Goal: Communication & Community: Answer question/provide support

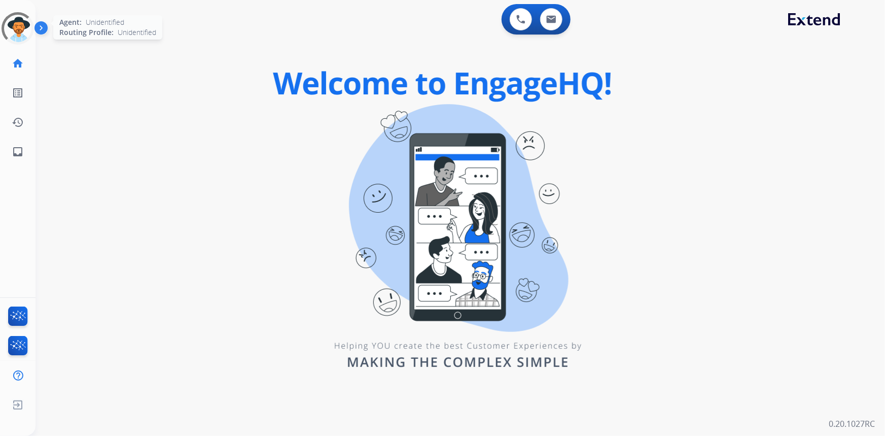
click at [26, 31] on div at bounding box center [18, 28] width 32 height 32
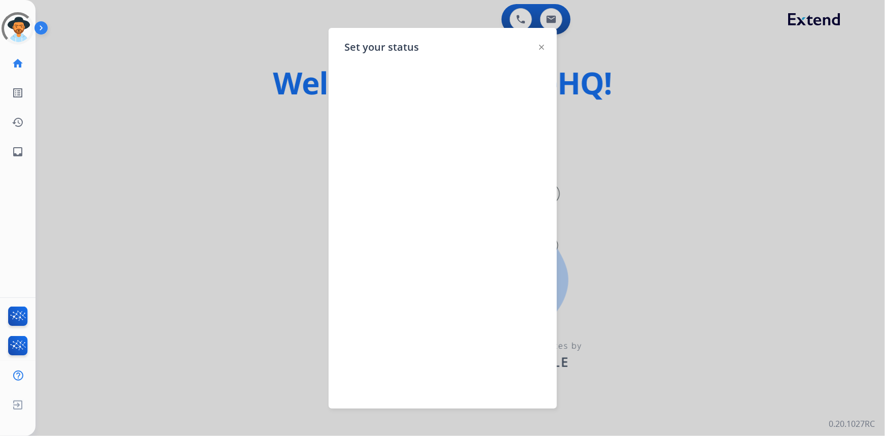
click at [543, 46] on img at bounding box center [541, 47] width 5 height 5
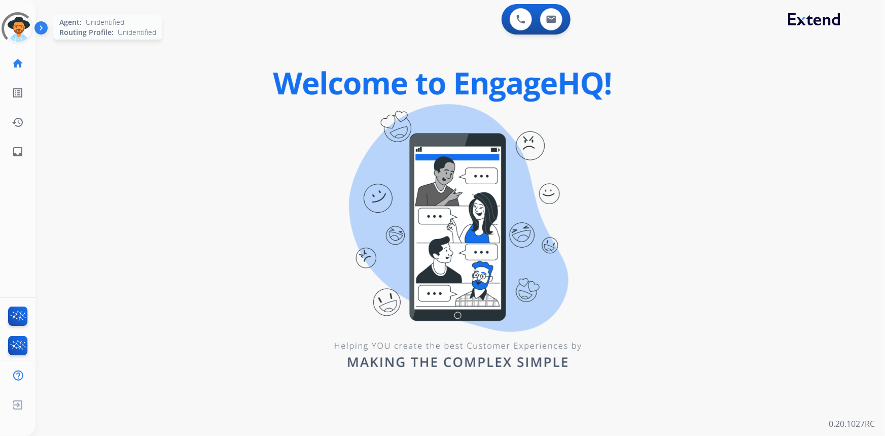
click at [6, 32] on div at bounding box center [18, 28] width 32 height 32
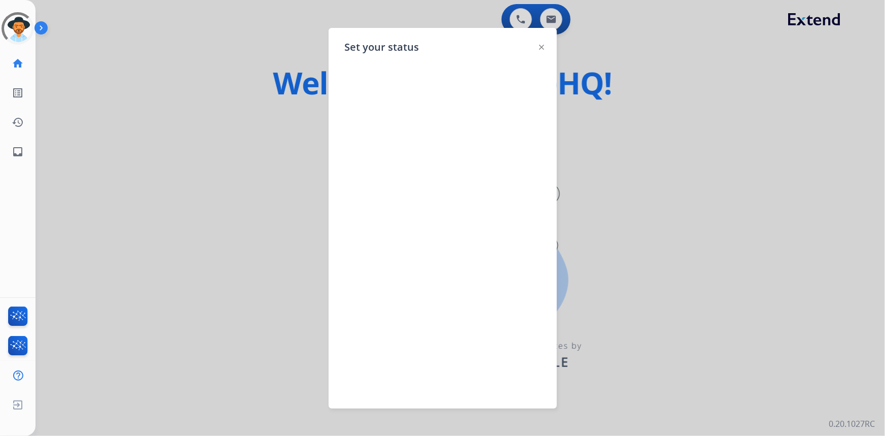
drag, startPoint x: 536, startPoint y: 47, endPoint x: 541, endPoint y: 49, distance: 5.7
click at [537, 47] on div "Set your status" at bounding box center [443, 218] width 228 height 381
click at [541, 50] on div at bounding box center [541, 47] width 5 height 12
click at [542, 47] on img at bounding box center [541, 47] width 5 height 5
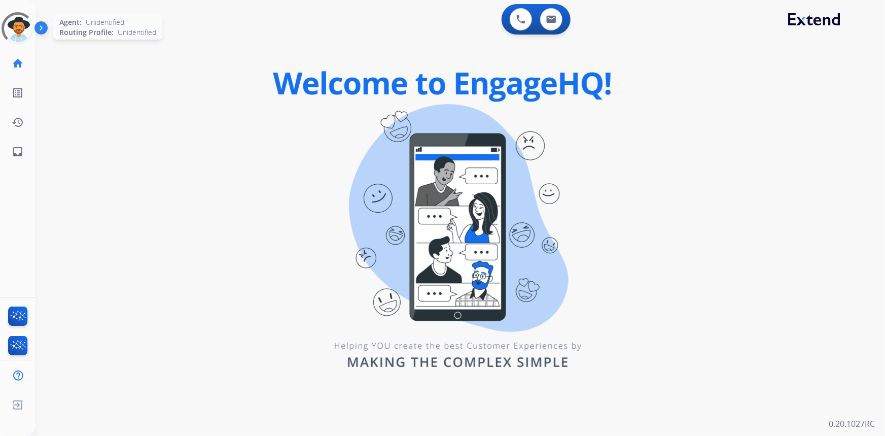
click at [23, 32] on div at bounding box center [18, 28] width 32 height 32
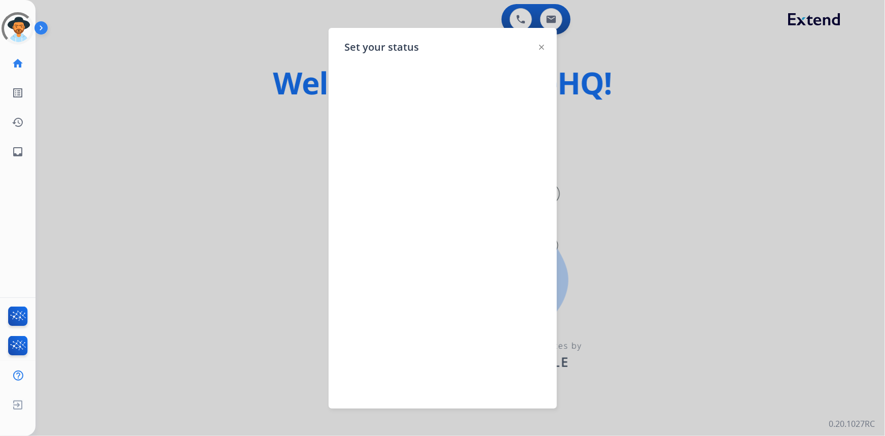
click at [540, 46] on img at bounding box center [541, 47] width 5 height 5
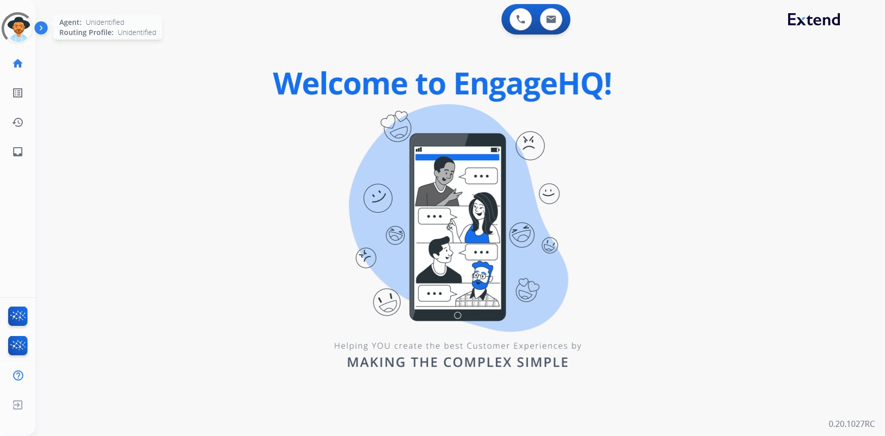
click at [20, 26] on div at bounding box center [18, 28] width 32 height 32
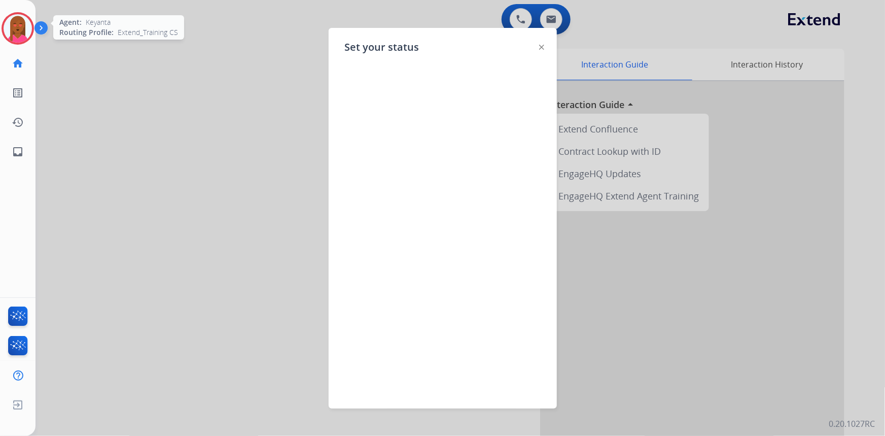
click at [541, 46] on img at bounding box center [541, 47] width 5 height 5
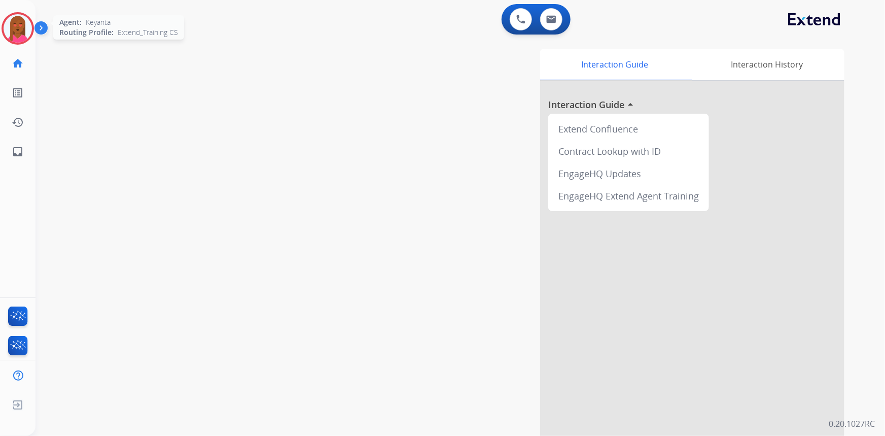
click at [202, 112] on div "swap_horiz Break voice bridge close_fullscreen Connect 3-Way Call merge_type Se…" at bounding box center [449, 248] width 826 height 423
click at [19, 30] on img at bounding box center [18, 28] width 28 height 28
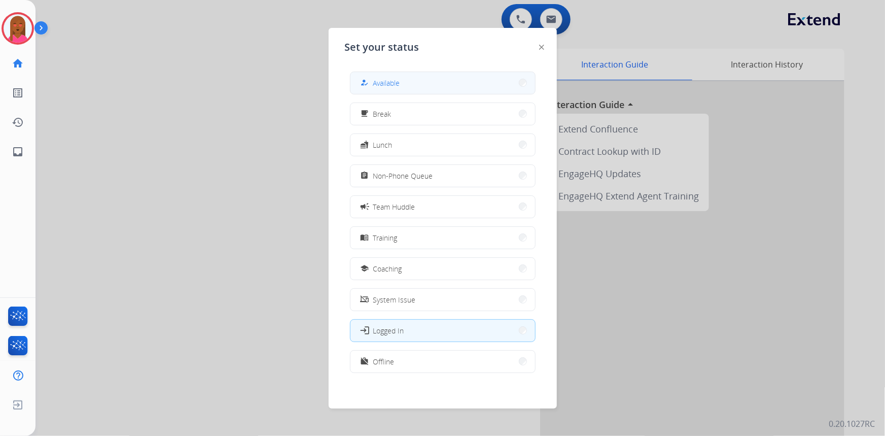
click at [420, 83] on button "how_to_reg Available" at bounding box center [443, 83] width 185 height 22
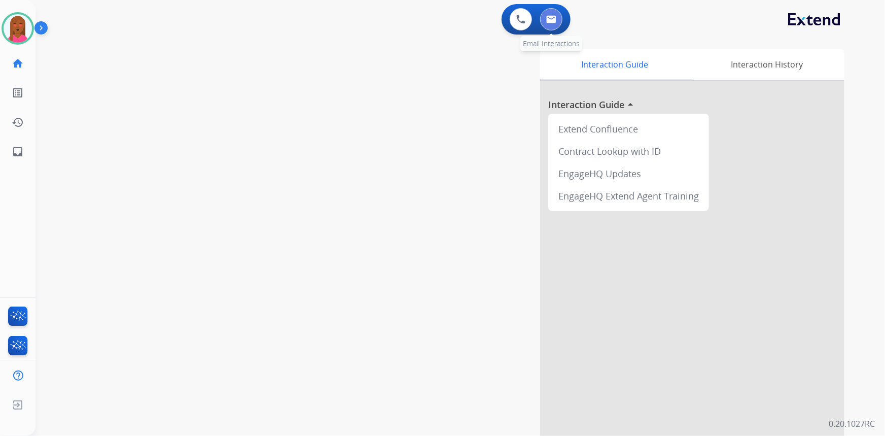
click at [558, 20] on button at bounding box center [551, 19] width 22 height 22
select select "**********"
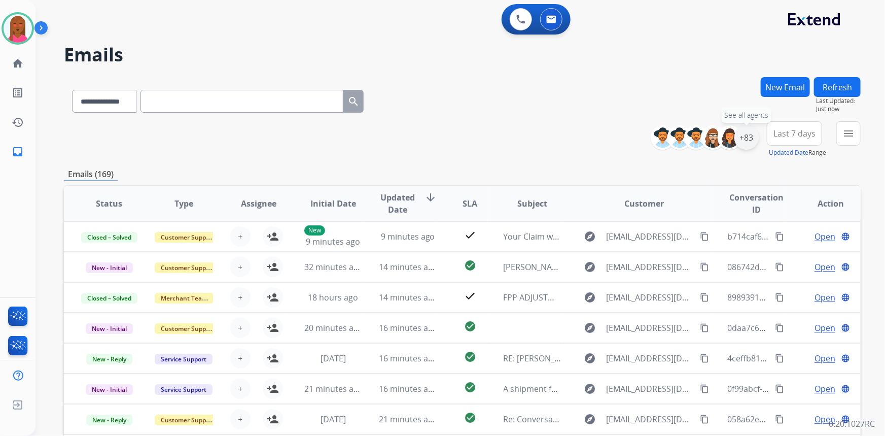
click at [748, 140] on div "+83" at bounding box center [747, 137] width 24 height 24
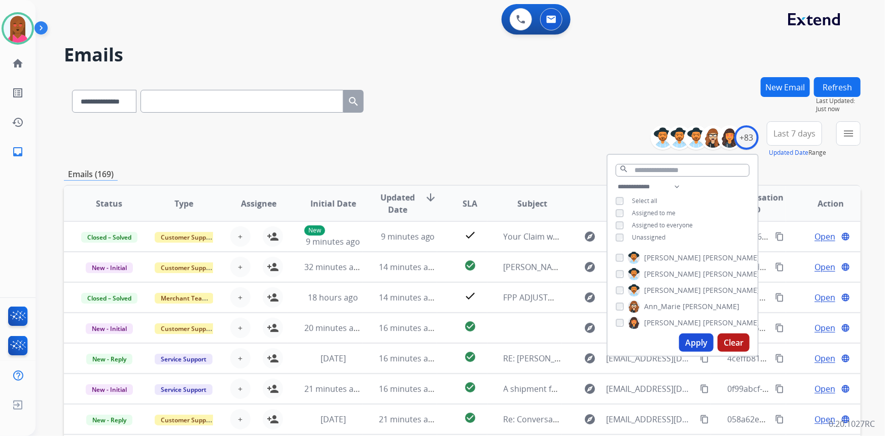
click at [686, 340] on button "Apply" at bounding box center [696, 342] width 35 height 18
click at [807, 131] on span "Last 7 days" at bounding box center [795, 133] width 42 height 4
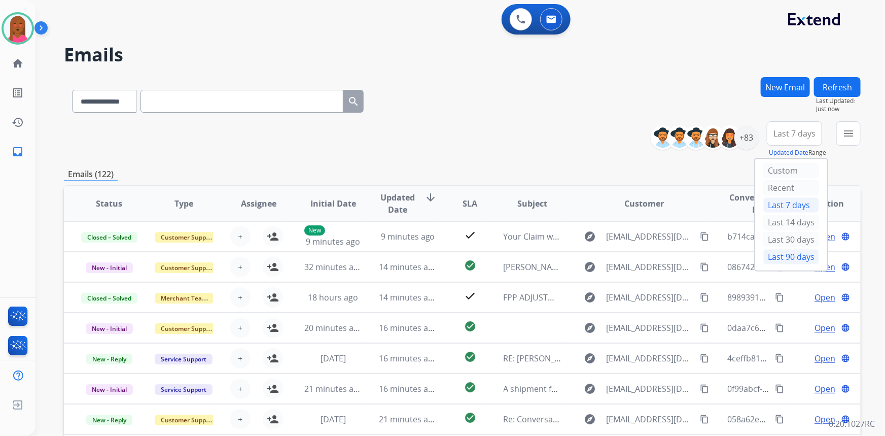
click at [793, 258] on div "Last 90 days" at bounding box center [792, 256] width 56 height 15
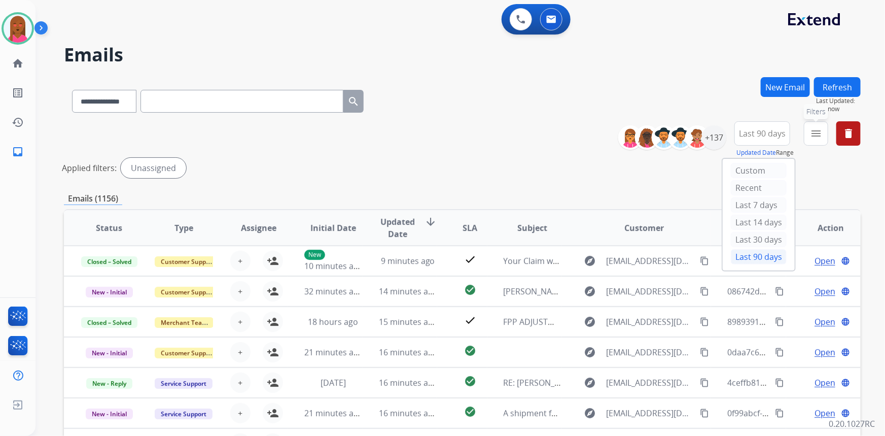
click at [817, 136] on mat-icon "menu" at bounding box center [816, 133] width 12 height 12
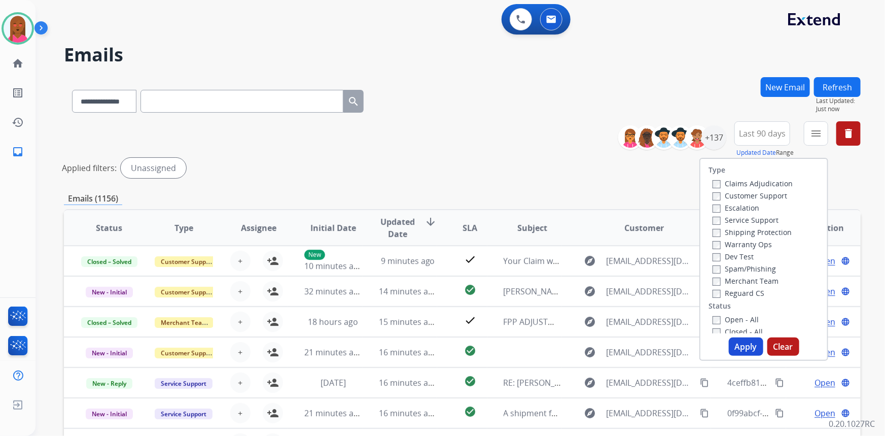
click at [755, 200] on label "Customer Support" at bounding box center [750, 196] width 75 height 10
click at [765, 233] on label "Shipping Protection" at bounding box center [752, 232] width 79 height 10
click at [737, 294] on label "Reguard CS" at bounding box center [739, 293] width 52 height 10
click at [737, 319] on label "Open - All" at bounding box center [736, 320] width 46 height 10
click at [740, 343] on button "Apply" at bounding box center [746, 346] width 35 height 18
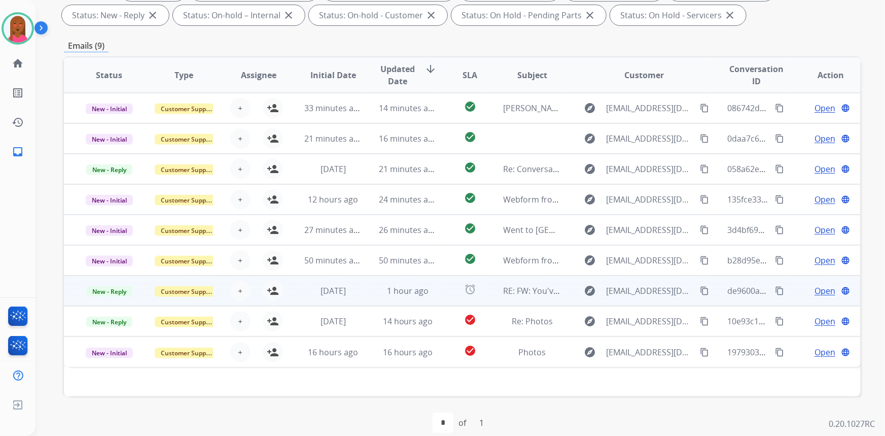
scroll to position [190, 0]
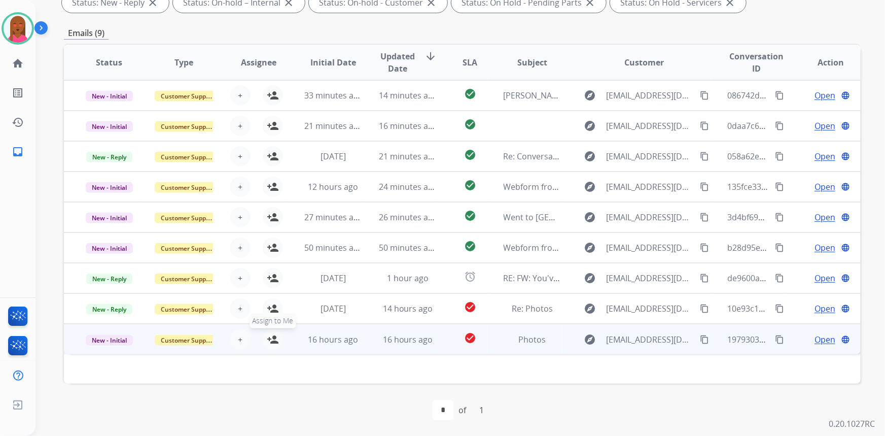
click at [271, 343] on mat-icon "person_add" at bounding box center [273, 339] width 12 height 12
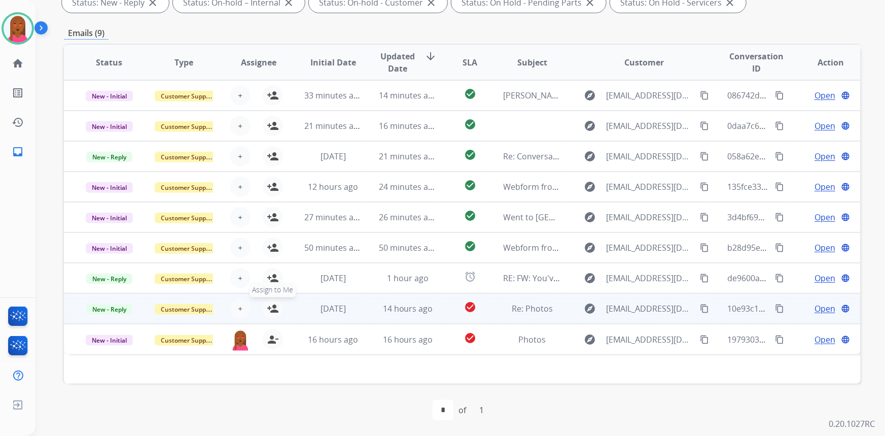
click at [267, 306] on mat-icon "person_add" at bounding box center [273, 308] width 12 height 12
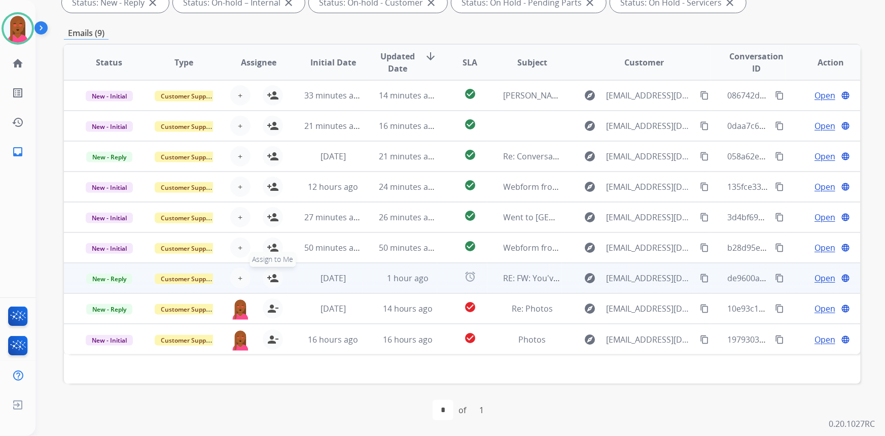
click at [267, 272] on mat-icon "person_add" at bounding box center [273, 278] width 12 height 12
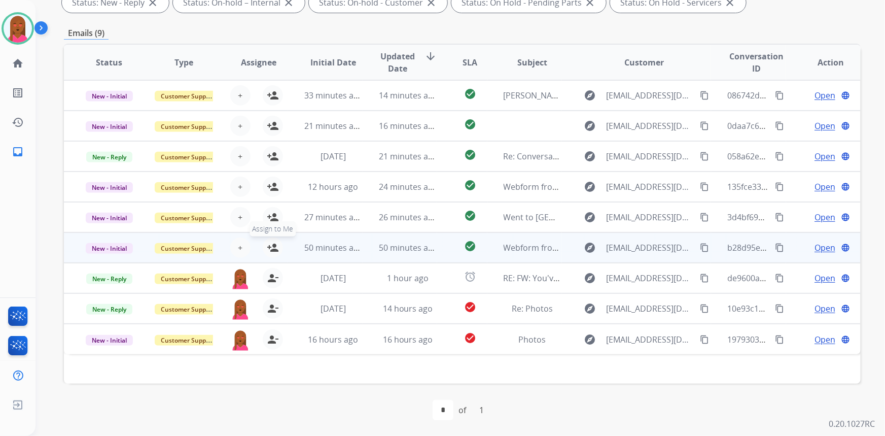
click at [271, 243] on mat-icon "person_add" at bounding box center [273, 248] width 12 height 12
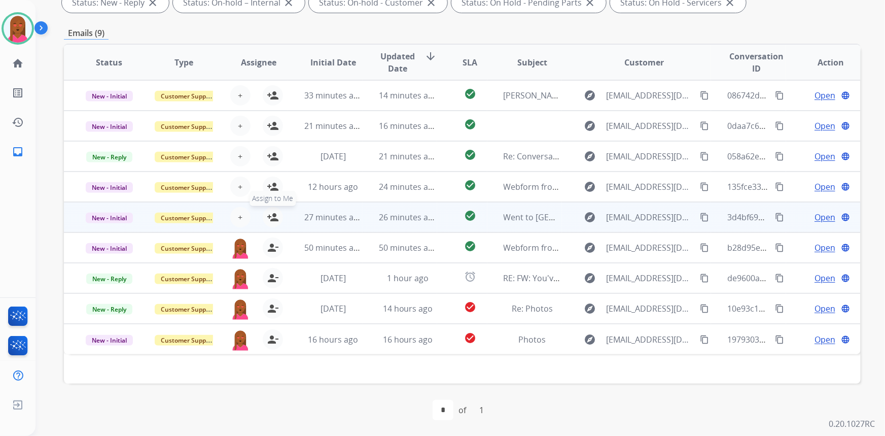
click at [269, 213] on mat-icon "person_add" at bounding box center [273, 217] width 12 height 12
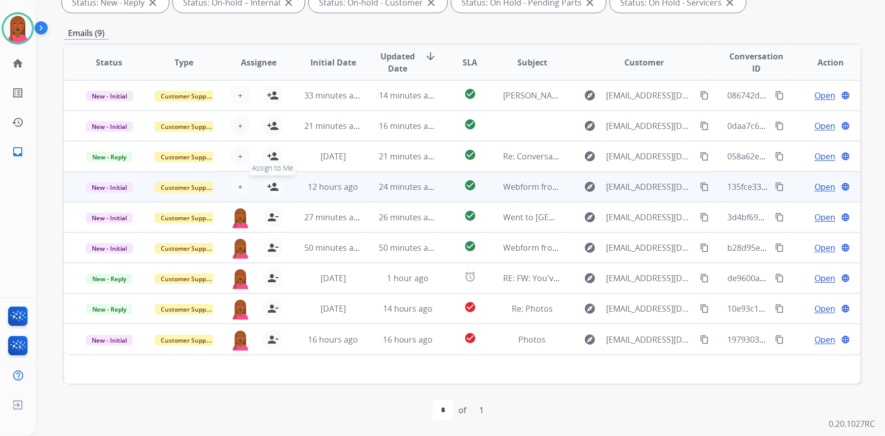
click at [273, 182] on mat-icon "person_add" at bounding box center [273, 187] width 12 height 12
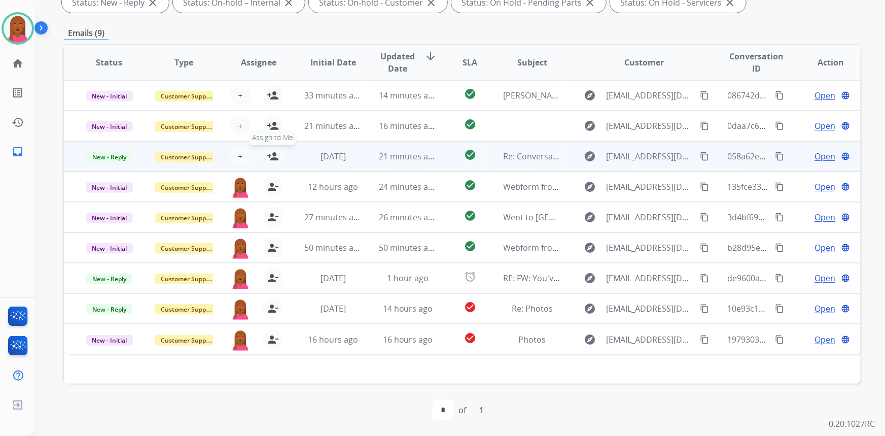
click at [271, 157] on mat-icon "person_add" at bounding box center [273, 156] width 12 height 12
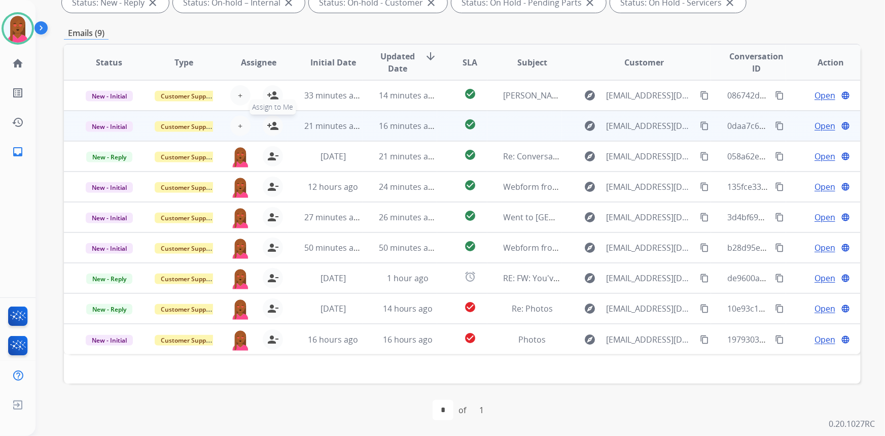
click at [273, 120] on mat-icon "person_add" at bounding box center [273, 126] width 12 height 12
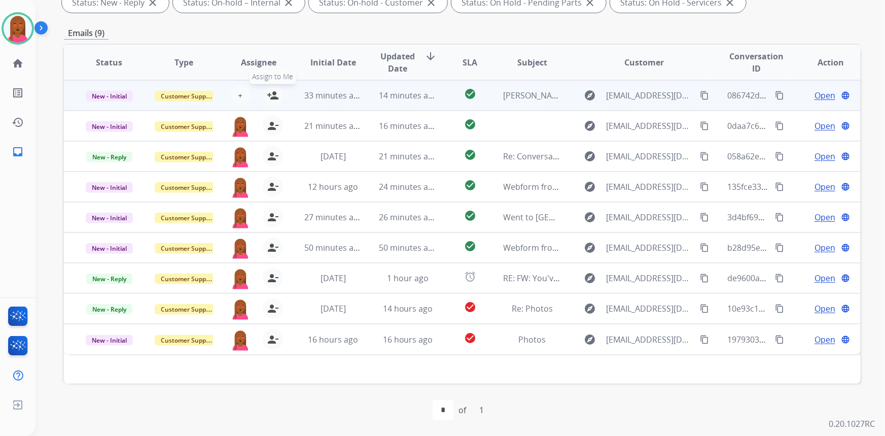
click at [274, 91] on mat-icon "person_add" at bounding box center [273, 95] width 12 height 12
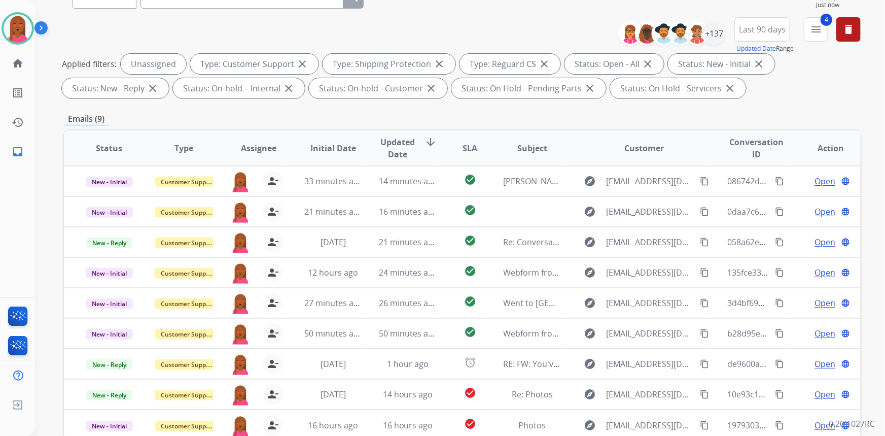
scroll to position [0, 0]
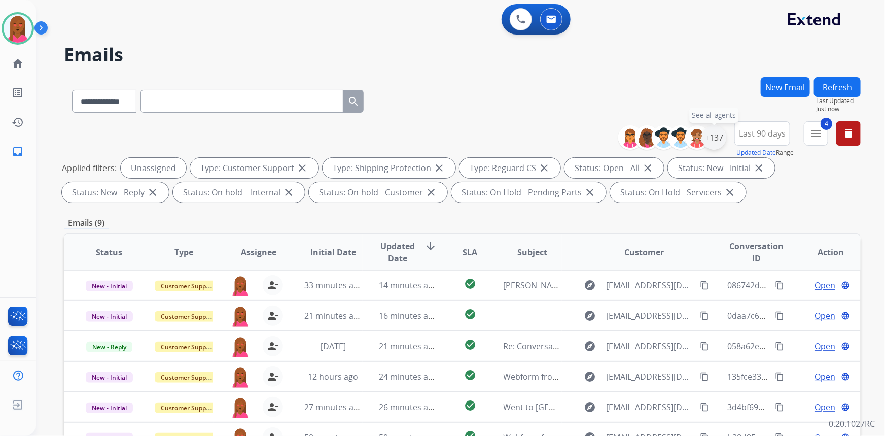
click at [723, 132] on div "+137" at bounding box center [714, 137] width 24 height 24
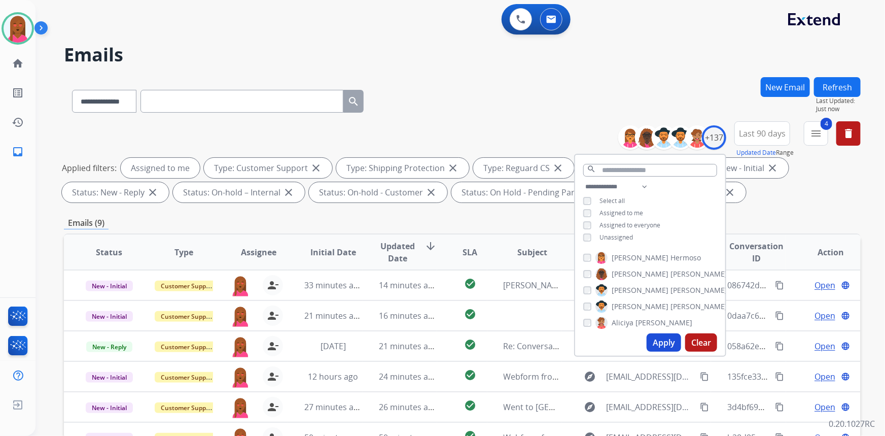
drag, startPoint x: 654, startPoint y: 338, endPoint x: 655, endPoint y: 344, distance: 5.1
click at [654, 343] on button "Apply" at bounding box center [664, 342] width 35 height 18
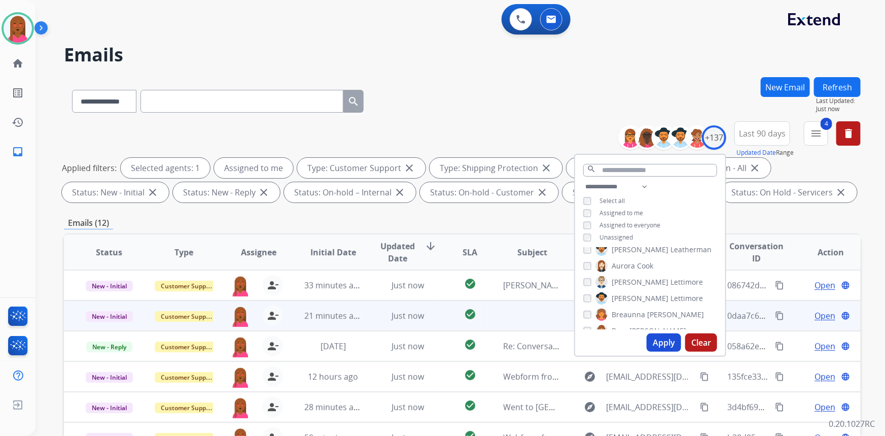
scroll to position [230, 0]
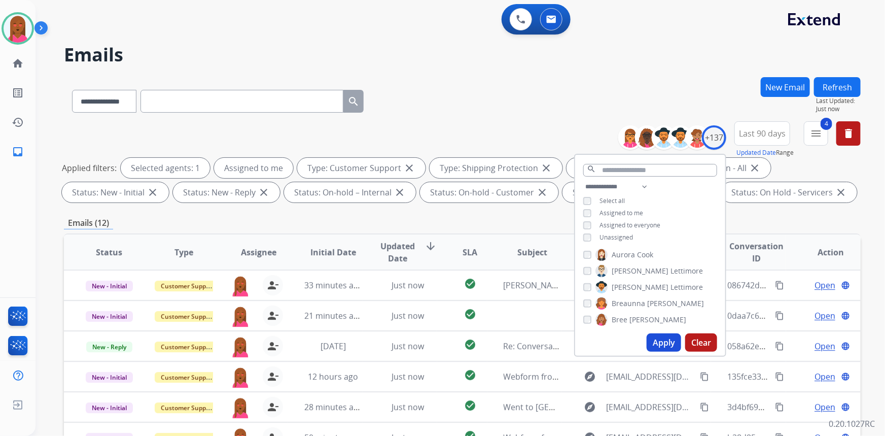
click at [483, 210] on div "**********" at bounding box center [462, 351] width 797 height 549
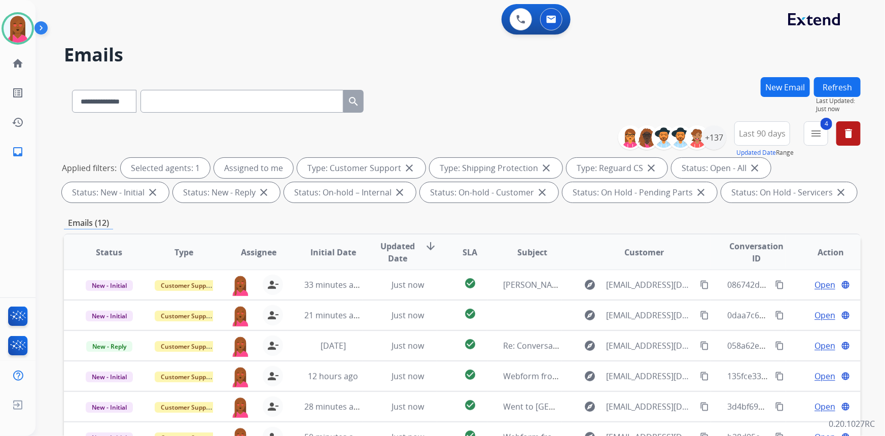
scroll to position [190, 0]
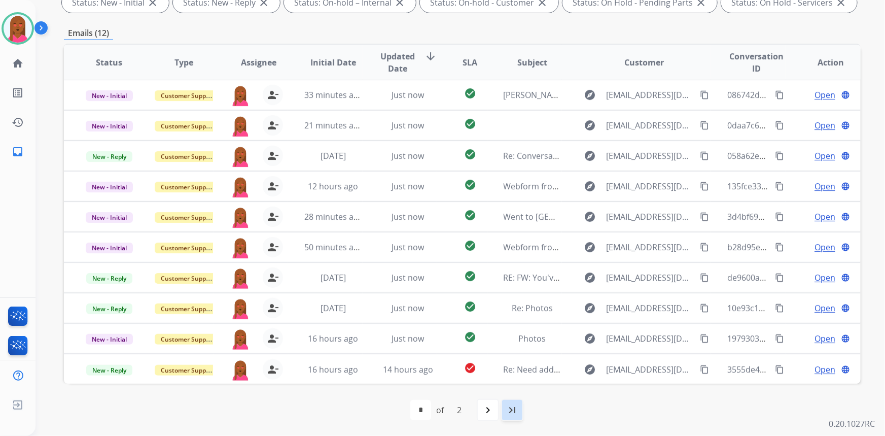
click at [510, 405] on mat-icon "last_page" at bounding box center [512, 410] width 12 height 12
select select "*"
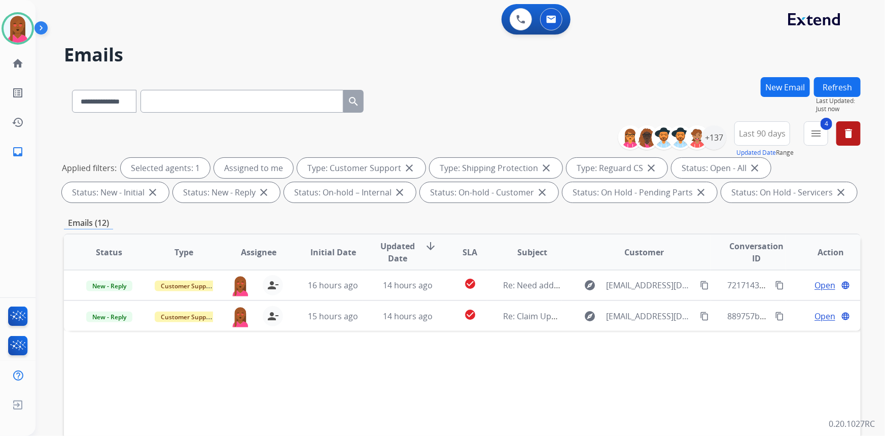
scroll to position [0, 0]
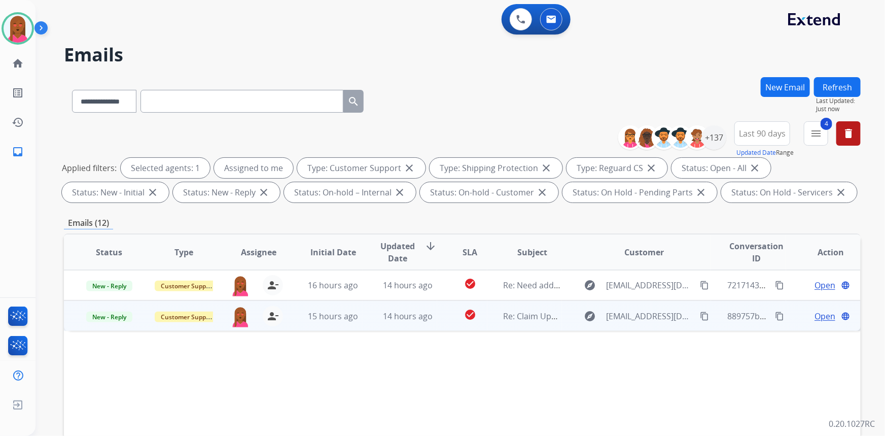
click at [815, 314] on span "Open" at bounding box center [825, 316] width 21 height 12
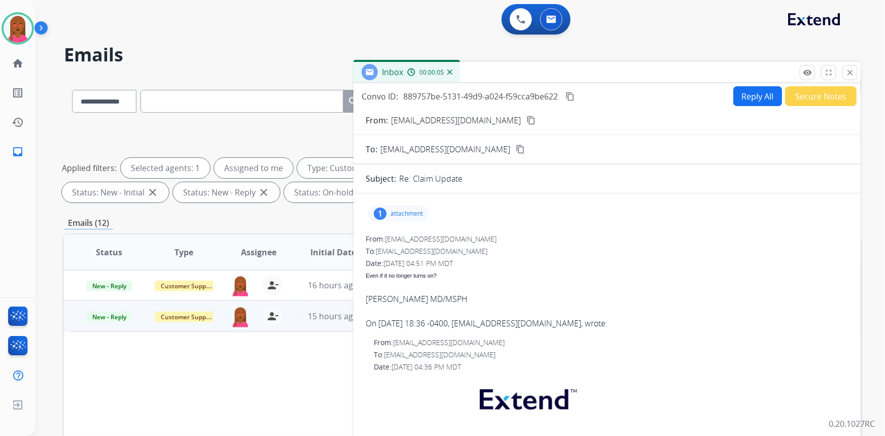
click at [527, 118] on mat-icon "content_copy" at bounding box center [531, 120] width 9 height 9
click at [527, 116] on mat-icon "content_copy" at bounding box center [531, 120] width 9 height 9
click at [527, 119] on mat-icon "content_copy" at bounding box center [531, 120] width 9 height 9
click at [22, 29] on img at bounding box center [18, 28] width 28 height 28
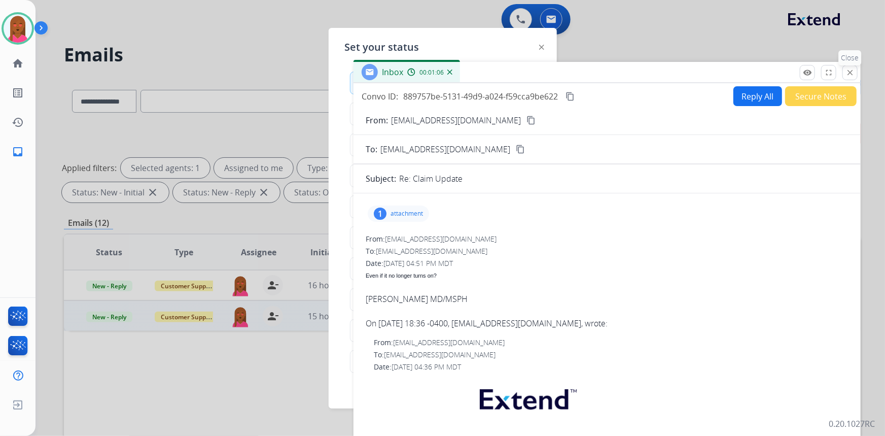
click at [849, 71] on mat-icon "close" at bounding box center [850, 72] width 9 height 9
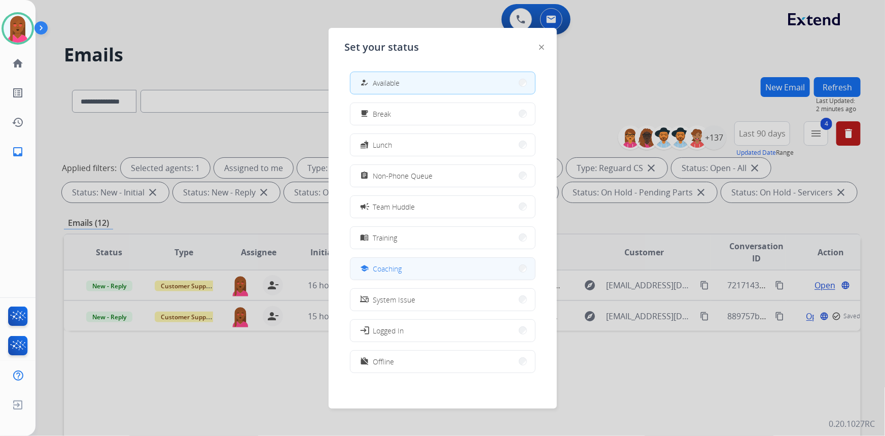
click at [414, 258] on button "school Coaching" at bounding box center [443, 269] width 185 height 22
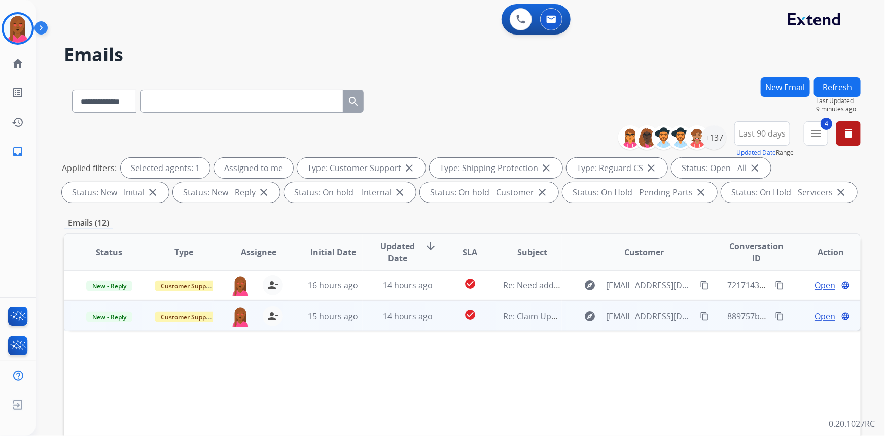
click at [815, 315] on span "Open" at bounding box center [825, 316] width 21 height 12
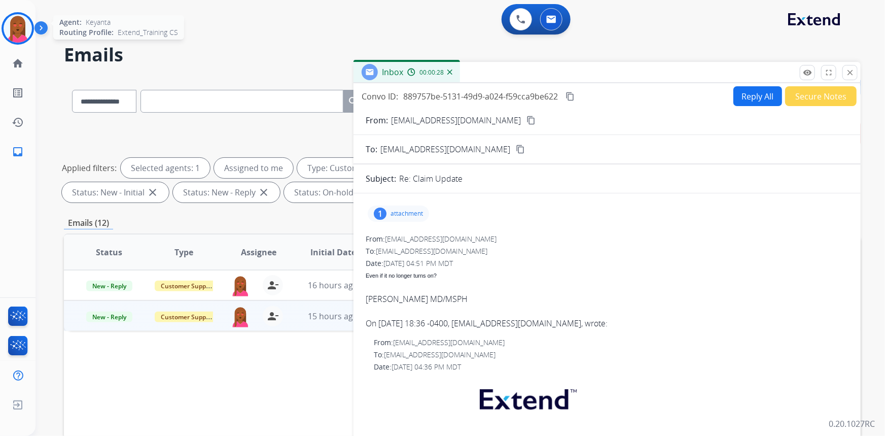
click at [19, 29] on img at bounding box center [18, 28] width 28 height 28
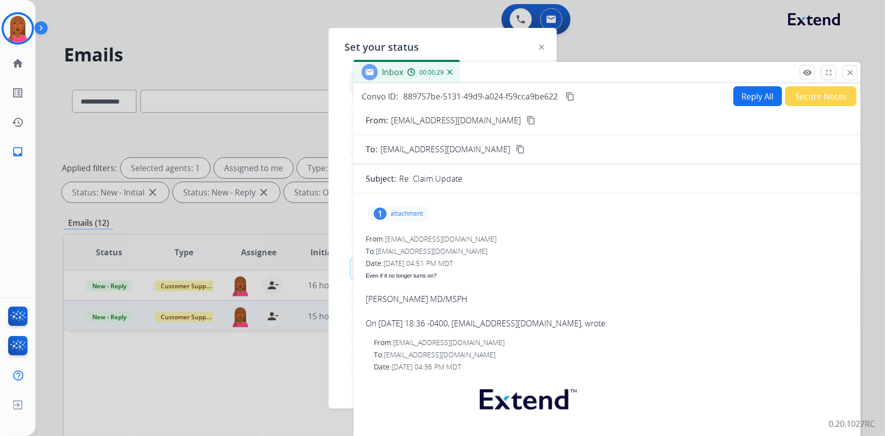
click at [351, 83] on div "how_to_reg Available" at bounding box center [443, 83] width 186 height 23
click at [350, 88] on div "how_to_reg Available" at bounding box center [443, 83] width 186 height 23
click at [351, 87] on div "how_to_reg Available" at bounding box center [443, 83] width 186 height 23
click at [352, 87] on div "how_to_reg Available" at bounding box center [443, 83] width 186 height 23
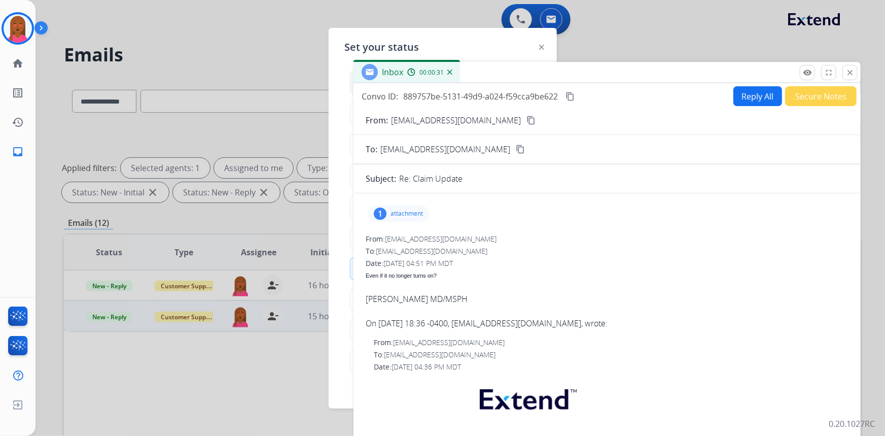
click at [353, 91] on div "how_to_reg Available" at bounding box center [443, 83] width 186 height 23
click at [859, 76] on div "Inbox 00:00:32" at bounding box center [607, 72] width 507 height 21
click at [847, 77] on button "close Close" at bounding box center [850, 72] width 15 height 15
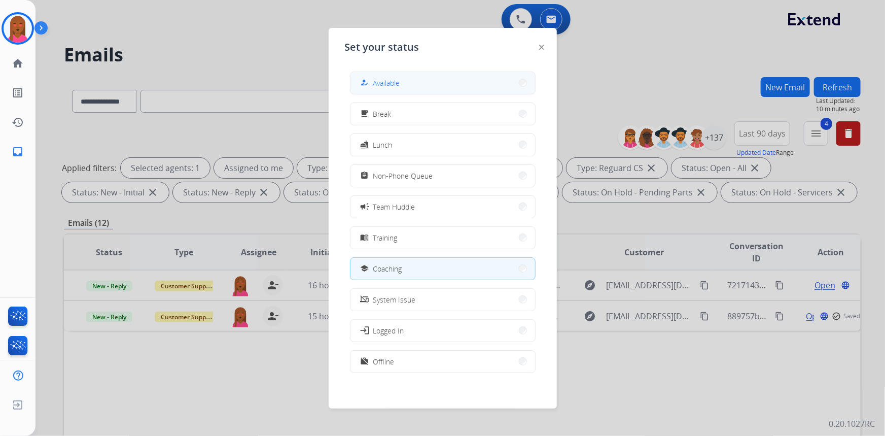
click at [409, 82] on button "how_to_reg Available" at bounding box center [443, 83] width 185 height 22
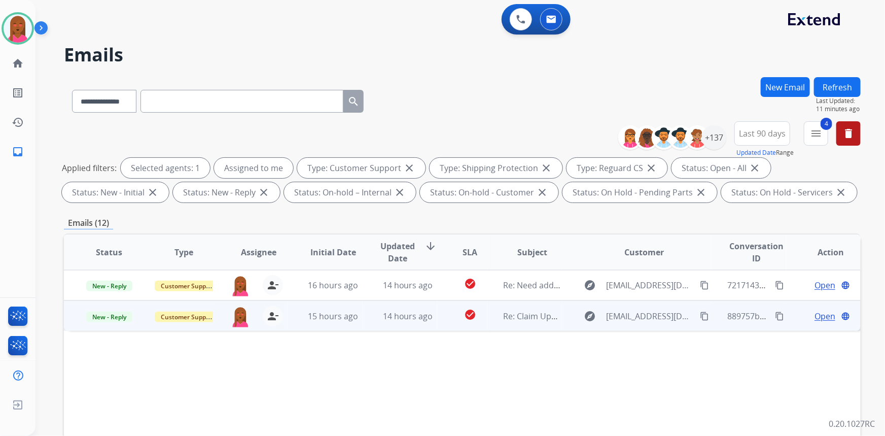
click at [815, 313] on span "Open" at bounding box center [825, 316] width 21 height 12
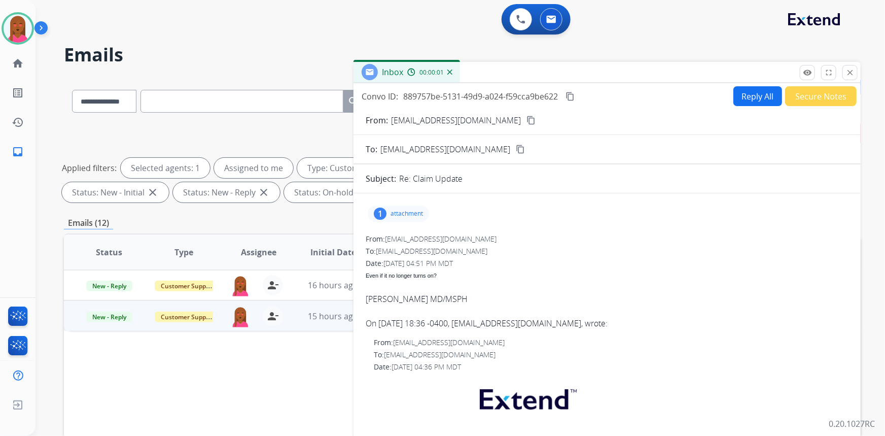
click at [418, 271] on div "Even if it no longer turns on?" at bounding box center [607, 274] width 483 height 12
copy span "Even if it no longer turns on?"
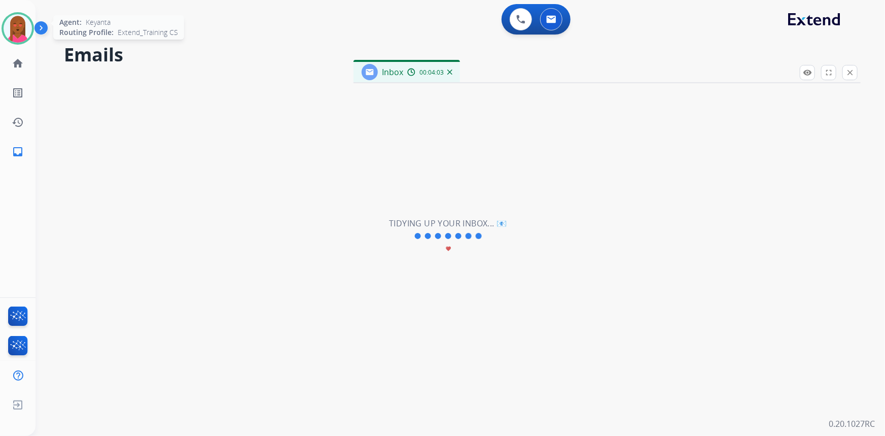
click at [24, 27] on img at bounding box center [18, 28] width 28 height 28
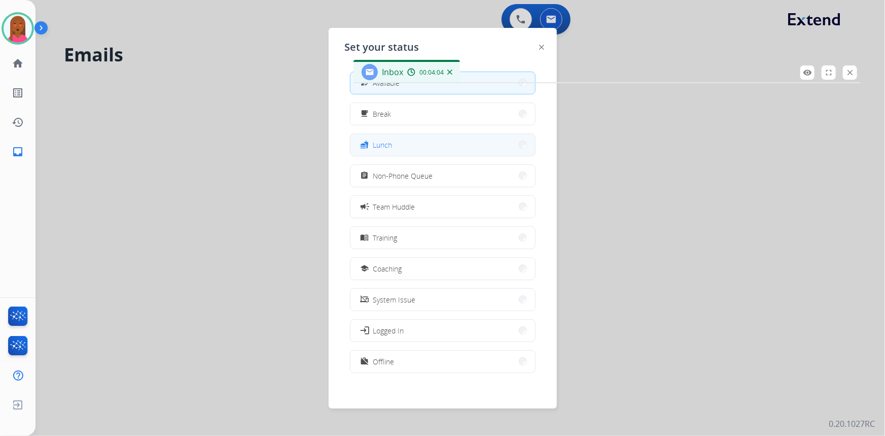
click at [391, 150] on div "fastfood Lunch" at bounding box center [376, 145] width 34 height 12
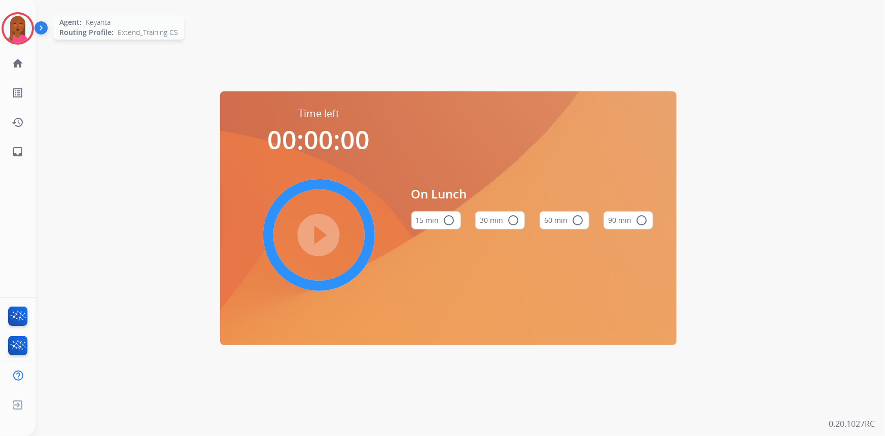
click at [15, 25] on img at bounding box center [18, 28] width 28 height 28
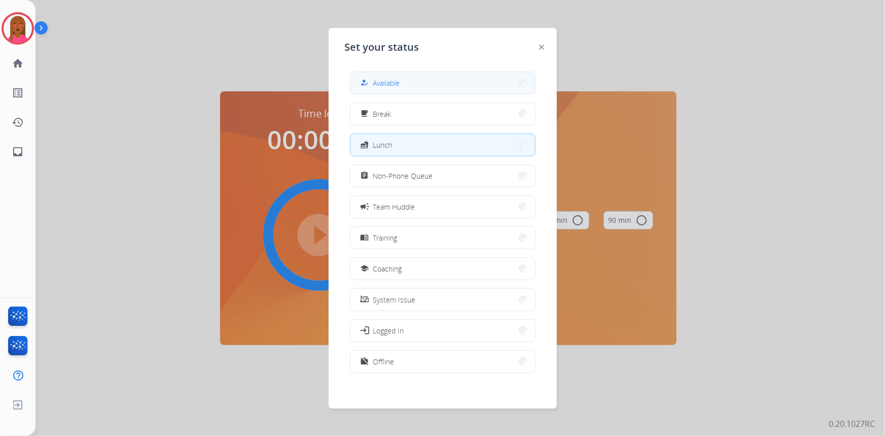
click at [386, 85] on span "Available" at bounding box center [386, 83] width 27 height 11
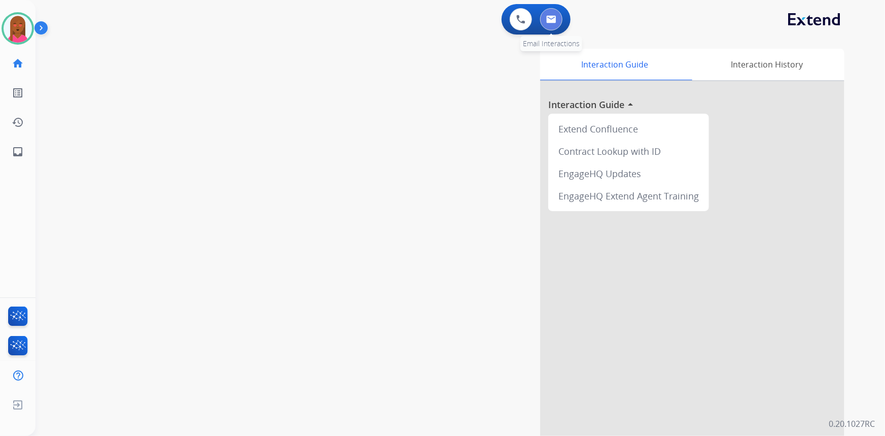
click at [549, 15] on button at bounding box center [551, 19] width 22 height 22
select select "**********"
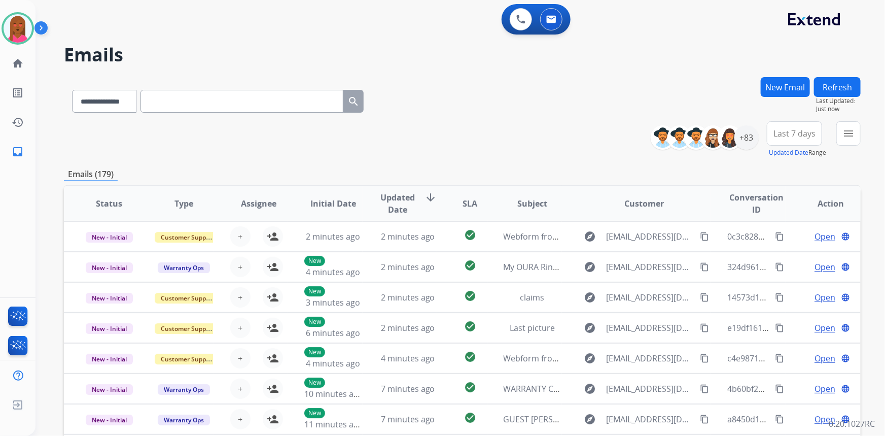
click at [652, 64] on h2 "Emails" at bounding box center [462, 55] width 797 height 20
drag, startPoint x: 744, startPoint y: 137, endPoint x: 733, endPoint y: 148, distance: 15.8
click at [745, 136] on div "+83" at bounding box center [747, 137] width 24 height 24
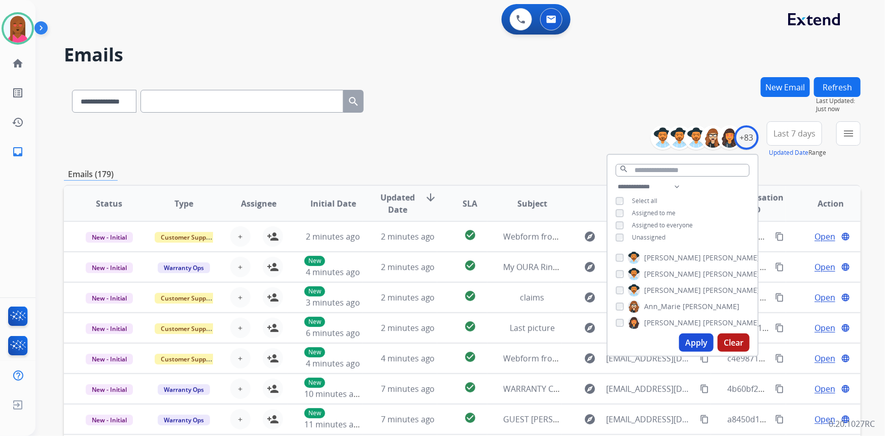
click at [632, 233] on span "Unassigned" at bounding box center [648, 237] width 33 height 9
click at [698, 344] on button "Apply" at bounding box center [696, 342] width 35 height 18
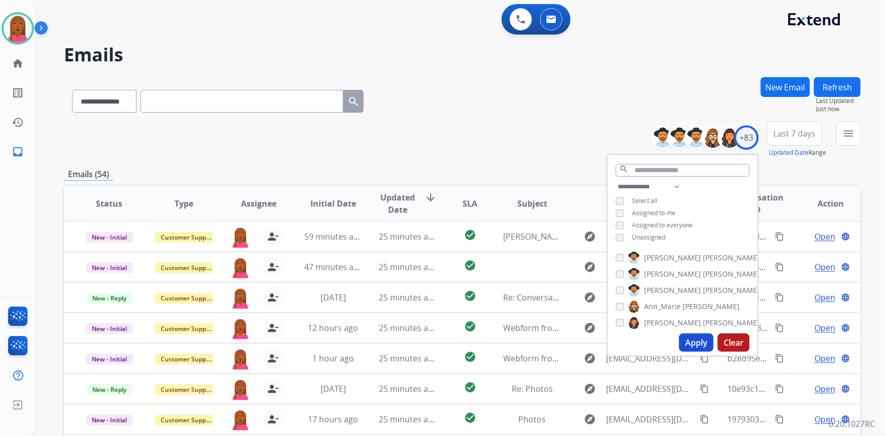
click at [792, 135] on span "Last 7 days" at bounding box center [795, 133] width 42 height 4
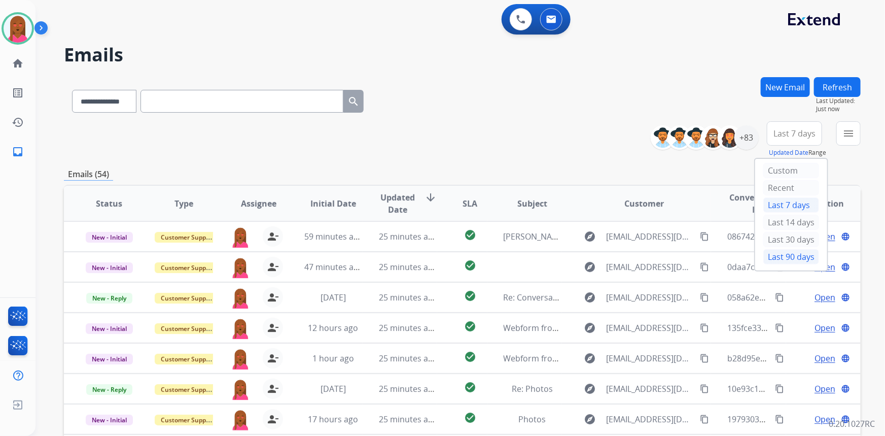
click at [785, 257] on div "Last 90 days" at bounding box center [792, 256] width 56 height 15
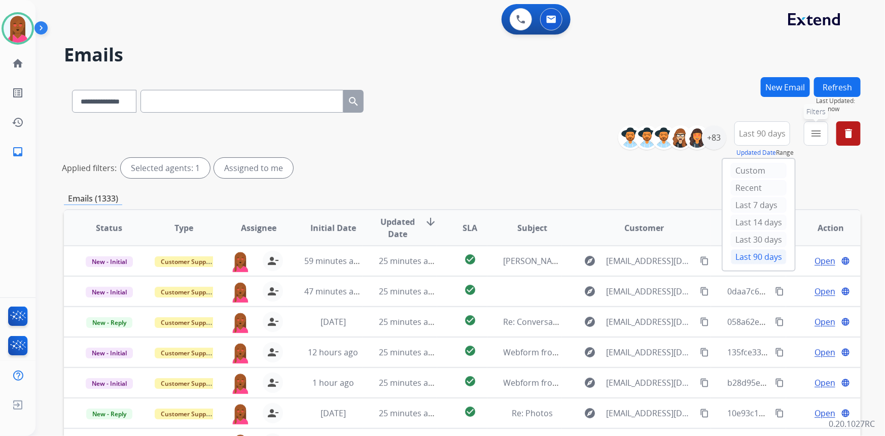
click at [813, 129] on mat-icon "menu" at bounding box center [816, 133] width 12 height 12
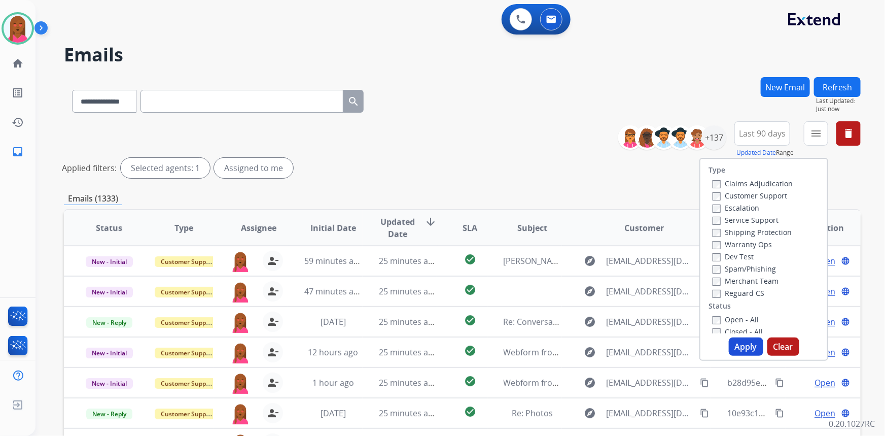
click at [764, 193] on label "Customer Support" at bounding box center [750, 196] width 75 height 10
click at [769, 233] on label "Shipping Protection" at bounding box center [752, 232] width 79 height 10
click at [731, 291] on label "Reguard CS" at bounding box center [739, 293] width 52 height 10
click at [745, 350] on button "Apply" at bounding box center [746, 346] width 35 height 18
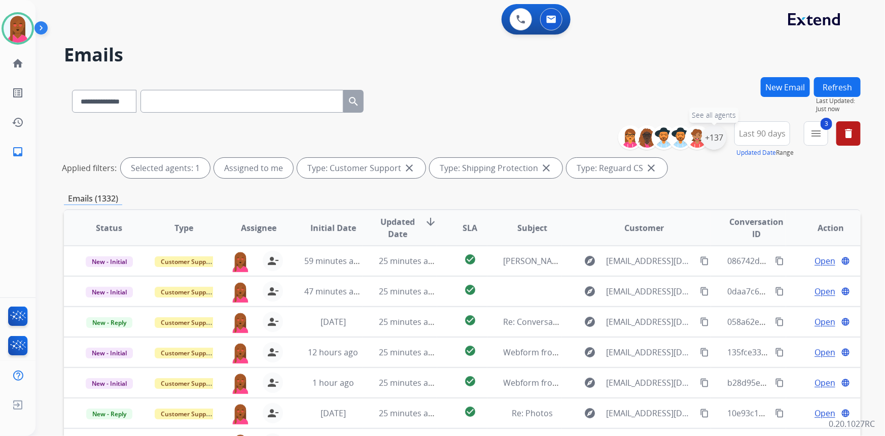
drag, startPoint x: 716, startPoint y: 135, endPoint x: 709, endPoint y: 167, distance: 33.1
click at [716, 136] on div "+137" at bounding box center [714, 137] width 24 height 24
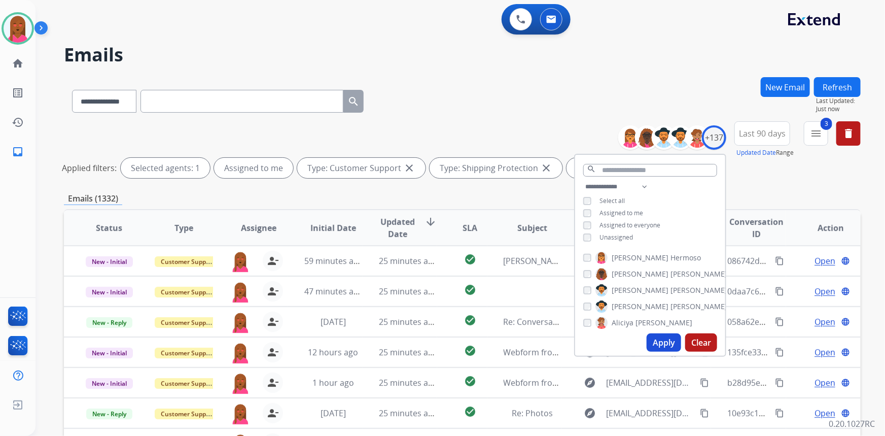
click at [498, 193] on div "Emails (1332)" at bounding box center [462, 198] width 797 height 13
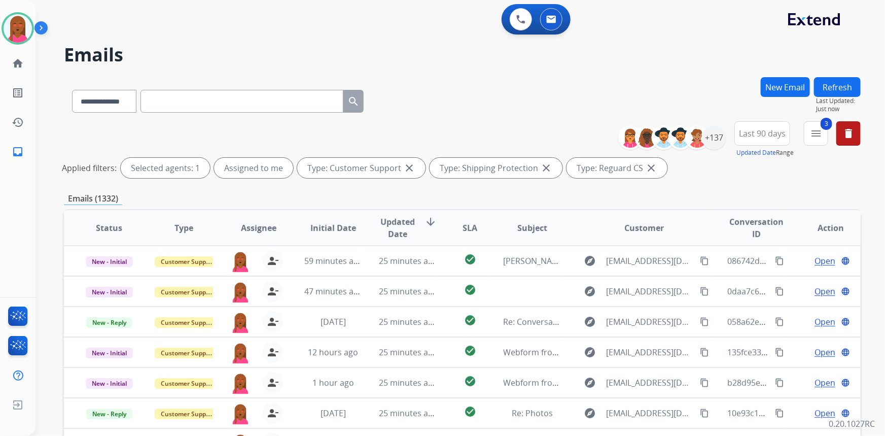
scroll to position [1, 0]
click at [819, 127] on mat-icon "menu" at bounding box center [816, 133] width 12 height 12
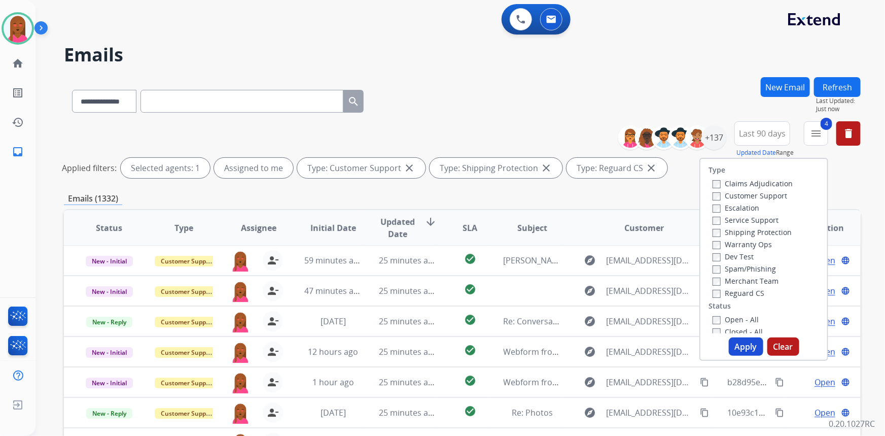
click at [743, 350] on button "Apply" at bounding box center [746, 346] width 35 height 18
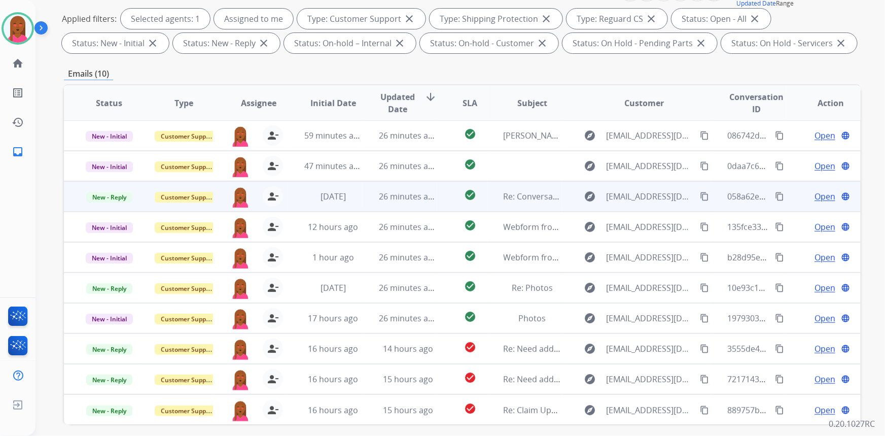
scroll to position [190, 0]
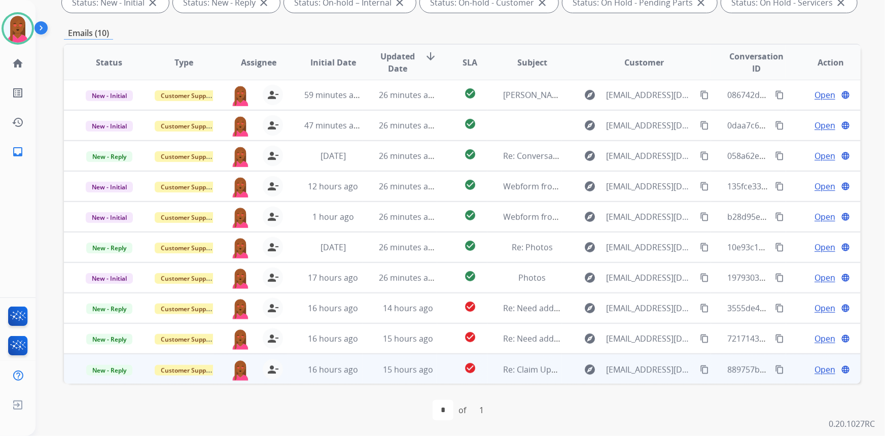
click at [817, 363] on span "Open" at bounding box center [825, 369] width 21 height 12
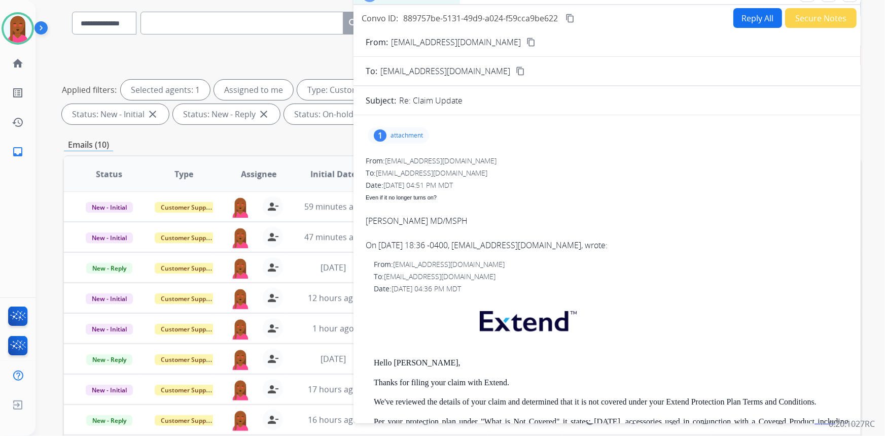
scroll to position [0, 0]
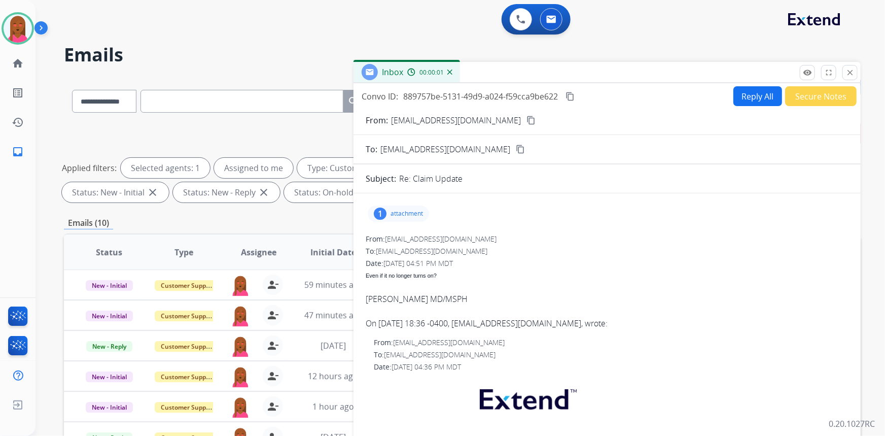
click at [750, 101] on button "Reply All" at bounding box center [758, 96] width 49 height 20
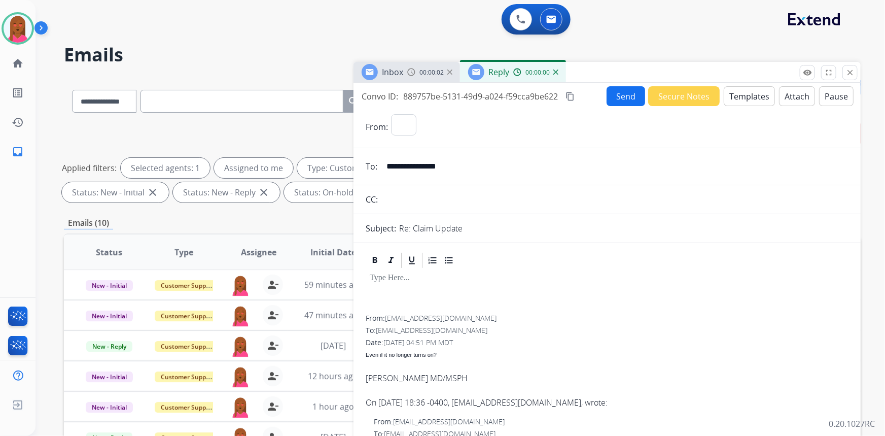
select select "**********"
click at [748, 95] on button "Templates" at bounding box center [749, 96] width 51 height 20
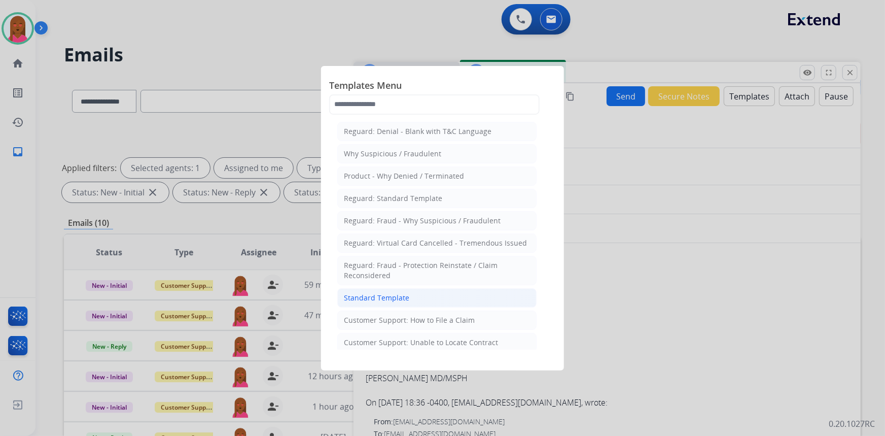
click at [412, 298] on li "Standard Template" at bounding box center [436, 297] width 199 height 19
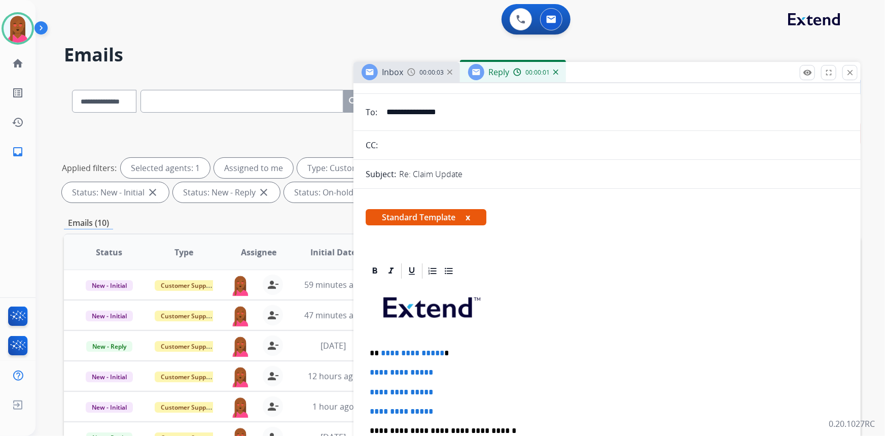
scroll to position [138, 0]
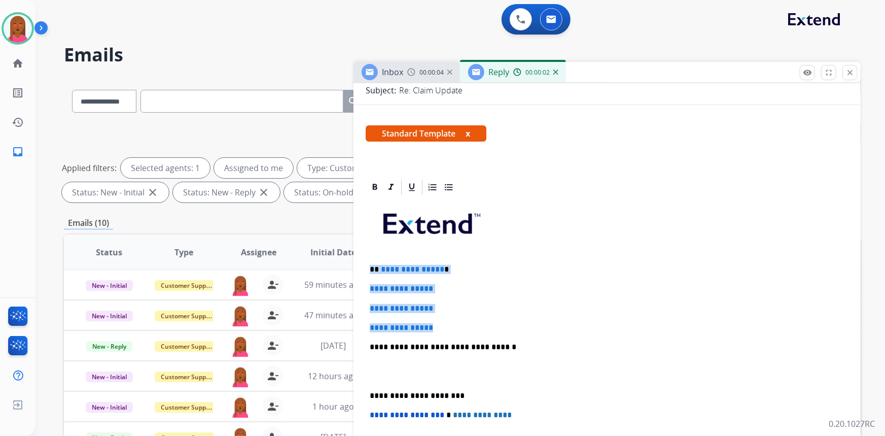
drag, startPoint x: 441, startPoint y: 323, endPoint x: 372, endPoint y: 265, distance: 90.0
click at [372, 265] on div "**********" at bounding box center [607, 370] width 483 height 349
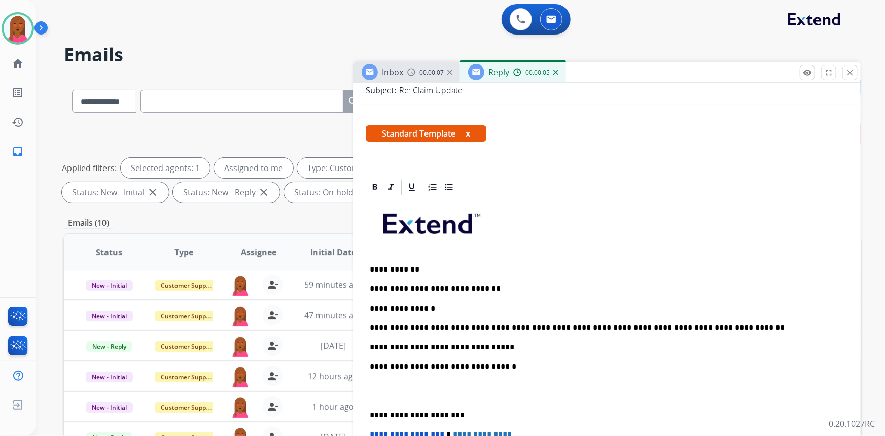
click at [384, 393] on p at bounding box center [607, 391] width 475 height 19
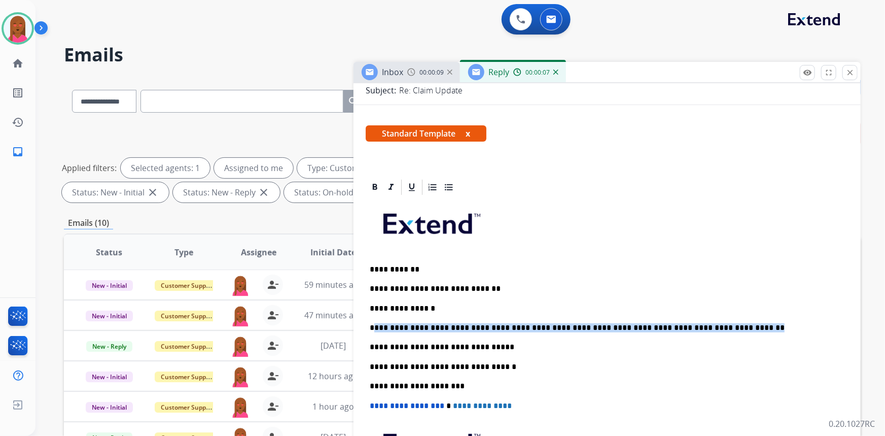
drag, startPoint x: 705, startPoint y: 325, endPoint x: 375, endPoint y: 315, distance: 330.0
click at [375, 315] on div "**********" at bounding box center [607, 366] width 483 height 340
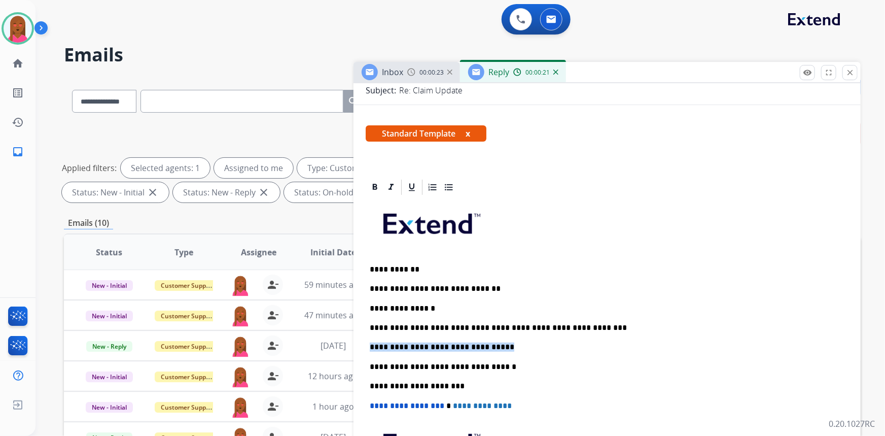
drag, startPoint x: 477, startPoint y: 352, endPoint x: 360, endPoint y: 336, distance: 118.3
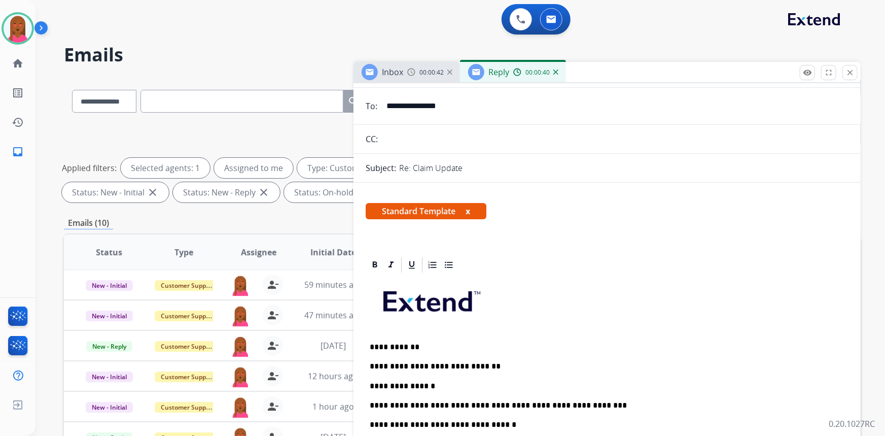
scroll to position [0, 0]
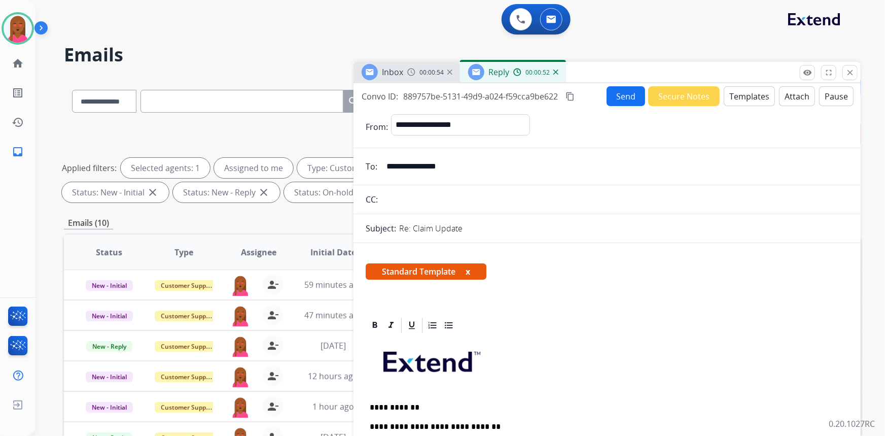
click at [628, 102] on button "Send" at bounding box center [626, 96] width 39 height 20
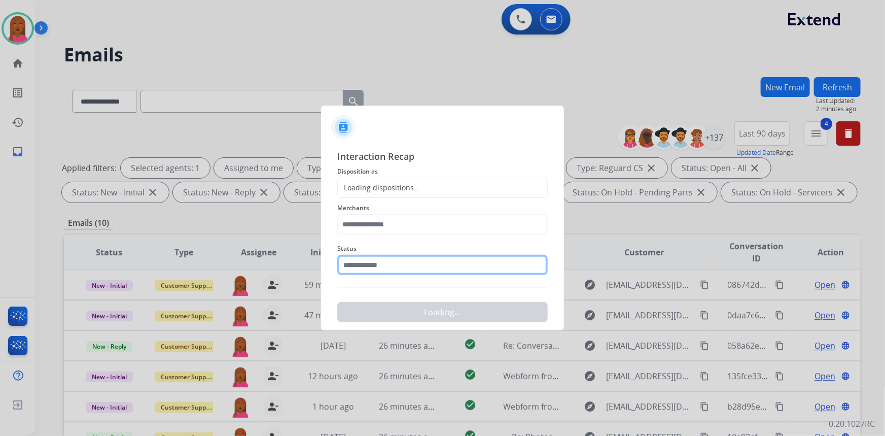
click at [390, 262] on input "text" at bounding box center [442, 265] width 211 height 20
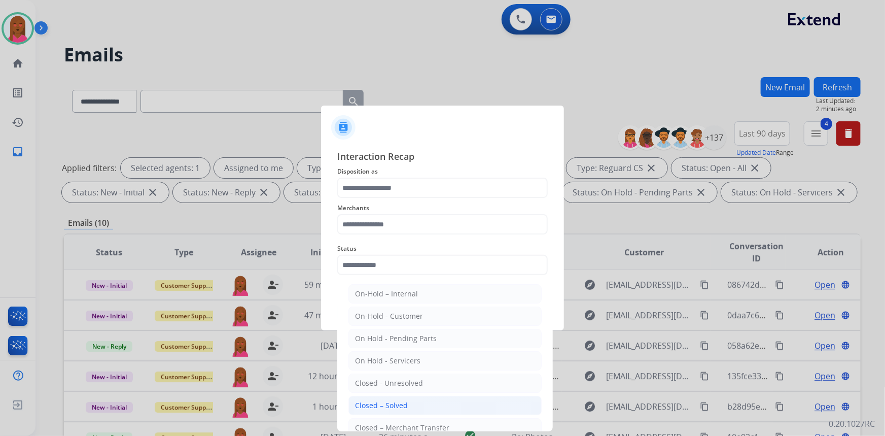
click at [416, 401] on li "Closed – Solved" at bounding box center [445, 405] width 193 height 19
type input "**********"
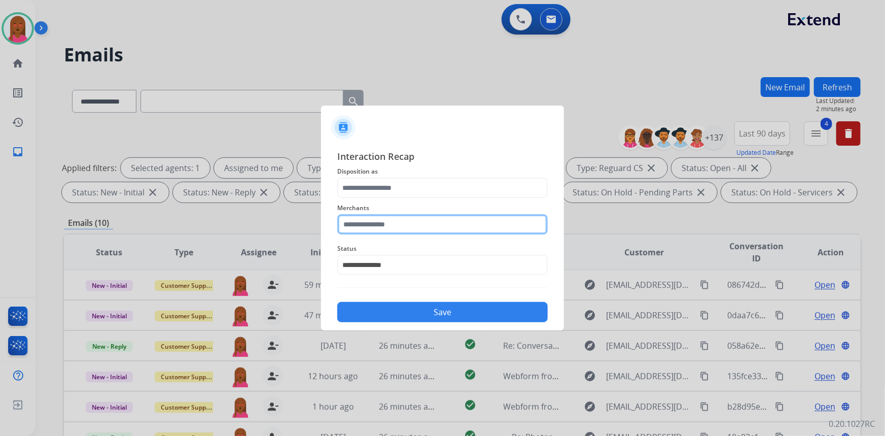
click at [376, 225] on input "text" at bounding box center [442, 224] width 211 height 20
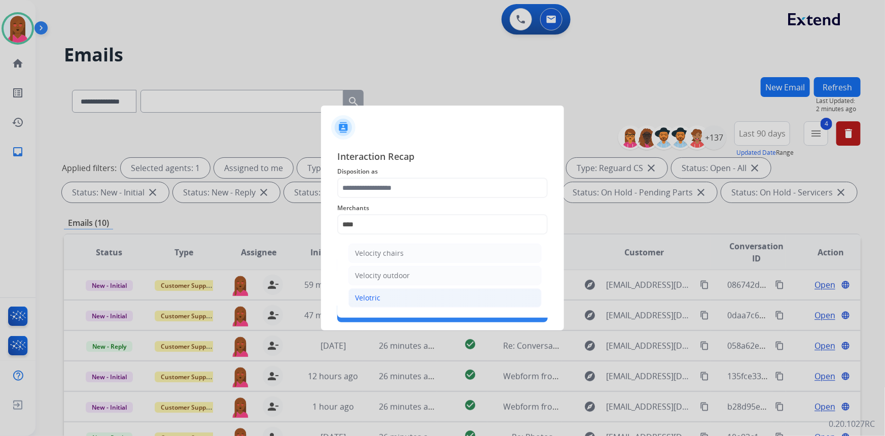
click at [401, 298] on li "Velotric" at bounding box center [445, 297] width 193 height 19
type input "********"
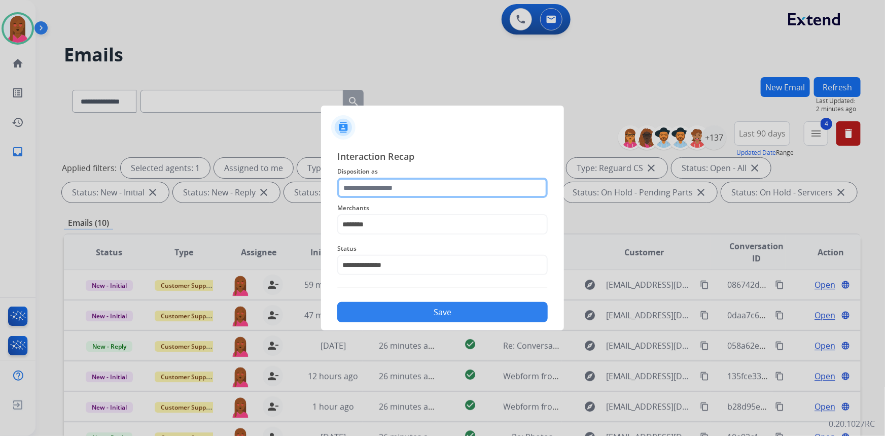
click at [415, 195] on input "text" at bounding box center [442, 188] width 211 height 20
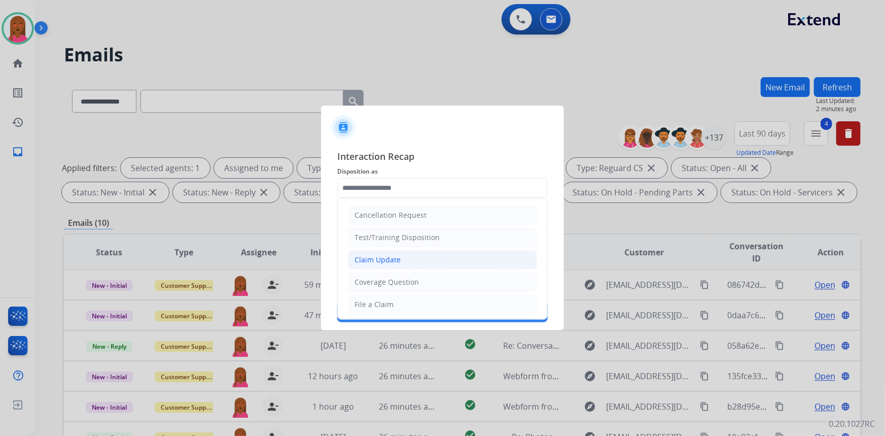
click at [406, 260] on li "Claim Update" at bounding box center [442, 259] width 189 height 19
type input "**********"
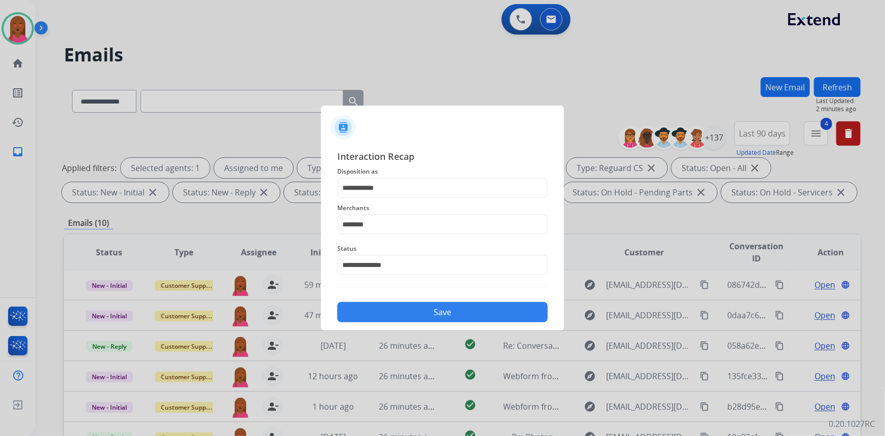
click at [408, 314] on button "Save" at bounding box center [442, 312] width 211 height 20
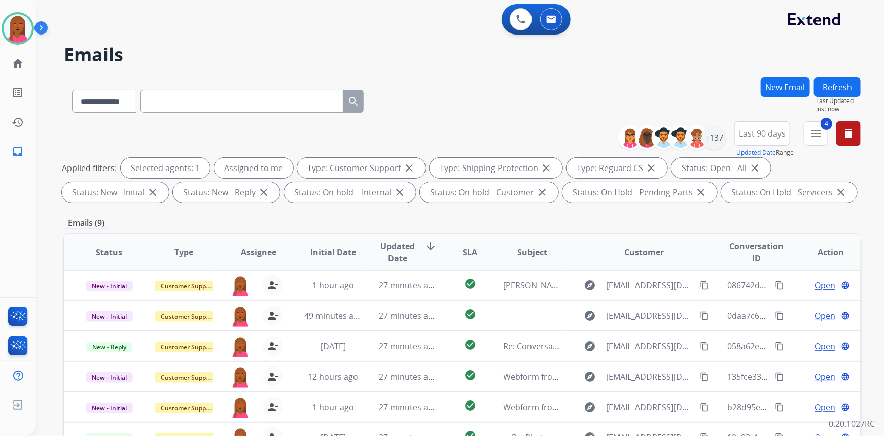
scroll to position [190, 0]
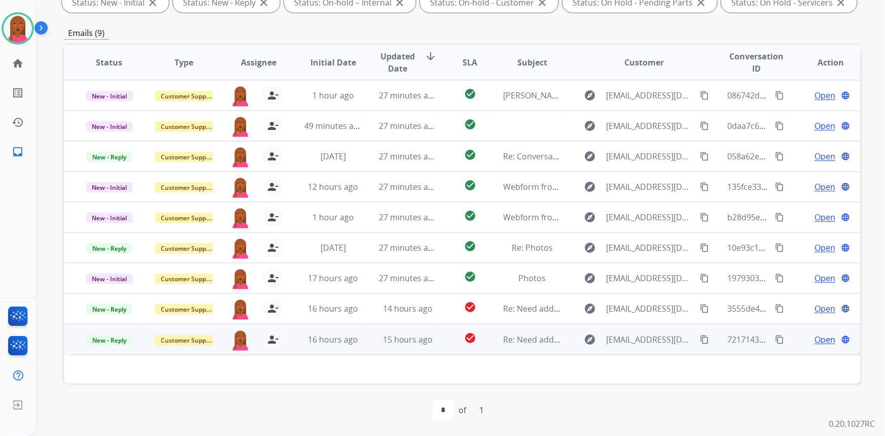
click at [815, 337] on span "Open" at bounding box center [825, 339] width 21 height 12
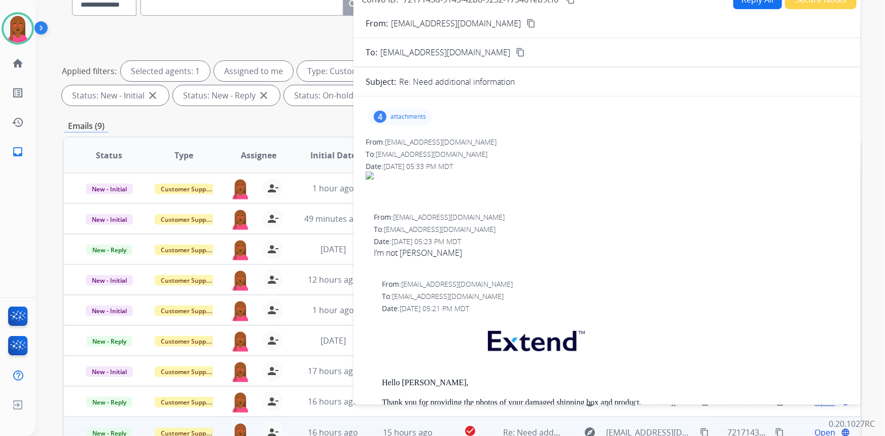
scroll to position [51, 0]
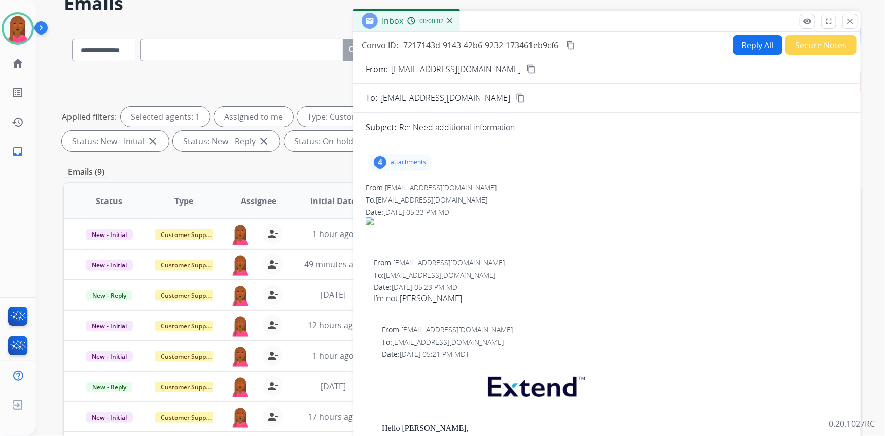
click at [525, 63] on button "content_copy" at bounding box center [531, 69] width 12 height 12
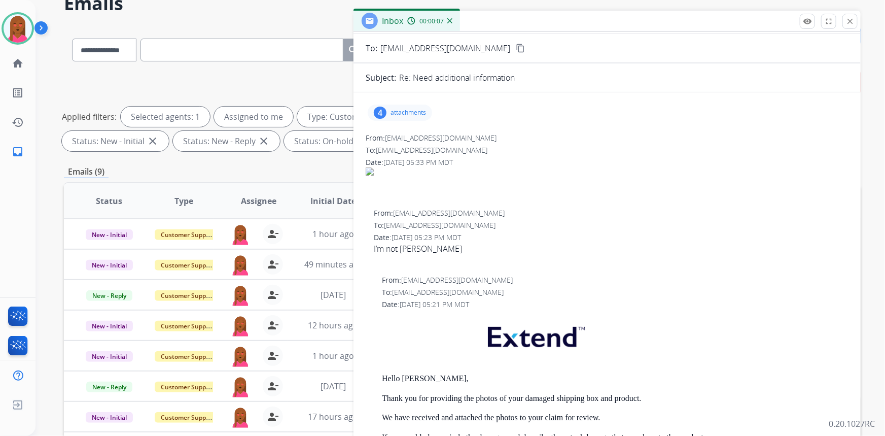
scroll to position [92, 0]
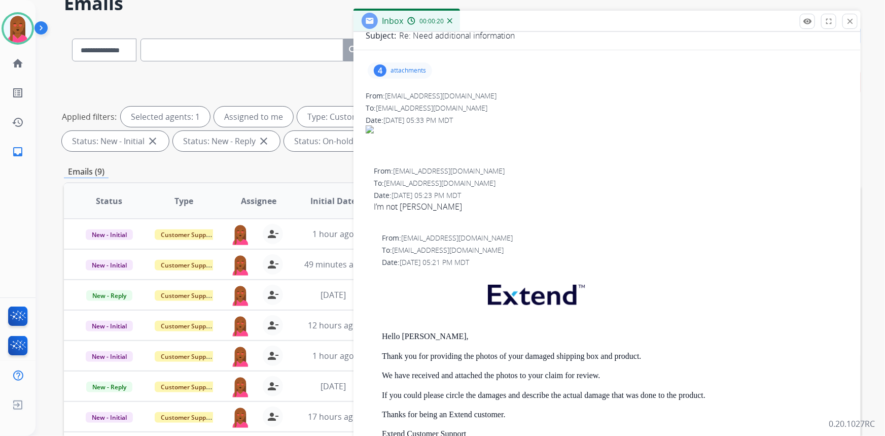
click at [379, 62] on div "4 attachments" at bounding box center [400, 70] width 64 height 16
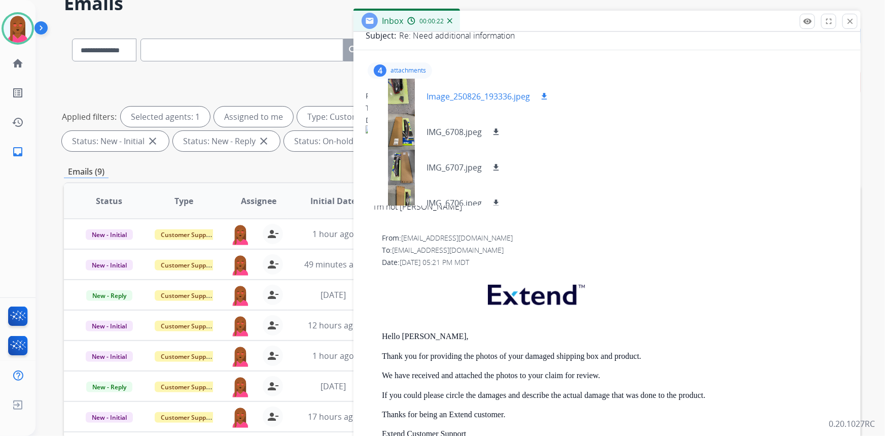
click at [398, 94] on div at bounding box center [401, 97] width 51 height 36
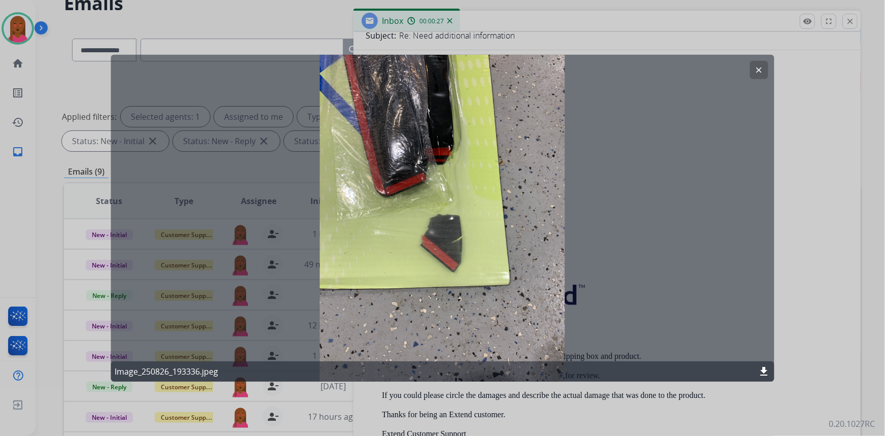
click at [758, 67] on mat-icon "clear" at bounding box center [759, 69] width 9 height 9
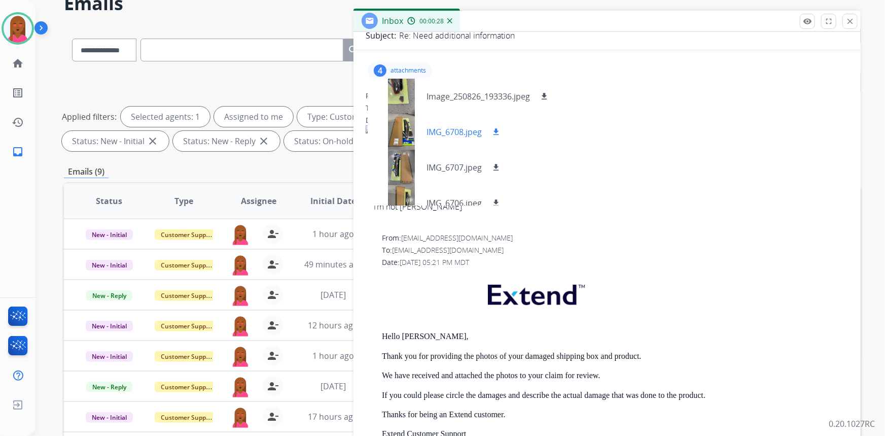
click at [400, 136] on div at bounding box center [401, 132] width 51 height 36
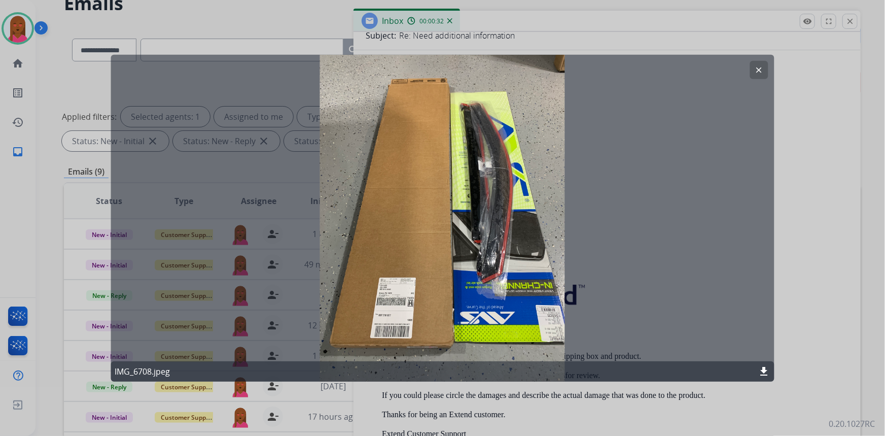
click at [757, 68] on mat-icon "clear" at bounding box center [759, 69] width 9 height 9
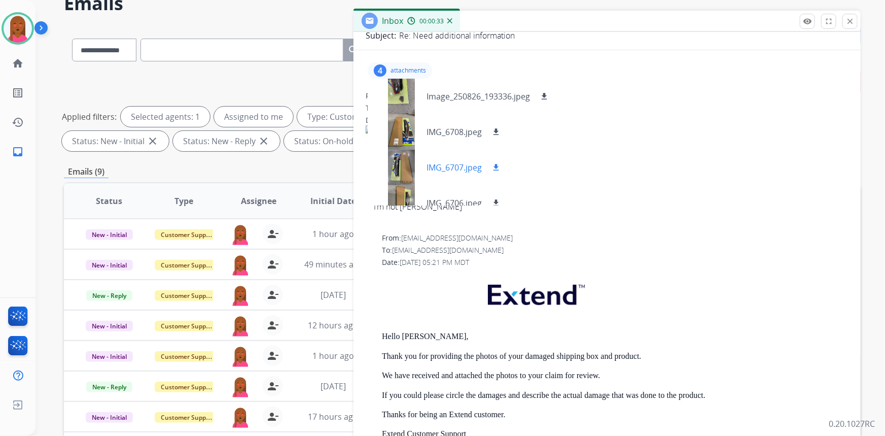
click at [400, 168] on div at bounding box center [401, 168] width 51 height 36
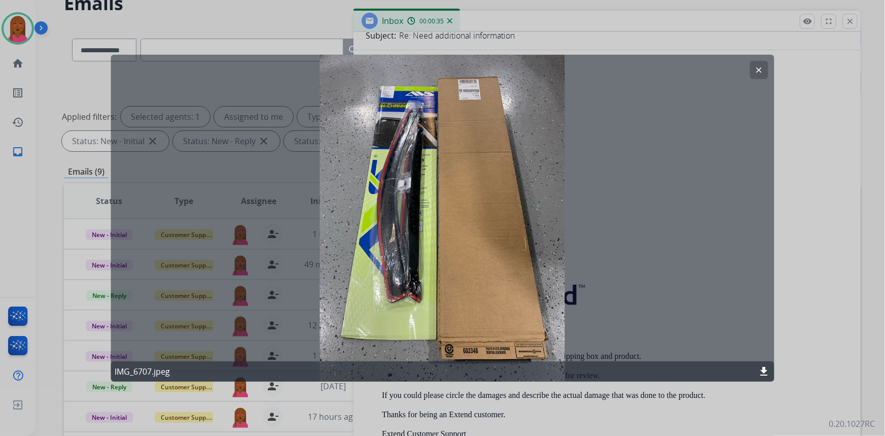
click at [760, 69] on mat-icon "clear" at bounding box center [759, 69] width 9 height 9
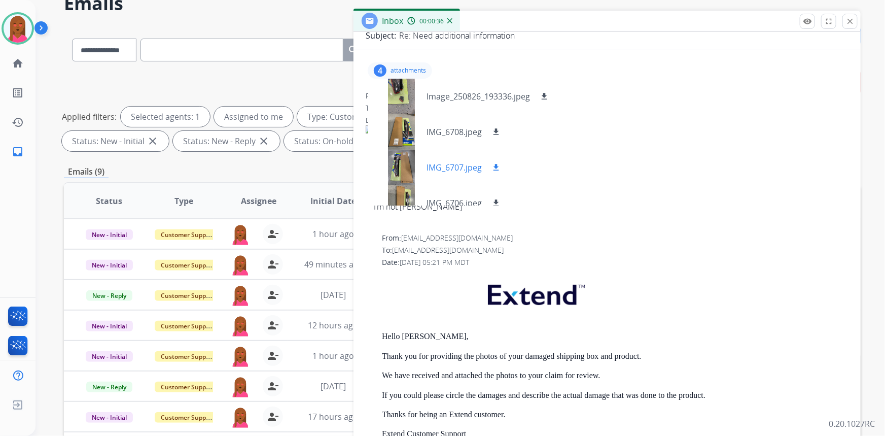
scroll to position [15, 0]
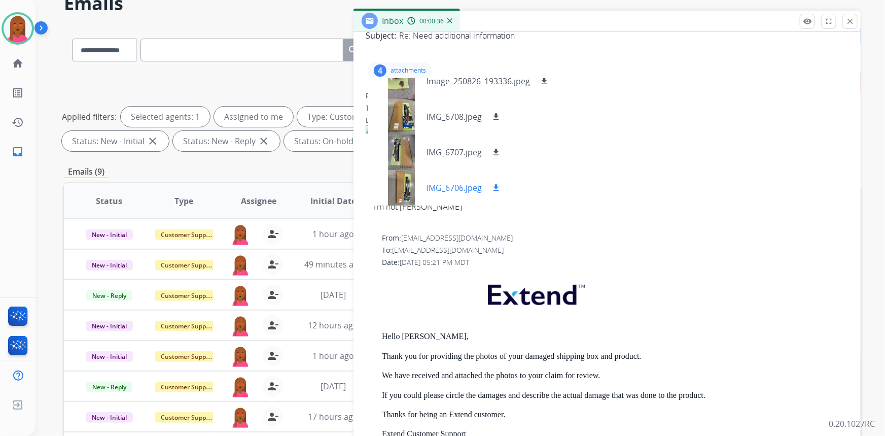
click at [406, 187] on div at bounding box center [401, 188] width 51 height 36
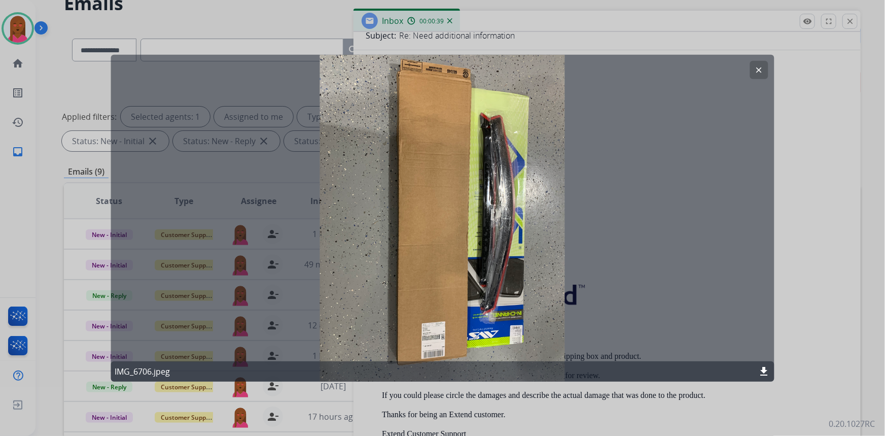
click at [763, 72] on mat-icon "clear" at bounding box center [759, 69] width 9 height 9
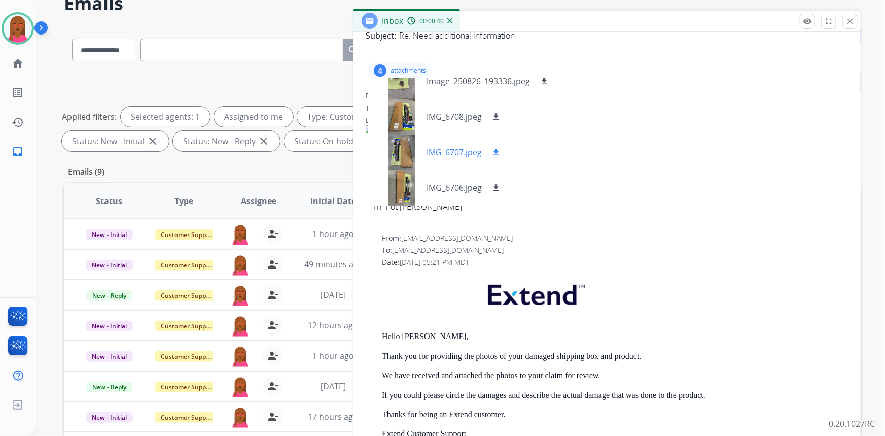
click at [400, 147] on div at bounding box center [401, 152] width 51 height 36
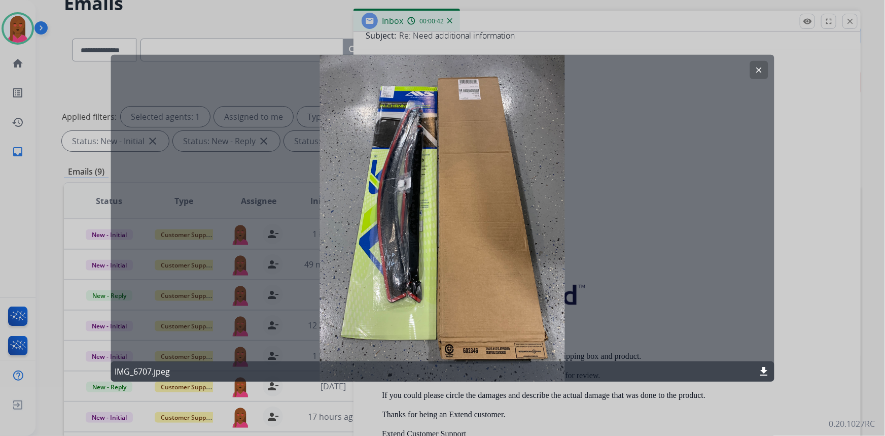
click at [759, 71] on mat-icon "clear" at bounding box center [759, 69] width 9 height 9
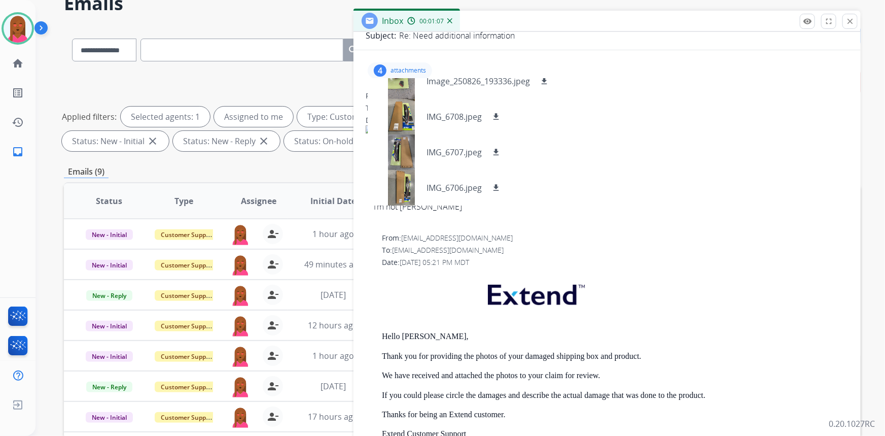
drag, startPoint x: 285, startPoint y: 83, endPoint x: 288, endPoint y: 88, distance: 6.4
click at [285, 83] on div "**********" at bounding box center [462, 112] width 797 height 85
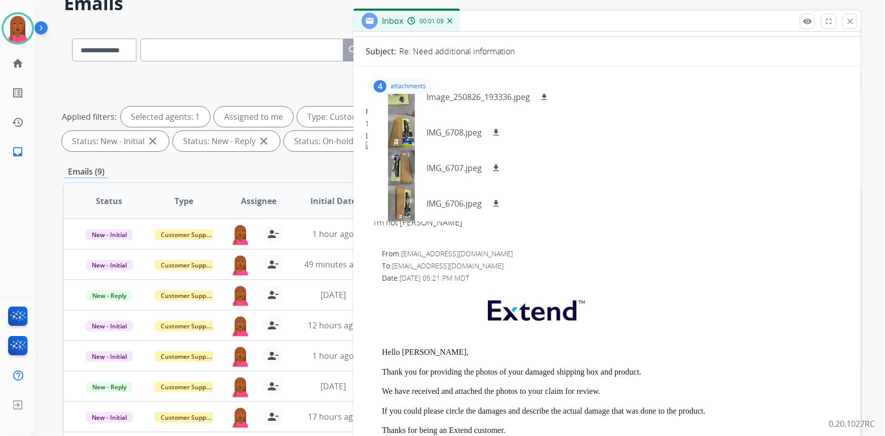
scroll to position [0, 0]
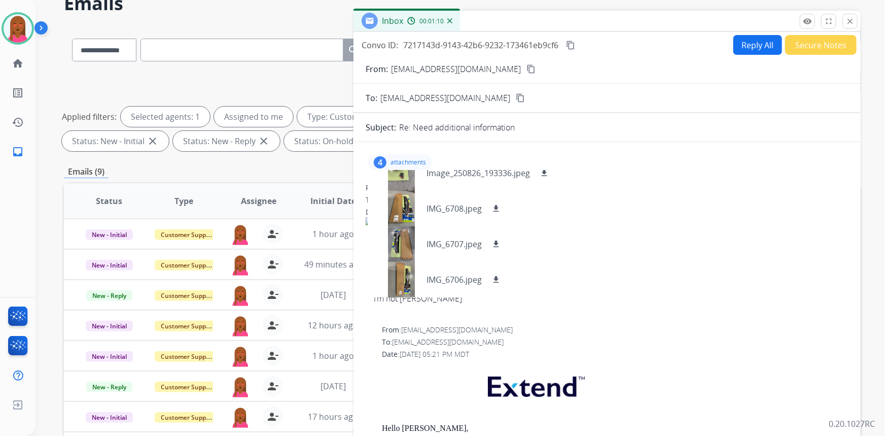
drag, startPoint x: 851, startPoint y: 20, endPoint x: 847, endPoint y: 25, distance: 6.5
click at [851, 19] on mat-icon "close" at bounding box center [850, 21] width 9 height 9
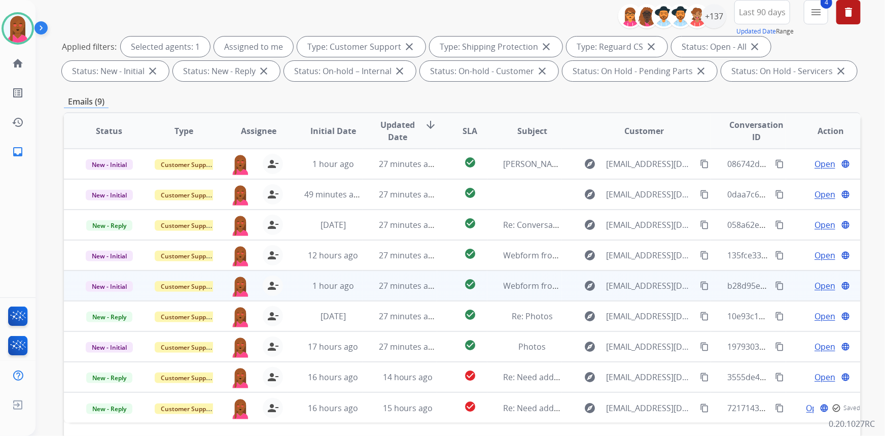
scroll to position [144, 0]
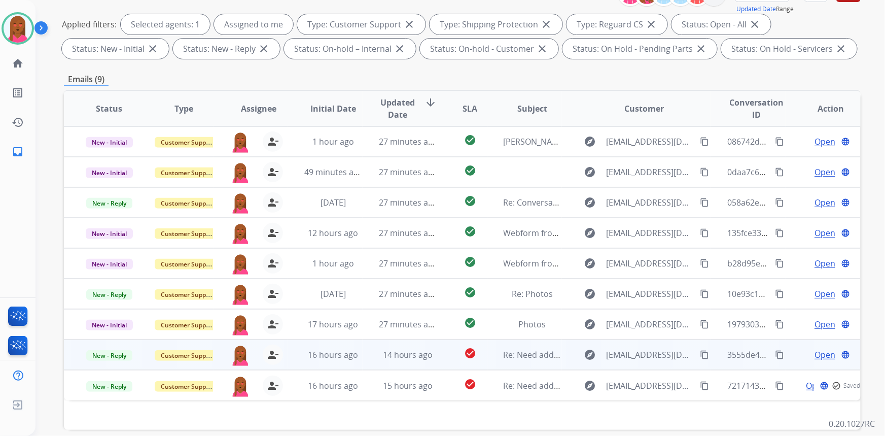
click at [817, 357] on span "Open" at bounding box center [825, 355] width 21 height 12
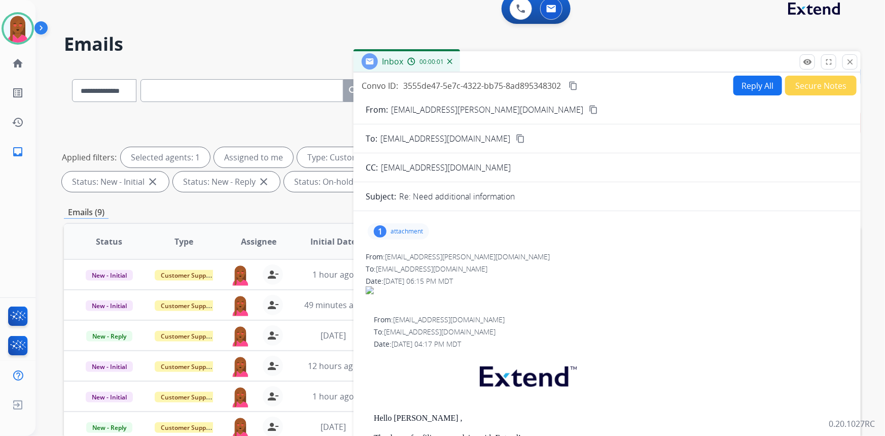
scroll to position [0, 0]
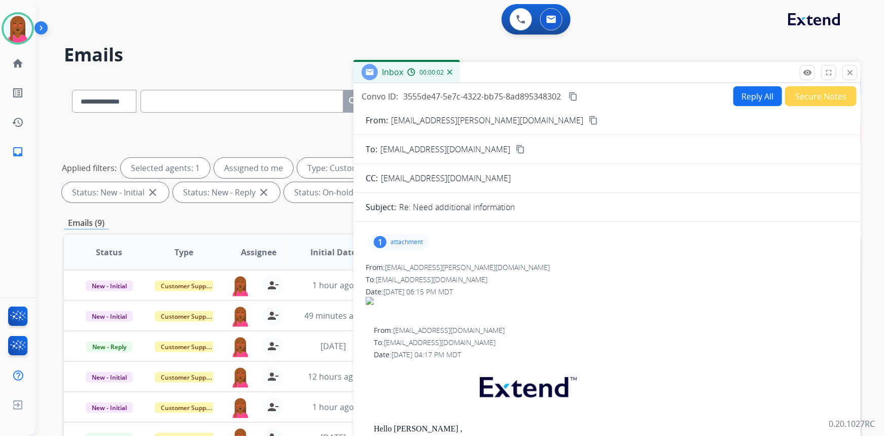
click at [589, 120] on mat-icon "content_copy" at bounding box center [593, 120] width 9 height 9
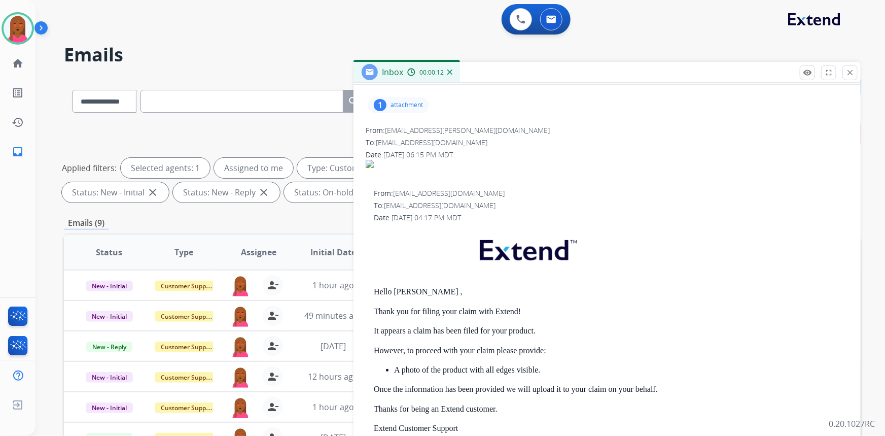
scroll to position [24, 0]
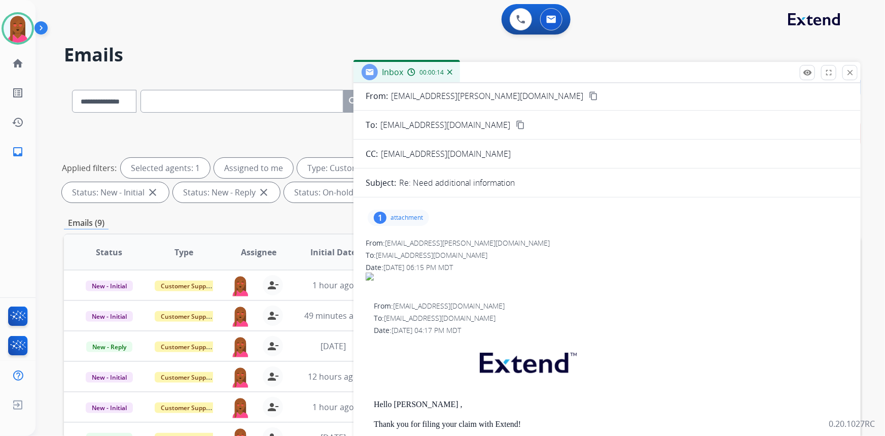
click at [398, 214] on p "attachment" at bounding box center [407, 218] width 32 height 8
click at [385, 214] on div "1" at bounding box center [380, 218] width 13 height 12
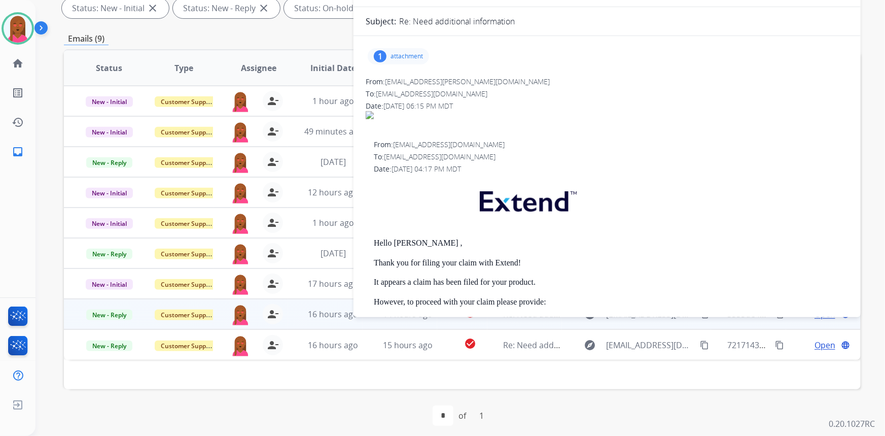
scroll to position [0, 0]
drag, startPoint x: 470, startPoint y: 156, endPoint x: 387, endPoint y: 159, distance: 83.8
click at [387, 159] on div "To: [EMAIL_ADDRESS][DOMAIN_NAME]" at bounding box center [611, 158] width 475 height 10
copy span "[EMAIL_ADDRESS][DOMAIN_NAME]"
click at [392, 57] on p "attachment" at bounding box center [407, 58] width 32 height 8
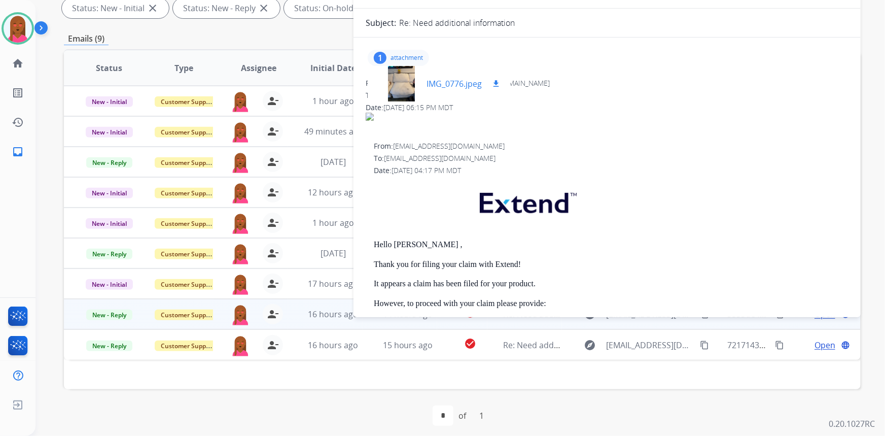
click at [398, 92] on div at bounding box center [401, 84] width 51 height 36
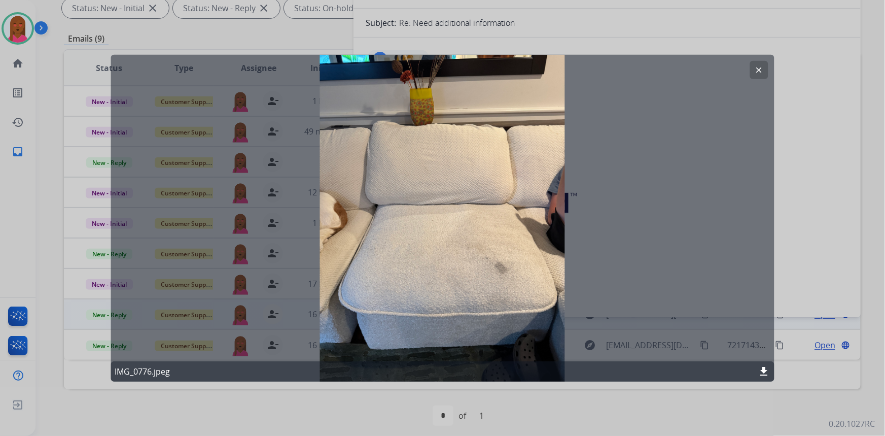
click at [765, 69] on button "clear" at bounding box center [759, 69] width 18 height 18
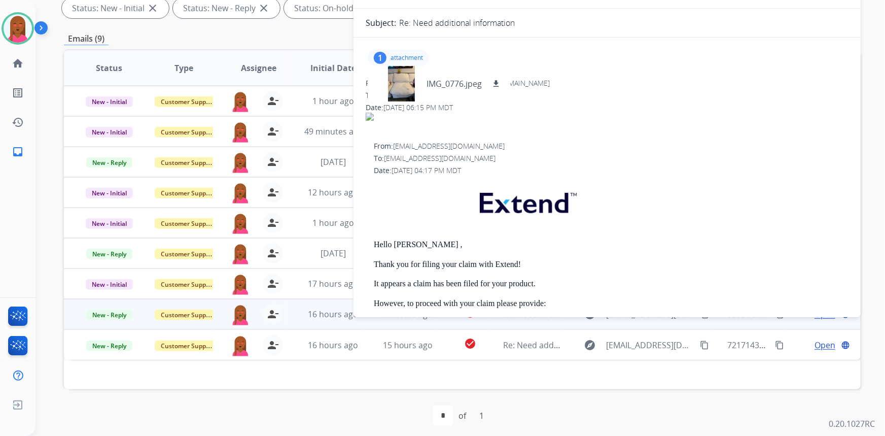
click at [781, 203] on p at bounding box center [611, 205] width 475 height 49
drag, startPoint x: 786, startPoint y: 111, endPoint x: 738, endPoint y: 138, distance: 54.8
click at [783, 113] on div "From: [EMAIL_ADDRESS][PERSON_NAME][DOMAIN_NAME] To: [EMAIL_ADDRESS][DOMAIN_NAME…" at bounding box center [607, 105] width 483 height 55
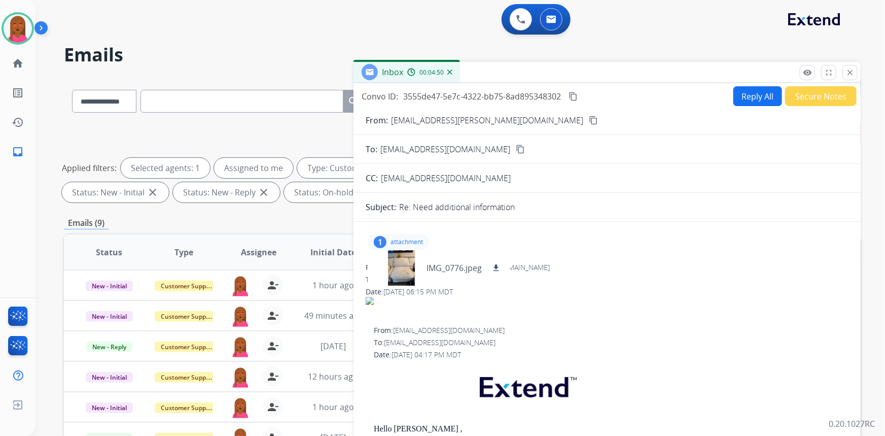
click at [745, 104] on button "Reply All" at bounding box center [758, 96] width 49 height 20
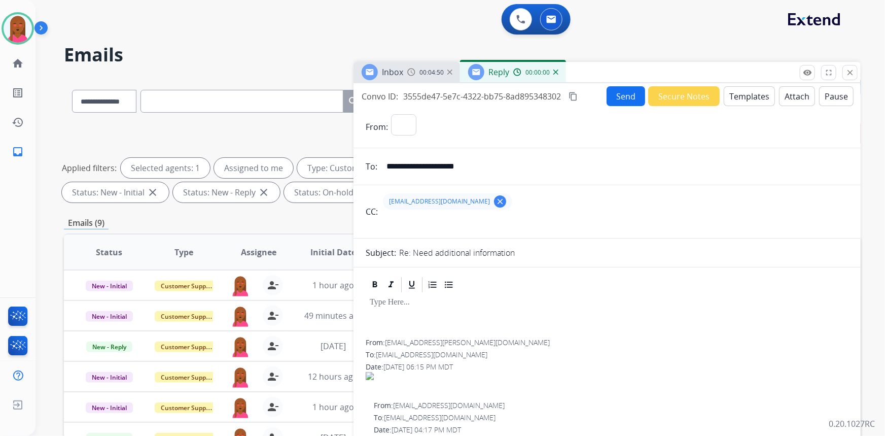
select select "**********"
click at [751, 95] on button "Templates" at bounding box center [749, 96] width 51 height 20
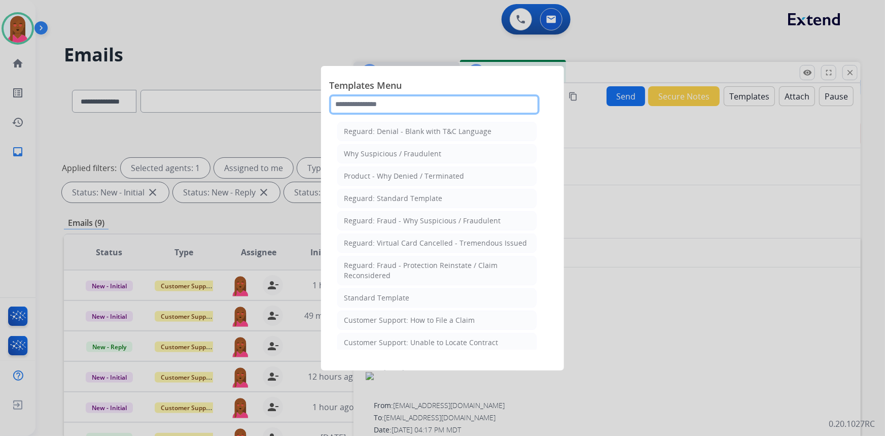
click at [447, 101] on input "text" at bounding box center [434, 104] width 211 height 20
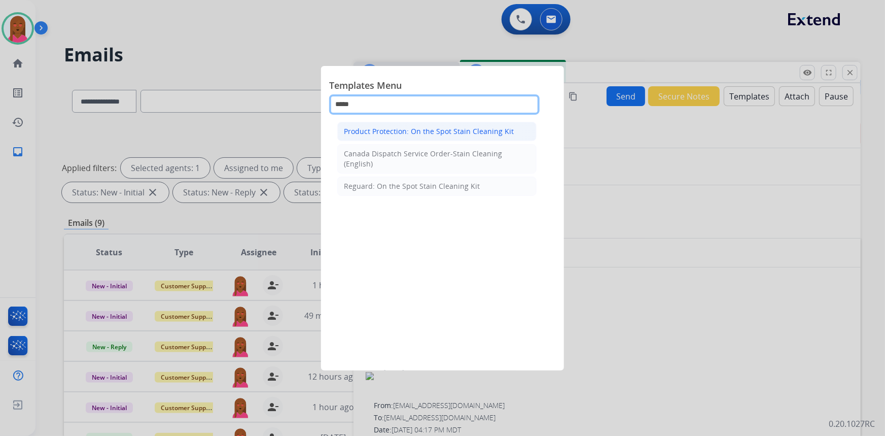
type input "*****"
click at [487, 129] on div "Product Protection: On the Spot Stain Cleaning Kit" at bounding box center [429, 131] width 170 height 10
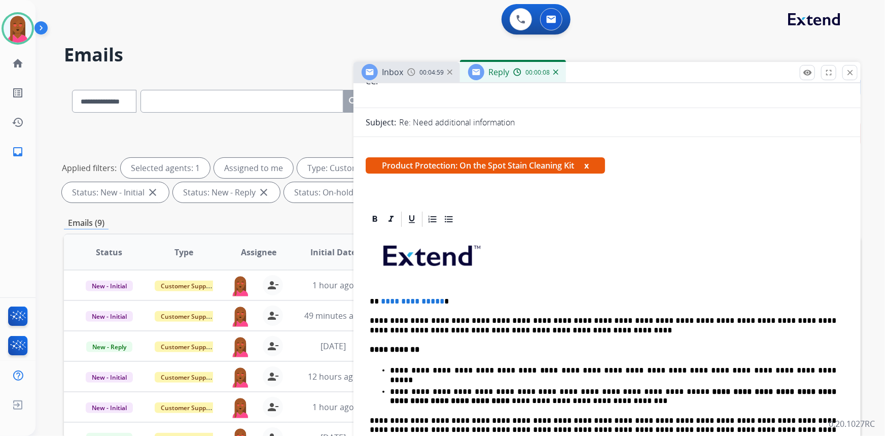
scroll to position [138, 0]
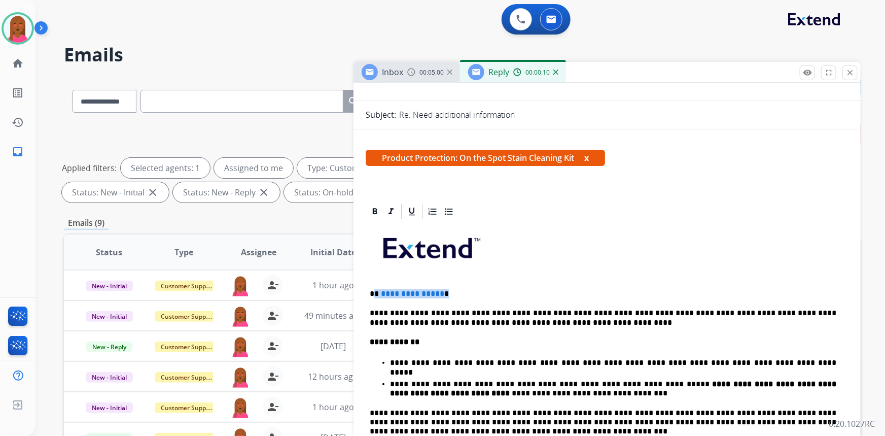
drag, startPoint x: 440, startPoint y: 287, endPoint x: 373, endPoint y: 294, distance: 66.8
click at [373, 294] on p "**********" at bounding box center [603, 293] width 467 height 9
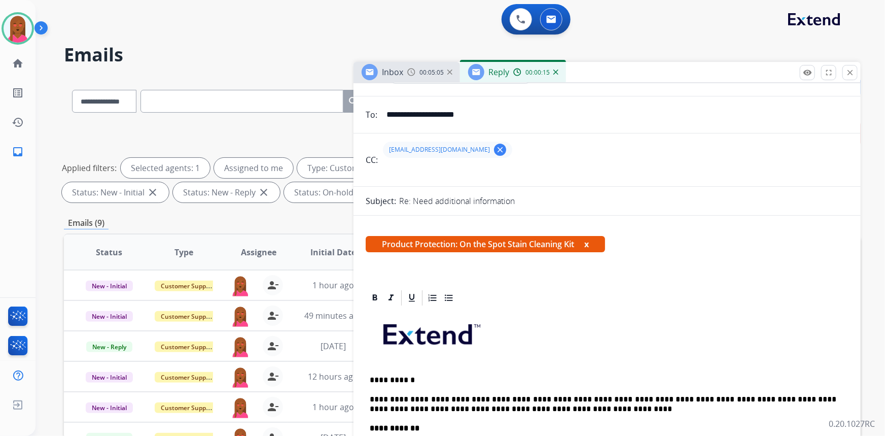
scroll to position [0, 0]
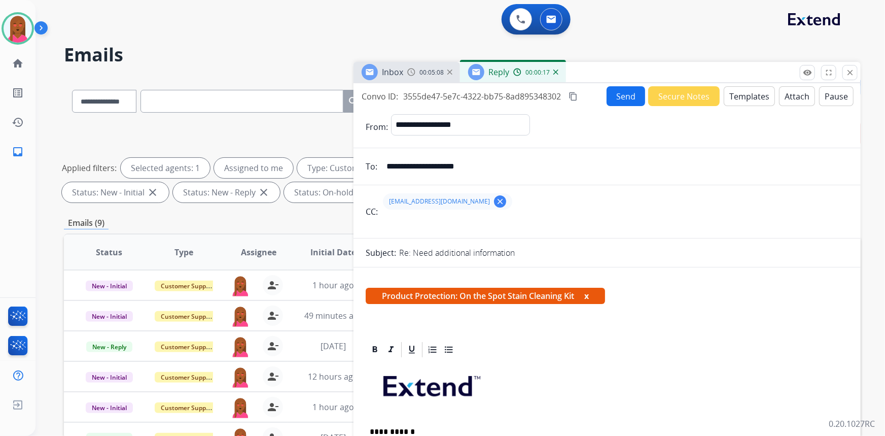
click at [625, 100] on button "Send" at bounding box center [626, 96] width 39 height 20
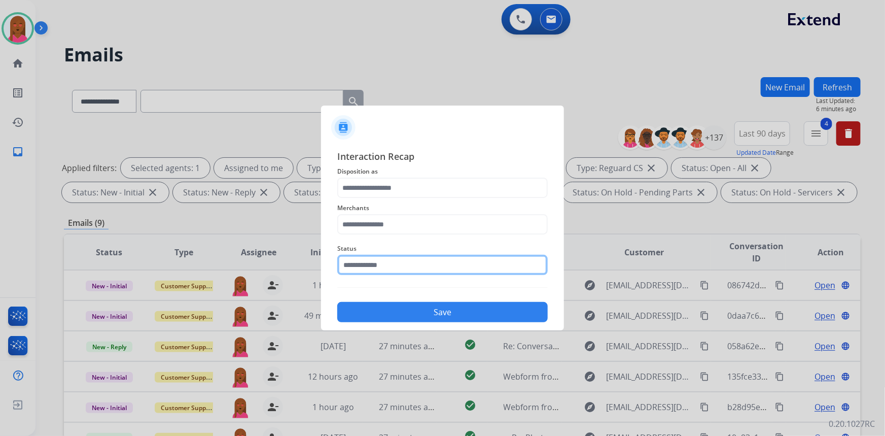
click at [464, 257] on input "text" at bounding box center [442, 265] width 211 height 20
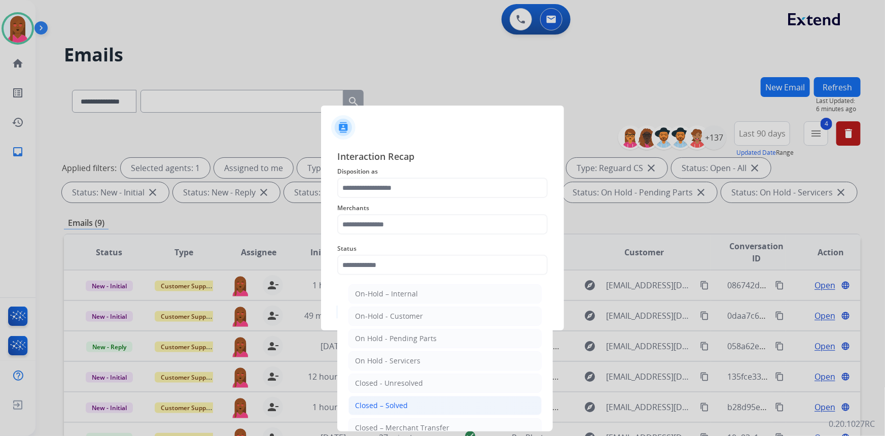
click at [403, 403] on div "Closed – Solved" at bounding box center [381, 405] width 53 height 10
type input "**********"
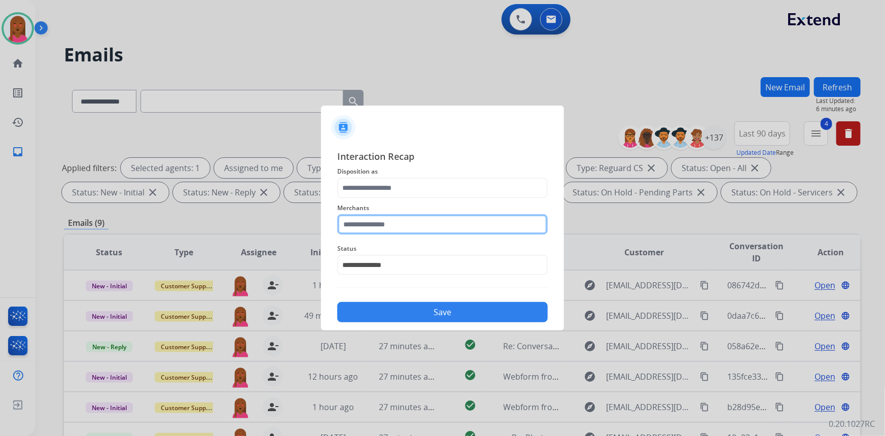
click at [406, 230] on input "text" at bounding box center [442, 224] width 211 height 20
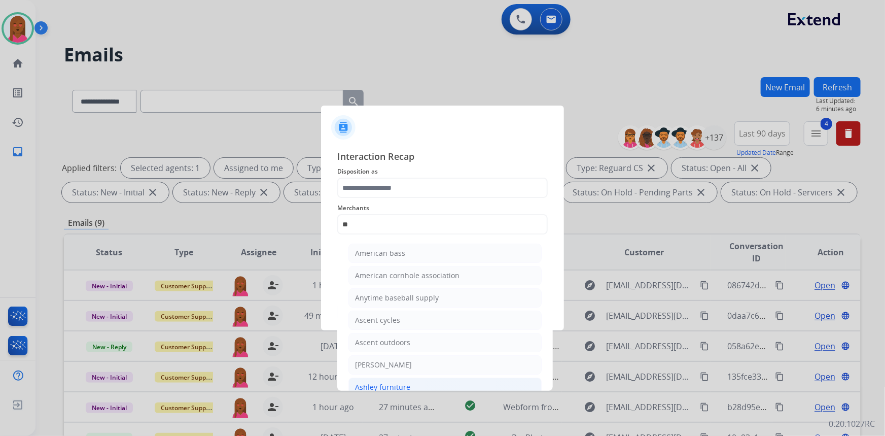
click at [399, 382] on div "Ashley furniture" at bounding box center [382, 387] width 55 height 10
type input "**********"
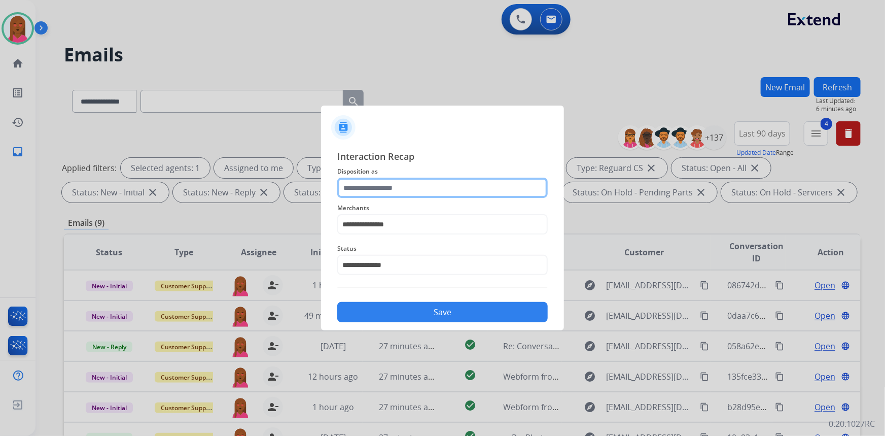
click at [422, 193] on input "text" at bounding box center [442, 188] width 211 height 20
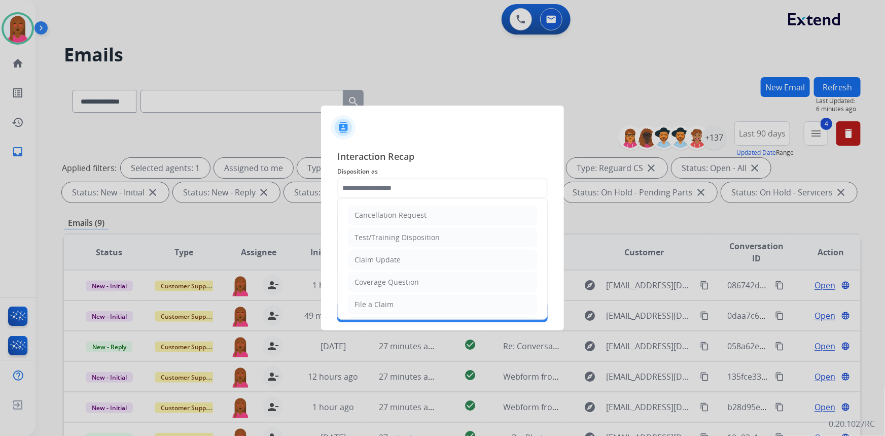
click at [422, 248] on ul "Cancellation Request Test/Training Disposition Claim Update Coverage Question F…" at bounding box center [443, 337] width 210 height 279
click at [428, 256] on li "Claim Update" at bounding box center [442, 259] width 189 height 19
type input "**********"
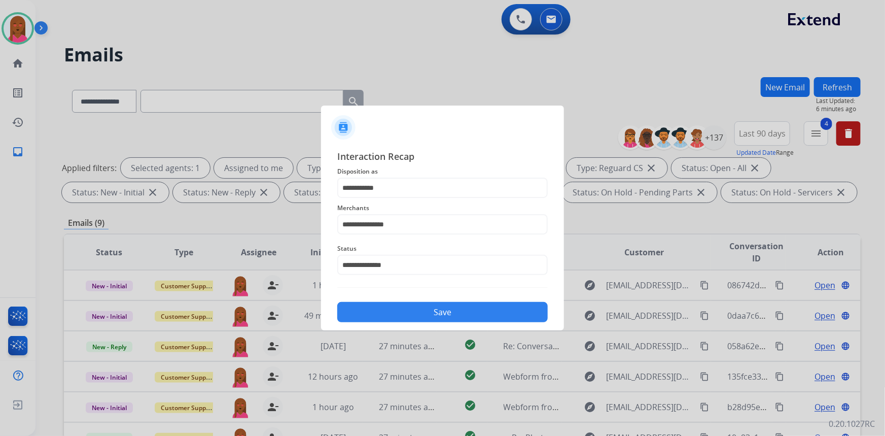
click at [450, 313] on button "Save" at bounding box center [442, 312] width 211 height 20
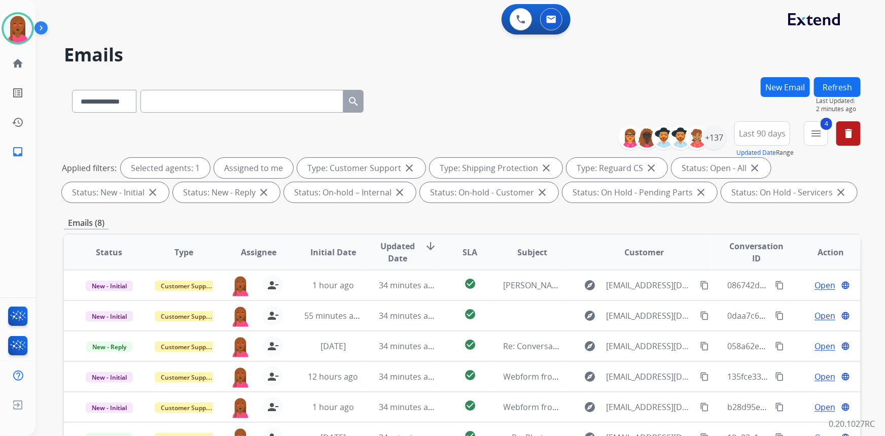
click at [248, 30] on div "0 Voice Interactions 0 Email Interactions" at bounding box center [454, 20] width 813 height 32
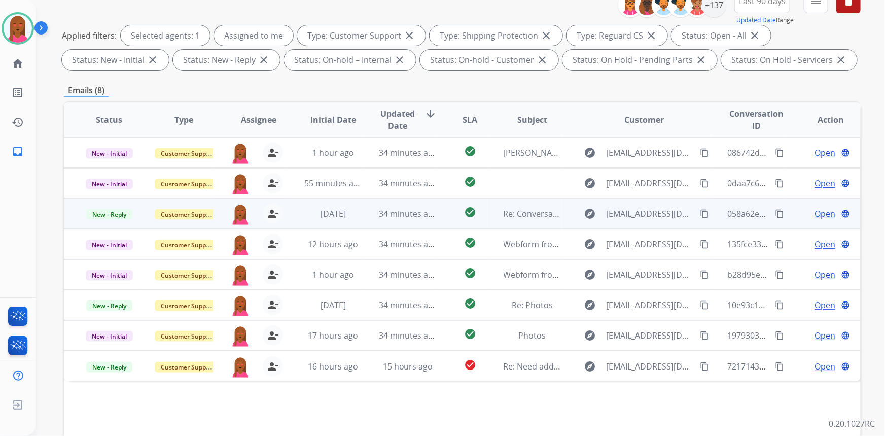
scroll to position [138, 0]
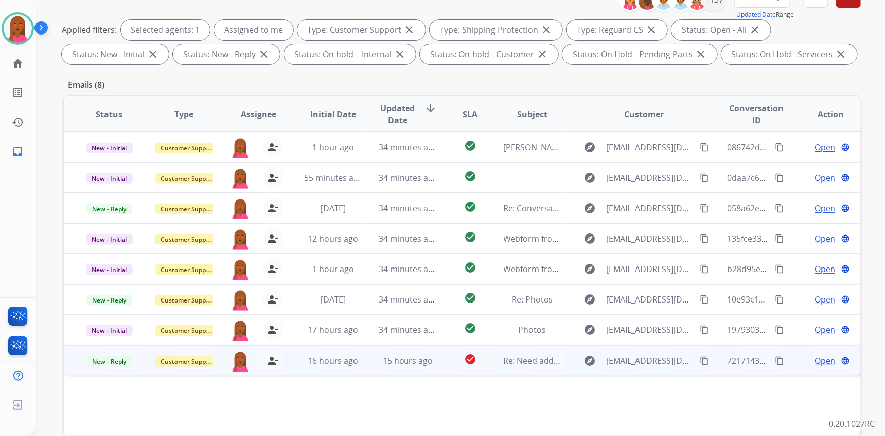
click at [815, 359] on span "Open" at bounding box center [825, 361] width 21 height 12
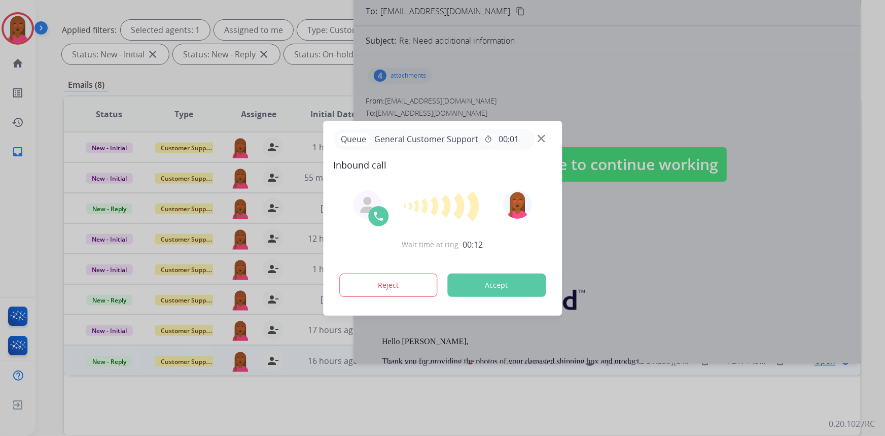
click at [728, 152] on div at bounding box center [442, 218] width 885 height 436
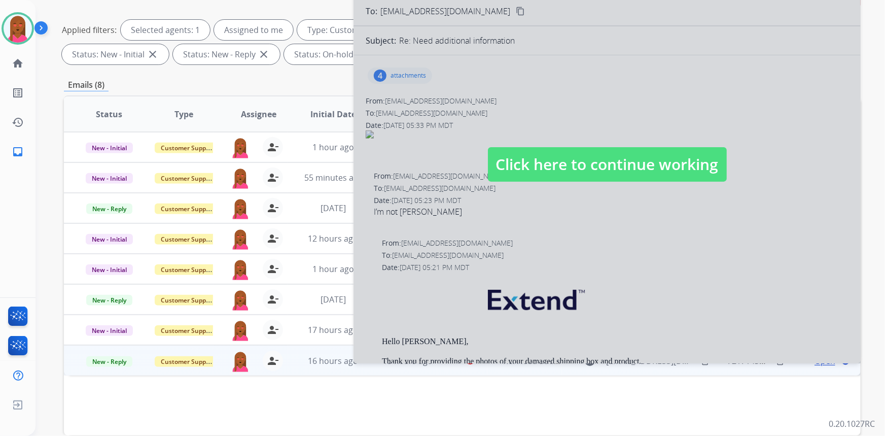
scroll to position [190, 0]
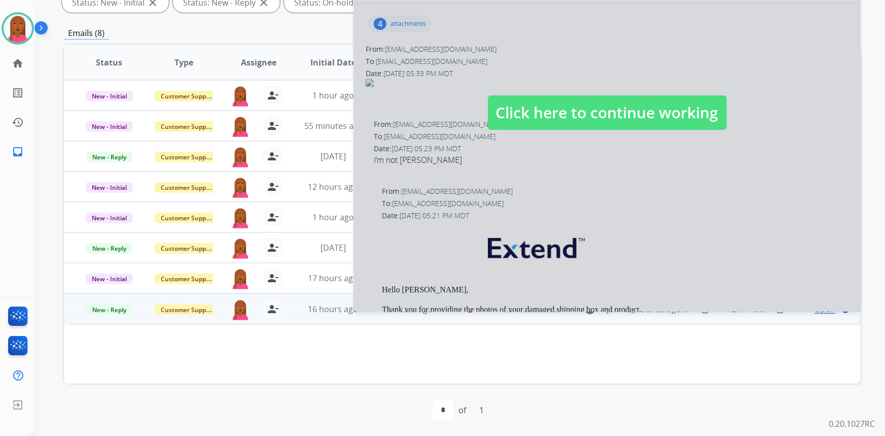
drag, startPoint x: 561, startPoint y: 106, endPoint x: 563, endPoint y: 111, distance: 5.2
click at [561, 107] on span "Click here to continue working" at bounding box center [607, 112] width 239 height 35
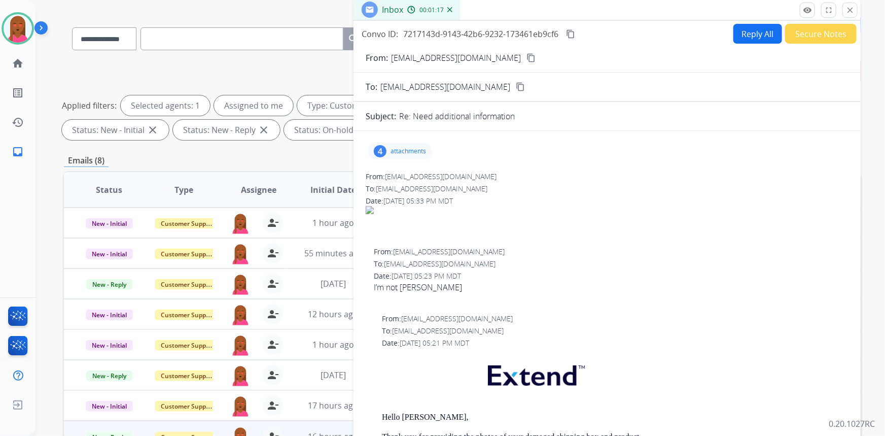
scroll to position [0, 0]
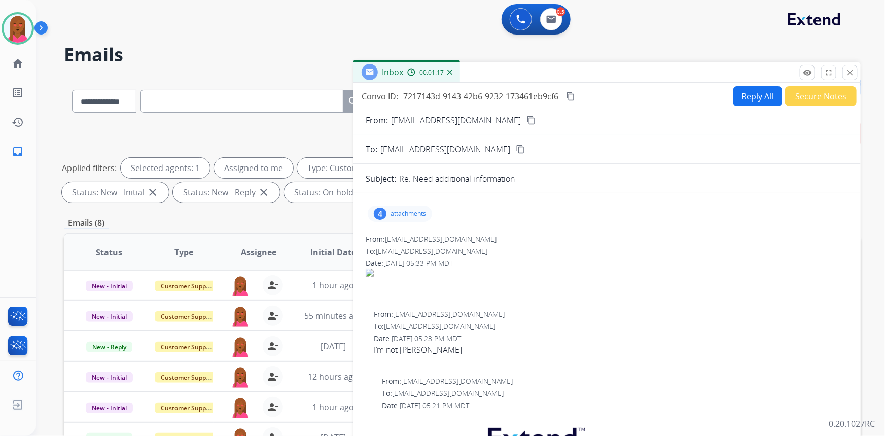
click at [745, 96] on button "Reply All" at bounding box center [758, 96] width 49 height 20
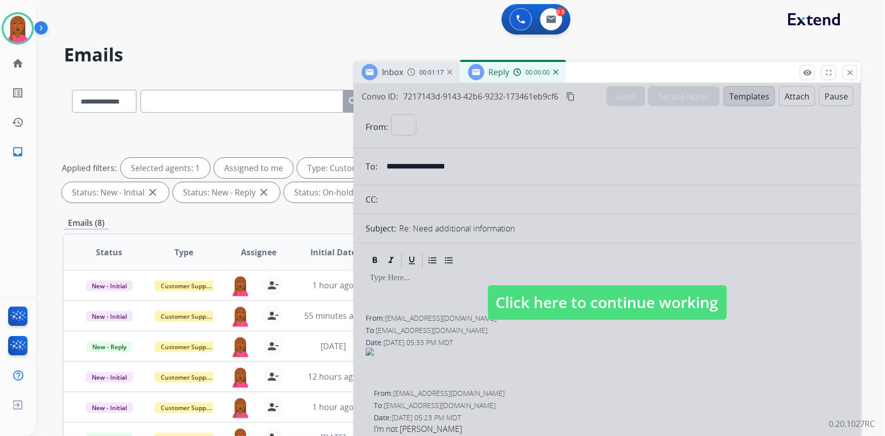
select select "**********"
click at [657, 315] on span "Click here to continue working" at bounding box center [607, 302] width 239 height 35
select select
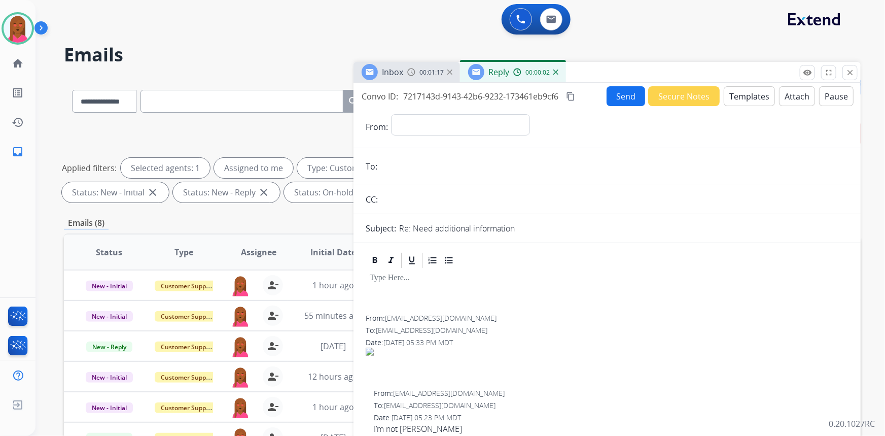
click at [741, 93] on button "Templates" at bounding box center [749, 96] width 51 height 20
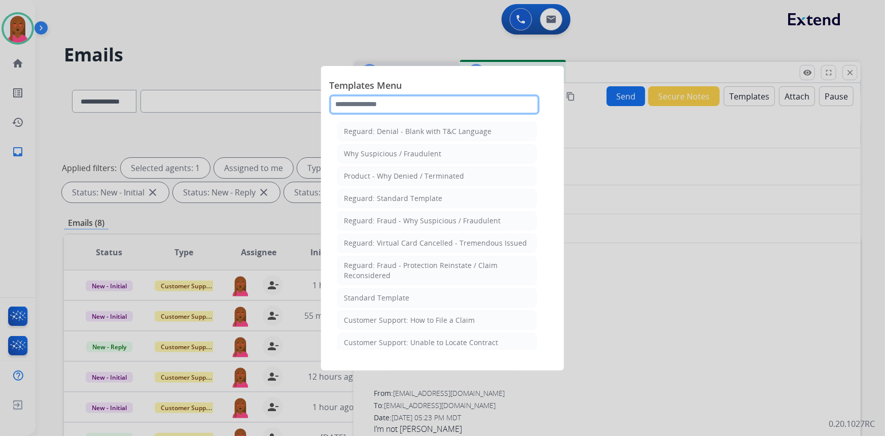
click at [384, 105] on input "text" at bounding box center [434, 104] width 211 height 20
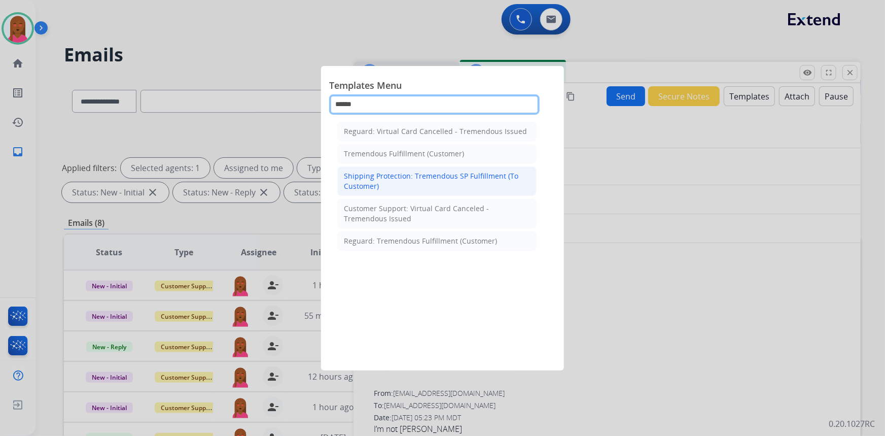
type input "******"
click at [446, 182] on div "Shipping Protection: Tremendous SP Fulfillment (To Customer)" at bounding box center [437, 181] width 186 height 20
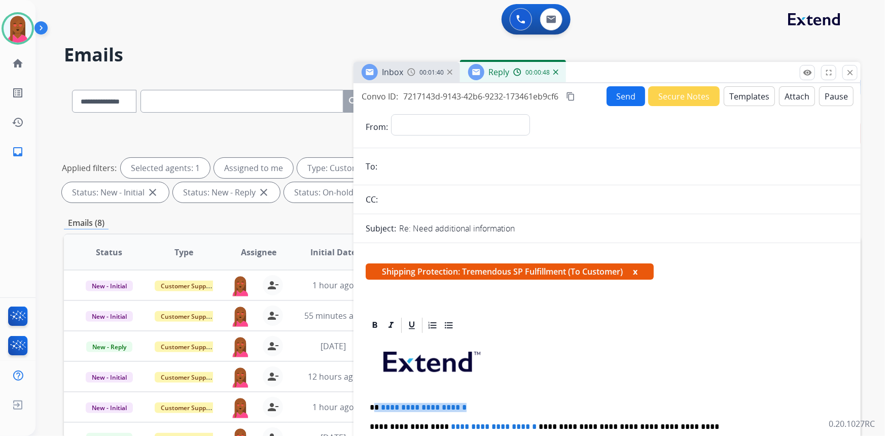
drag, startPoint x: 473, startPoint y: 402, endPoint x: 375, endPoint y: 405, distance: 98.0
click at [375, 405] on p "**********" at bounding box center [603, 407] width 467 height 9
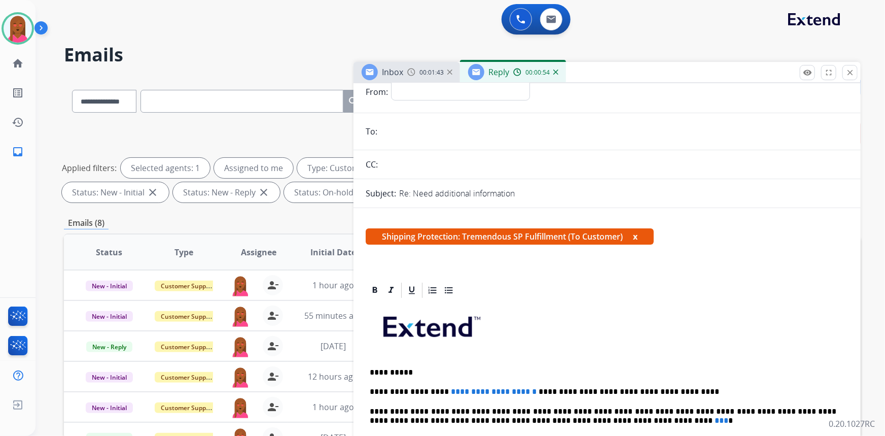
scroll to position [92, 0]
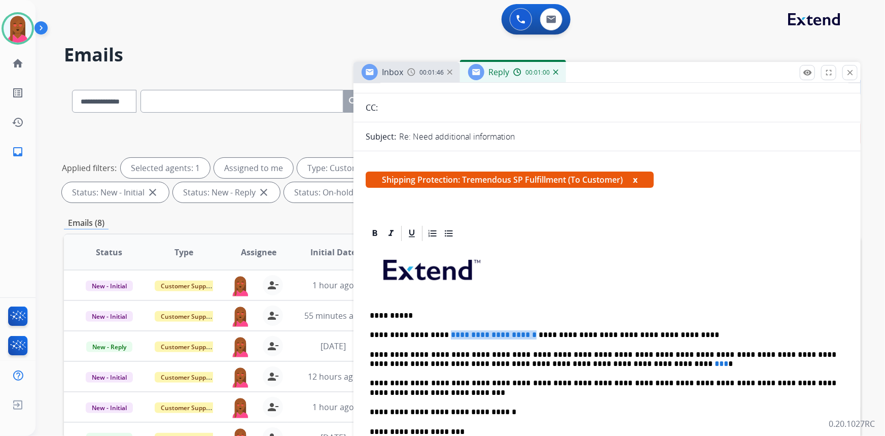
drag, startPoint x: 508, startPoint y: 334, endPoint x: 438, endPoint y: 334, distance: 70.0
click at [451, 334] on span "**********" at bounding box center [494, 335] width 86 height 8
drag, startPoint x: 572, startPoint y: 360, endPoint x: 563, endPoint y: 361, distance: 9.3
click at [563, 361] on p "**********" at bounding box center [603, 359] width 467 height 19
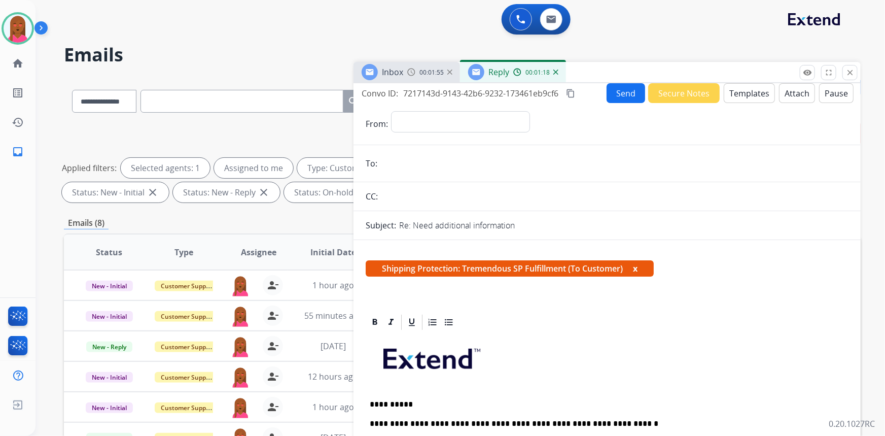
scroll to position [0, 0]
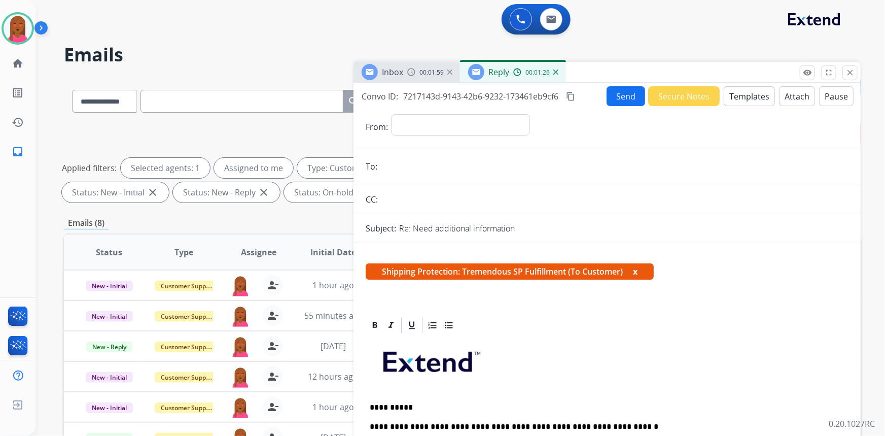
drag, startPoint x: 388, startPoint y: 271, endPoint x: 626, endPoint y: 274, distance: 238.0
click at [626, 274] on span "Shipping Protection: Tremendous SP Fulfillment (To Customer) x" at bounding box center [510, 271] width 288 height 16
copy span "Shipping Protection: Tremendous SP Fulfillment (To Customer)"
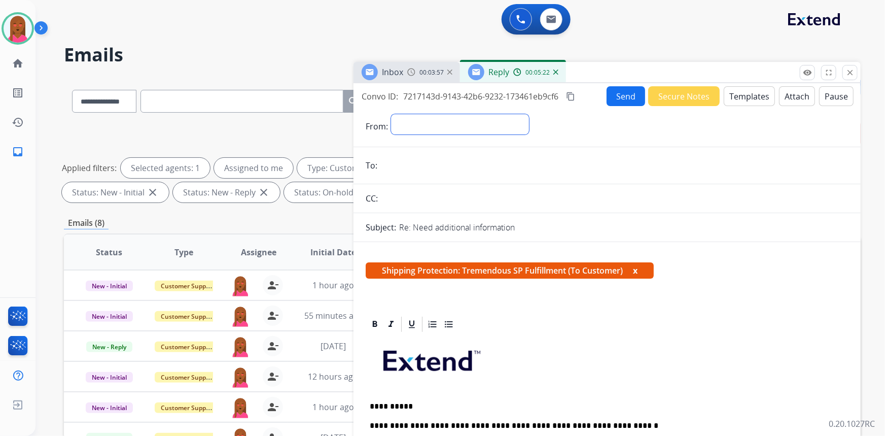
click at [453, 122] on select "**********" at bounding box center [460, 124] width 138 height 20
select select "**********"
click at [391, 114] on select "**********" at bounding box center [460, 124] width 138 height 20
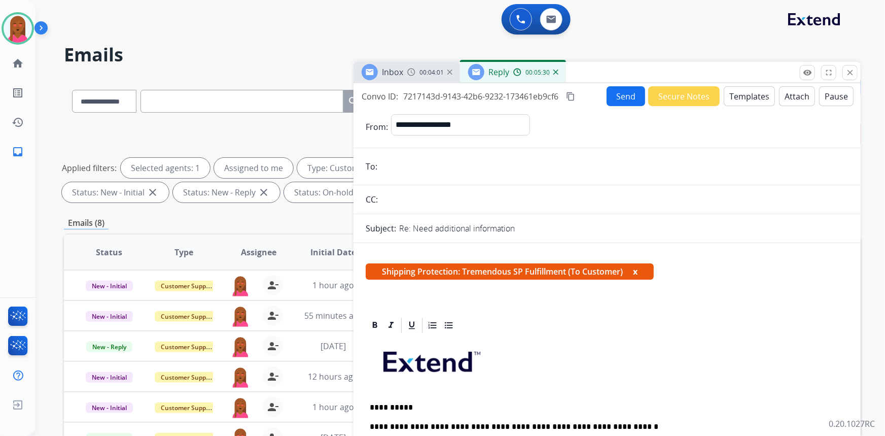
drag, startPoint x: 427, startPoint y: 162, endPoint x: 434, endPoint y: 161, distance: 7.3
click at [427, 163] on input "email" at bounding box center [615, 166] width 468 height 20
paste input "**********"
type input "**********"
click at [625, 95] on button "Send" at bounding box center [626, 96] width 39 height 20
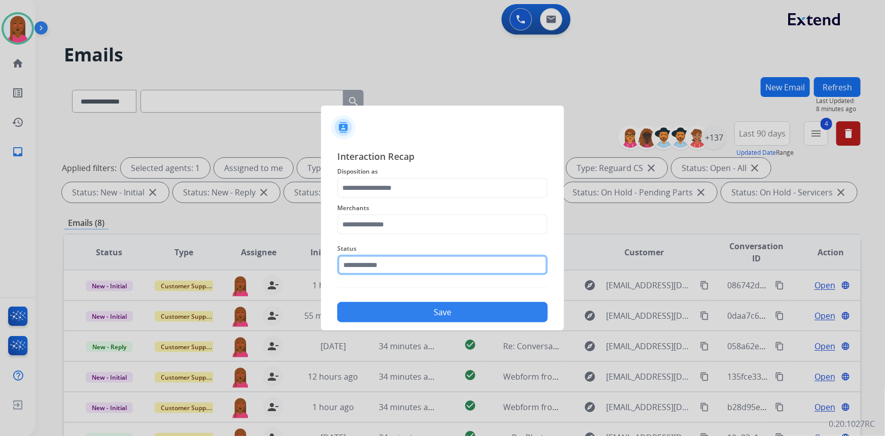
click at [437, 269] on input "text" at bounding box center [442, 265] width 211 height 20
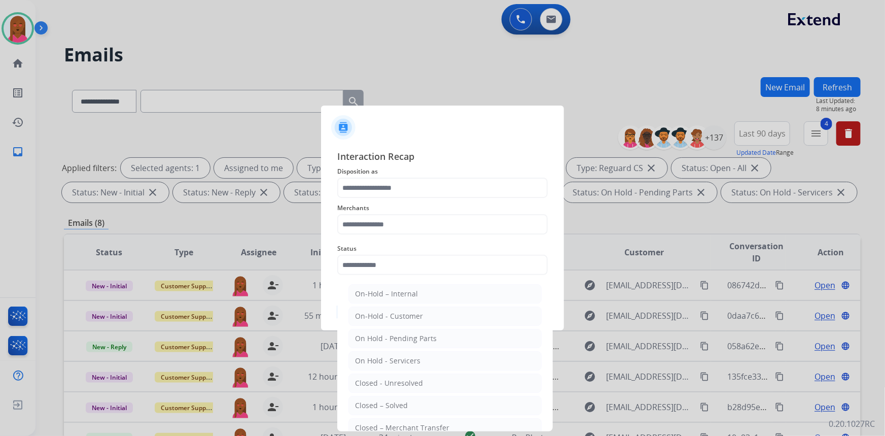
drag, startPoint x: 398, startPoint y: 403, endPoint x: 402, endPoint y: 380, distance: 23.8
click at [400, 401] on div "Closed – Solved" at bounding box center [381, 405] width 53 height 10
type input "**********"
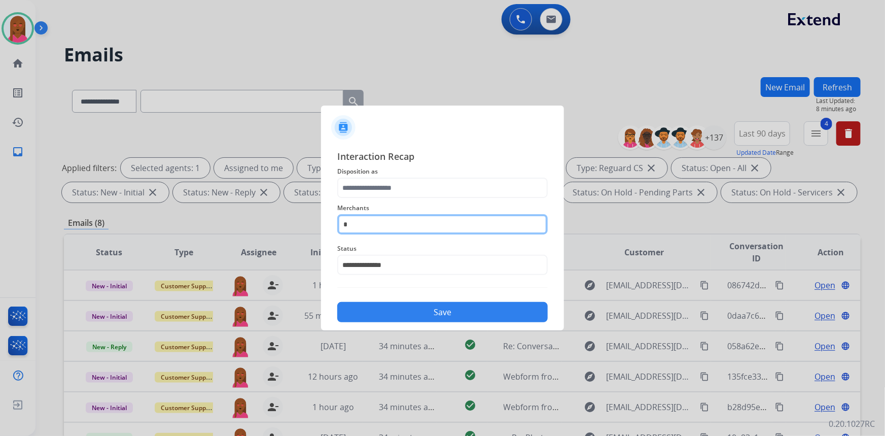
click at [403, 228] on input "*" at bounding box center [442, 224] width 211 height 20
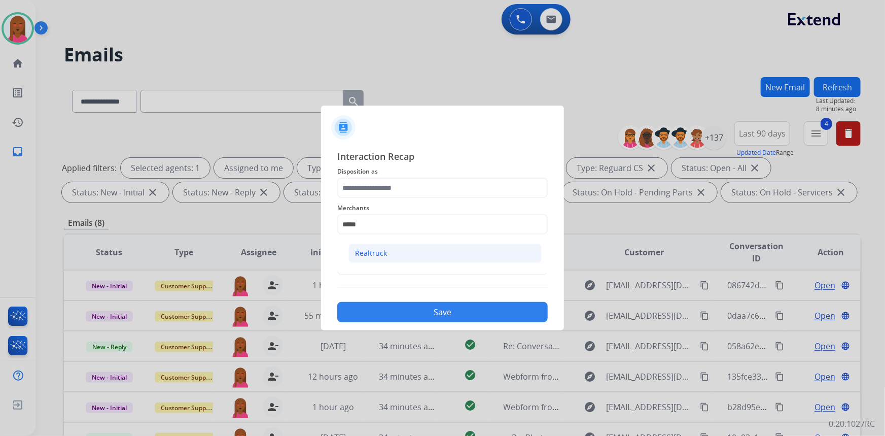
click at [395, 252] on li "Realtruck" at bounding box center [445, 253] width 193 height 19
type input "*********"
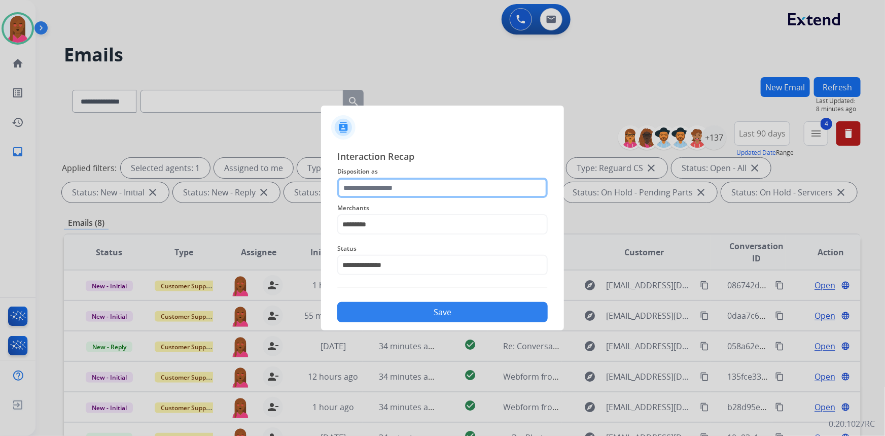
click at [411, 196] on input "text" at bounding box center [442, 188] width 211 height 20
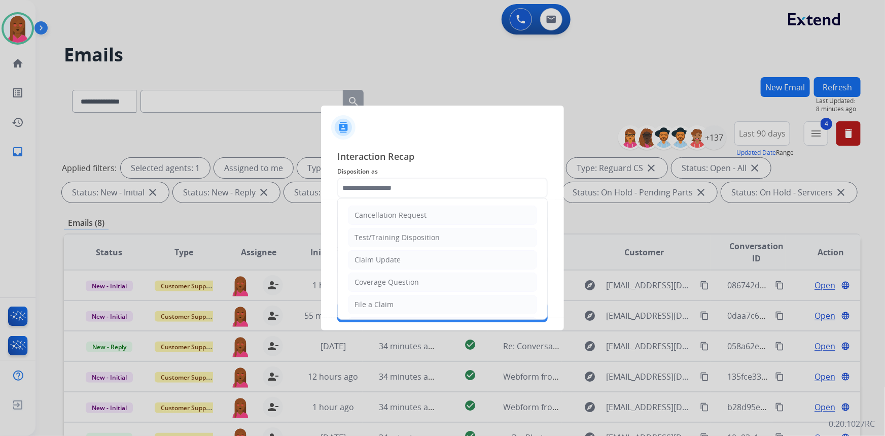
drag, startPoint x: 406, startPoint y: 254, endPoint x: 418, endPoint y: 290, distance: 37.4
click at [406, 256] on li "Claim Update" at bounding box center [442, 259] width 189 height 19
type input "**********"
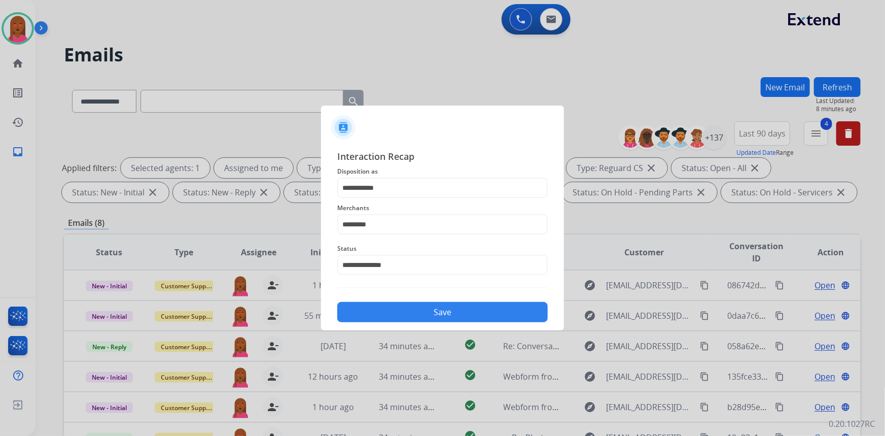
click at [418, 310] on button "Save" at bounding box center [442, 312] width 211 height 20
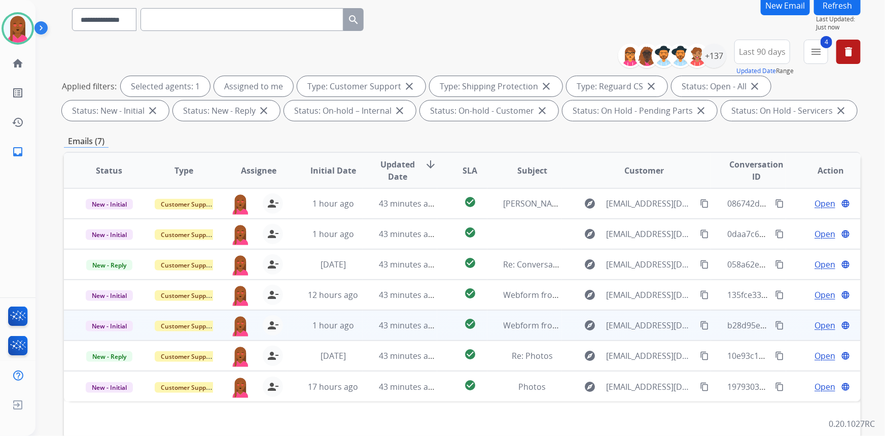
scroll to position [138, 0]
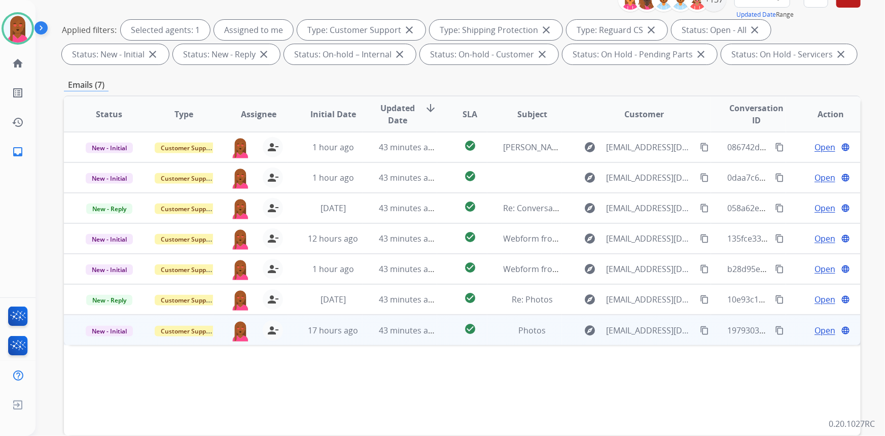
click at [824, 325] on span "Open" at bounding box center [825, 330] width 21 height 12
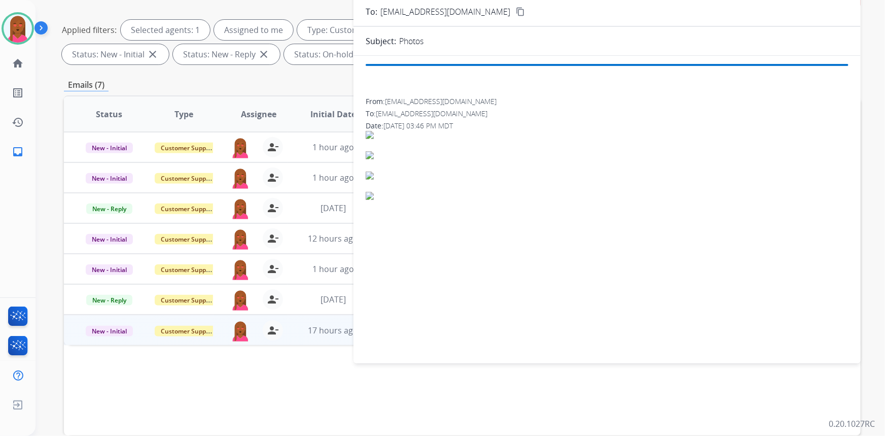
scroll to position [0, 0]
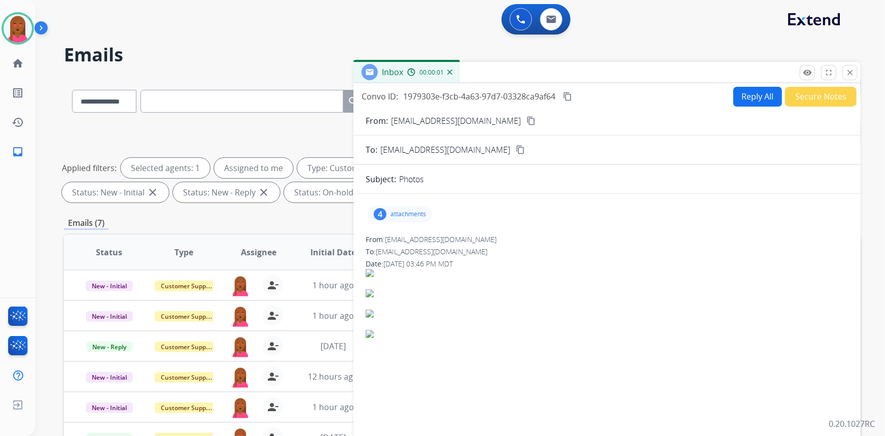
click at [527, 120] on mat-icon "content_copy" at bounding box center [531, 120] width 9 height 9
click at [704, 231] on div "4 attachments From: [EMAIL_ADDRESS][DOMAIN_NAME] To: [EMAIL_ADDRESS][DOMAIN_NAM…" at bounding box center [607, 345] width 507 height 287
click at [726, 43] on div "**********" at bounding box center [449, 255] width 826 height 436
click at [696, 38] on div "**********" at bounding box center [449, 255] width 826 height 436
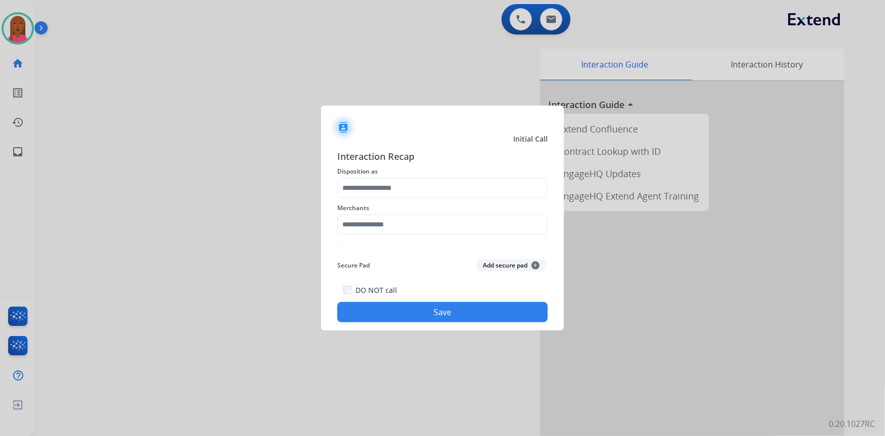
click at [154, 277] on div at bounding box center [442, 218] width 885 height 436
click at [414, 219] on input "text" at bounding box center [442, 224] width 211 height 20
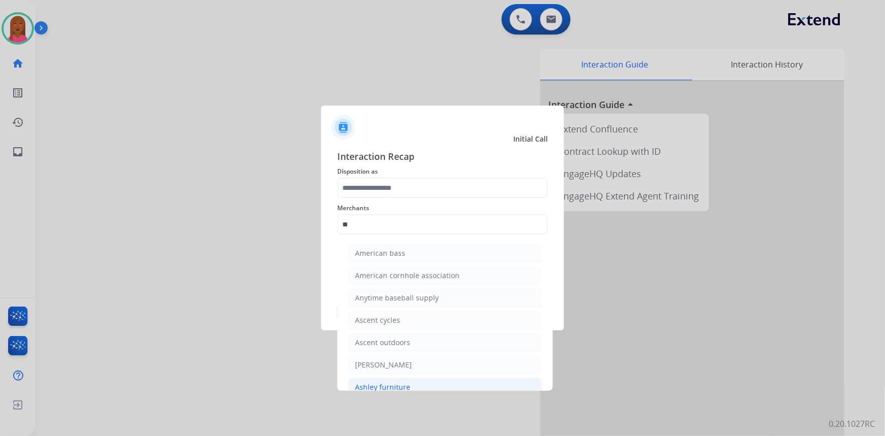
click at [382, 385] on div "Ashley furniture" at bounding box center [382, 387] width 55 height 10
type input "**********"
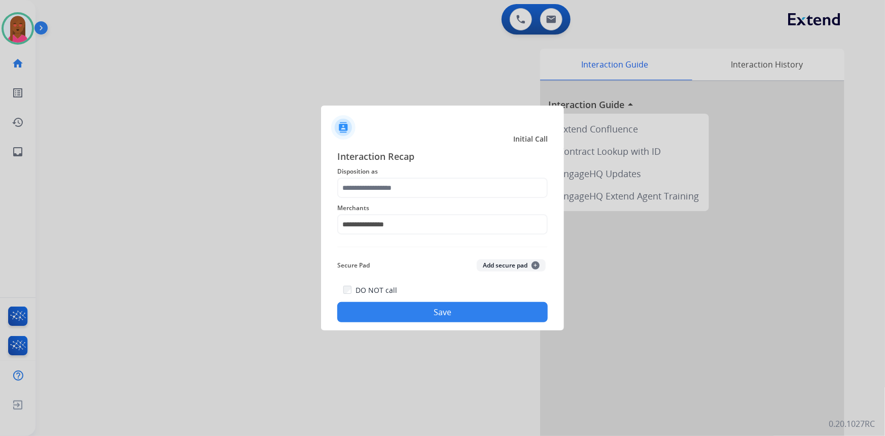
click at [418, 200] on div "**********" at bounding box center [442, 218] width 211 height 41
click at [416, 185] on input "text" at bounding box center [442, 188] width 211 height 20
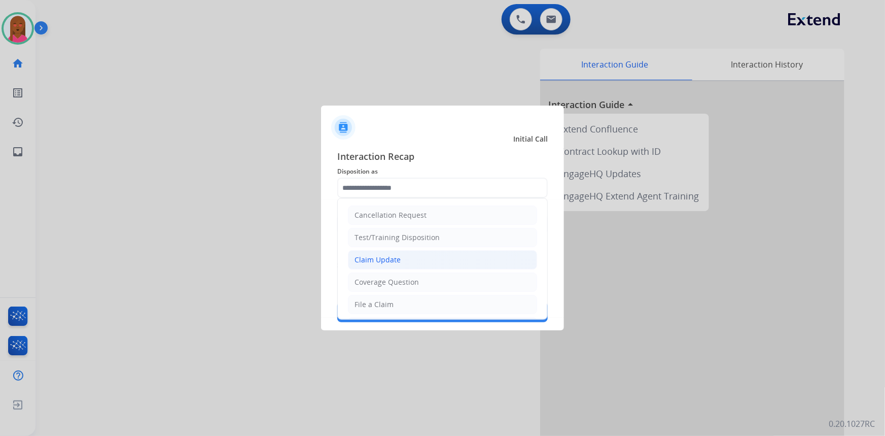
click at [385, 257] on div "Claim Update" at bounding box center [378, 260] width 46 height 10
type input "**********"
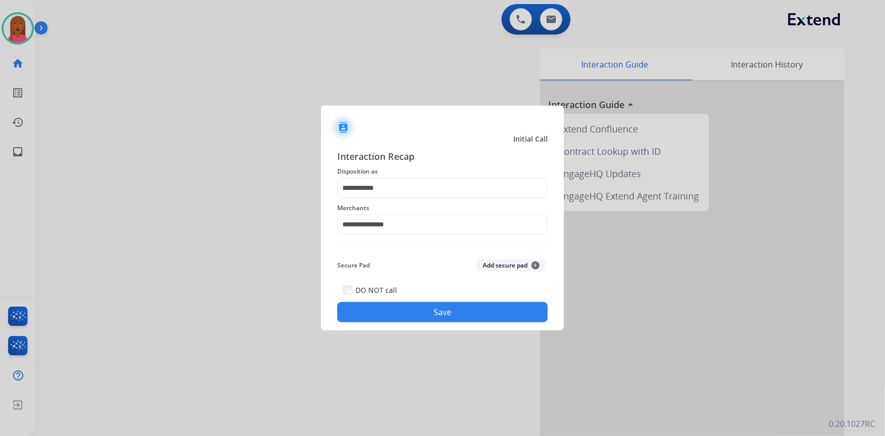
click at [453, 307] on button "Save" at bounding box center [442, 312] width 211 height 20
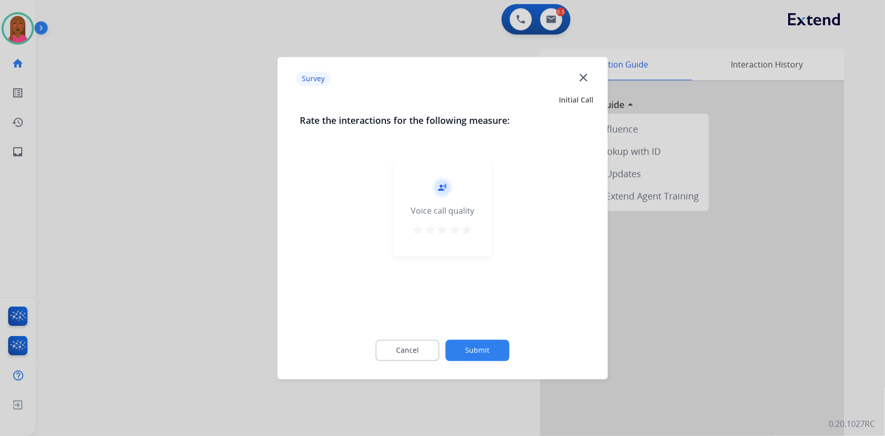
click at [131, 221] on div at bounding box center [442, 218] width 885 height 436
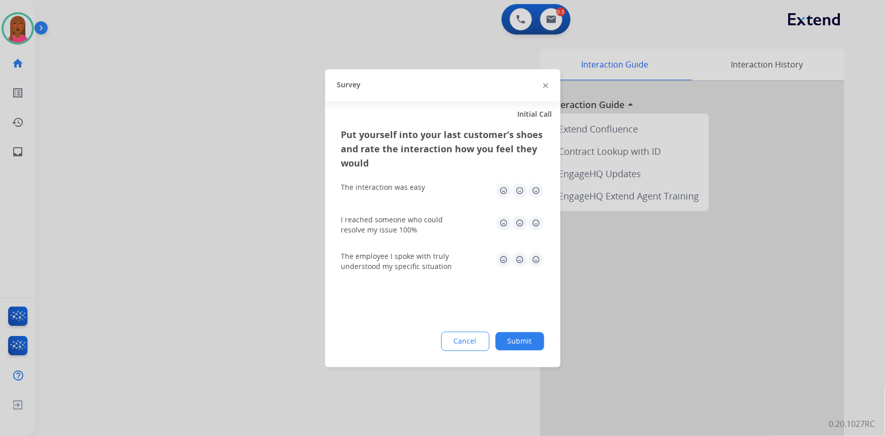
click at [544, 86] on img at bounding box center [545, 85] width 5 height 5
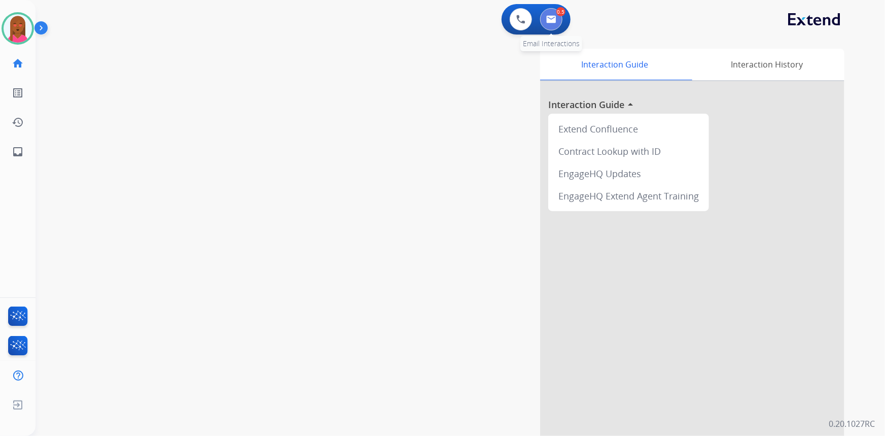
click at [550, 18] on img at bounding box center [551, 19] width 10 height 8
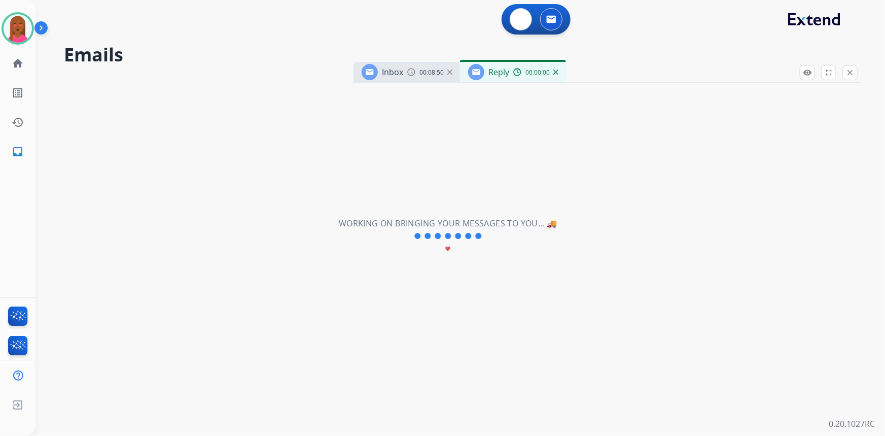
select select "**********"
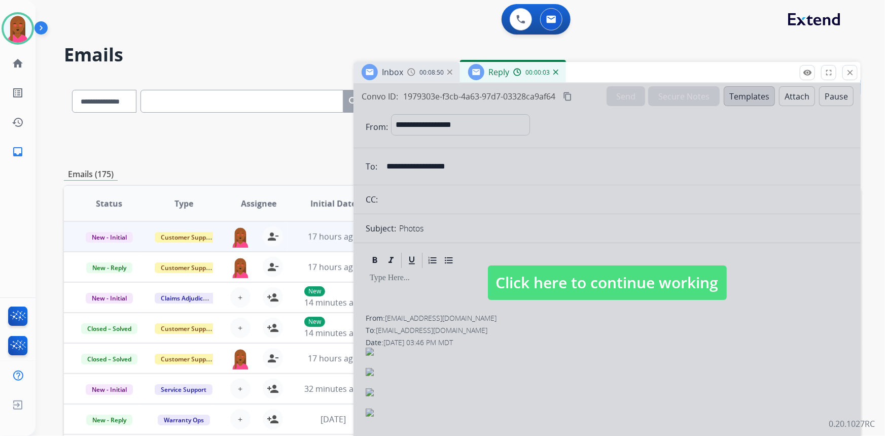
click at [561, 274] on span "Click here to continue working" at bounding box center [607, 282] width 239 height 35
select select
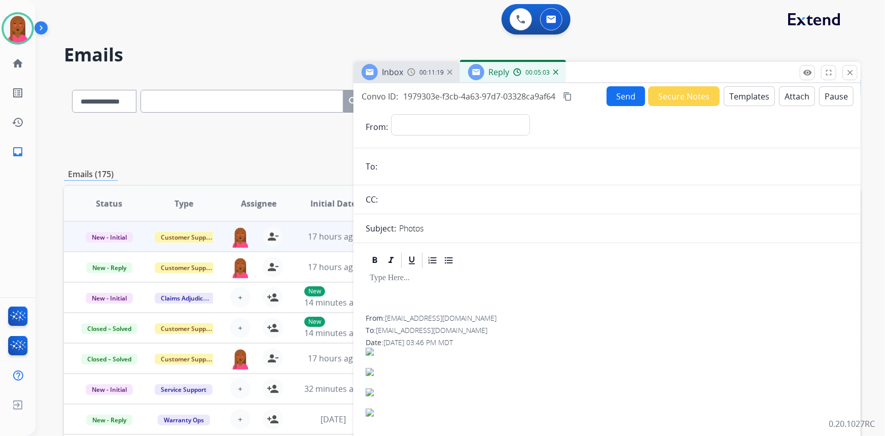
click at [730, 90] on button "Templates" at bounding box center [749, 96] width 51 height 20
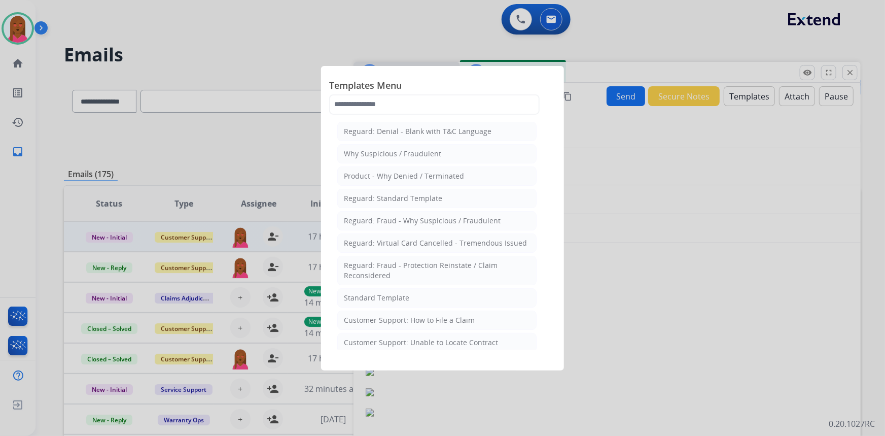
click at [370, 299] on div "Standard Template" at bounding box center [376, 298] width 65 height 10
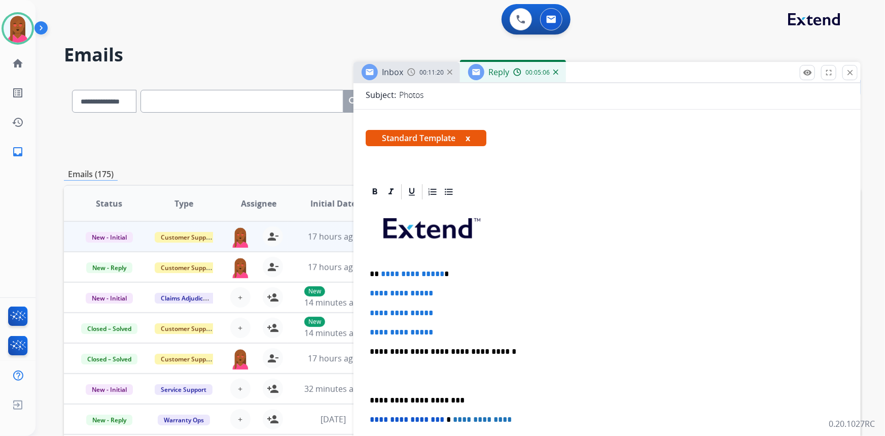
scroll to position [138, 0]
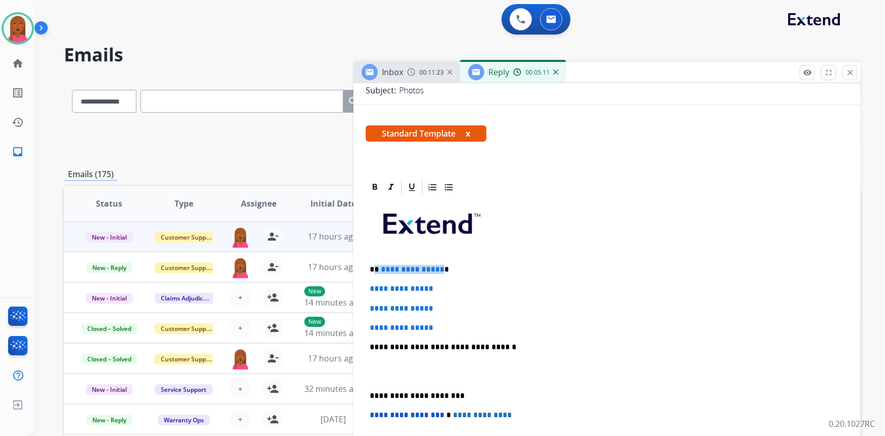
drag, startPoint x: 439, startPoint y: 267, endPoint x: 375, endPoint y: 268, distance: 64.4
click at [375, 268] on p "**********" at bounding box center [603, 269] width 467 height 9
drag, startPoint x: 447, startPoint y: 324, endPoint x: 364, endPoint y: 279, distance: 94.2
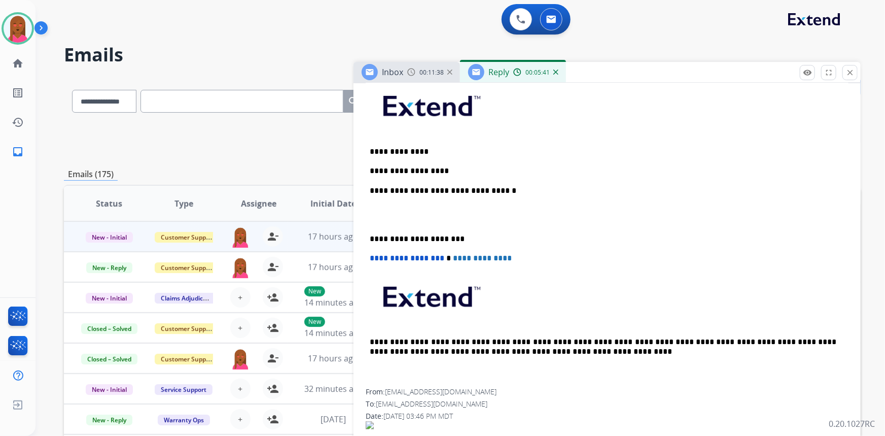
scroll to position [174, 0]
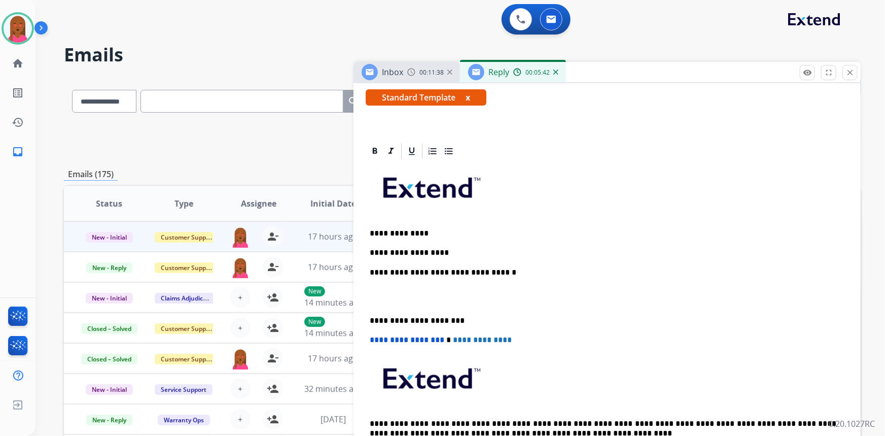
click at [399, 298] on p at bounding box center [607, 296] width 475 height 19
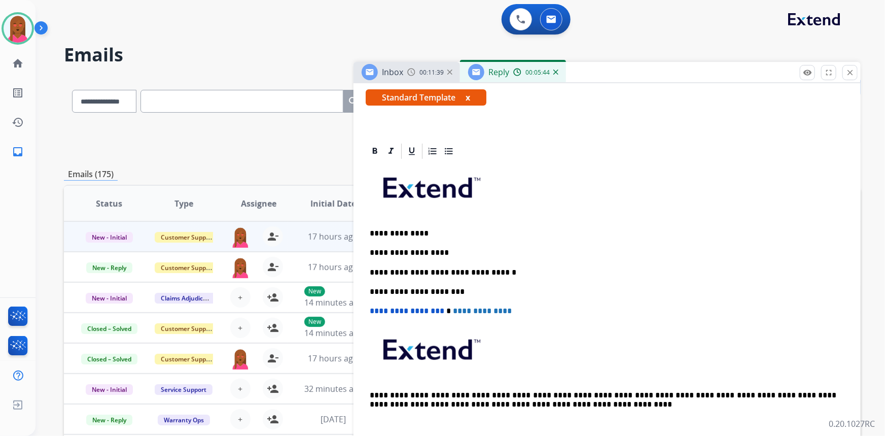
click at [438, 251] on p "**********" at bounding box center [603, 252] width 467 height 9
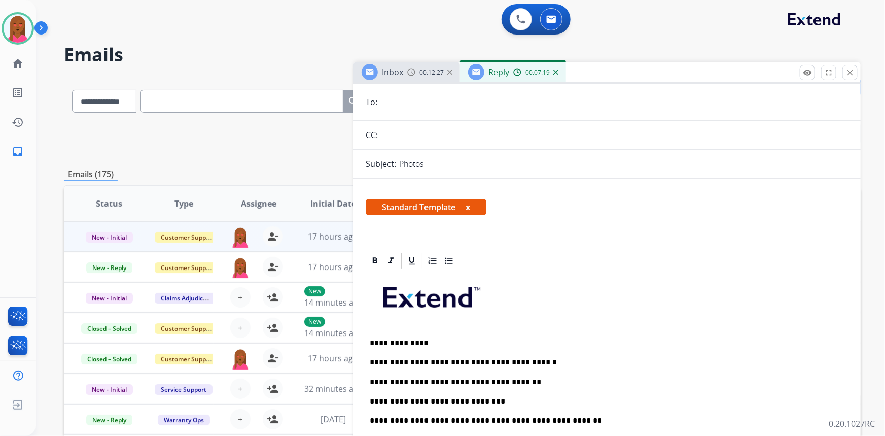
scroll to position [0, 0]
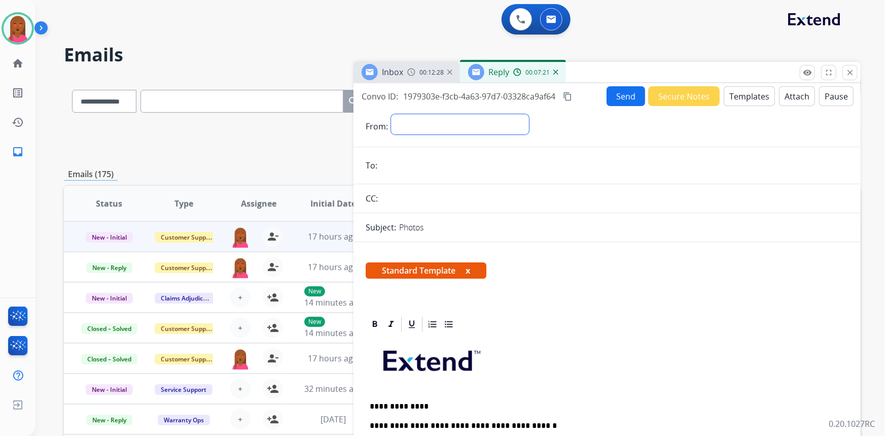
drag, startPoint x: 505, startPoint y: 122, endPoint x: 491, endPoint y: 133, distance: 18.8
click at [506, 121] on select "**********" at bounding box center [460, 124] width 138 height 20
select select "**********"
click at [391, 114] on select "**********" at bounding box center [460, 124] width 138 height 20
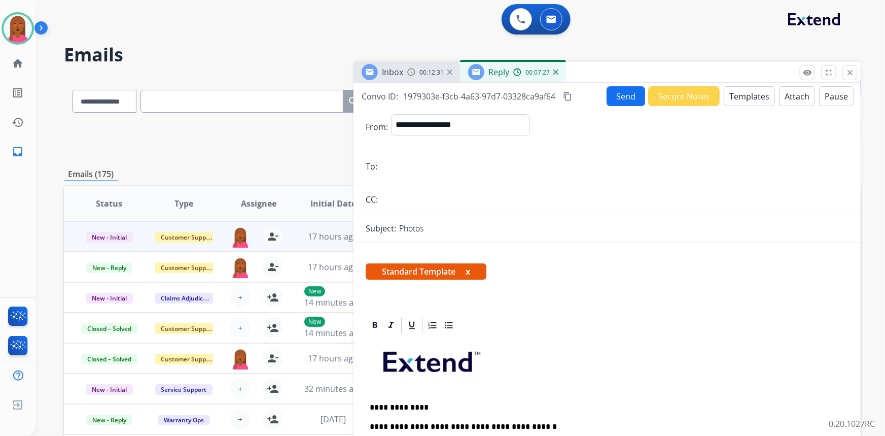
click at [435, 165] on input "email" at bounding box center [615, 166] width 468 height 20
paste input "**********"
type input "**********"
click at [629, 94] on button "Send" at bounding box center [626, 96] width 39 height 20
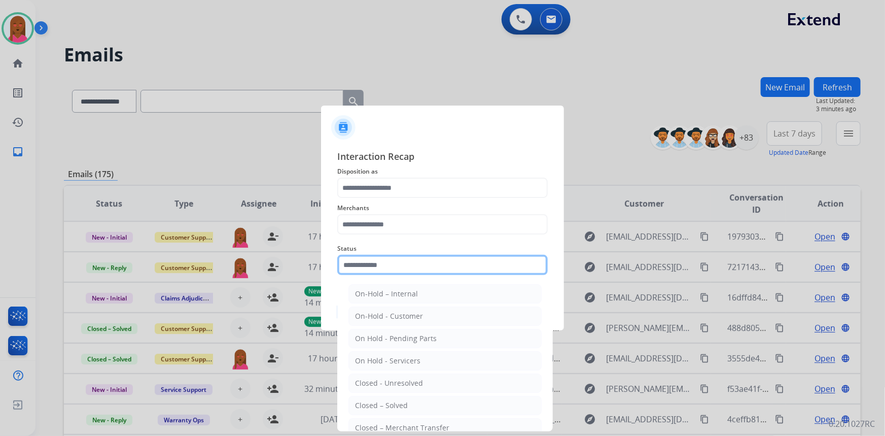
click at [432, 260] on input "text" at bounding box center [442, 265] width 211 height 20
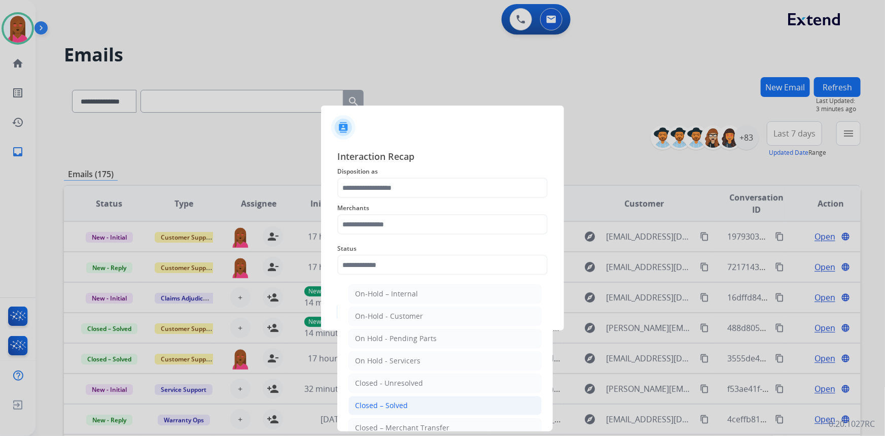
drag, startPoint x: 430, startPoint y: 406, endPoint x: 419, endPoint y: 268, distance: 138.4
click at [430, 406] on li "Closed – Solved" at bounding box center [445, 405] width 193 height 19
type input "**********"
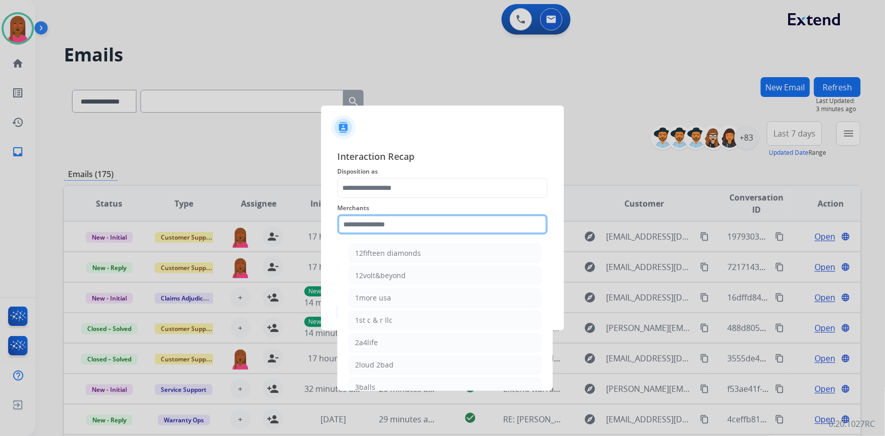
click at [424, 225] on input "text" at bounding box center [442, 224] width 211 height 20
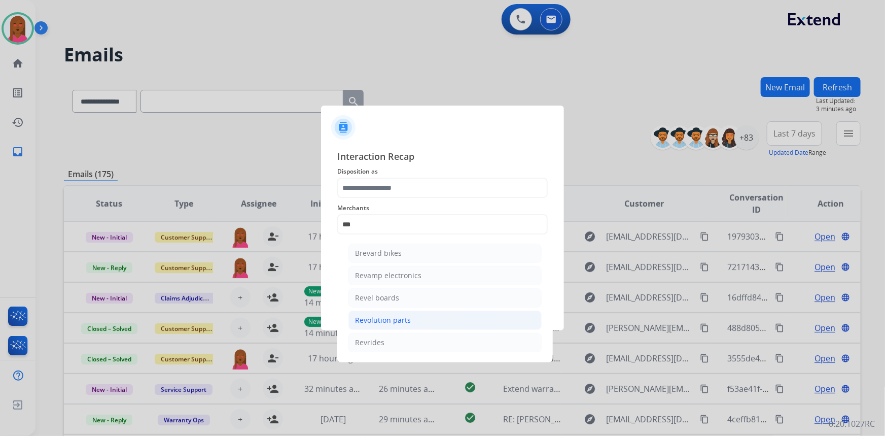
click at [385, 321] on div "Revolution parts" at bounding box center [383, 320] width 56 height 10
type input "**********"
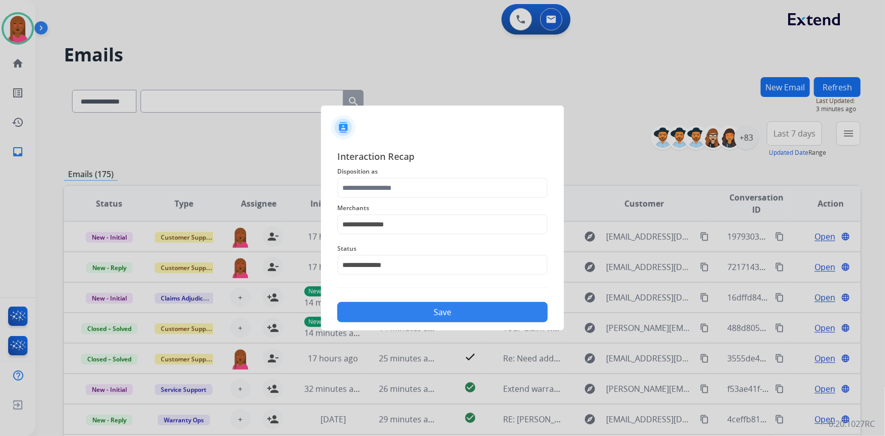
drag, startPoint x: 404, startPoint y: 170, endPoint x: 403, endPoint y: 185, distance: 14.7
click at [406, 174] on span "Disposition as" at bounding box center [442, 171] width 211 height 12
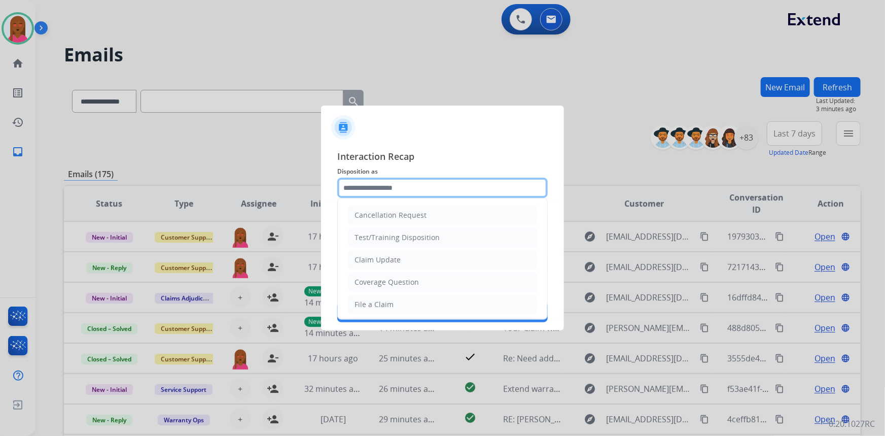
click at [403, 186] on input "text" at bounding box center [442, 188] width 211 height 20
click at [396, 255] on div "Claim Update" at bounding box center [378, 260] width 46 height 10
type input "**********"
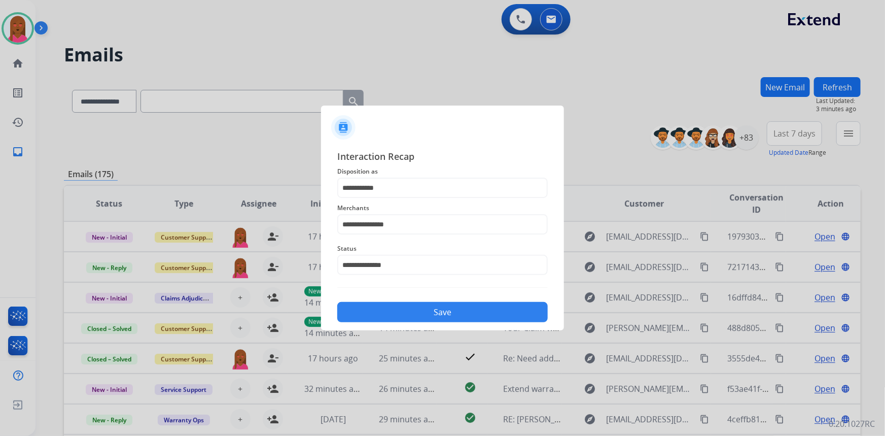
click at [404, 312] on button "Save" at bounding box center [442, 312] width 211 height 20
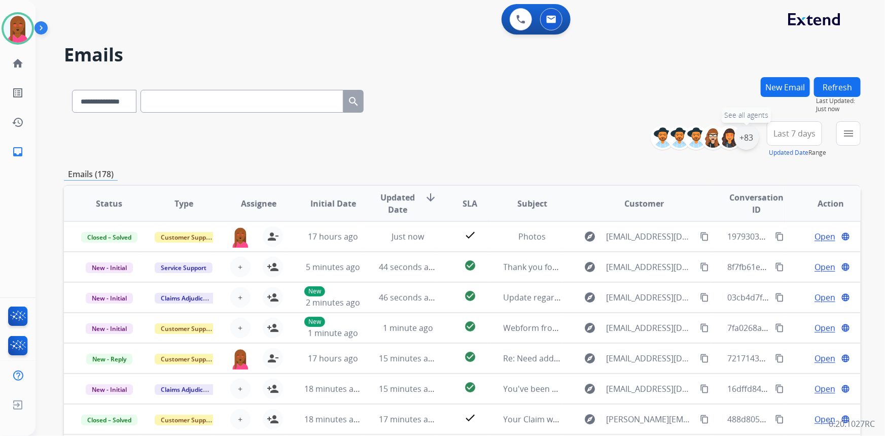
click at [750, 140] on div "+83" at bounding box center [747, 137] width 24 height 24
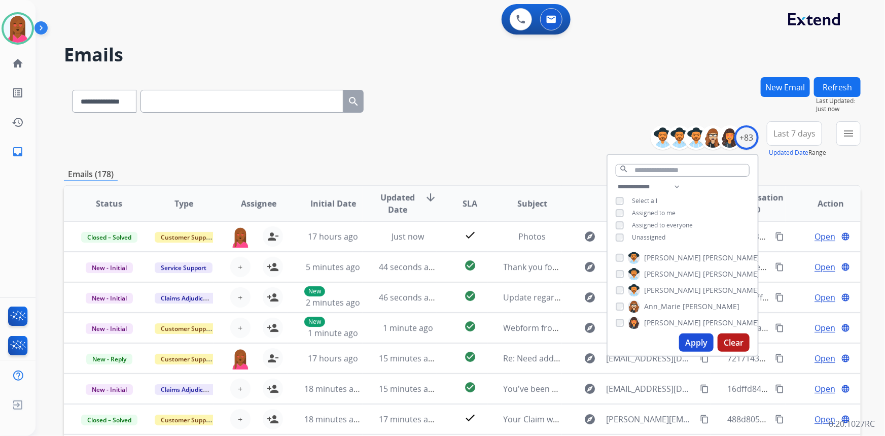
click at [642, 234] on span "Unassigned" at bounding box center [648, 237] width 33 height 9
click at [699, 340] on button "Apply" at bounding box center [696, 342] width 35 height 18
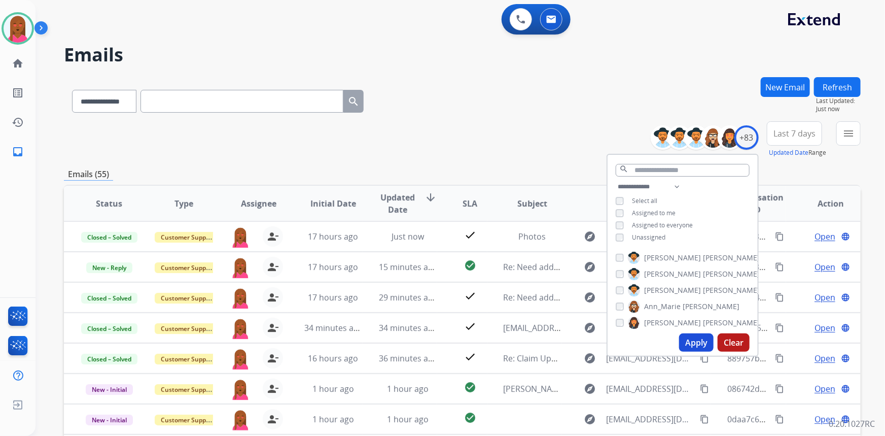
click at [795, 131] on span "Last 7 days" at bounding box center [795, 133] width 42 height 4
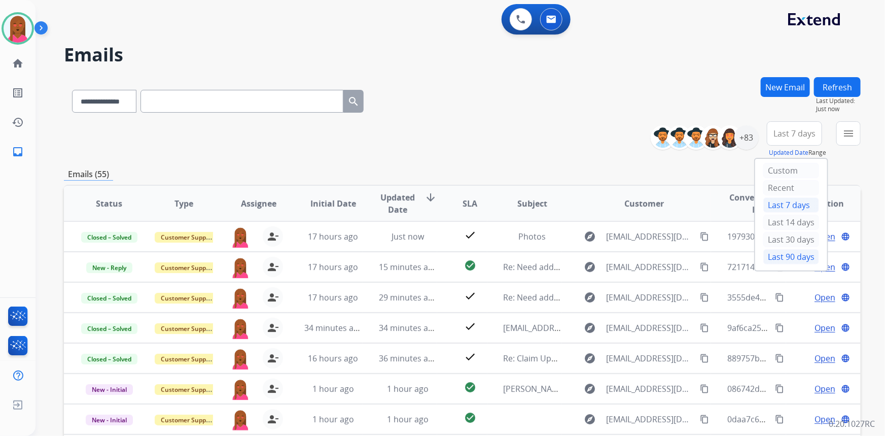
click at [776, 255] on div "Last 90 days" at bounding box center [792, 256] width 56 height 15
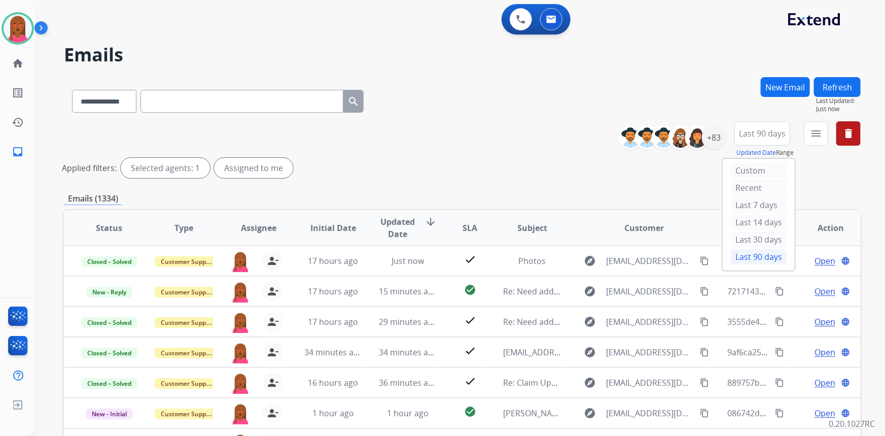
click at [821, 135] on mat-icon "menu" at bounding box center [816, 133] width 12 height 12
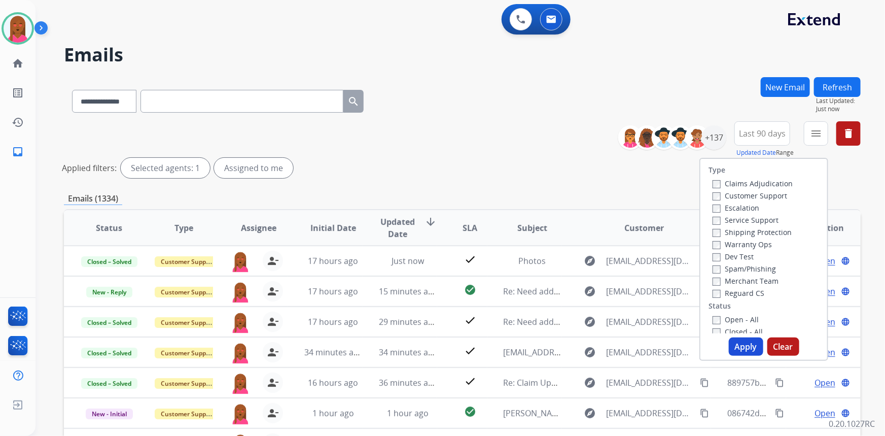
click at [773, 196] on label "Customer Support" at bounding box center [750, 196] width 75 height 10
drag, startPoint x: 776, startPoint y: 233, endPoint x: 759, endPoint y: 270, distance: 40.9
click at [776, 235] on label "Shipping Protection" at bounding box center [752, 232] width 79 height 10
click at [748, 294] on label "Reguard CS" at bounding box center [739, 293] width 52 height 10
click at [744, 319] on label "Open - All" at bounding box center [736, 320] width 46 height 10
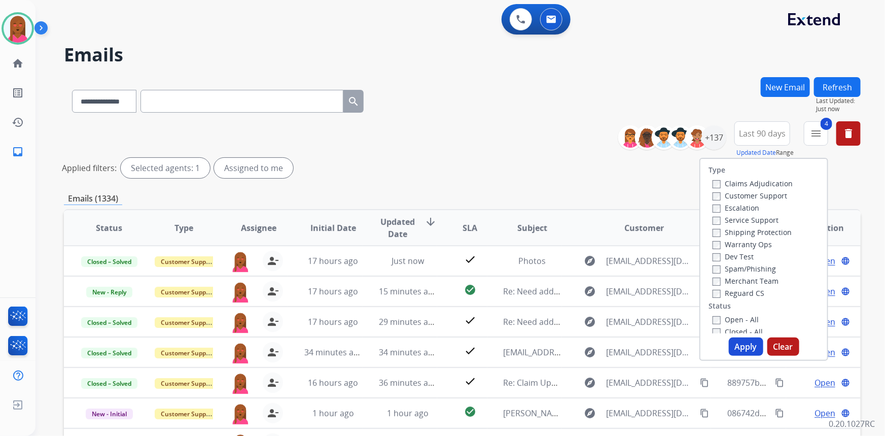
click at [741, 348] on button "Apply" at bounding box center [746, 346] width 35 height 18
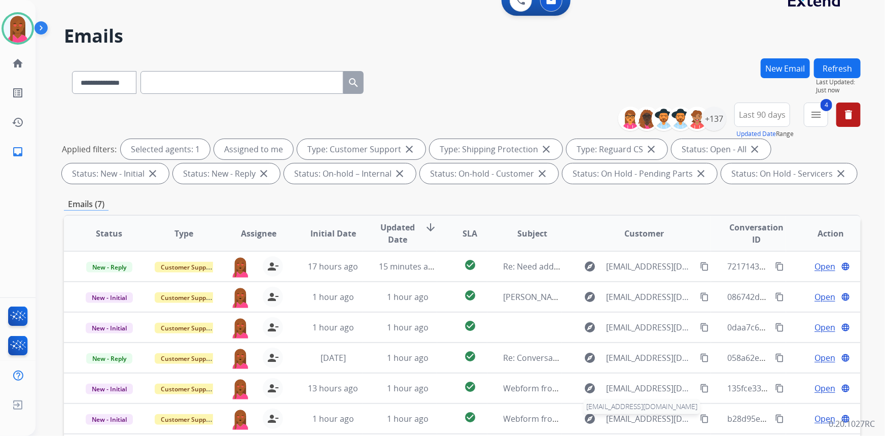
scroll to position [184, 0]
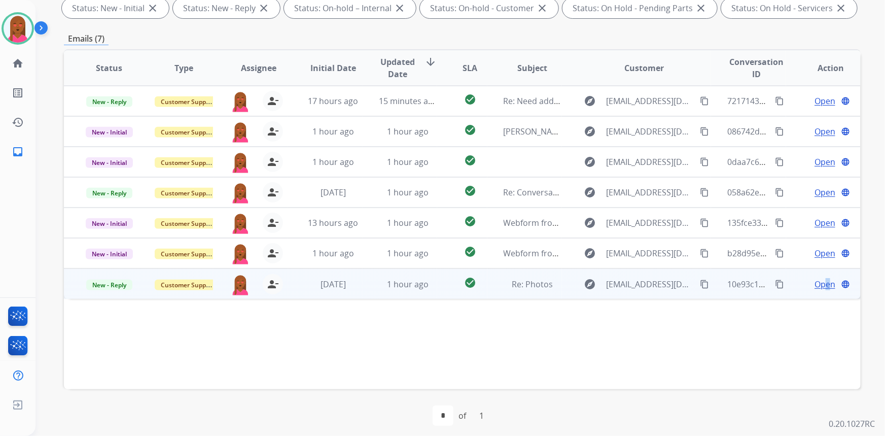
click at [820, 282] on span "Open" at bounding box center [825, 284] width 21 height 12
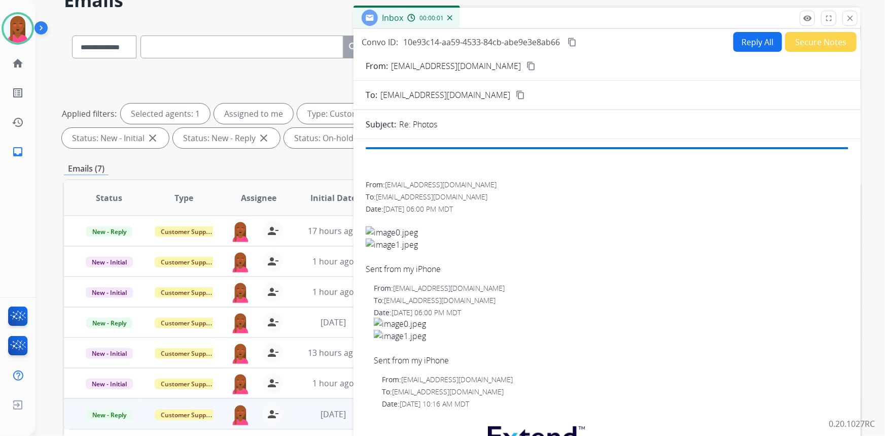
scroll to position [46, 0]
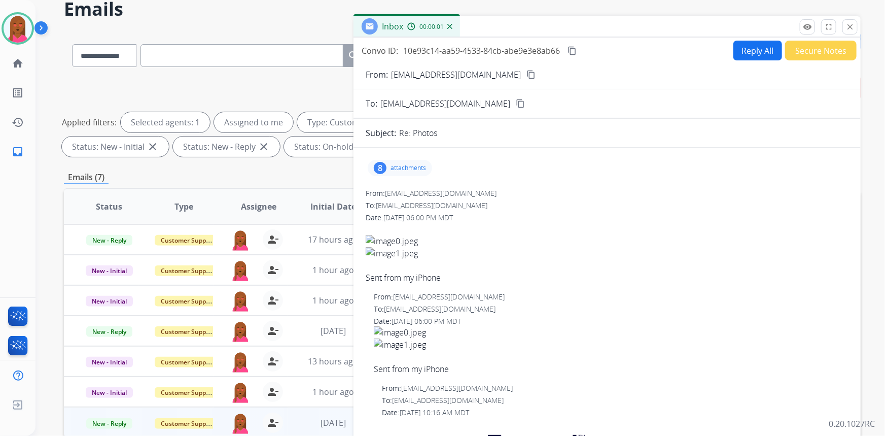
click at [527, 72] on mat-icon "content_copy" at bounding box center [531, 74] width 9 height 9
click at [380, 164] on div "8" at bounding box center [380, 168] width 13 height 12
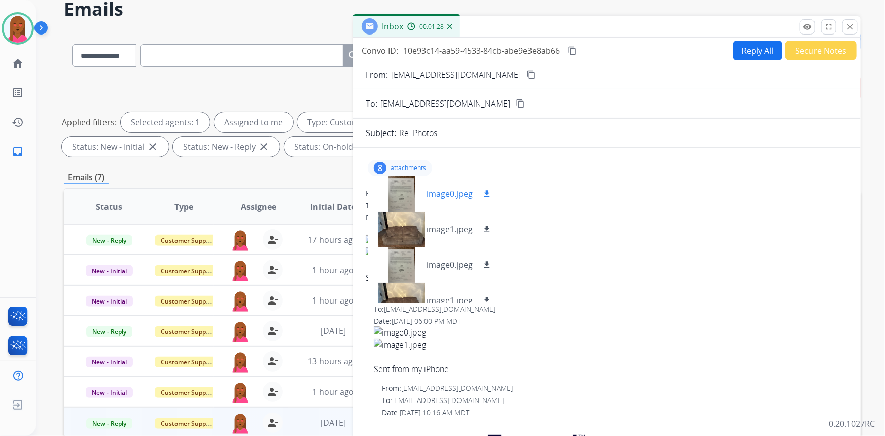
click at [392, 198] on div at bounding box center [401, 194] width 51 height 36
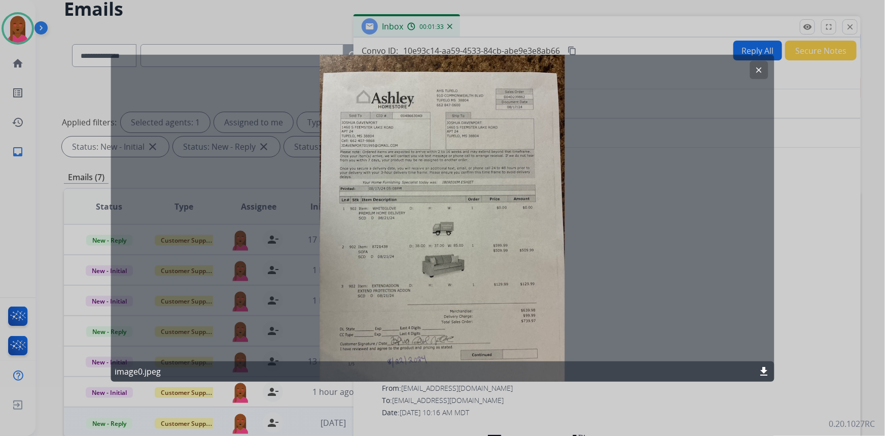
drag, startPoint x: 765, startPoint y: 66, endPoint x: 703, endPoint y: 68, distance: 61.9
click at [765, 66] on button "clear" at bounding box center [759, 69] width 18 height 18
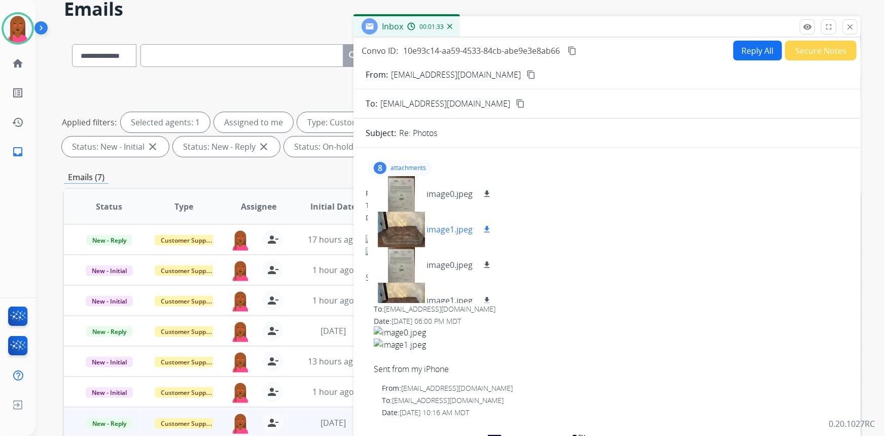
click at [400, 224] on div at bounding box center [401, 230] width 51 height 36
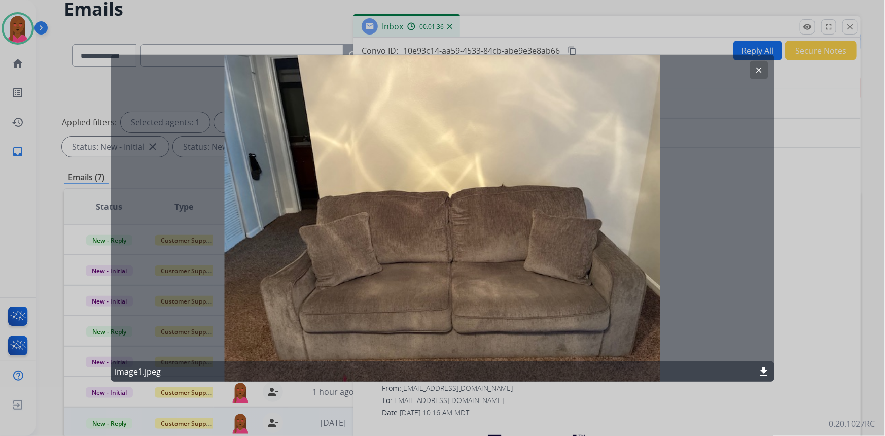
click at [756, 67] on mat-icon "clear" at bounding box center [759, 69] width 9 height 9
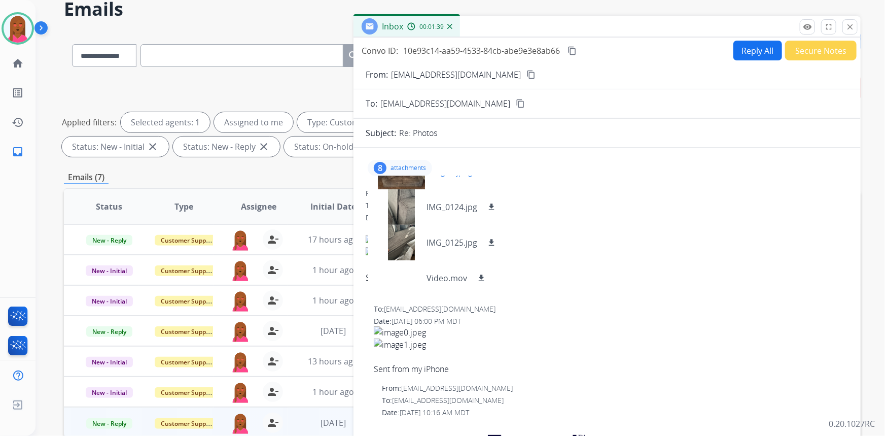
scroll to position [65, 0]
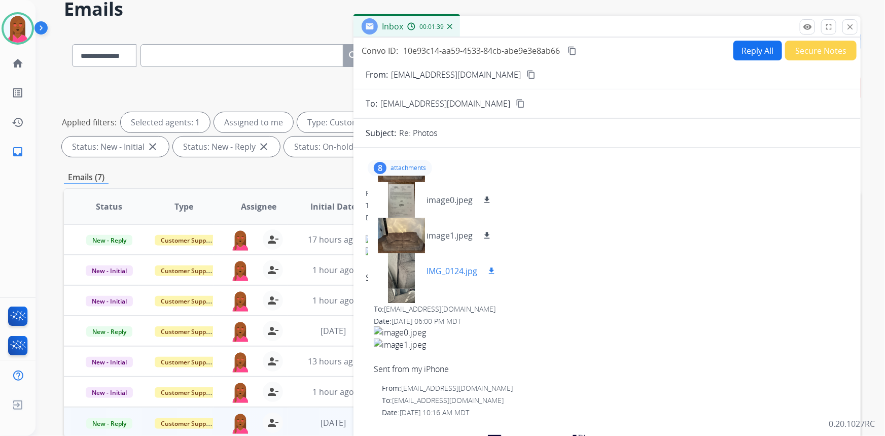
click at [401, 271] on div at bounding box center [401, 271] width 51 height 36
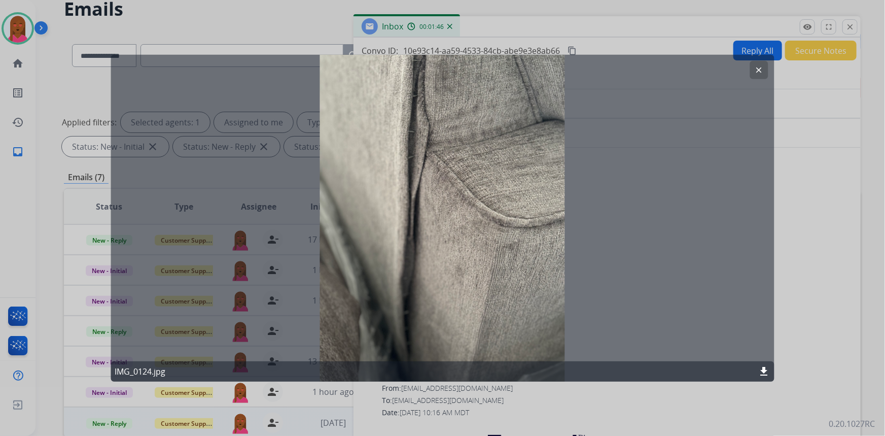
click at [756, 69] on mat-icon "clear" at bounding box center [759, 69] width 9 height 9
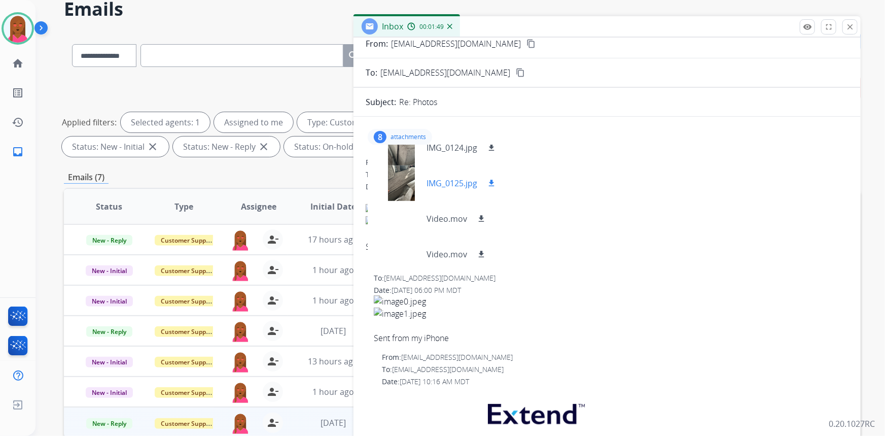
scroll to position [0, 0]
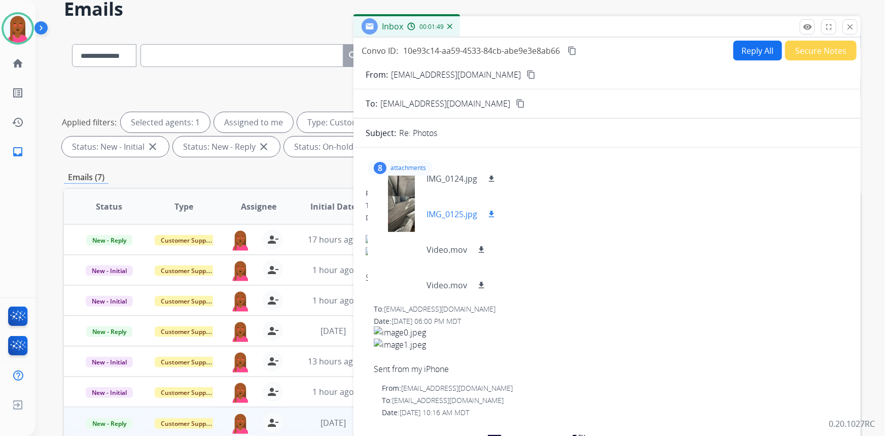
click at [393, 217] on div at bounding box center [401, 214] width 51 height 36
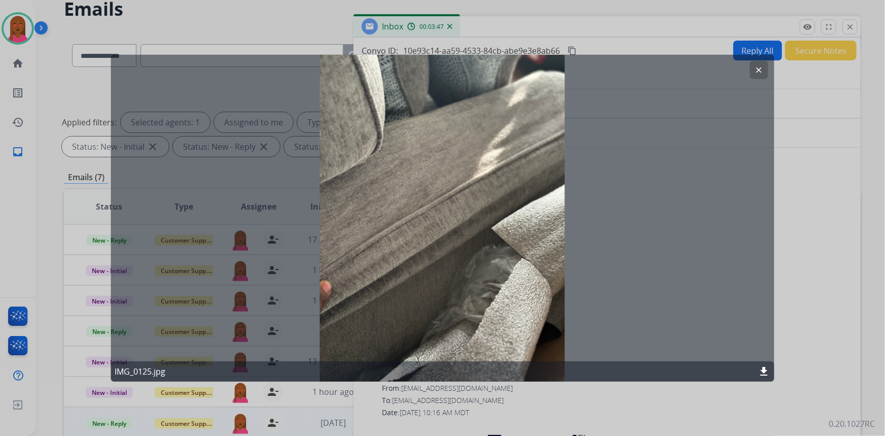
click at [759, 72] on mat-icon "clear" at bounding box center [759, 69] width 9 height 9
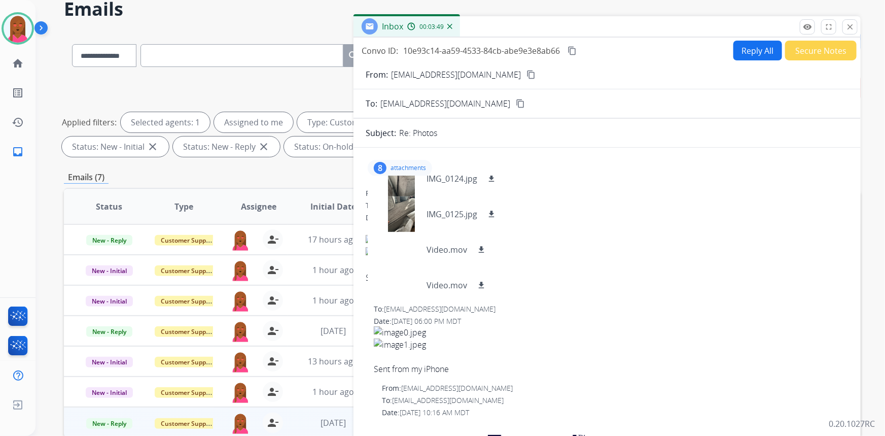
click at [397, 160] on div "8 attachments image0.jpeg download image1.jpeg download image0.jpeg download im…" at bounding box center [400, 168] width 64 height 16
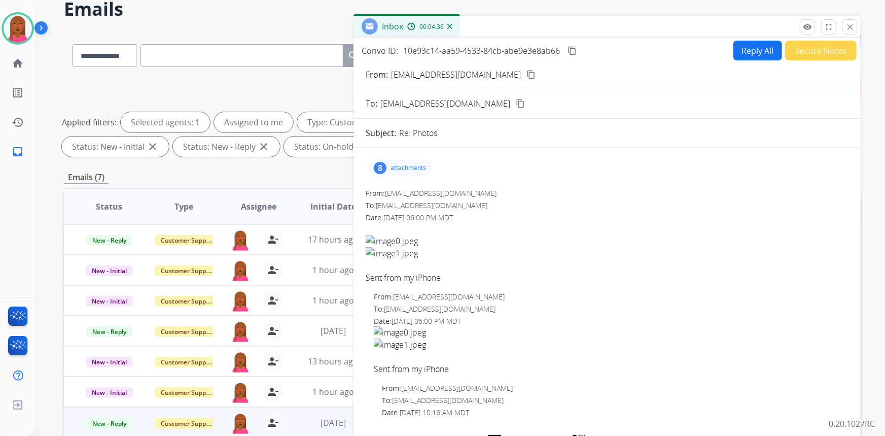
drag, startPoint x: 723, startPoint y: 198, endPoint x: 710, endPoint y: 195, distance: 13.2
click at [723, 198] on div "From: [EMAIL_ADDRESS][DOMAIN_NAME] To: [EMAIL_ADDRESS][DOMAIN_NAME] Date: [DATE…" at bounding box center [607, 235] width 483 height 95
drag, startPoint x: 721, startPoint y: 196, endPoint x: 260, endPoint y: 62, distance: 479.8
click at [720, 197] on div "From: [EMAIL_ADDRESS][DOMAIN_NAME]" at bounding box center [607, 193] width 483 height 10
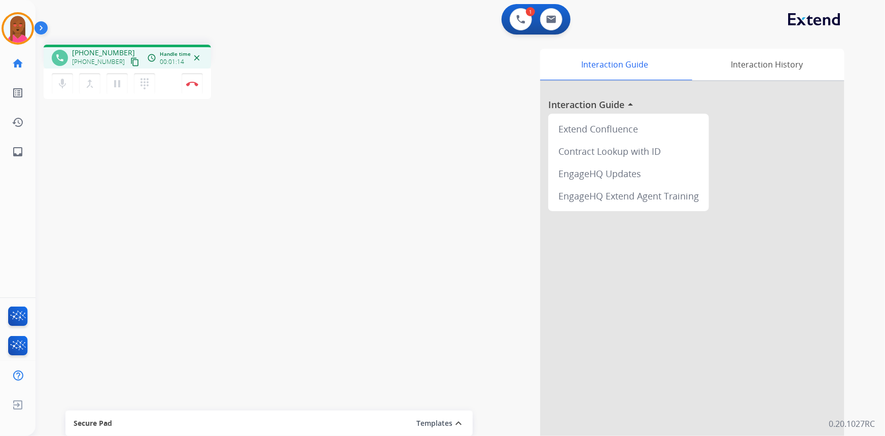
click at [524, 267] on div "Interaction Guide Interaction History Interaction Guide arrow_drop_up Extend Co…" at bounding box center [585, 254] width 519 height 411
click at [122, 82] on mat-icon "pause" at bounding box center [117, 84] width 12 height 12
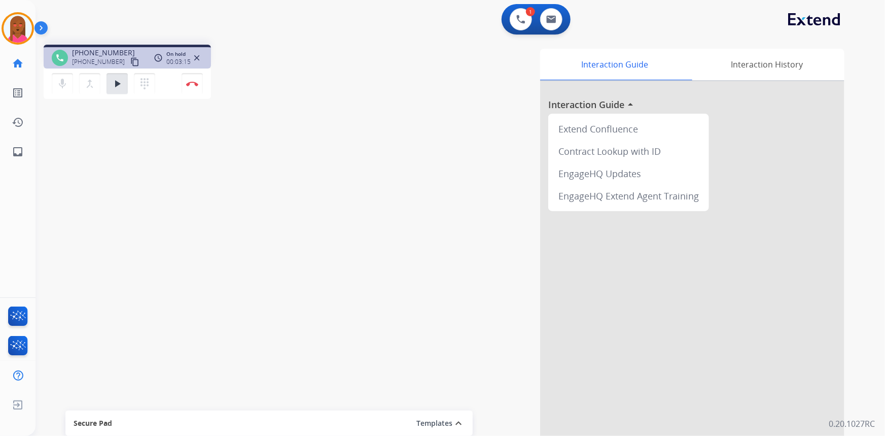
drag, startPoint x: 534, startPoint y: 224, endPoint x: 326, endPoint y: 184, distance: 211.4
click at [532, 224] on div "Interaction Guide Interaction History Interaction Guide arrow_drop_up Extend Co…" at bounding box center [585, 254] width 519 height 411
click at [117, 83] on mat-icon "play_arrow" at bounding box center [117, 84] width 12 height 12
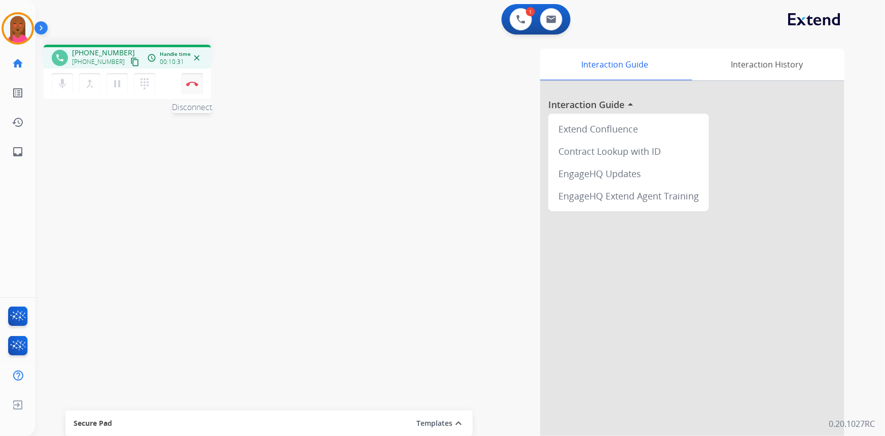
click at [195, 87] on button "Disconnect" at bounding box center [192, 83] width 21 height 21
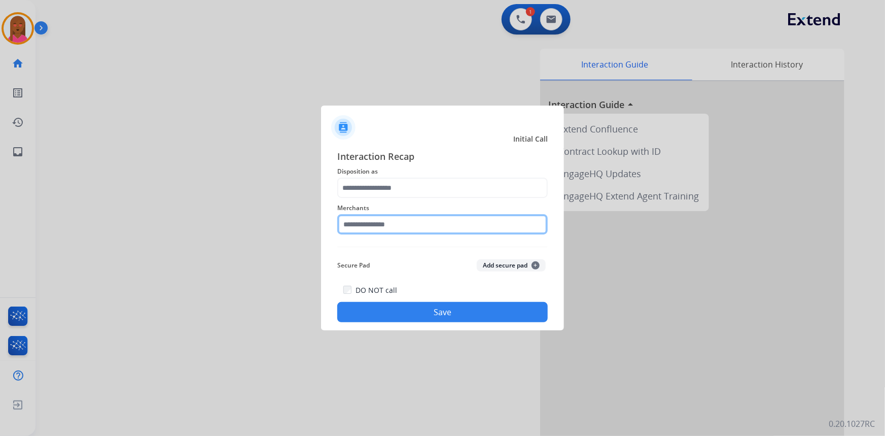
click at [405, 223] on input "text" at bounding box center [442, 224] width 211 height 20
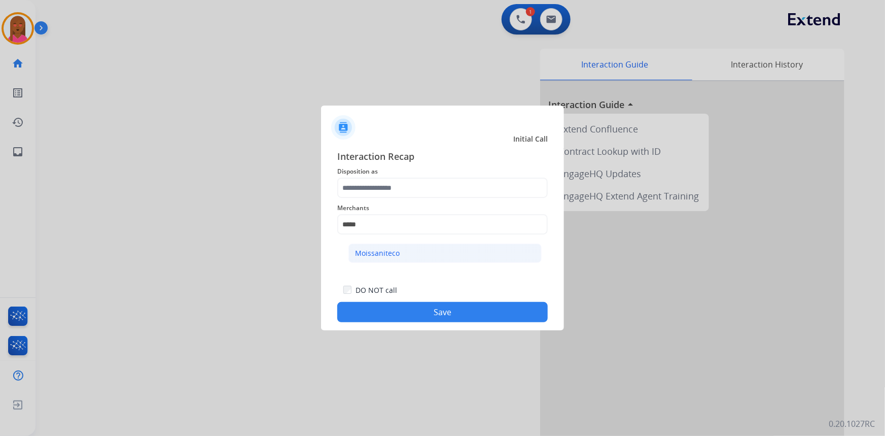
click at [382, 256] on div "Moissaniteco" at bounding box center [377, 253] width 45 height 10
type input "**********"
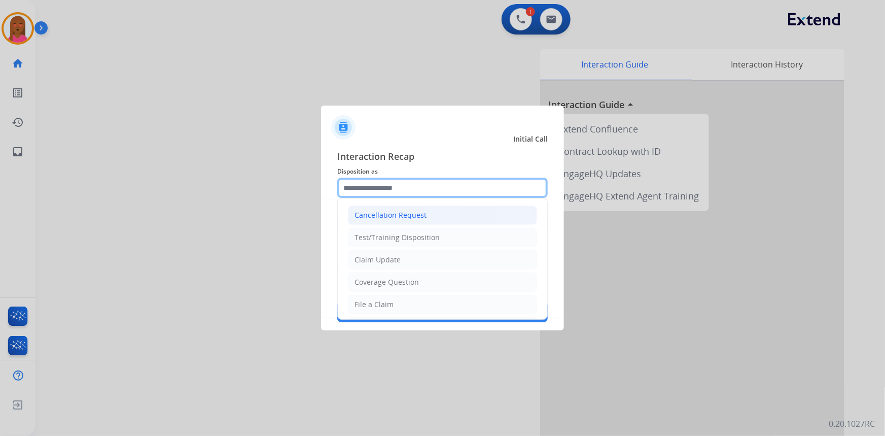
drag, startPoint x: 394, startPoint y: 189, endPoint x: 383, endPoint y: 210, distance: 23.4
click at [395, 189] on input "text" at bounding box center [442, 188] width 211 height 20
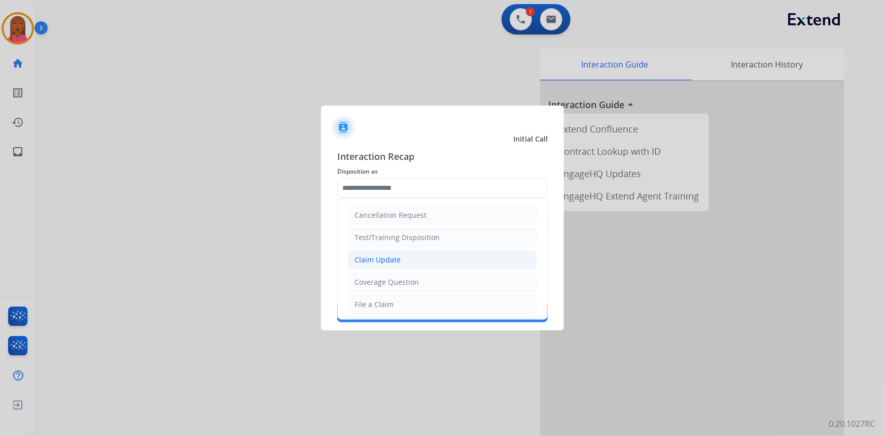
click at [377, 257] on div "Claim Update" at bounding box center [378, 260] width 46 height 10
type input "**********"
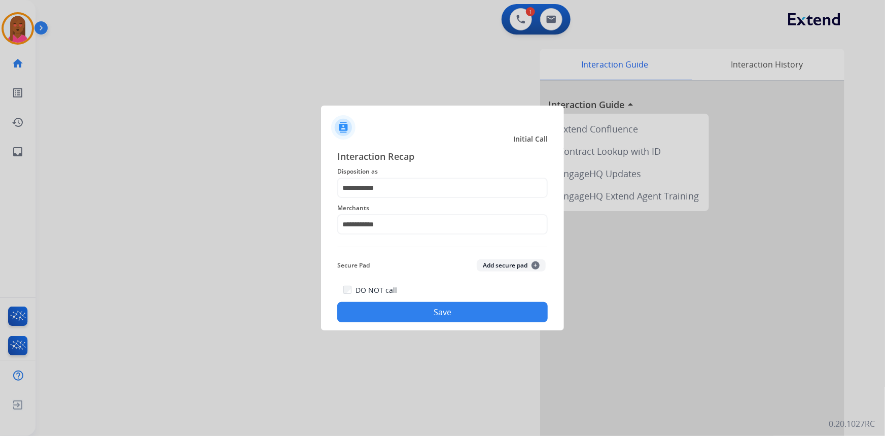
click at [427, 306] on button "Save" at bounding box center [442, 312] width 211 height 20
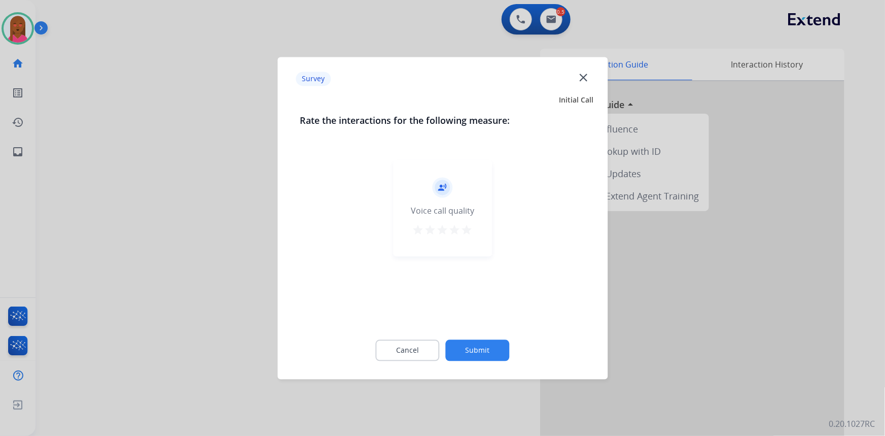
click at [582, 79] on mat-icon "close" at bounding box center [583, 77] width 13 height 13
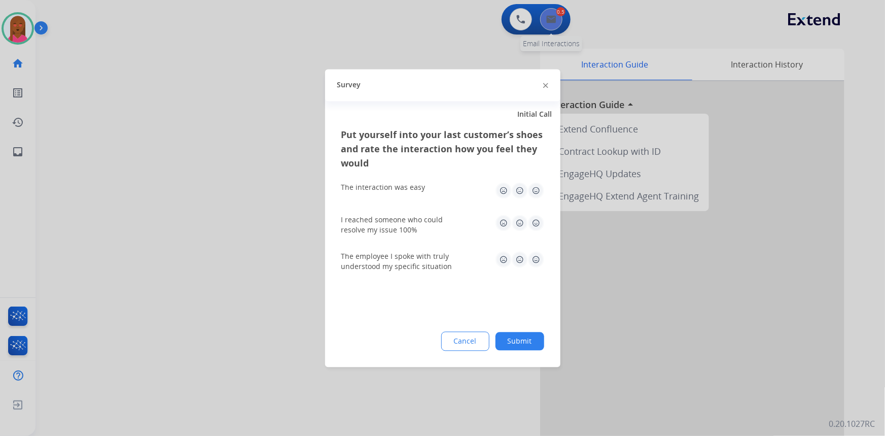
click at [555, 22] on div at bounding box center [442, 218] width 885 height 436
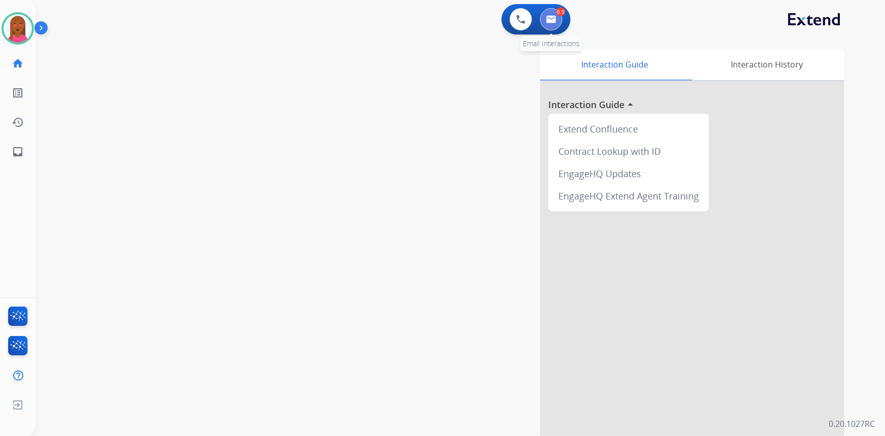
click at [555, 22] on img at bounding box center [551, 19] width 10 height 8
select select "**********"
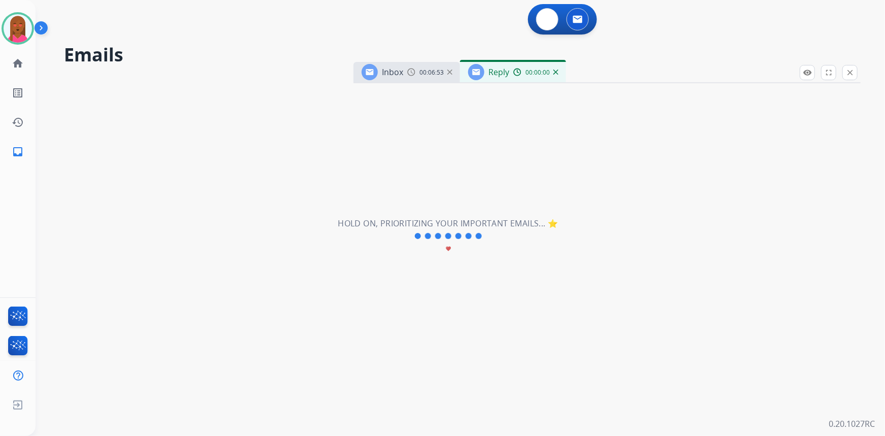
select select "**********"
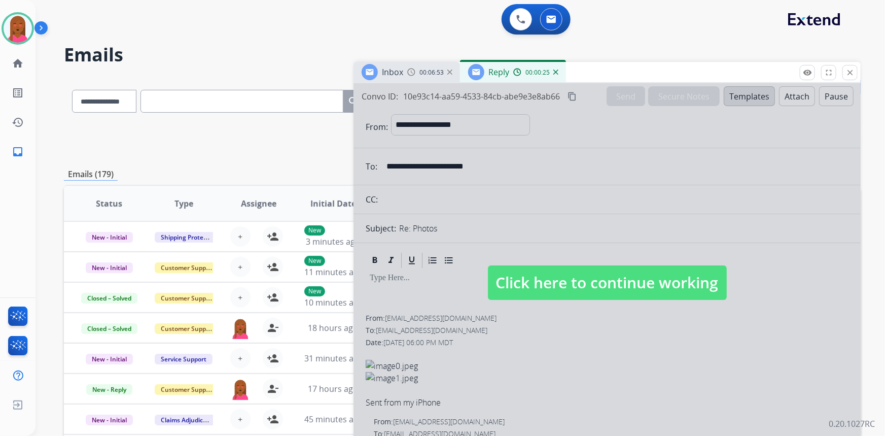
click at [565, 286] on span "Click here to continue working" at bounding box center [607, 282] width 239 height 35
select select
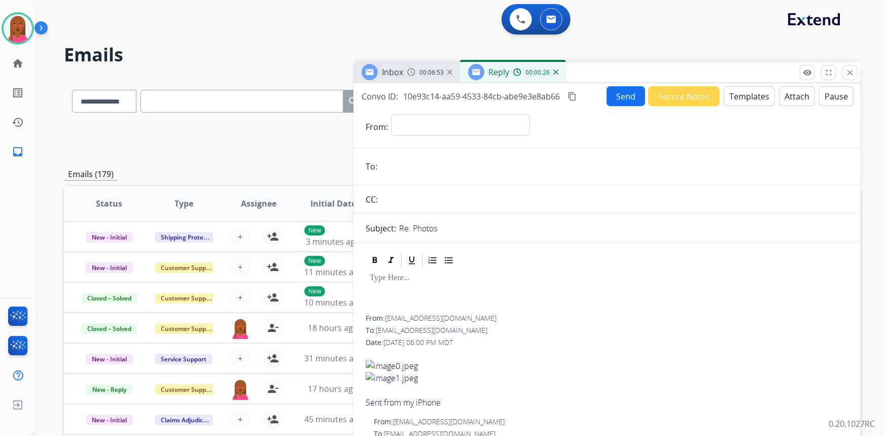
click at [736, 96] on button "Templates" at bounding box center [749, 96] width 51 height 20
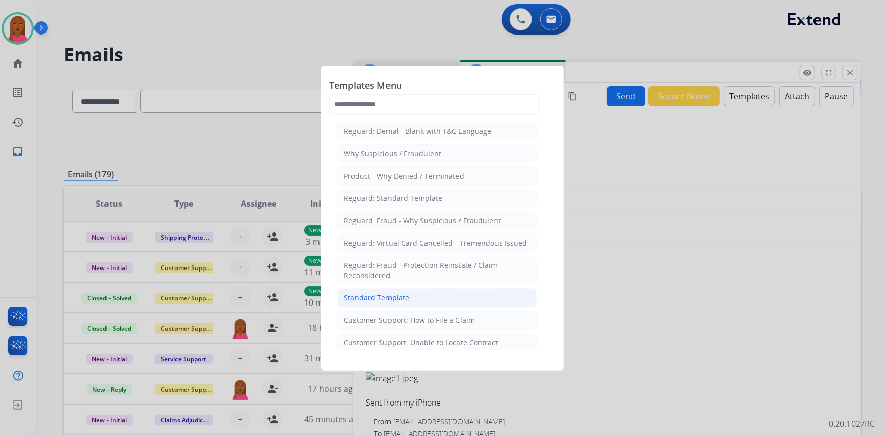
click at [432, 301] on li "Standard Template" at bounding box center [436, 297] width 199 height 19
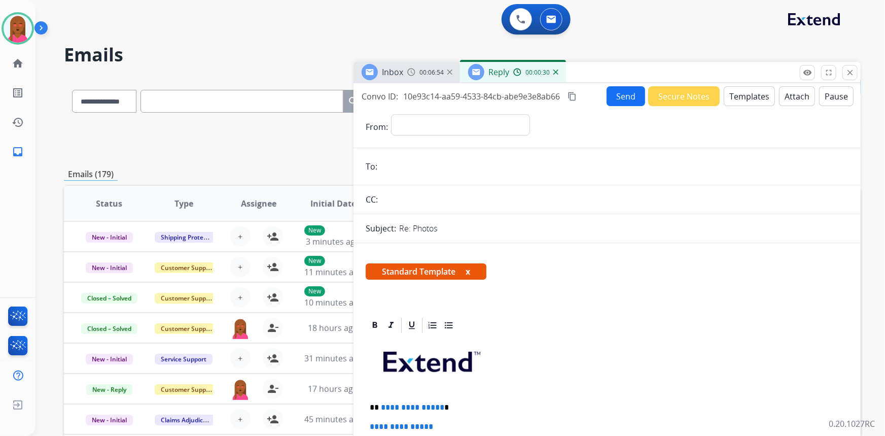
scroll to position [46, 0]
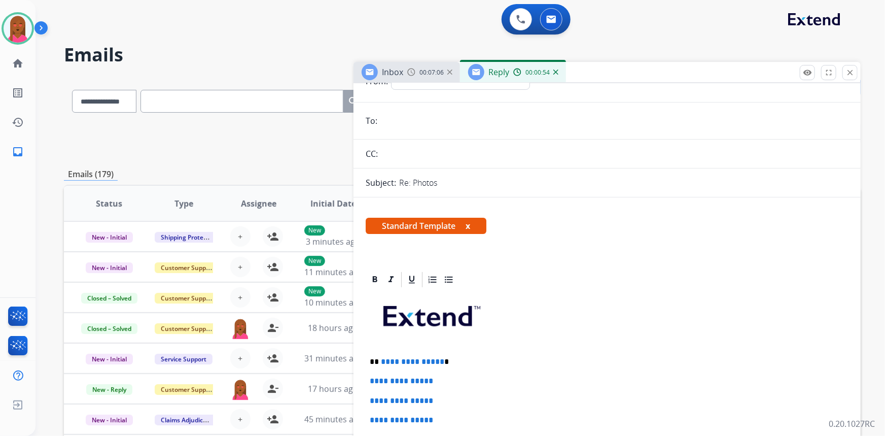
drag, startPoint x: 885, startPoint y: 270, endPoint x: 850, endPoint y: 269, distance: 34.5
click at [885, 270] on div "**********" at bounding box center [461, 218] width 850 height 436
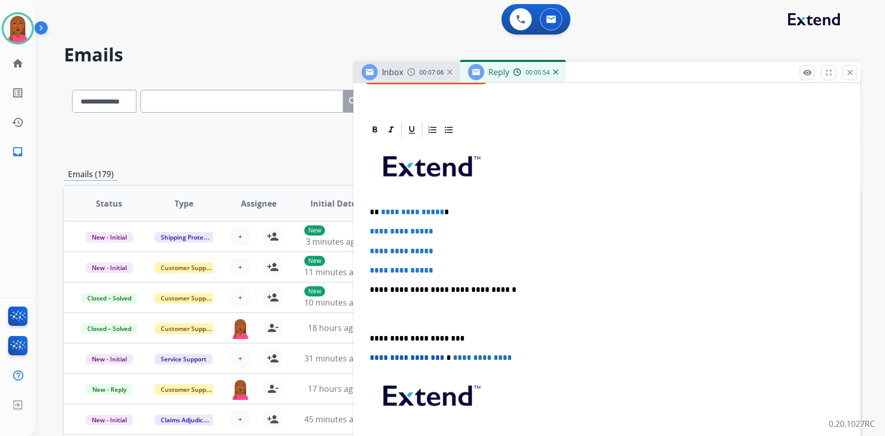
scroll to position [230, 0]
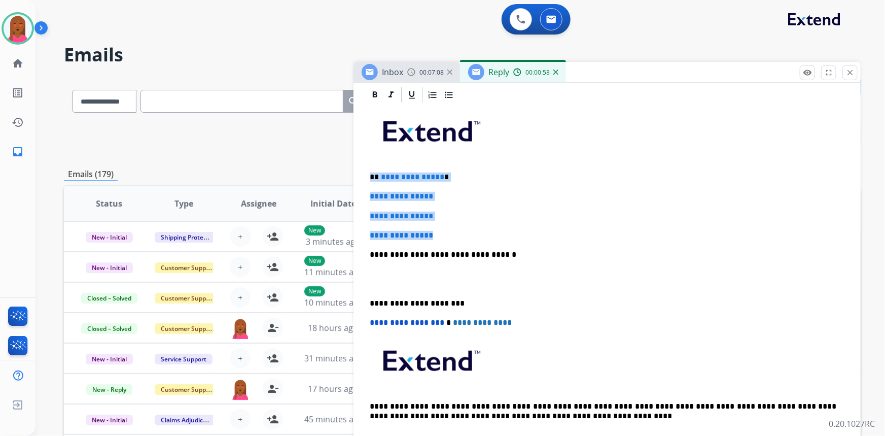
drag, startPoint x: 446, startPoint y: 231, endPoint x: 371, endPoint y: 176, distance: 92.9
click at [371, 176] on div "**********" at bounding box center [607, 278] width 483 height 349
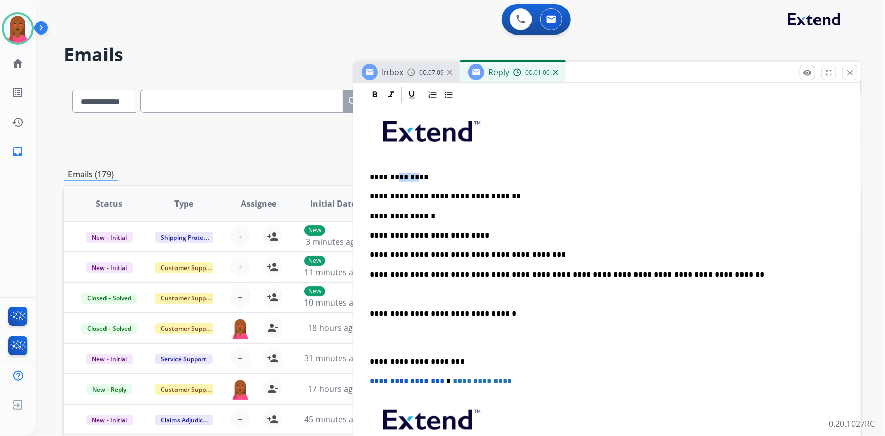
drag, startPoint x: 414, startPoint y: 174, endPoint x: 392, endPoint y: 175, distance: 21.9
click at [392, 175] on p "**********" at bounding box center [603, 177] width 467 height 9
drag, startPoint x: 416, startPoint y: 176, endPoint x: 391, endPoint y: 176, distance: 25.4
click at [391, 176] on p "**********" at bounding box center [603, 177] width 467 height 9
click at [377, 296] on p at bounding box center [607, 293] width 475 height 9
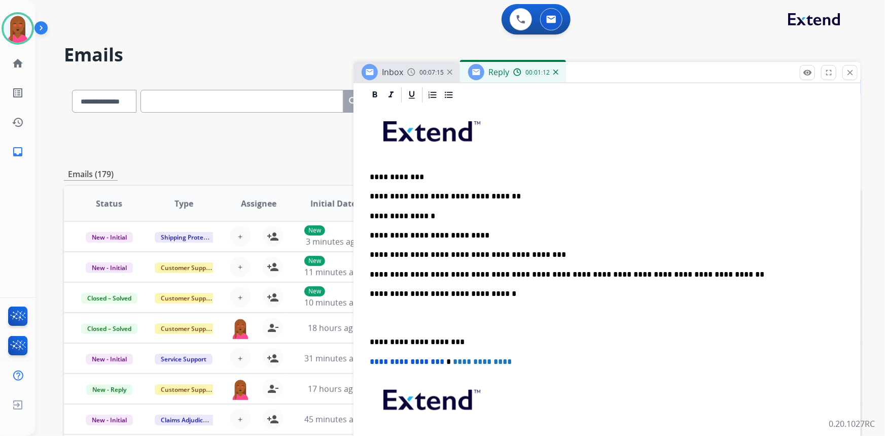
click at [375, 325] on p at bounding box center [607, 318] width 475 height 19
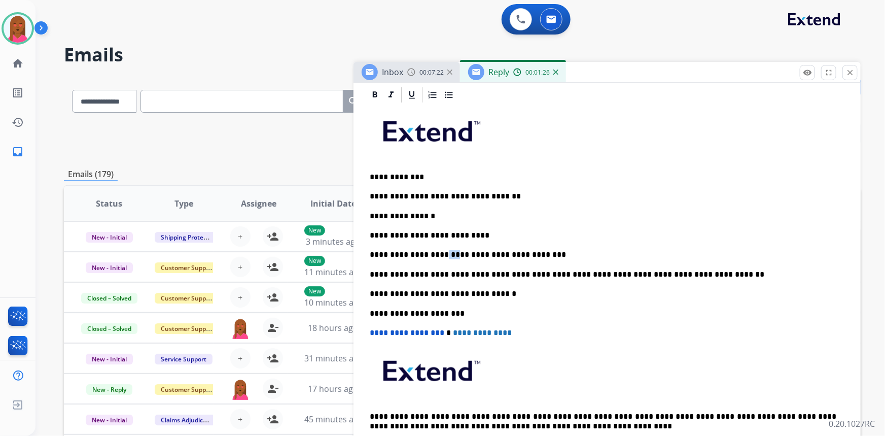
drag, startPoint x: 452, startPoint y: 253, endPoint x: 436, endPoint y: 252, distance: 15.8
click at [436, 252] on p "**********" at bounding box center [603, 254] width 467 height 9
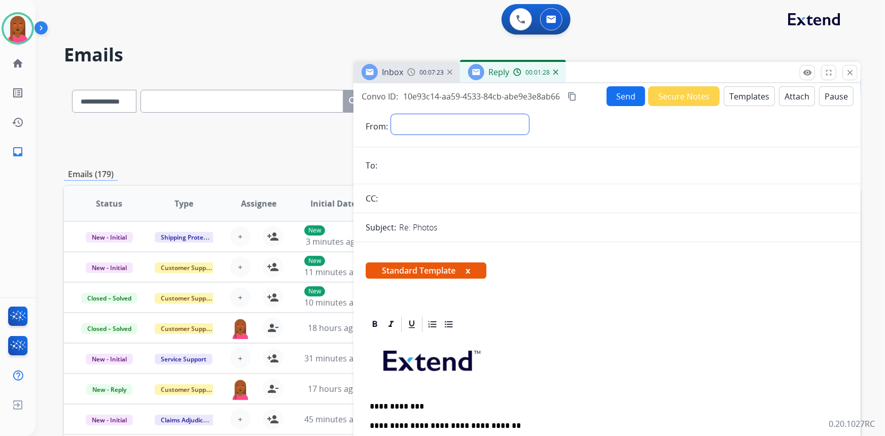
drag, startPoint x: 487, startPoint y: 125, endPoint x: 482, endPoint y: 133, distance: 9.3
click at [487, 125] on select "**********" at bounding box center [460, 124] width 138 height 20
click at [462, 120] on select "**********" at bounding box center [460, 124] width 138 height 20
select select "**********"
click at [391, 114] on select "**********" at bounding box center [460, 124] width 138 height 20
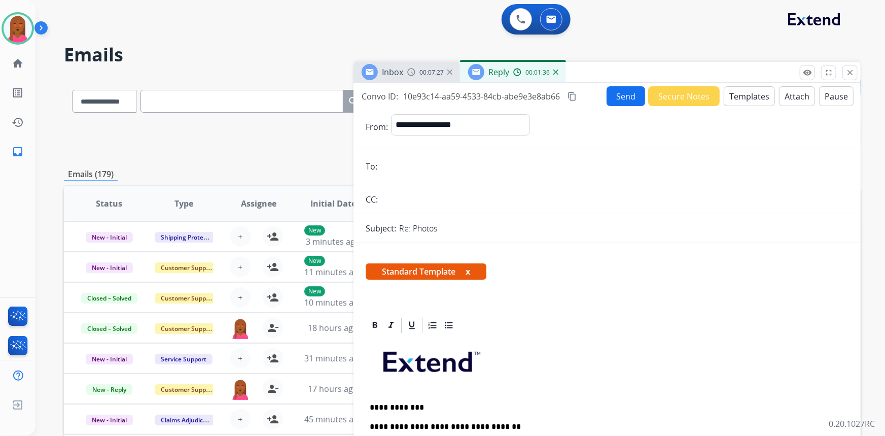
click at [456, 160] on input "email" at bounding box center [615, 166] width 468 height 20
paste input "**********"
type input "**********"
click at [620, 93] on button "Send" at bounding box center [626, 96] width 39 height 20
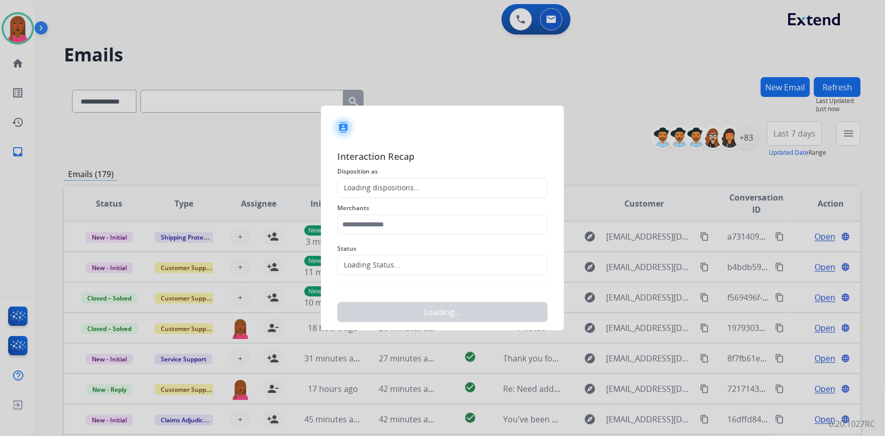
click at [708, 89] on div at bounding box center [442, 218] width 885 height 436
click at [395, 275] on input "text" at bounding box center [442, 265] width 211 height 20
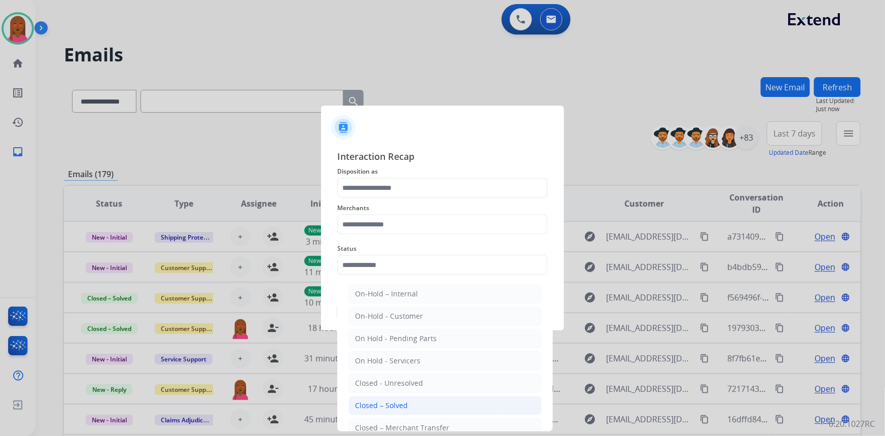
click at [398, 407] on div "Closed – Solved" at bounding box center [381, 405] width 53 height 10
type input "**********"
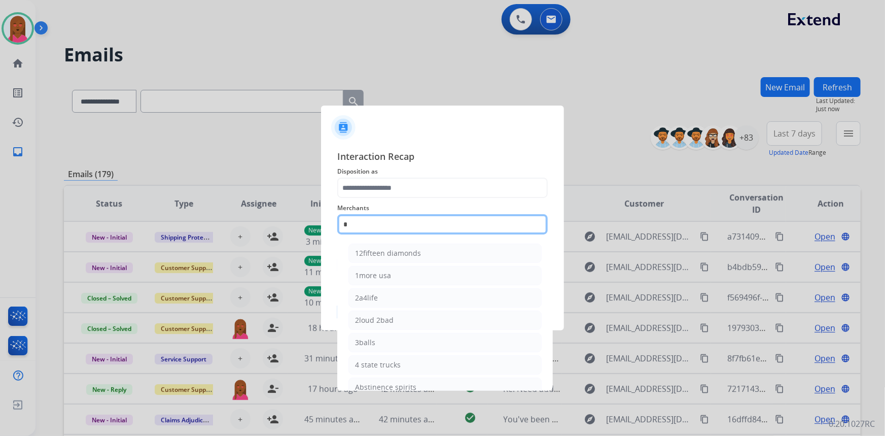
click at [449, 223] on input "*" at bounding box center [442, 224] width 211 height 20
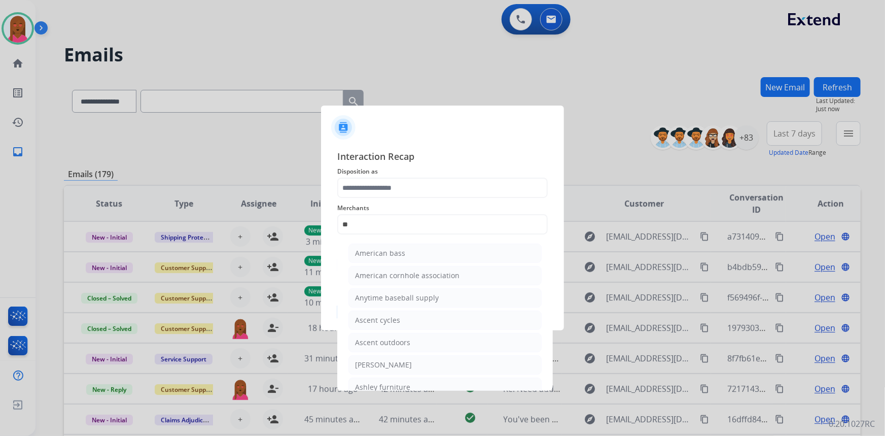
drag, startPoint x: 414, startPoint y: 385, endPoint x: 426, endPoint y: 269, distance: 116.3
click at [414, 382] on li "Ashley furniture" at bounding box center [445, 387] width 193 height 19
type input "**********"
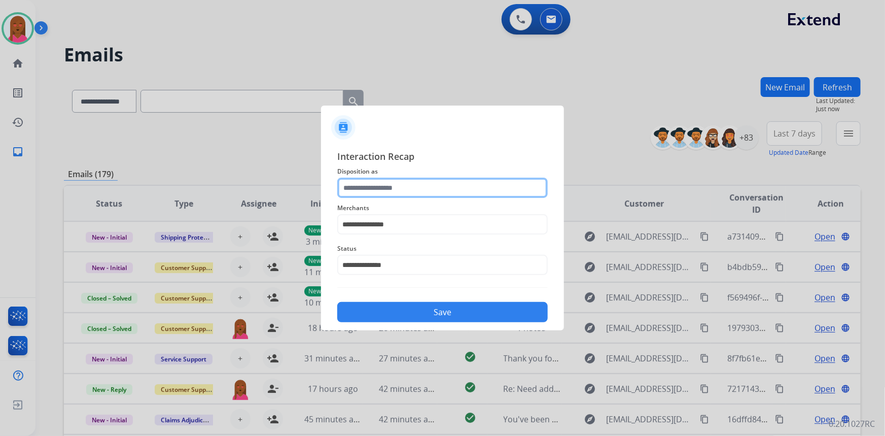
click at [440, 195] on input "text" at bounding box center [442, 188] width 211 height 20
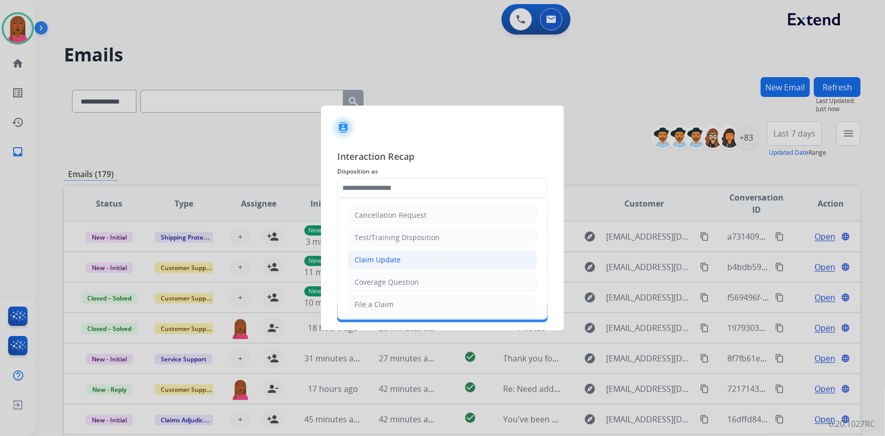
click at [446, 259] on li "Claim Update" at bounding box center [442, 259] width 189 height 19
type input "**********"
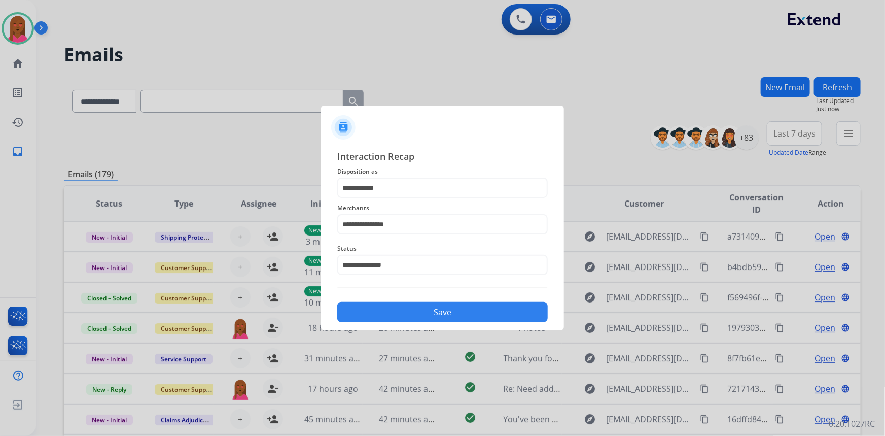
drag, startPoint x: 454, startPoint y: 314, endPoint x: 885, endPoint y: 431, distance: 446.8
click at [456, 314] on button "Save" at bounding box center [442, 312] width 211 height 20
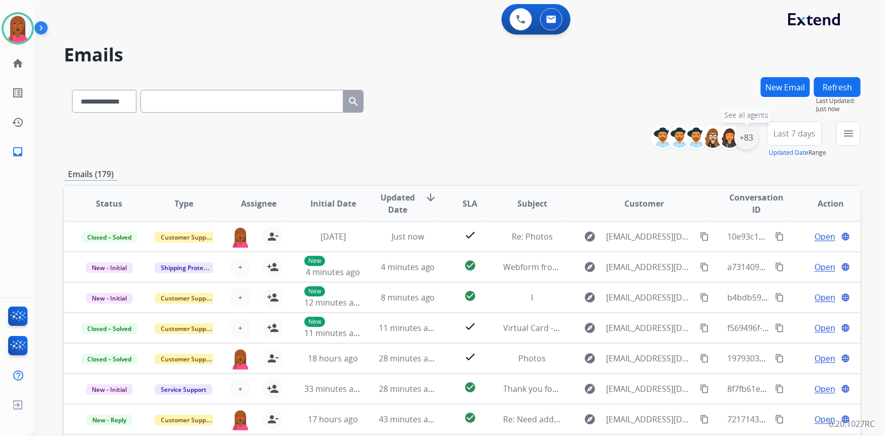
click at [744, 137] on div "+83" at bounding box center [747, 137] width 24 height 24
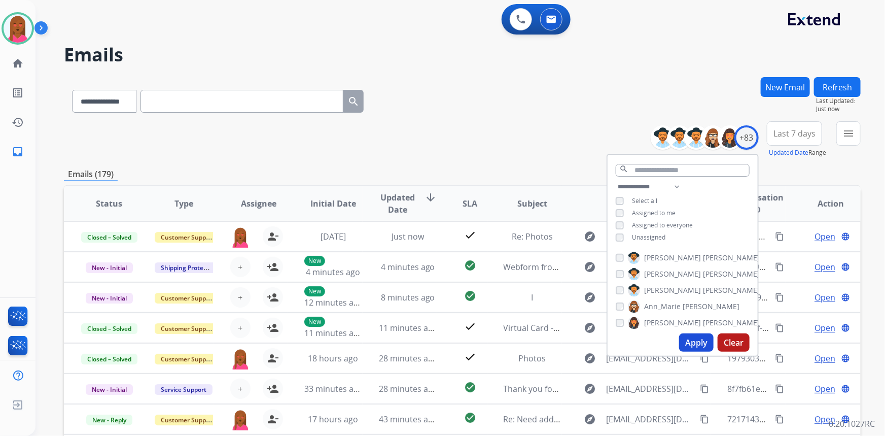
click at [613, 238] on div "**********" at bounding box center [683, 213] width 150 height 65
click at [619, 240] on div "**********" at bounding box center [683, 213] width 150 height 65
click at [705, 339] on button "Apply" at bounding box center [696, 342] width 35 height 18
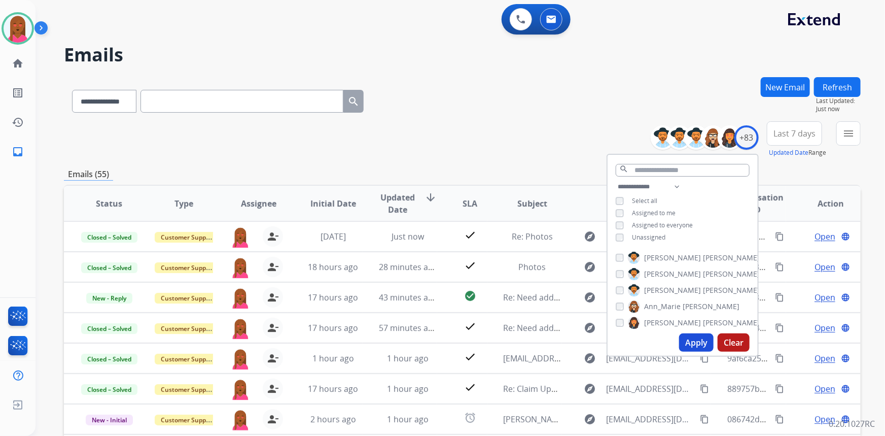
click at [797, 132] on span "Last 7 days" at bounding box center [795, 133] width 42 height 4
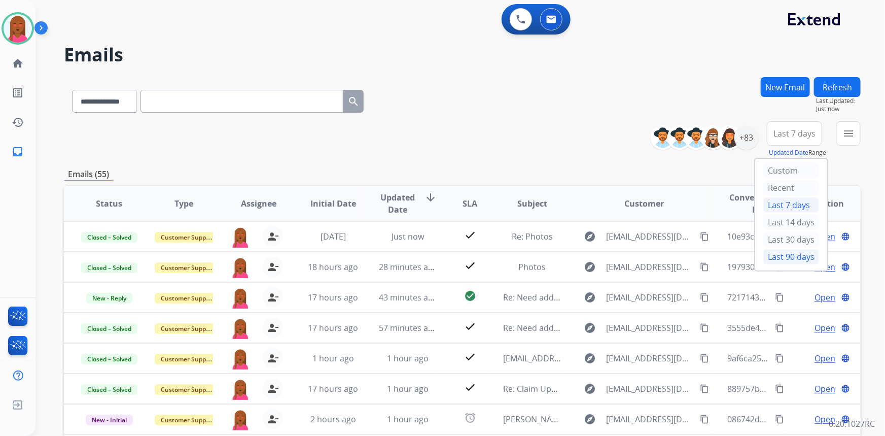
click at [788, 252] on div "Last 90 days" at bounding box center [792, 256] width 56 height 15
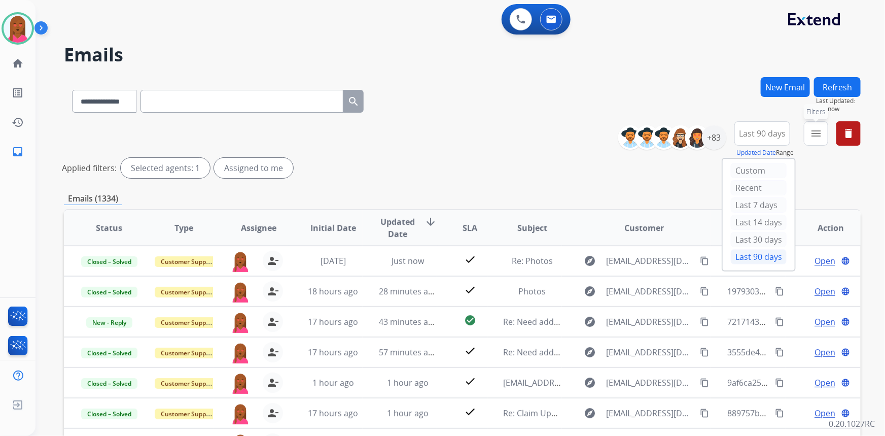
click at [817, 141] on button "menu Filters" at bounding box center [816, 133] width 24 height 24
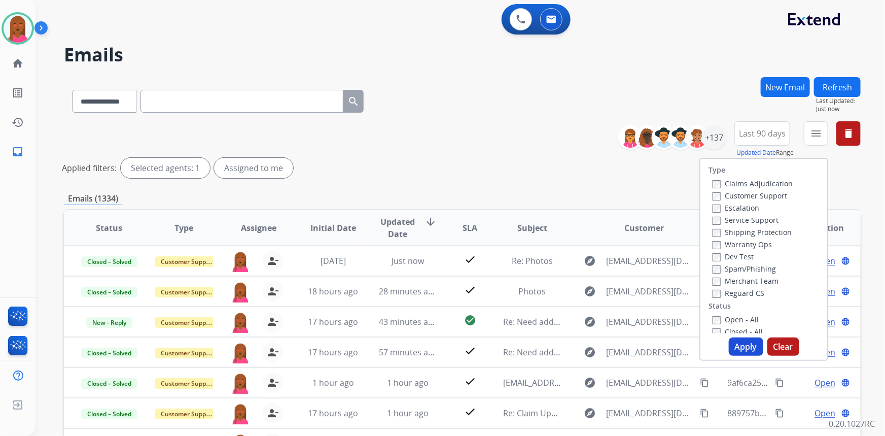
click at [756, 195] on label "Customer Support" at bounding box center [750, 196] width 75 height 10
click at [769, 233] on label "Shipping Protection" at bounding box center [752, 232] width 79 height 10
click at [759, 291] on div "Reguard CS" at bounding box center [753, 293] width 80 height 12
click at [750, 293] on label "Reguard CS" at bounding box center [739, 293] width 52 height 10
click at [734, 318] on label "Open - All" at bounding box center [736, 320] width 46 height 10
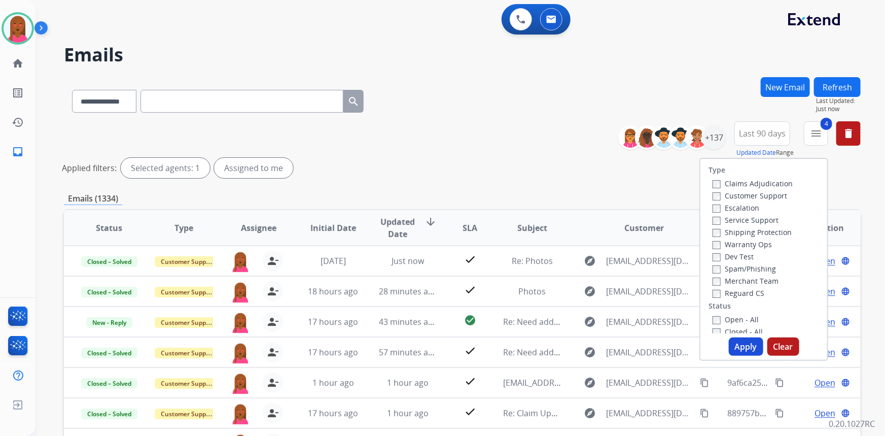
click at [749, 345] on button "Apply" at bounding box center [746, 346] width 35 height 18
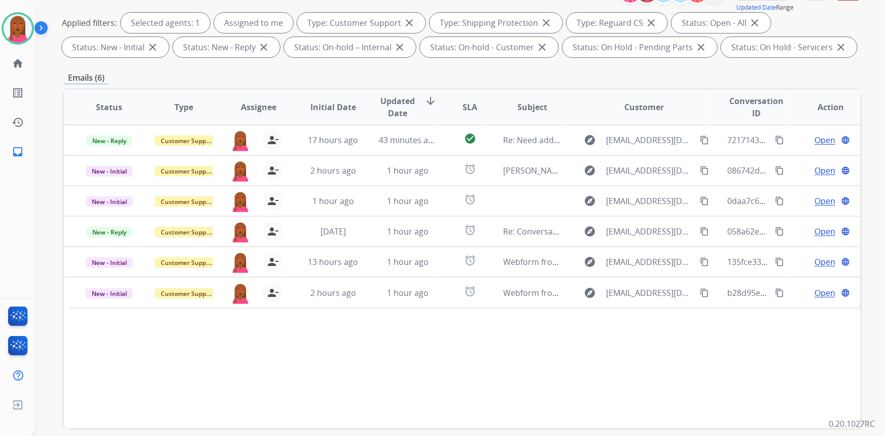
scroll to position [190, 0]
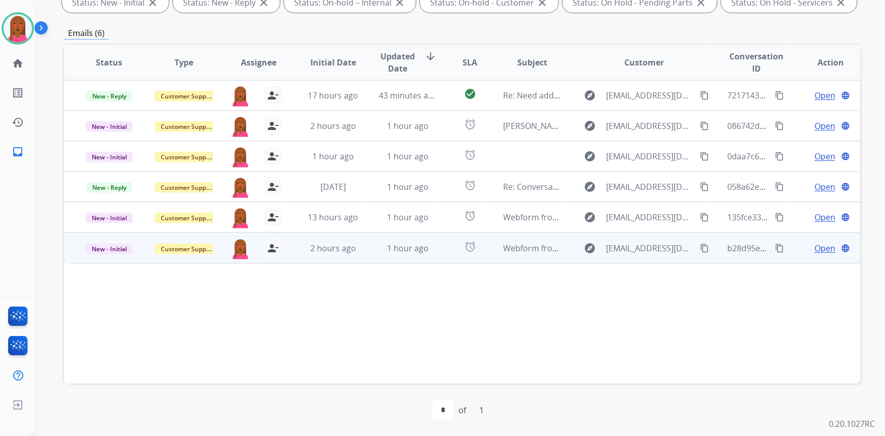
click at [815, 248] on span "Open" at bounding box center [825, 248] width 21 height 12
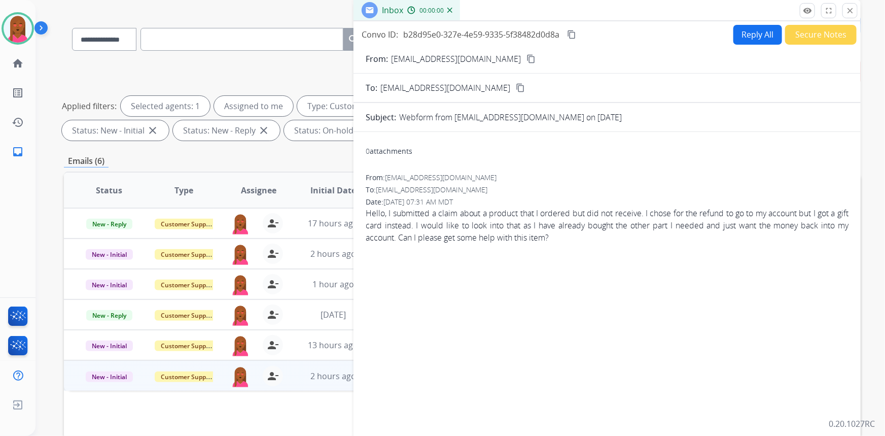
scroll to position [0, 0]
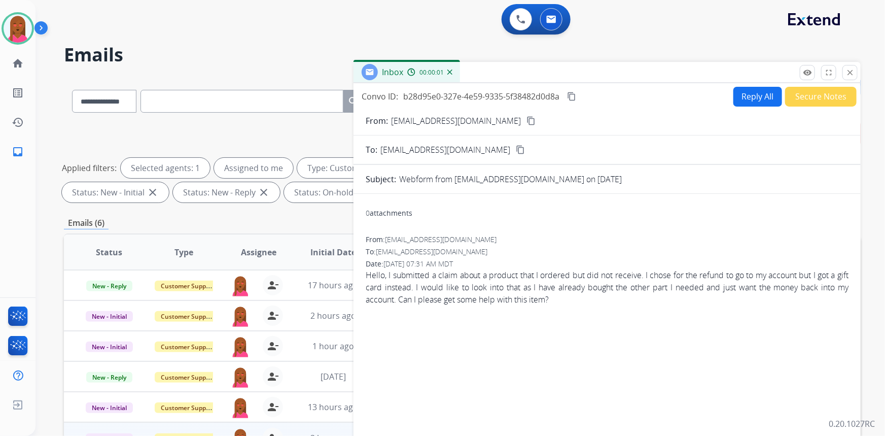
click at [527, 121] on mat-icon "content_copy" at bounding box center [531, 120] width 9 height 9
click at [529, 287] on span "Hello, I submitted a claim about a product that I ordered but did not receive. …" at bounding box center [607, 287] width 483 height 37
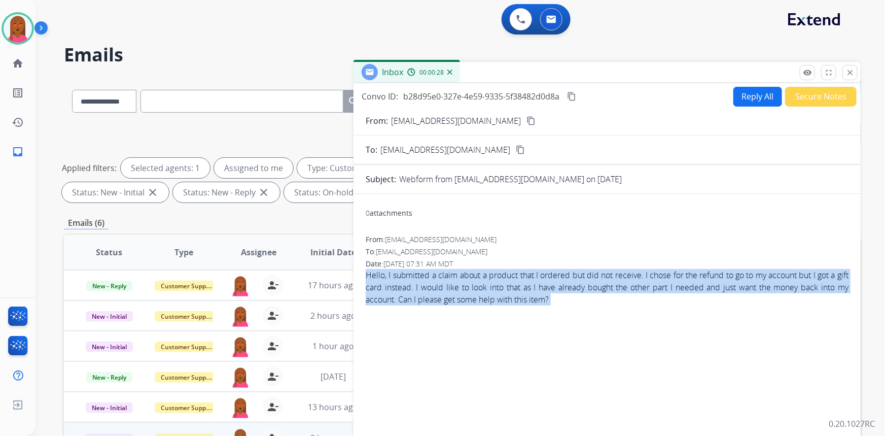
copy app-emails-table "Hello, I submitted a claim about a product that I ordered but did not receive. …"
click at [576, 95] on mat-icon "content_copy" at bounding box center [571, 96] width 9 height 9
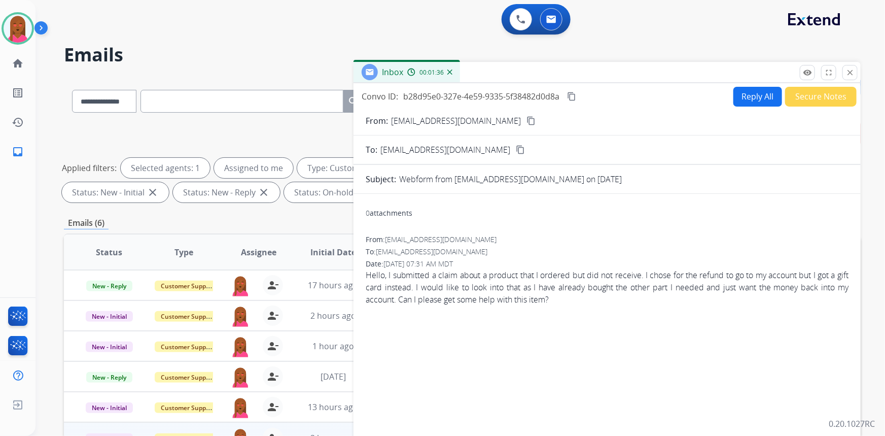
click at [761, 107] on form "From: [EMAIL_ADDRESS][DOMAIN_NAME] content_copy To: [EMAIL_ADDRESS][DOMAIN_NAME…" at bounding box center [607, 302] width 507 height 391
click at [765, 94] on button "Reply All" at bounding box center [758, 97] width 49 height 20
select select "**********"
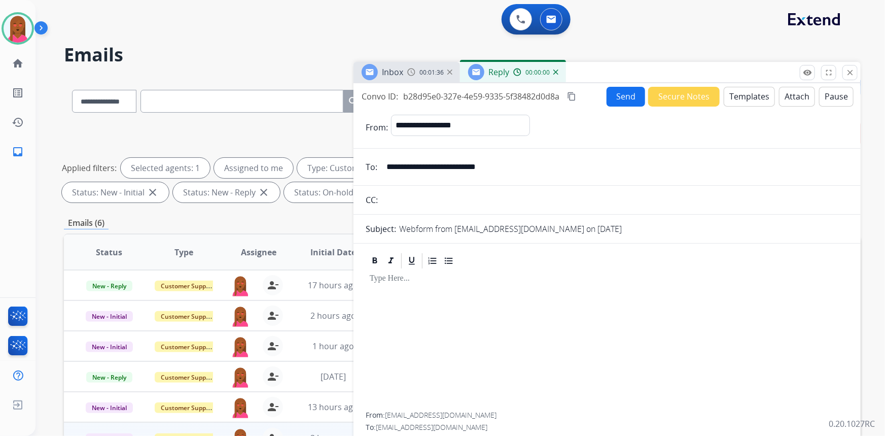
click at [757, 92] on button "Templates" at bounding box center [749, 97] width 51 height 20
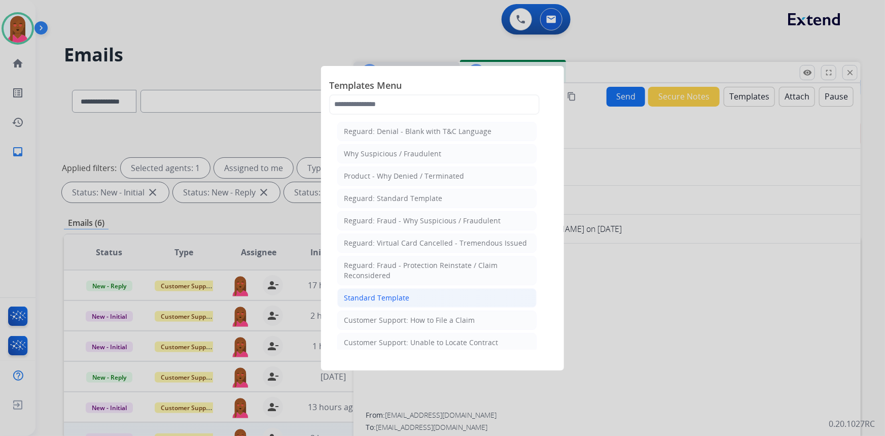
click at [423, 295] on li "Standard Template" at bounding box center [436, 297] width 199 height 19
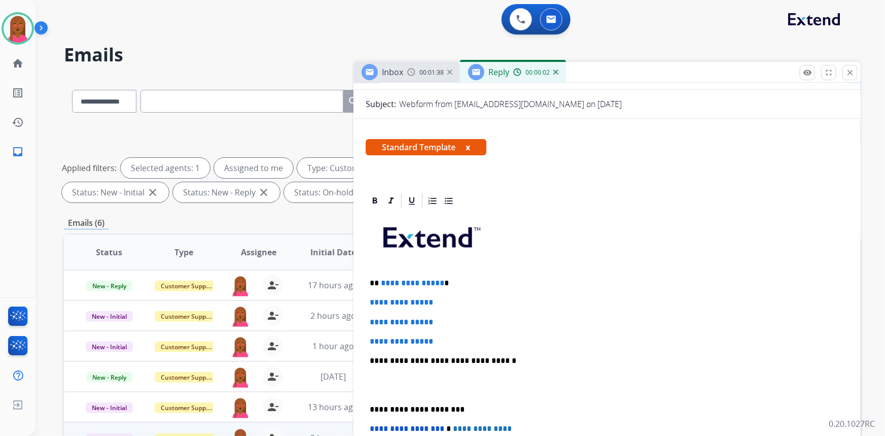
scroll to position [138, 0]
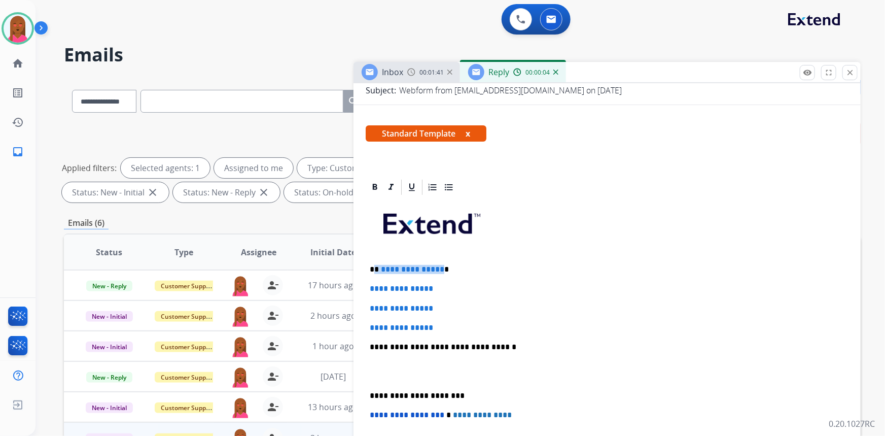
drag, startPoint x: 439, startPoint y: 269, endPoint x: 375, endPoint y: 269, distance: 63.4
click at [375, 269] on p "**********" at bounding box center [603, 269] width 467 height 9
click at [388, 373] on p at bounding box center [607, 371] width 475 height 19
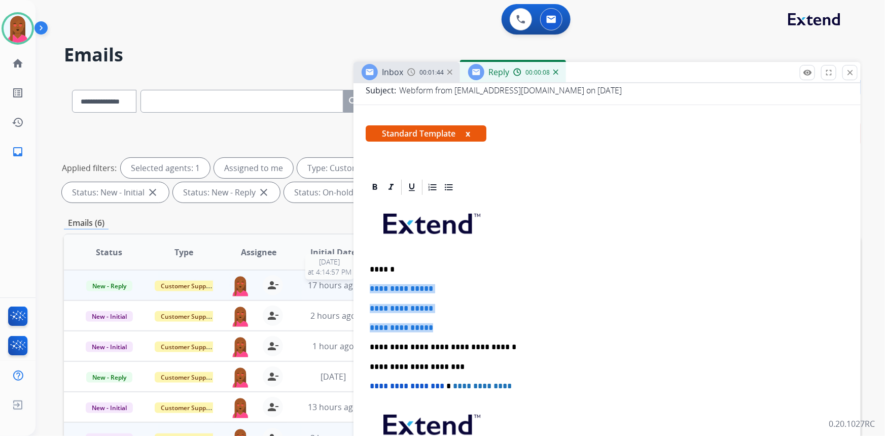
drag, startPoint x: 448, startPoint y: 326, endPoint x: 349, endPoint y: 284, distance: 107.8
click at [349, 284] on div "**********" at bounding box center [462, 351] width 797 height 549
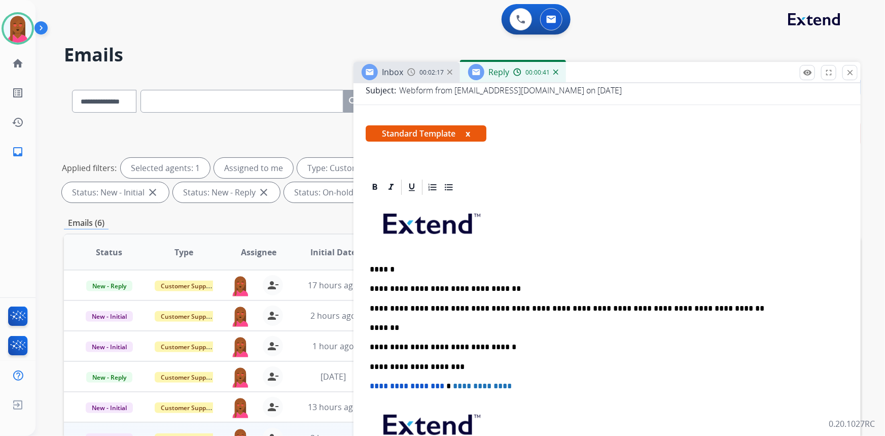
click at [390, 325] on p "*******" at bounding box center [603, 327] width 467 height 9
click at [426, 307] on p "**********" at bounding box center [603, 308] width 467 height 9
click at [413, 329] on p "******" at bounding box center [603, 327] width 467 height 9
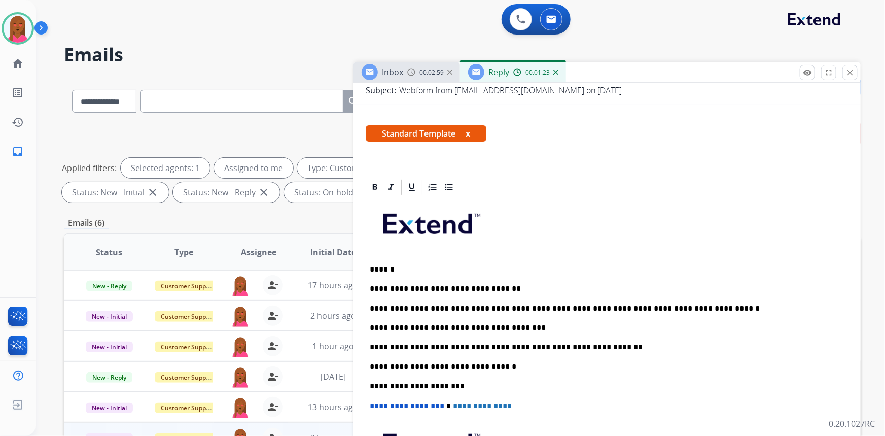
drag, startPoint x: 414, startPoint y: 353, endPoint x: 412, endPoint y: 343, distance: 10.5
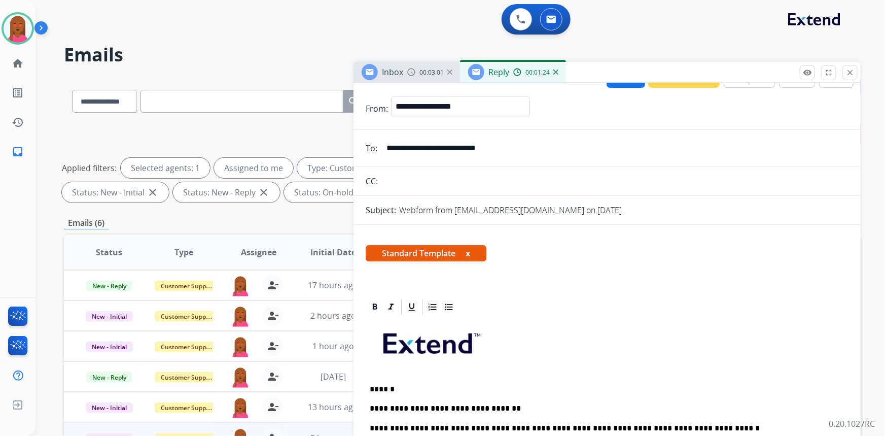
scroll to position [0, 0]
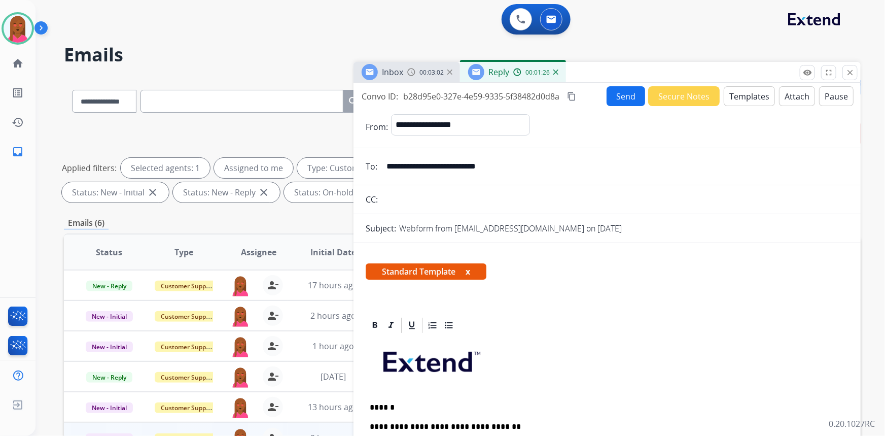
click at [624, 89] on button "Send" at bounding box center [626, 96] width 39 height 20
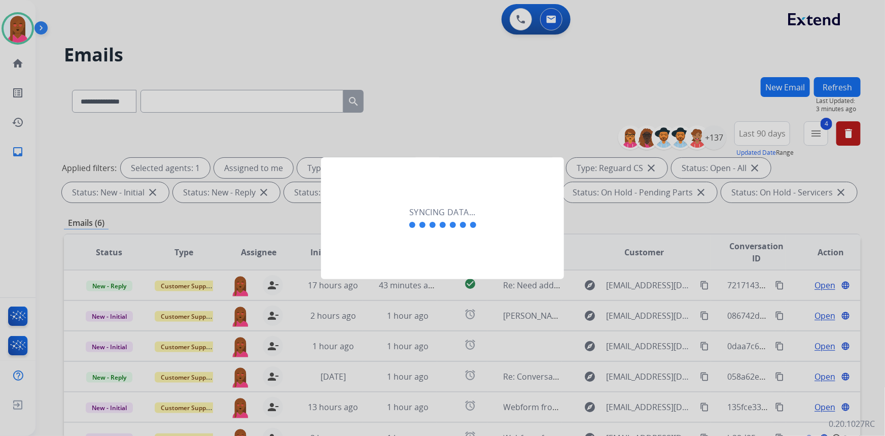
click at [414, 270] on div "Syncing data..." at bounding box center [442, 218] width 243 height 122
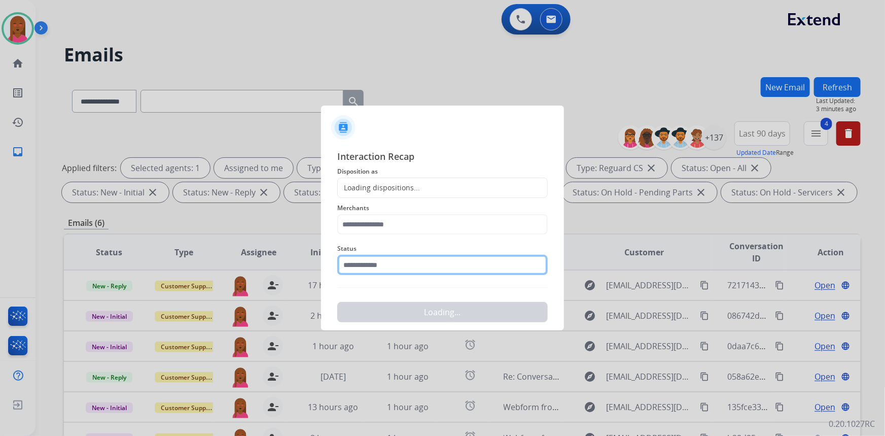
click at [406, 263] on input "text" at bounding box center [442, 265] width 211 height 20
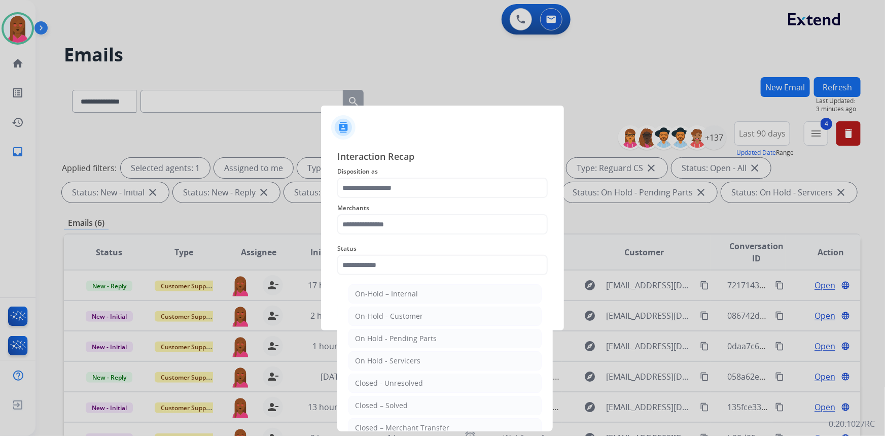
click at [402, 402] on div "Closed – Solved" at bounding box center [381, 405] width 53 height 10
type input "**********"
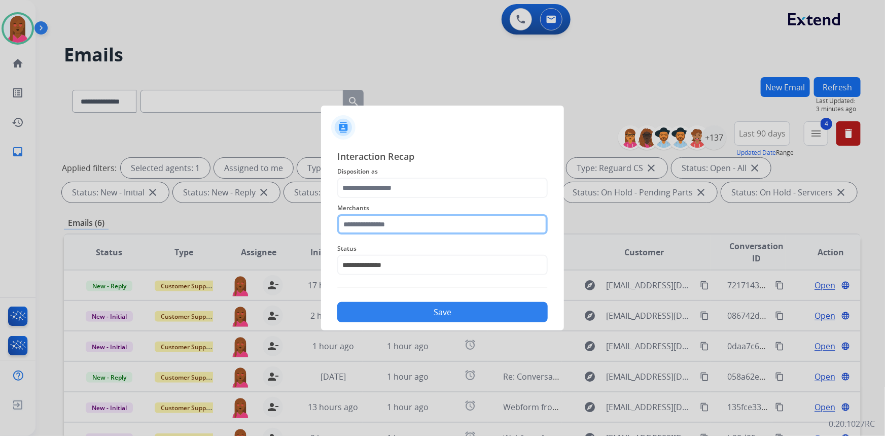
click at [423, 221] on input "text" at bounding box center [442, 224] width 211 height 20
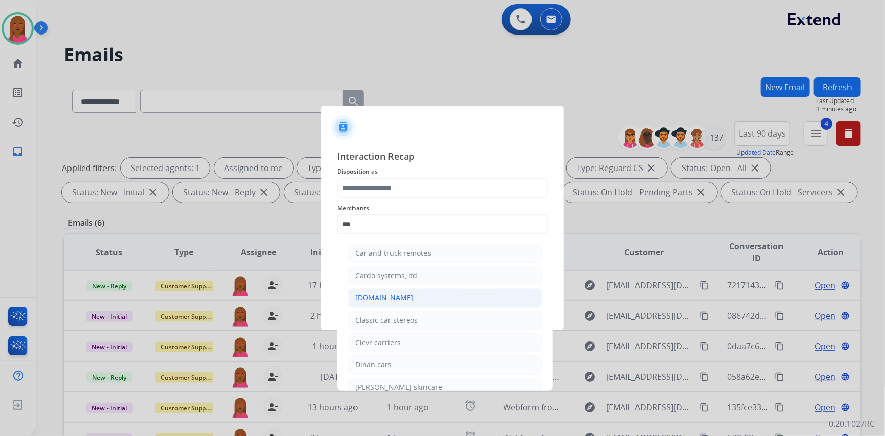
drag, startPoint x: 411, startPoint y: 294, endPoint x: 411, endPoint y: 286, distance: 8.1
click at [411, 294] on li "[DOMAIN_NAME]" at bounding box center [445, 297] width 193 height 19
type input "**********"
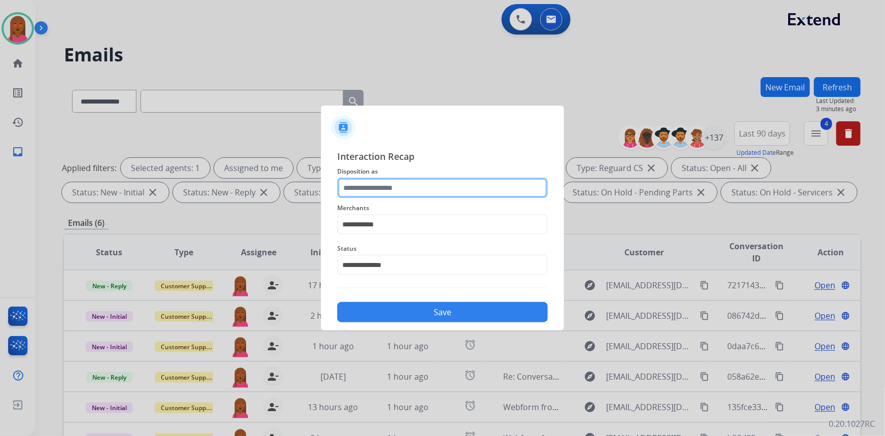
drag, startPoint x: 437, startPoint y: 181, endPoint x: 438, endPoint y: 188, distance: 7.2
click at [438, 184] on input "text" at bounding box center [442, 188] width 211 height 20
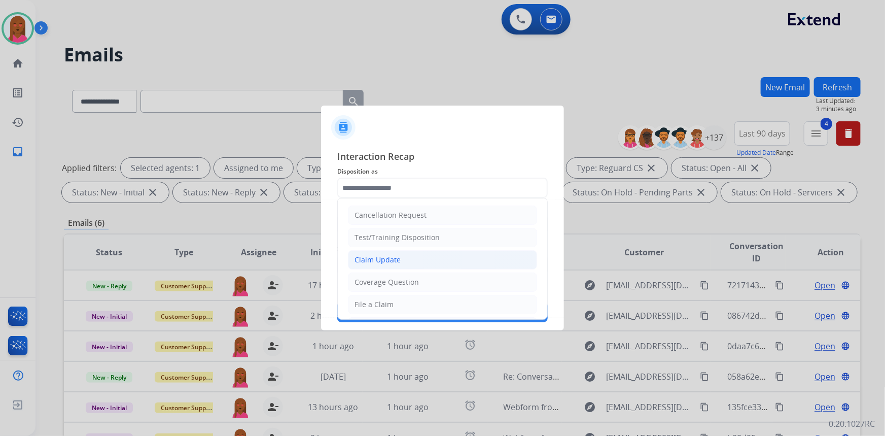
click at [422, 263] on li "Claim Update" at bounding box center [442, 259] width 189 height 19
type input "**********"
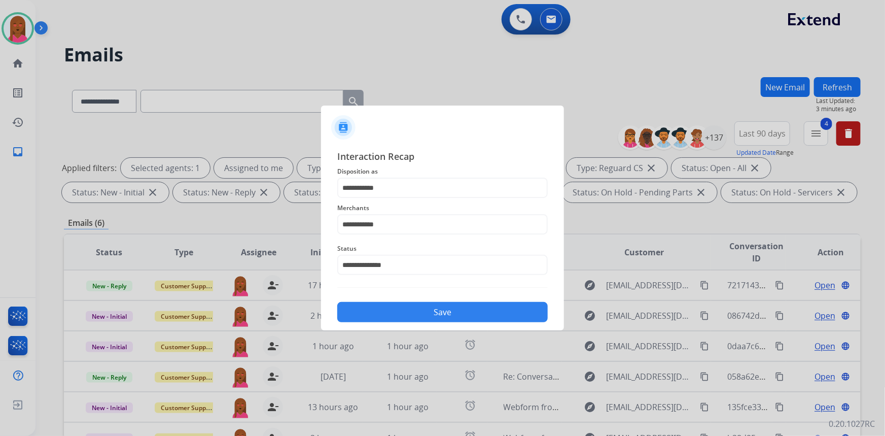
click at [423, 310] on button "Save" at bounding box center [442, 312] width 211 height 20
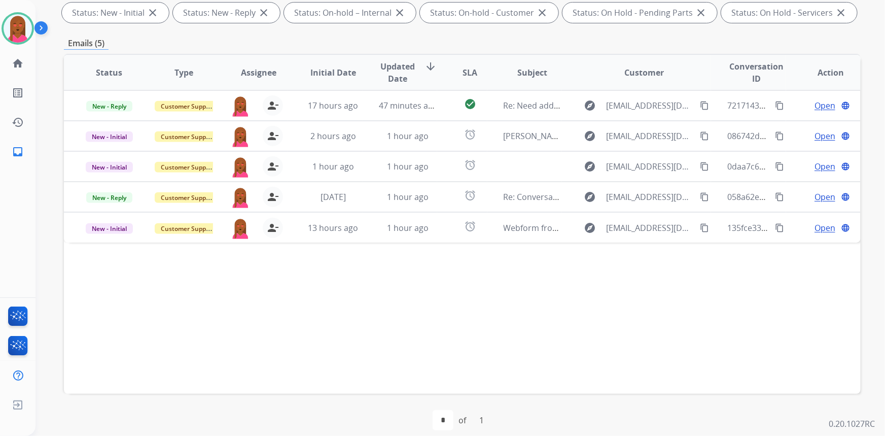
scroll to position [190, 0]
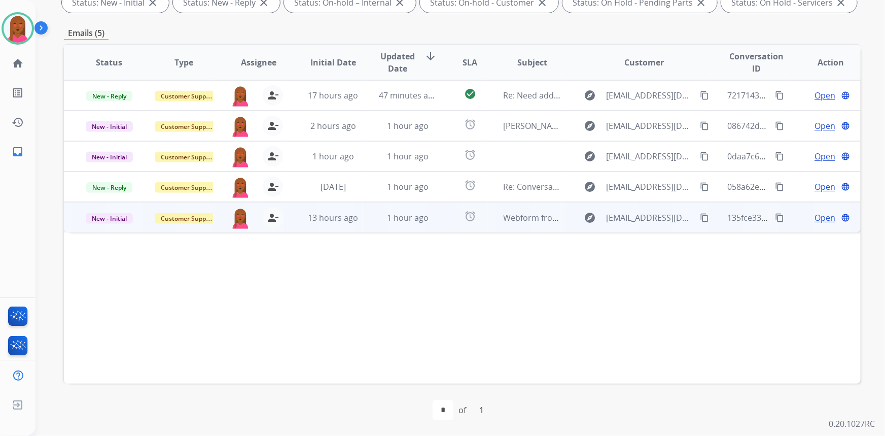
click at [817, 218] on span "Open" at bounding box center [825, 218] width 21 height 12
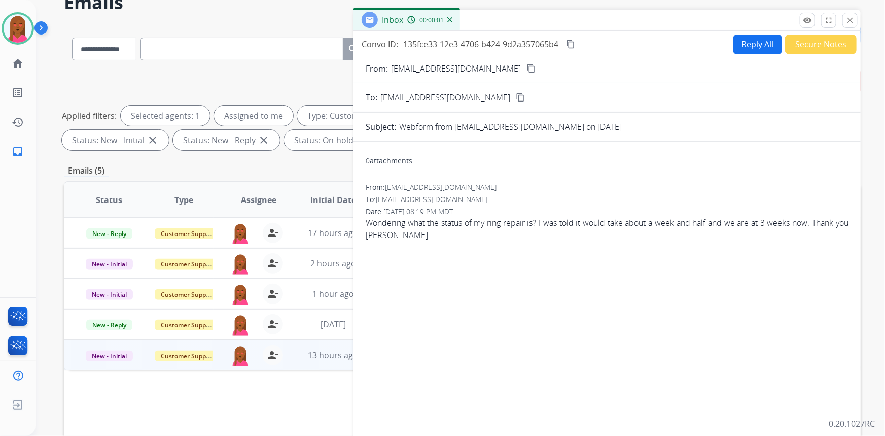
scroll to position [51, 0]
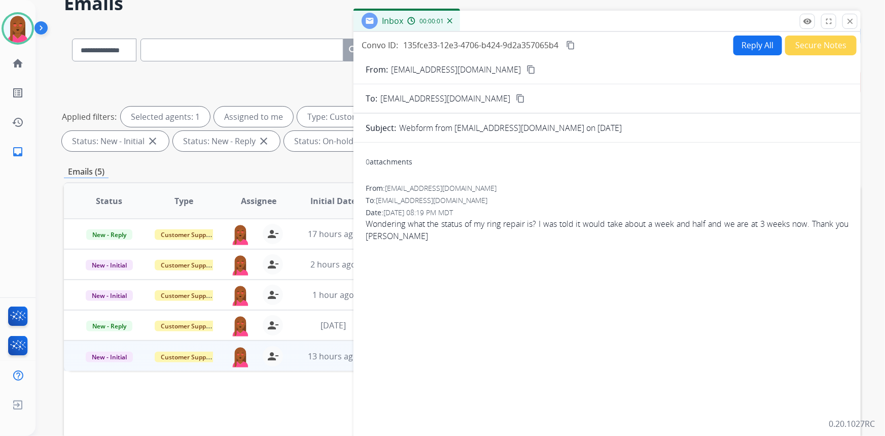
click at [527, 70] on mat-icon "content_copy" at bounding box center [531, 69] width 9 height 9
click at [757, 32] on div "Convo ID: 135fce33-12e3-4706-b424-9d2a357065b4 content_copy Reply All Secure No…" at bounding box center [607, 239] width 507 height 414
click at [753, 43] on button "Reply All" at bounding box center [758, 46] width 49 height 20
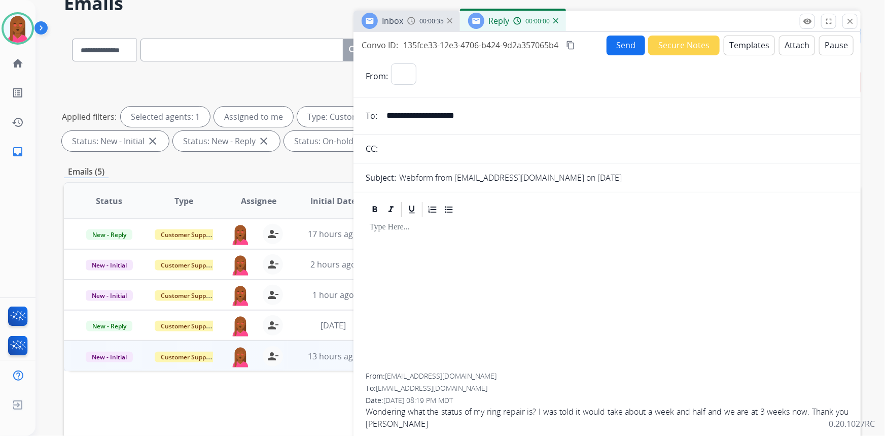
select select "**********"
click at [733, 44] on button "Templates" at bounding box center [749, 46] width 51 height 20
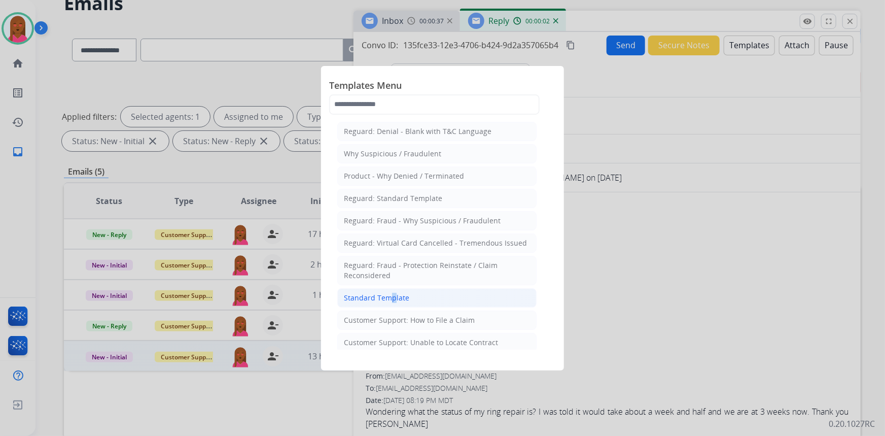
click at [387, 294] on div "Standard Template" at bounding box center [376, 298] width 65 height 10
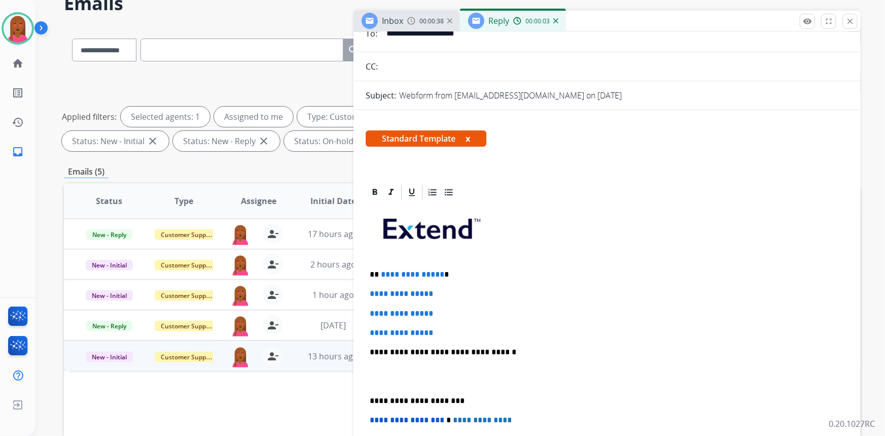
scroll to position [92, 0]
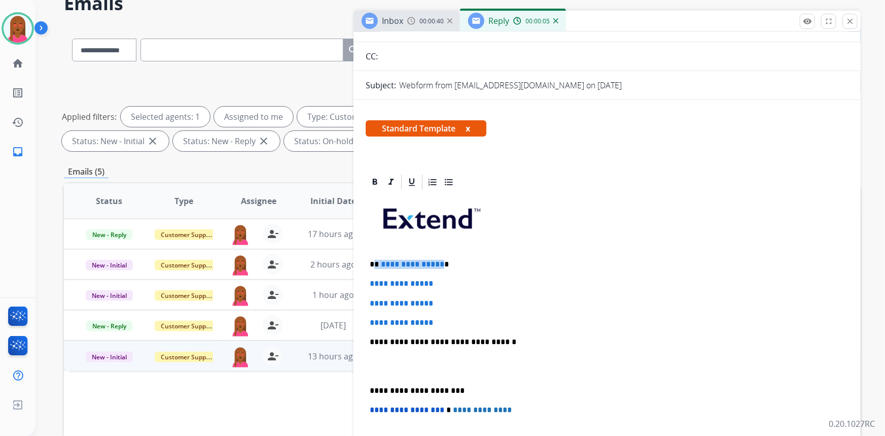
drag, startPoint x: 437, startPoint y: 263, endPoint x: 375, endPoint y: 261, distance: 62.4
click at [375, 261] on p "**********" at bounding box center [603, 264] width 467 height 9
click at [393, 260] on p "**********" at bounding box center [603, 264] width 467 height 9
click at [408, 260] on p "**********" at bounding box center [603, 264] width 467 height 9
click at [431, 361] on p at bounding box center [607, 366] width 475 height 19
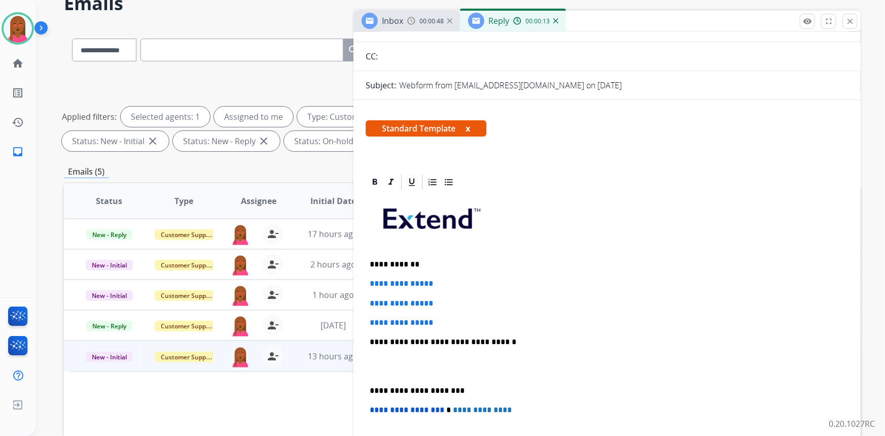
click at [393, 367] on p at bounding box center [607, 366] width 475 height 19
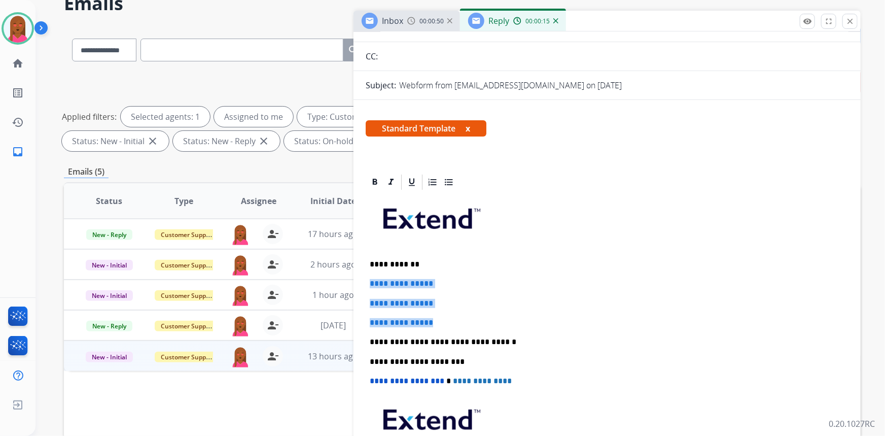
drag, startPoint x: 404, startPoint y: 303, endPoint x: 367, endPoint y: 281, distance: 42.8
click at [367, 281] on div "**********" at bounding box center [607, 351] width 483 height 320
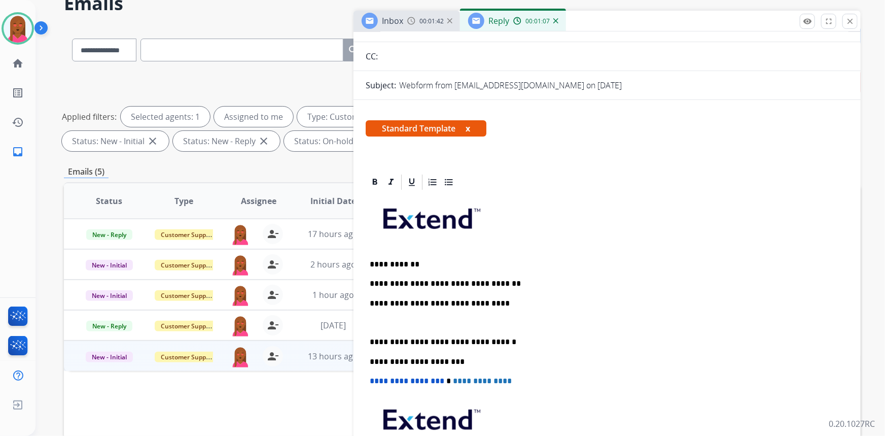
drag, startPoint x: 610, startPoint y: 255, endPoint x: 544, endPoint y: 273, distance: 68.4
click at [610, 255] on div "**********" at bounding box center [607, 351] width 483 height 320
click at [413, 318] on p at bounding box center [603, 322] width 467 height 9
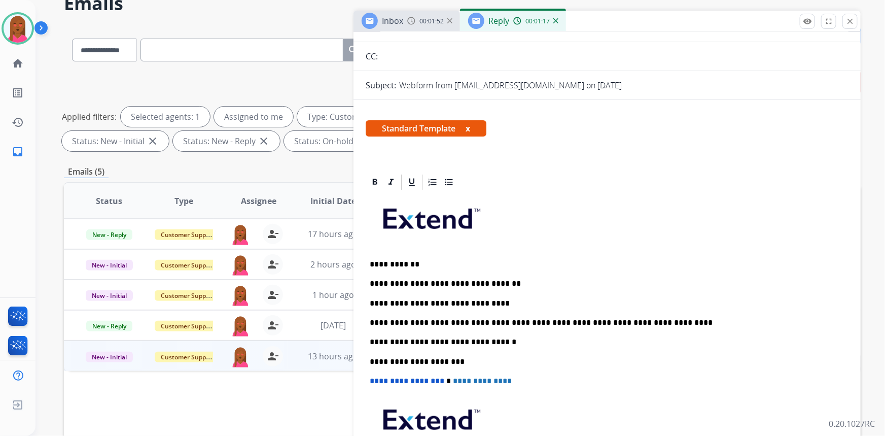
drag, startPoint x: 774, startPoint y: 251, endPoint x: 761, endPoint y: 252, distance: 13.2
click at [766, 248] on div "**********" at bounding box center [607, 351] width 483 height 320
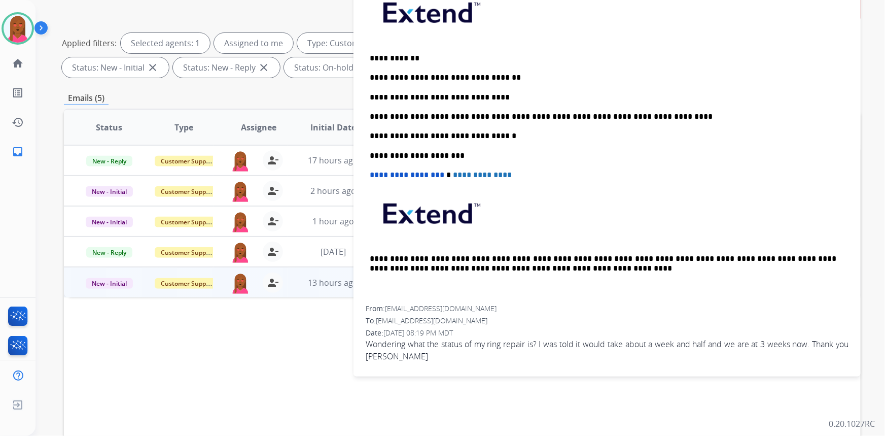
scroll to position [144, 0]
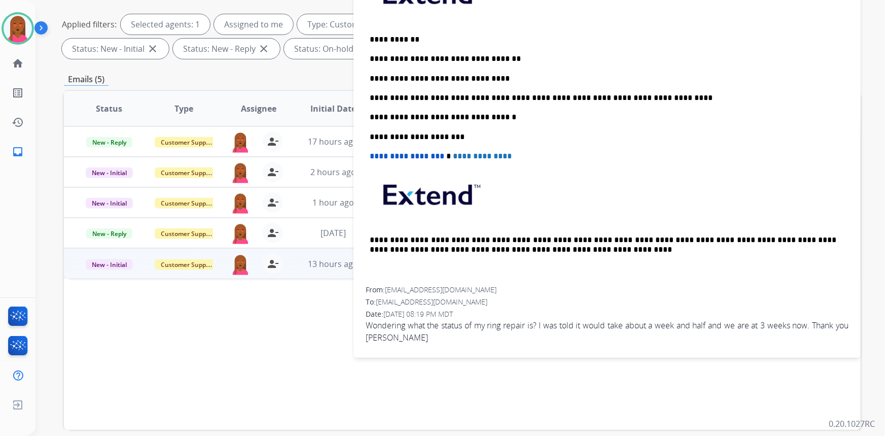
click at [455, 321] on span "Wondering what the status of my ring repair is? I was told it would take about …" at bounding box center [607, 331] width 483 height 24
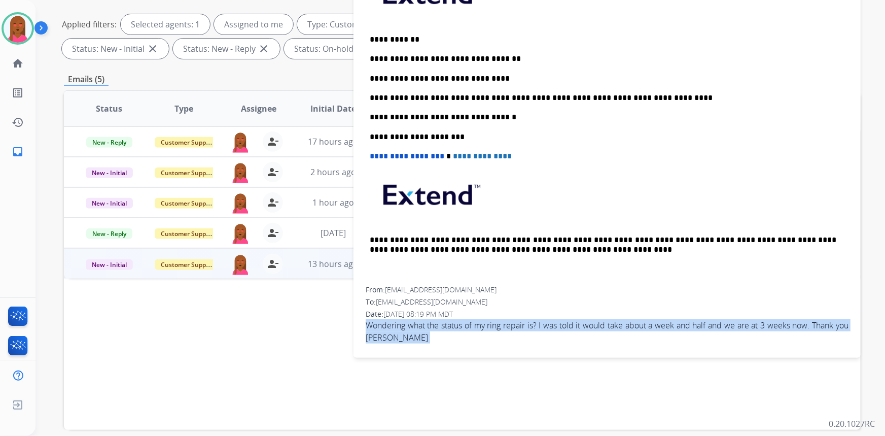
click at [455, 321] on span "Wondering what the status of my ring repair is? I was told it would take about …" at bounding box center [607, 331] width 483 height 24
copy app-emails-table "Wondering what the status of my ring repair is? I was told it would take about …"
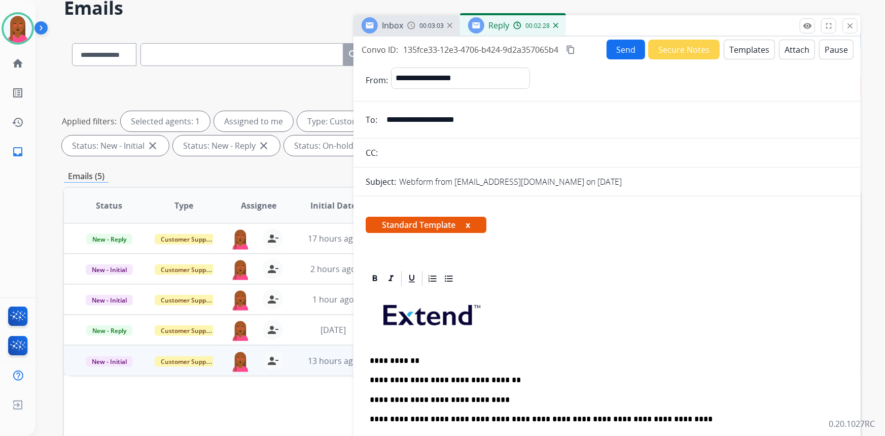
scroll to position [0, 0]
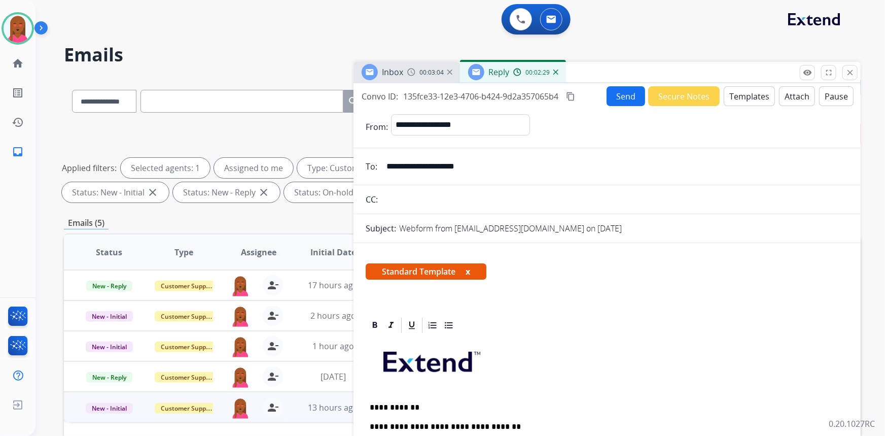
click at [571, 97] on mat-icon "content_copy" at bounding box center [570, 96] width 9 height 9
click at [629, 92] on button "Send" at bounding box center [626, 96] width 39 height 20
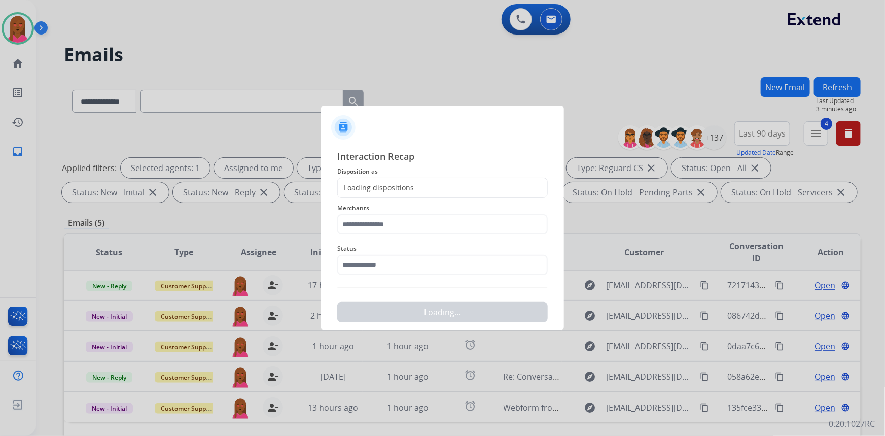
click at [410, 275] on div "Status" at bounding box center [442, 258] width 211 height 41
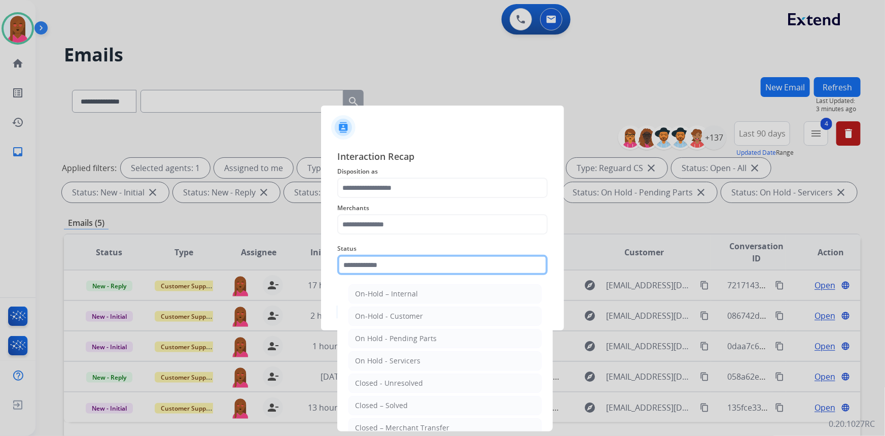
click at [406, 264] on input "text" at bounding box center [442, 265] width 211 height 20
drag, startPoint x: 399, startPoint y: 399, endPoint x: 378, endPoint y: 257, distance: 144.2
click at [399, 396] on li "Closed – Solved" at bounding box center [445, 405] width 193 height 19
type input "**********"
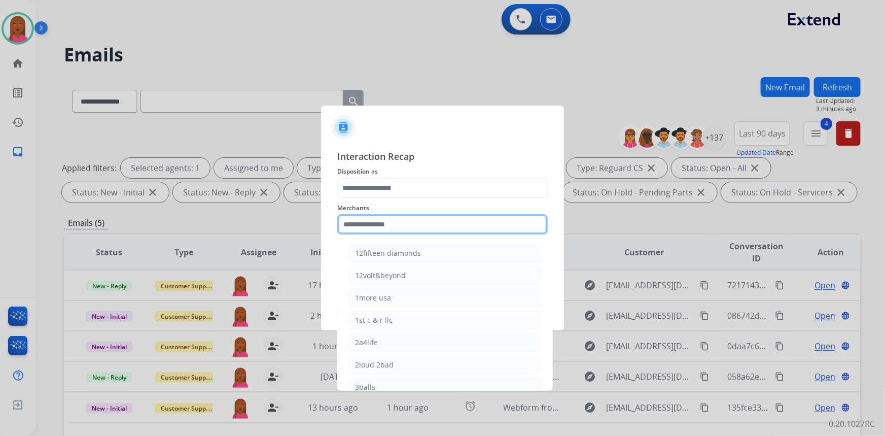
click at [387, 222] on input "text" at bounding box center [442, 224] width 211 height 20
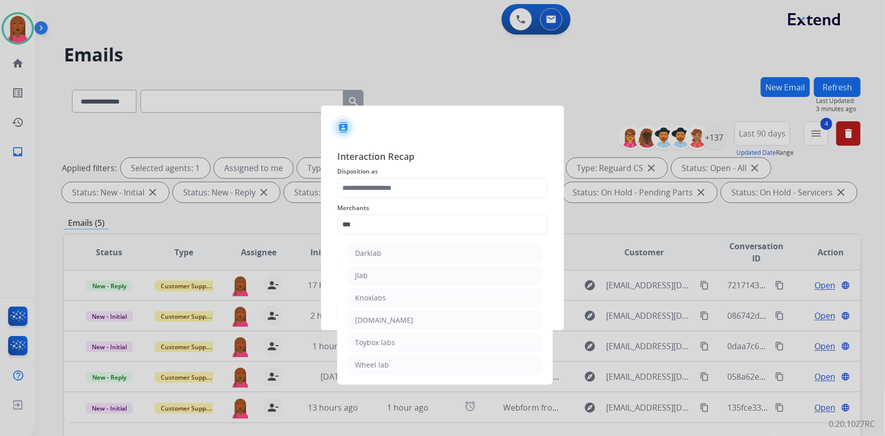
drag, startPoint x: 391, startPoint y: 318, endPoint x: 391, endPoint y: 198, distance: 119.2
click at [392, 315] on div "[DOMAIN_NAME]" at bounding box center [384, 320] width 58 height 10
type input "**********"
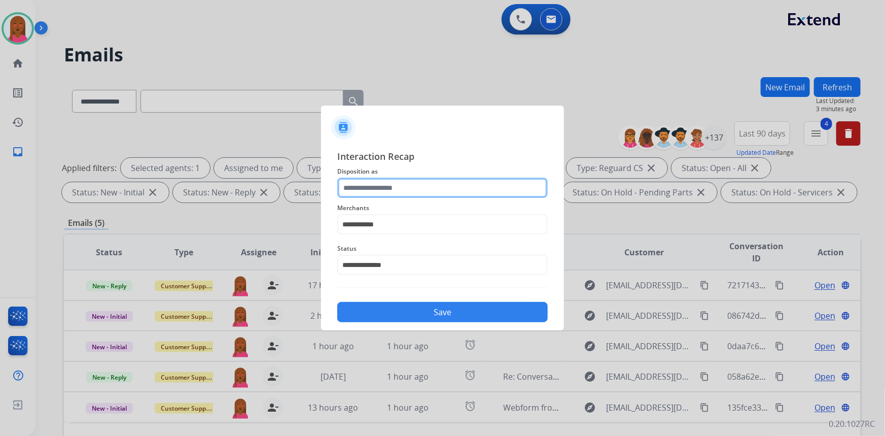
click at [396, 193] on input "text" at bounding box center [442, 188] width 211 height 20
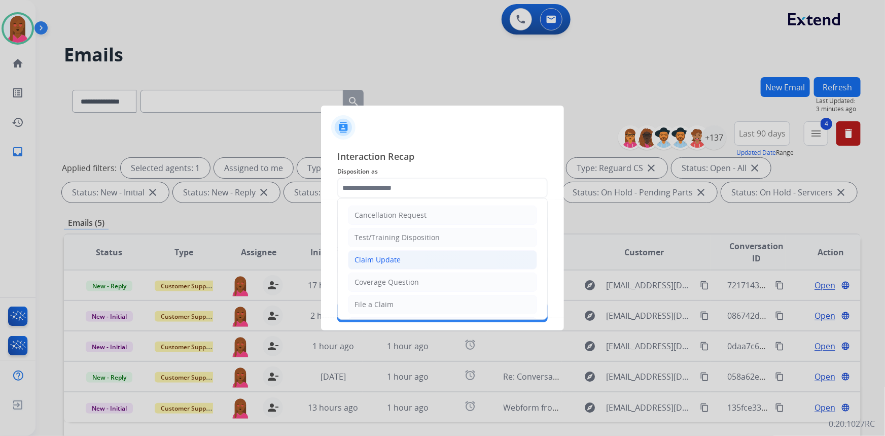
drag, startPoint x: 401, startPoint y: 257, endPoint x: 420, endPoint y: 310, distance: 55.5
click at [401, 259] on li "Claim Update" at bounding box center [442, 259] width 189 height 19
type input "**********"
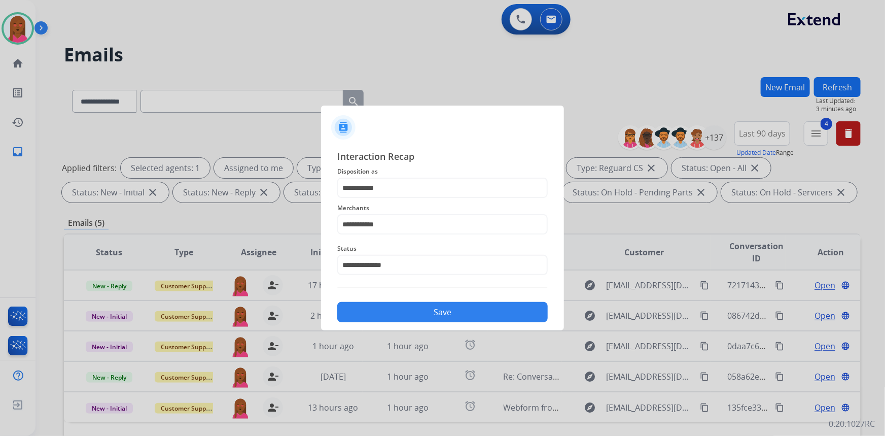
click at [422, 307] on button "Save" at bounding box center [442, 312] width 211 height 20
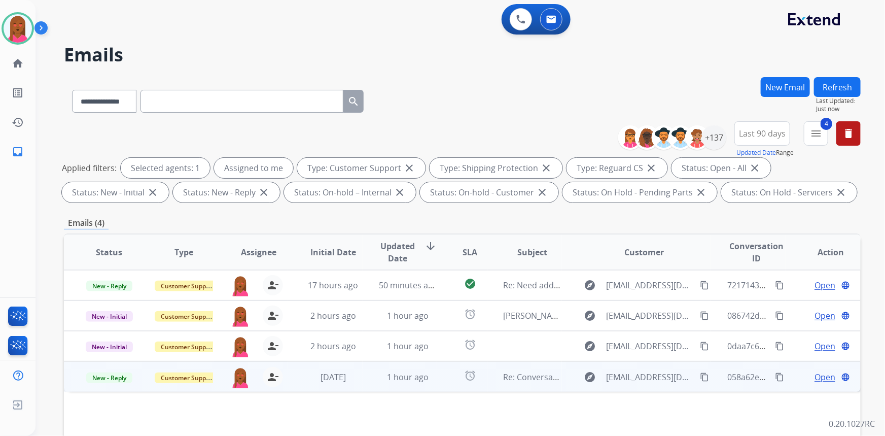
click at [815, 372] on span "Open" at bounding box center [825, 377] width 21 height 12
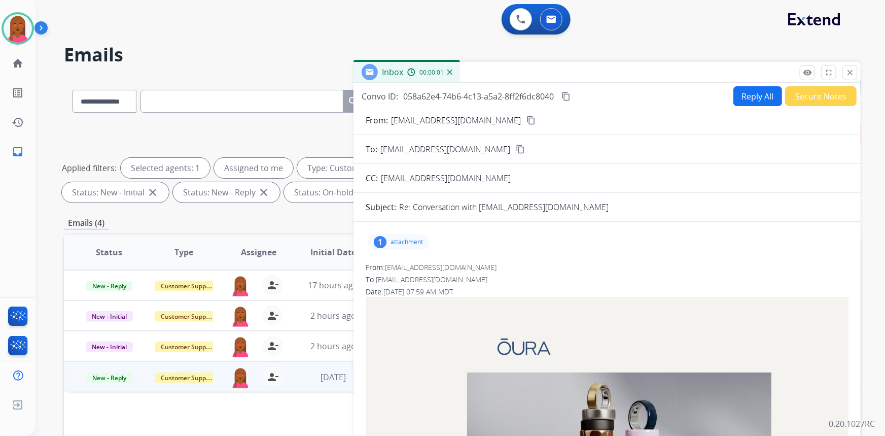
click at [527, 118] on mat-icon "content_copy" at bounding box center [531, 120] width 9 height 9
drag, startPoint x: 575, startPoint y: 207, endPoint x: 482, endPoint y: 209, distance: 93.4
click at [482, 209] on div "Re: Conversation with [EMAIL_ADDRESS][DOMAIN_NAME]" at bounding box center [624, 207] width 450 height 12
copy p "[EMAIL_ADDRESS][DOMAIN_NAME]"
click at [826, 98] on button "Secure Notes" at bounding box center [821, 96] width 72 height 20
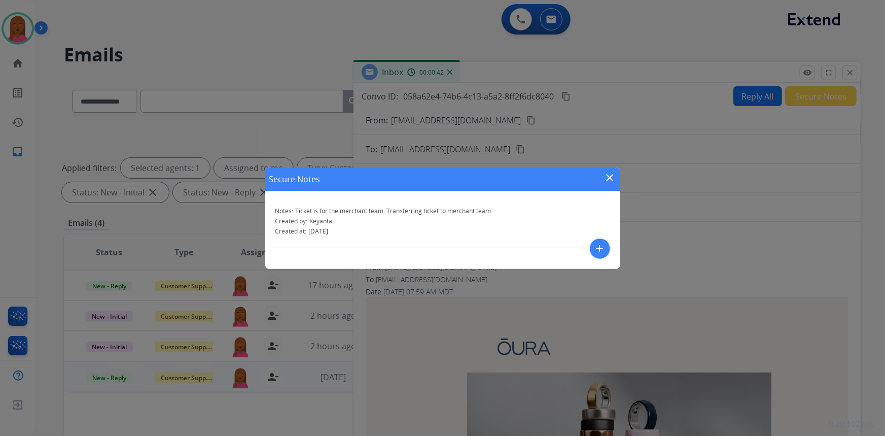
click at [609, 180] on mat-icon "close" at bounding box center [610, 178] width 12 height 12
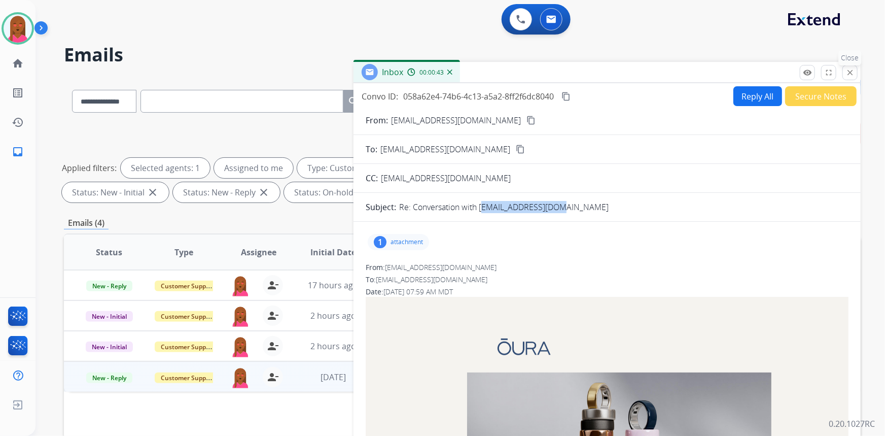
click at [845, 71] on button "close Close" at bounding box center [850, 72] width 15 height 15
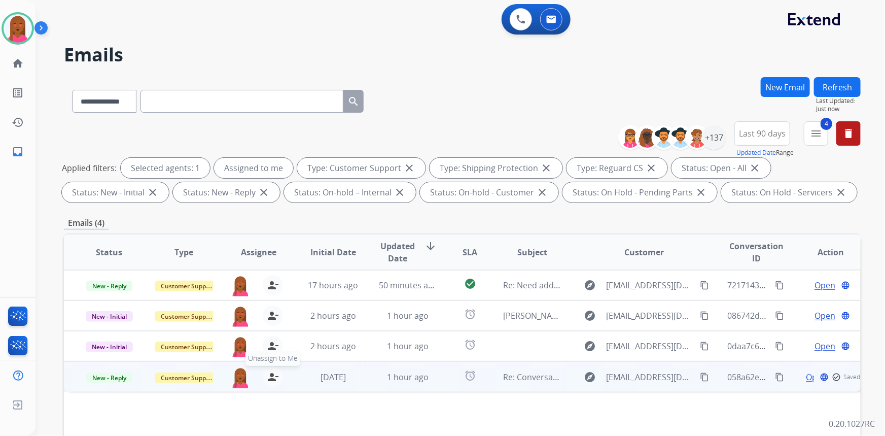
click at [271, 375] on mat-icon "person_remove" at bounding box center [273, 377] width 12 height 12
click at [818, 375] on span "Open" at bounding box center [825, 377] width 21 height 12
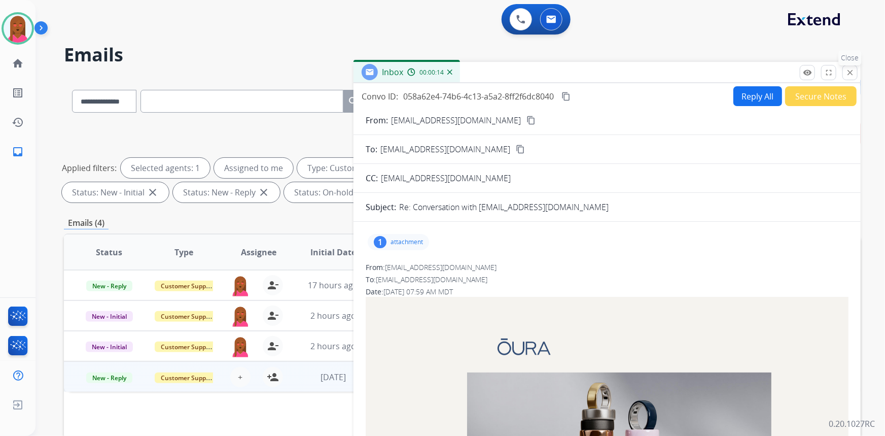
click at [850, 70] on mat-icon "close" at bounding box center [850, 72] width 9 height 9
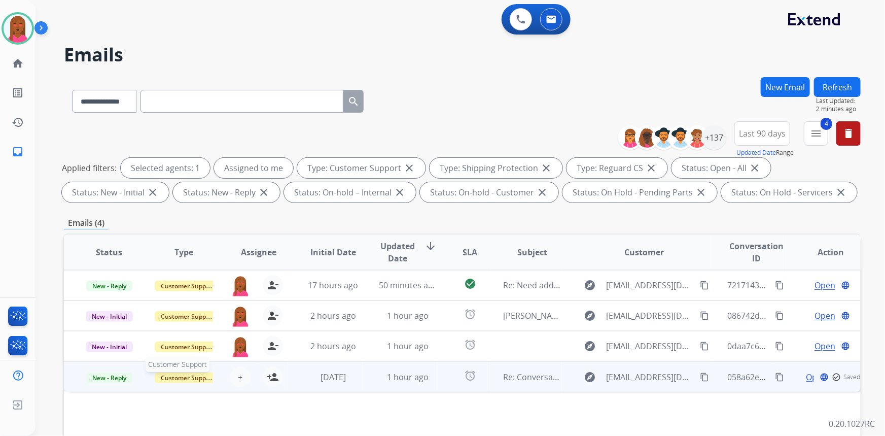
click at [192, 371] on div "Customer Support" at bounding box center [184, 377] width 58 height 12
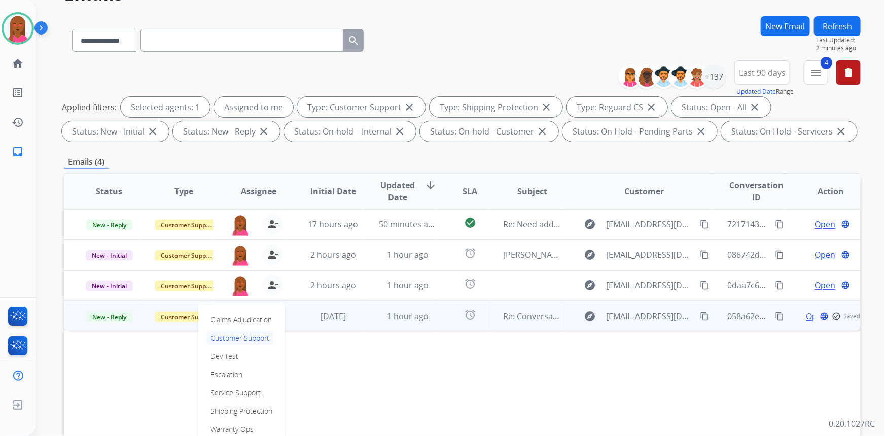
scroll to position [138, 0]
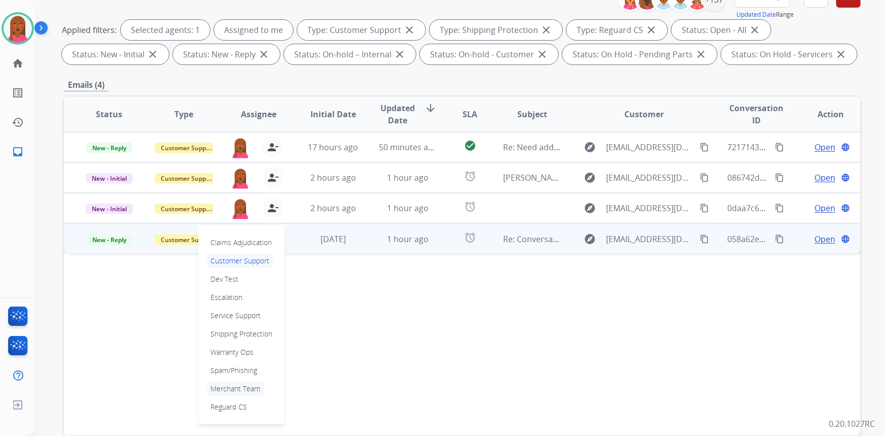
click at [261, 384] on p "Merchant Team" at bounding box center [236, 389] width 58 height 14
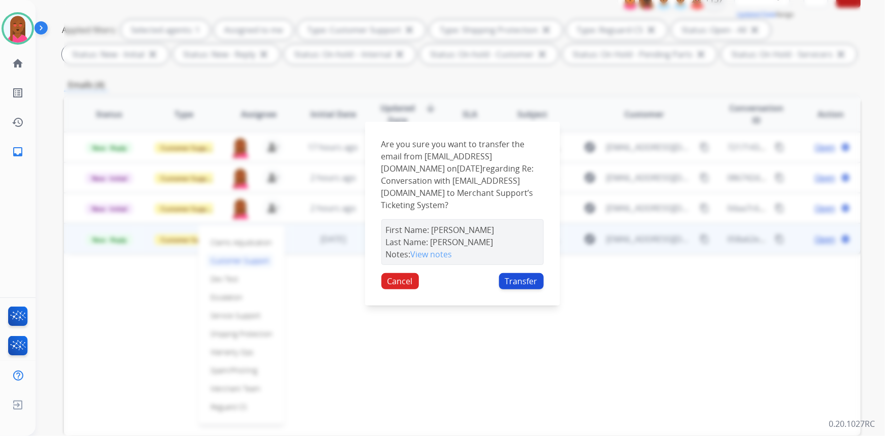
click at [527, 277] on button "Transfer" at bounding box center [521, 281] width 45 height 16
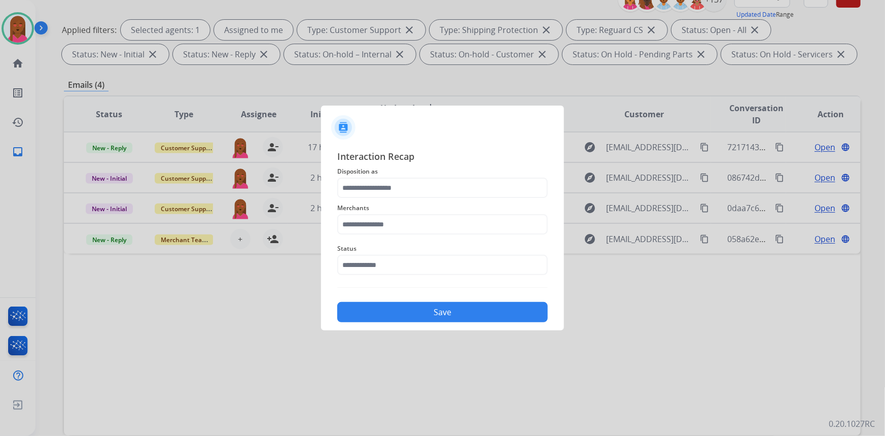
click at [451, 277] on div "Status" at bounding box center [442, 258] width 211 height 41
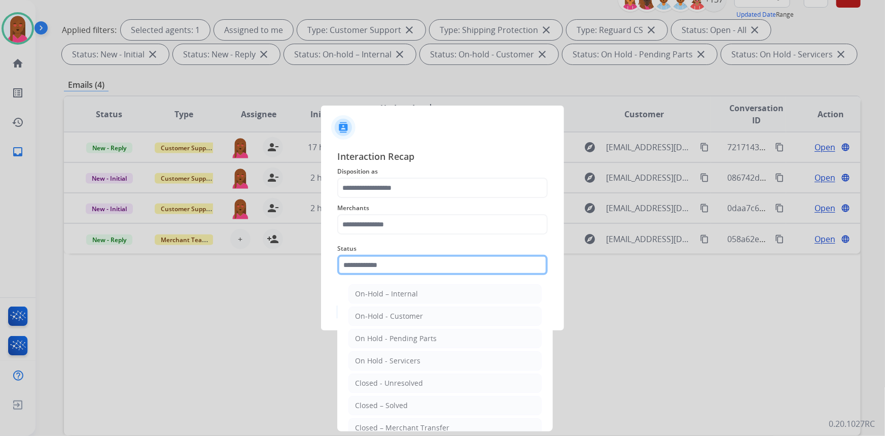
click at [441, 267] on input "text" at bounding box center [442, 265] width 211 height 20
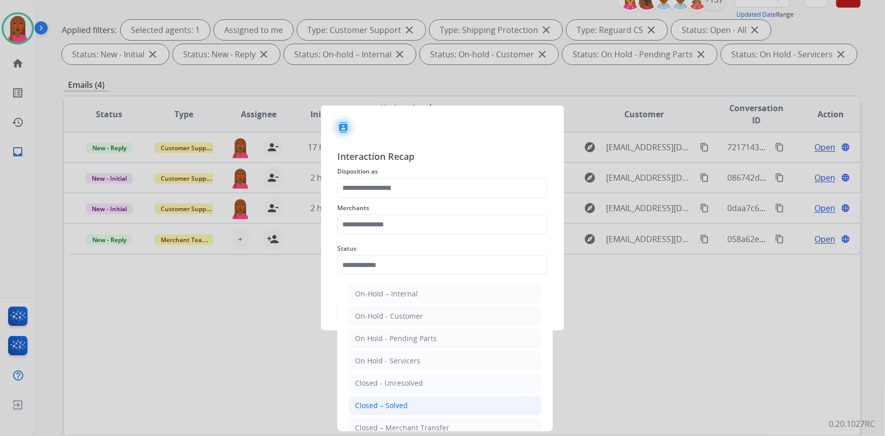
click at [432, 399] on li "Closed – Solved" at bounding box center [445, 405] width 193 height 19
type input "**********"
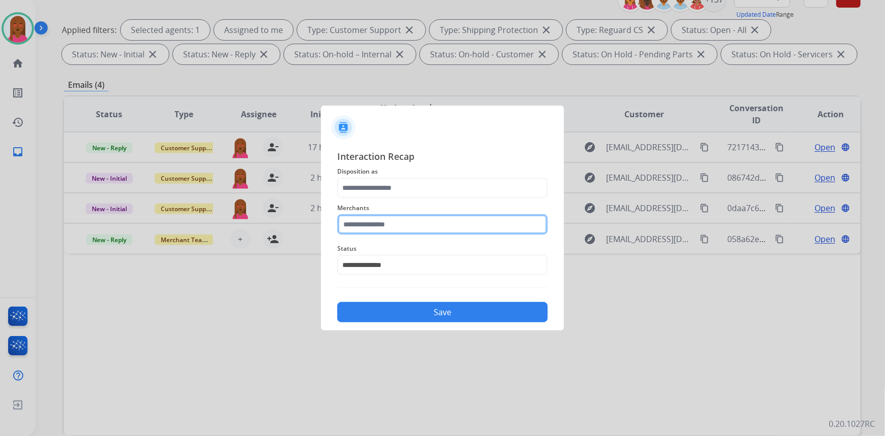
click at [396, 221] on input "text" at bounding box center [442, 224] width 211 height 20
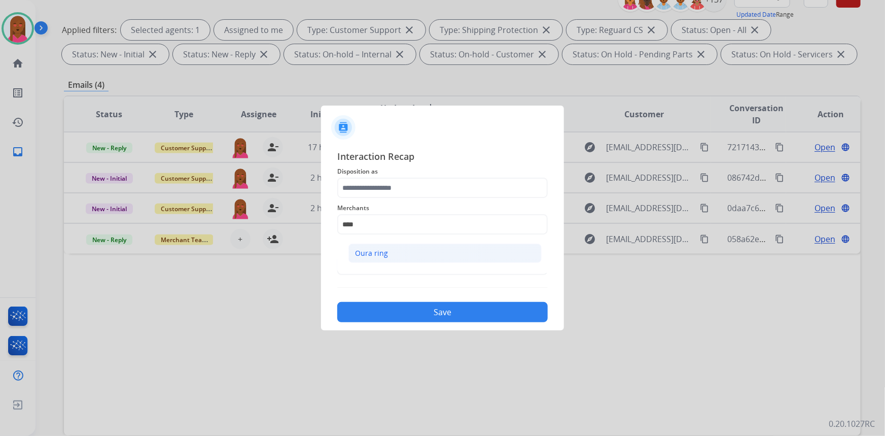
click at [419, 256] on li "Oura ring" at bounding box center [445, 253] width 193 height 19
type input "*********"
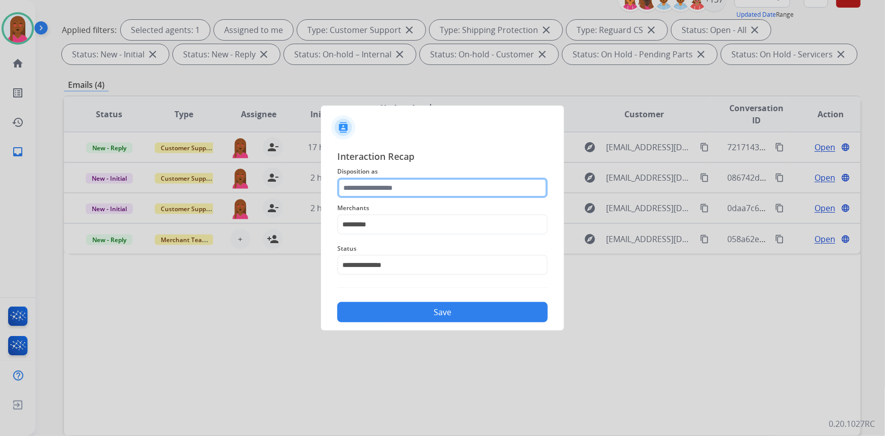
click at [412, 190] on input "text" at bounding box center [442, 188] width 211 height 20
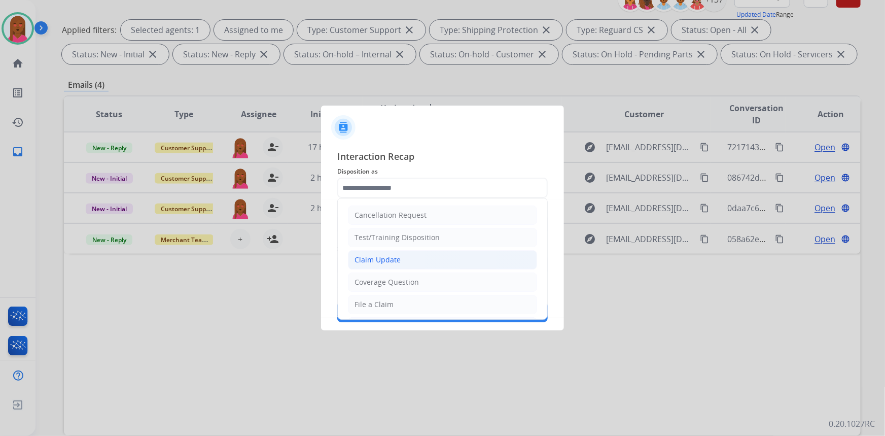
click at [410, 256] on li "Claim Update" at bounding box center [442, 259] width 189 height 19
type input "**********"
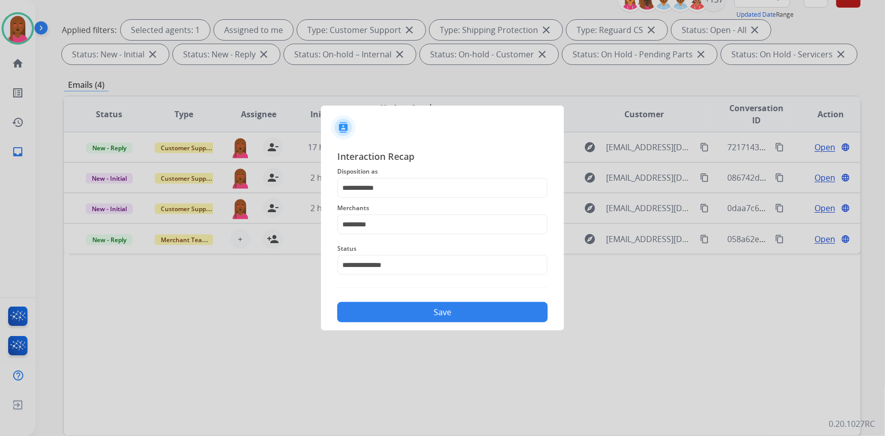
click at [434, 317] on button "Save" at bounding box center [442, 312] width 211 height 20
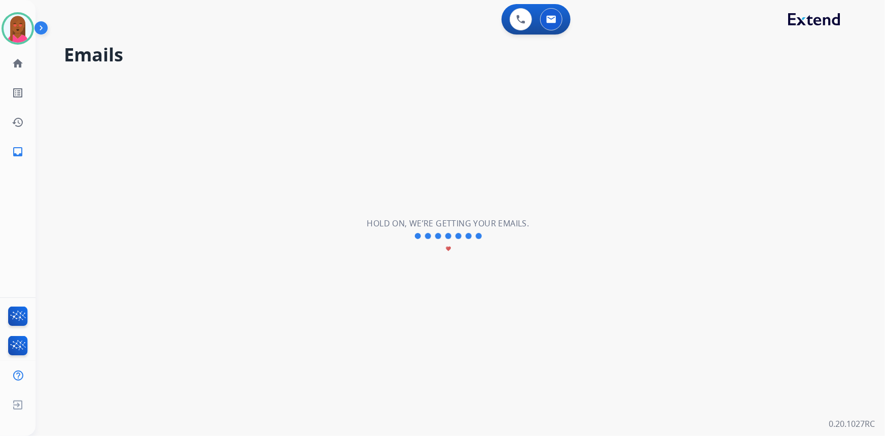
scroll to position [0, 0]
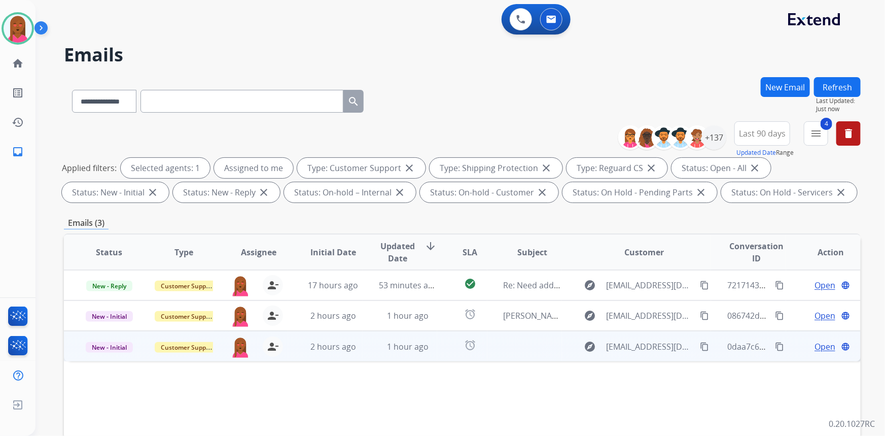
click at [827, 345] on span "Open" at bounding box center [825, 346] width 21 height 12
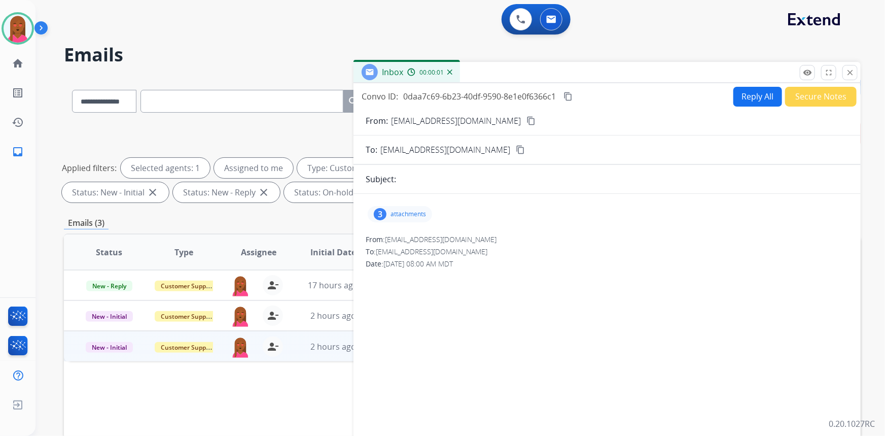
click at [527, 116] on mat-icon "content_copy" at bounding box center [531, 120] width 9 height 9
click at [394, 214] on p "attachments" at bounding box center [409, 214] width 36 height 8
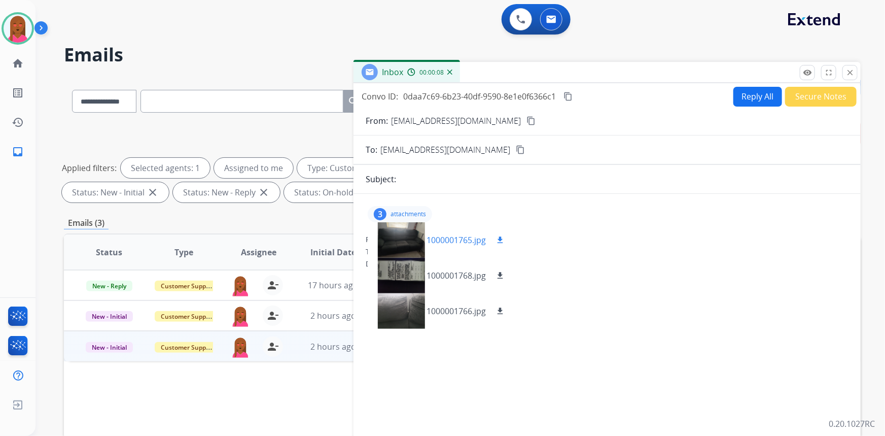
click at [403, 237] on div at bounding box center [401, 240] width 51 height 36
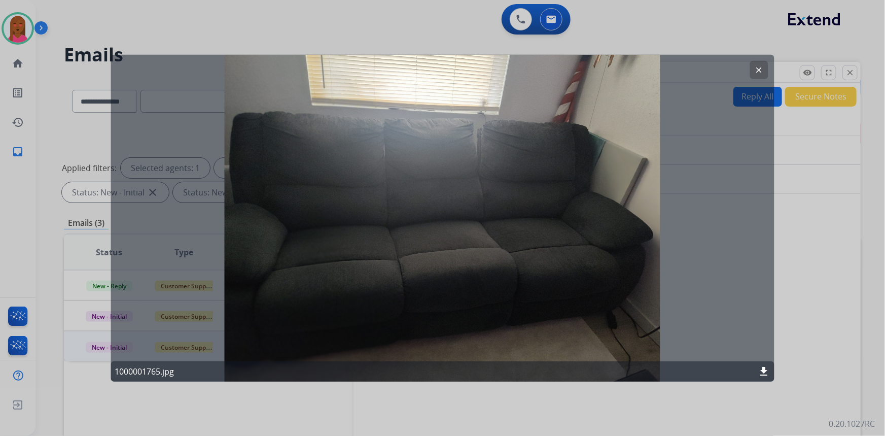
click at [757, 63] on button "clear" at bounding box center [759, 69] width 18 height 18
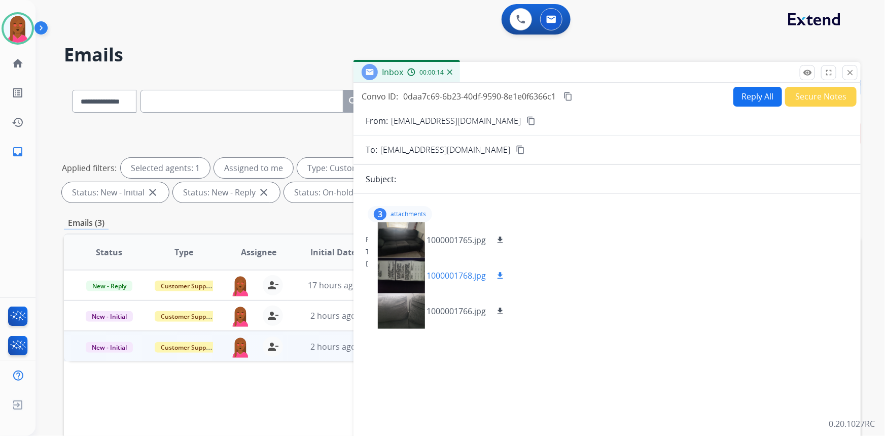
click at [419, 277] on div at bounding box center [401, 276] width 51 height 36
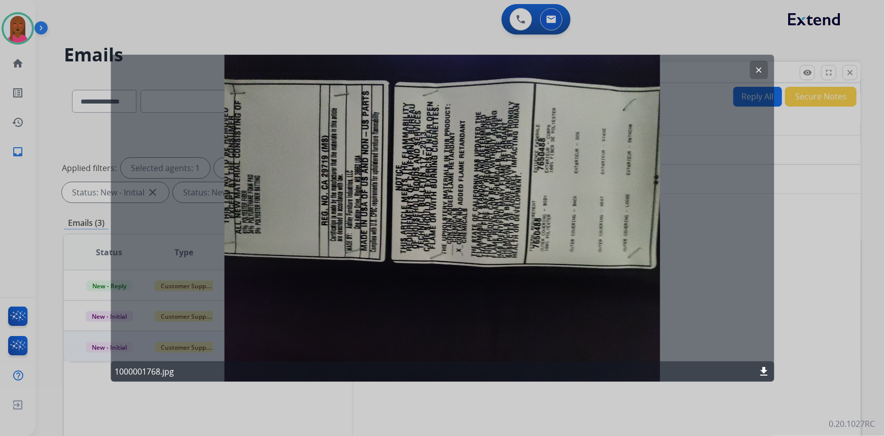
click at [760, 63] on button "clear" at bounding box center [759, 69] width 18 height 18
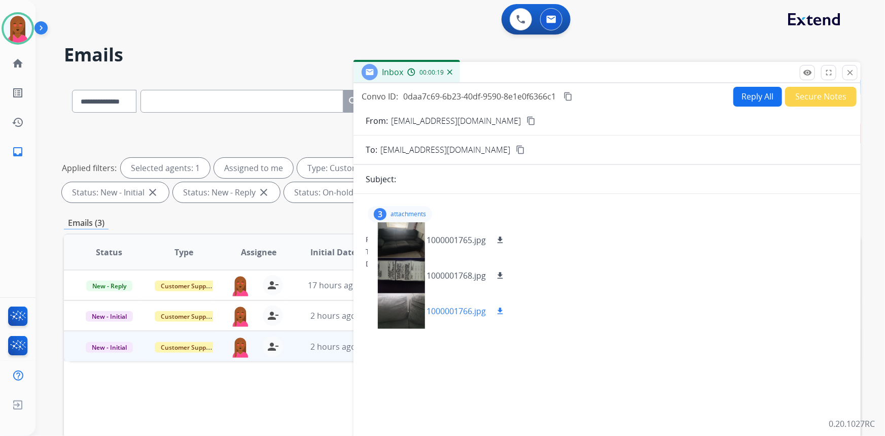
click at [406, 305] on div at bounding box center [401, 311] width 51 height 36
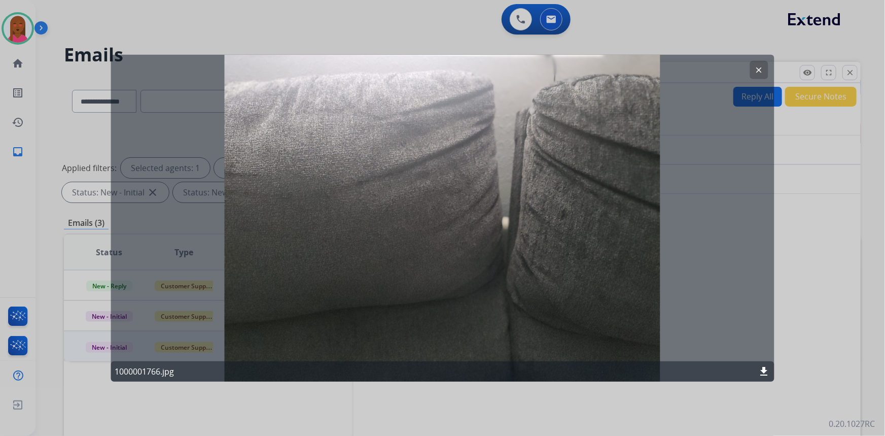
click at [755, 66] on button "clear" at bounding box center [759, 69] width 18 height 18
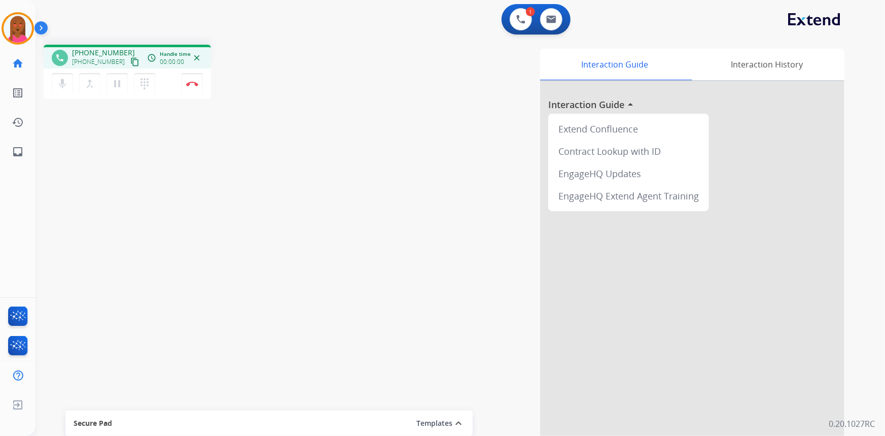
click at [129, 66] on button "content_copy" at bounding box center [135, 62] width 12 height 12
click at [271, 372] on div "phone [PHONE_NUMBER] [PHONE_NUMBER] content_copy access_time Call metrics Queue…" at bounding box center [449, 248] width 826 height 423
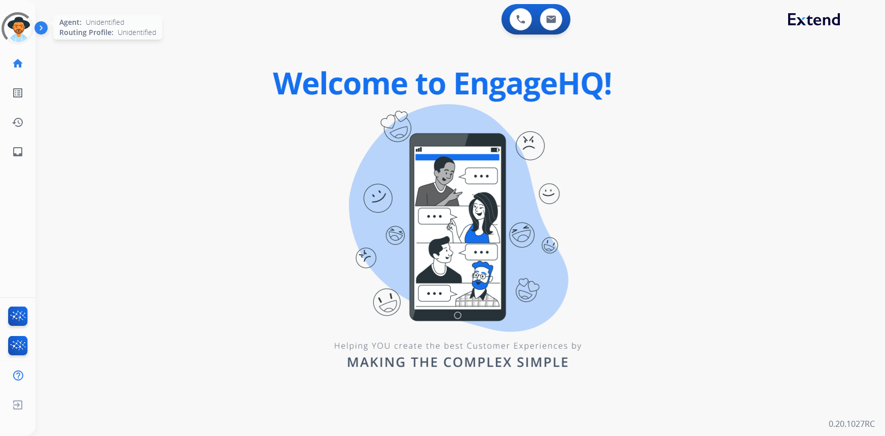
click at [23, 25] on div at bounding box center [17, 28] width 41 height 41
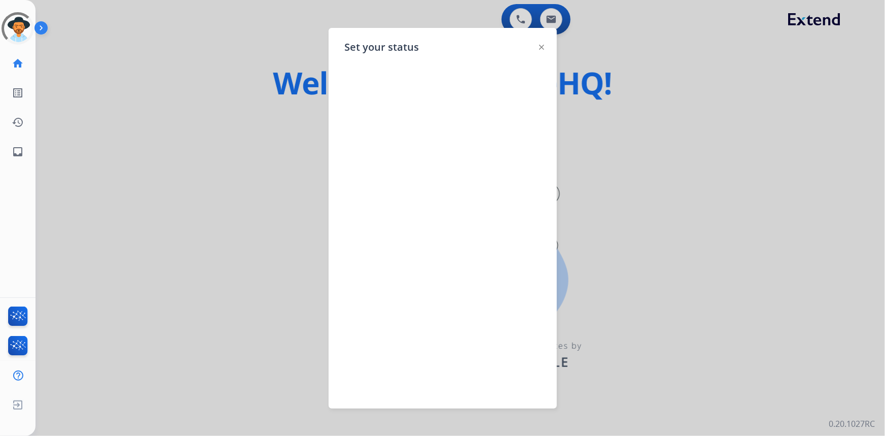
click at [541, 48] on img at bounding box center [541, 47] width 5 height 5
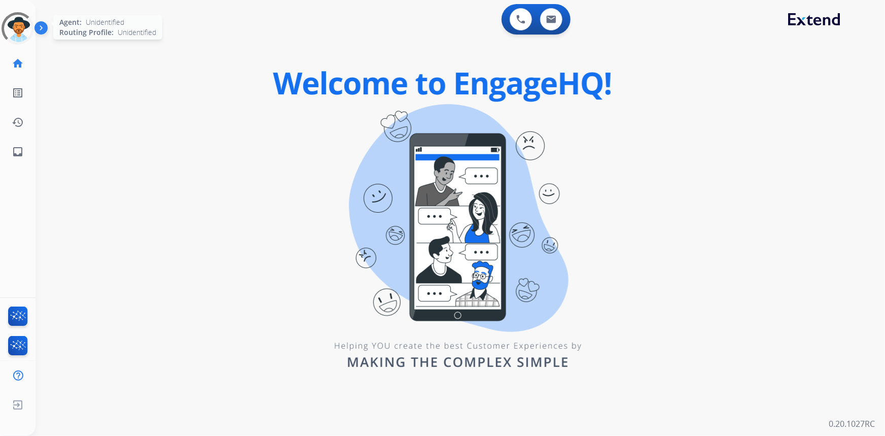
click at [12, 31] on div at bounding box center [18, 29] width 46 height 46
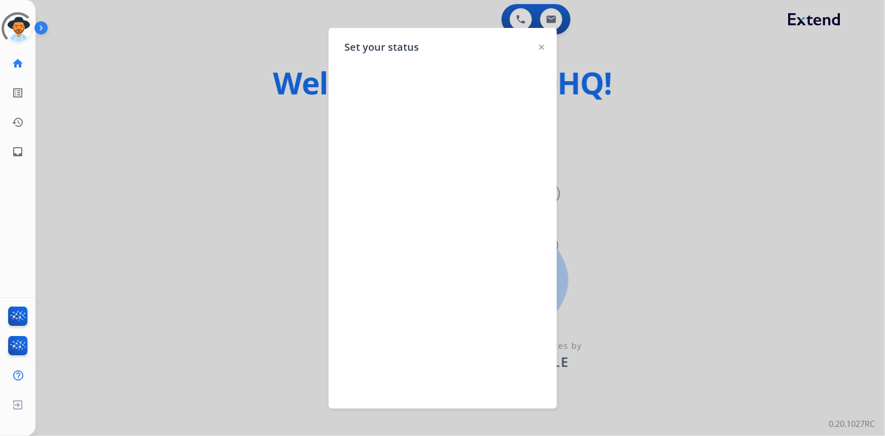
click at [543, 45] on img at bounding box center [541, 47] width 5 height 5
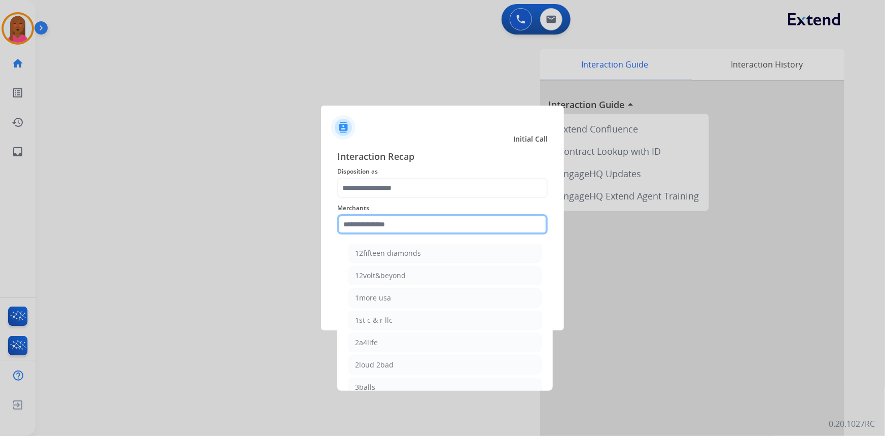
click at [410, 226] on input "text" at bounding box center [442, 224] width 211 height 20
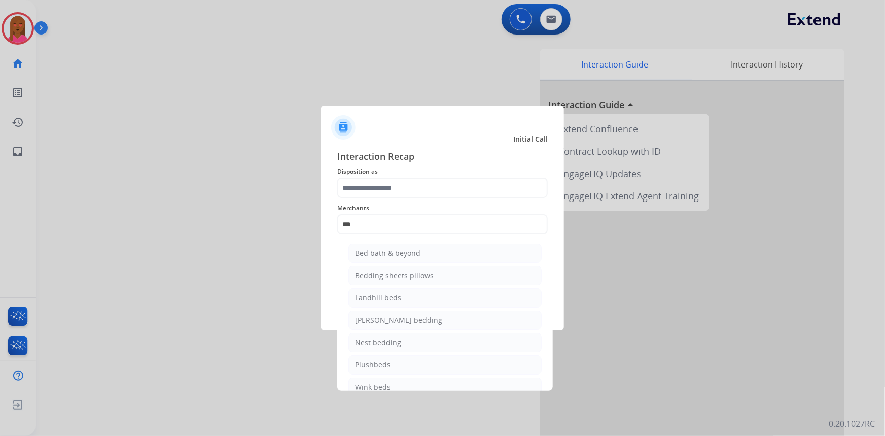
drag, startPoint x: 401, startPoint y: 250, endPoint x: 405, endPoint y: 241, distance: 10.7
click at [401, 250] on div "Bed bath & beyond" at bounding box center [387, 253] width 65 height 10
type input "**********"
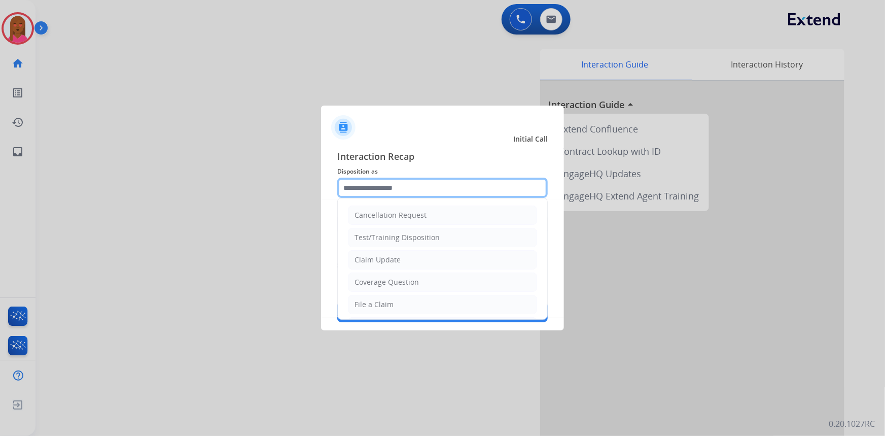
click at [413, 190] on input "text" at bounding box center [442, 188] width 211 height 20
click at [410, 268] on li "Claim Update" at bounding box center [442, 259] width 189 height 19
type input "**********"
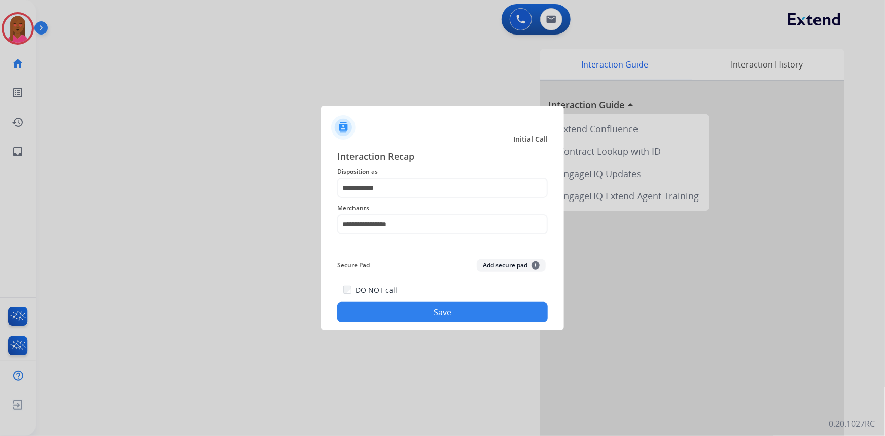
click at [450, 317] on button "Save" at bounding box center [442, 312] width 211 height 20
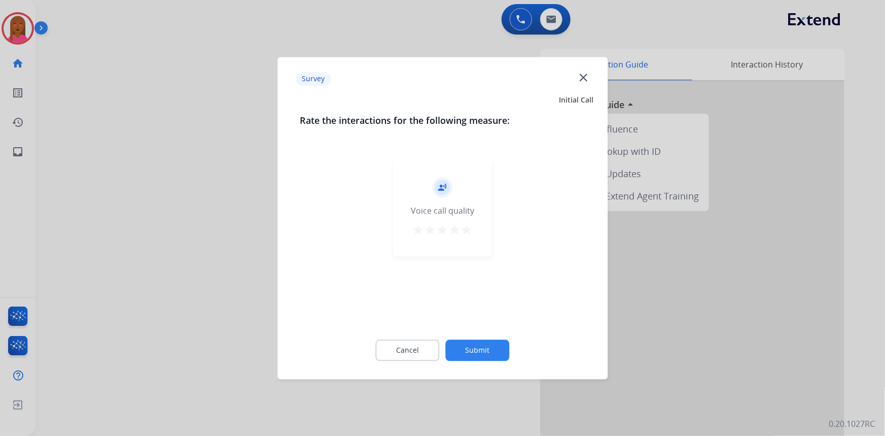
click at [587, 75] on mat-icon "close" at bounding box center [583, 77] width 13 height 13
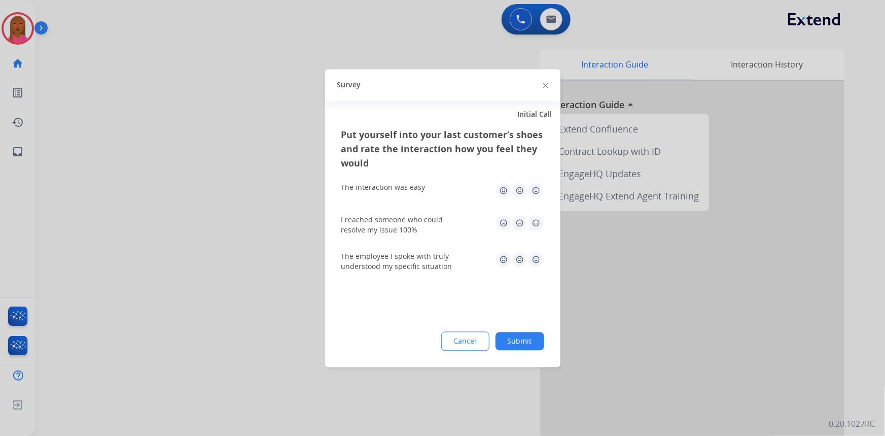
click at [530, 17] on div at bounding box center [442, 218] width 885 height 436
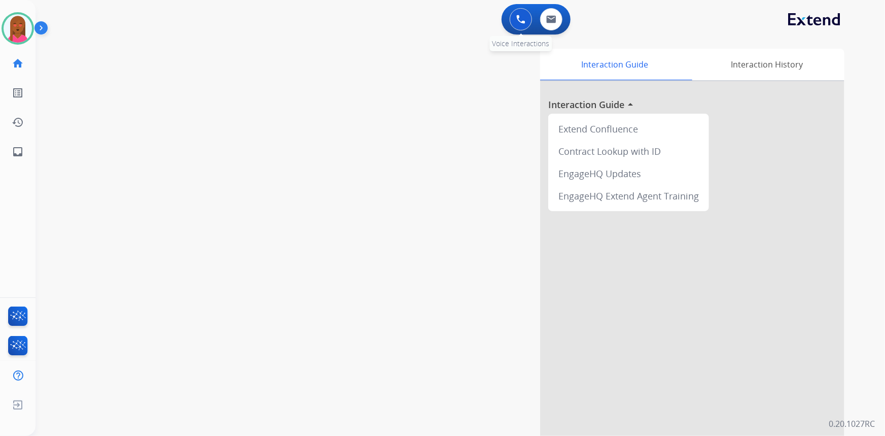
click at [527, 15] on button at bounding box center [521, 19] width 22 height 22
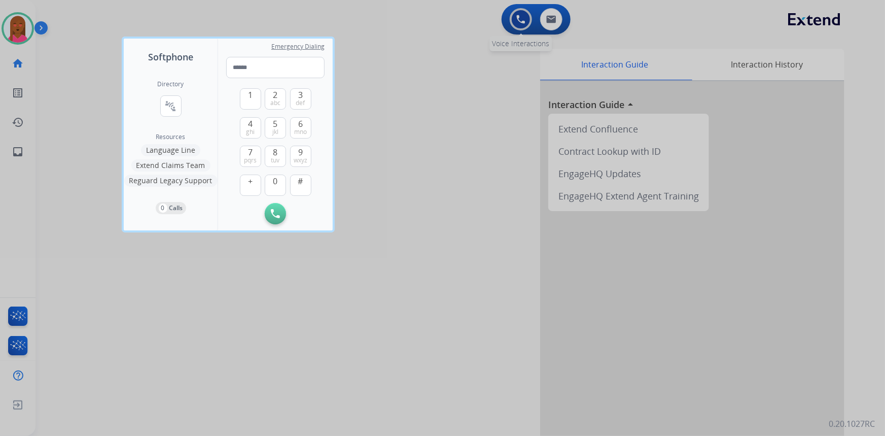
click at [527, 15] on div at bounding box center [442, 218] width 885 height 436
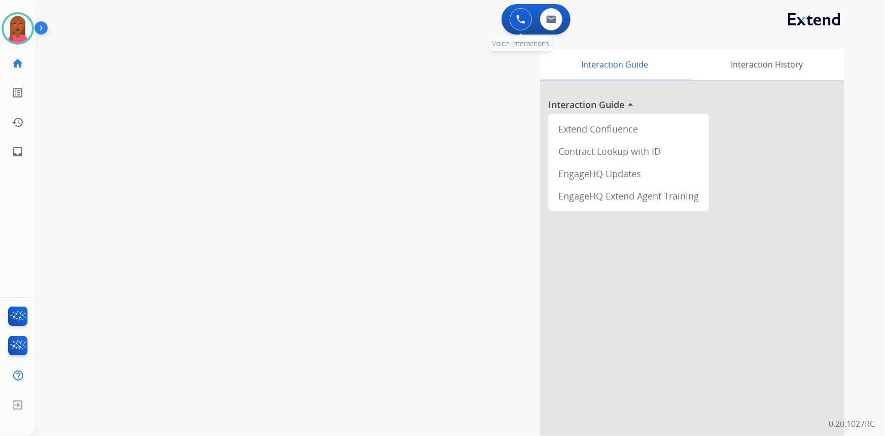
click at [532, 16] on div "0 Voice Interactions" at bounding box center [521, 19] width 30 height 22
click at [525, 15] on img at bounding box center [521, 19] width 9 height 9
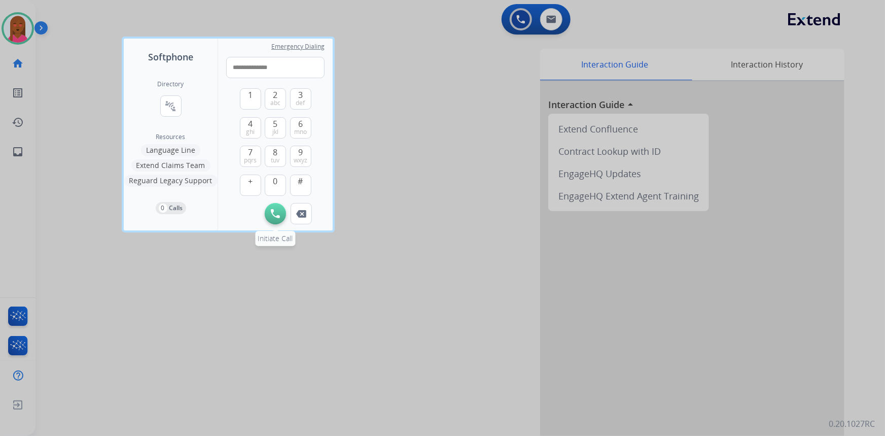
type input "**********"
click at [278, 209] on img at bounding box center [275, 213] width 9 height 9
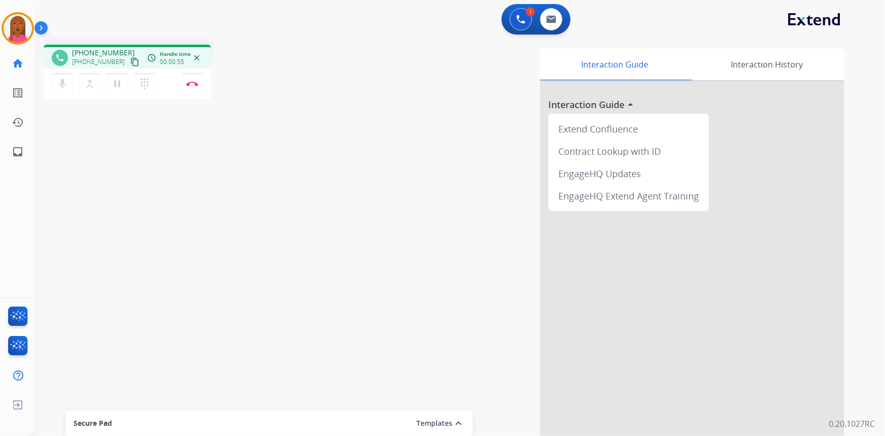
click at [154, 391] on div "phone +13219466238 +13219466238 content_copy access_time Call metrics Queue 00:…" at bounding box center [449, 248] width 826 height 423
click at [556, 18] on img at bounding box center [551, 19] width 10 height 8
select select "**********"
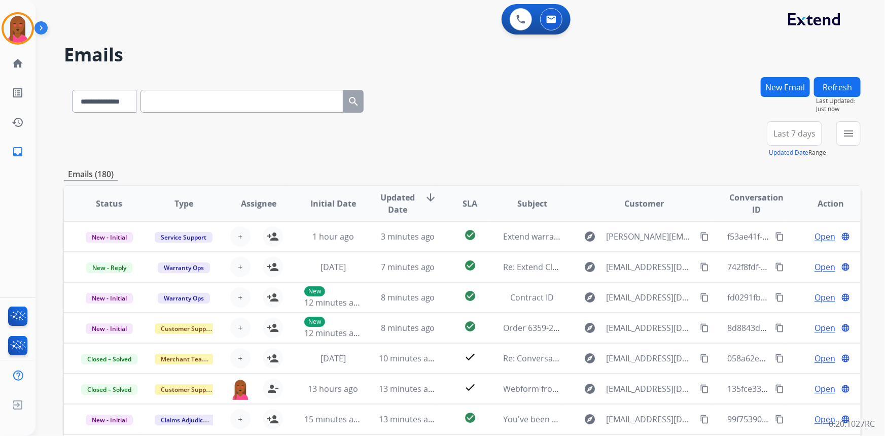
click at [758, 87] on div "**********" at bounding box center [462, 99] width 797 height 44
click at [765, 88] on button "New Email" at bounding box center [785, 87] width 49 height 20
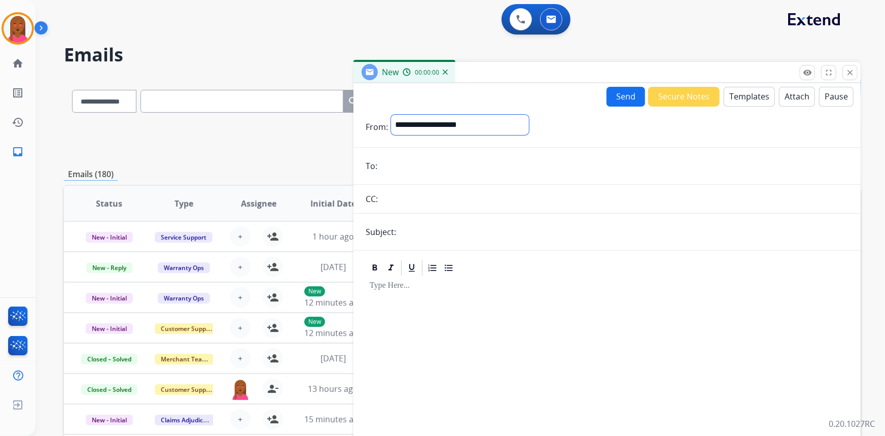
drag, startPoint x: 459, startPoint y: 124, endPoint x: 456, endPoint y: 130, distance: 6.8
click at [459, 124] on select "**********" at bounding box center [460, 125] width 138 height 20
select select "**********"
click at [391, 115] on select "**********" at bounding box center [460, 125] width 138 height 20
click at [424, 165] on input "email" at bounding box center [615, 167] width 468 height 20
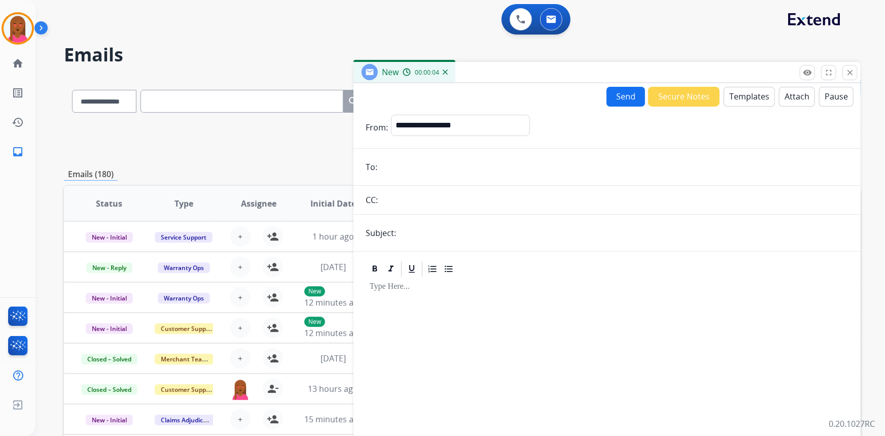
paste input "**********"
type input "**********"
click at [451, 231] on input "text" at bounding box center [624, 233] width 450 height 20
type input "**********"
click at [742, 101] on button "Templates" at bounding box center [749, 97] width 51 height 20
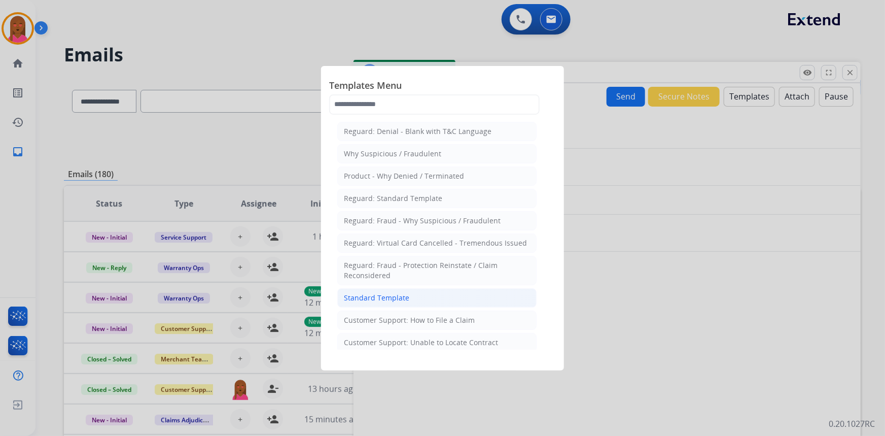
click at [396, 289] on li "Standard Template" at bounding box center [436, 297] width 199 height 19
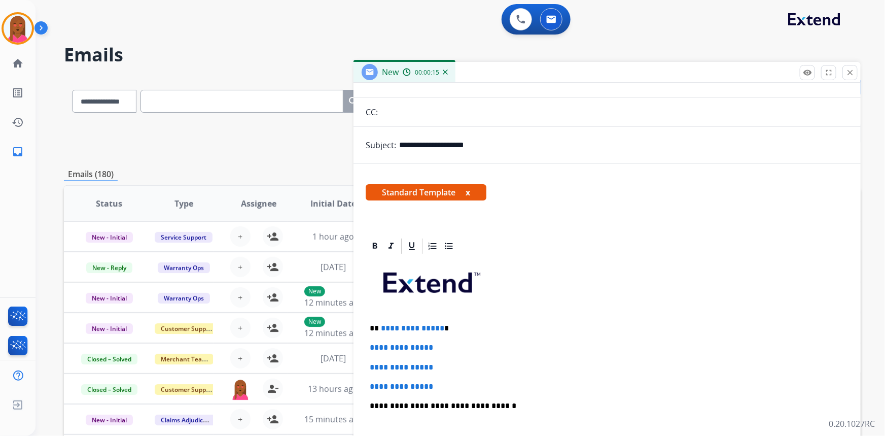
scroll to position [138, 0]
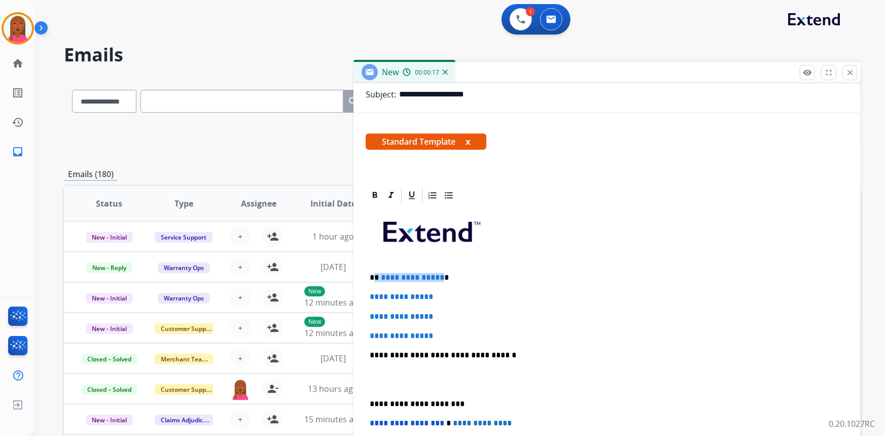
drag, startPoint x: 416, startPoint y: 276, endPoint x: 376, endPoint y: 276, distance: 39.6
click at [376, 276] on p "**********" at bounding box center [603, 277] width 467 height 9
click at [378, 383] on p at bounding box center [607, 379] width 475 height 19
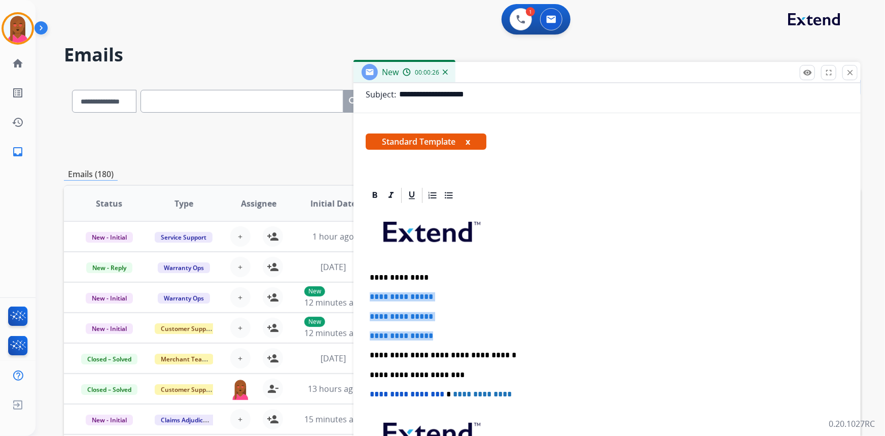
drag, startPoint x: 442, startPoint y: 330, endPoint x: 371, endPoint y: 294, distance: 79.4
click at [371, 294] on div "**********" at bounding box center [607, 364] width 483 height 320
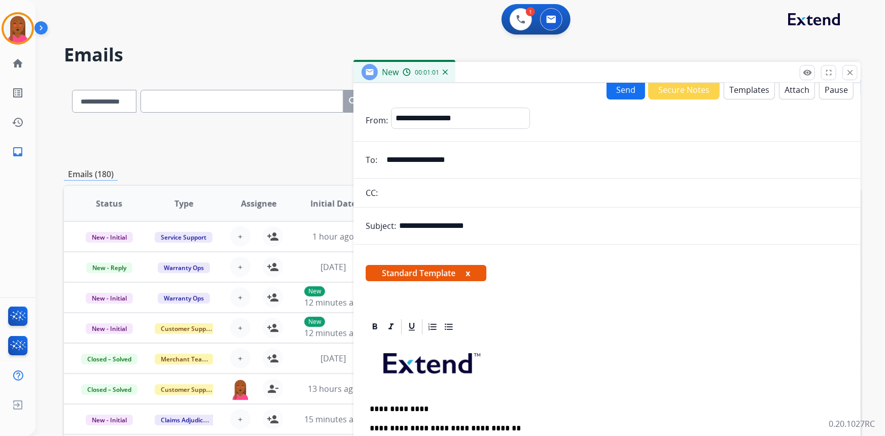
scroll to position [0, 0]
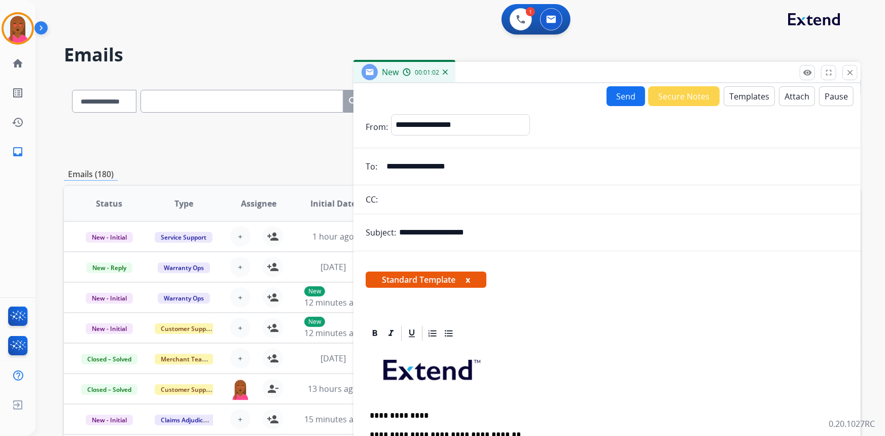
click at [756, 90] on button "Templates" at bounding box center [749, 96] width 51 height 20
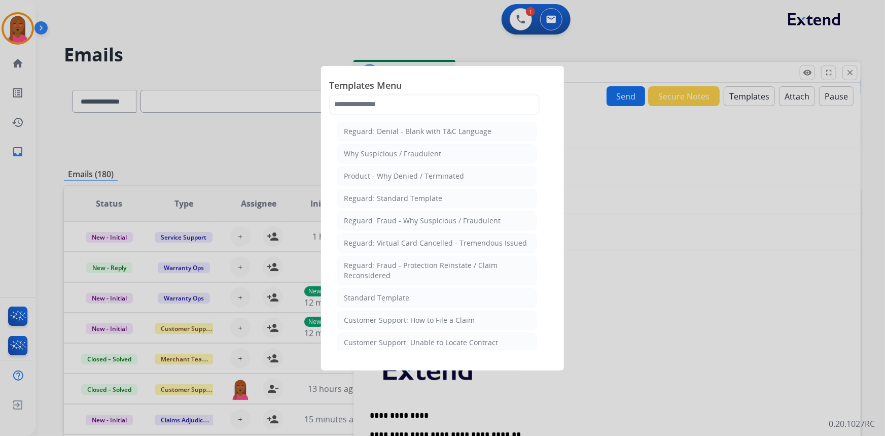
drag, startPoint x: 777, startPoint y: 400, endPoint x: 775, endPoint y: 393, distance: 7.3
click at [776, 400] on div at bounding box center [442, 218] width 885 height 436
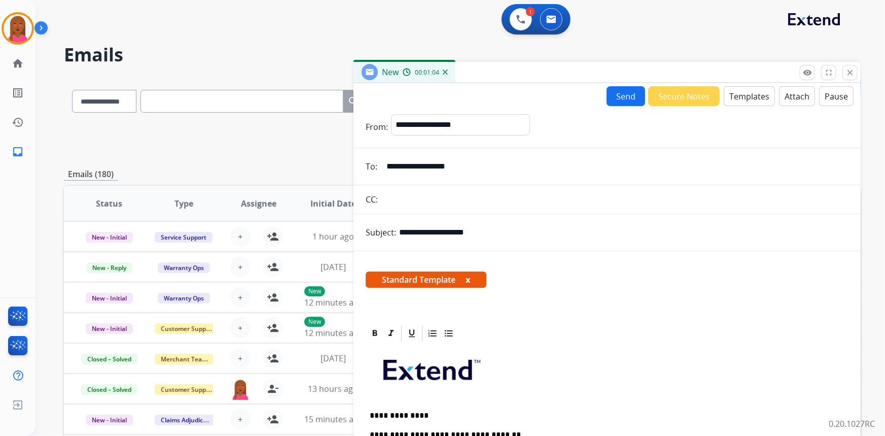
click at [785, 95] on button "Attach" at bounding box center [797, 96] width 36 height 20
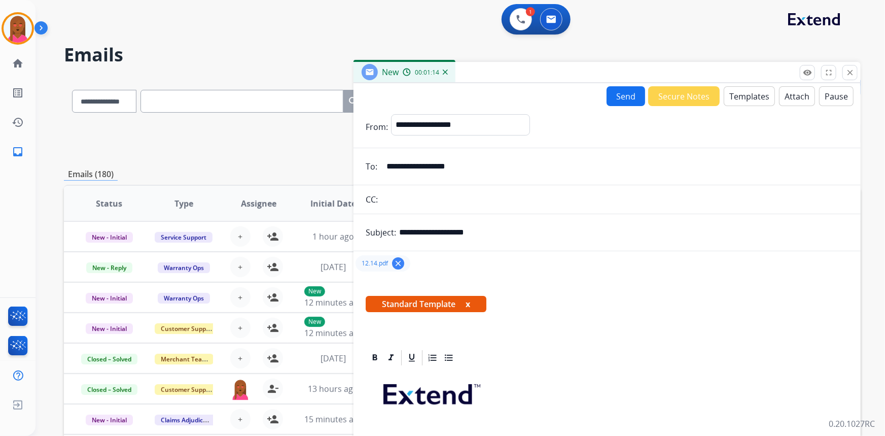
click at [624, 91] on button "Send" at bounding box center [626, 96] width 39 height 20
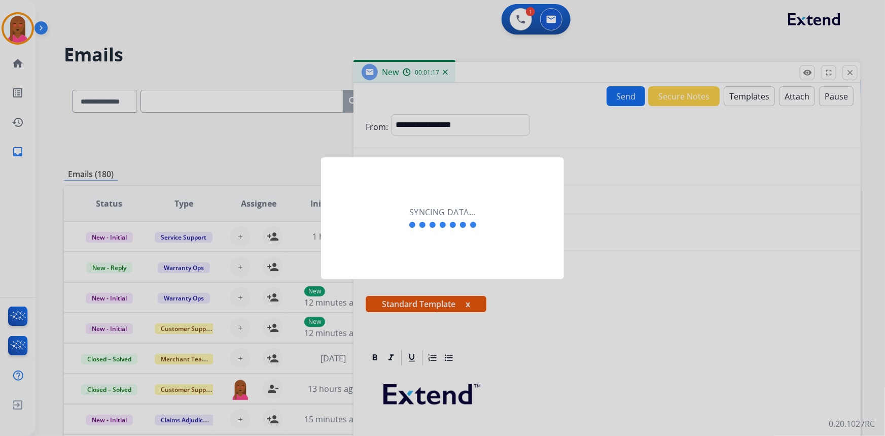
click at [413, 234] on div "Syncing data..." at bounding box center [442, 218] width 243 height 122
click at [366, 251] on div "Syncing data..." at bounding box center [442, 218] width 243 height 122
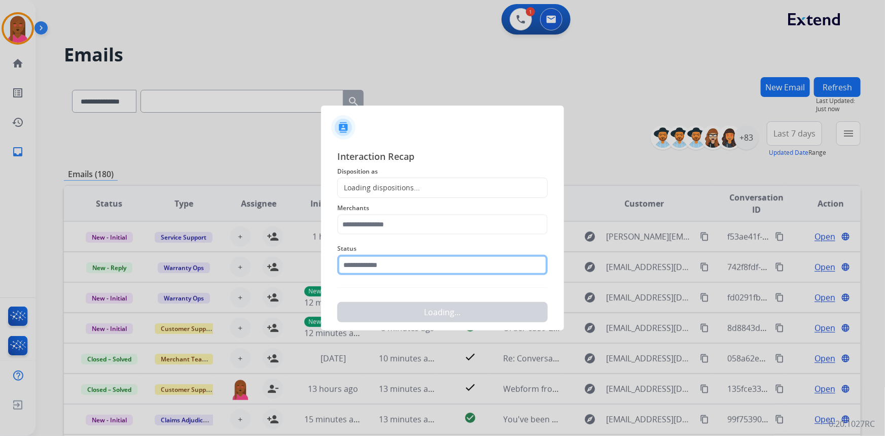
click at [370, 271] on input "text" at bounding box center [442, 265] width 211 height 20
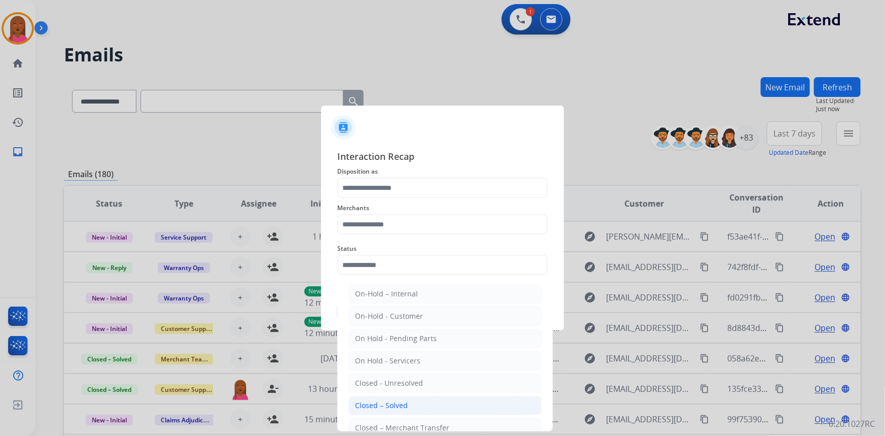
click at [398, 406] on div "Closed – Solved" at bounding box center [381, 405] width 53 height 10
type input "**********"
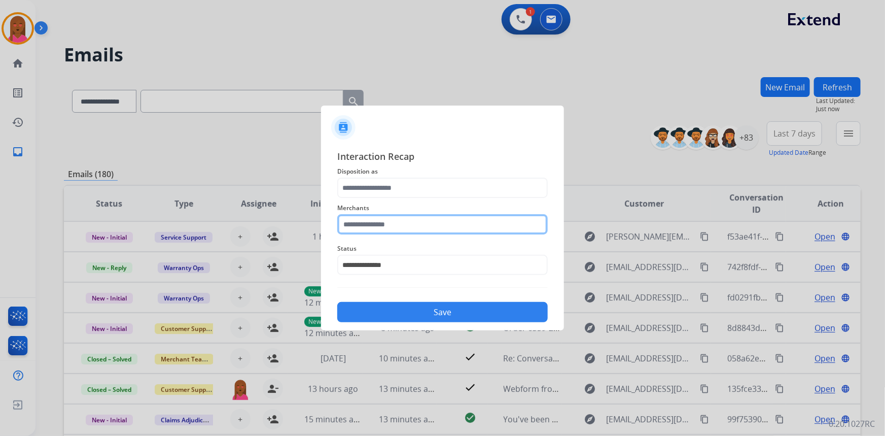
click at [403, 220] on input "text" at bounding box center [442, 224] width 211 height 20
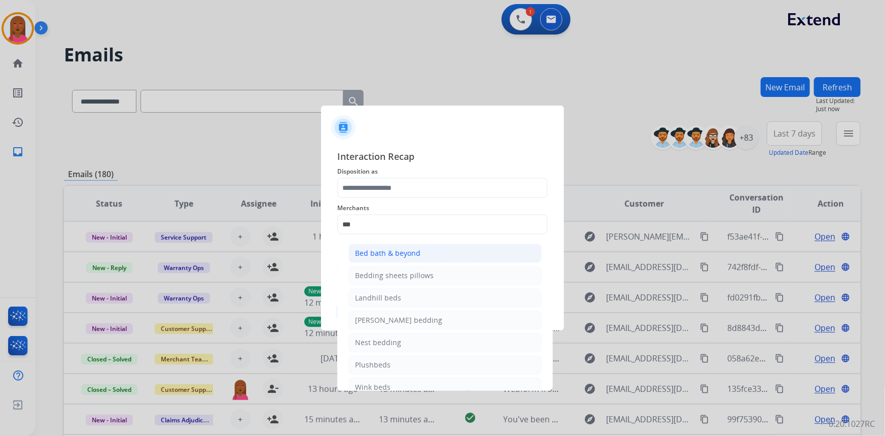
click at [407, 252] on div "Bed bath & beyond" at bounding box center [387, 253] width 65 height 10
type input "**********"
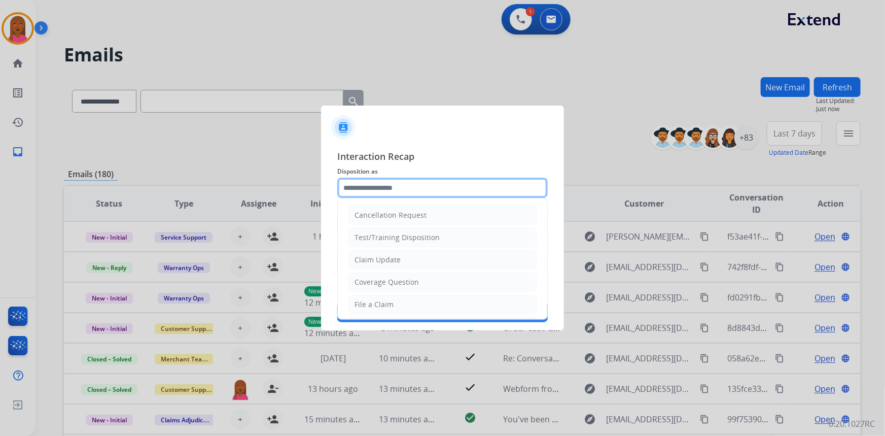
click at [395, 191] on input "text" at bounding box center [442, 188] width 211 height 20
click at [392, 255] on div "Claim Update" at bounding box center [378, 260] width 46 height 10
type input "**********"
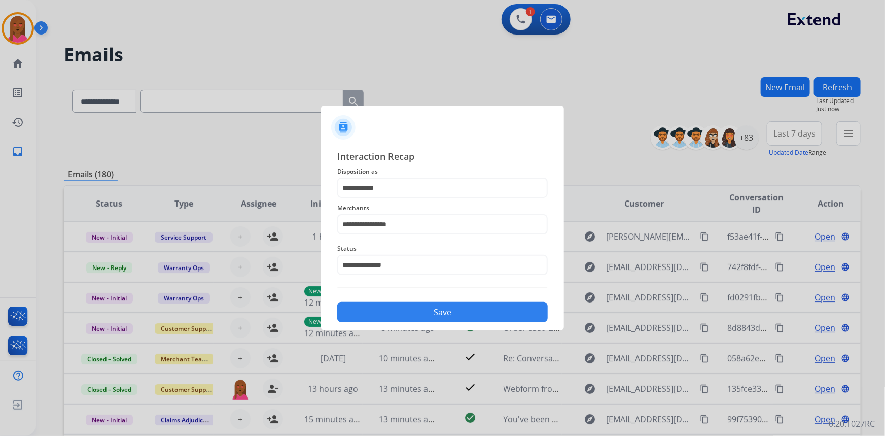
click at [418, 311] on button "Save" at bounding box center [442, 312] width 211 height 20
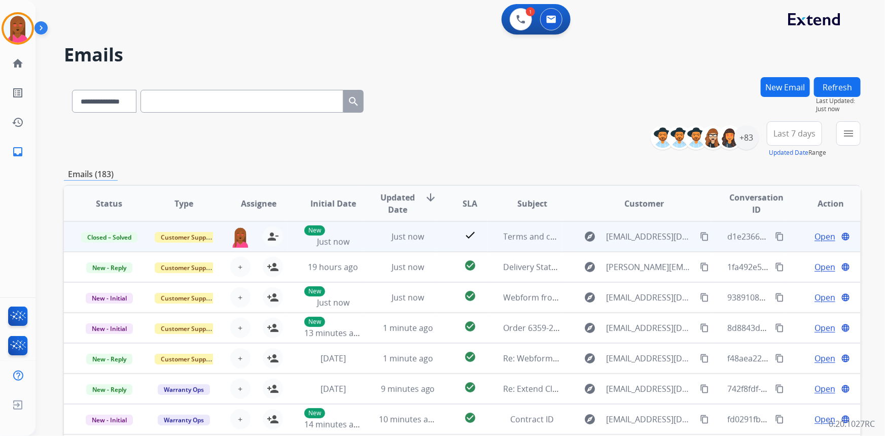
click at [775, 235] on mat-icon "content_copy" at bounding box center [779, 236] width 9 height 9
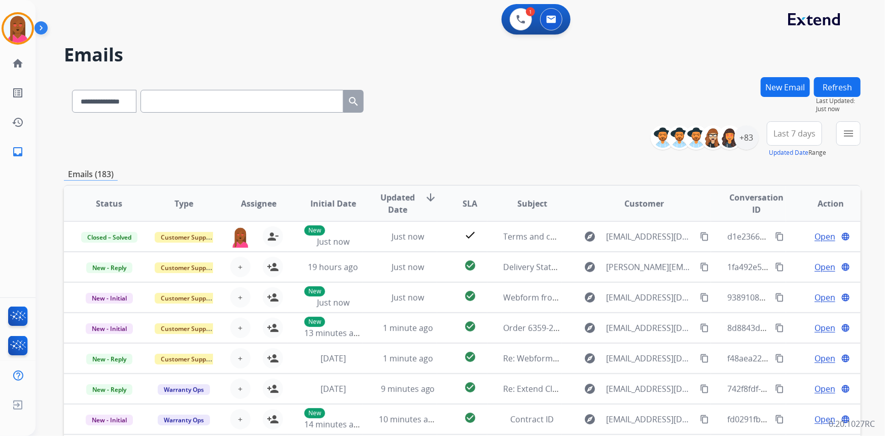
click at [782, 80] on button "New Email" at bounding box center [785, 87] width 49 height 20
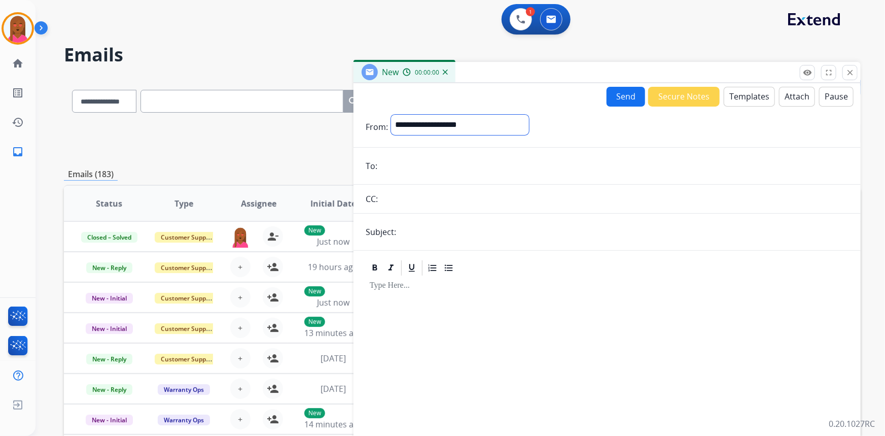
click at [490, 122] on select "**********" at bounding box center [460, 125] width 138 height 20
select select "**********"
click at [391, 115] on select "**********" at bounding box center [460, 125] width 138 height 20
paste input "**********"
type input "**********"
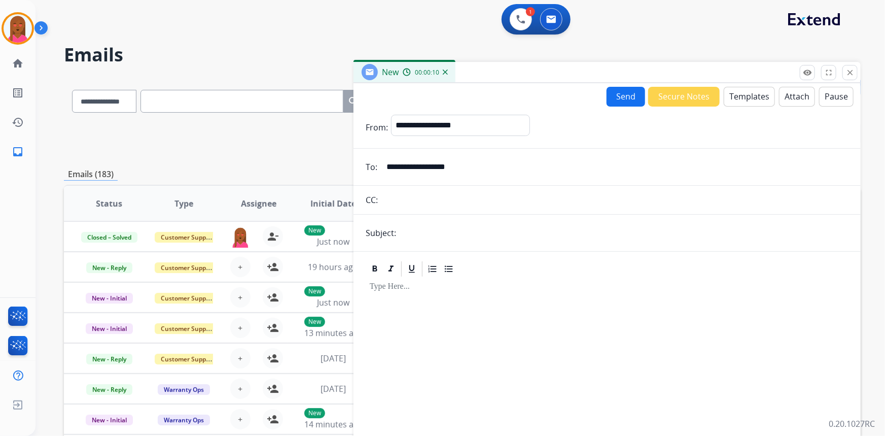
click at [440, 224] on input "text" at bounding box center [624, 233] width 450 height 20
type input "**********"
click at [755, 92] on button "Templates" at bounding box center [749, 97] width 51 height 20
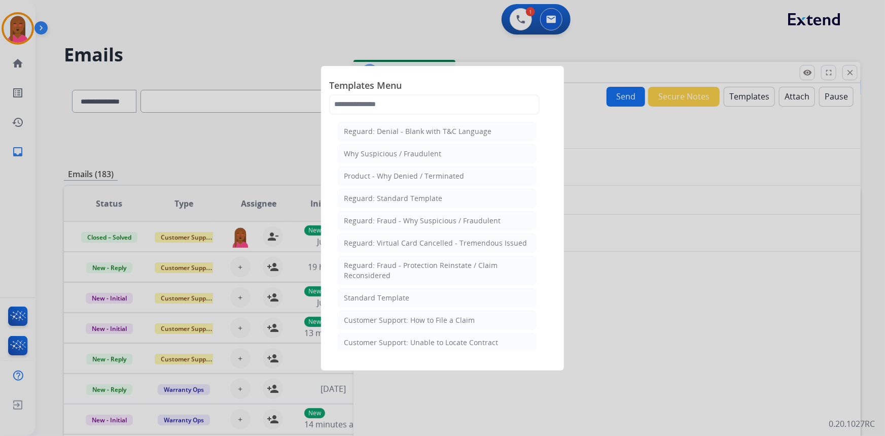
click at [703, 349] on div at bounding box center [442, 218] width 885 height 436
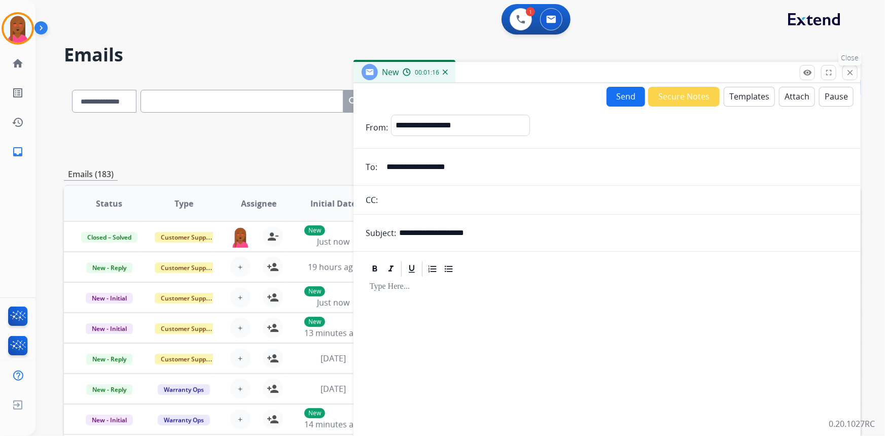
click at [850, 72] on mat-icon "close" at bounding box center [850, 72] width 9 height 9
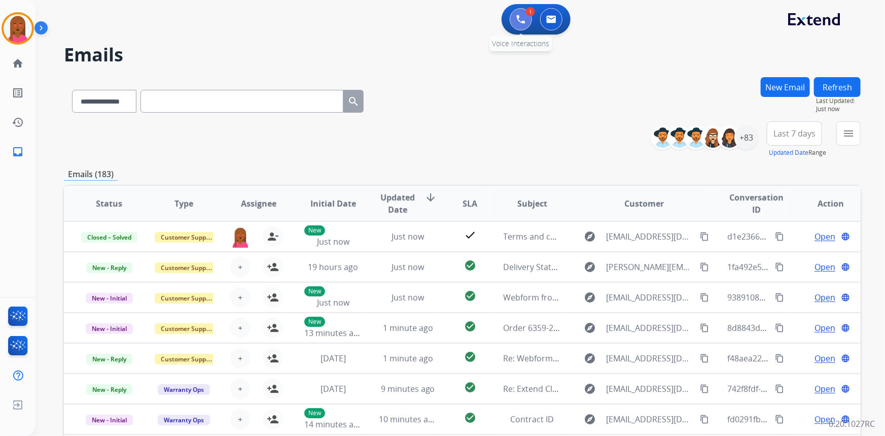
click at [517, 21] on img at bounding box center [521, 19] width 9 height 9
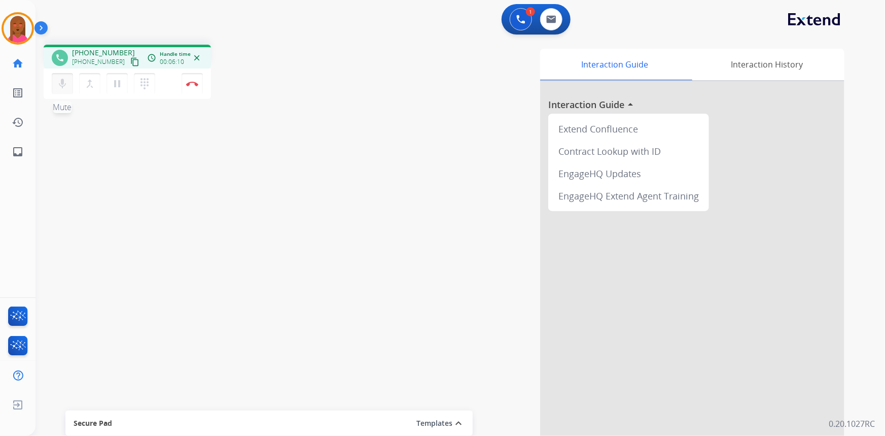
click at [57, 82] on mat-icon "mic" at bounding box center [62, 84] width 12 height 12
click at [63, 87] on mat-icon "mic_off" at bounding box center [62, 84] width 12 height 12
click at [63, 91] on button "mic Mute" at bounding box center [62, 83] width 21 height 21
click at [121, 84] on mat-icon "pause" at bounding box center [117, 84] width 12 height 12
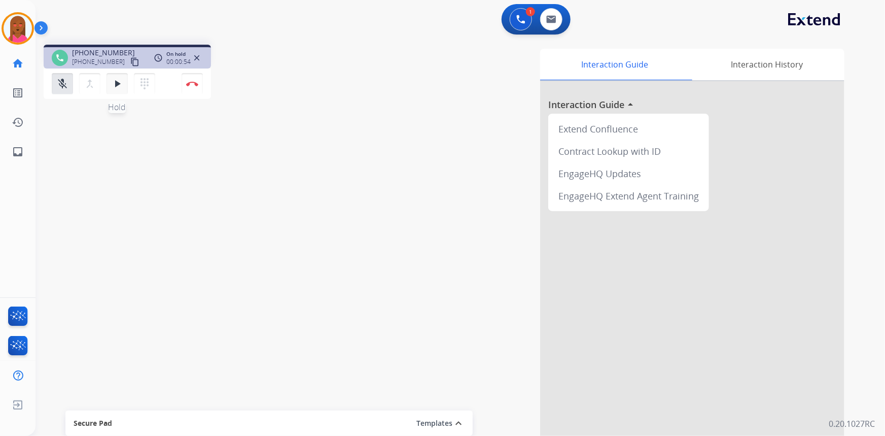
click at [117, 83] on mat-icon "play_arrow" at bounding box center [117, 84] width 12 height 12
click at [62, 88] on mat-icon "mic_off" at bounding box center [62, 84] width 12 height 12
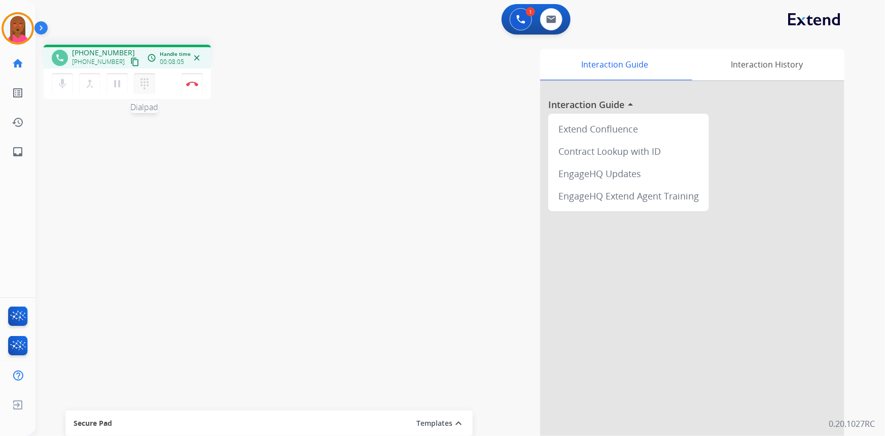
click at [149, 86] on mat-icon "dialpad" at bounding box center [145, 84] width 12 height 12
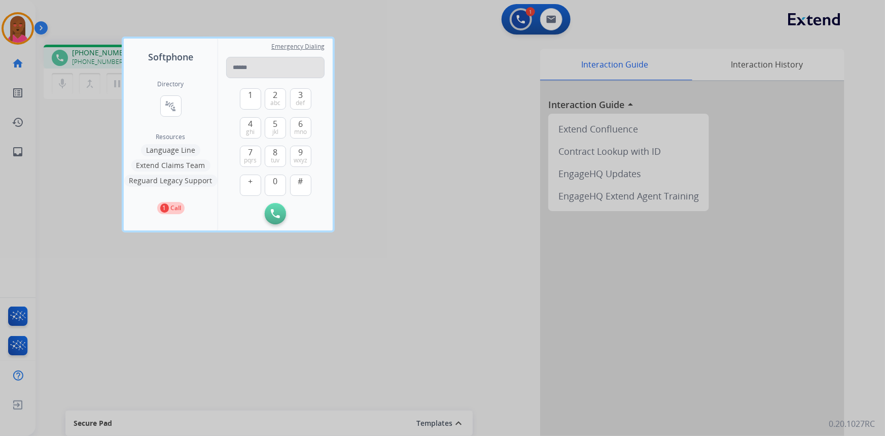
click at [263, 66] on input "tel" at bounding box center [275, 67] width 98 height 21
type input "**********"
click at [275, 211] on img at bounding box center [275, 213] width 9 height 9
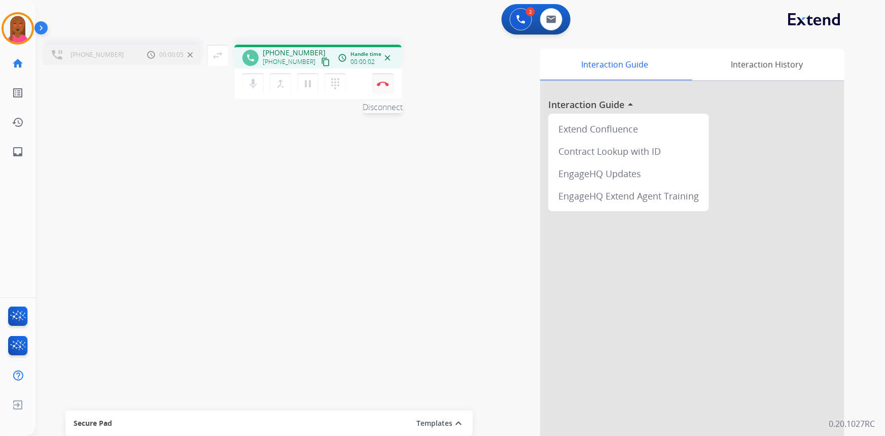
click at [383, 82] on img at bounding box center [383, 83] width 12 height 5
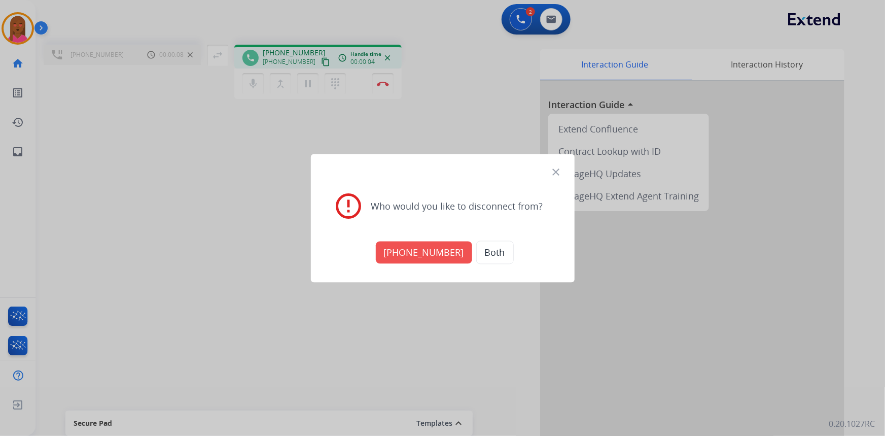
click at [426, 254] on button "+18008432246" at bounding box center [424, 252] width 96 height 22
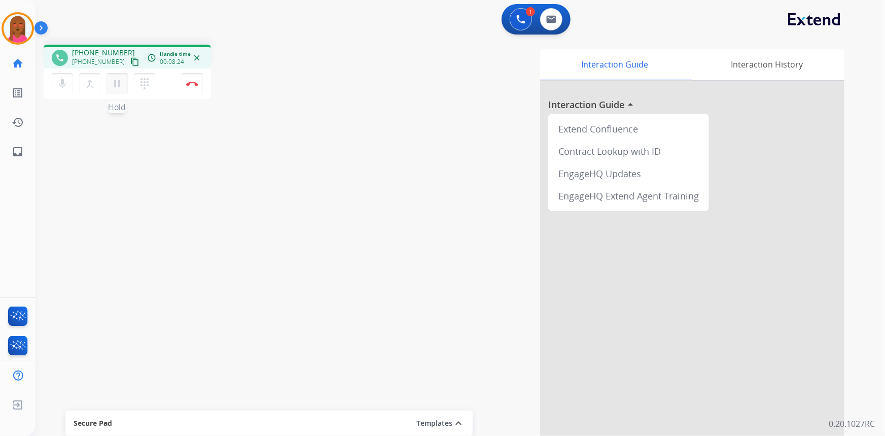
click at [118, 79] on mat-icon "pause" at bounding box center [117, 84] width 12 height 12
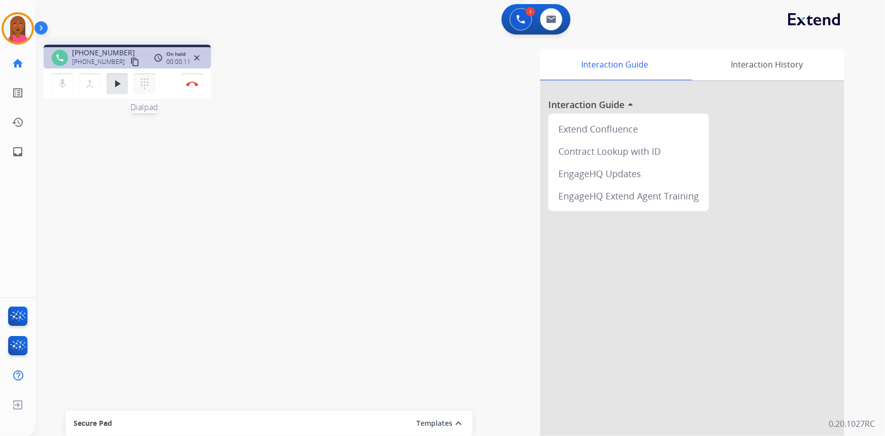
click at [152, 83] on button "dialpad Dialpad" at bounding box center [144, 83] width 21 height 21
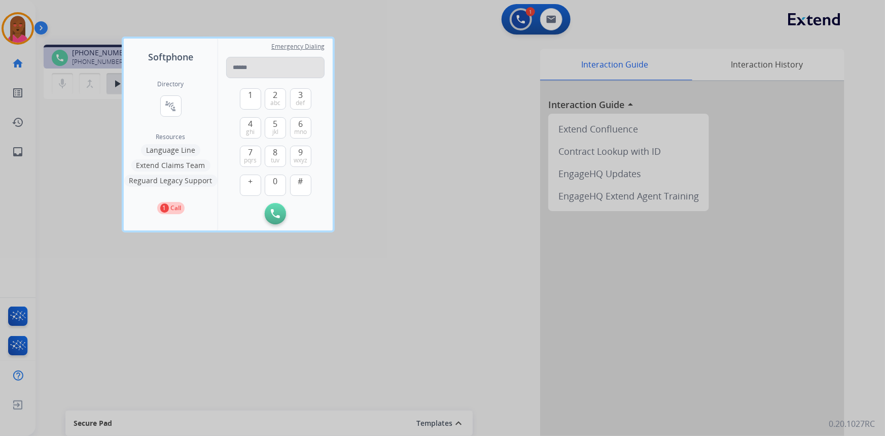
click at [279, 70] on input "tel" at bounding box center [275, 67] width 98 height 21
type input "**********"
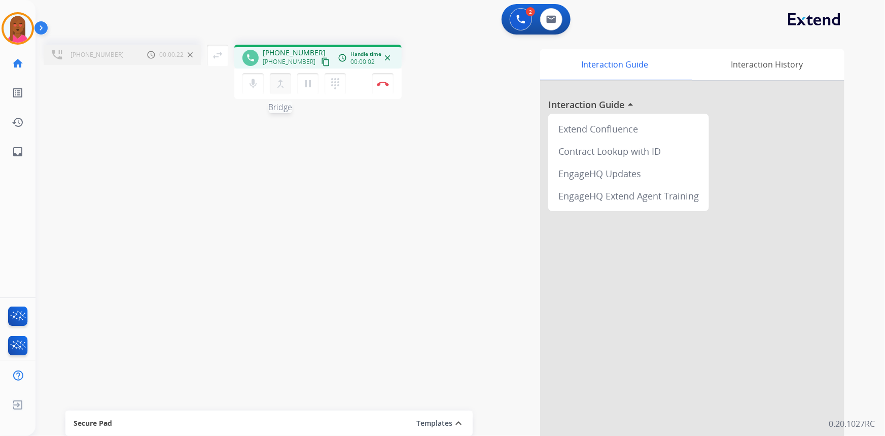
click at [282, 89] on mat-icon "merge_type" at bounding box center [281, 84] width 12 height 12
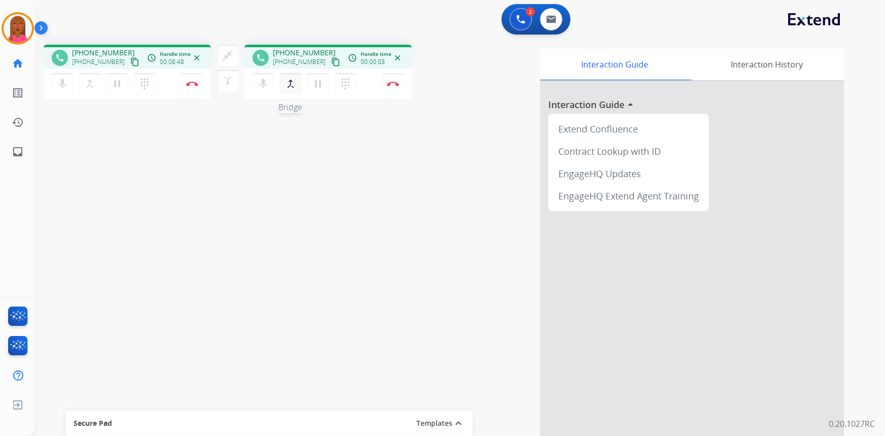
click at [295, 84] on mat-icon "merge_type" at bounding box center [291, 84] width 12 height 12
click at [225, 80] on mat-icon "merge_type" at bounding box center [228, 81] width 12 height 12
click at [288, 56] on span "+18008432446" at bounding box center [297, 55] width 53 height 8
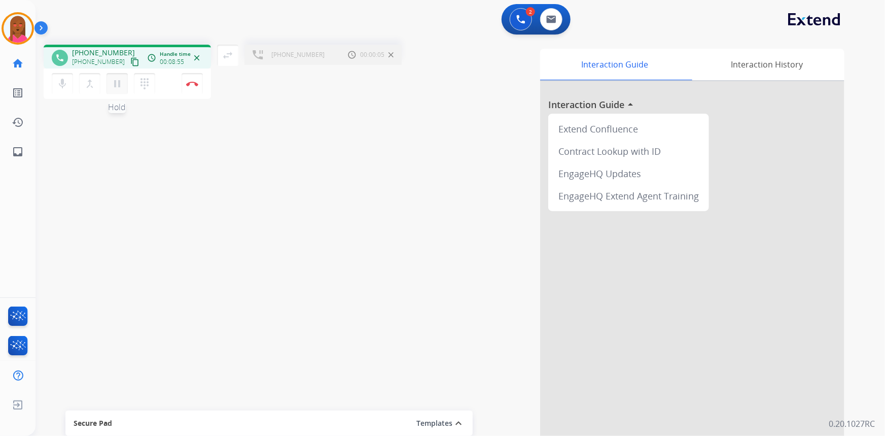
click at [121, 81] on mat-icon "pause" at bounding box center [117, 84] width 12 height 12
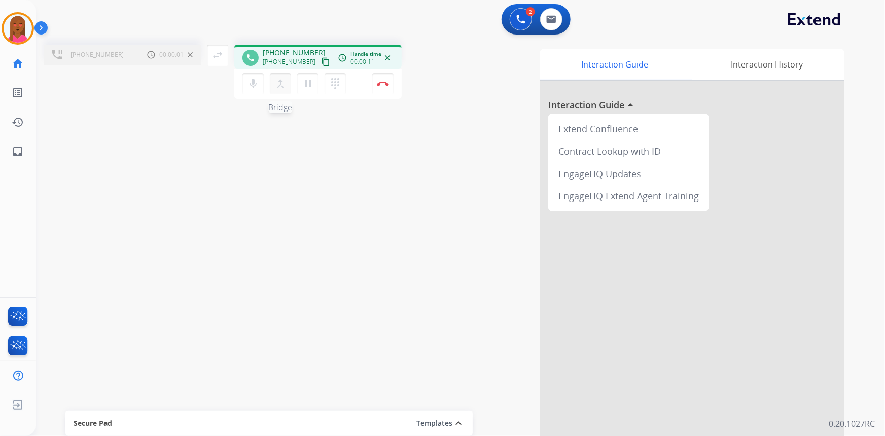
click at [279, 83] on mat-icon "merge_type" at bounding box center [281, 84] width 12 height 12
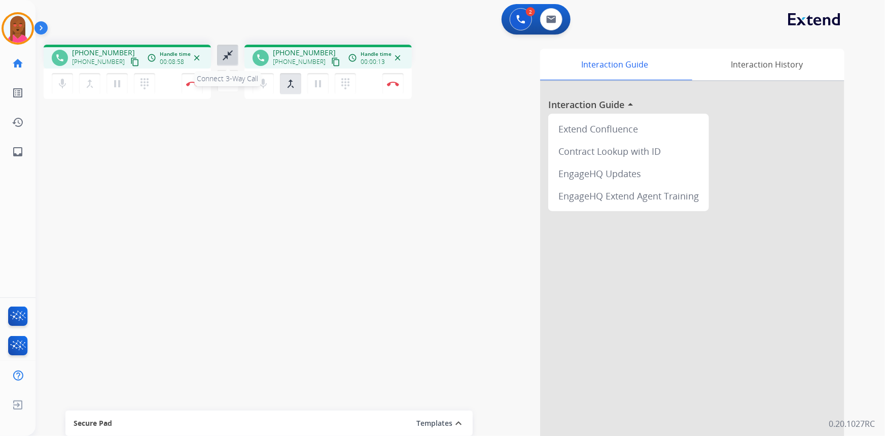
click at [232, 60] on mat-icon "close_fullscreen" at bounding box center [228, 55] width 12 height 12
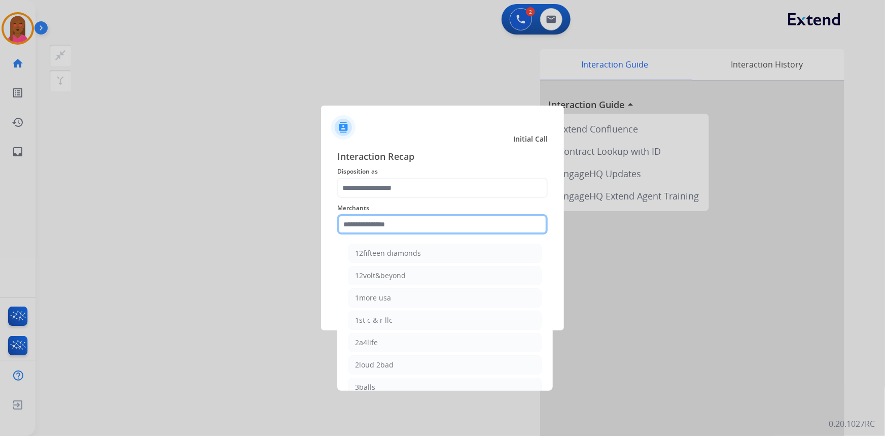
click at [400, 226] on input "text" at bounding box center [442, 224] width 211 height 20
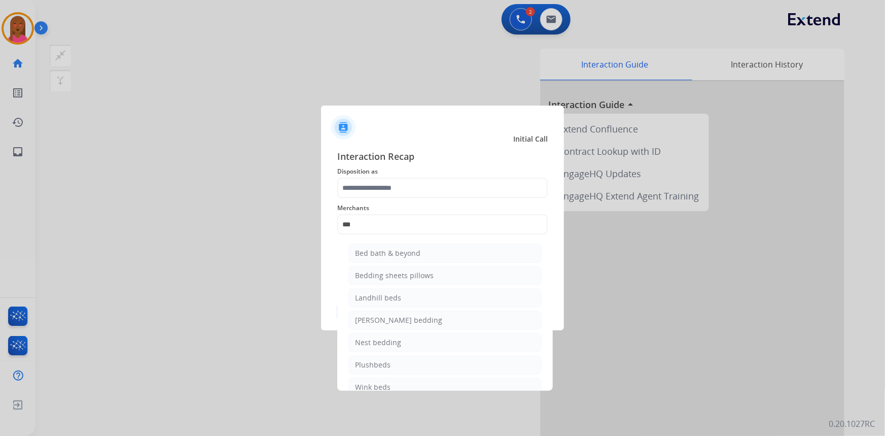
drag, startPoint x: 401, startPoint y: 252, endPoint x: 401, endPoint y: 232, distance: 19.3
click at [401, 251] on div "Bed bath & beyond" at bounding box center [387, 253] width 65 height 10
type input "**********"
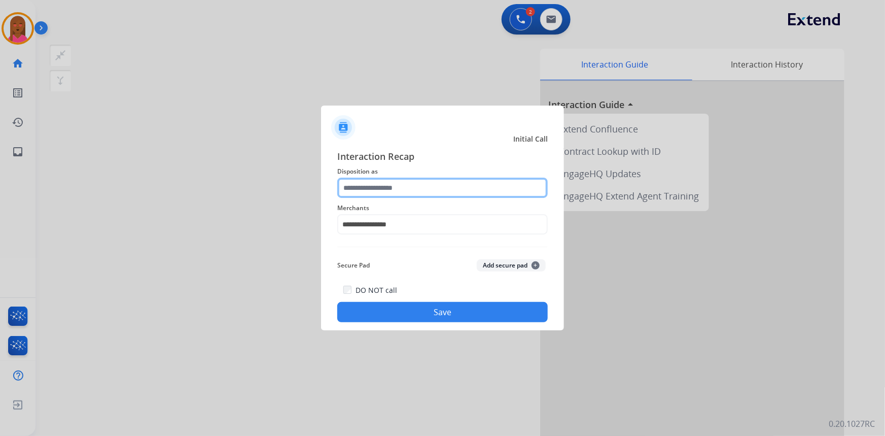
click at [405, 187] on input "text" at bounding box center [442, 188] width 211 height 20
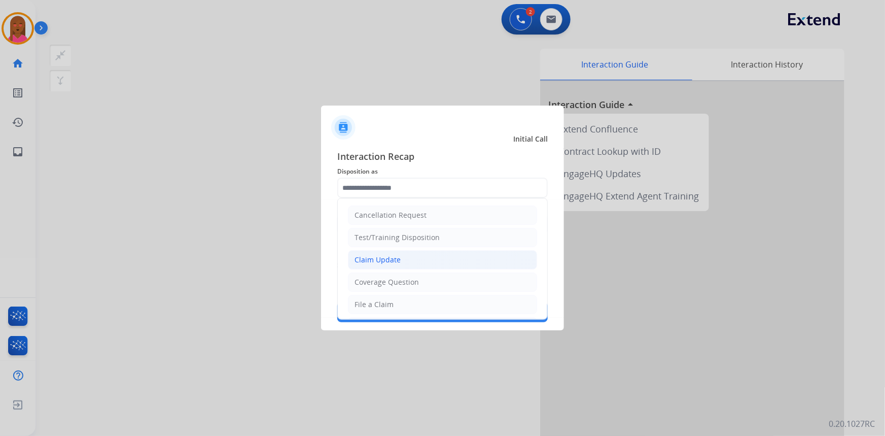
click at [436, 260] on li "Claim Update" at bounding box center [442, 259] width 189 height 19
type input "**********"
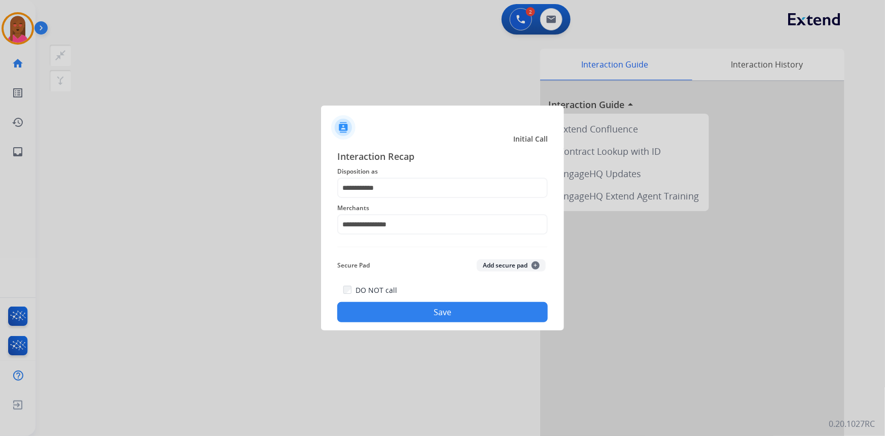
click at [441, 314] on button "Save" at bounding box center [442, 312] width 211 height 20
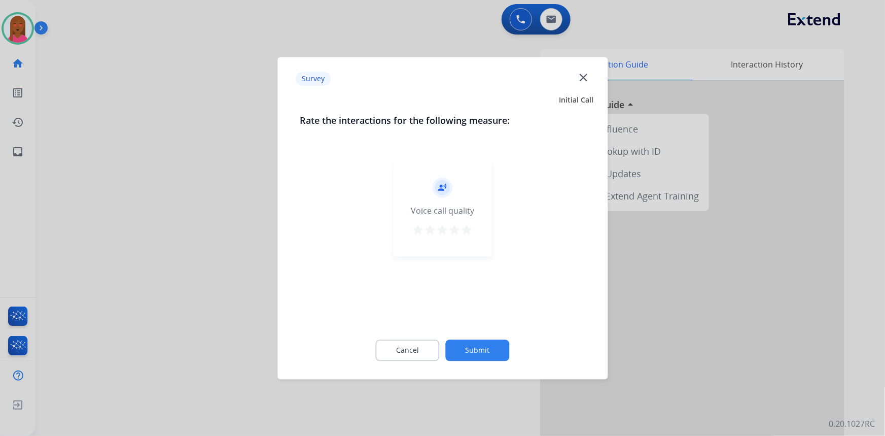
click at [585, 79] on mat-icon "close" at bounding box center [583, 77] width 13 height 13
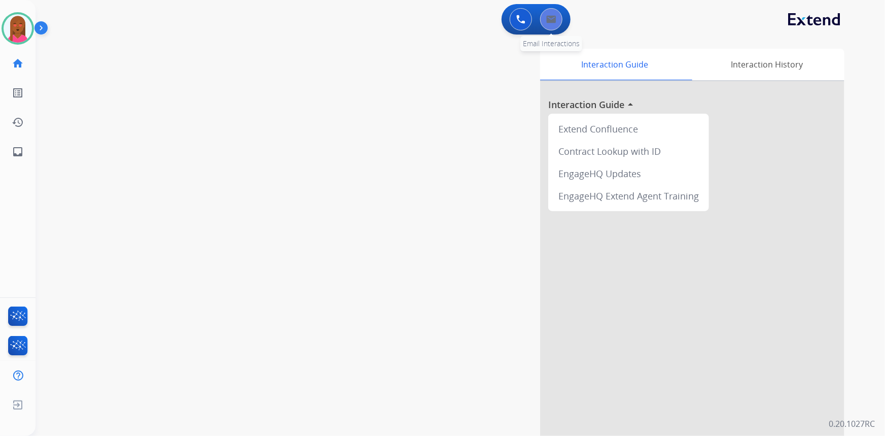
click at [557, 20] on button at bounding box center [551, 19] width 22 height 22
select select "**********"
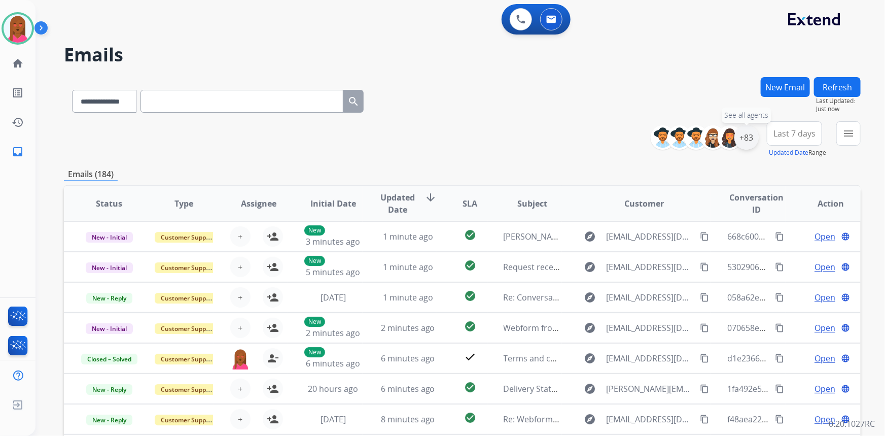
click at [751, 137] on div "+83" at bounding box center [747, 137] width 24 height 24
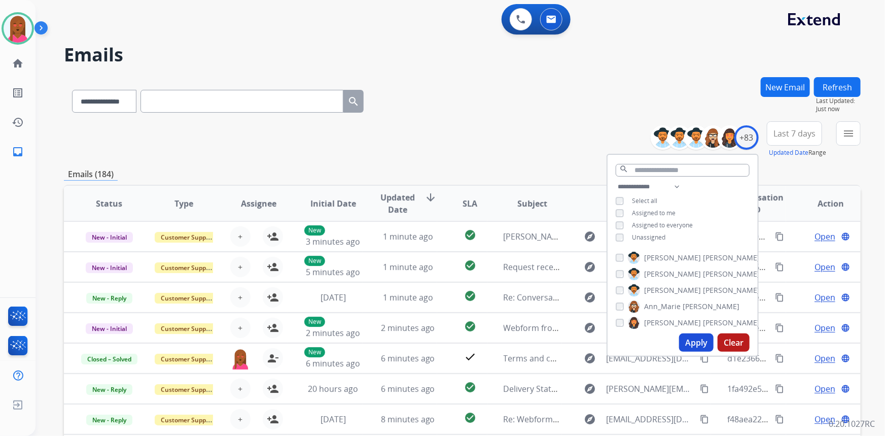
click at [699, 343] on button "Apply" at bounding box center [696, 342] width 35 height 18
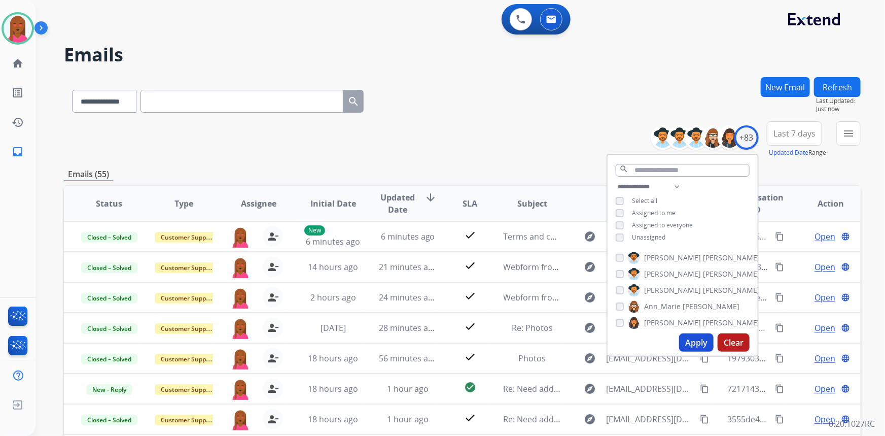
click at [779, 135] on span "Last 7 days" at bounding box center [795, 133] width 42 height 4
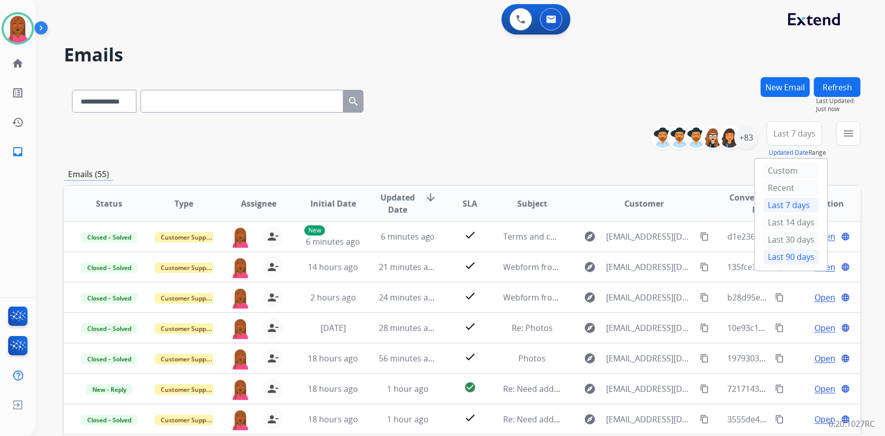
click at [778, 256] on div "Last 90 days" at bounding box center [792, 256] width 56 height 15
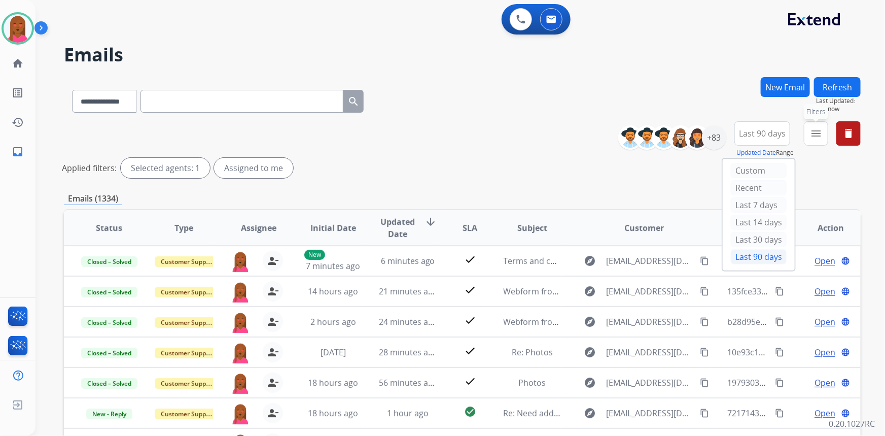
click at [812, 132] on mat-icon "menu" at bounding box center [816, 133] width 12 height 12
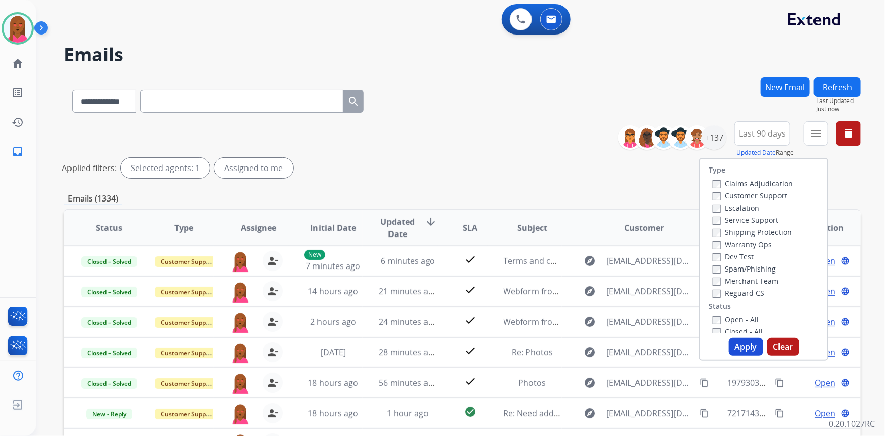
click at [761, 198] on label "Customer Support" at bounding box center [750, 196] width 75 height 10
click at [758, 233] on label "Shipping Protection" at bounding box center [752, 232] width 79 height 10
click at [743, 294] on label "Reguard CS" at bounding box center [739, 293] width 52 height 10
click at [741, 321] on label "Open - All" at bounding box center [736, 320] width 46 height 10
click at [736, 345] on button "Apply" at bounding box center [746, 346] width 35 height 18
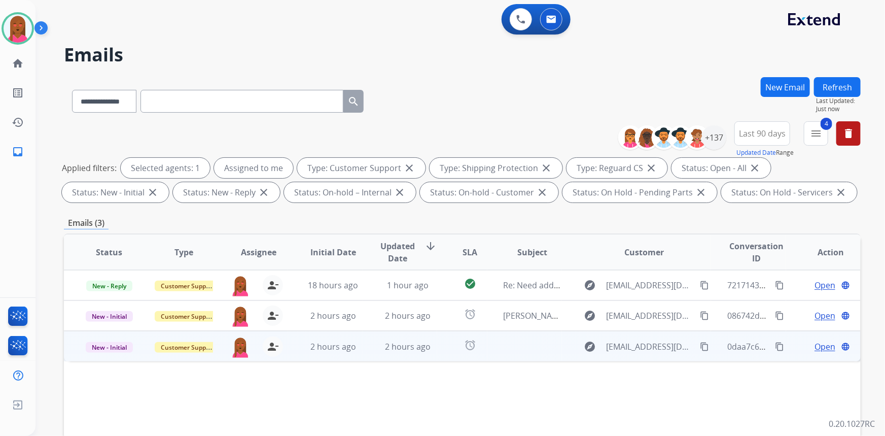
click at [815, 346] on span "Open" at bounding box center [825, 346] width 21 height 12
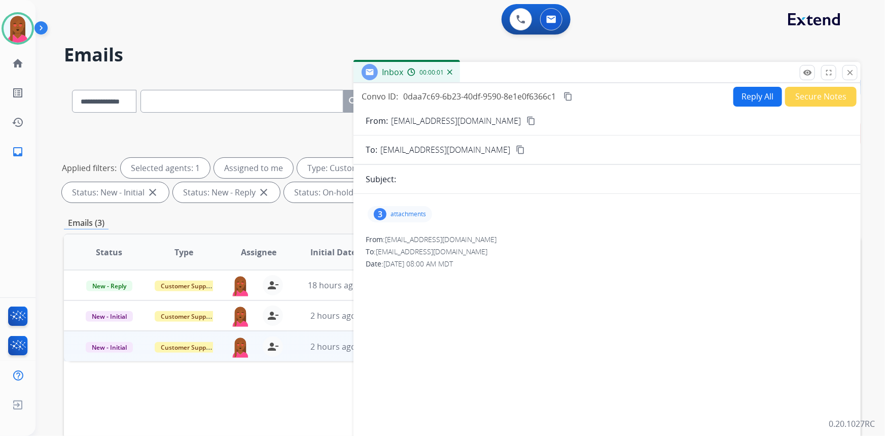
click at [527, 120] on mat-icon "content_copy" at bounding box center [531, 120] width 9 height 9
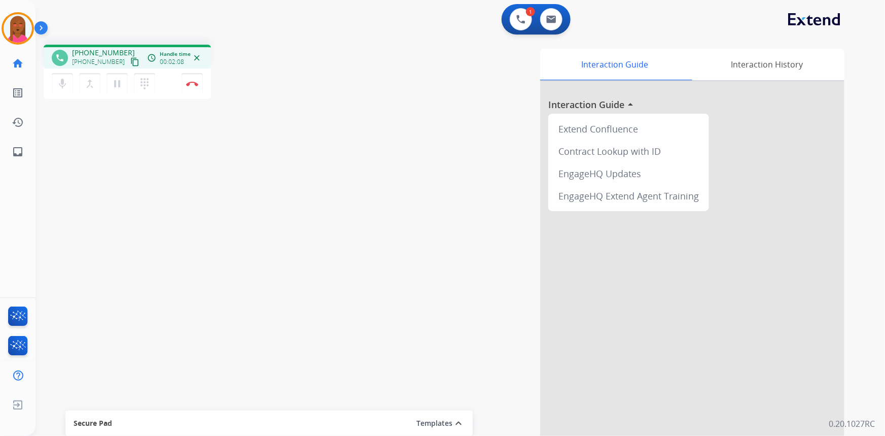
click at [333, 377] on div "Interaction Guide Interaction History Interaction Guide arrow_drop_up Extend Co…" at bounding box center [585, 254] width 519 height 411
click at [163, 382] on div "phone +18008432440 +18008432440 content_copy access_time Call metrics Queue 00:…" at bounding box center [449, 248] width 826 height 423
click at [190, 91] on button "Disconnect" at bounding box center [192, 83] width 21 height 21
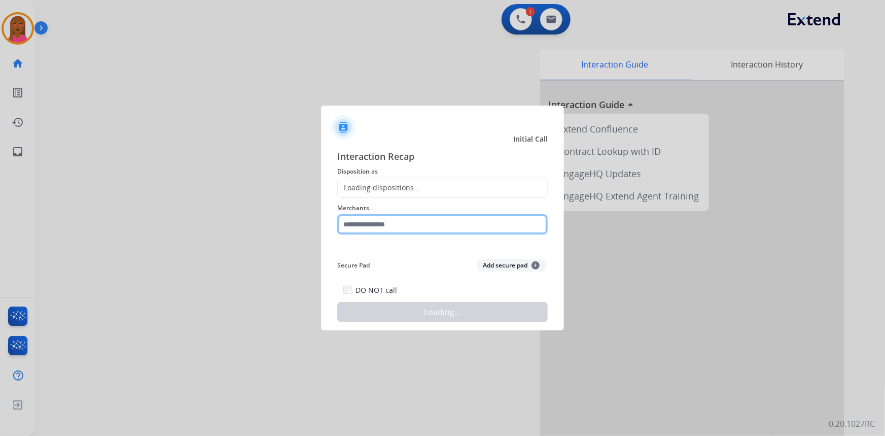
click at [385, 228] on input "text" at bounding box center [442, 224] width 211 height 20
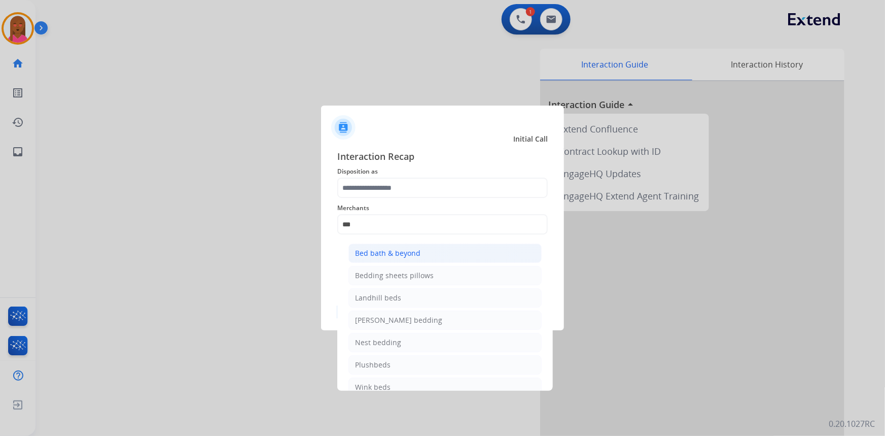
click at [385, 253] on div "Bed bath & beyond" at bounding box center [387, 253] width 65 height 10
type input "**********"
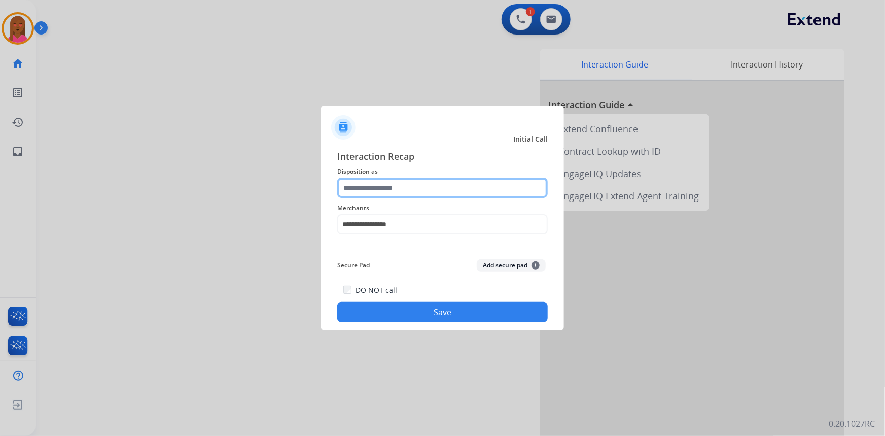
drag, startPoint x: 405, startPoint y: 180, endPoint x: 407, endPoint y: 195, distance: 15.3
click at [405, 183] on input "text" at bounding box center [442, 188] width 211 height 20
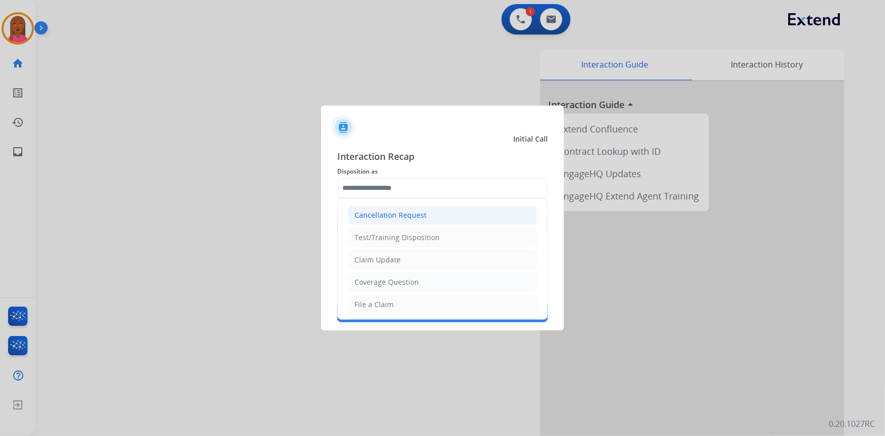
click at [422, 213] on div "Cancellation Request" at bounding box center [391, 215] width 72 height 10
type input "**********"
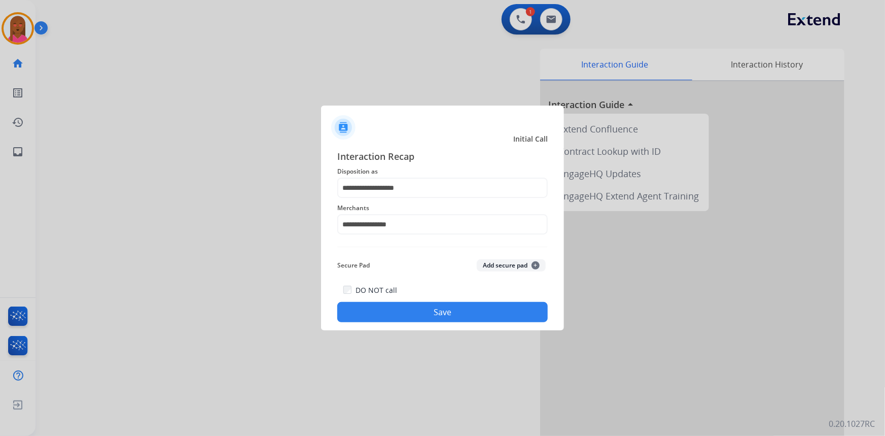
click at [434, 312] on button "Save" at bounding box center [442, 312] width 211 height 20
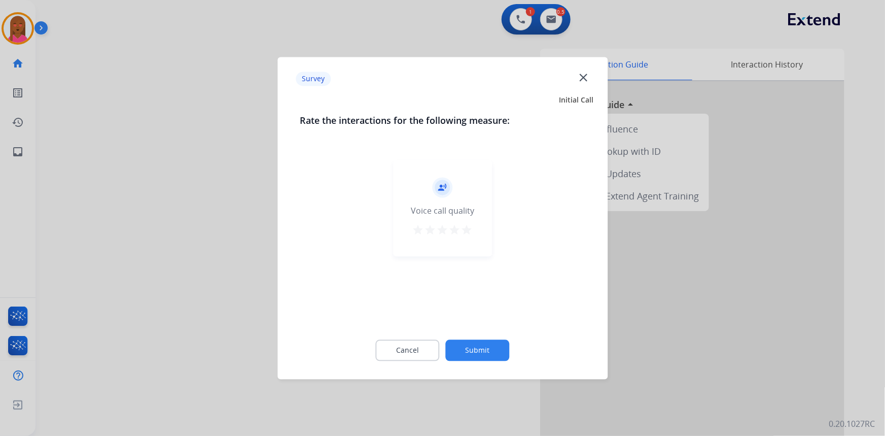
click at [582, 76] on mat-icon "close" at bounding box center [583, 77] width 13 height 13
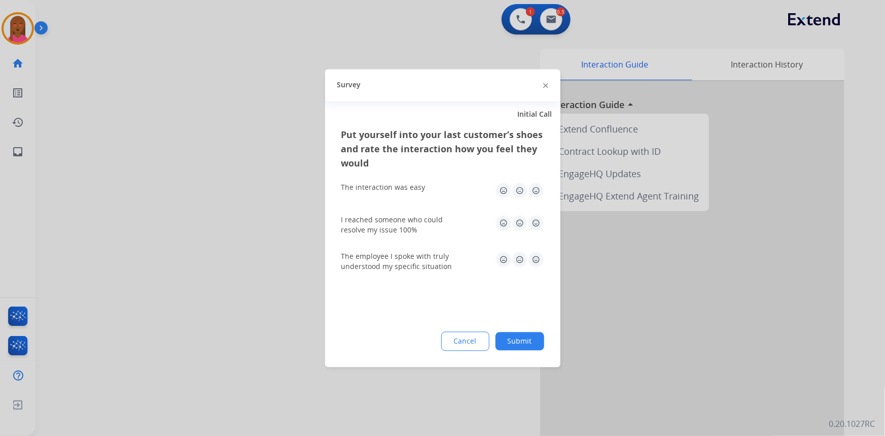
click at [557, 29] on div at bounding box center [442, 218] width 885 height 436
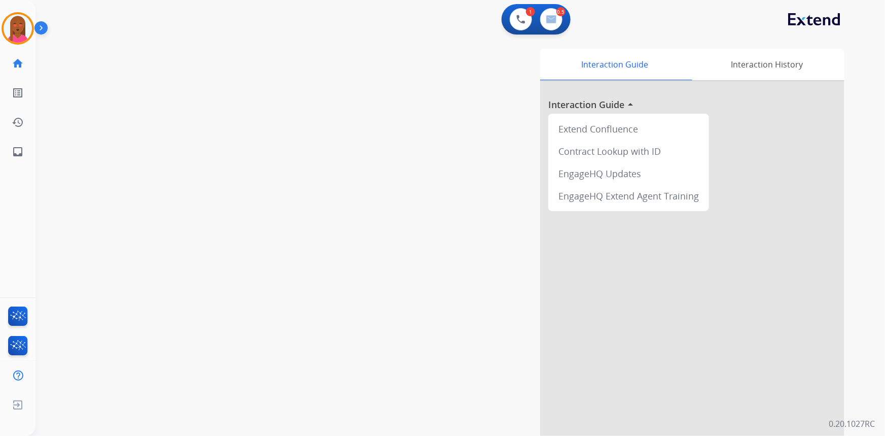
click at [557, 29] on div "0.5 Email Interactions" at bounding box center [551, 19] width 30 height 22
click at [557, 26] on button at bounding box center [551, 19] width 22 height 22
select select "**********"
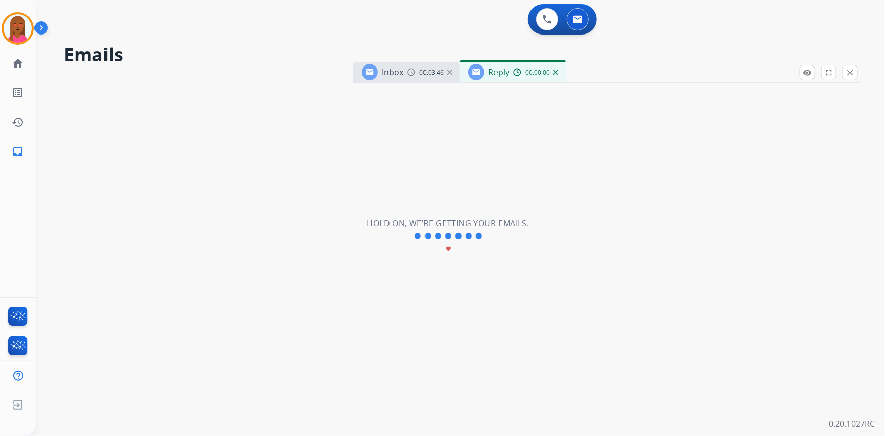
select select "**********"
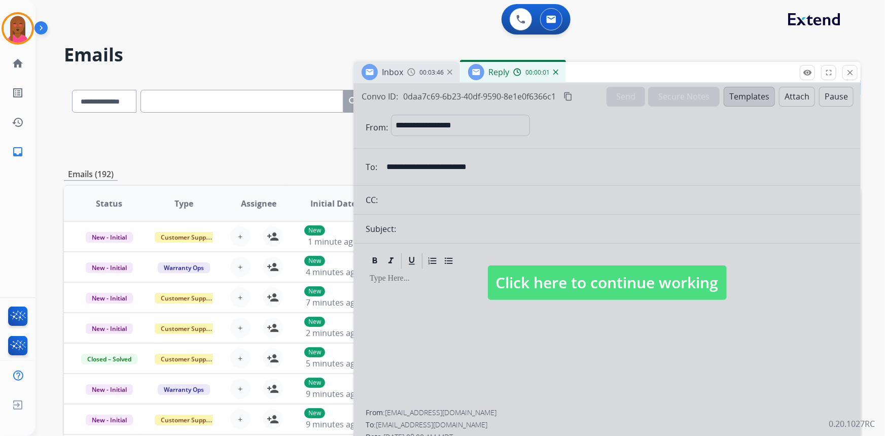
click at [579, 299] on span "Click here to continue working" at bounding box center [607, 282] width 239 height 35
select select
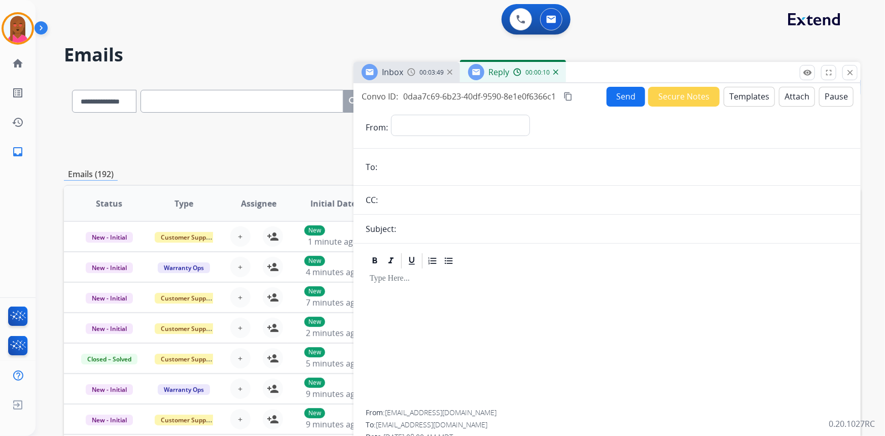
click at [734, 96] on button "Templates" at bounding box center [749, 97] width 51 height 20
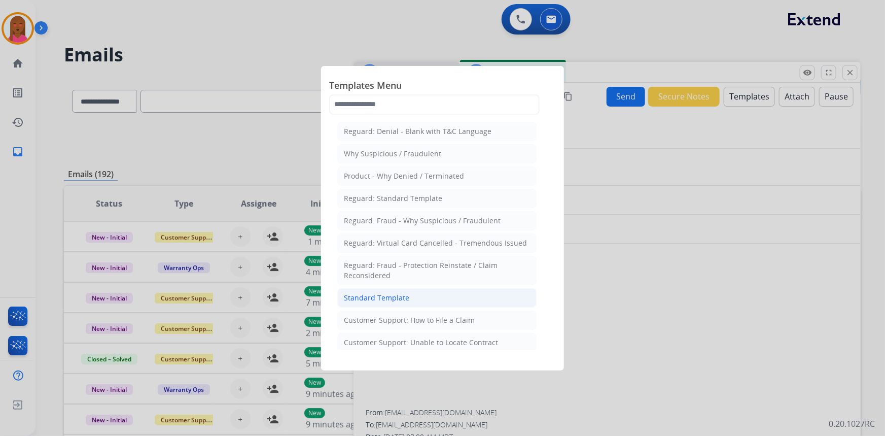
click at [382, 299] on div "Standard Template" at bounding box center [376, 298] width 65 height 10
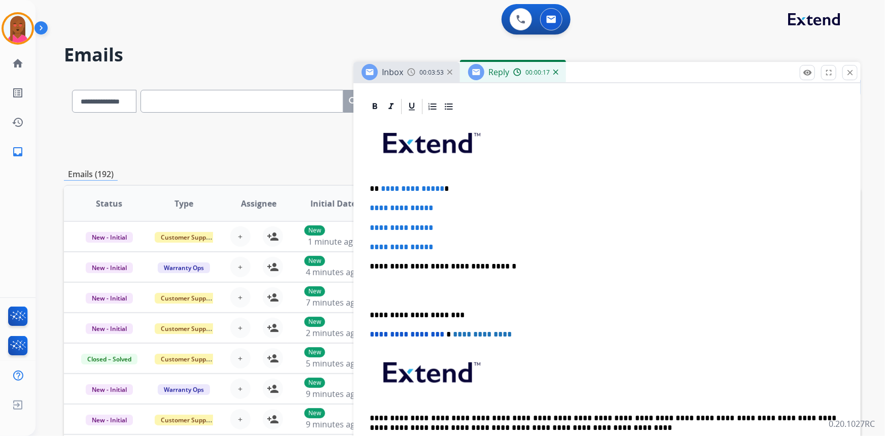
scroll to position [230, 0]
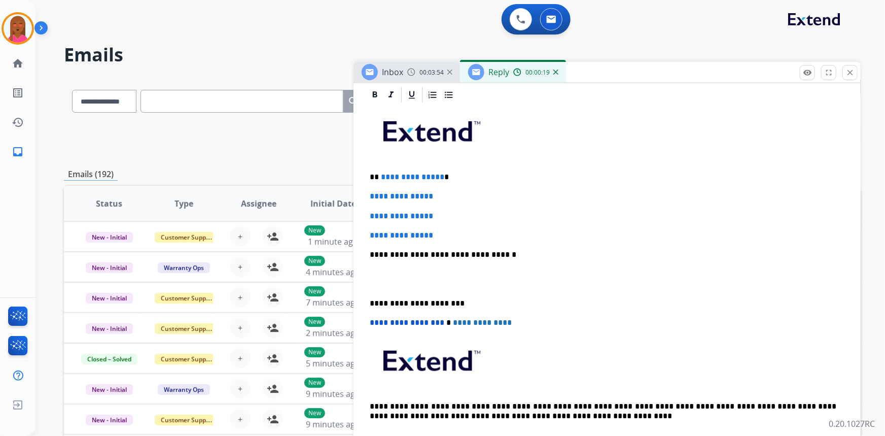
click at [392, 284] on p at bounding box center [607, 279] width 475 height 19
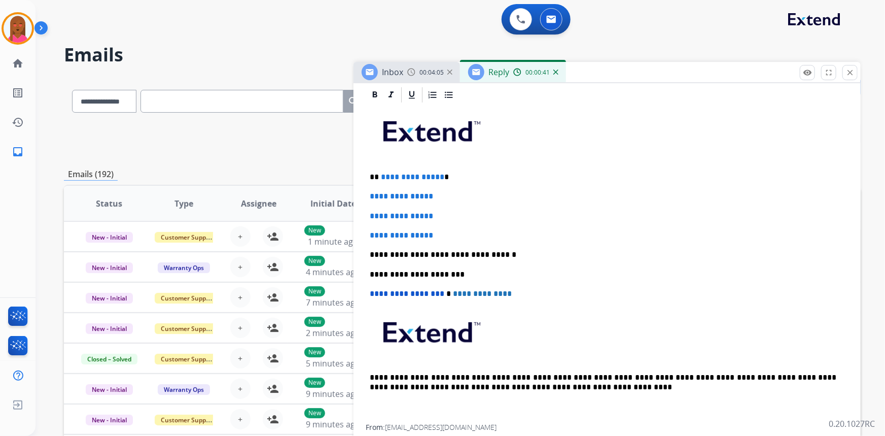
click at [712, 271] on p "**********" at bounding box center [603, 274] width 467 height 9
drag, startPoint x: 432, startPoint y: 231, endPoint x: 360, endPoint y: 173, distance: 92.3
click at [360, 173] on div "**********" at bounding box center [607, 275] width 507 height 379
paste div
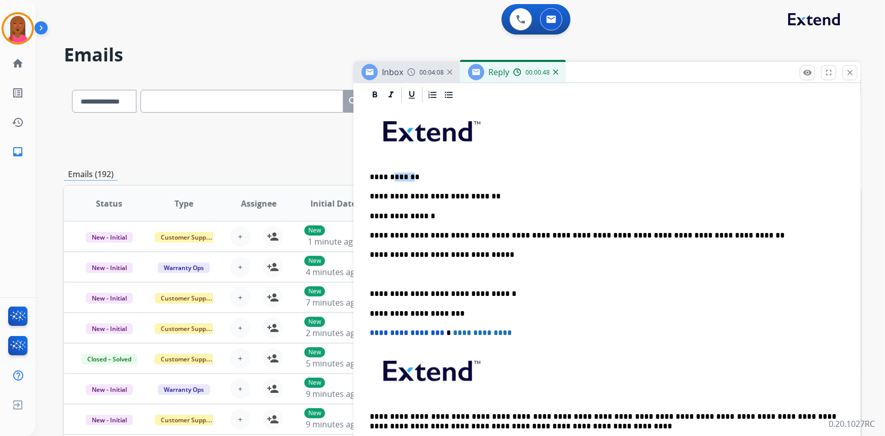
drag, startPoint x: 407, startPoint y: 174, endPoint x: 391, endPoint y: 174, distance: 15.7
click at [391, 174] on p "**********" at bounding box center [603, 177] width 467 height 9
click at [376, 273] on p at bounding box center [607, 274] width 475 height 9
drag, startPoint x: 372, startPoint y: 270, endPoint x: 369, endPoint y: 252, distance: 18.5
click at [369, 252] on div "**********" at bounding box center [607, 283] width 483 height 359
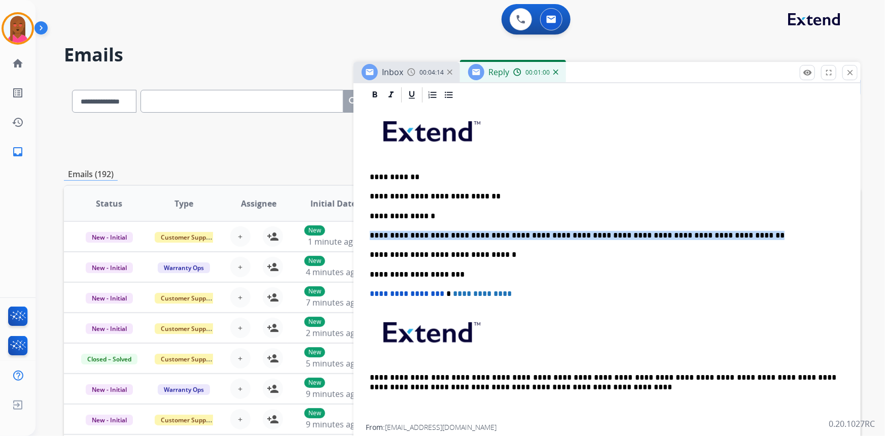
drag, startPoint x: 720, startPoint y: 233, endPoint x: 370, endPoint y: 221, distance: 349.3
click at [370, 221] on div "**********" at bounding box center [607, 264] width 483 height 320
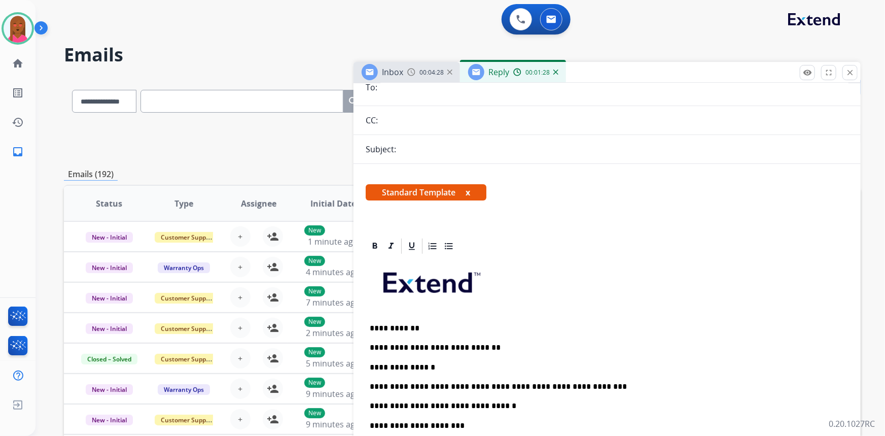
scroll to position [0, 0]
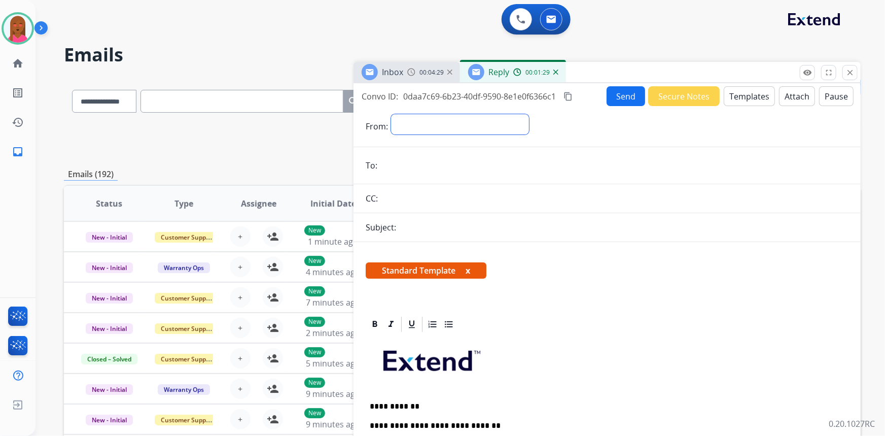
click at [482, 128] on select "**********" at bounding box center [460, 124] width 138 height 20
select select "**********"
click at [391, 114] on select "**********" at bounding box center [460, 124] width 138 height 20
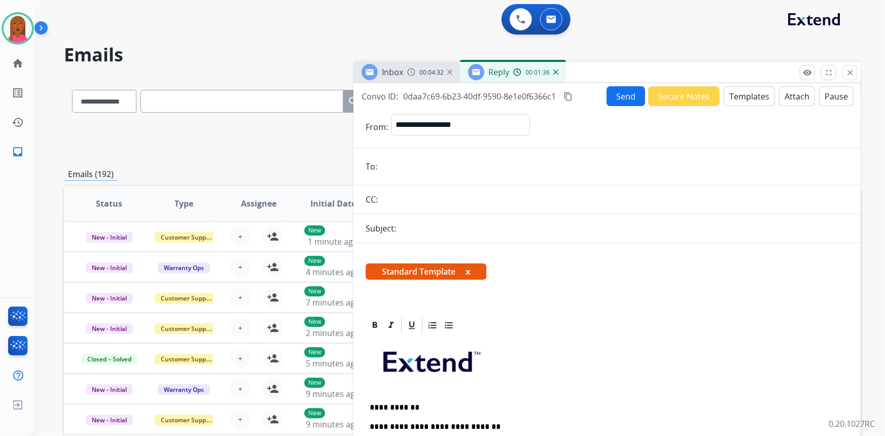
click at [446, 163] on input "email" at bounding box center [615, 166] width 468 height 20
paste input "**********"
type input "**********"
click at [465, 222] on div "Subject:" at bounding box center [607, 228] width 507 height 12
click at [480, 230] on div "Subject:" at bounding box center [607, 228] width 507 height 12
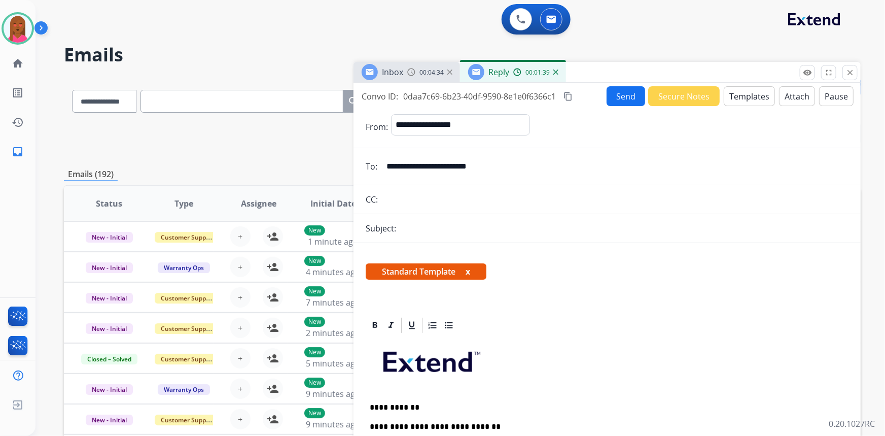
click at [469, 218] on form "**********" at bounding box center [607, 404] width 507 height 597
click at [464, 225] on div "Subject:" at bounding box center [607, 228] width 507 height 12
click at [434, 224] on div "Subject:" at bounding box center [607, 228] width 507 height 12
click at [384, 223] on p "Subject:" at bounding box center [381, 228] width 30 height 12
click at [466, 237] on form "**********" at bounding box center [607, 404] width 507 height 597
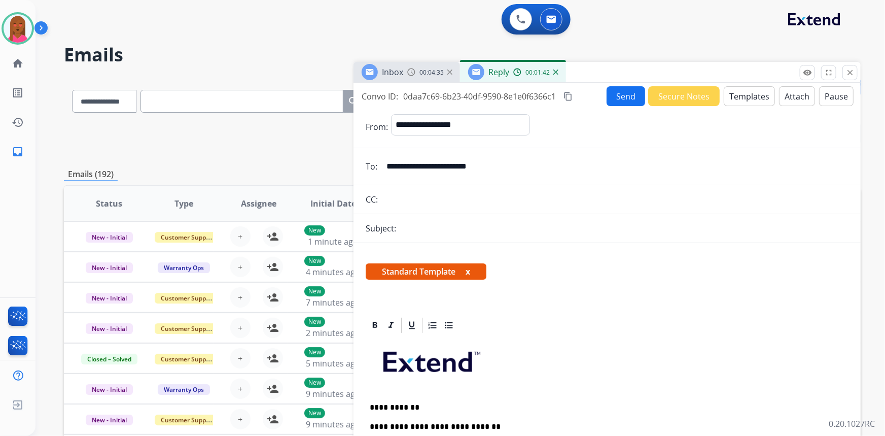
click at [621, 102] on button "Send" at bounding box center [626, 96] width 39 height 20
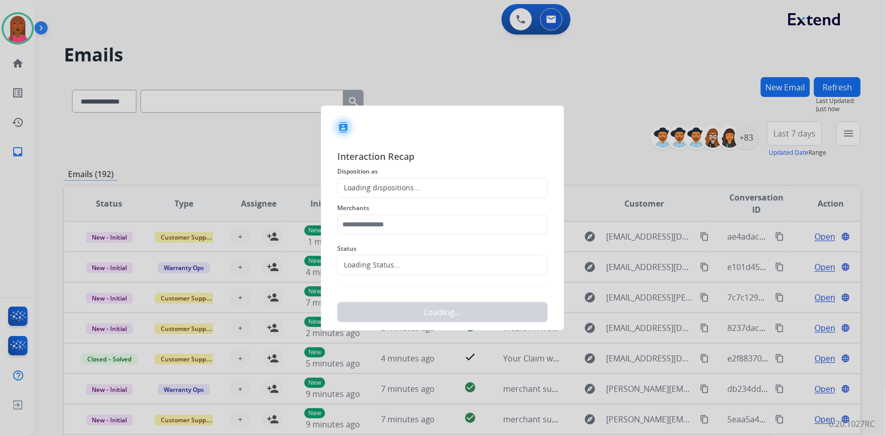
click at [434, 239] on div "Status Loading Status..." at bounding box center [442, 258] width 211 height 41
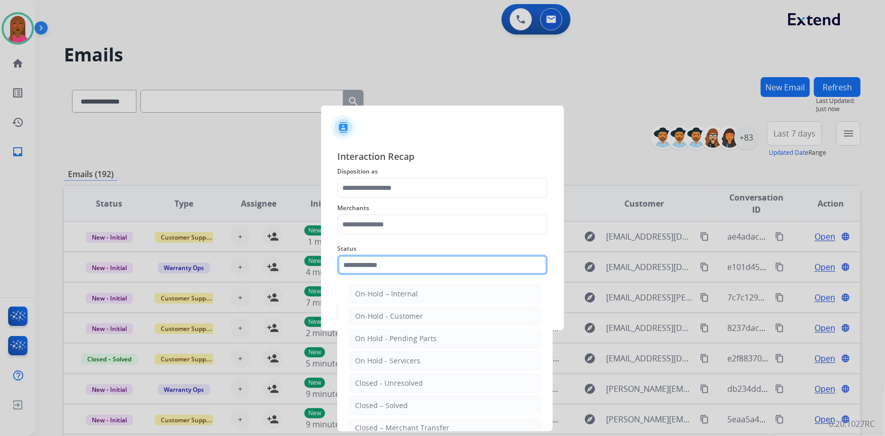
click at [384, 266] on input "text" at bounding box center [442, 265] width 211 height 20
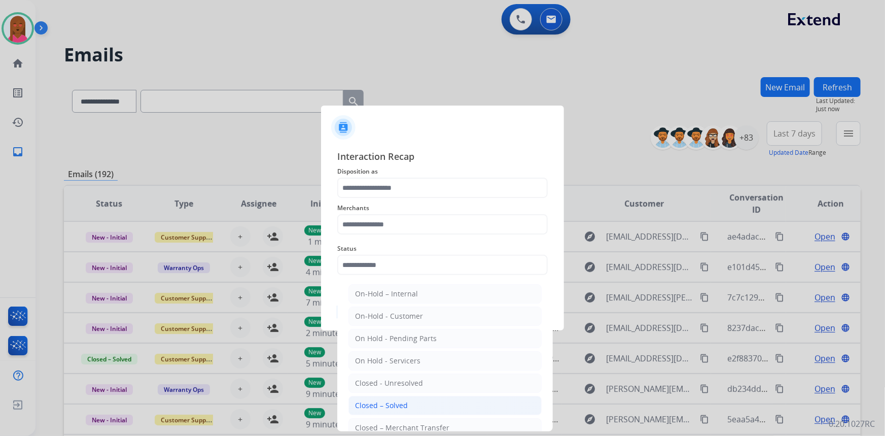
drag, startPoint x: 397, startPoint y: 408, endPoint x: 393, endPoint y: 294, distance: 113.7
click at [397, 406] on div "Closed – Solved" at bounding box center [381, 405] width 53 height 10
type input "**********"
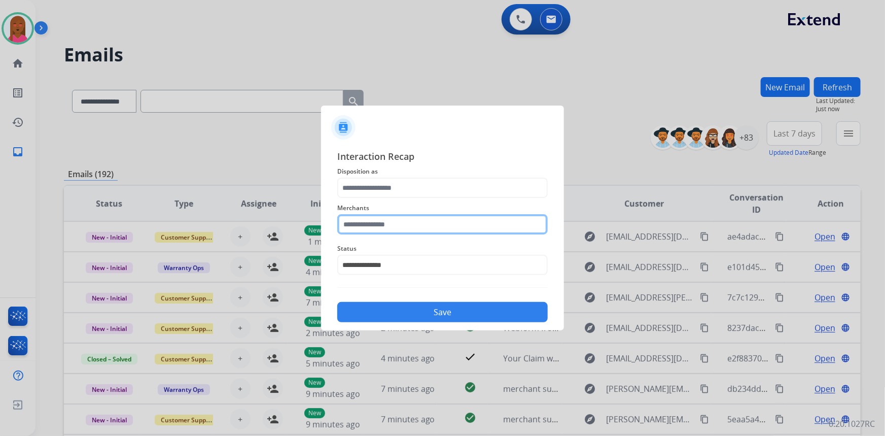
click at [421, 224] on input "text" at bounding box center [442, 224] width 211 height 20
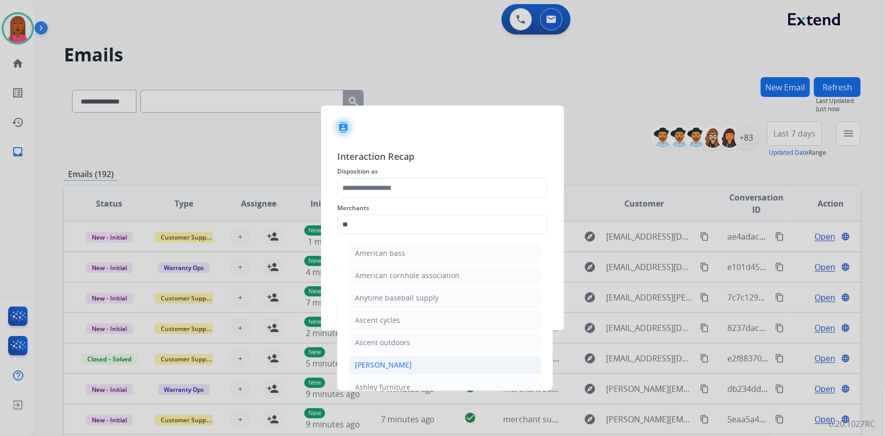
click at [427, 366] on li "[PERSON_NAME]" at bounding box center [445, 364] width 193 height 19
type input "**********"
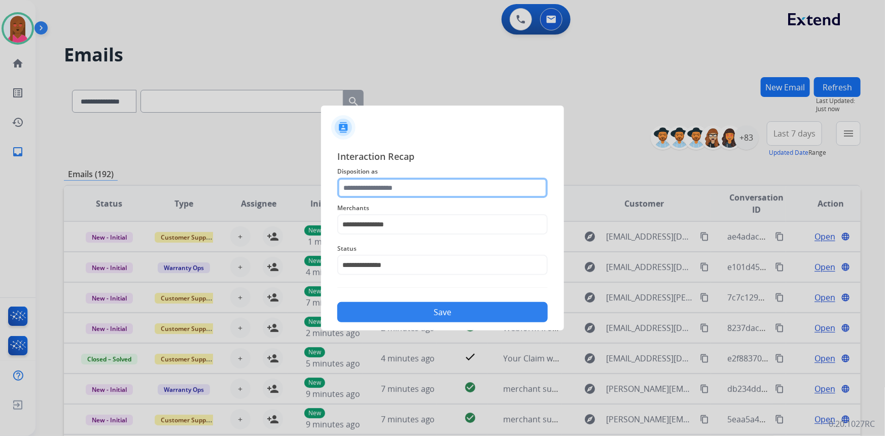
click at [399, 182] on input "text" at bounding box center [442, 188] width 211 height 20
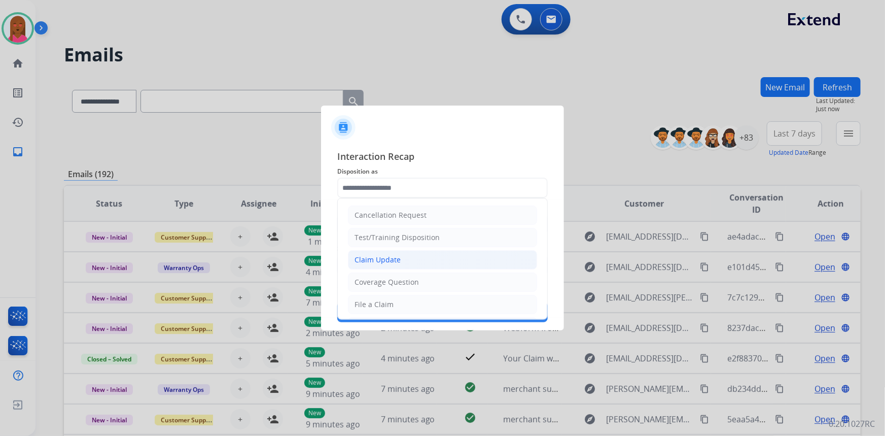
click at [410, 256] on li "Claim Update" at bounding box center [442, 259] width 189 height 19
type input "**********"
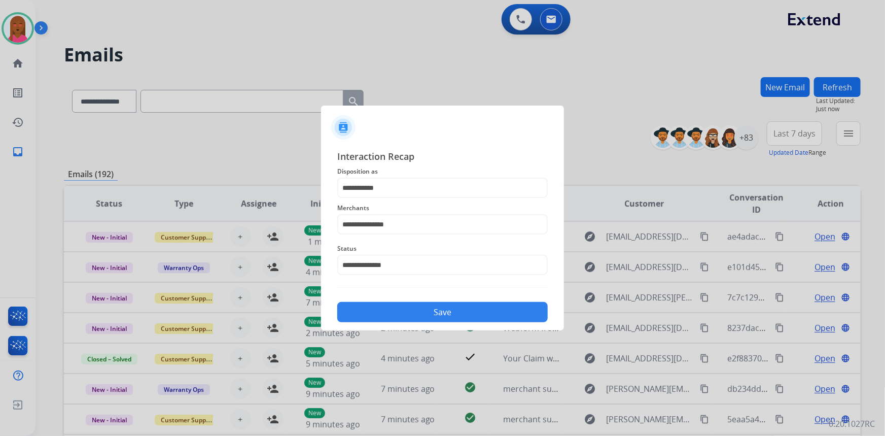
click at [429, 303] on button "Save" at bounding box center [442, 312] width 211 height 20
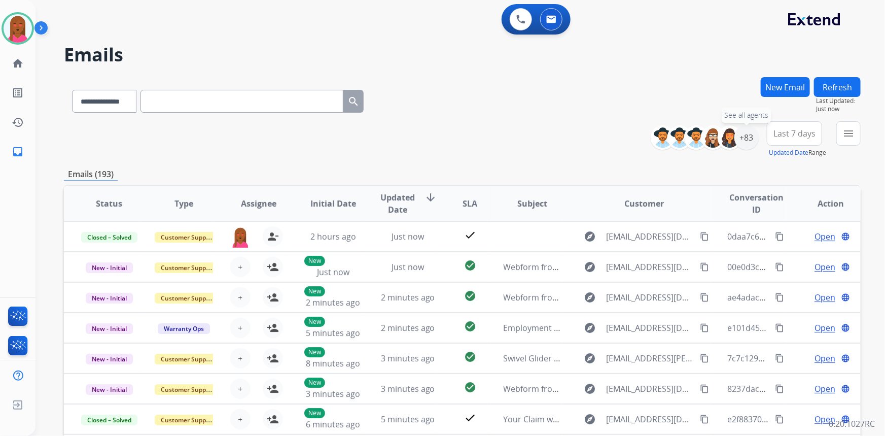
drag, startPoint x: 752, startPoint y: 145, endPoint x: 733, endPoint y: 151, distance: 20.7
click at [750, 145] on div "+83" at bounding box center [747, 137] width 24 height 24
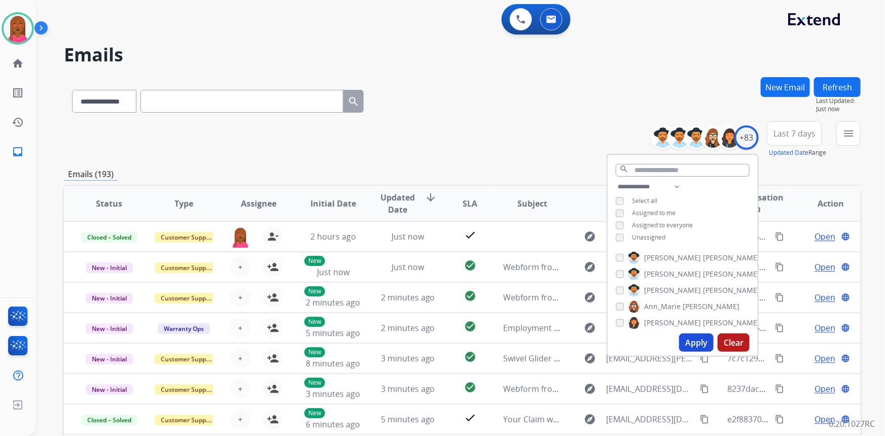
click at [700, 348] on button "Apply" at bounding box center [696, 342] width 35 height 18
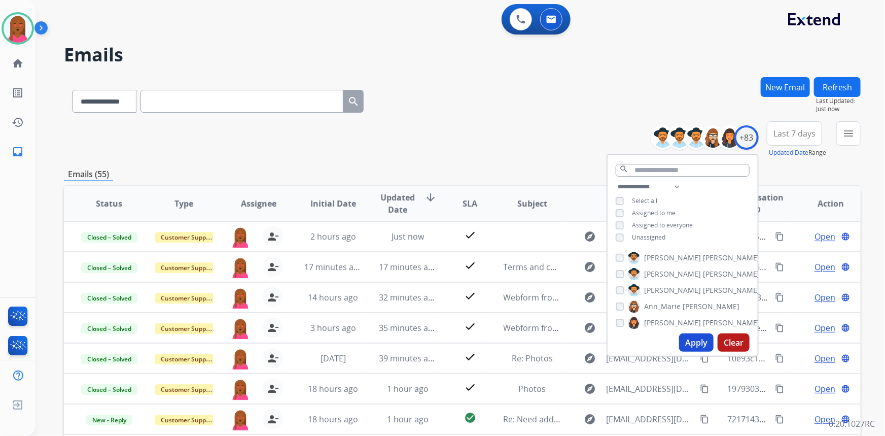
click at [794, 131] on span "Last 7 days" at bounding box center [795, 133] width 42 height 4
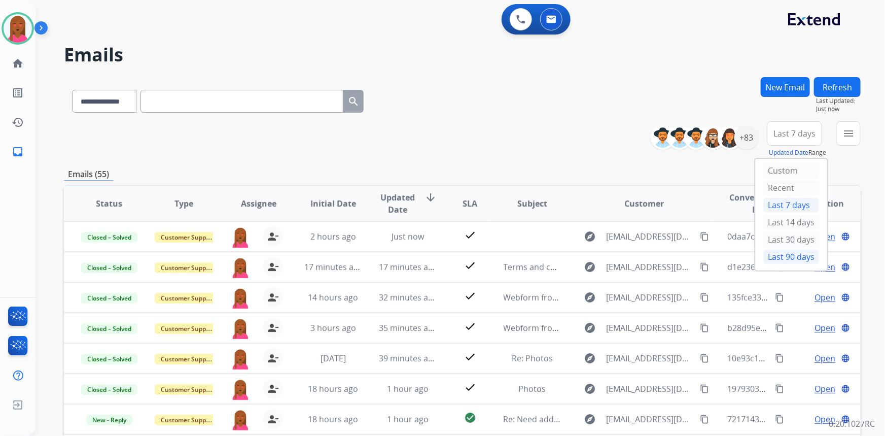
click at [782, 252] on div "Last 90 days" at bounding box center [792, 256] width 56 height 15
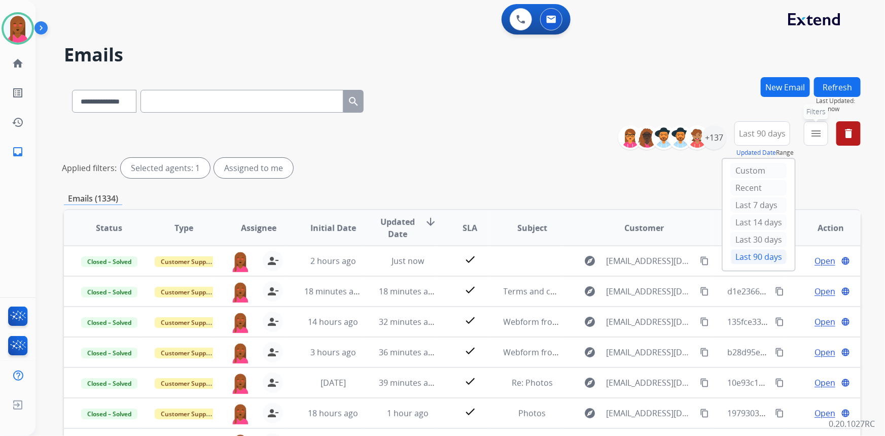
click at [816, 129] on mat-icon "menu" at bounding box center [816, 133] width 12 height 12
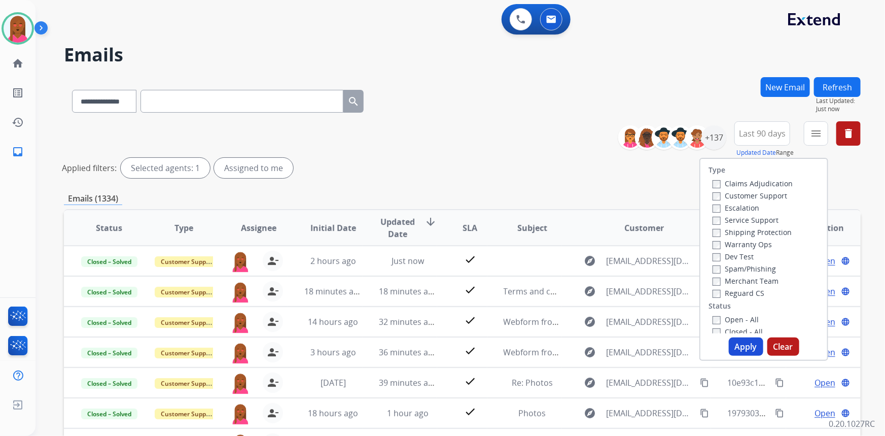
click at [747, 193] on label "Customer Support" at bounding box center [750, 196] width 75 height 10
click at [768, 233] on label "Shipping Protection" at bounding box center [752, 232] width 79 height 10
click at [745, 291] on label "Reguard CS" at bounding box center [739, 293] width 52 height 10
click at [746, 318] on label "Open - All" at bounding box center [736, 320] width 46 height 10
click at [744, 344] on button "Apply" at bounding box center [746, 346] width 35 height 18
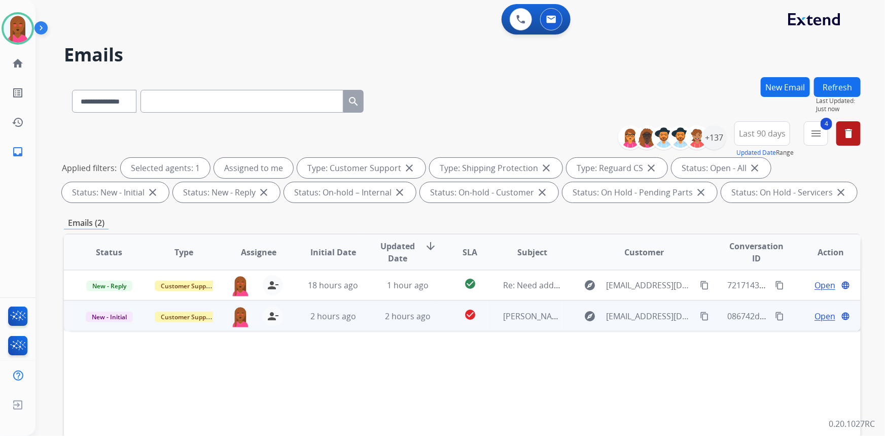
click at [815, 316] on span "Open" at bounding box center [825, 316] width 21 height 12
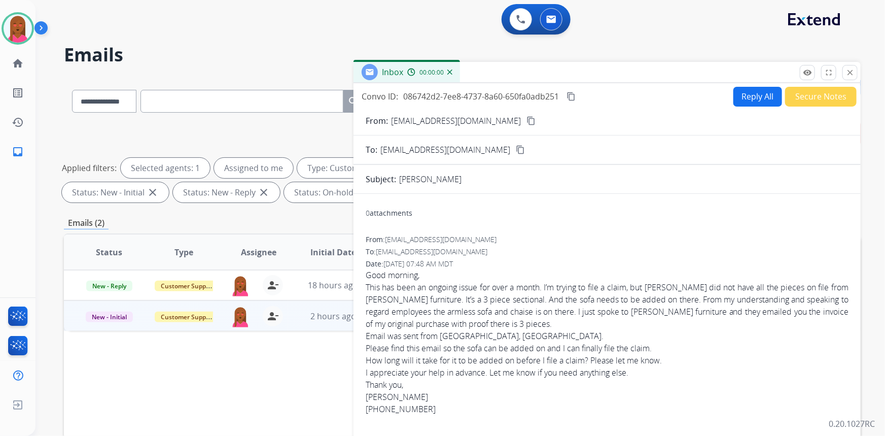
click at [527, 119] on mat-icon "content_copy" at bounding box center [531, 120] width 9 height 9
click at [655, 318] on div "This has been an ongoing issue for over a month. I’m trying to file a claim, bu…" at bounding box center [607, 305] width 483 height 49
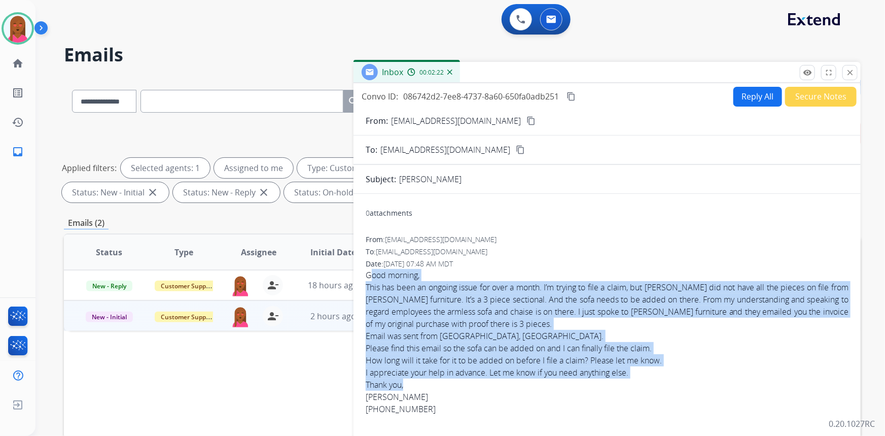
drag, startPoint x: 366, startPoint y: 272, endPoint x: 658, endPoint y: 379, distance: 310.0
click at [658, 379] on span "Good morning, This has been an ongoing issue for over a month. I’m trying to fi…" at bounding box center [607, 360] width 483 height 183
drag, startPoint x: 510, startPoint y: 387, endPoint x: 461, endPoint y: 399, distance: 50.8
click at [509, 387] on div "Thank you," at bounding box center [607, 385] width 483 height 12
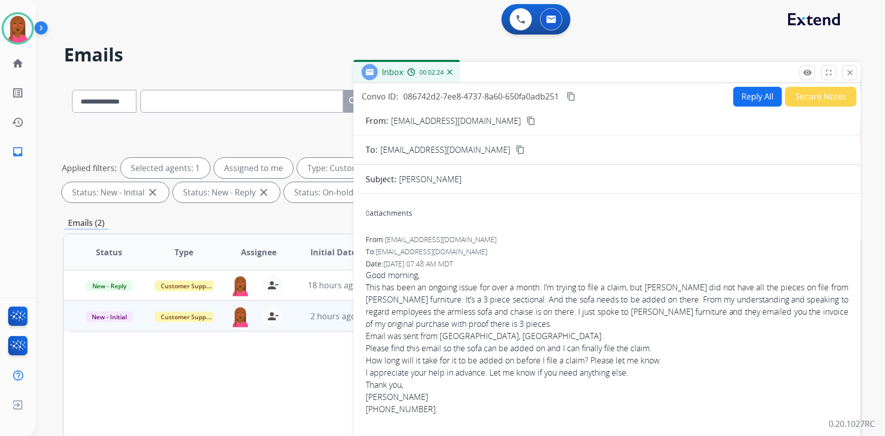
click at [431, 405] on div "727 455 6200 Sent from Yahoo Mail for iPhone" at bounding box center [607, 427] width 483 height 49
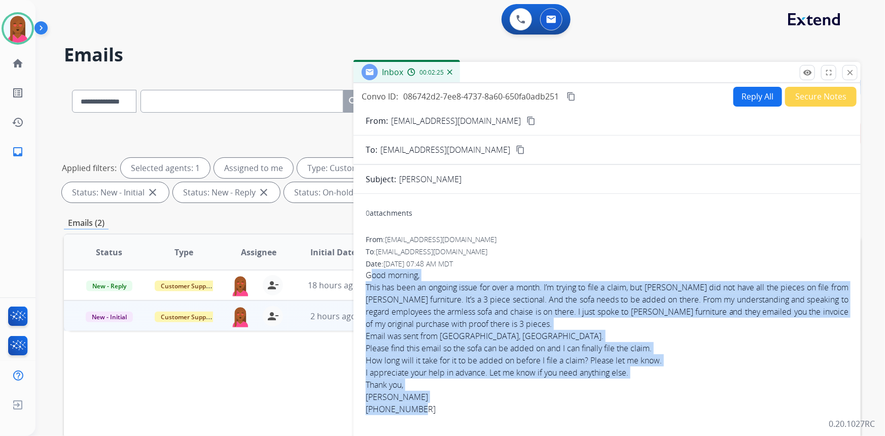
drag, startPoint x: 430, startPoint y: 406, endPoint x: 361, endPoint y: 276, distance: 147.1
click at [361, 276] on div "0 attachments From: dejanaskopljak@yahoo.com To: warrantyops@extend.com Date: 0…" at bounding box center [607, 345] width 507 height 287
copy span "Good morning, This has been an ongoing issue for over a month. I’m trying to fi…"
click at [766, 90] on button "Reply All" at bounding box center [758, 97] width 49 height 20
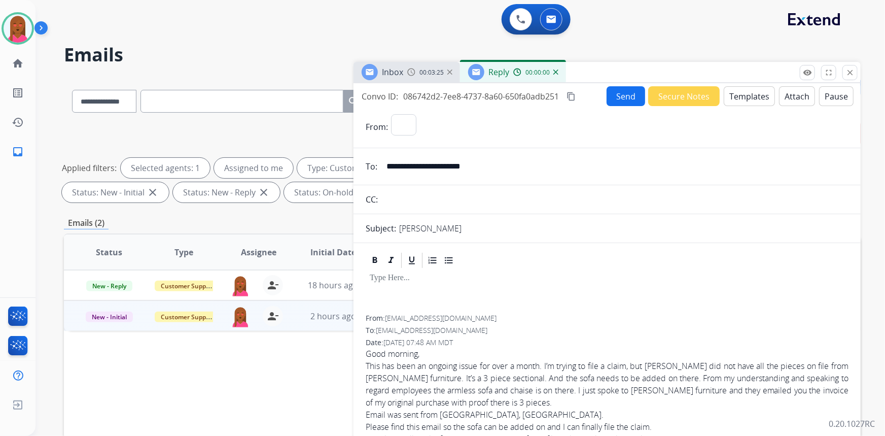
select select "**********"
click at [747, 100] on button "Templates" at bounding box center [749, 96] width 51 height 20
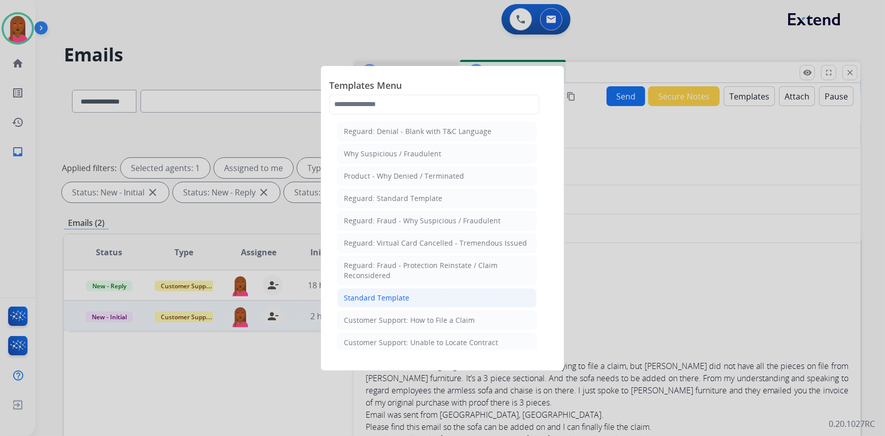
click at [471, 296] on li "Standard Template" at bounding box center [436, 297] width 199 height 19
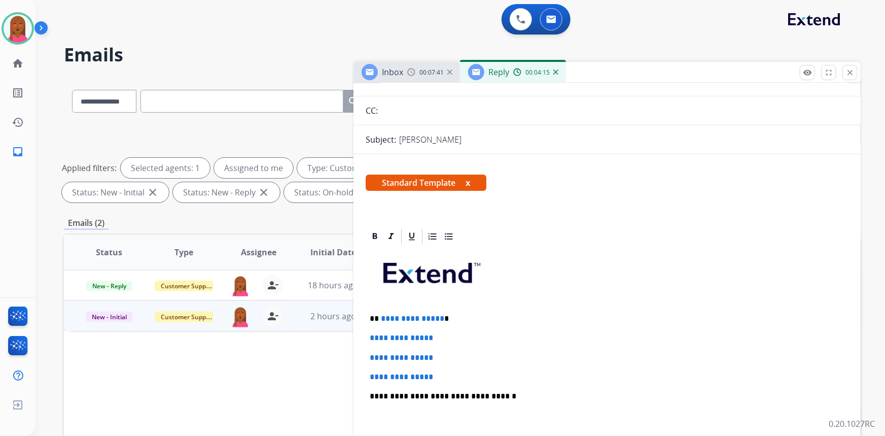
scroll to position [92, 0]
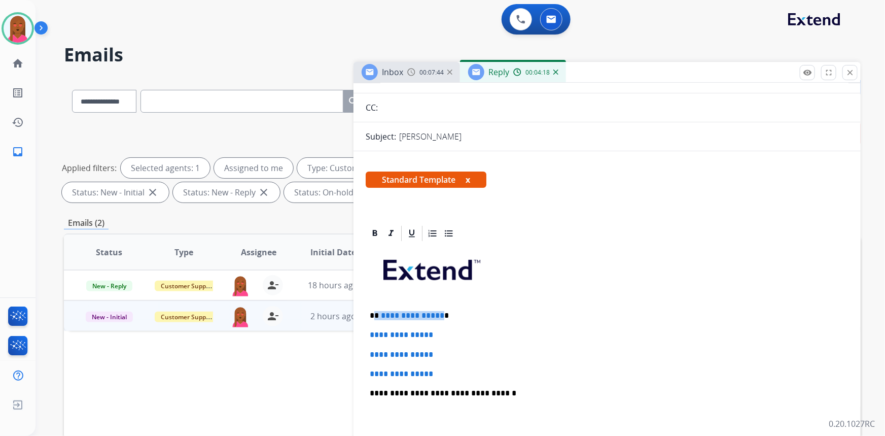
drag, startPoint x: 438, startPoint y: 311, endPoint x: 373, endPoint y: 312, distance: 65.5
click at [373, 312] on p "**********" at bounding box center [603, 315] width 467 height 9
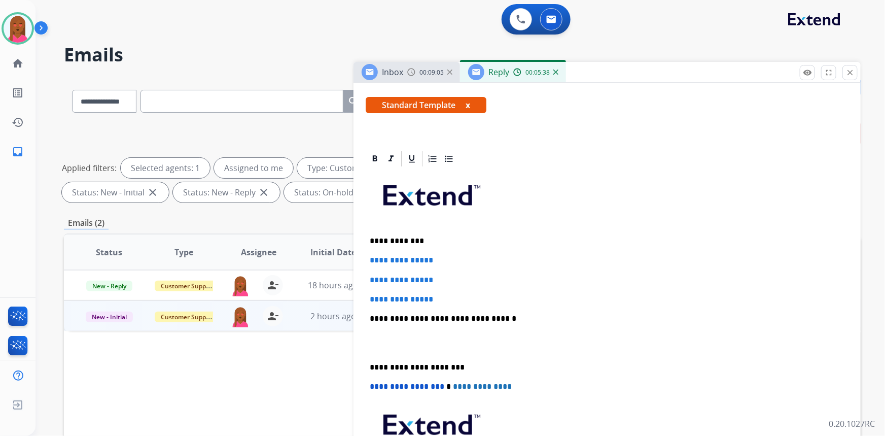
scroll to position [230, 0]
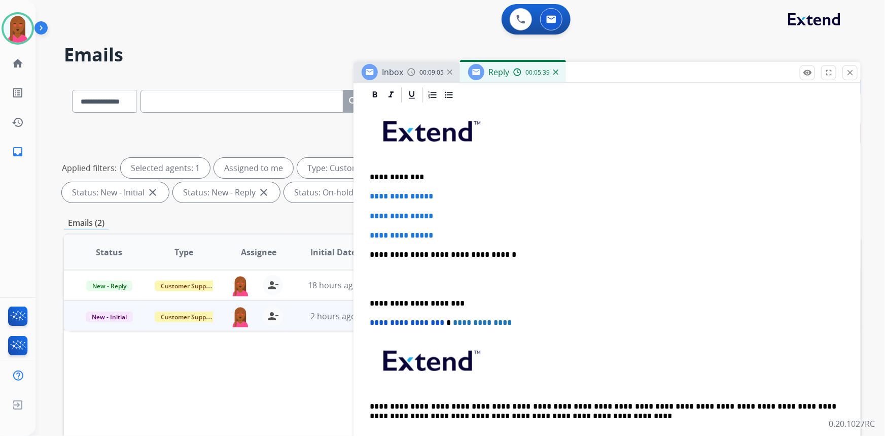
click at [389, 280] on p at bounding box center [607, 279] width 475 height 19
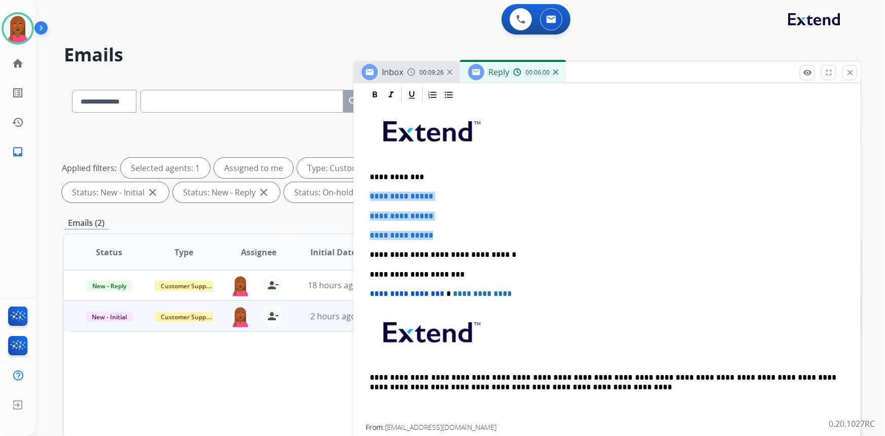
drag, startPoint x: 450, startPoint y: 233, endPoint x: 370, endPoint y: 192, distance: 89.0
click at [370, 192] on div "**********" at bounding box center [607, 264] width 483 height 320
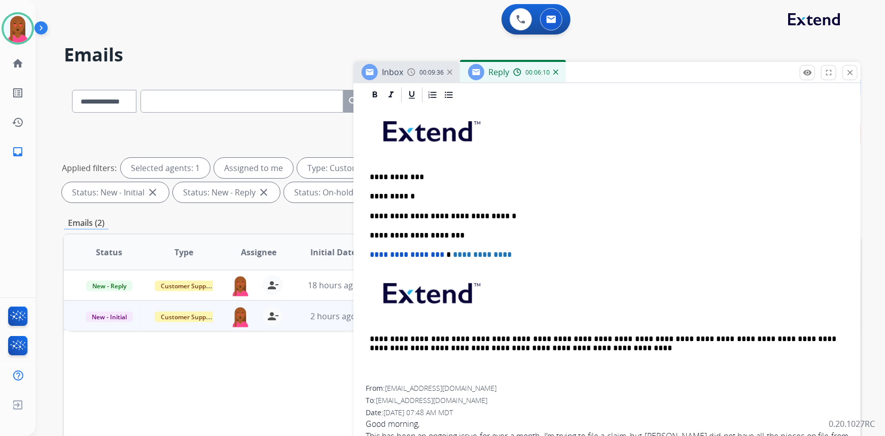
click at [431, 197] on p "**********" at bounding box center [603, 196] width 467 height 9
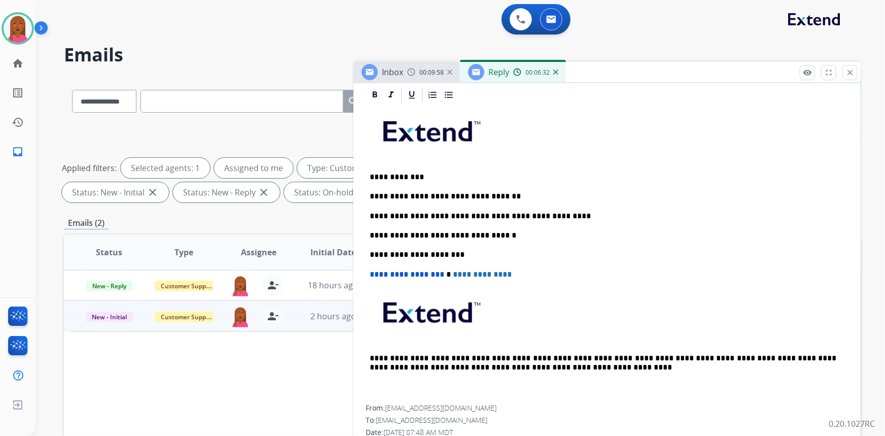
click at [404, 216] on p "**********" at bounding box center [603, 216] width 467 height 9
click at [410, 214] on p "**********" at bounding box center [603, 216] width 467 height 9
click at [399, 214] on p "**********" at bounding box center [603, 216] width 467 height 9
drag, startPoint x: 436, startPoint y: 214, endPoint x: 414, endPoint y: 216, distance: 22.4
click at [414, 216] on p "**********" at bounding box center [603, 216] width 467 height 9
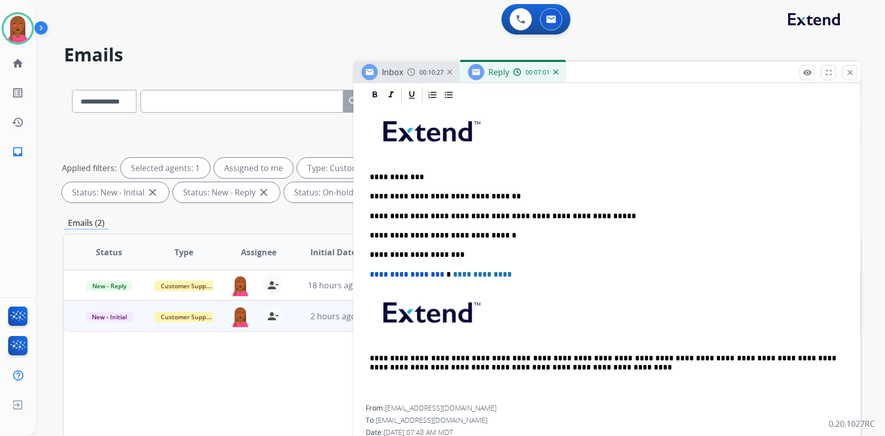
click at [586, 215] on p "**********" at bounding box center [603, 216] width 467 height 9
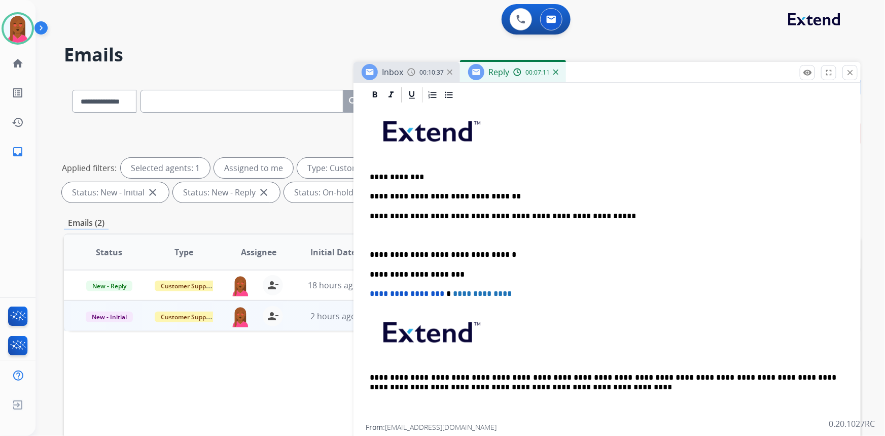
click at [752, 271] on p "**********" at bounding box center [603, 274] width 467 height 9
click at [391, 234] on p at bounding box center [607, 235] width 475 height 9
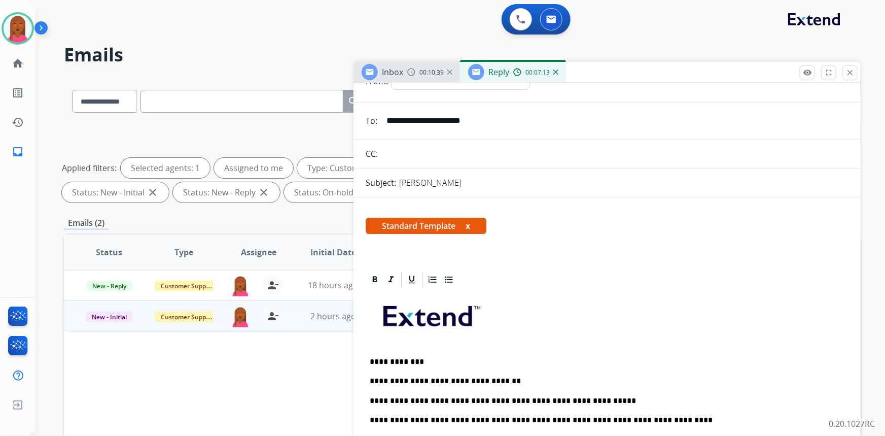
scroll to position [0, 0]
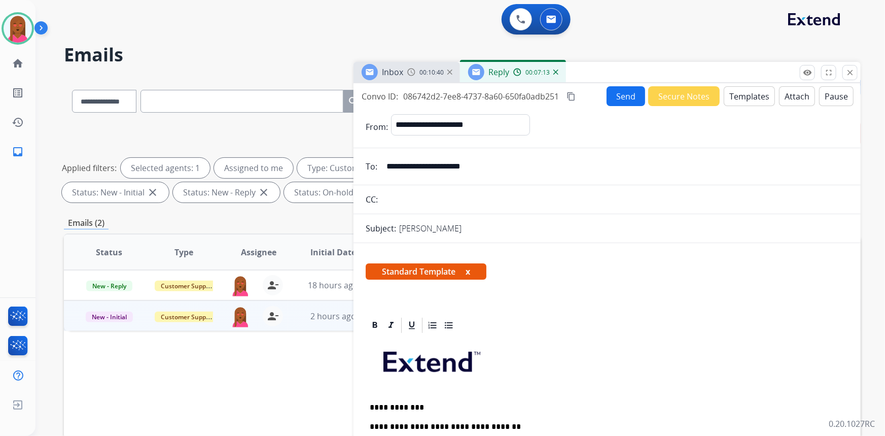
click at [627, 93] on button "Send" at bounding box center [626, 96] width 39 height 20
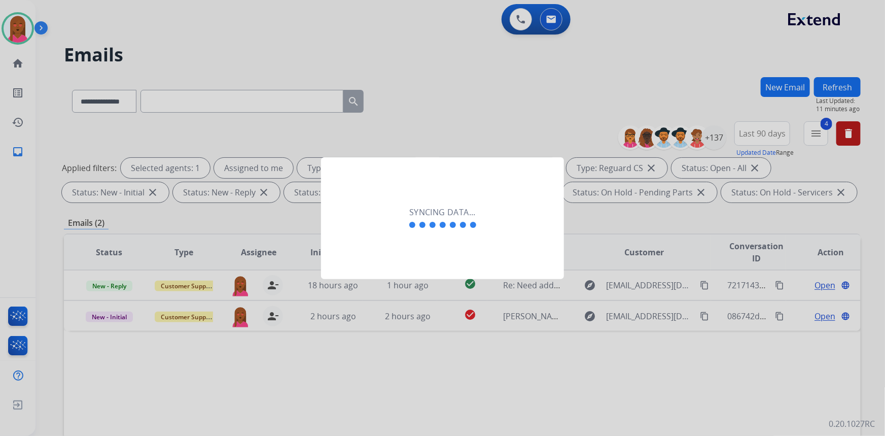
click at [417, 239] on div "Syncing data..." at bounding box center [442, 218] width 243 height 122
click at [386, 254] on div "Syncing data..." at bounding box center [442, 218] width 243 height 122
click at [418, 243] on div "Syncing data..." at bounding box center [442, 218] width 243 height 122
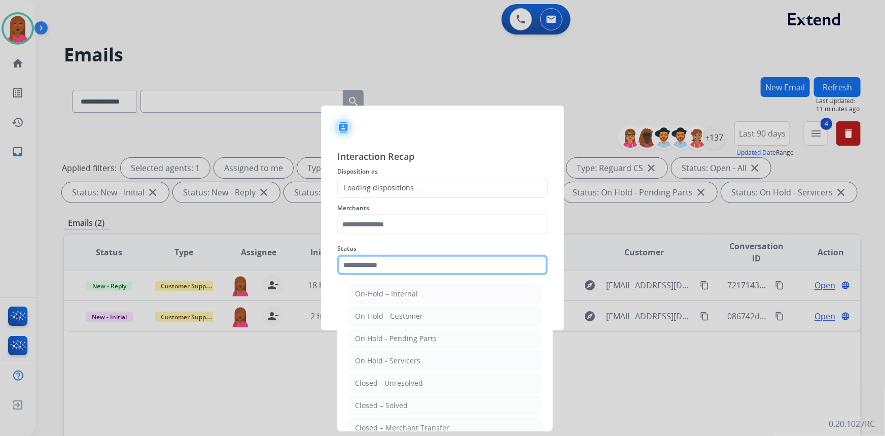
click at [409, 257] on input "text" at bounding box center [442, 265] width 211 height 20
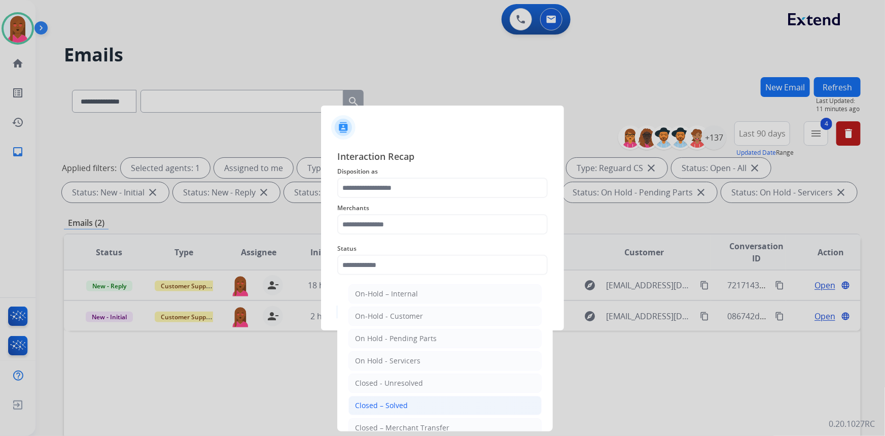
click at [424, 406] on li "Closed – Solved" at bounding box center [445, 405] width 193 height 19
type input "**********"
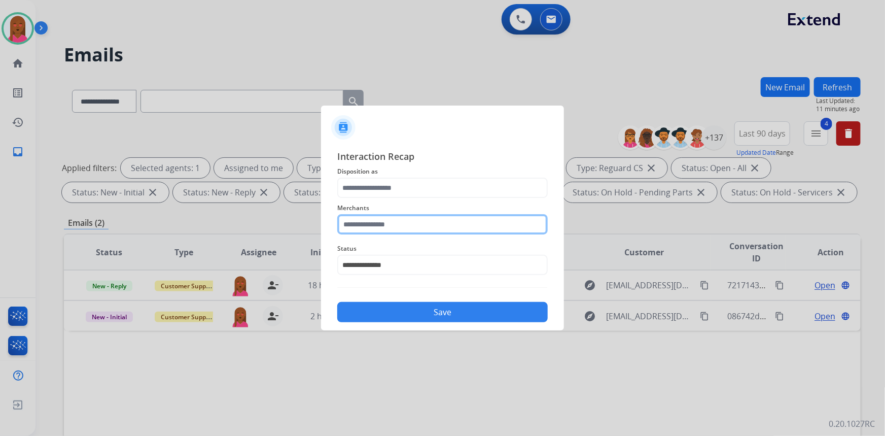
drag, startPoint x: 395, startPoint y: 218, endPoint x: 394, endPoint y: 224, distance: 6.6
click at [394, 224] on input "text" at bounding box center [442, 224] width 211 height 20
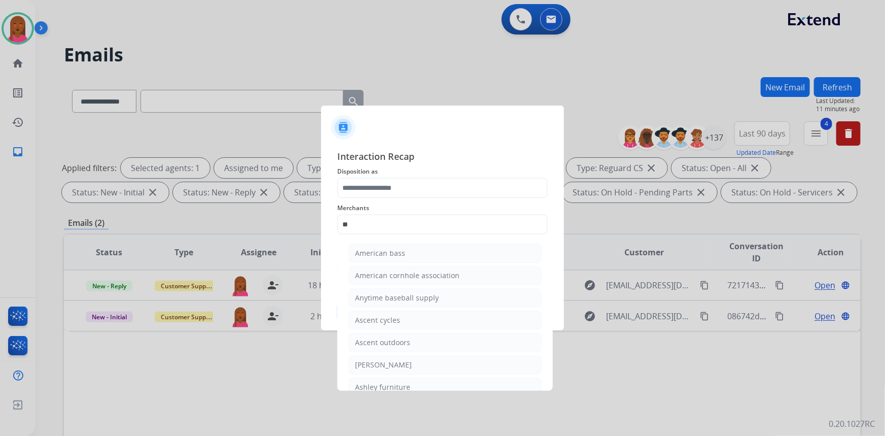
click at [381, 370] on li "[PERSON_NAME]" at bounding box center [445, 364] width 193 height 19
type input "**********"
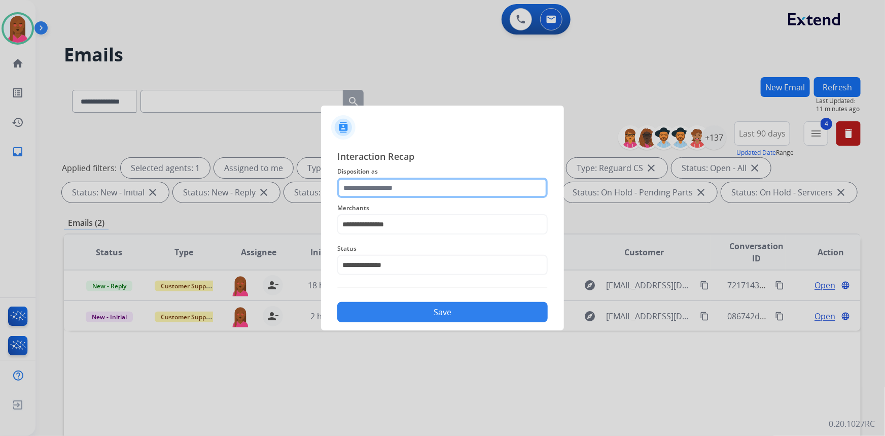
click at [416, 187] on input "text" at bounding box center [442, 188] width 211 height 20
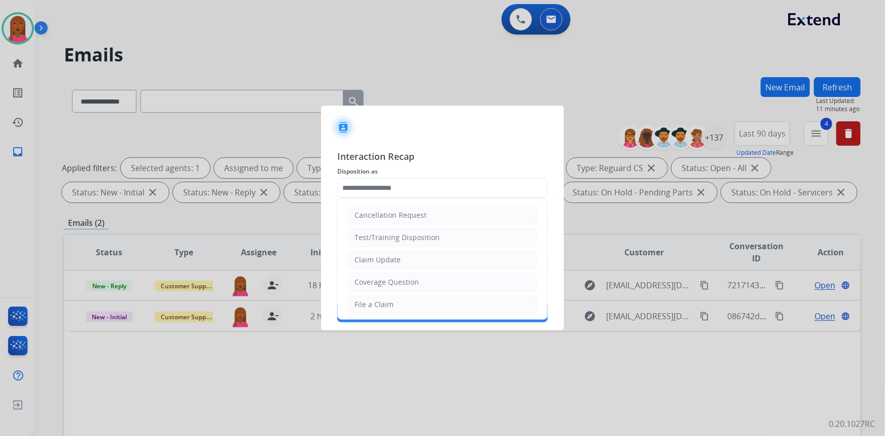
click at [393, 283] on div "Coverage Question" at bounding box center [387, 282] width 64 height 10
type input "**********"
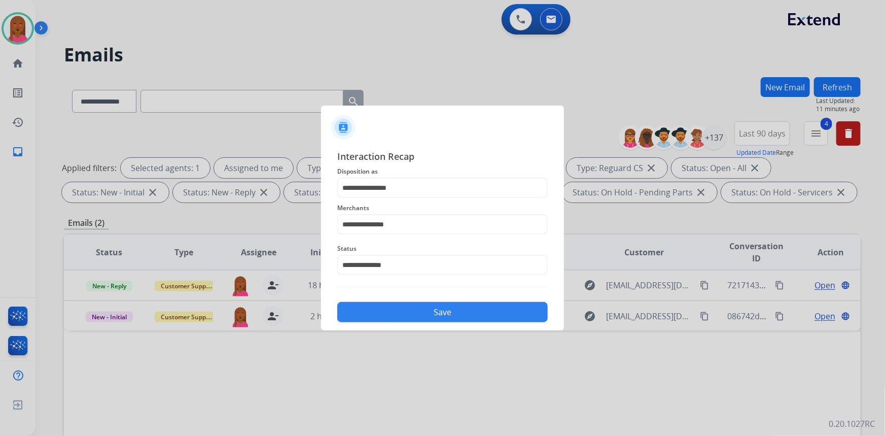
click at [433, 319] on button "Save" at bounding box center [442, 312] width 211 height 20
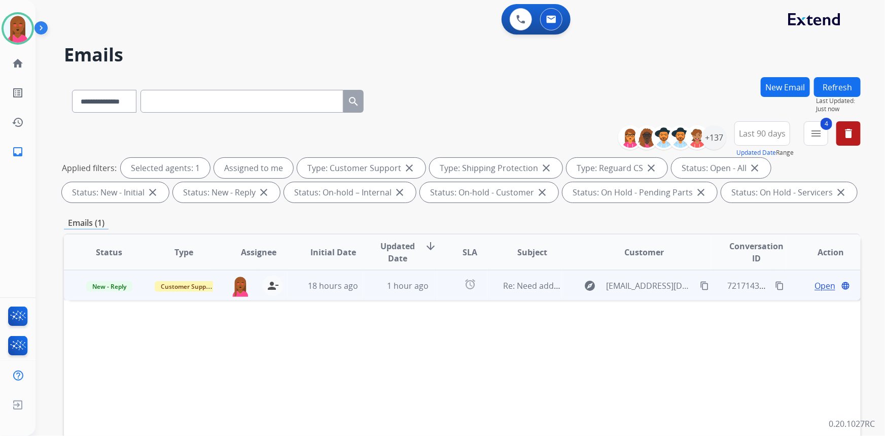
click at [816, 288] on span "Open" at bounding box center [825, 286] width 21 height 12
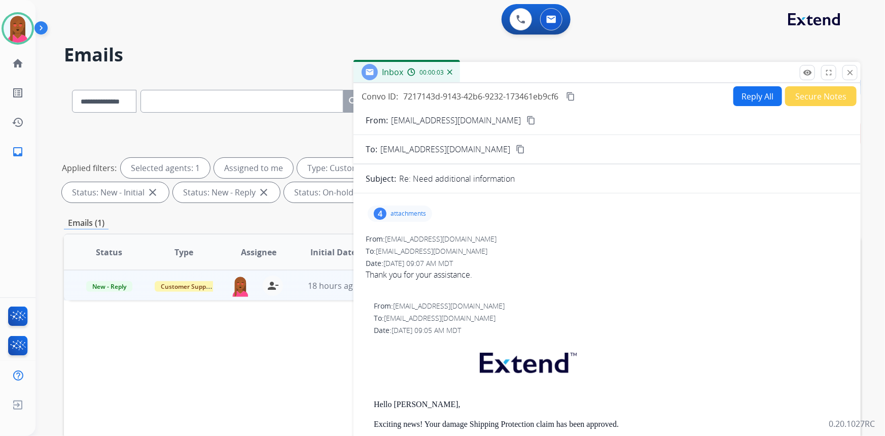
click at [825, 93] on button "Secure Notes" at bounding box center [821, 96] width 72 height 20
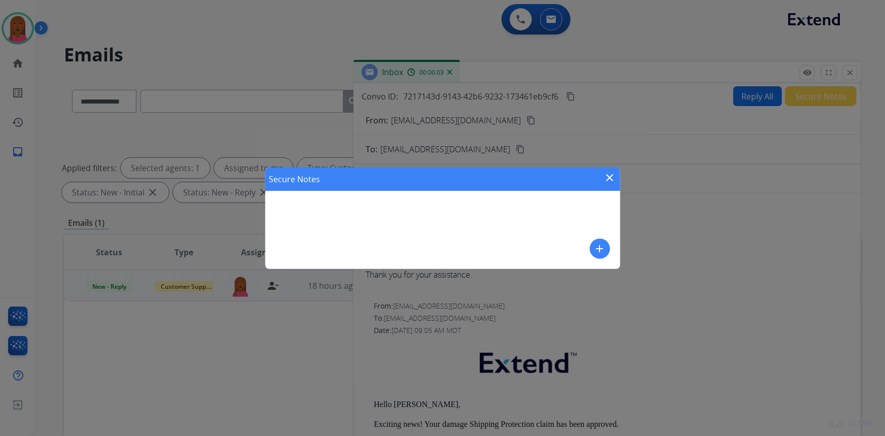
click at [587, 253] on div "Secure Notes close add" at bounding box center [442, 217] width 355 height 101
click at [600, 248] on mat-icon "add" at bounding box center [600, 249] width 12 height 12
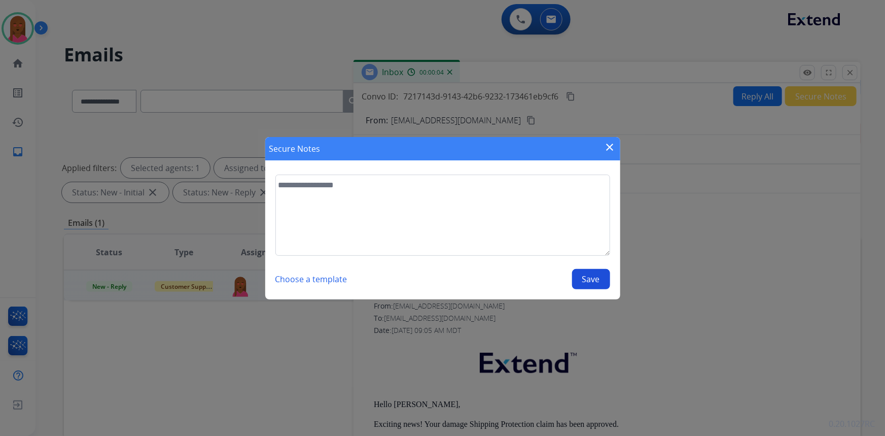
click at [501, 241] on textarea at bounding box center [443, 215] width 335 height 81
type textarea "**********"
click at [586, 284] on button "Save" at bounding box center [591, 279] width 38 height 20
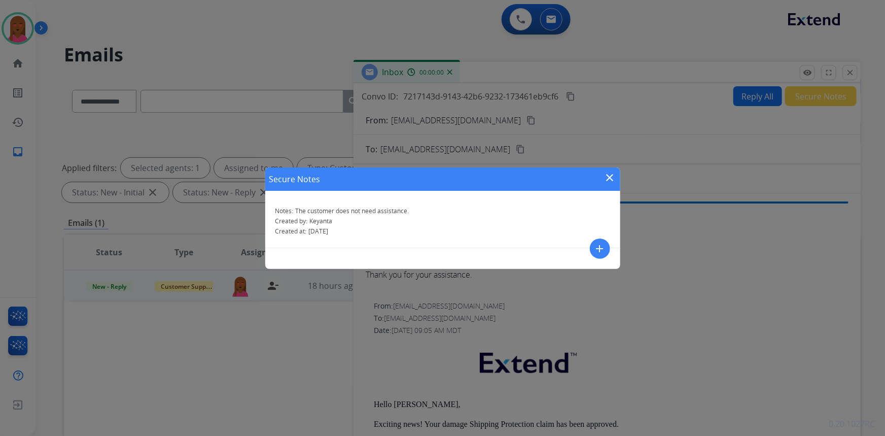
click at [610, 177] on mat-icon "close" at bounding box center [610, 178] width 12 height 12
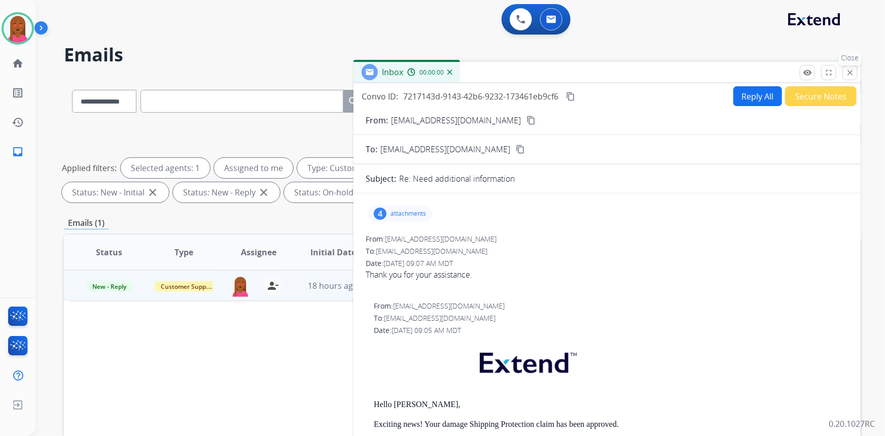
click at [854, 71] on mat-icon "close" at bounding box center [850, 72] width 9 height 9
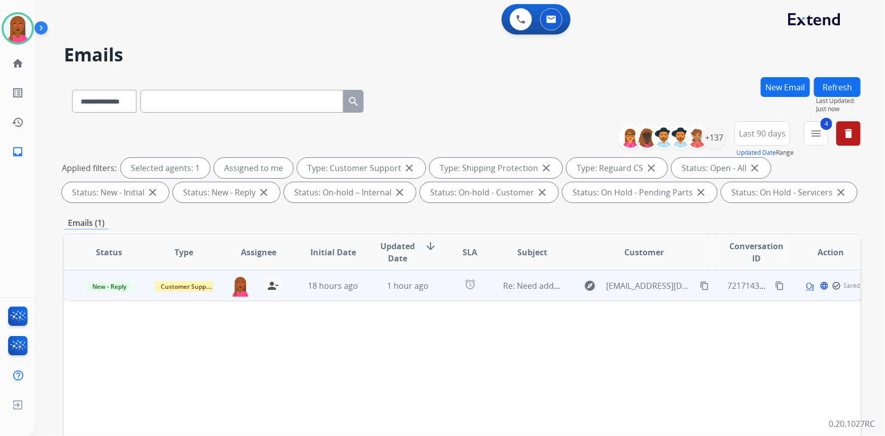
click at [100, 280] on p "New - Reply" at bounding box center [109, 286] width 58 height 12
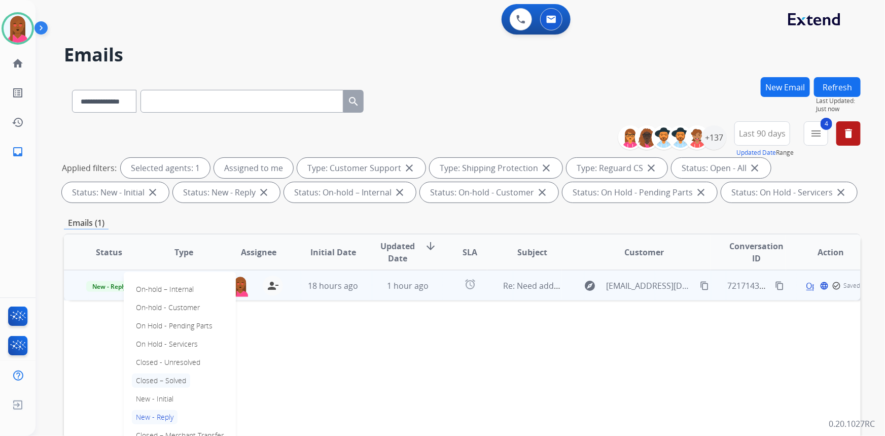
click at [180, 381] on p "Closed – Solved" at bounding box center [161, 380] width 58 height 14
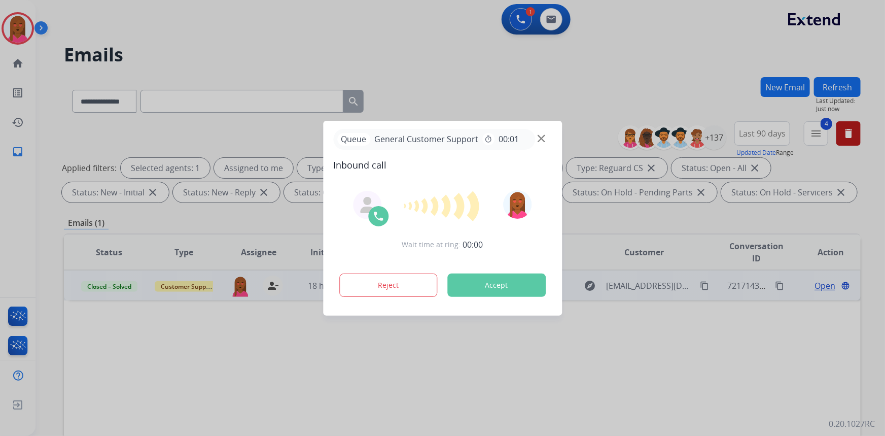
click at [806, 259] on div at bounding box center [442, 218] width 885 height 436
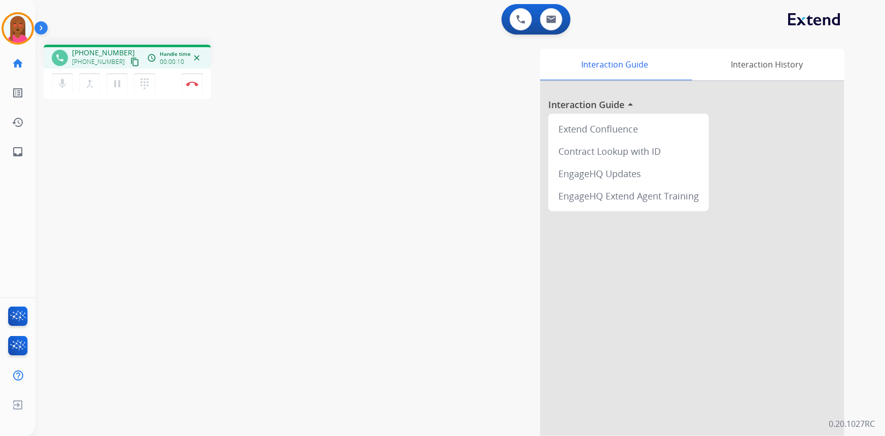
click at [130, 62] on mat-icon "content_copy" at bounding box center [134, 61] width 9 height 9
click at [119, 85] on mat-icon "pause" at bounding box center [117, 84] width 12 height 12
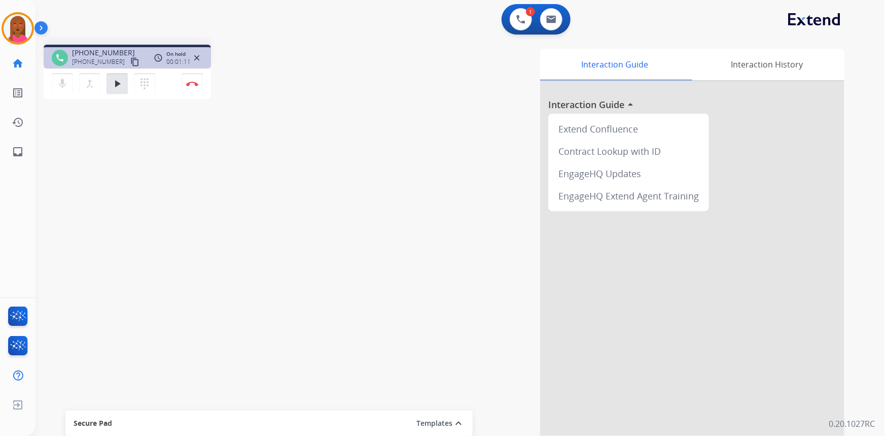
click at [142, 311] on div "phone +14328531142 +14328531142 content_copy access_time Call metrics Queue 00:…" at bounding box center [449, 248] width 826 height 423
click at [120, 83] on mat-icon "play_arrow" at bounding box center [117, 84] width 12 height 12
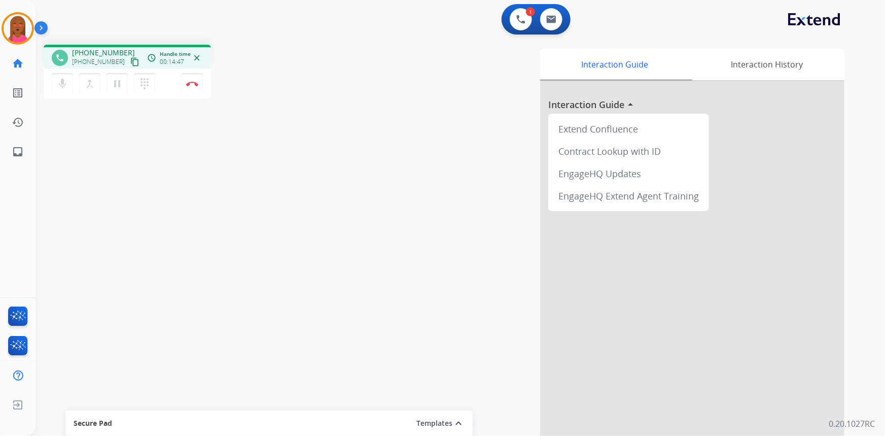
click at [136, 378] on div "phone +14328531142 +14328531142 content_copy access_time Call metrics Queue 00:…" at bounding box center [449, 248] width 826 height 423
click at [189, 82] on img at bounding box center [192, 83] width 12 height 5
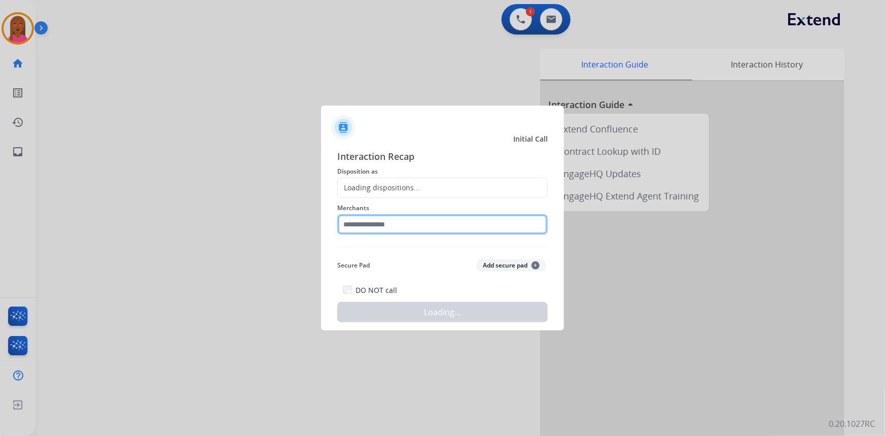
click at [412, 225] on input "text" at bounding box center [442, 224] width 211 height 20
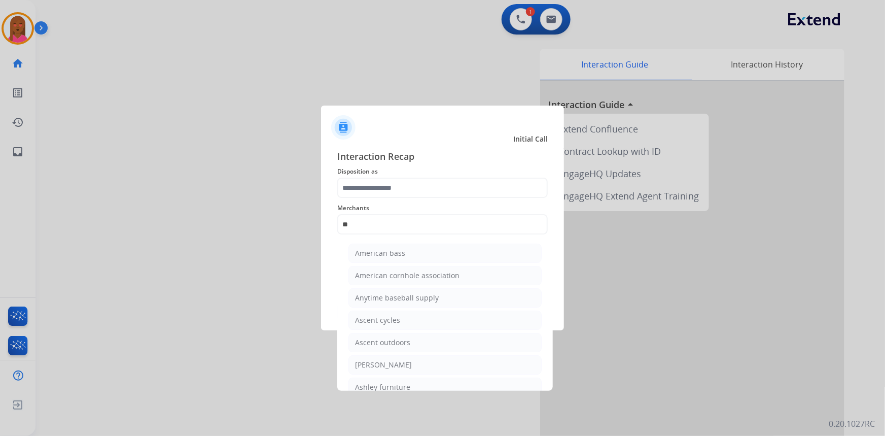
click at [406, 384] on div "Ashley furniture" at bounding box center [382, 387] width 55 height 10
type input "**********"
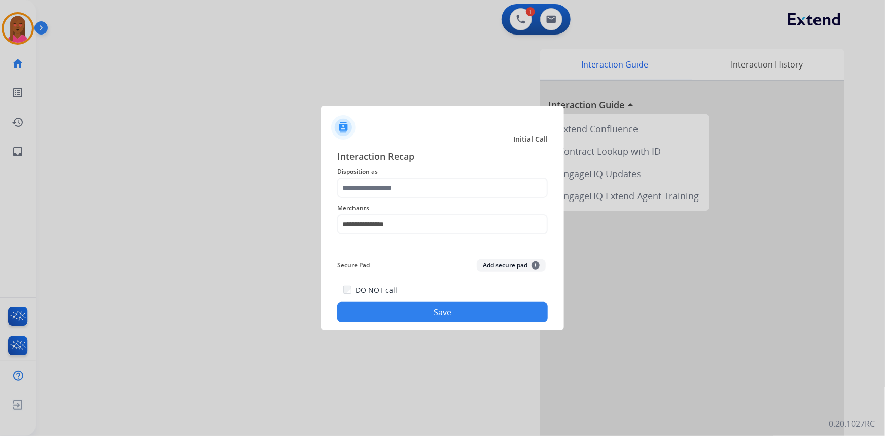
click at [464, 202] on span "Merchants" at bounding box center [442, 208] width 211 height 12
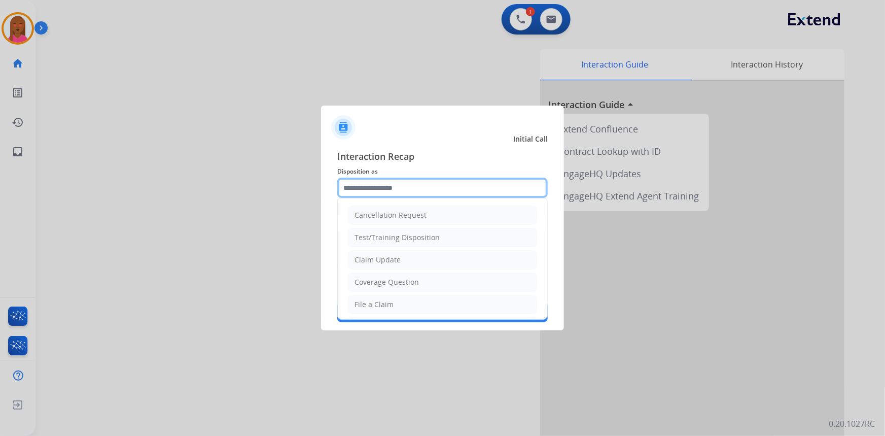
click at [459, 185] on input "text" at bounding box center [442, 188] width 211 height 20
drag, startPoint x: 417, startPoint y: 260, endPoint x: 417, endPoint y: 297, distance: 37.0
click at [420, 264] on li "Claim Update" at bounding box center [442, 259] width 189 height 19
type input "**********"
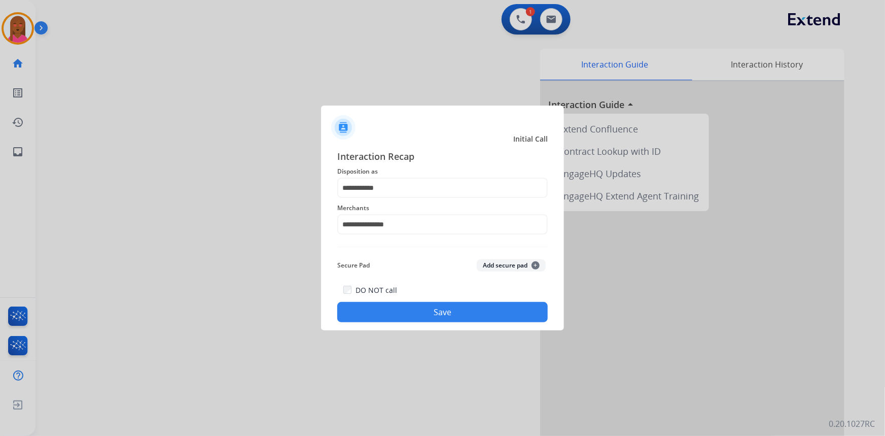
click at [409, 312] on button "Save" at bounding box center [442, 312] width 211 height 20
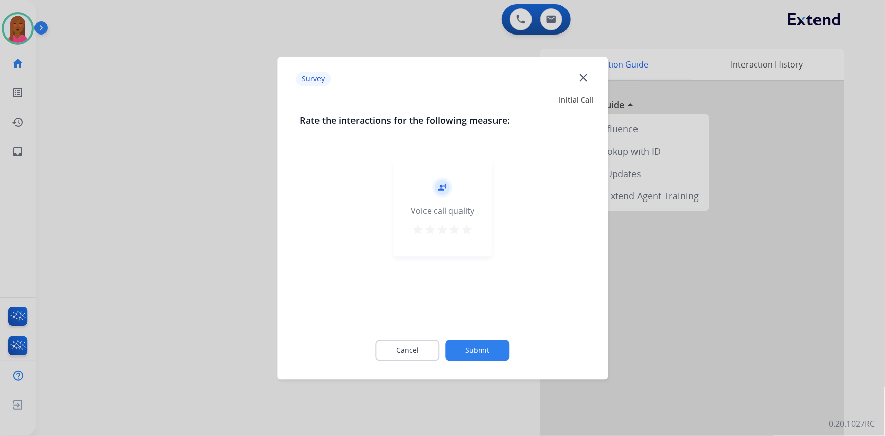
click at [581, 81] on mat-icon "close" at bounding box center [583, 77] width 13 height 13
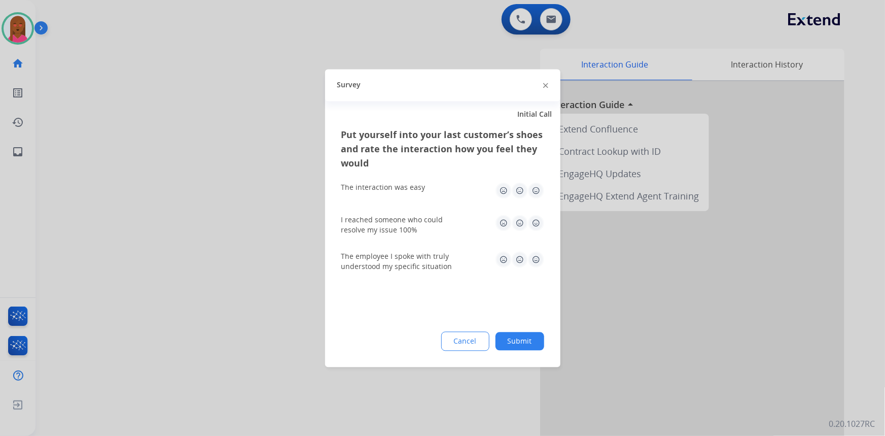
click at [546, 87] on img at bounding box center [545, 85] width 5 height 5
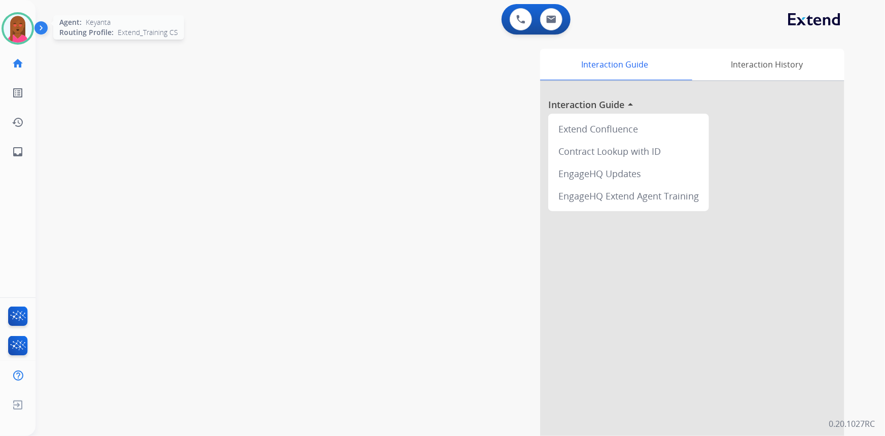
click at [28, 21] on img at bounding box center [18, 28] width 28 height 28
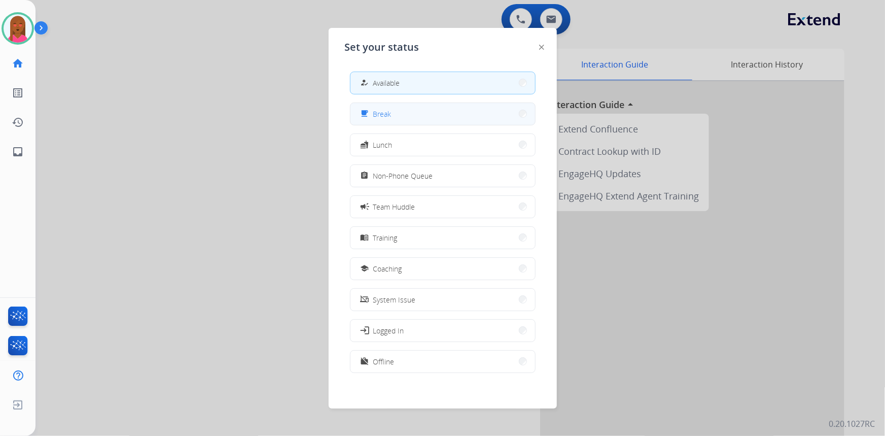
click at [461, 112] on button "free_breakfast Break" at bounding box center [443, 114] width 185 height 22
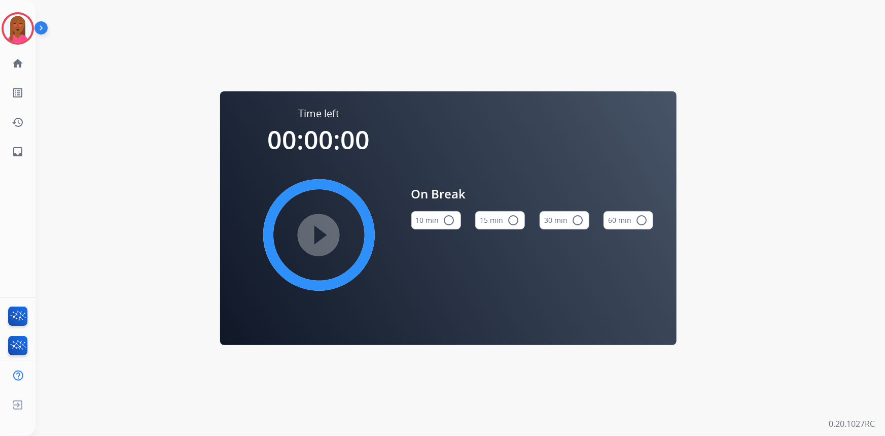
click at [444, 218] on mat-icon "radio_button_unchecked" at bounding box center [449, 220] width 12 height 12
click at [313, 231] on mat-icon "play_circle_filled" at bounding box center [319, 235] width 12 height 12
click at [20, 25] on img at bounding box center [18, 28] width 28 height 28
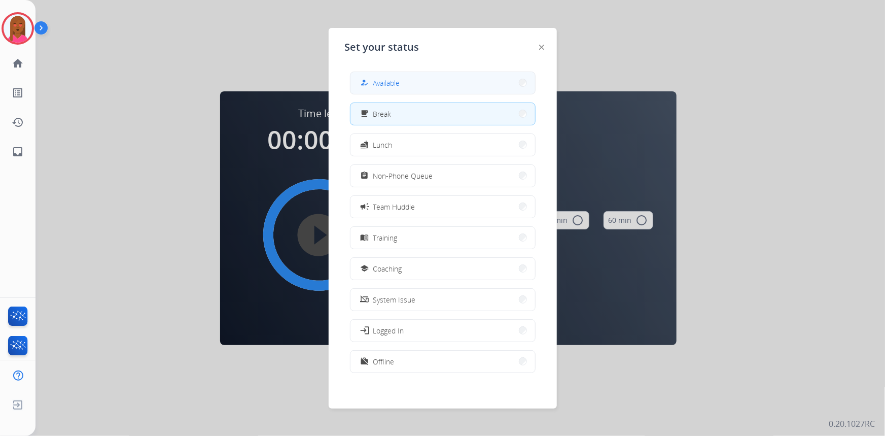
click at [428, 76] on button "how_to_reg Available" at bounding box center [443, 83] width 185 height 22
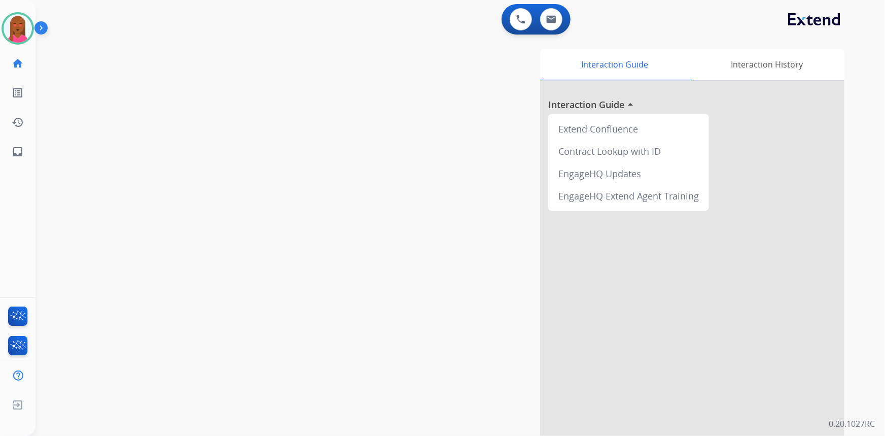
click at [41, 94] on div "swap_horiz Break voice bridge close_fullscreen Connect 3-Way Call merge_type Se…" at bounding box center [449, 248] width 826 height 423
click at [21, 147] on mat-icon "inbox" at bounding box center [18, 152] width 12 height 12
select select "**********"
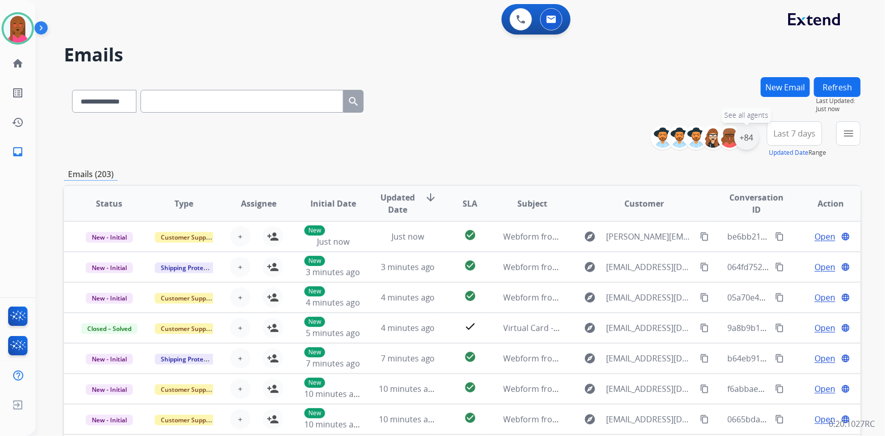
click at [738, 137] on div "+84" at bounding box center [747, 137] width 24 height 24
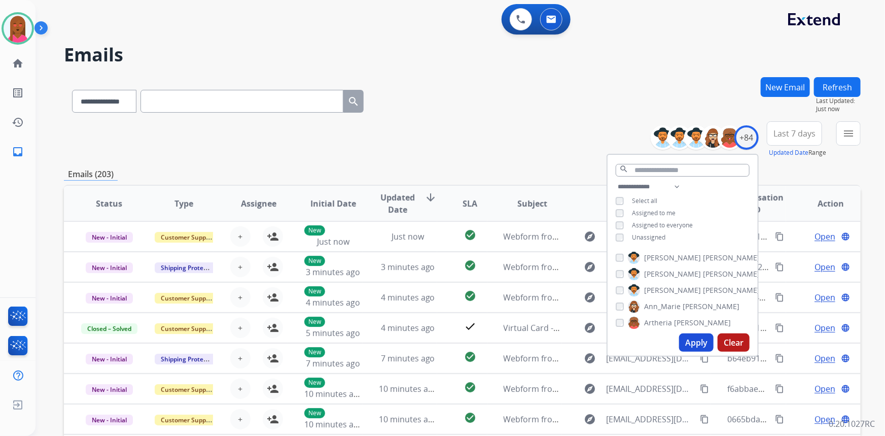
click at [623, 210] on div "Assigned to me" at bounding box center [646, 213] width 60 height 8
drag, startPoint x: 686, startPoint y: 339, endPoint x: 679, endPoint y: 329, distance: 12.1
click at [682, 335] on button "Apply" at bounding box center [696, 342] width 35 height 18
click at [793, 126] on button "Last 7 days" at bounding box center [794, 133] width 55 height 24
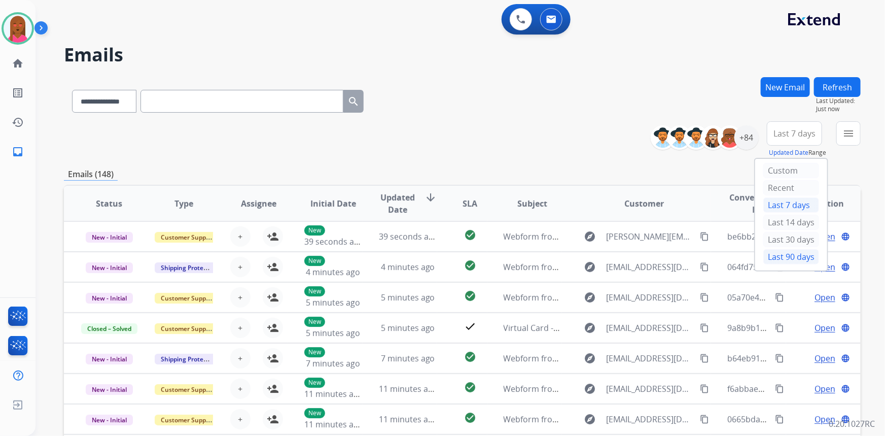
click at [772, 254] on div "Last 90 days" at bounding box center [792, 256] width 56 height 15
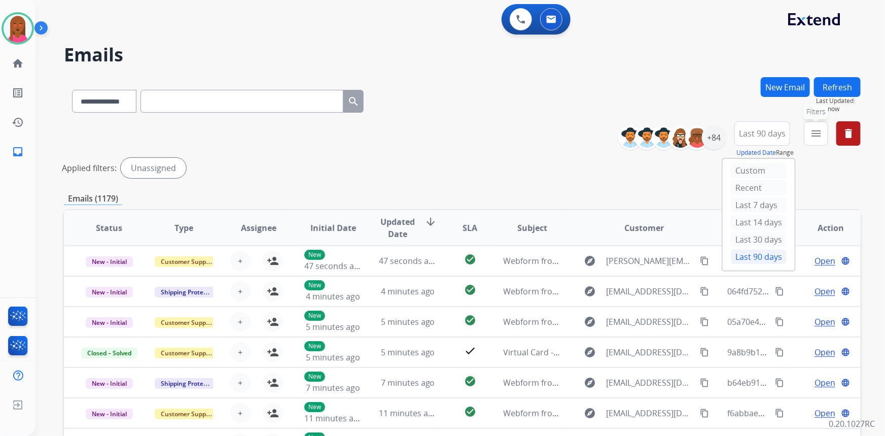
click at [820, 139] on button "menu Filters" at bounding box center [816, 133] width 24 height 24
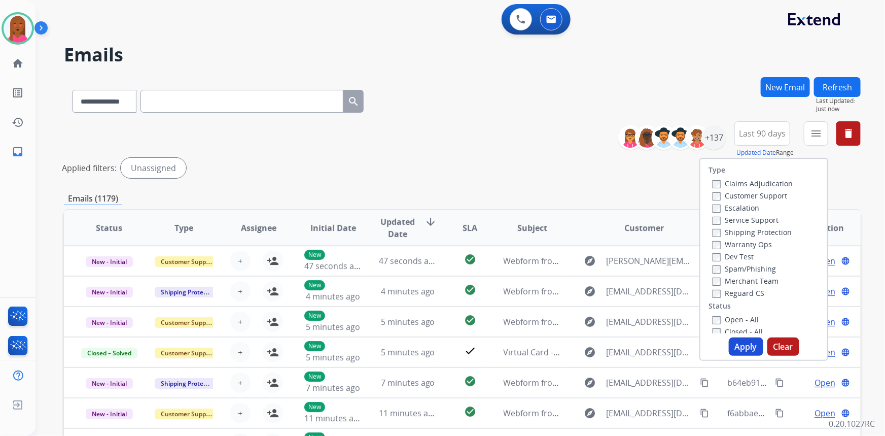
click at [768, 196] on label "Customer Support" at bounding box center [750, 196] width 75 height 10
click at [763, 234] on label "Shipping Protection" at bounding box center [752, 232] width 79 height 10
click at [739, 295] on label "Reguard CS" at bounding box center [739, 293] width 52 height 10
click at [726, 319] on label "Open - All" at bounding box center [736, 320] width 46 height 10
click at [734, 341] on button "Apply" at bounding box center [746, 346] width 35 height 18
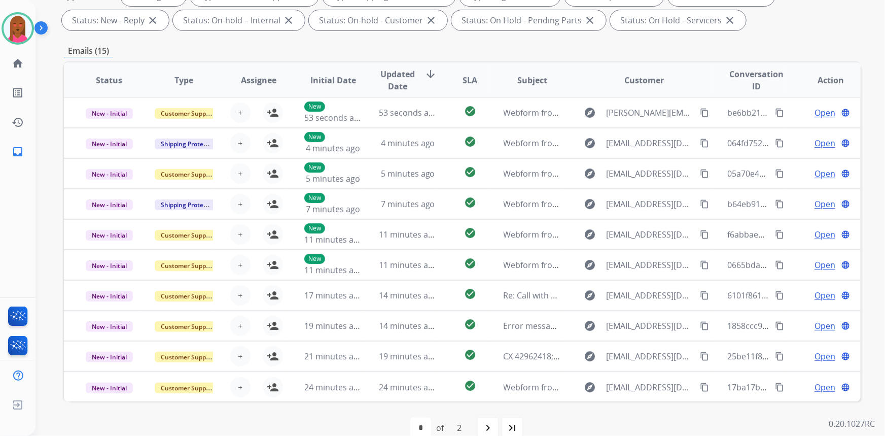
scroll to position [190, 0]
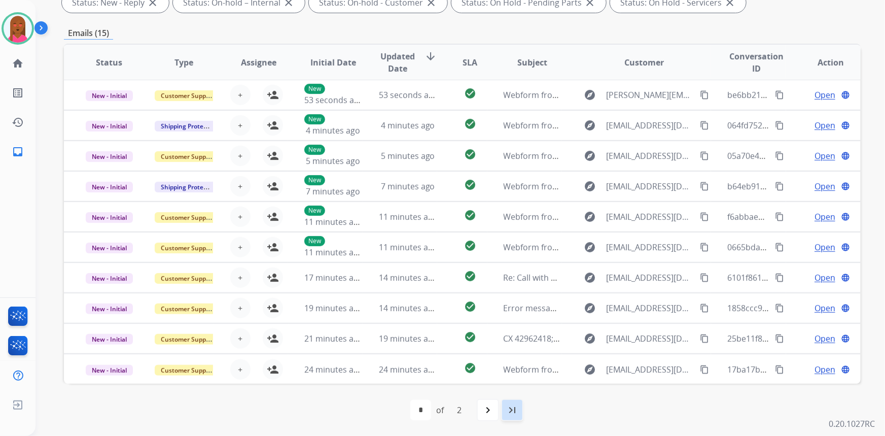
click at [516, 412] on mat-icon "last_page" at bounding box center [512, 410] width 12 height 12
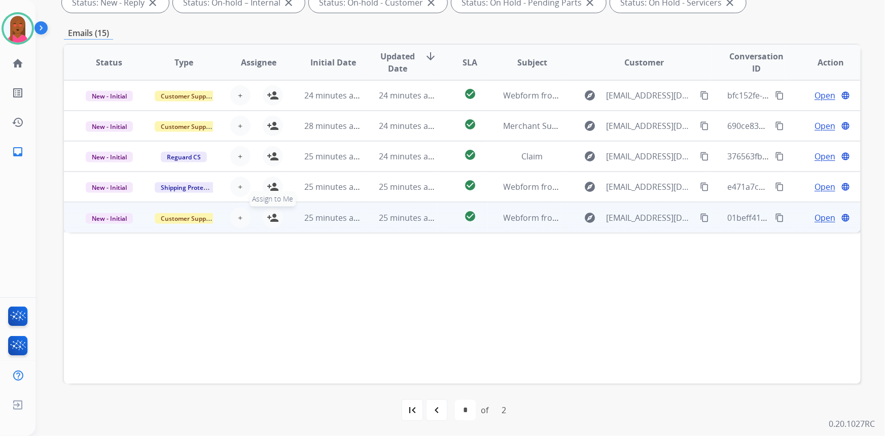
click at [278, 216] on button "person_add Assign to Me" at bounding box center [273, 218] width 20 height 20
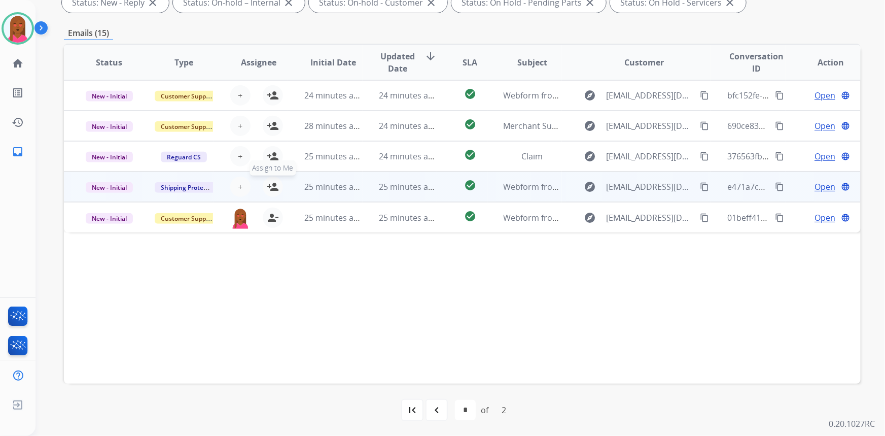
click at [274, 186] on mat-icon "person_add" at bounding box center [273, 187] width 12 height 12
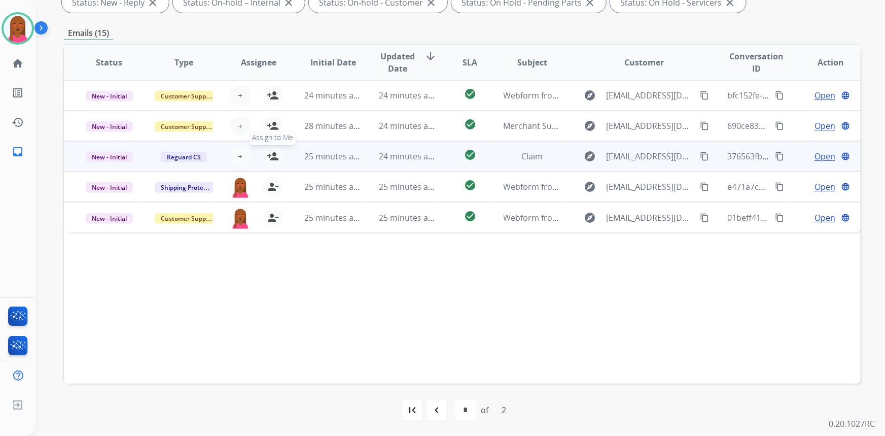
click at [274, 153] on mat-icon "person_add" at bounding box center [273, 156] width 12 height 12
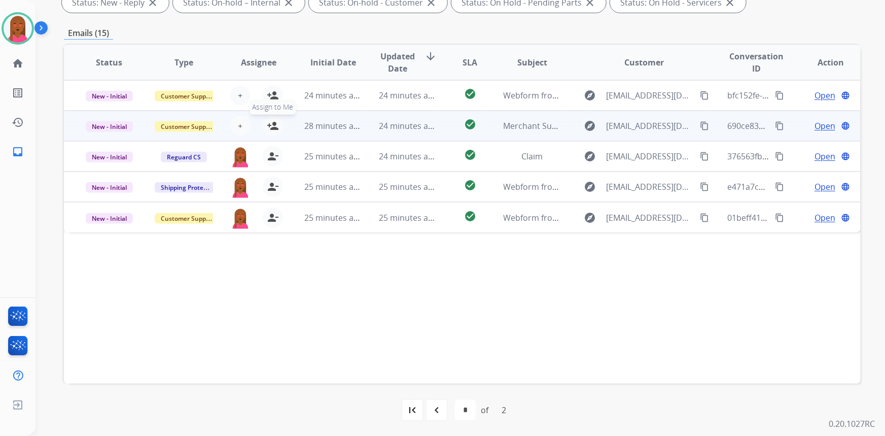
drag, startPoint x: 269, startPoint y: 122, endPoint x: 273, endPoint y: 99, distance: 22.7
click at [270, 122] on mat-icon "person_add" at bounding box center [273, 126] width 12 height 12
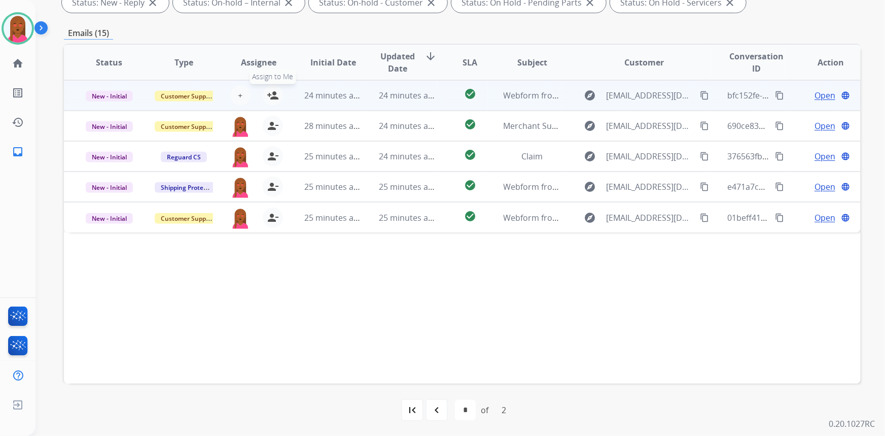
click at [270, 91] on mat-icon "person_add" at bounding box center [273, 95] width 12 height 12
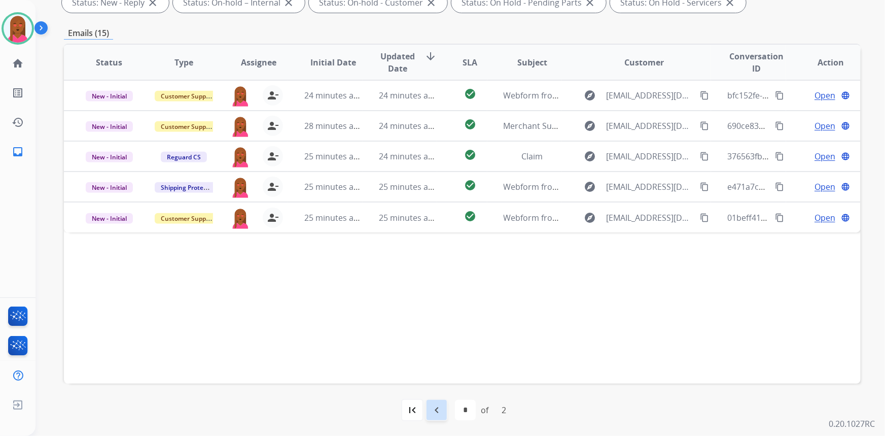
click at [443, 415] on div "navigate_before" at bounding box center [437, 410] width 22 height 22
select select "*"
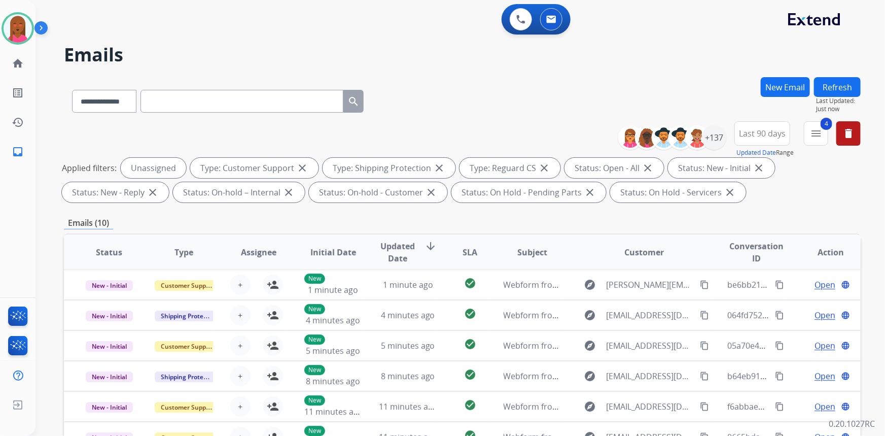
scroll to position [184, 0]
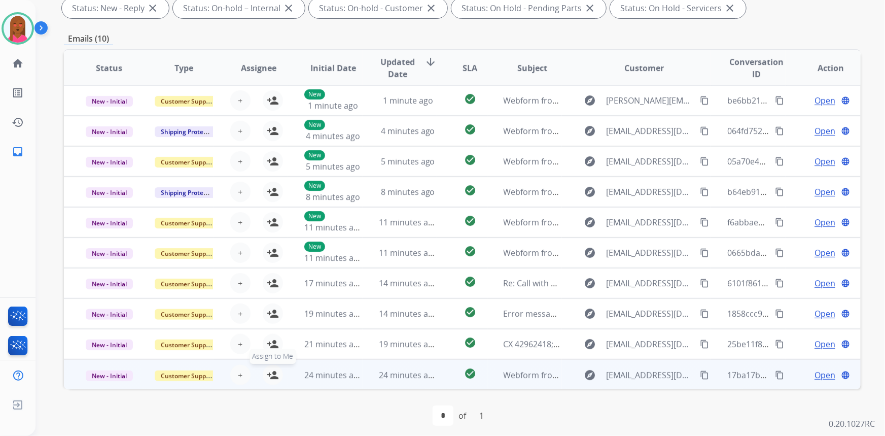
click at [272, 377] on mat-icon "person_add" at bounding box center [273, 375] width 12 height 12
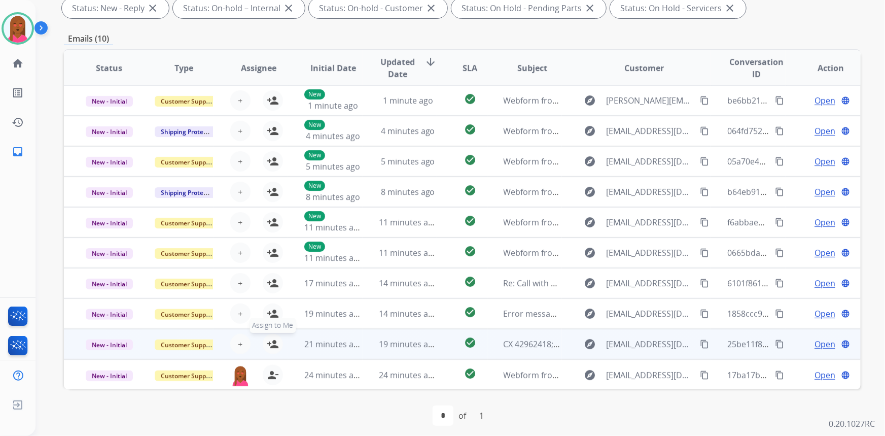
click at [271, 338] on mat-icon "person_add" at bounding box center [273, 344] width 12 height 12
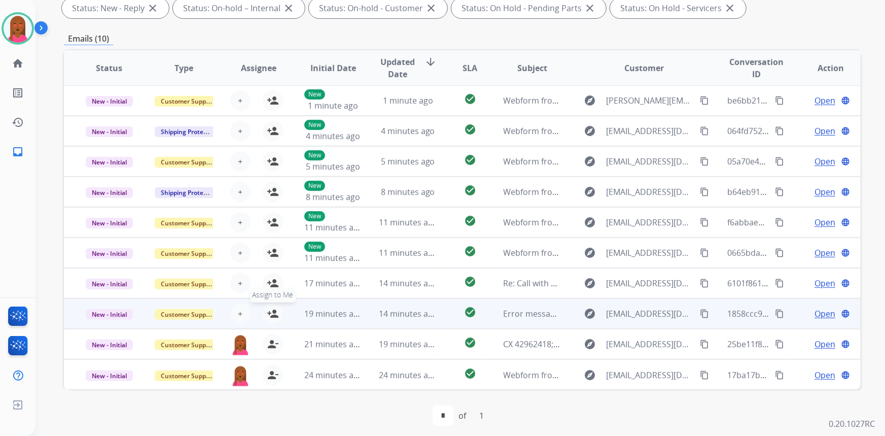
click at [273, 311] on mat-icon "person_add" at bounding box center [273, 313] width 12 height 12
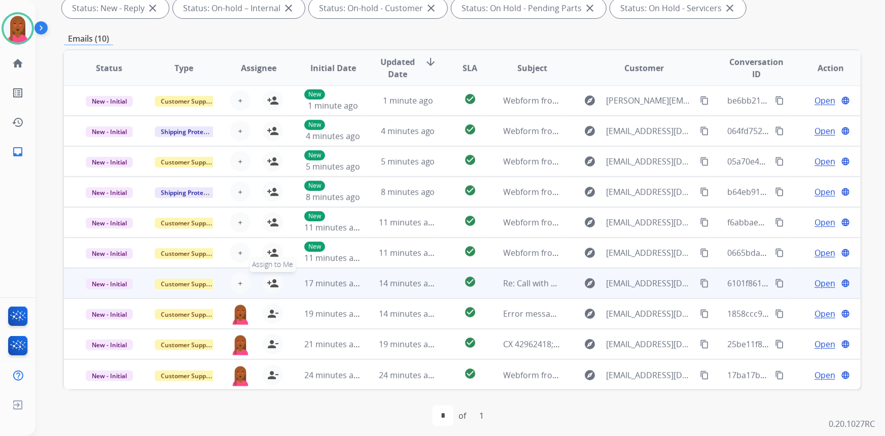
click at [271, 280] on mat-icon "person_add" at bounding box center [273, 283] width 12 height 12
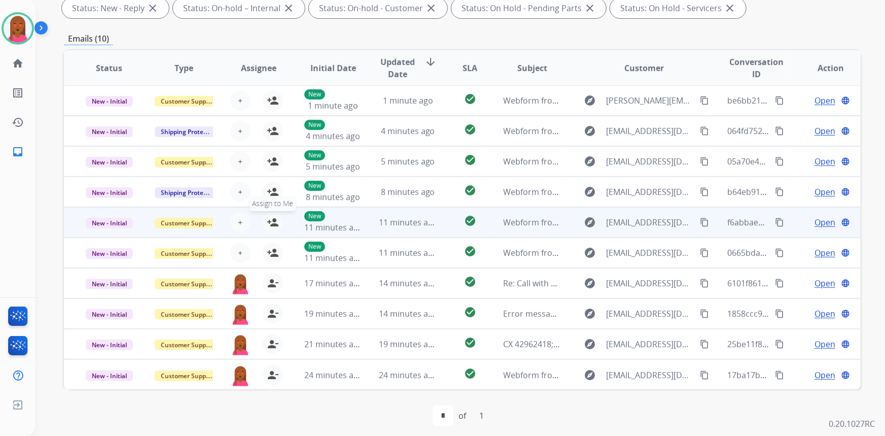
drag, startPoint x: 271, startPoint y: 252, endPoint x: 273, endPoint y: 216, distance: 36.1
click at [271, 253] on mat-icon "person_add" at bounding box center [273, 253] width 12 height 12
click at [273, 219] on mat-icon "person_add" at bounding box center [273, 222] width 12 height 12
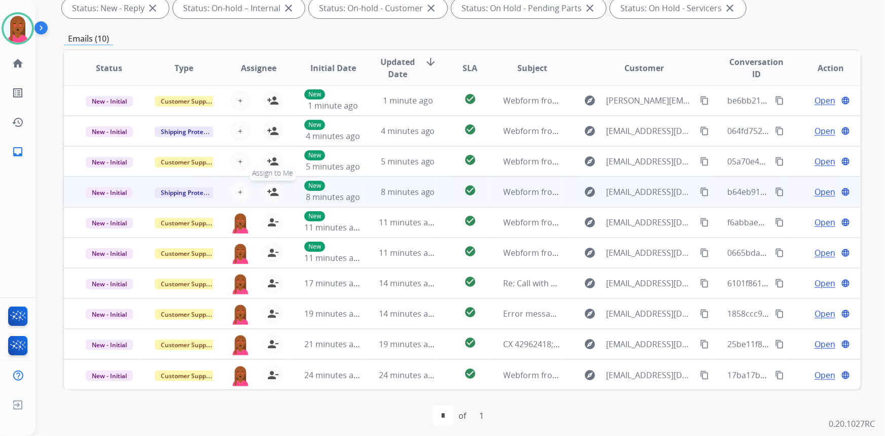
click at [271, 191] on mat-icon "person_add" at bounding box center [273, 192] width 12 height 12
click at [271, 164] on table "Status Type Assignee Initial Date Updated Date arrow_downward SLA Subject Custo…" at bounding box center [462, 220] width 797 height 340
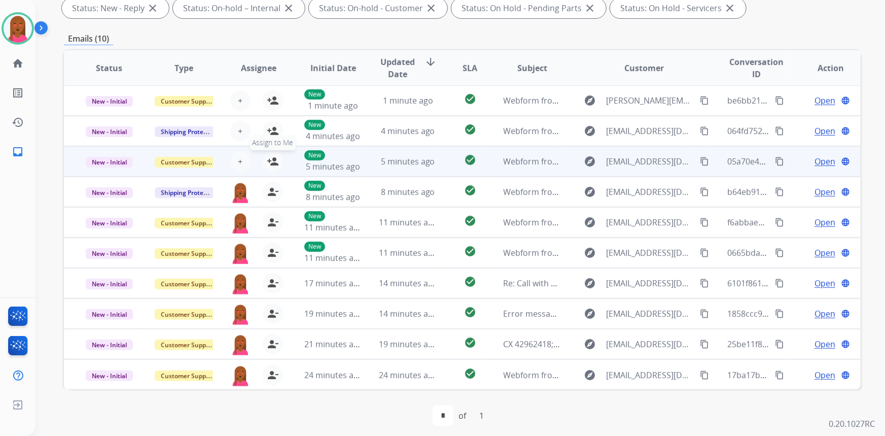
click at [271, 158] on mat-icon "person_add" at bounding box center [273, 161] width 12 height 12
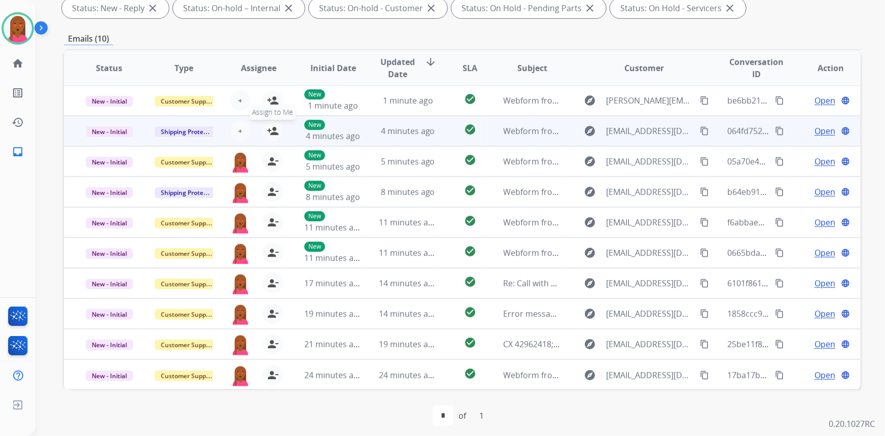
click at [273, 125] on mat-icon "person_add" at bounding box center [273, 131] width 12 height 12
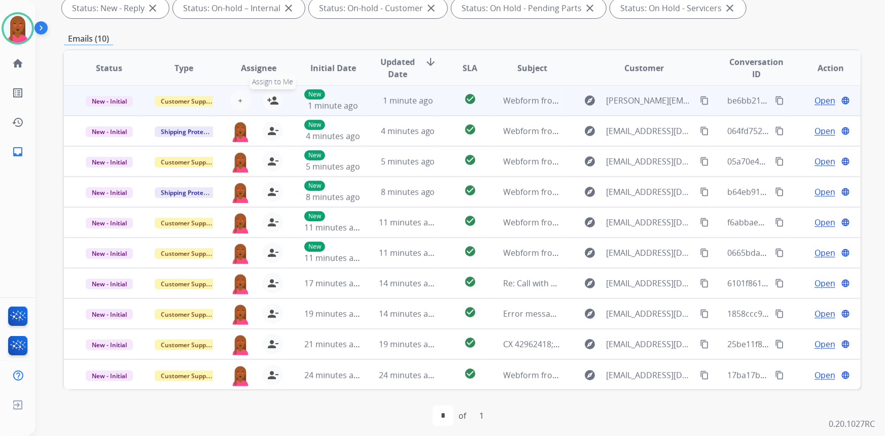
click at [271, 101] on mat-icon "person_add" at bounding box center [273, 100] width 12 height 12
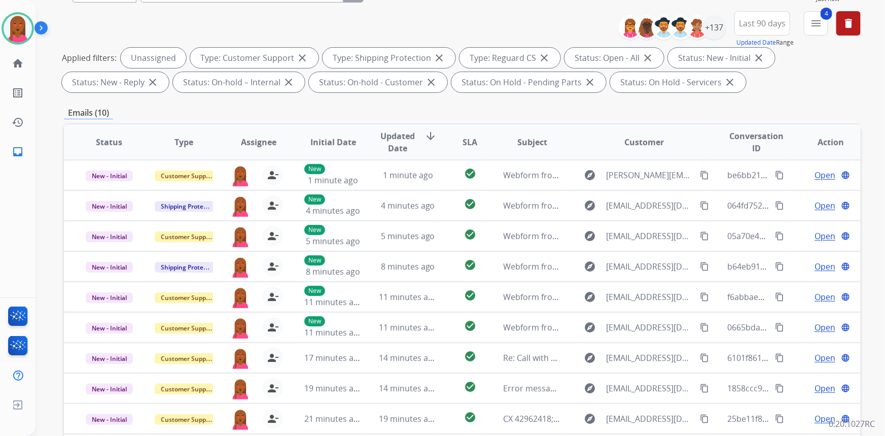
scroll to position [5, 0]
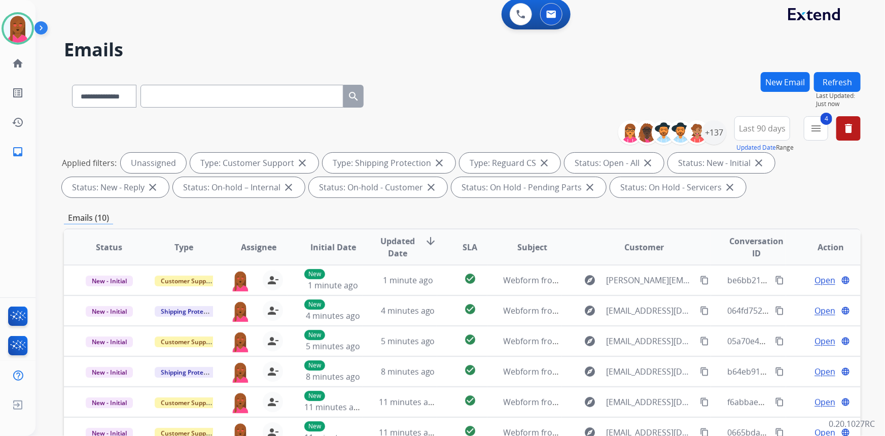
click at [710, 144] on div "+137" at bounding box center [676, 132] width 100 height 24
click at [710, 140] on div "+137" at bounding box center [714, 132] width 24 height 24
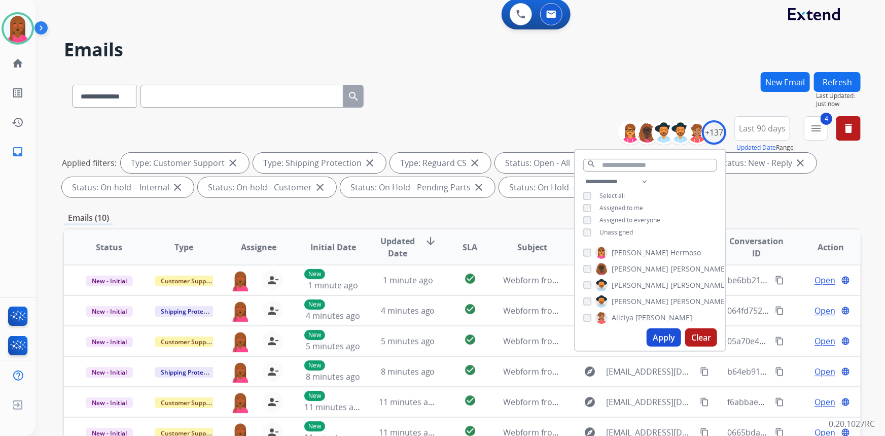
click at [581, 207] on div "**********" at bounding box center [650, 208] width 150 height 65
click at [668, 336] on button "Apply" at bounding box center [664, 337] width 35 height 18
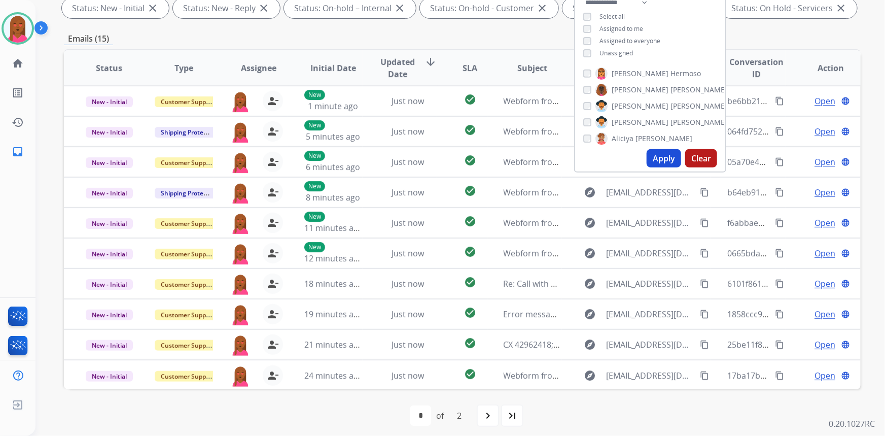
scroll to position [1, 0]
click at [515, 413] on mat-icon "last_page" at bounding box center [512, 415] width 12 height 12
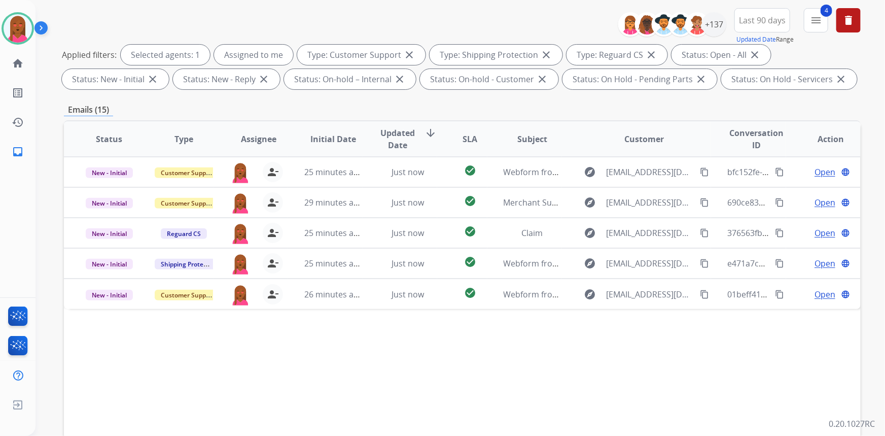
scroll to position [190, 0]
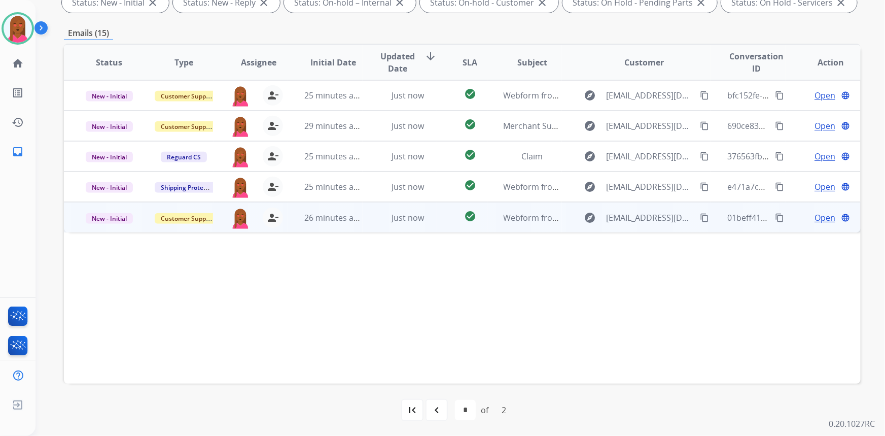
click at [815, 214] on span "Open" at bounding box center [825, 218] width 21 height 12
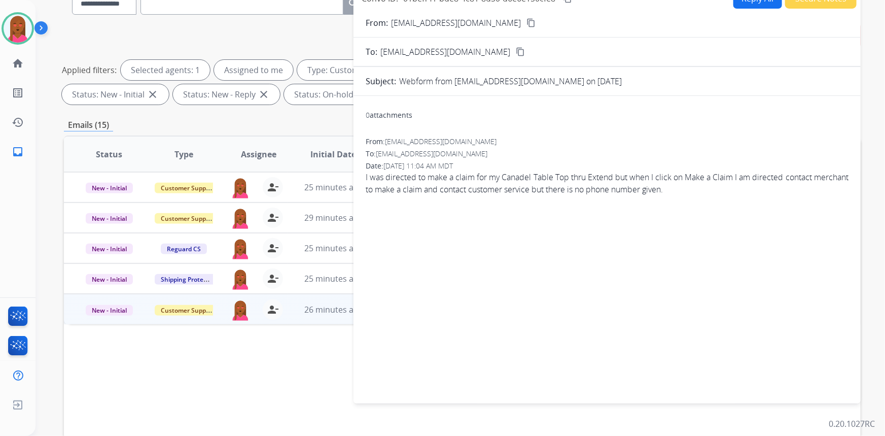
scroll to position [97, 0]
click at [527, 20] on mat-icon "content_copy" at bounding box center [531, 23] width 9 height 9
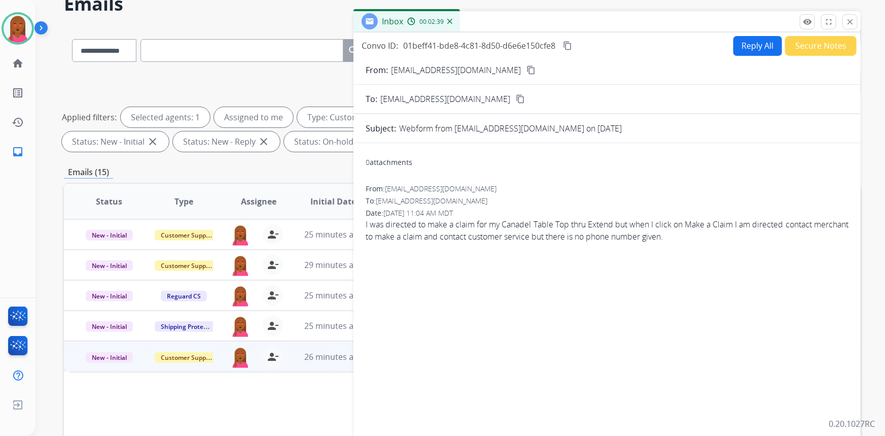
scroll to position [5, 0]
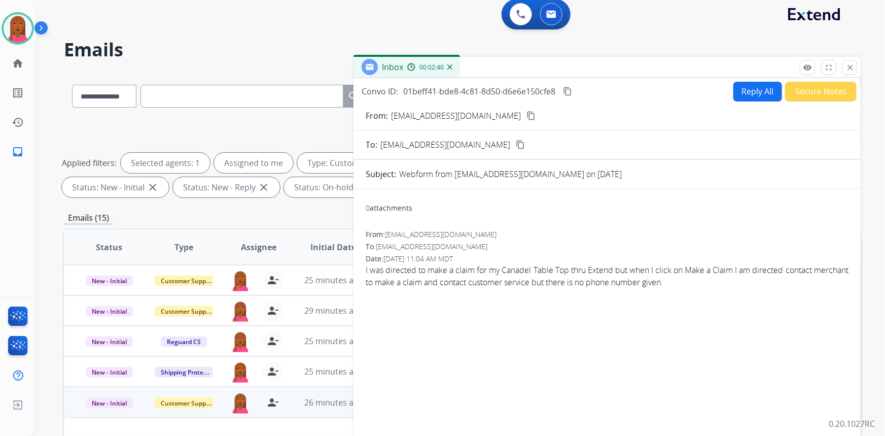
click at [527, 117] on mat-icon "content_copy" at bounding box center [531, 115] width 9 height 9
drag, startPoint x: 2, startPoint y: 86, endPoint x: 639, endPoint y: 265, distance: 662.5
click at [639, 265] on span "I was directed to make a claim for my Canadel Table Top thru Extend but when I …" at bounding box center [607, 276] width 483 height 24
click at [628, 269] on span "I was directed to make a claim for my Canadel Table Top thru Extend but when I …" at bounding box center [607, 276] width 483 height 24
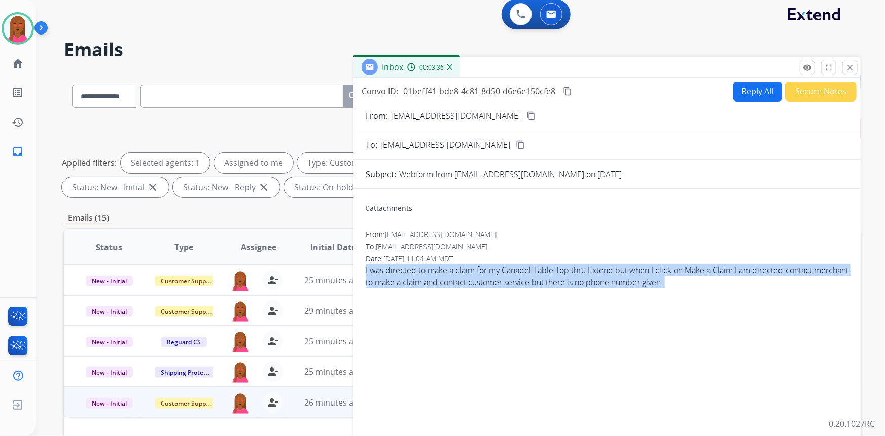
click at [628, 269] on span "I was directed to make a claim for my Canadel Table Top thru Extend but when I …" at bounding box center [607, 276] width 483 height 24
drag, startPoint x: 628, startPoint y: 269, endPoint x: 634, endPoint y: 274, distance: 7.6
click at [634, 274] on span "I was directed to make a claim for my Canadel Table Top thru Extend but when I …" at bounding box center [607, 276] width 483 height 24
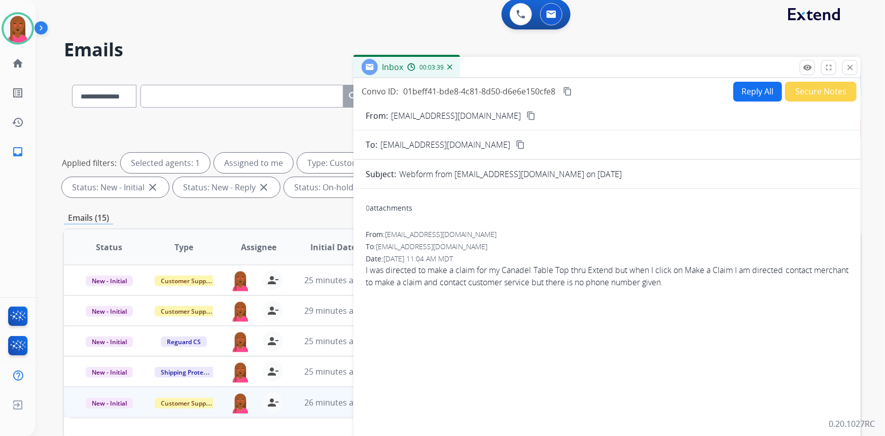
click at [520, 275] on span "I was directed to make a claim for my Canadel Table Top thru Extend but when I …" at bounding box center [607, 276] width 483 height 24
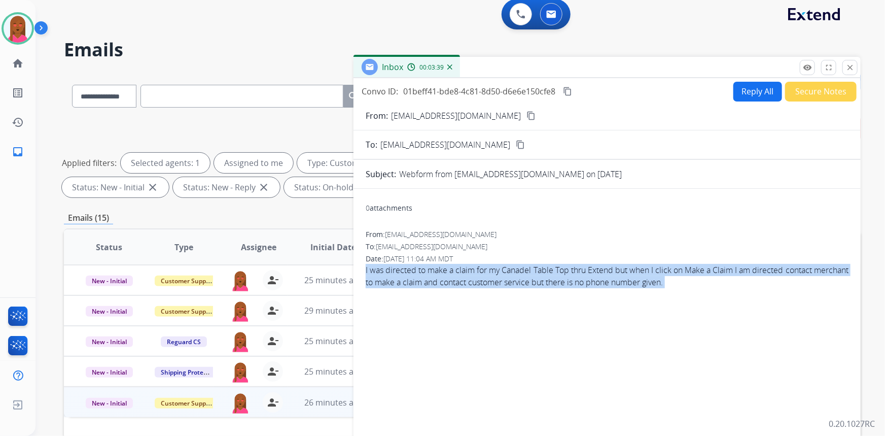
click at [520, 275] on span "I was directed to make a claim for my Canadel Table Top thru Extend but when I …" at bounding box center [607, 276] width 483 height 24
copy app-emails-table "I was directed to make a claim for my Canadel Table Top thru Extend but when I …"
click at [578, 270] on span "I was directed to make a claim for my Canadel Table Top thru Extend but when I …" at bounding box center [607, 276] width 483 height 24
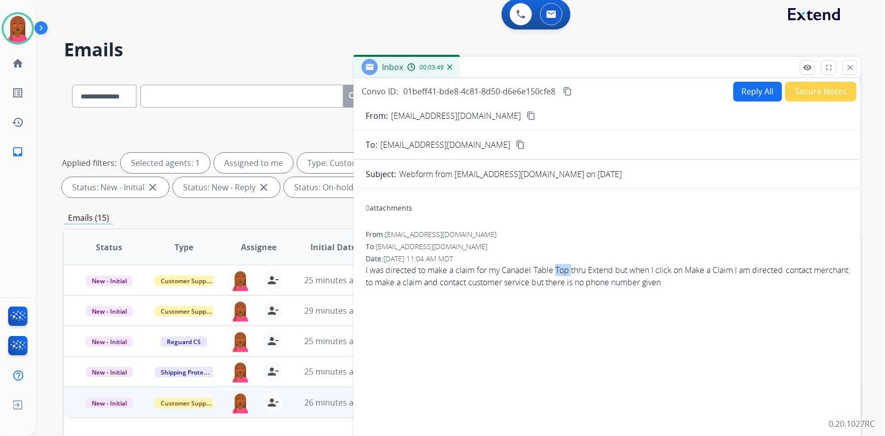
click at [578, 269] on span "I was directed to make a claim for my Canadel Table Top thru Extend but when I …" at bounding box center [607, 276] width 483 height 24
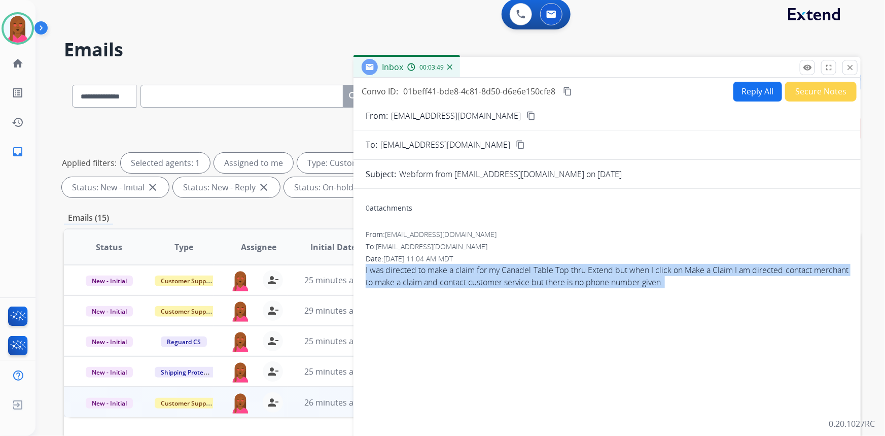
click at [578, 269] on span "I was directed to make a claim for my Canadel Table Top thru Extend but when I …" at bounding box center [607, 276] width 483 height 24
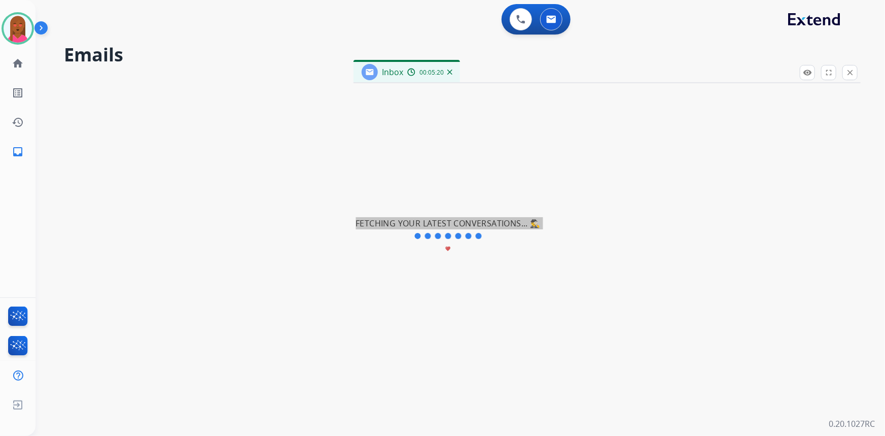
scroll to position [0, 0]
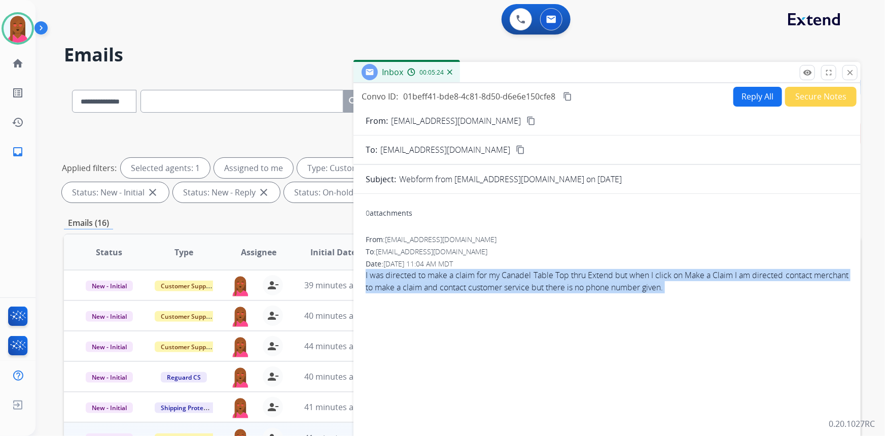
click at [750, 95] on button "Reply All" at bounding box center [758, 97] width 49 height 20
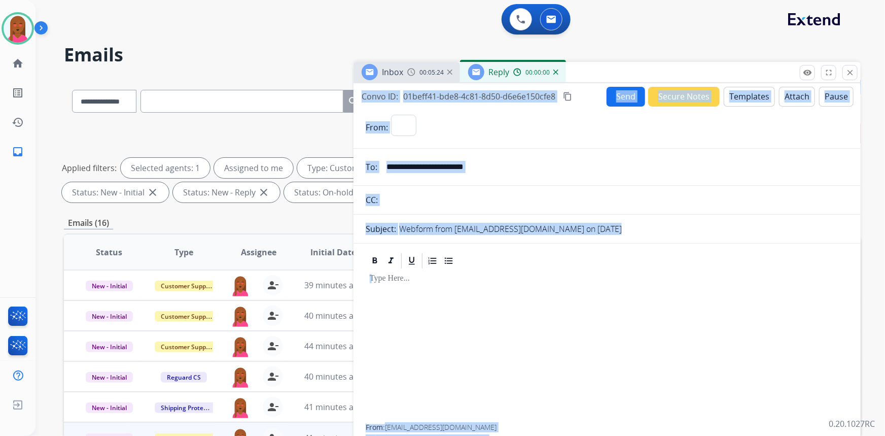
select select "**********"
click at [746, 97] on button "Templates" at bounding box center [749, 97] width 51 height 20
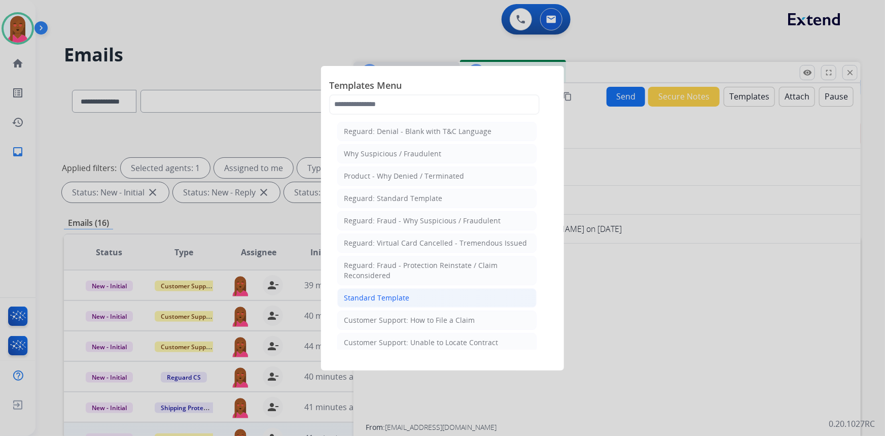
click at [419, 298] on li "Standard Template" at bounding box center [436, 297] width 199 height 19
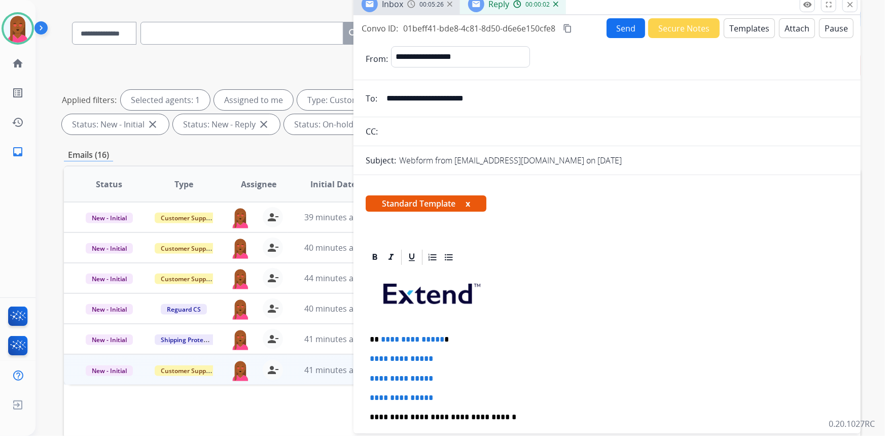
scroll to position [184, 0]
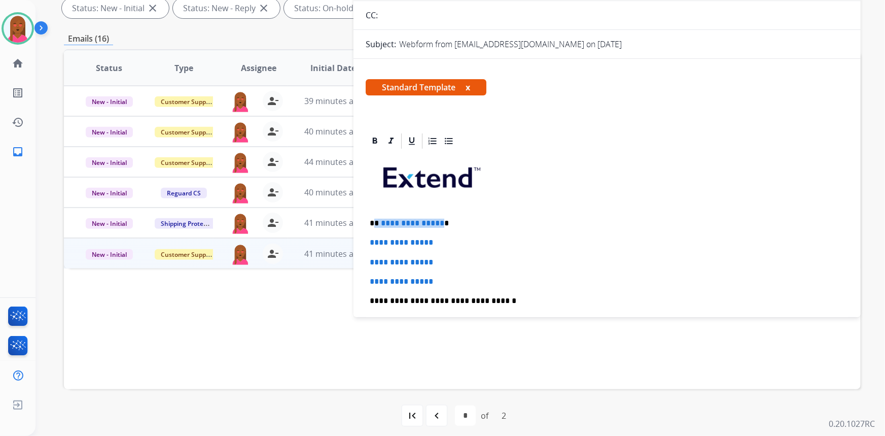
drag, startPoint x: 439, startPoint y: 221, endPoint x: 375, endPoint y: 222, distance: 63.9
click at [375, 222] on p "**********" at bounding box center [603, 223] width 467 height 9
drag, startPoint x: 457, startPoint y: 279, endPoint x: 371, endPoint y: 239, distance: 94.2
click at [371, 239] on div "**********" at bounding box center [607, 324] width 483 height 349
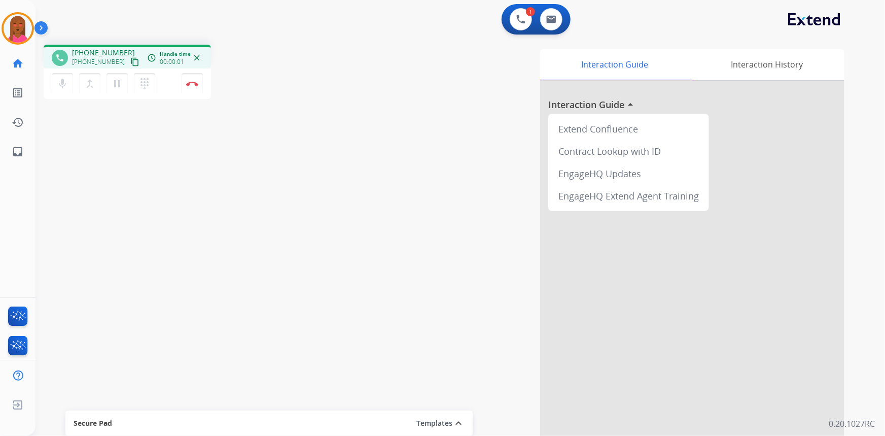
click at [130, 62] on mat-icon "content_copy" at bounding box center [134, 61] width 9 height 9
click at [193, 88] on button "Disconnect" at bounding box center [192, 83] width 21 height 21
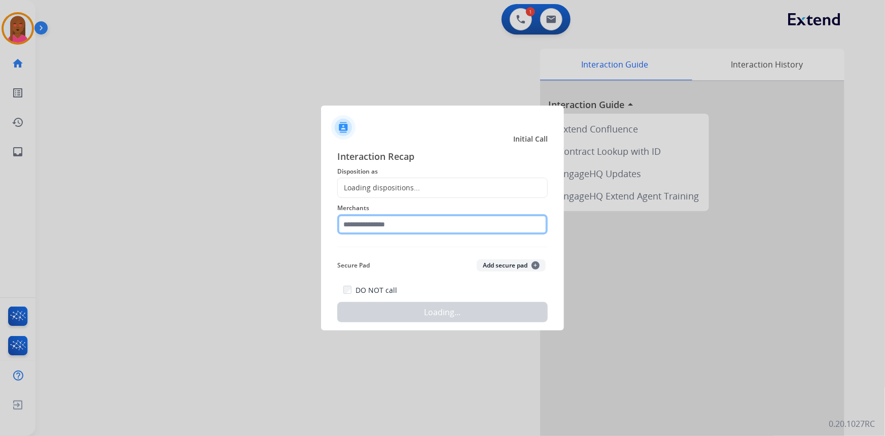
click at [452, 221] on input "text" at bounding box center [442, 224] width 211 height 20
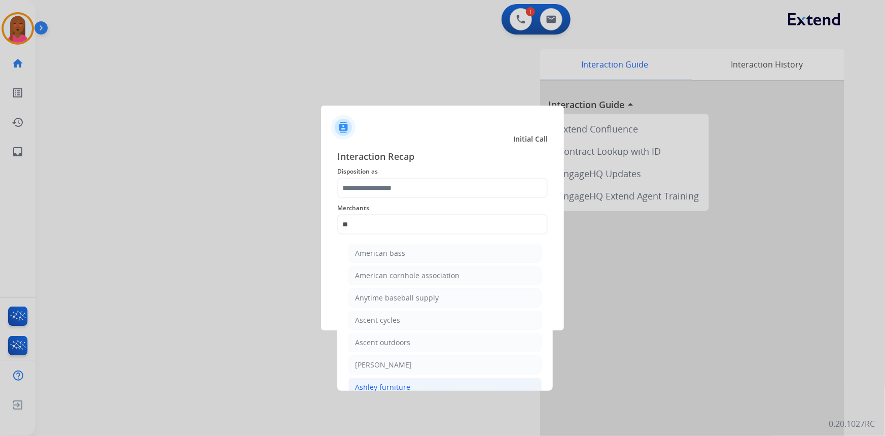
click at [396, 384] on div "Ashley furniture" at bounding box center [382, 387] width 55 height 10
type input "**********"
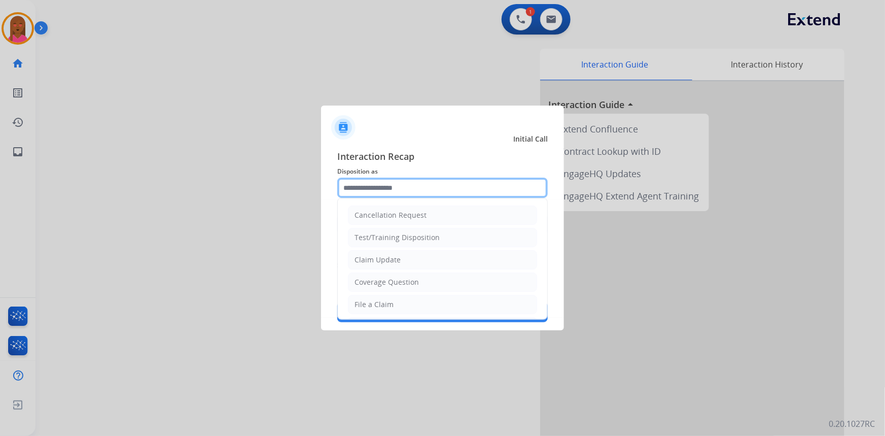
click at [431, 197] on input "text" at bounding box center [442, 188] width 211 height 20
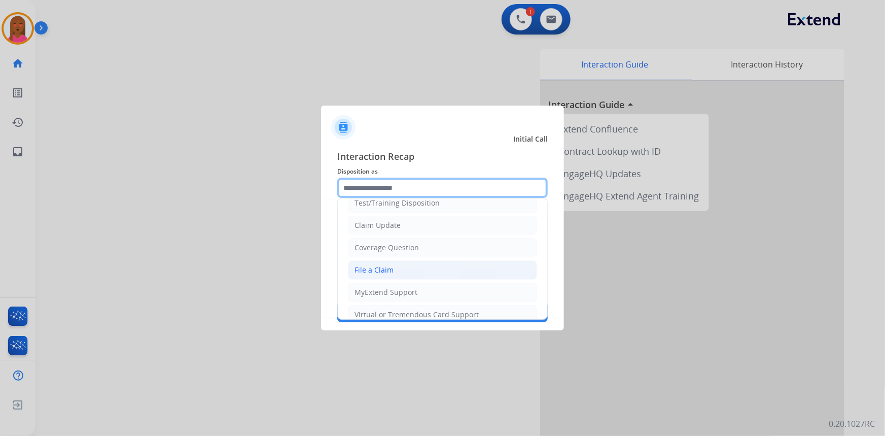
scroll to position [138, 0]
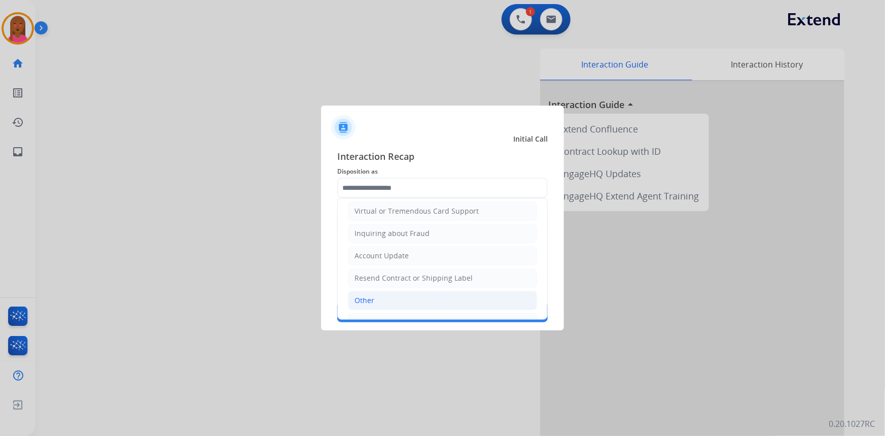
click at [388, 303] on li "Other" at bounding box center [442, 300] width 189 height 19
type input "*****"
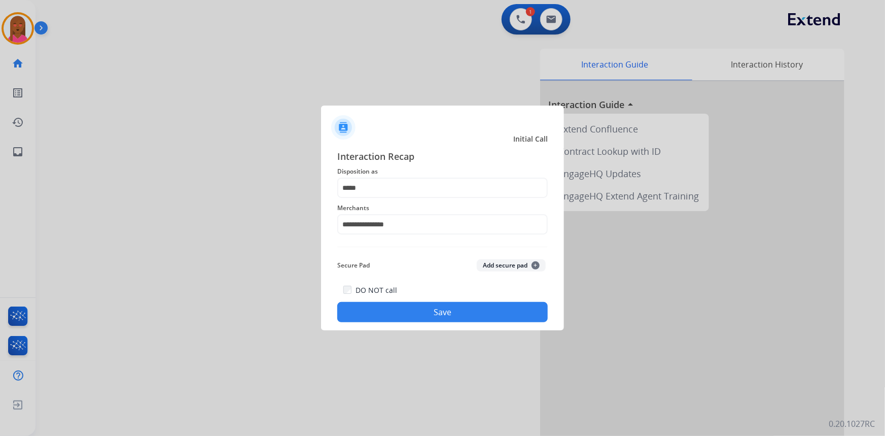
click at [404, 312] on button "Save" at bounding box center [442, 312] width 211 height 20
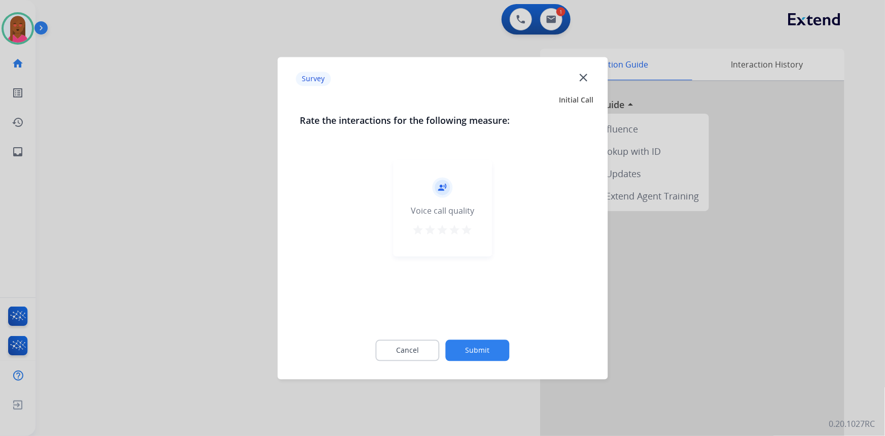
click at [577, 85] on div "Survey close" at bounding box center [443, 79] width 318 height 32
click at [584, 77] on mat-icon "close" at bounding box center [583, 77] width 13 height 13
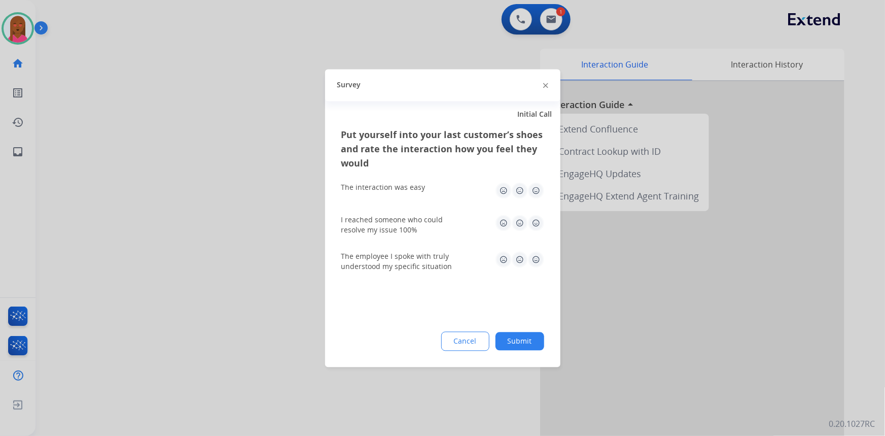
click at [544, 86] on img at bounding box center [545, 85] width 5 height 5
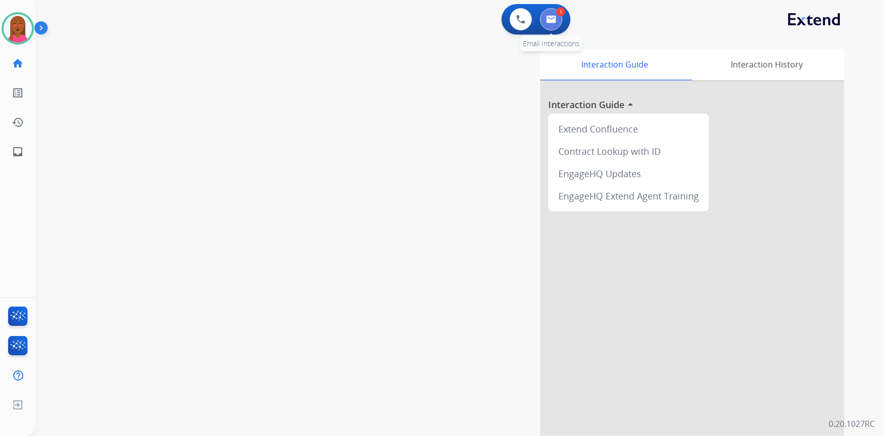
click at [549, 25] on button at bounding box center [551, 19] width 22 height 22
select select "**********"
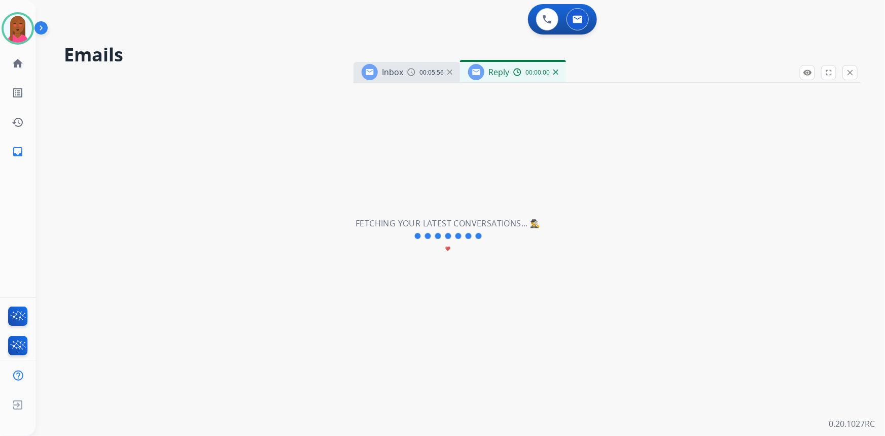
select select "**********"
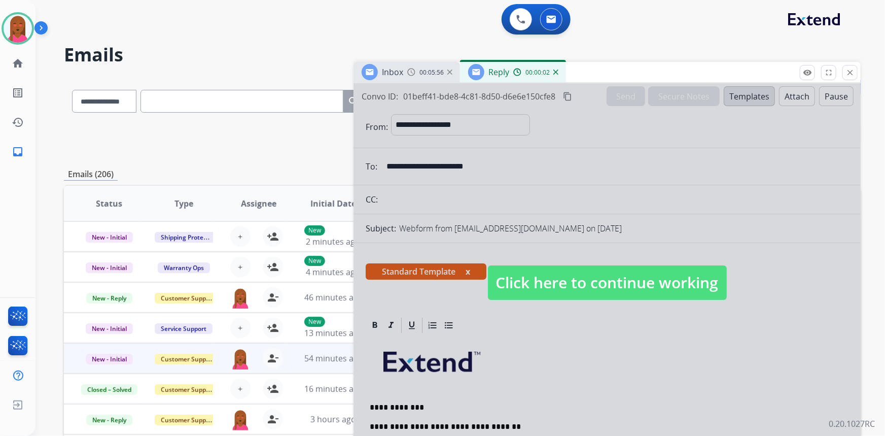
click at [533, 286] on span "Click here to continue working" at bounding box center [607, 282] width 239 height 35
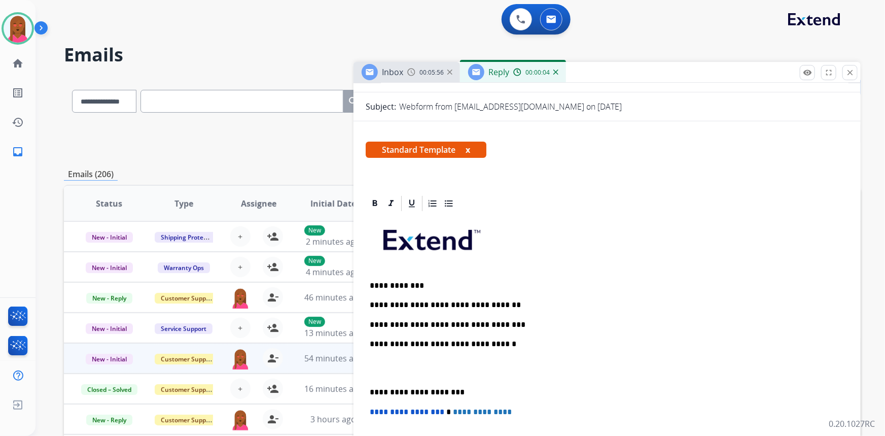
scroll to position [138, 0]
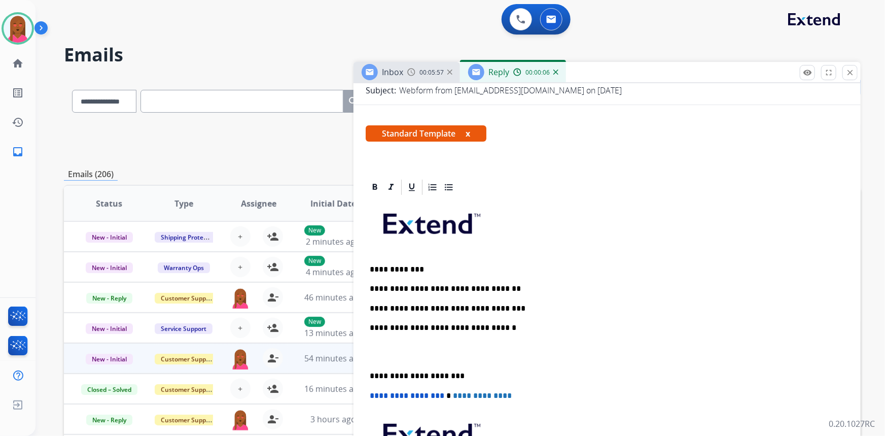
click at [381, 361] on div "**********" at bounding box center [607, 361] width 483 height 330
click at [376, 351] on p at bounding box center [607, 352] width 475 height 19
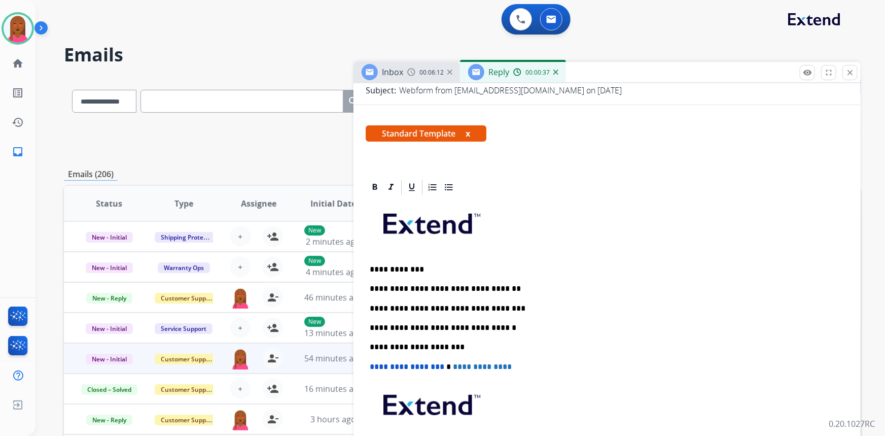
click at [502, 304] on p "**********" at bounding box center [603, 308] width 467 height 9
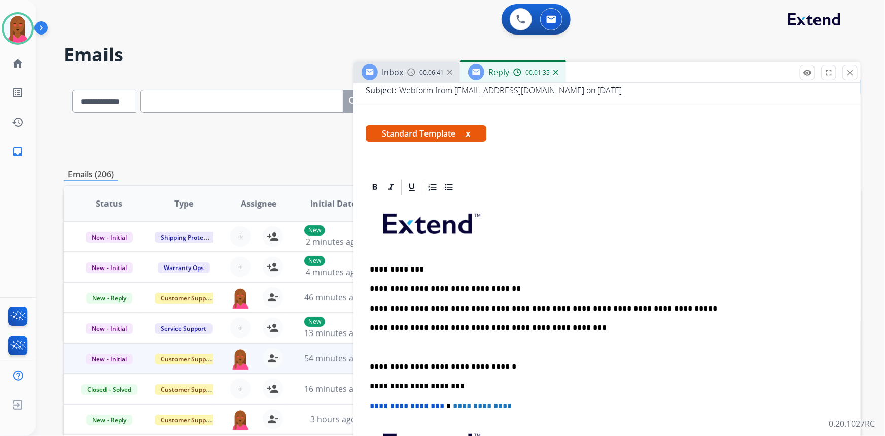
click at [381, 340] on div "**********" at bounding box center [607, 366] width 483 height 340
drag, startPoint x: 554, startPoint y: 325, endPoint x: 540, endPoint y: 329, distance: 14.8
click at [540, 329] on p "**********" at bounding box center [603, 327] width 467 height 9
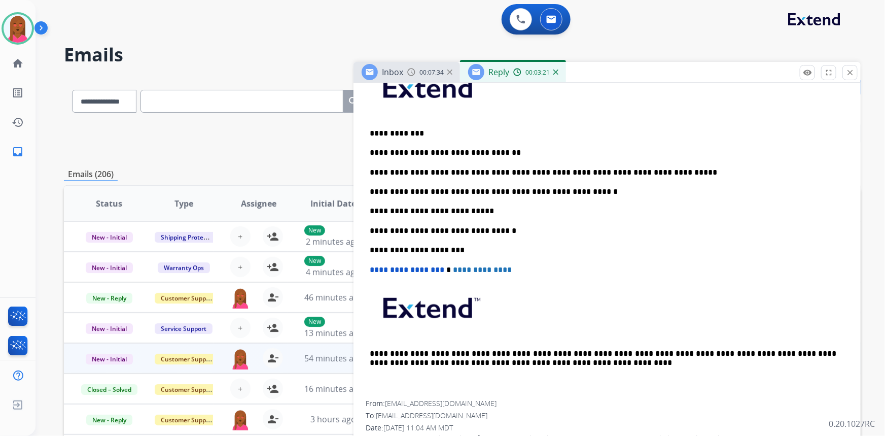
scroll to position [277, 0]
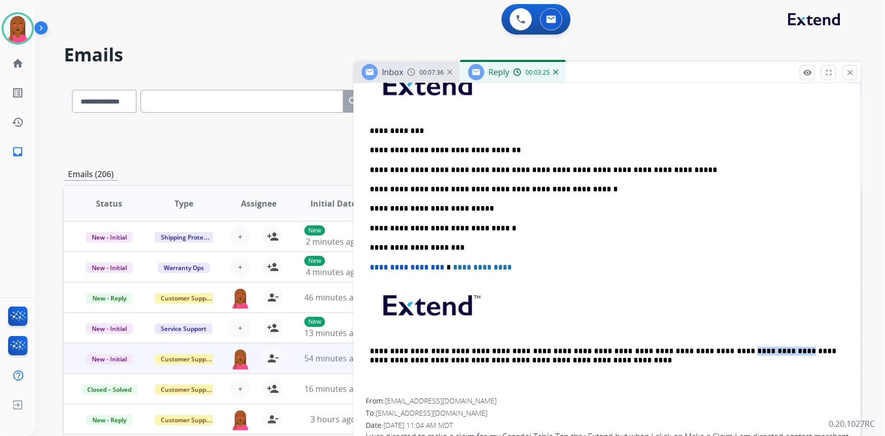
drag, startPoint x: 669, startPoint y: 350, endPoint x: 721, endPoint y: 347, distance: 51.8
click at [721, 347] on p "**********" at bounding box center [603, 356] width 467 height 19
copy p "**********"
click at [484, 206] on p "**********" at bounding box center [603, 208] width 467 height 9
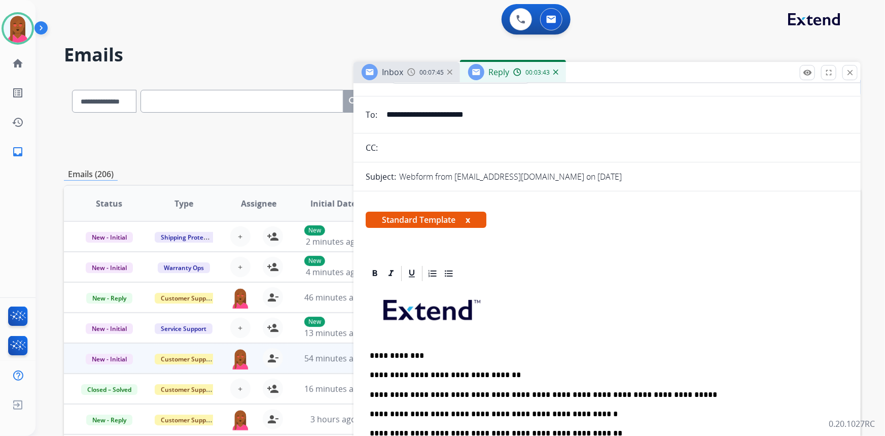
scroll to position [0, 0]
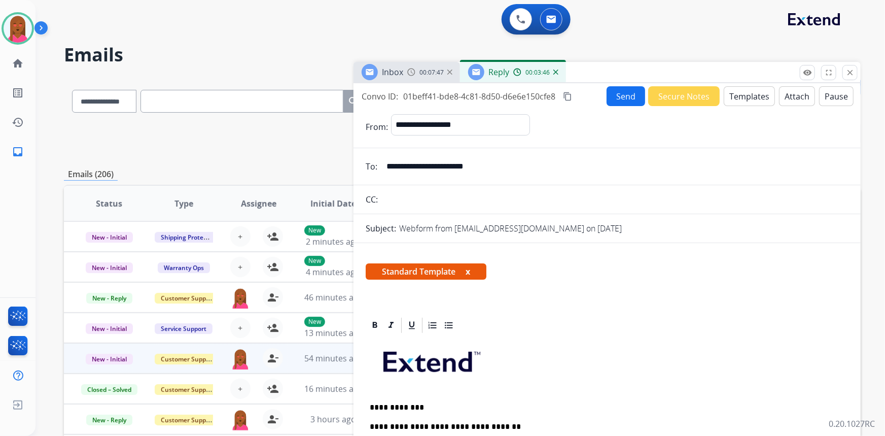
click at [618, 98] on button "Send" at bounding box center [626, 96] width 39 height 20
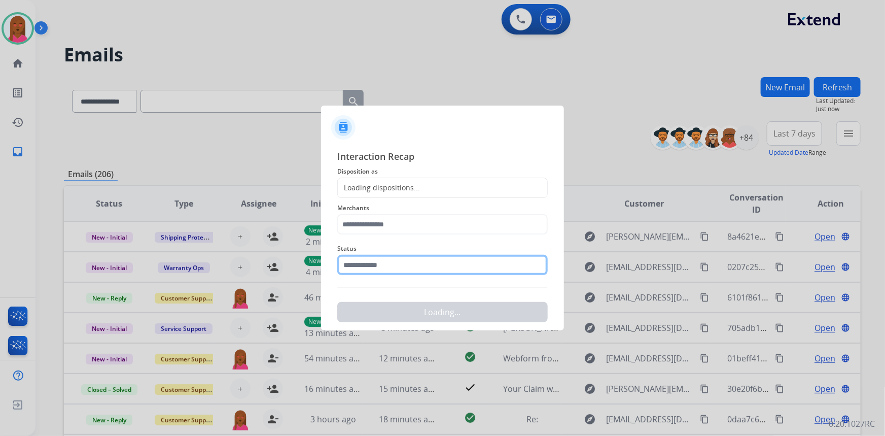
click at [398, 262] on input "text" at bounding box center [442, 265] width 211 height 20
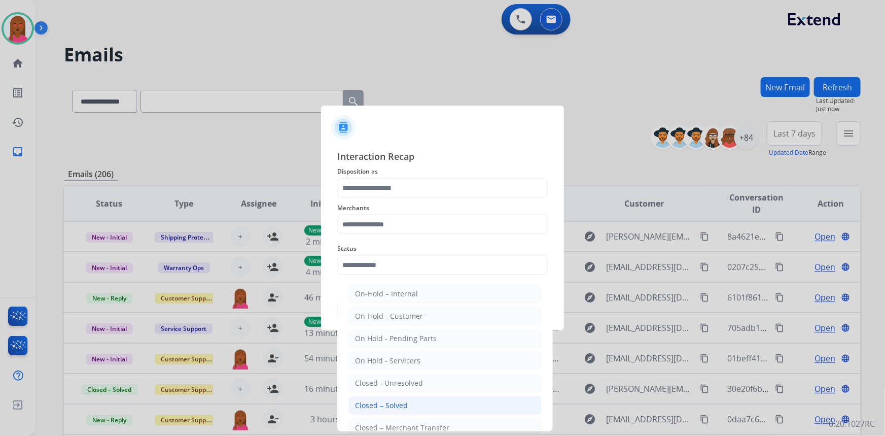
drag, startPoint x: 396, startPoint y: 404, endPoint x: 375, endPoint y: 350, distance: 58.0
click at [396, 400] on div "Closed – Solved" at bounding box center [381, 405] width 53 height 10
type input "**********"
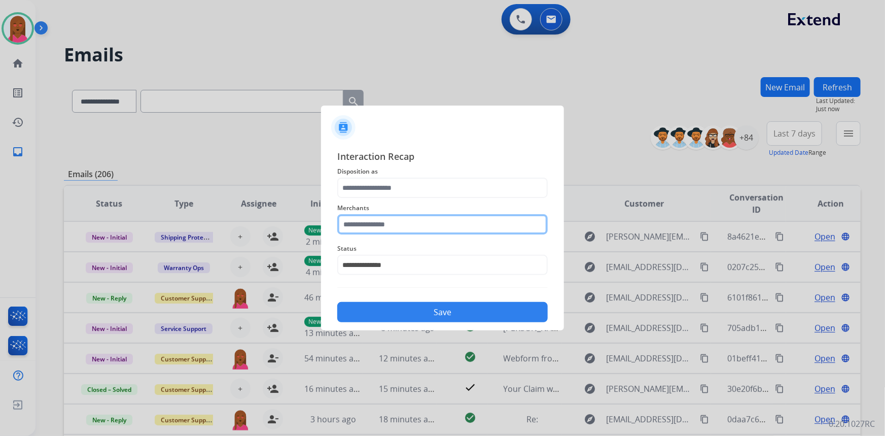
click at [391, 228] on input "text" at bounding box center [442, 224] width 211 height 20
drag, startPoint x: 375, startPoint y: 232, endPoint x: 310, endPoint y: 226, distance: 66.2
click at [0, 226] on app-contact-recap-modal "**********" at bounding box center [0, 218] width 0 height 436
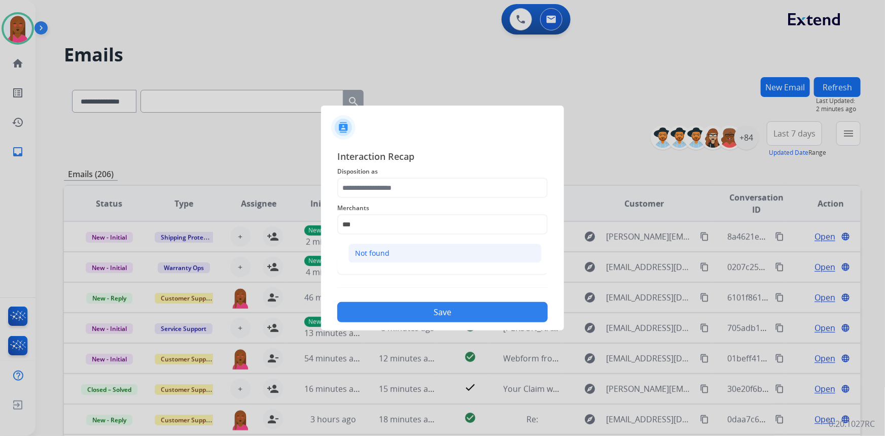
click at [391, 251] on li "Not found" at bounding box center [445, 253] width 193 height 19
type input "*********"
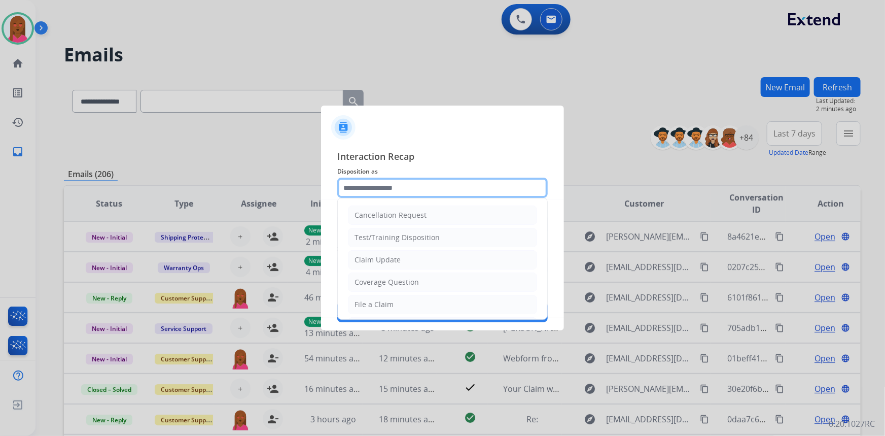
click at [393, 192] on input "text" at bounding box center [442, 188] width 211 height 20
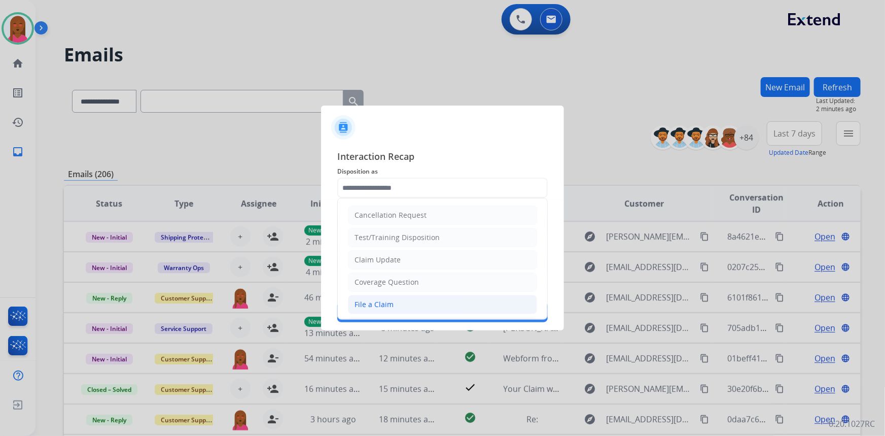
drag, startPoint x: 409, startPoint y: 302, endPoint x: 414, endPoint y: 313, distance: 11.6
click at [409, 303] on li "File a Claim" at bounding box center [442, 304] width 189 height 19
type input "**********"
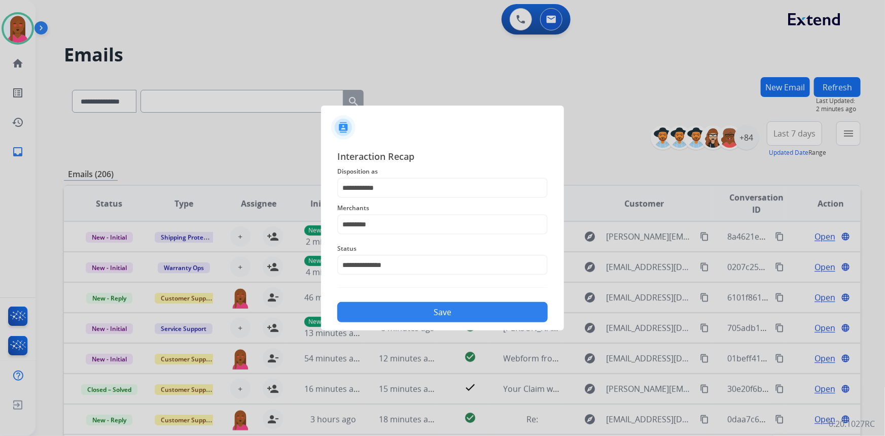
drag, startPoint x: 416, startPoint y: 316, endPoint x: 99, endPoint y: 289, distance: 317.7
click at [415, 316] on button "Save" at bounding box center [442, 312] width 211 height 20
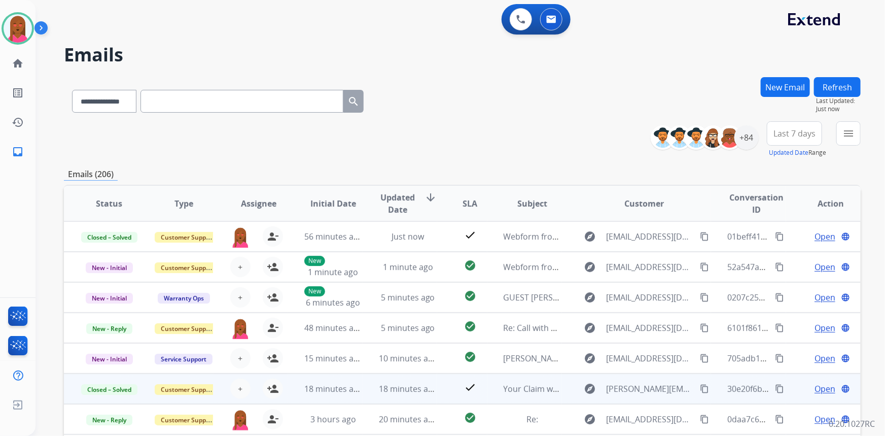
scroll to position [1, 0]
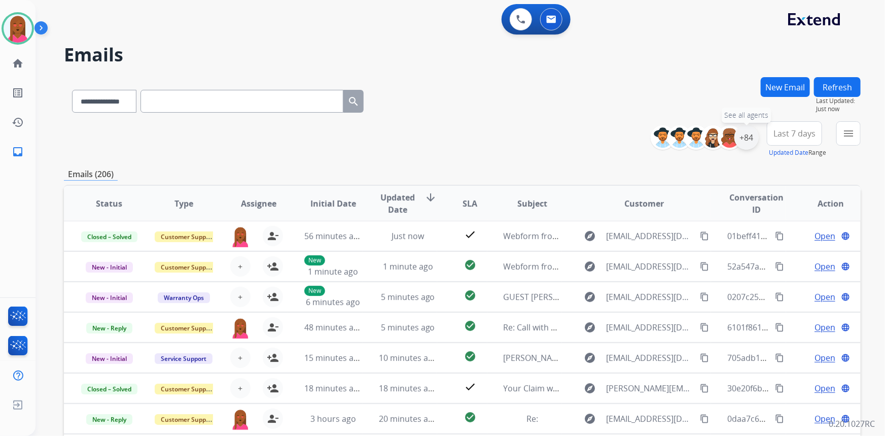
click at [747, 144] on div "+84" at bounding box center [747, 137] width 24 height 24
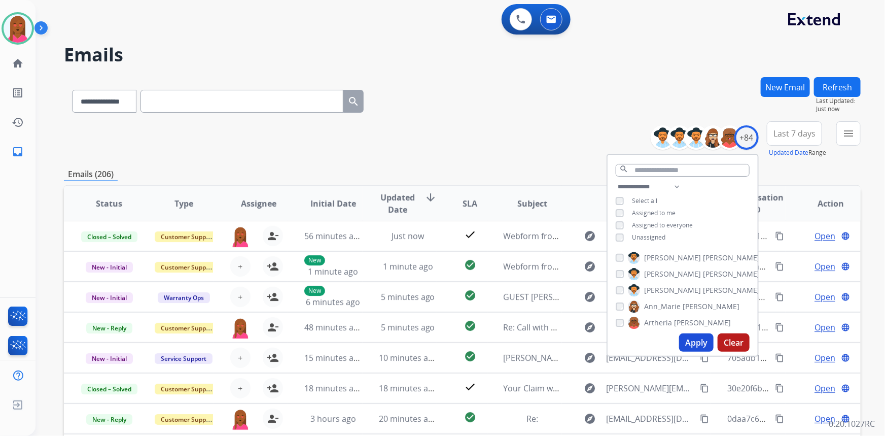
click at [701, 340] on button "Apply" at bounding box center [696, 342] width 35 height 18
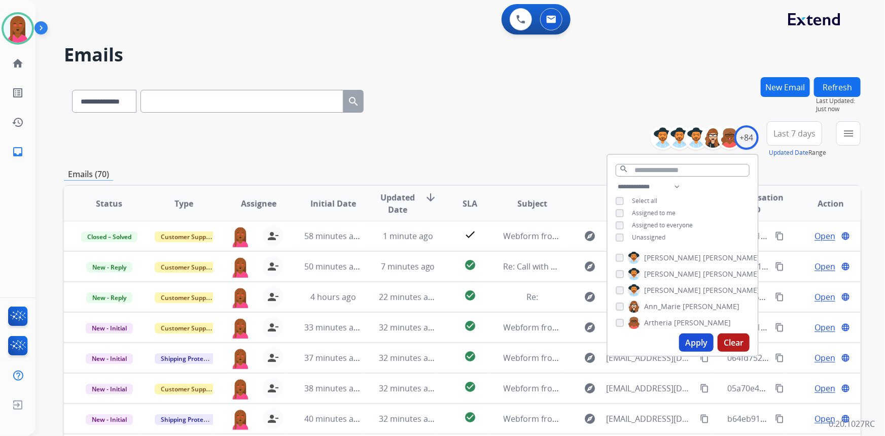
click at [788, 131] on span "Last 7 days" at bounding box center [795, 133] width 42 height 4
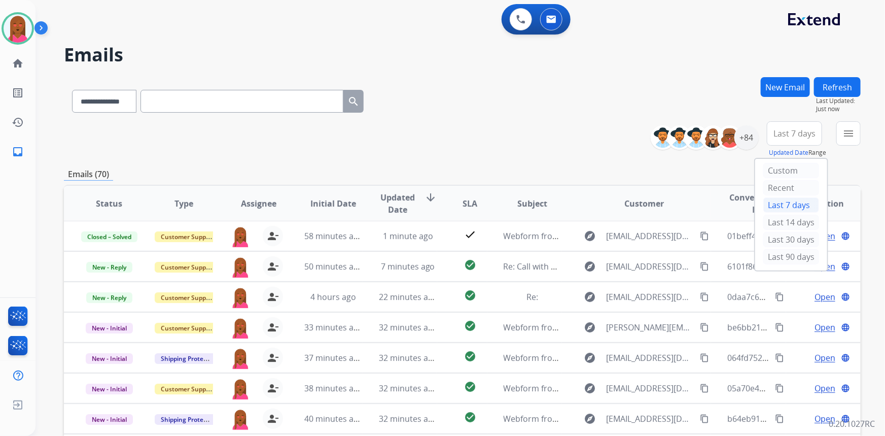
click at [788, 251] on div "Last 90 days" at bounding box center [792, 256] width 56 height 15
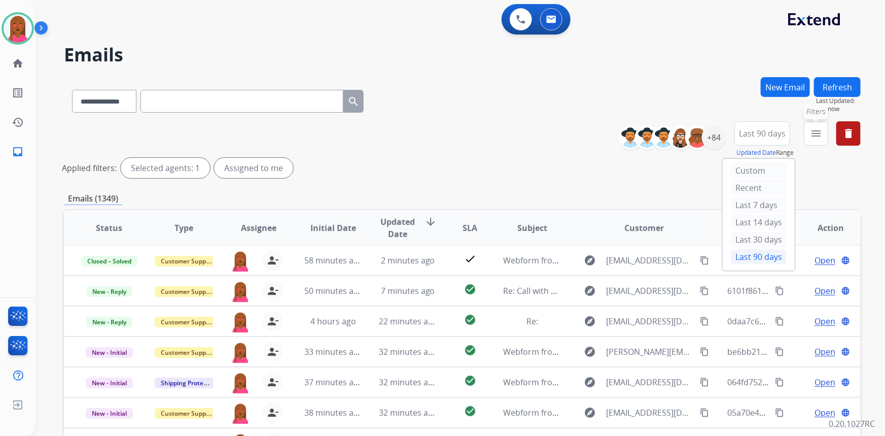
click at [820, 135] on mat-icon "menu" at bounding box center [816, 133] width 12 height 12
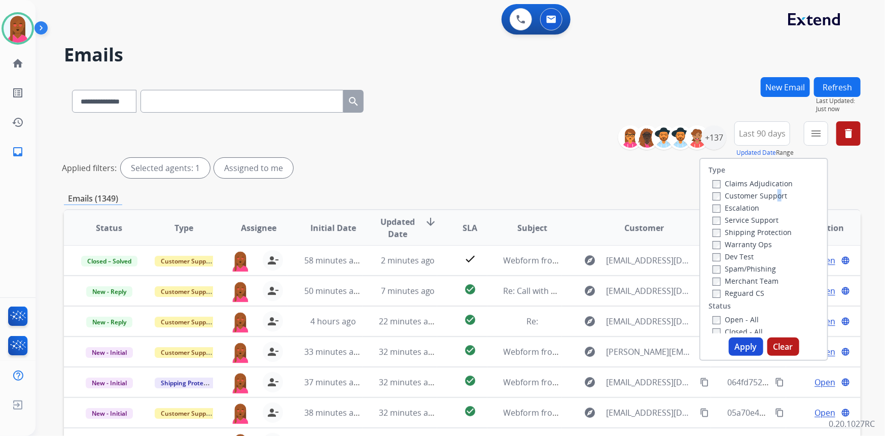
drag, startPoint x: 770, startPoint y: 194, endPoint x: 769, endPoint y: 200, distance: 6.1
click at [770, 194] on label "Customer Support" at bounding box center [750, 196] width 75 height 10
click at [772, 231] on label "Shipping Protection" at bounding box center [752, 232] width 79 height 10
click at [766, 188] on label "Claims Adjudication" at bounding box center [753, 184] width 80 height 10
click at [761, 197] on label "Customer Support" at bounding box center [750, 196] width 75 height 10
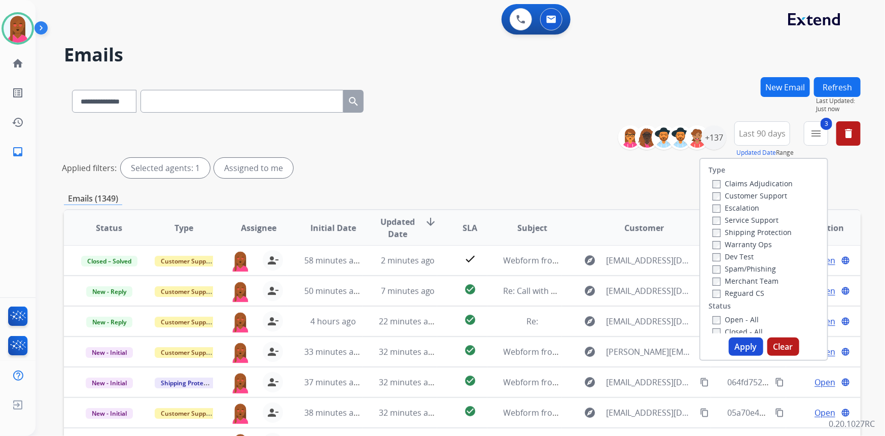
click at [763, 184] on label "Claims Adjudication" at bounding box center [753, 184] width 80 height 10
click at [740, 290] on label "Reguard CS" at bounding box center [739, 293] width 52 height 10
click at [729, 322] on label "Open - All" at bounding box center [736, 320] width 46 height 10
click at [737, 347] on button "Apply" at bounding box center [746, 346] width 35 height 18
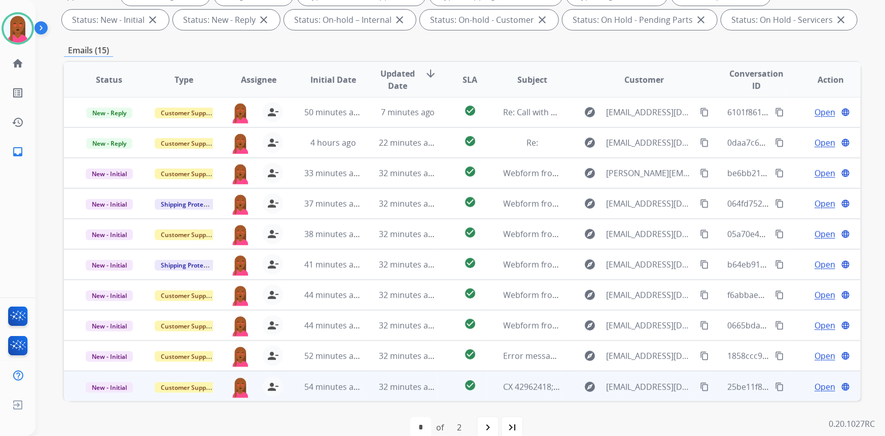
scroll to position [190, 0]
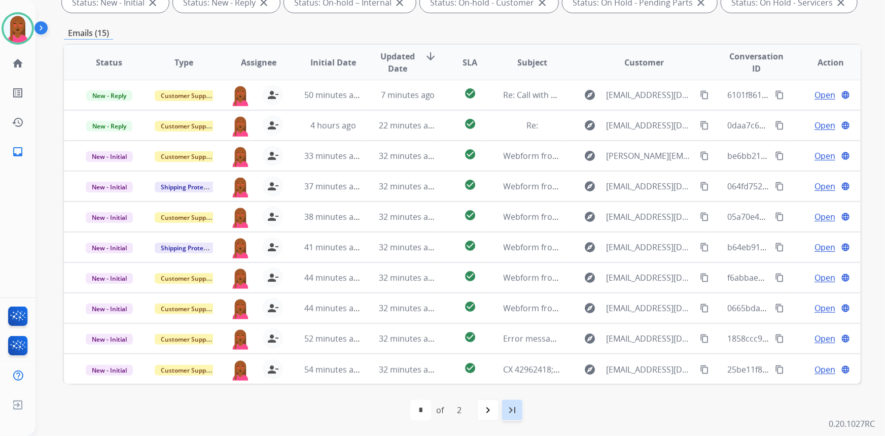
click at [517, 420] on div "last_page" at bounding box center [512, 410] width 22 height 22
select select "*"
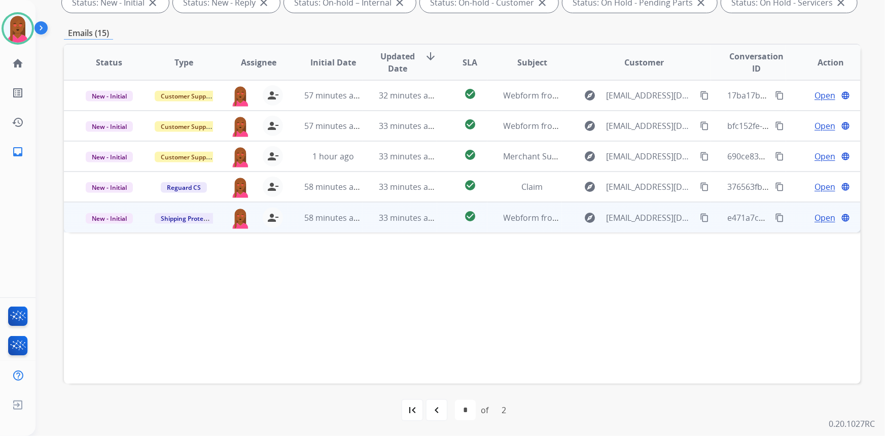
click at [816, 215] on span "Open" at bounding box center [825, 218] width 21 height 12
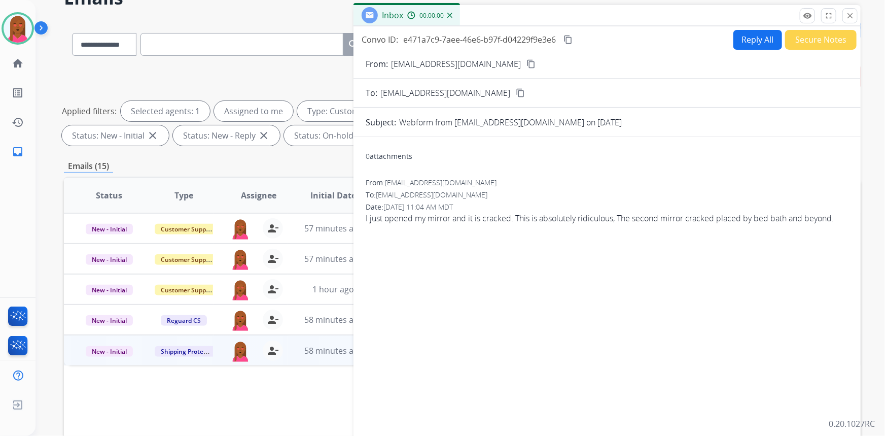
scroll to position [51, 0]
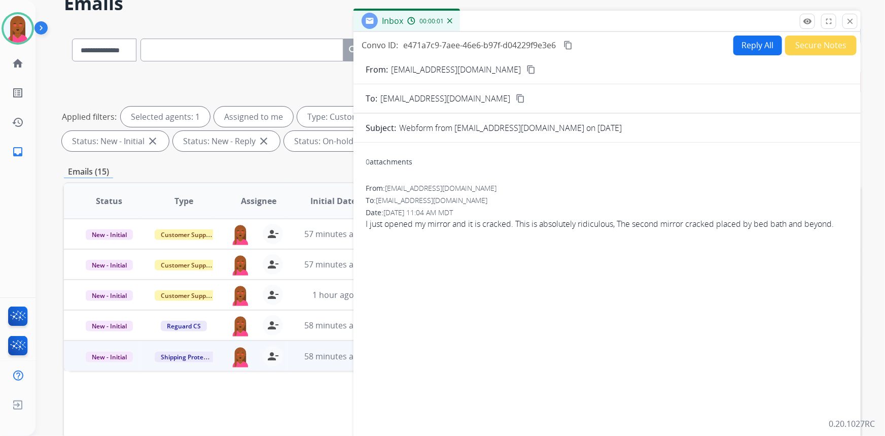
click at [525, 71] on button "content_copy" at bounding box center [531, 69] width 12 height 12
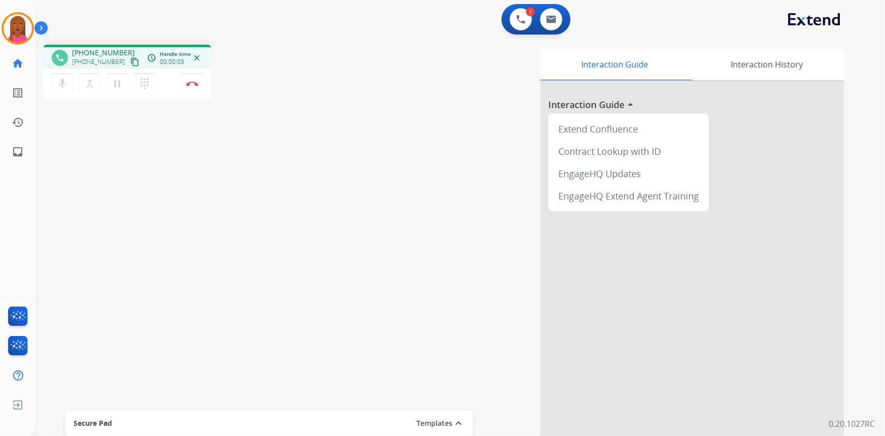
click at [130, 62] on mat-icon "content_copy" at bounding box center [134, 61] width 9 height 9
drag, startPoint x: 249, startPoint y: 372, endPoint x: 9, endPoint y: 358, distance: 240.5
click at [247, 375] on div "phone +16154196690 +16154196690 content_copy access_time Call metrics Queue 00:…" at bounding box center [449, 248] width 826 height 423
click at [196, 86] on button "Disconnect" at bounding box center [192, 83] width 21 height 21
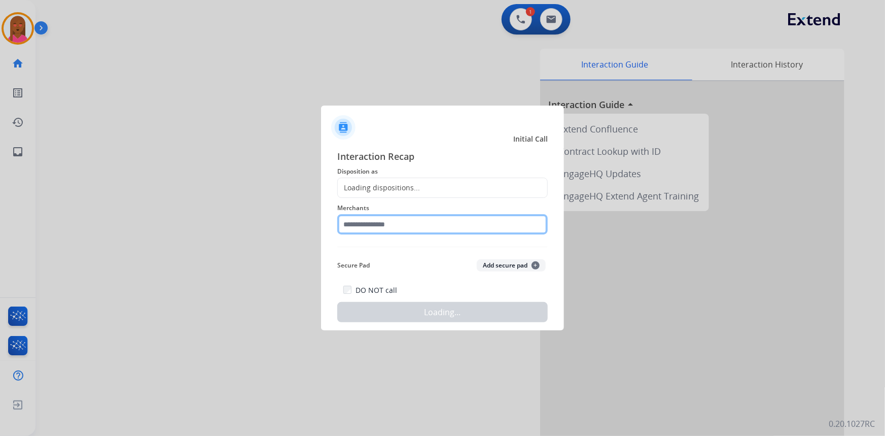
drag, startPoint x: 378, startPoint y: 226, endPoint x: 382, endPoint y: 200, distance: 26.7
click at [377, 226] on input "text" at bounding box center [442, 224] width 211 height 20
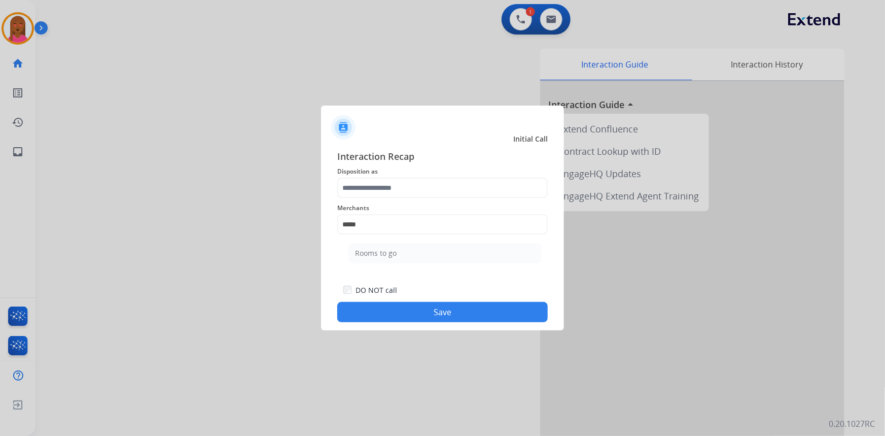
drag, startPoint x: 466, startPoint y: 262, endPoint x: 455, endPoint y: 231, distance: 32.3
click at [467, 259] on li "Rooms to go" at bounding box center [445, 253] width 193 height 19
type input "**********"
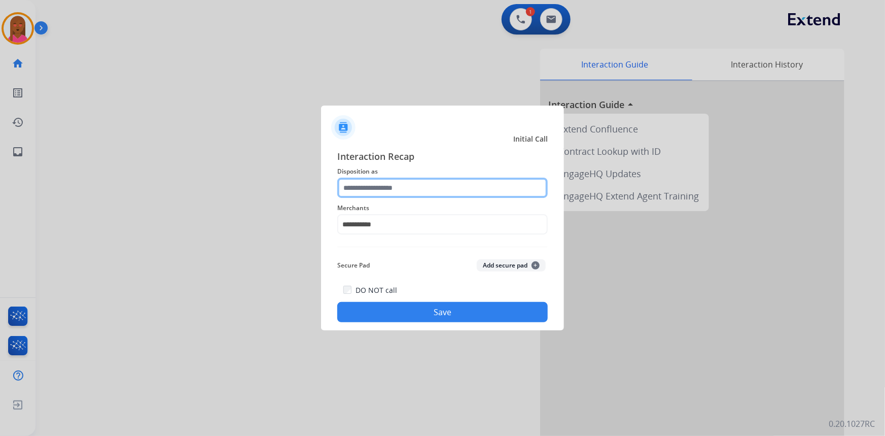
click at [449, 196] on input "text" at bounding box center [442, 188] width 211 height 20
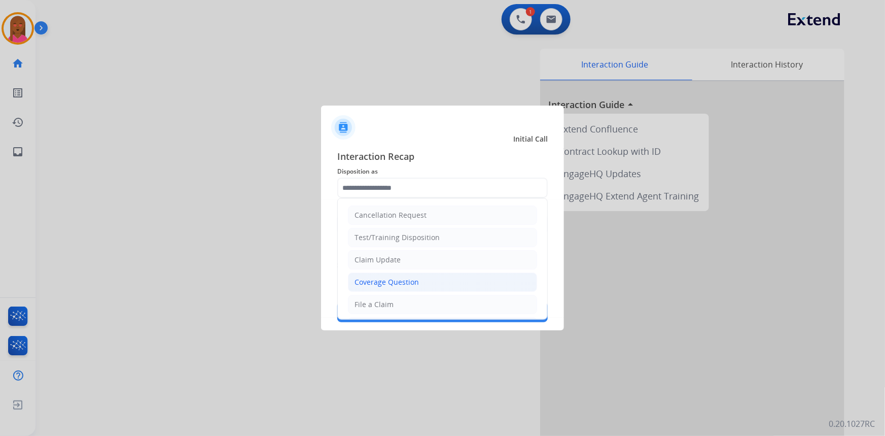
click at [413, 283] on div "Coverage Question" at bounding box center [387, 282] width 64 height 10
type input "**********"
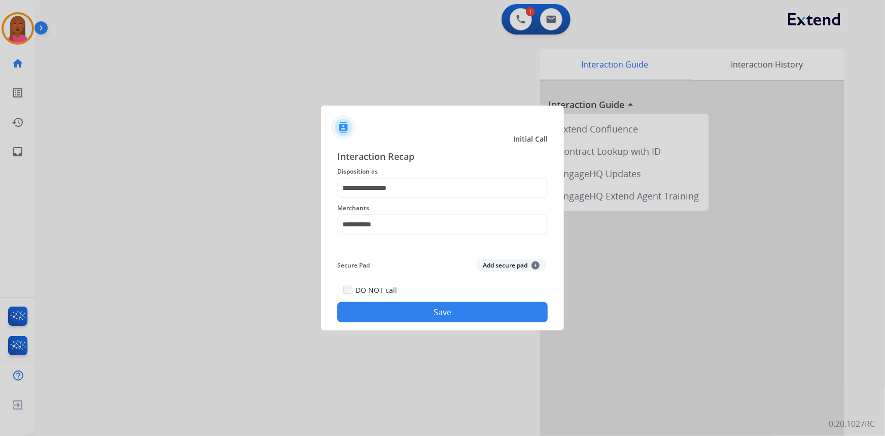
click at [419, 311] on button "Save" at bounding box center [442, 312] width 211 height 20
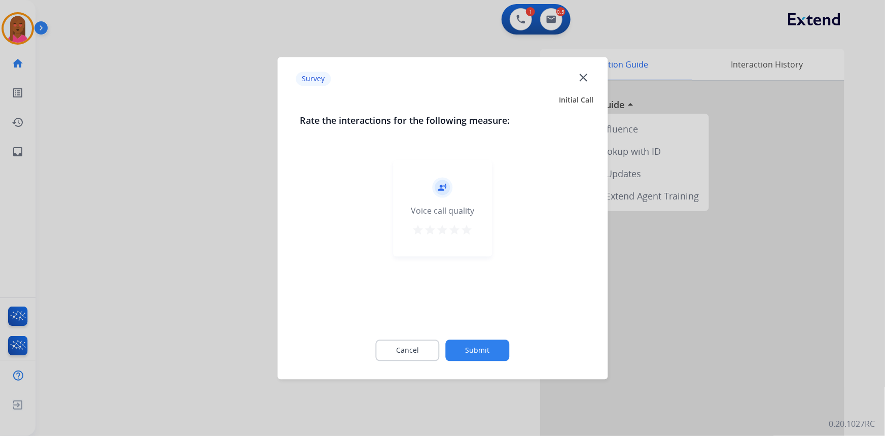
click at [586, 77] on mat-icon "close" at bounding box center [583, 77] width 13 height 13
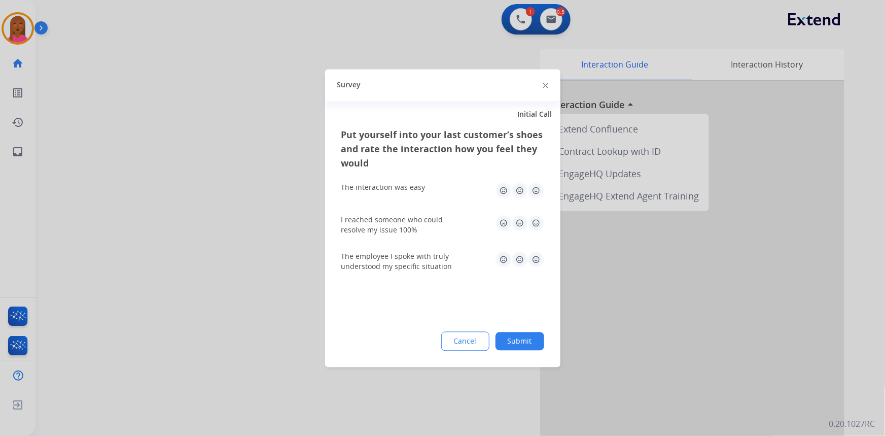
click at [544, 85] on img at bounding box center [545, 85] width 5 height 5
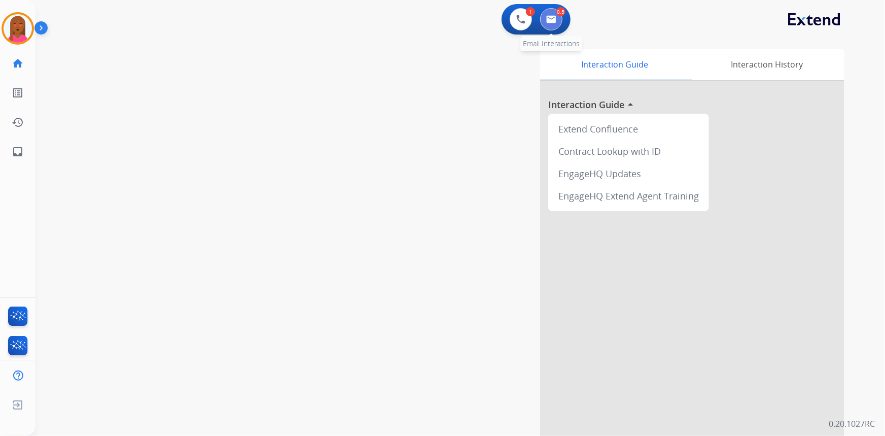
click at [556, 18] on img at bounding box center [551, 19] width 10 height 8
select select "**********"
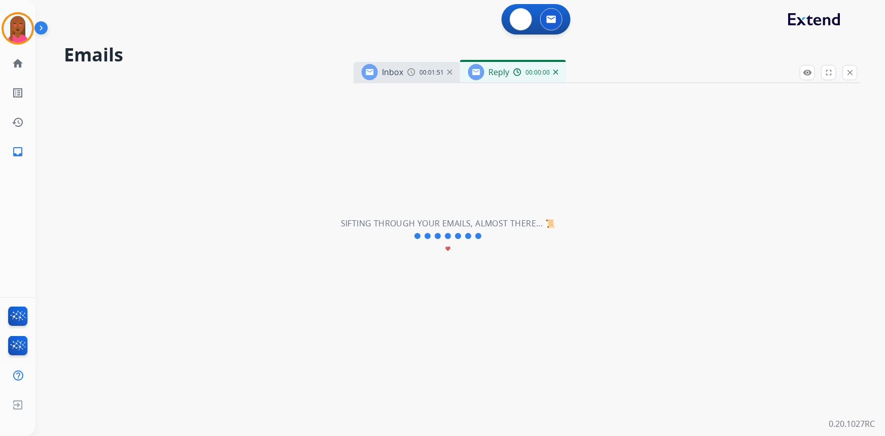
select select "**********"
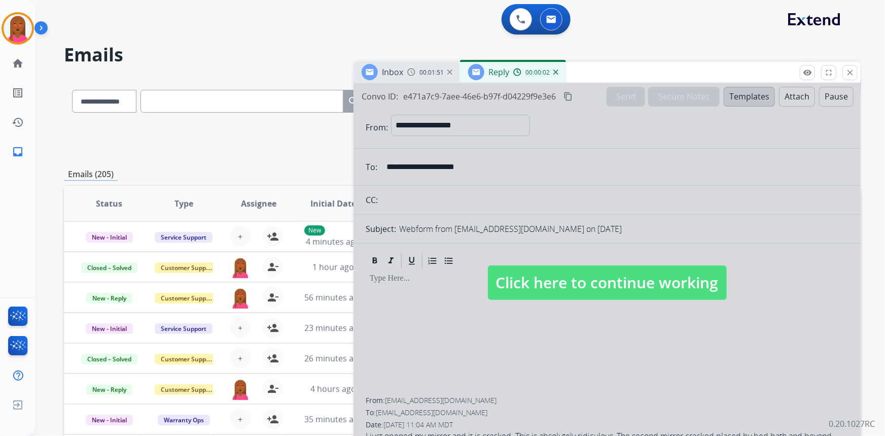
click at [624, 264] on div at bounding box center [607, 272] width 507 height 379
select select
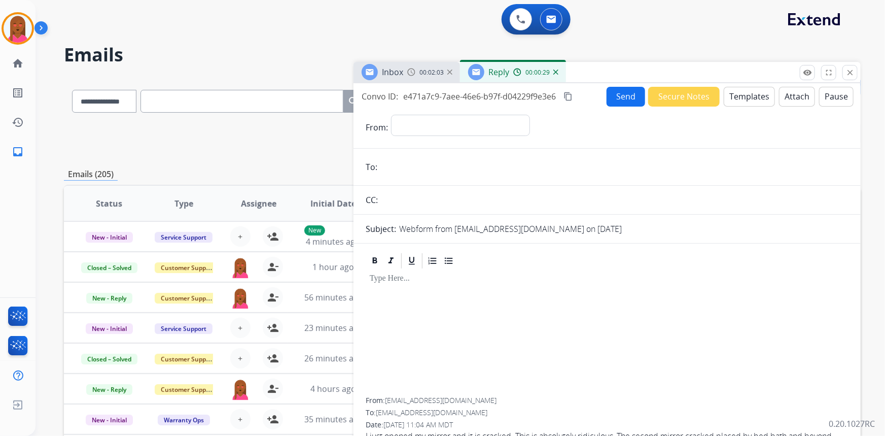
click at [749, 94] on button "Templates" at bounding box center [749, 97] width 51 height 20
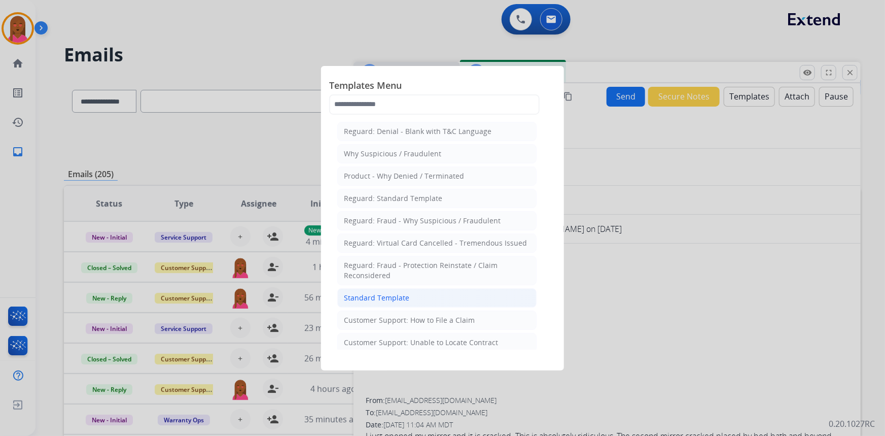
click at [465, 299] on li "Standard Template" at bounding box center [436, 297] width 199 height 19
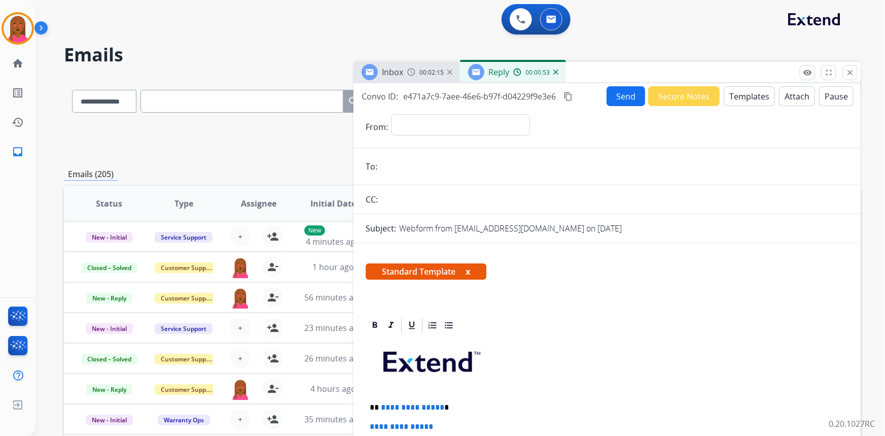
drag, startPoint x: 614, startPoint y: 303, endPoint x: 608, endPoint y: 299, distance: 7.3
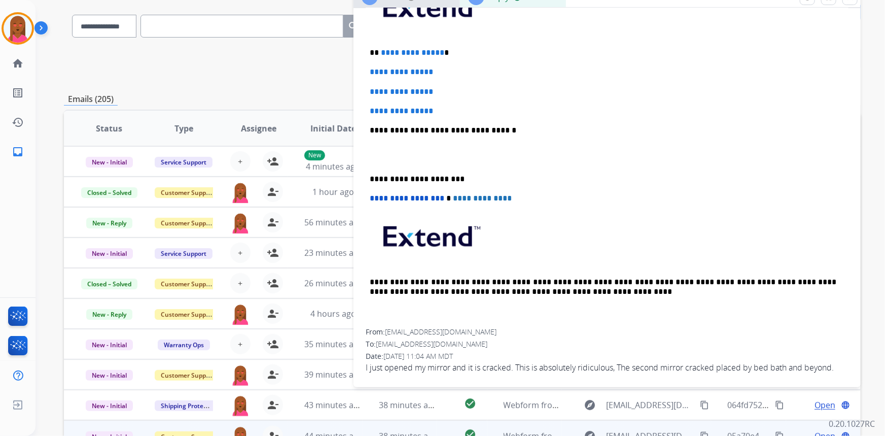
scroll to position [138, 0]
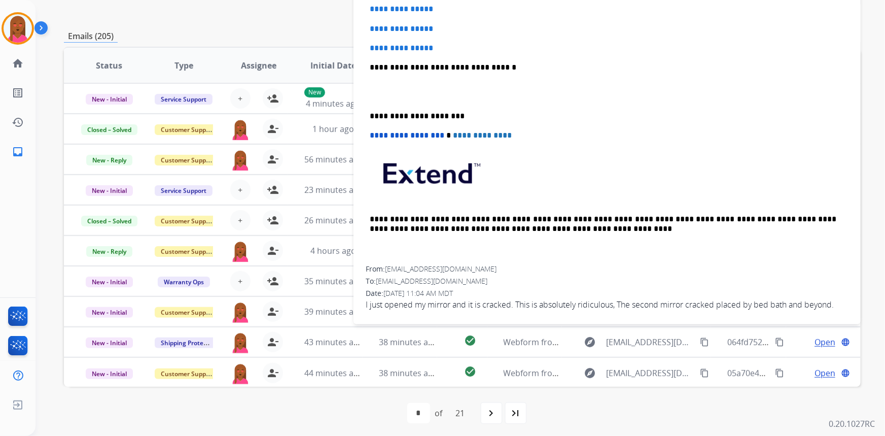
click at [475, 303] on span "I just opened my mirror and it is cracked. This is absolutely ridiculous, The s…" at bounding box center [607, 304] width 483 height 12
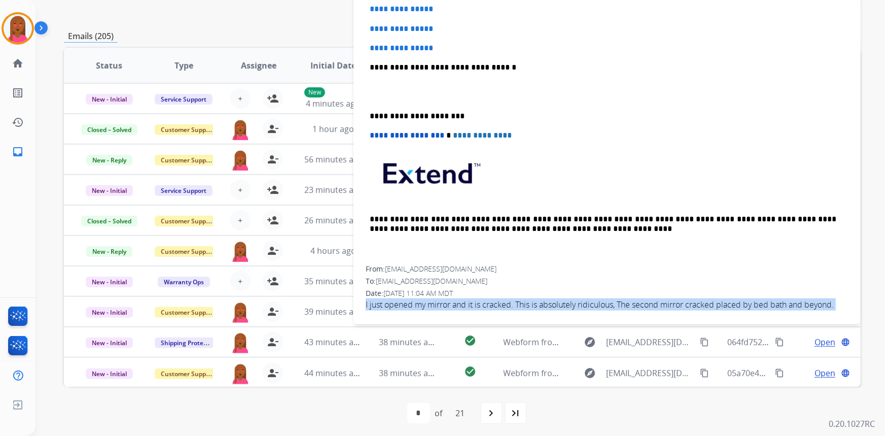
click at [475, 303] on span "I just opened my mirror and it is cracked. This is absolutely ridiculous, The s…" at bounding box center [607, 304] width 483 height 12
copy app-emails-table "I just opened my mirror and it is cracked. This is absolutely ridiculous, The s…"
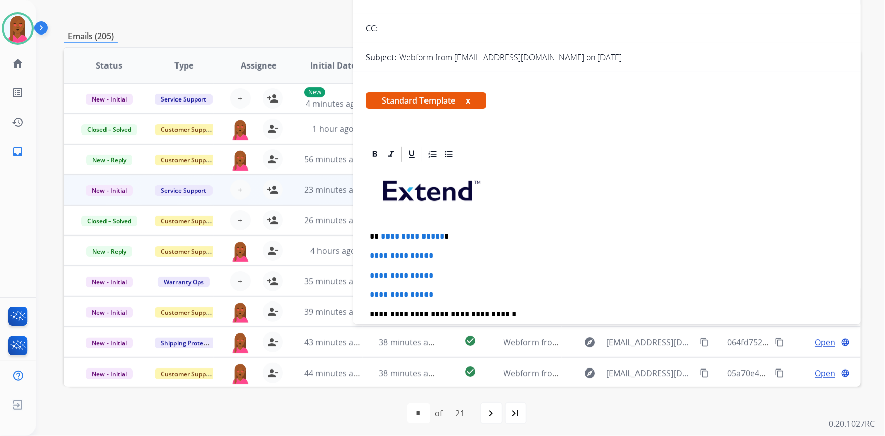
scroll to position [49, 0]
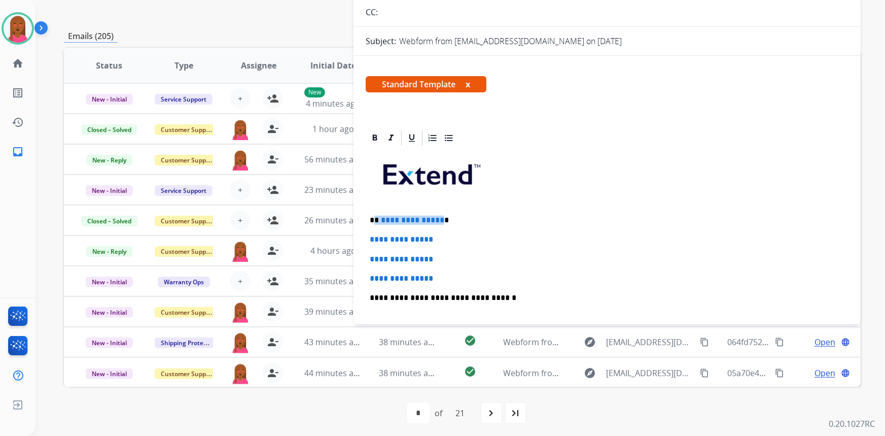
drag, startPoint x: 438, startPoint y: 220, endPoint x: 375, endPoint y: 218, distance: 62.4
click at [375, 218] on p "**********" at bounding box center [603, 220] width 467 height 9
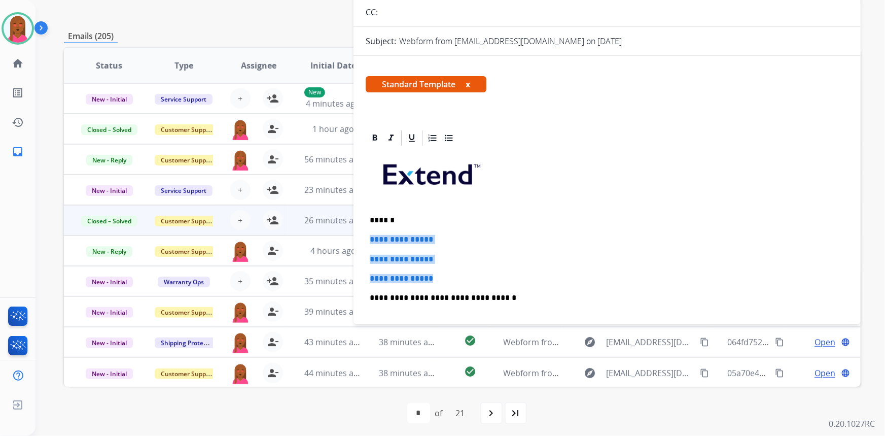
drag, startPoint x: 416, startPoint y: 266, endPoint x: 352, endPoint y: 233, distance: 72.2
click at [351, 233] on div "**********" at bounding box center [462, 189] width 797 height 500
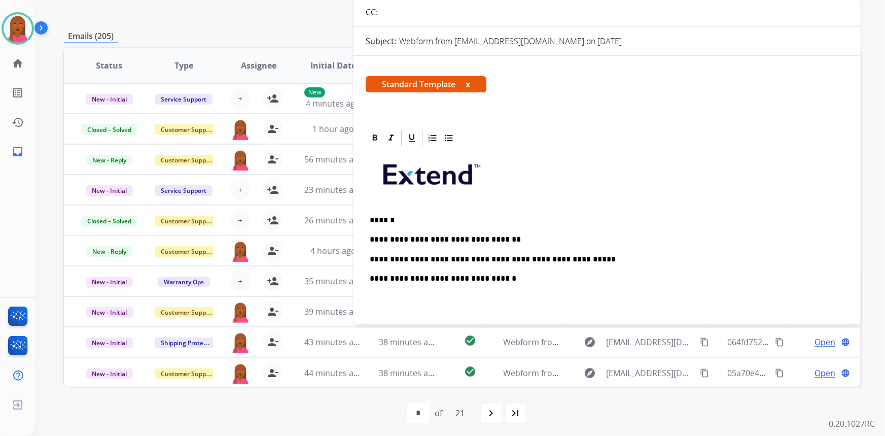
click at [373, 304] on p at bounding box center [607, 302] width 475 height 19
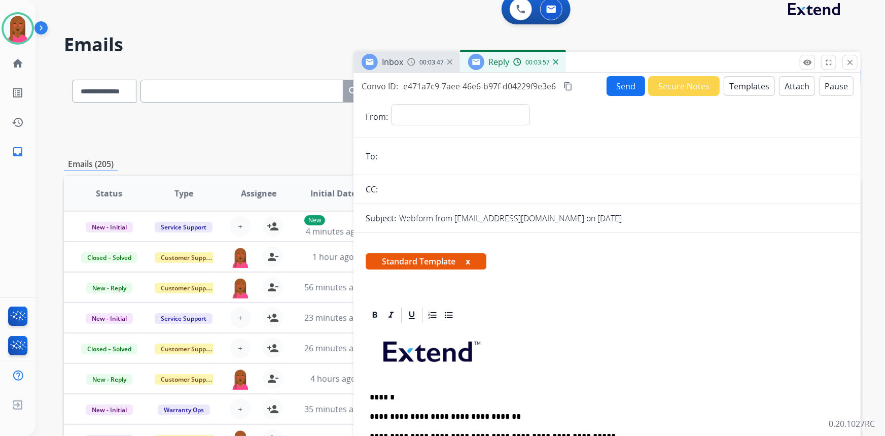
scroll to position [0, 0]
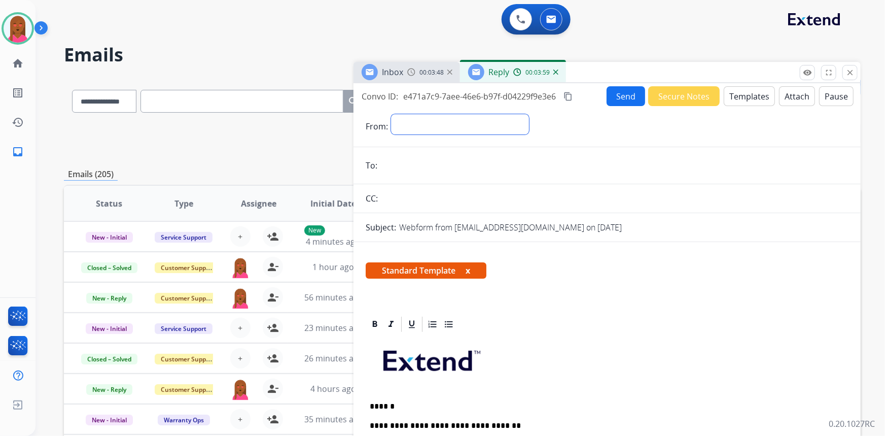
drag, startPoint x: 445, startPoint y: 122, endPoint x: 441, endPoint y: 132, distance: 10.5
click at [445, 122] on select "**********" at bounding box center [460, 124] width 138 height 20
select select "**********"
click at [391, 114] on select "**********" at bounding box center [460, 124] width 138 height 20
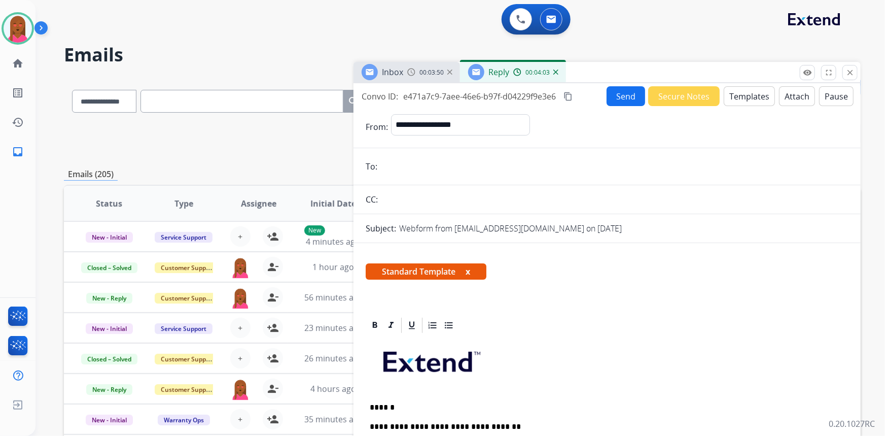
click at [443, 173] on input "email" at bounding box center [615, 166] width 468 height 20
paste input "**********"
type input "**********"
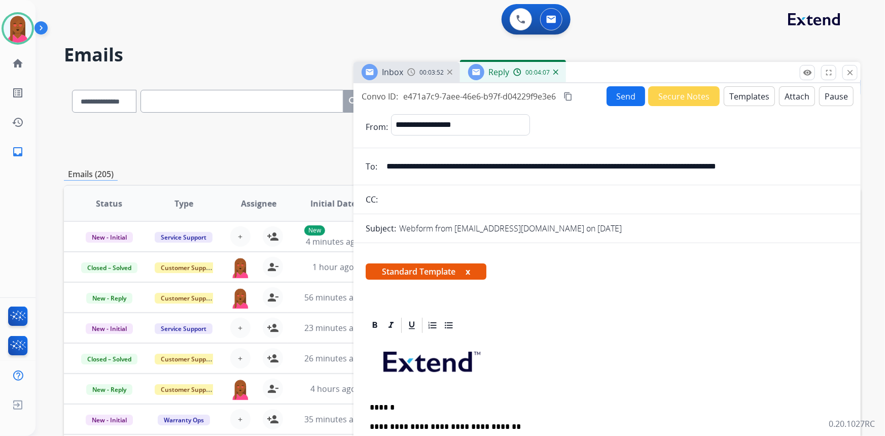
click at [545, 164] on input "**********" at bounding box center [615, 166] width 468 height 20
click at [545, 166] on input "**********" at bounding box center [615, 166] width 468 height 20
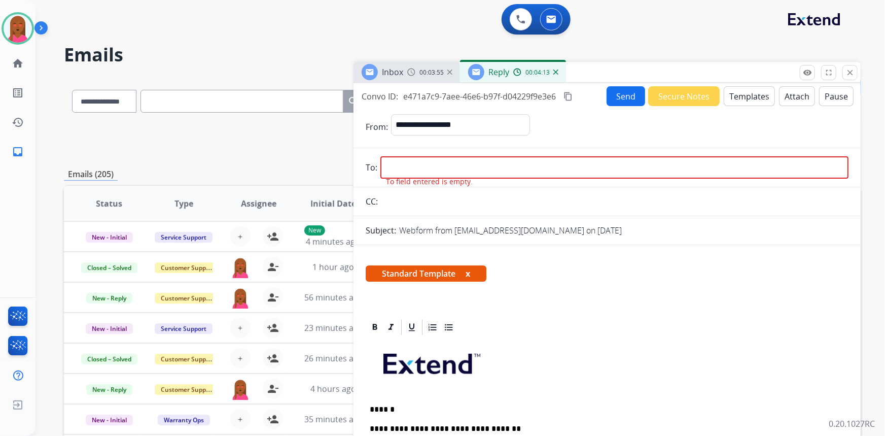
click at [419, 169] on input "email" at bounding box center [615, 167] width 468 height 22
paste input "**********"
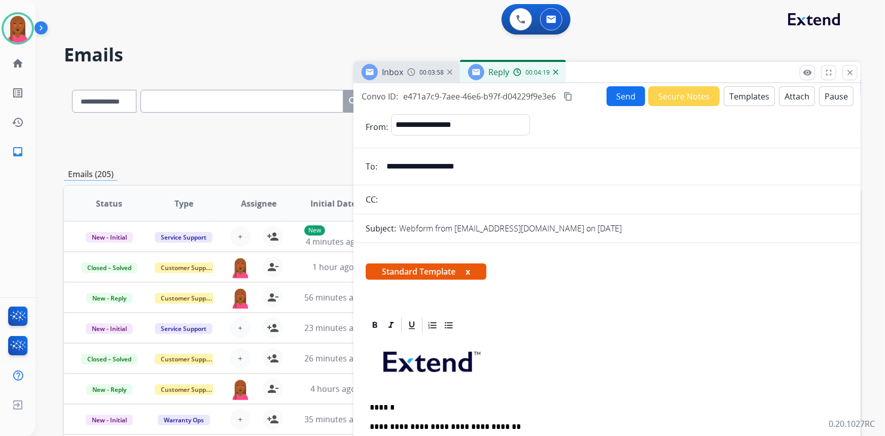
type input "**********"
click at [573, 98] on mat-icon "content_copy" at bounding box center [568, 96] width 9 height 9
click at [624, 96] on button "Send" at bounding box center [626, 96] width 39 height 20
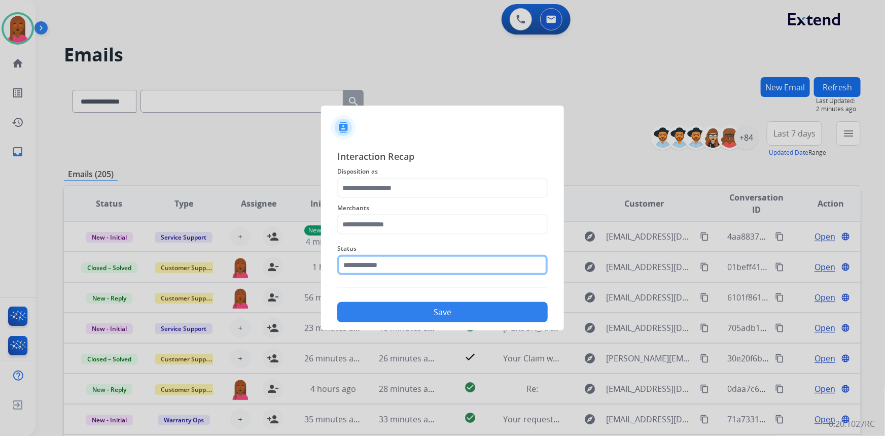
click at [447, 261] on input "text" at bounding box center [442, 265] width 211 height 20
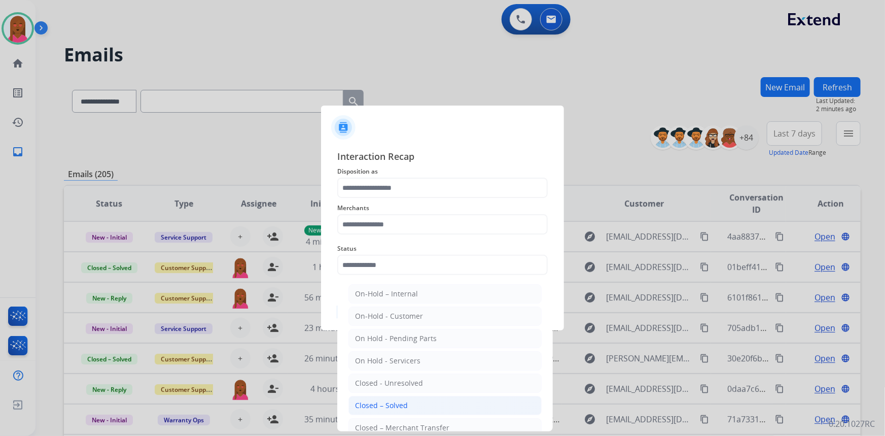
click at [424, 404] on li "Closed – Solved" at bounding box center [445, 405] width 193 height 19
type input "**********"
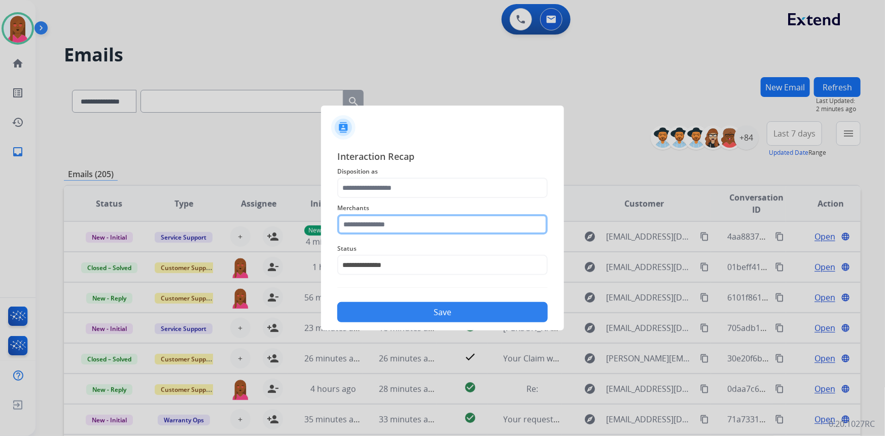
click at [432, 221] on input "text" at bounding box center [442, 224] width 211 height 20
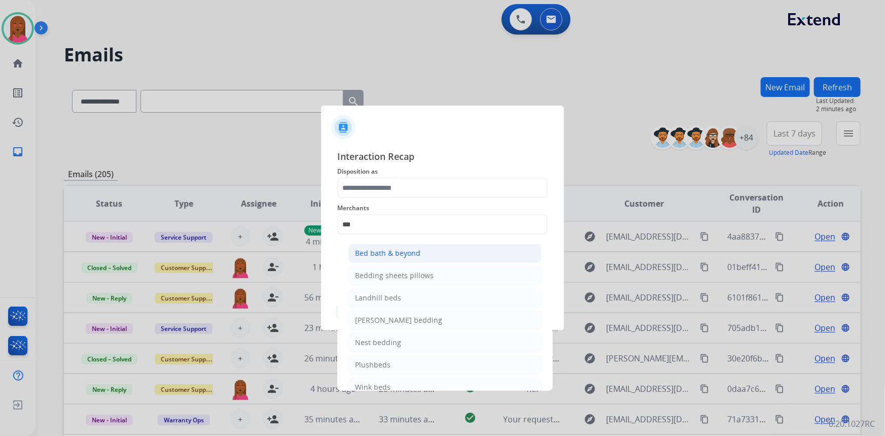
click at [405, 251] on div "Bed bath & beyond" at bounding box center [387, 253] width 65 height 10
type input "**********"
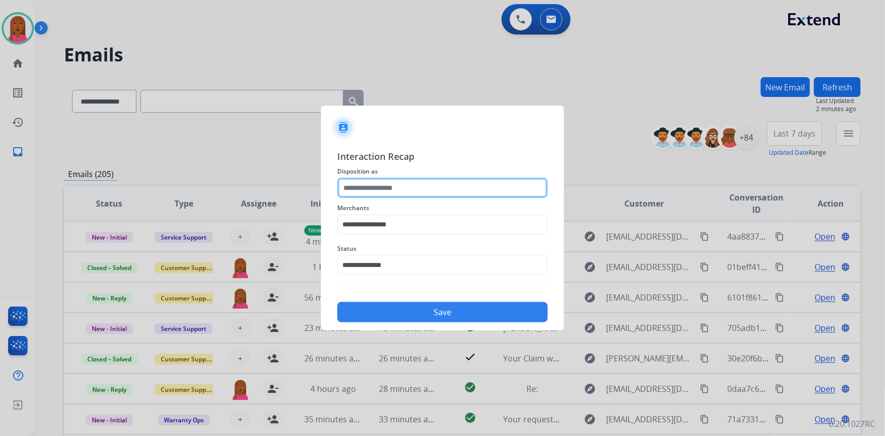
drag, startPoint x: 407, startPoint y: 182, endPoint x: 408, endPoint y: 197, distance: 15.3
click at [408, 182] on input "text" at bounding box center [442, 188] width 211 height 20
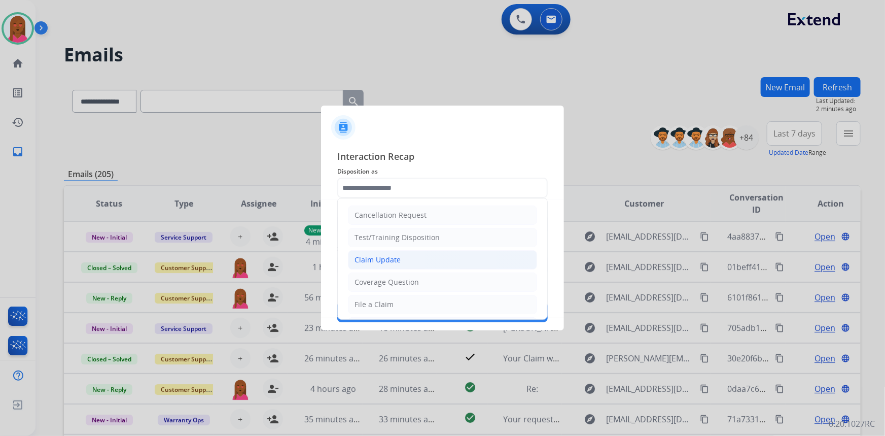
click at [397, 259] on div "Claim Update" at bounding box center [378, 260] width 46 height 10
type input "**********"
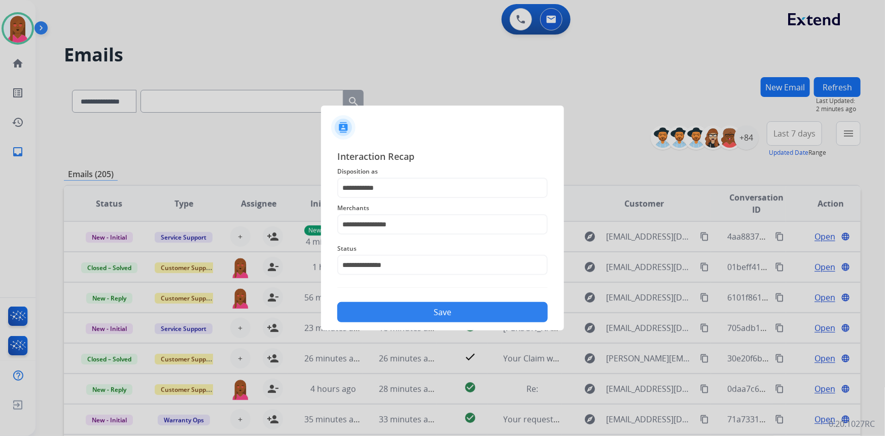
click at [416, 317] on button "Save" at bounding box center [442, 312] width 211 height 20
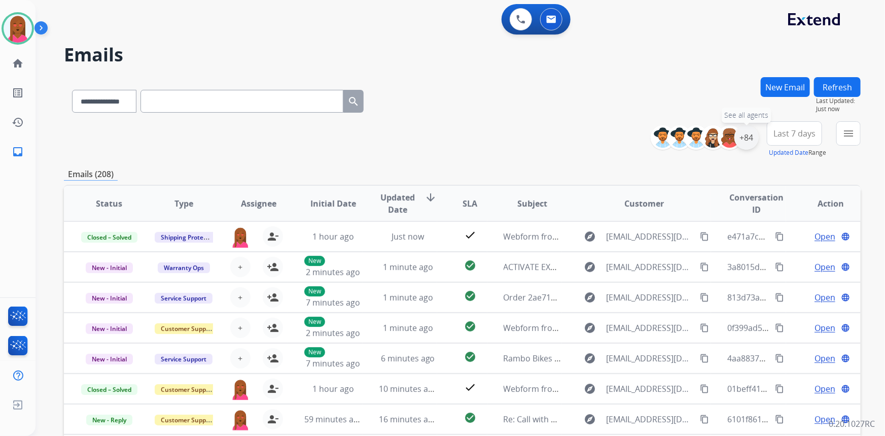
click at [744, 141] on div "+84" at bounding box center [747, 137] width 24 height 24
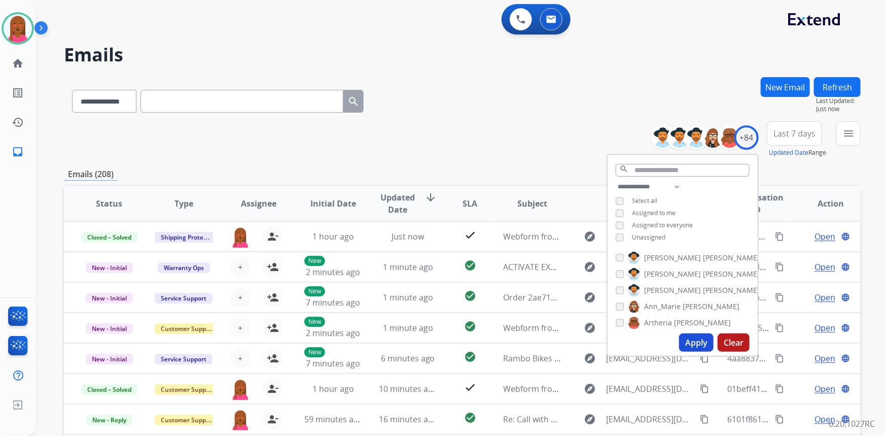
click at [613, 236] on div "**********" at bounding box center [683, 213] width 150 height 65
click at [685, 341] on button "Apply" at bounding box center [696, 342] width 35 height 18
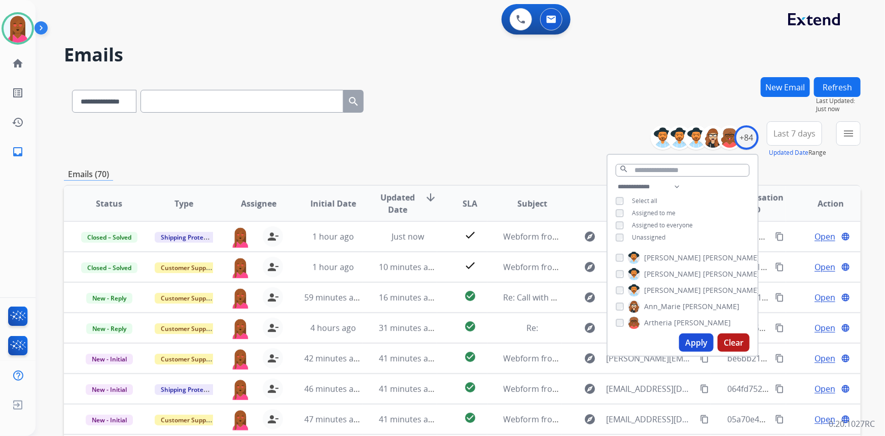
click at [798, 135] on span "Last 7 days" at bounding box center [795, 133] width 42 height 4
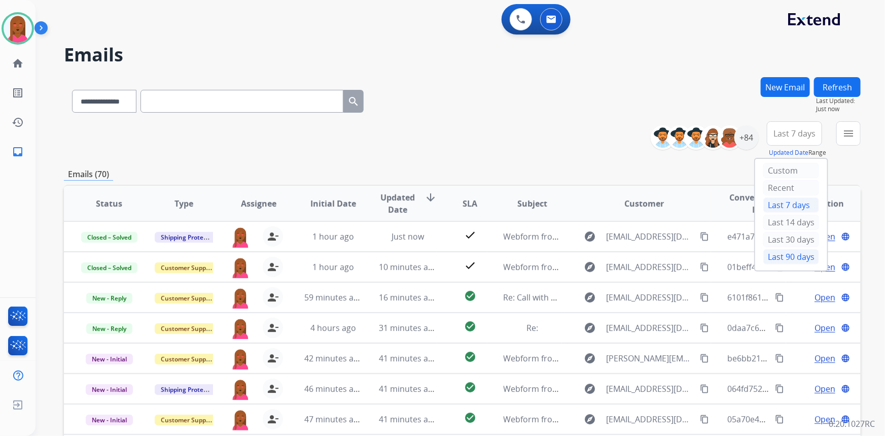
click at [776, 253] on div "Last 90 days" at bounding box center [792, 256] width 56 height 15
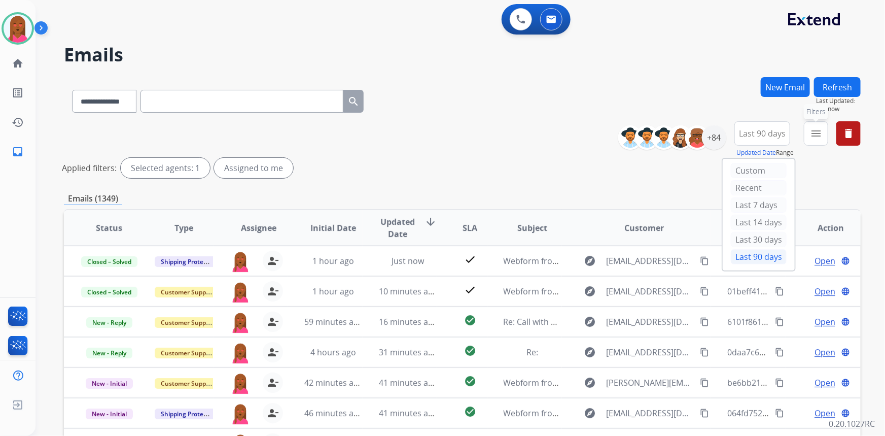
click at [816, 139] on mat-icon "menu" at bounding box center [816, 133] width 12 height 12
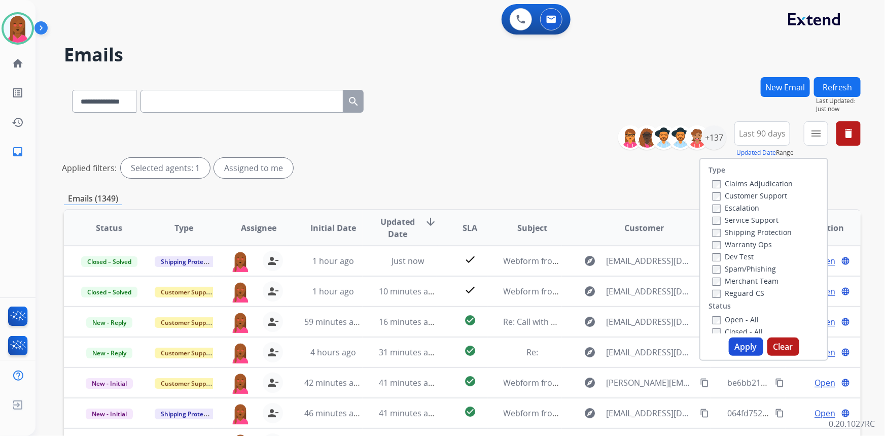
click at [770, 197] on label "Customer Support" at bounding box center [750, 196] width 75 height 10
click at [769, 233] on label "Shipping Protection" at bounding box center [752, 232] width 79 height 10
click at [745, 292] on label "Reguard CS" at bounding box center [739, 293] width 52 height 10
click at [734, 324] on label "Open - All" at bounding box center [736, 320] width 46 height 10
drag, startPoint x: 733, startPoint y: 342, endPoint x: 727, endPoint y: 355, distance: 14.3
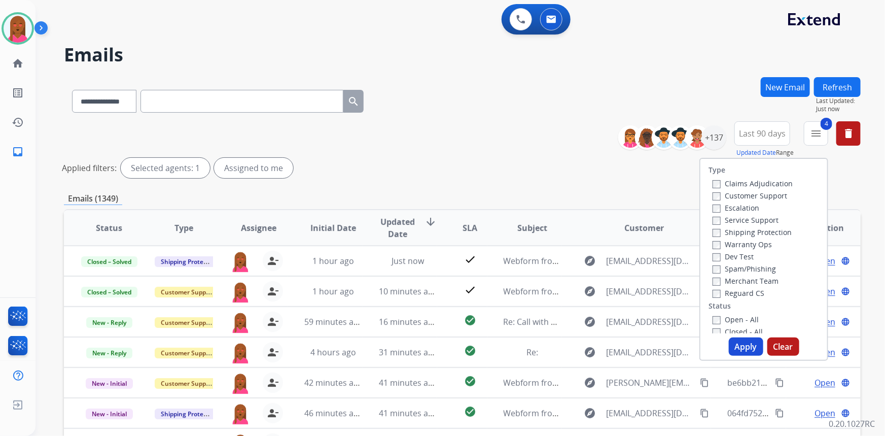
click at [729, 343] on button "Apply" at bounding box center [746, 346] width 35 height 18
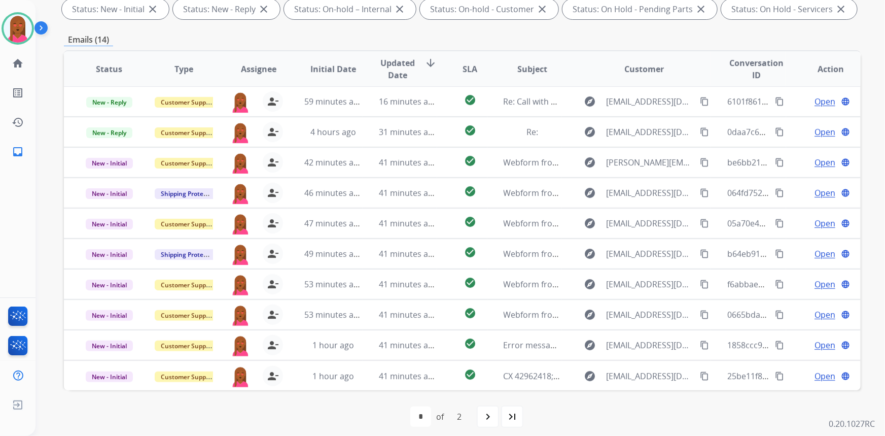
scroll to position [184, 0]
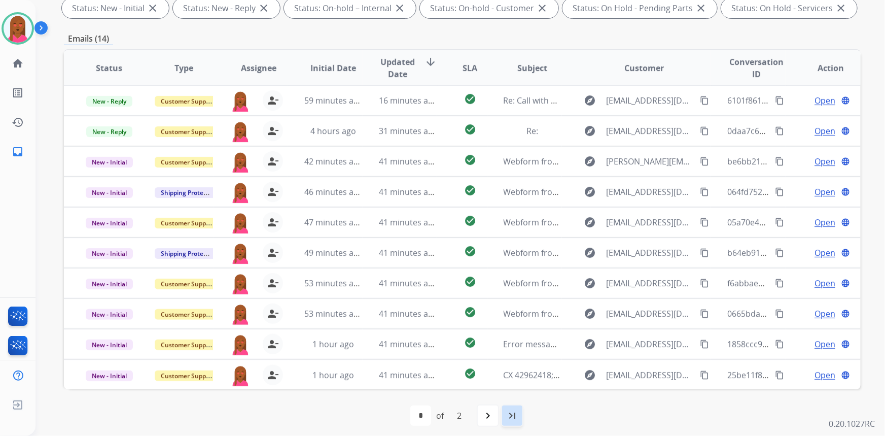
click at [515, 410] on mat-icon "last_page" at bounding box center [512, 415] width 12 height 12
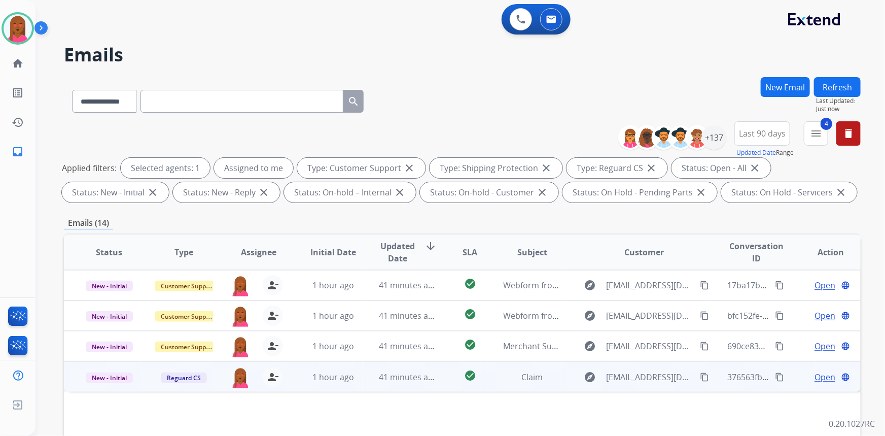
scroll to position [0, 0]
click at [819, 374] on span "Open" at bounding box center [825, 377] width 21 height 12
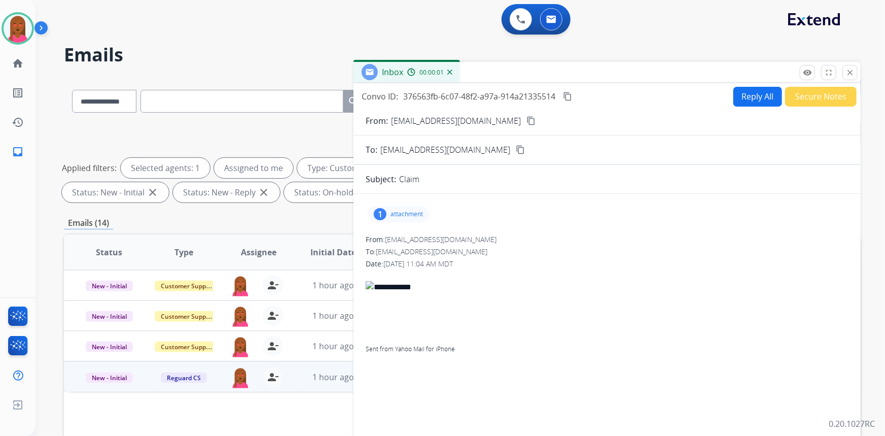
click at [527, 116] on mat-icon "content_copy" at bounding box center [531, 120] width 9 height 9
click at [386, 216] on div "1" at bounding box center [380, 214] width 13 height 12
click at [399, 248] on div at bounding box center [401, 240] width 51 height 36
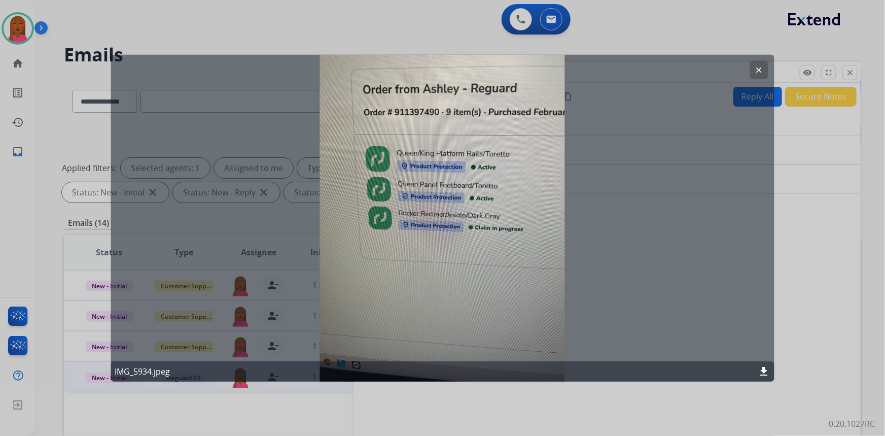
click at [760, 69] on mat-icon "clear" at bounding box center [759, 69] width 9 height 9
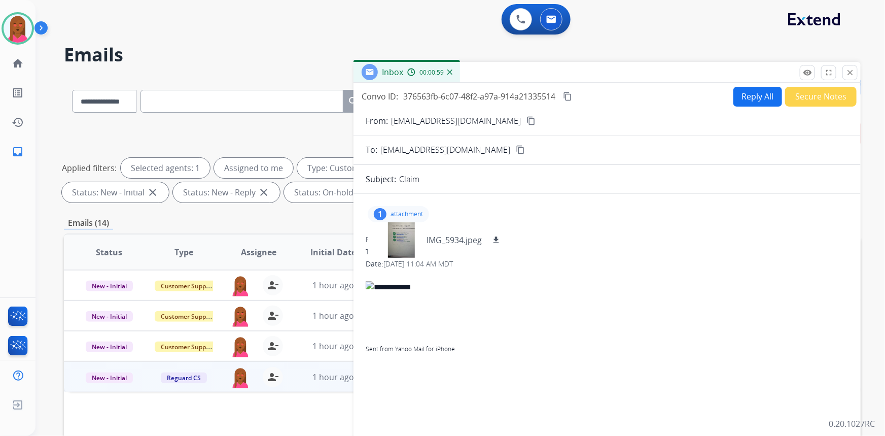
click at [416, 209] on div "1 attachment IMG_5934.jpeg download" at bounding box center [398, 214] width 61 height 16
click at [656, 303] on div at bounding box center [607, 299] width 483 height 12
click at [751, 92] on button "Reply All" at bounding box center [758, 97] width 49 height 20
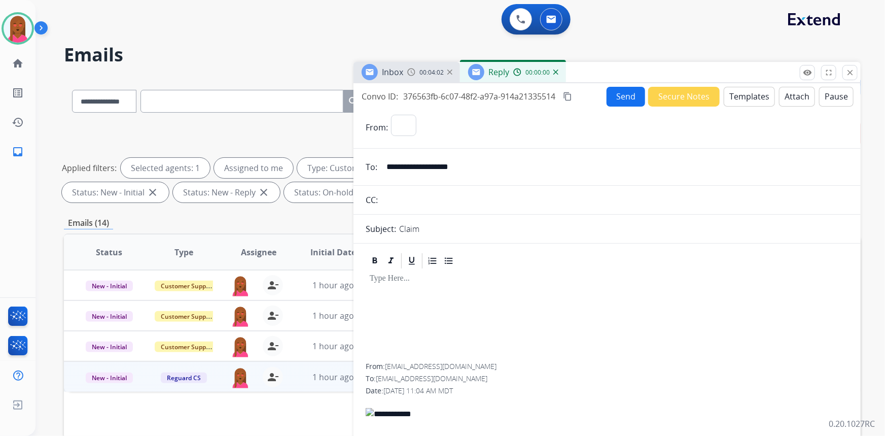
select select "**********"
click at [744, 98] on button "Templates" at bounding box center [749, 97] width 51 height 20
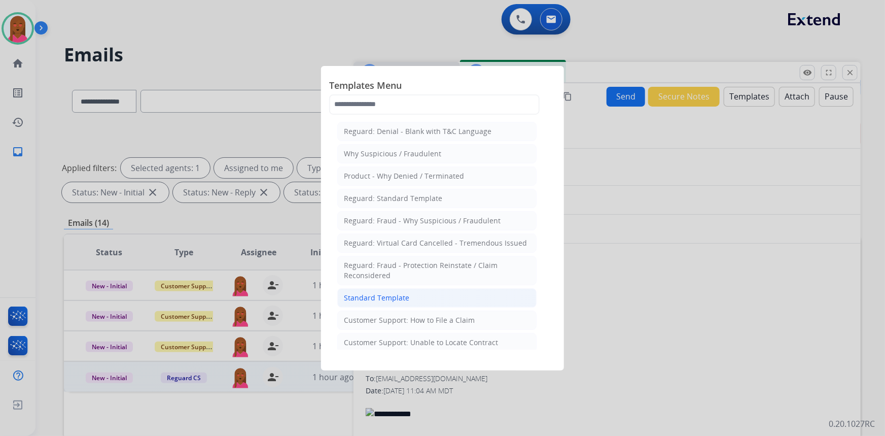
click at [416, 296] on li "Standard Template" at bounding box center [436, 297] width 199 height 19
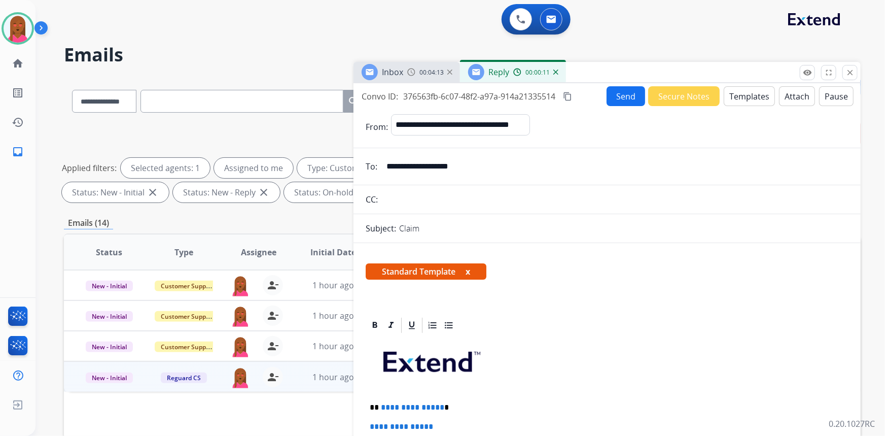
click at [805, 331] on div at bounding box center [607, 325] width 483 height 18
click at [742, 97] on button "Templates" at bounding box center [749, 96] width 51 height 20
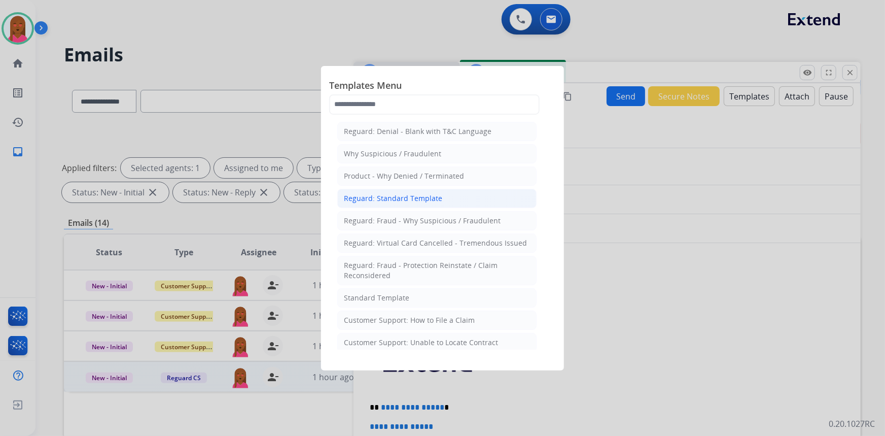
click at [426, 200] on div "Reguard: Standard Template" at bounding box center [393, 198] width 98 height 10
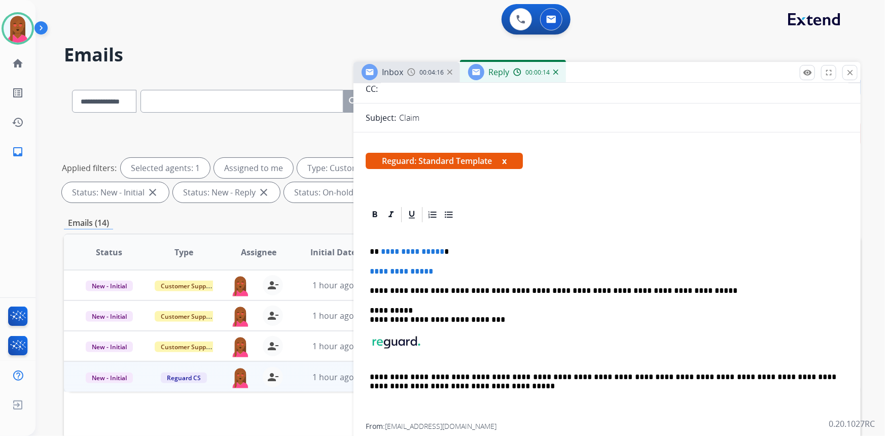
scroll to position [138, 0]
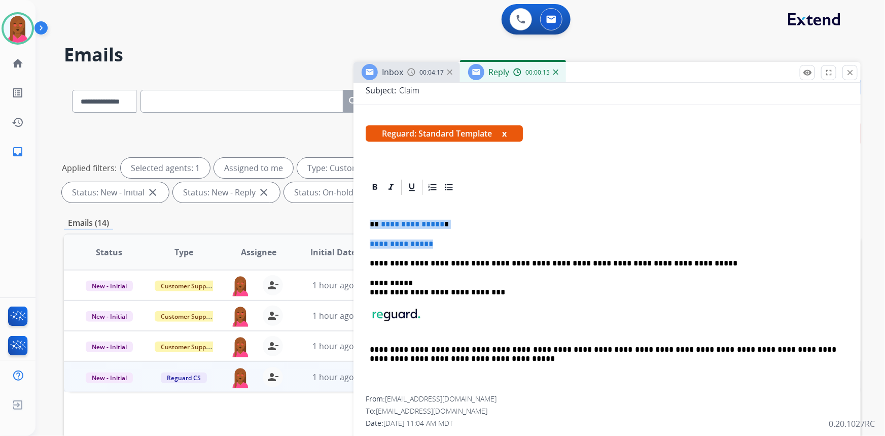
drag, startPoint x: 450, startPoint y: 238, endPoint x: 367, endPoint y: 224, distance: 84.0
click at [367, 224] on div "**********" at bounding box center [607, 295] width 483 height 199
paste div
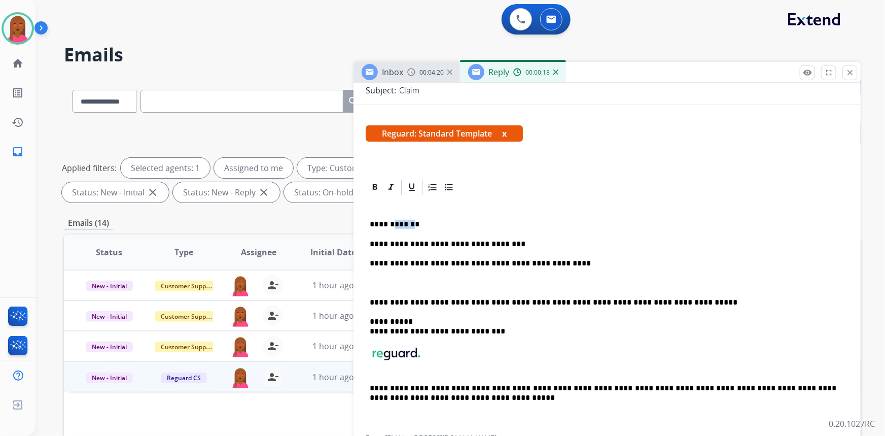
drag, startPoint x: 410, startPoint y: 223, endPoint x: 392, endPoint y: 221, distance: 18.3
click at [392, 221] on p "**********" at bounding box center [603, 224] width 467 height 9
click at [390, 284] on p at bounding box center [607, 283] width 475 height 9
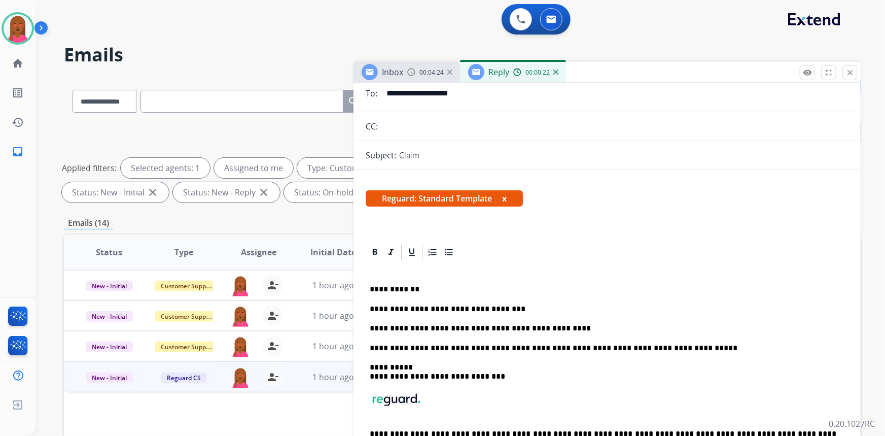
scroll to position [0, 0]
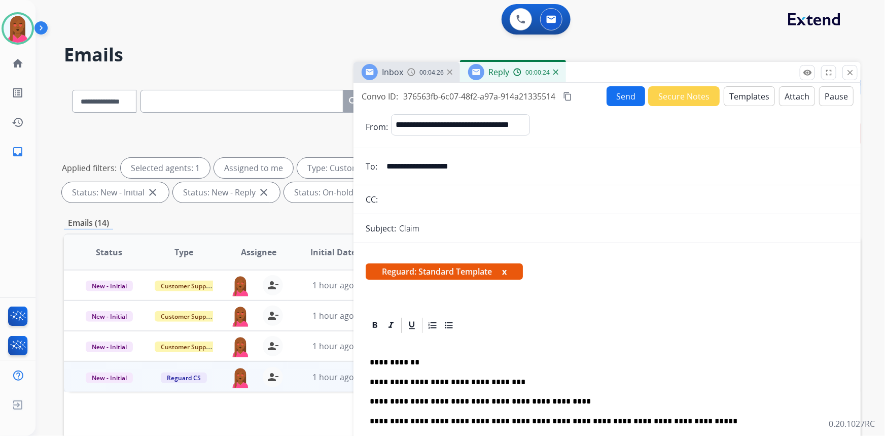
click at [564, 96] on button "content_copy" at bounding box center [568, 96] width 12 height 12
click at [609, 98] on button "Send" at bounding box center [626, 96] width 39 height 20
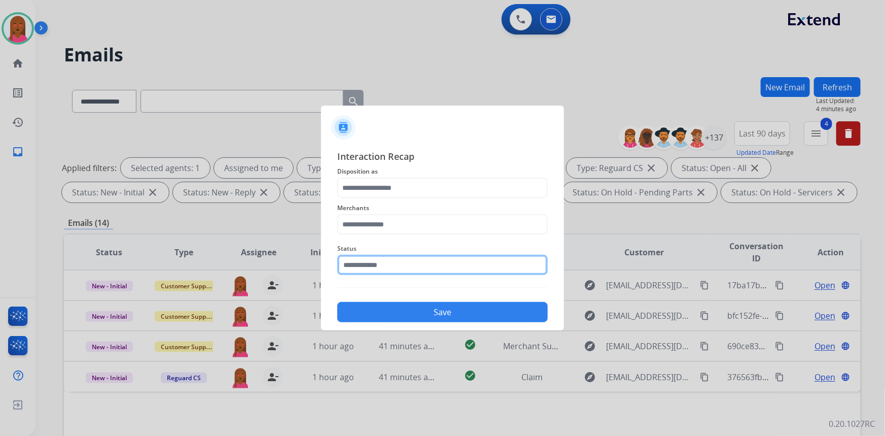
click at [446, 265] on input "text" at bounding box center [442, 265] width 211 height 20
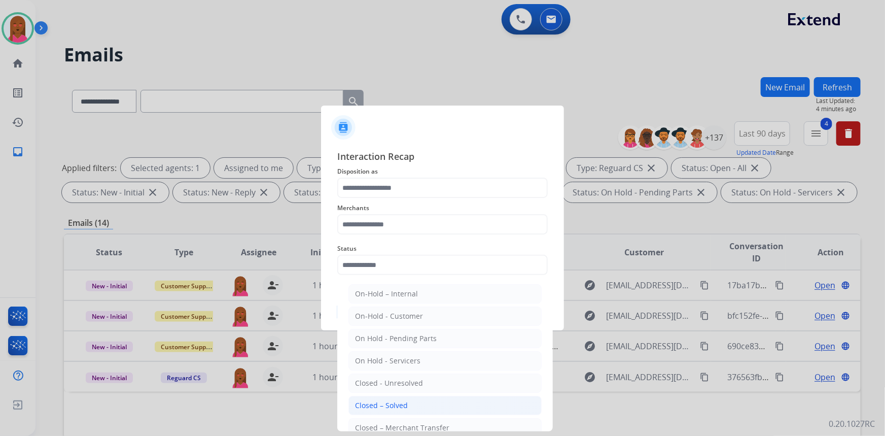
click at [409, 398] on li "Closed – Solved" at bounding box center [445, 405] width 193 height 19
type input "**********"
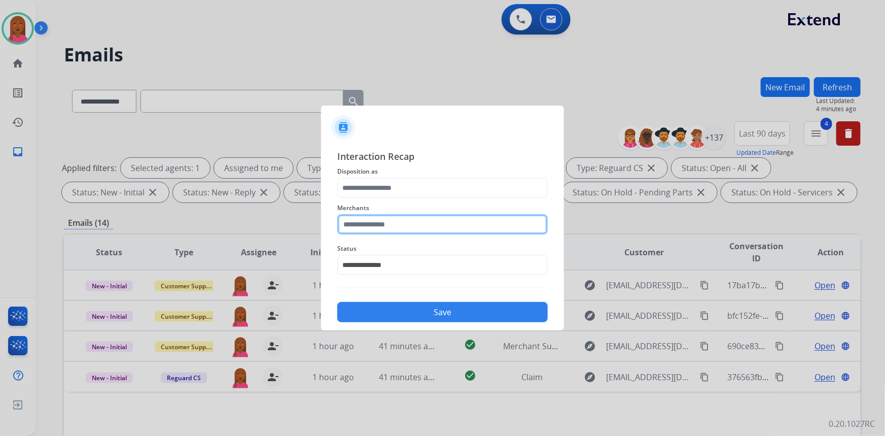
click at [424, 225] on input "text" at bounding box center [442, 224] width 211 height 20
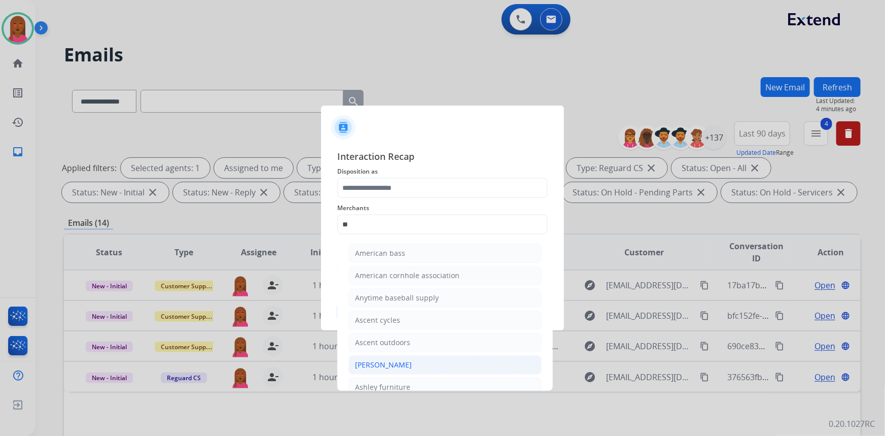
click at [406, 367] on div "[PERSON_NAME]" at bounding box center [383, 365] width 57 height 10
type input "**********"
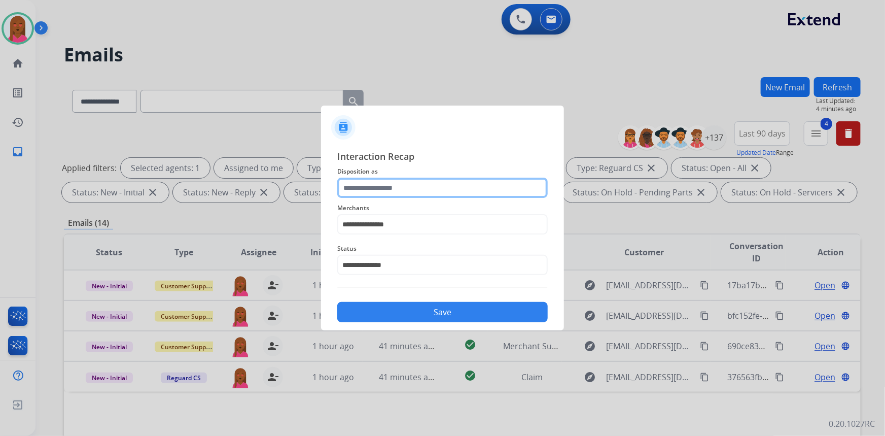
click at [423, 191] on input "text" at bounding box center [442, 188] width 211 height 20
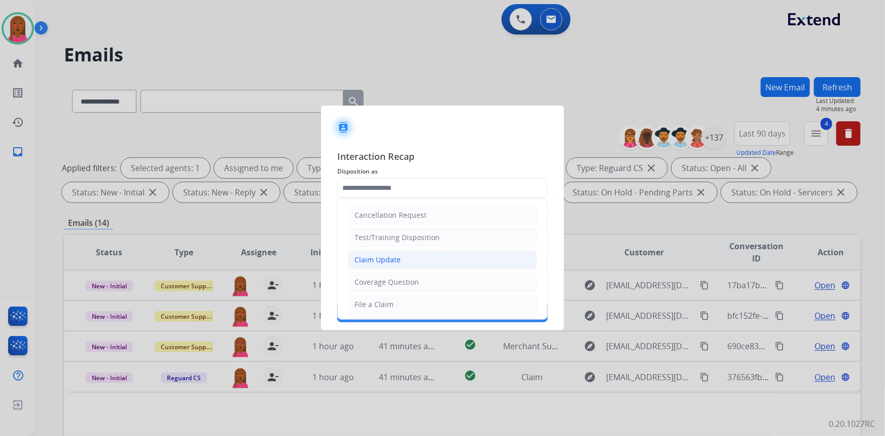
click at [404, 256] on li "Claim Update" at bounding box center [442, 259] width 189 height 19
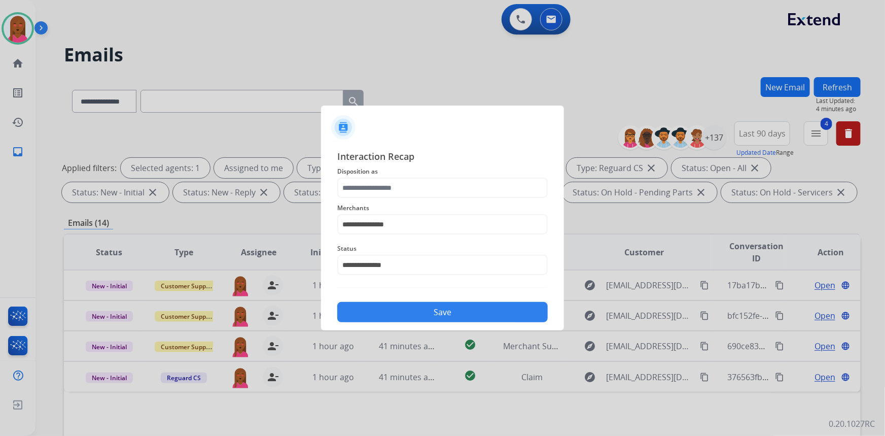
type input "**********"
click at [427, 303] on button "Save" at bounding box center [442, 312] width 211 height 20
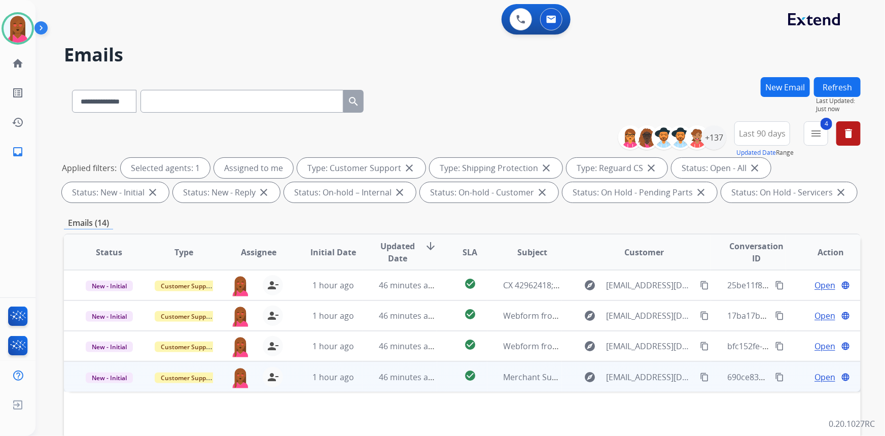
click at [815, 374] on span "Open" at bounding box center [825, 377] width 21 height 12
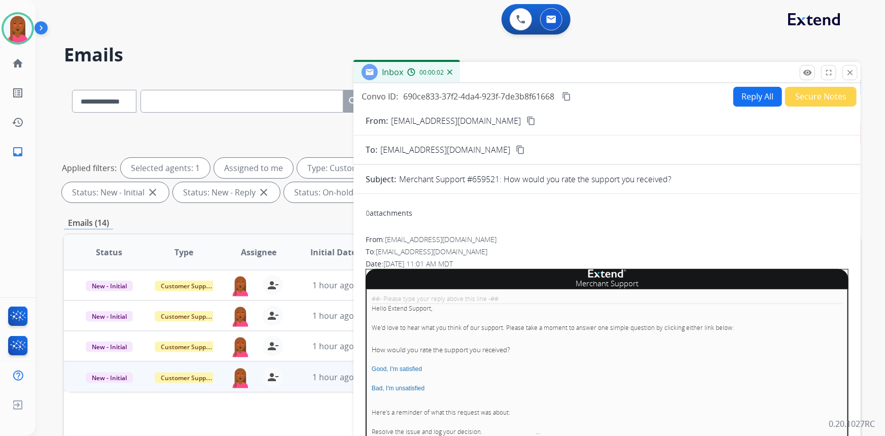
click at [822, 94] on button "Secure Notes" at bounding box center [821, 97] width 72 height 20
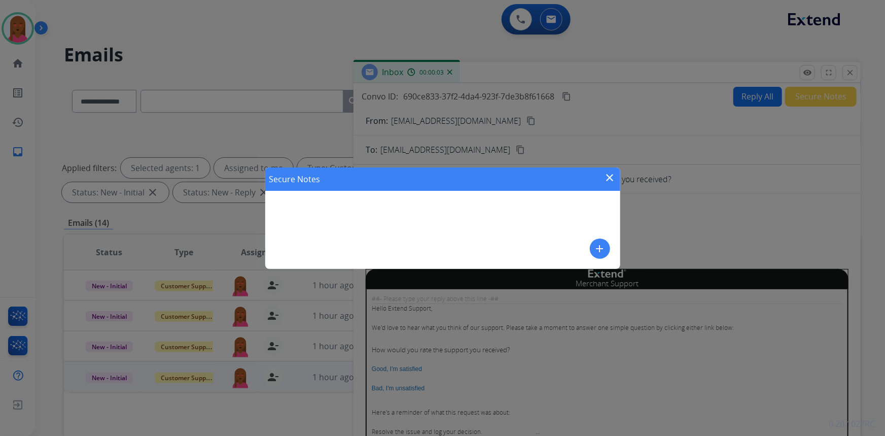
click at [605, 244] on mat-icon "add" at bounding box center [600, 249] width 12 height 12
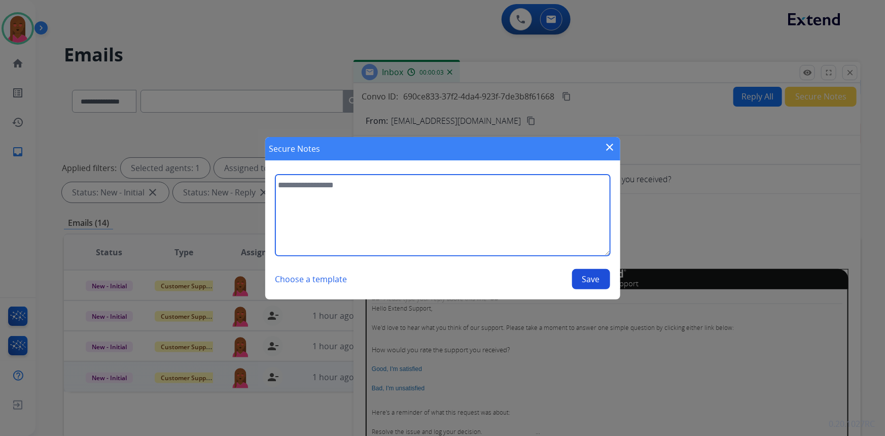
click at [512, 250] on textarea at bounding box center [443, 215] width 335 height 81
type textarea "**********"
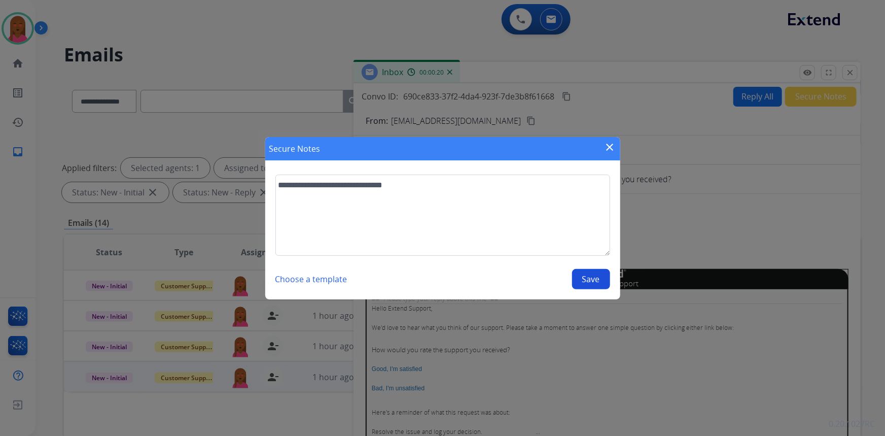
click at [604, 285] on button "Save" at bounding box center [591, 279] width 38 height 20
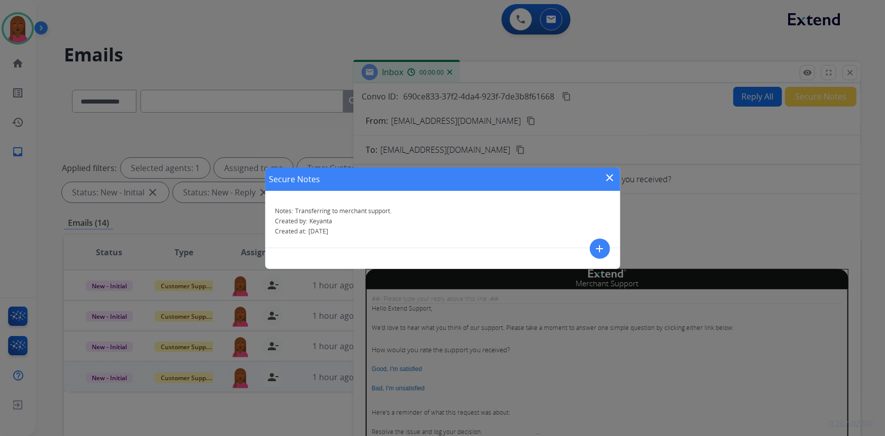
click at [612, 172] on mat-icon "close" at bounding box center [610, 178] width 12 height 12
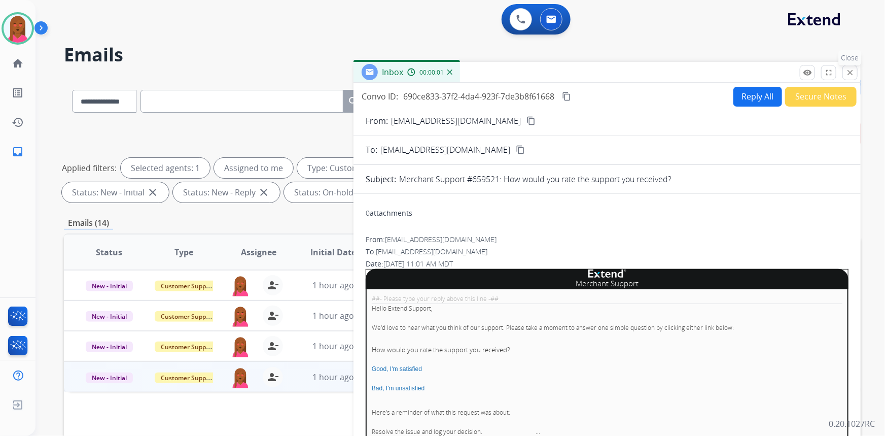
click at [850, 68] on mat-icon "close" at bounding box center [850, 72] width 9 height 9
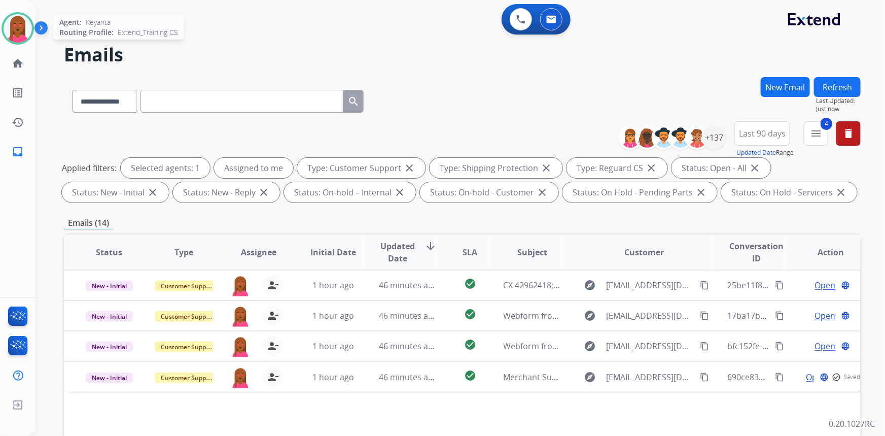
click at [17, 17] on img at bounding box center [18, 28] width 28 height 28
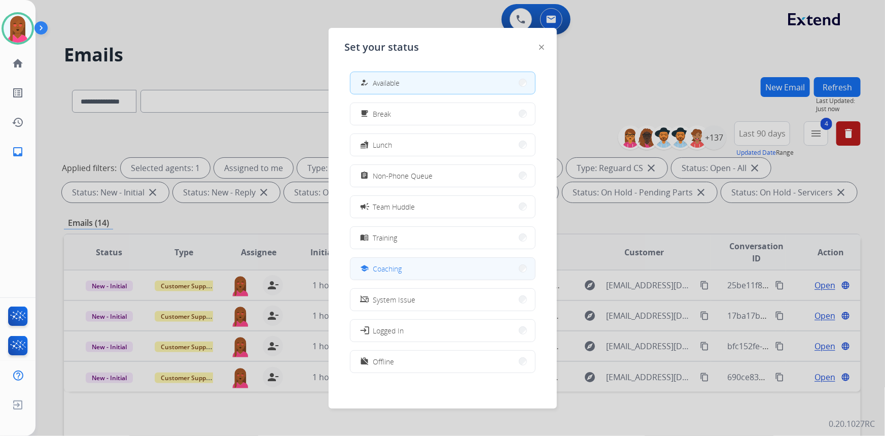
click at [413, 264] on button "school Coaching" at bounding box center [443, 269] width 185 height 22
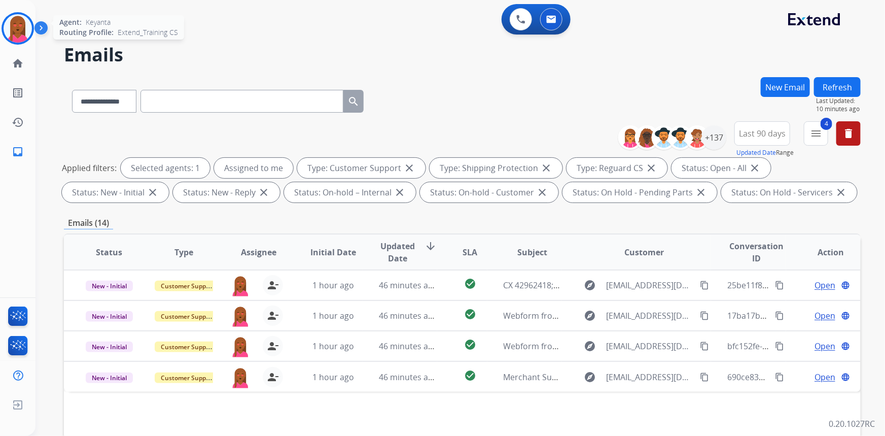
click at [19, 24] on img at bounding box center [18, 28] width 28 height 28
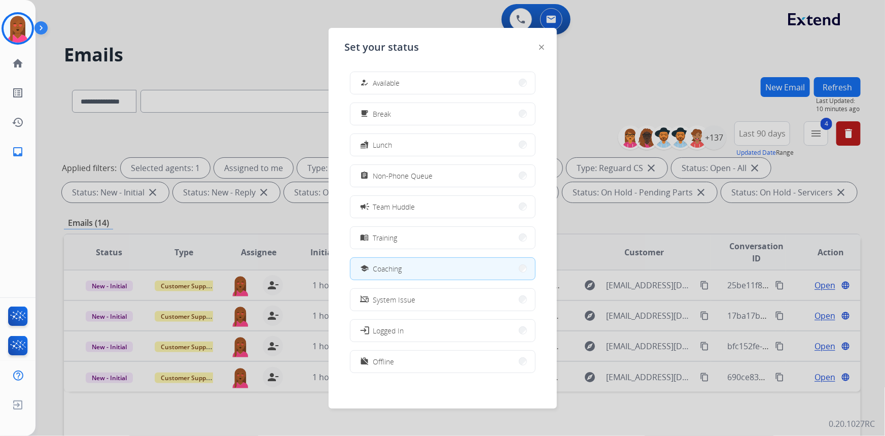
click at [172, 40] on div at bounding box center [442, 218] width 885 height 436
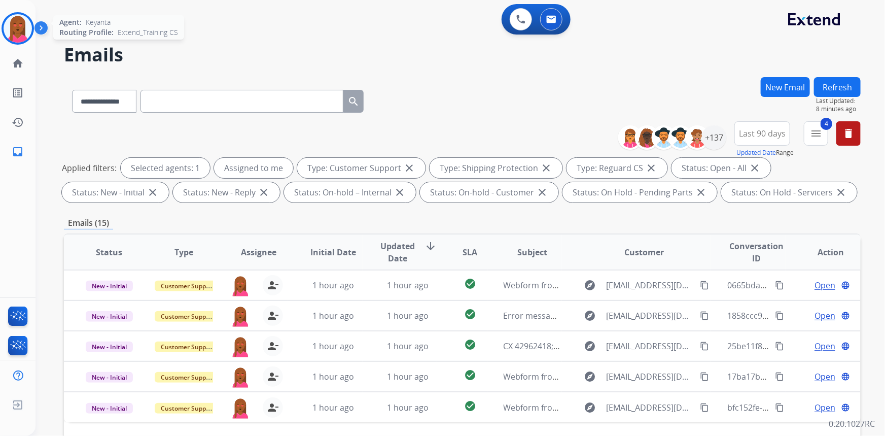
click at [12, 31] on img at bounding box center [18, 28] width 28 height 28
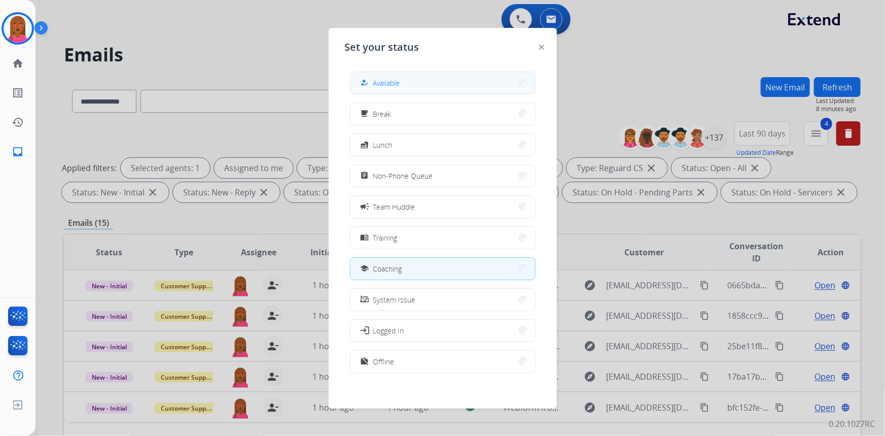
click at [491, 76] on button "how_to_reg Available" at bounding box center [443, 83] width 185 height 22
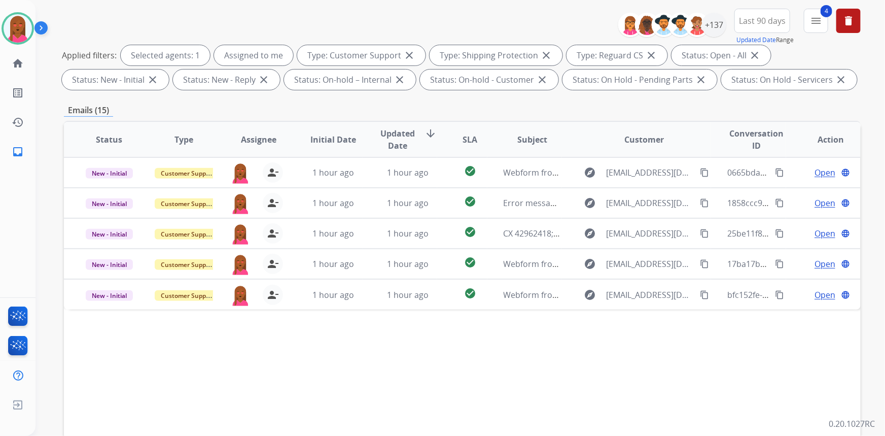
scroll to position [190, 0]
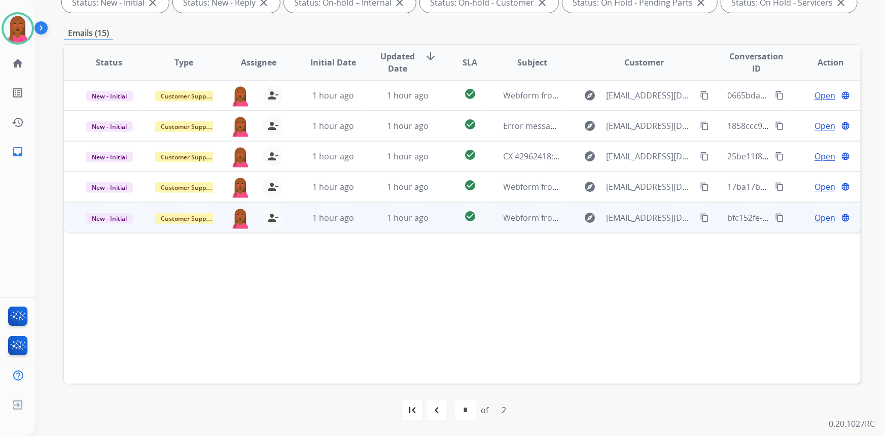
click at [820, 218] on span "Open" at bounding box center [825, 218] width 21 height 12
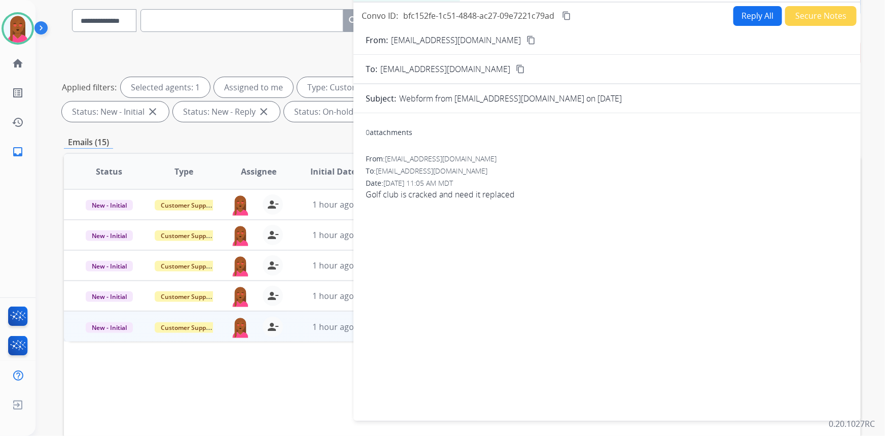
scroll to position [51, 0]
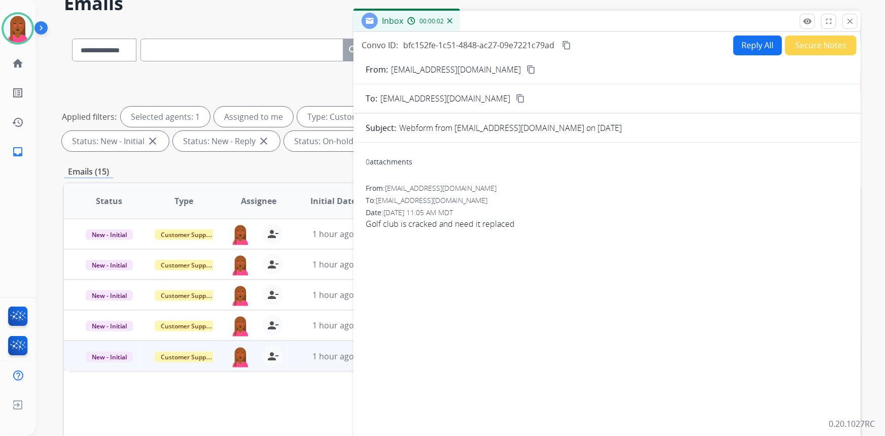
click at [527, 69] on mat-icon "content_copy" at bounding box center [531, 69] width 9 height 9
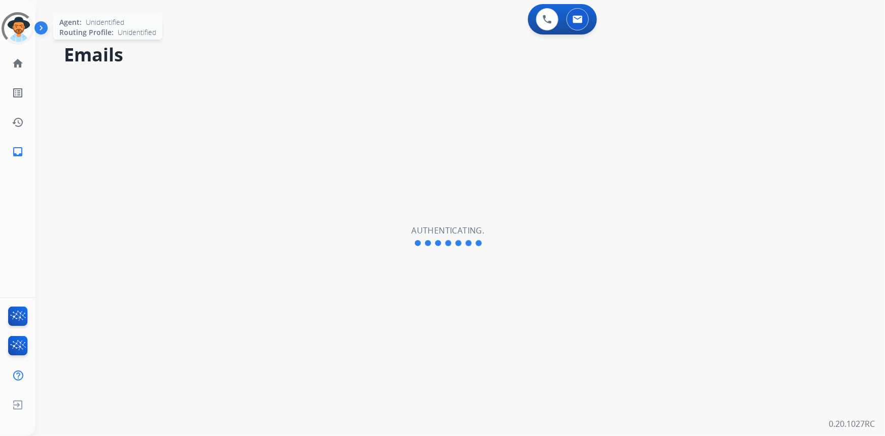
click at [29, 36] on div at bounding box center [17, 28] width 37 height 37
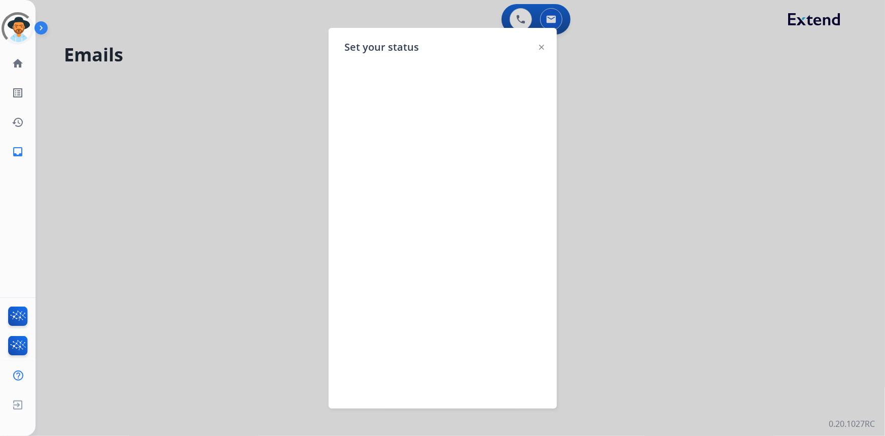
click at [540, 47] on img at bounding box center [541, 47] width 5 height 5
select select "**********"
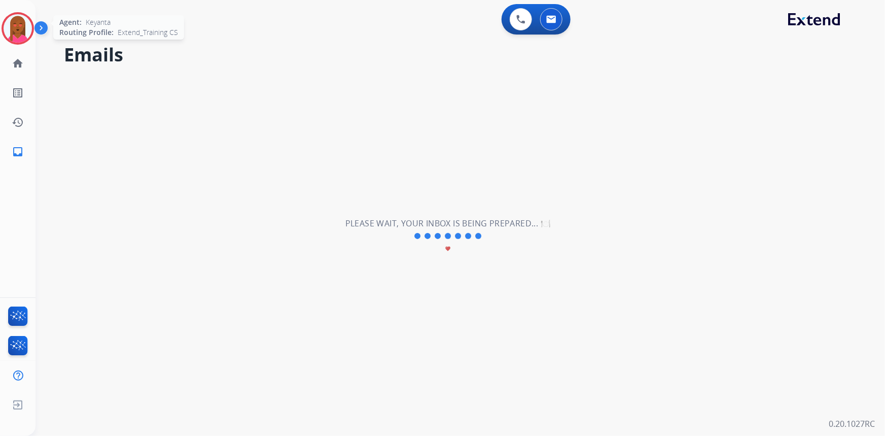
drag, startPoint x: 13, startPoint y: 25, endPoint x: 16, endPoint y: 30, distance: 5.2
click at [14, 27] on img at bounding box center [18, 28] width 28 height 28
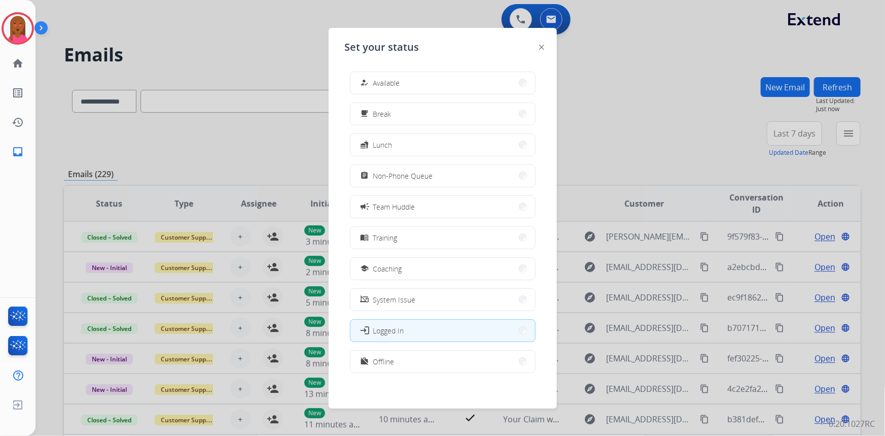
click at [387, 74] on button "how_to_reg Available" at bounding box center [443, 83] width 185 height 22
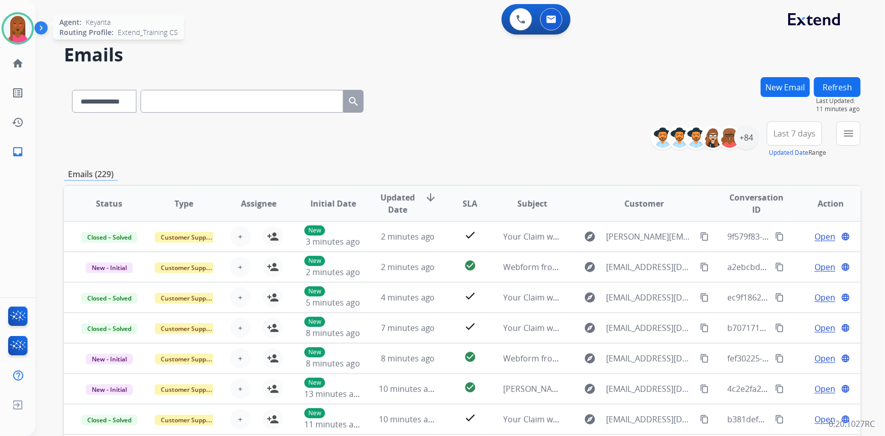
click at [20, 31] on img at bounding box center [18, 28] width 28 height 28
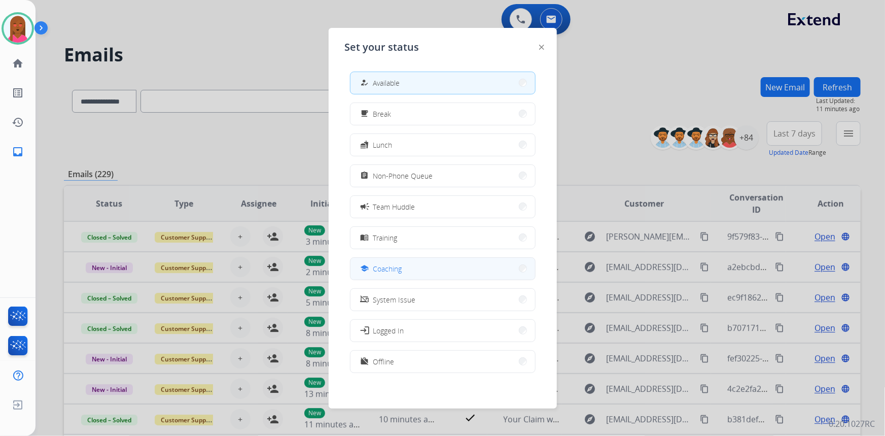
click at [422, 266] on button "school Coaching" at bounding box center [443, 269] width 185 height 22
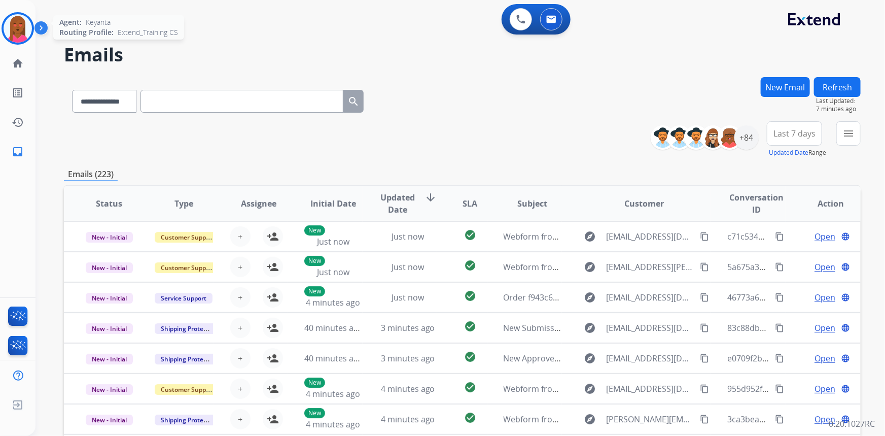
click at [13, 38] on img at bounding box center [18, 28] width 28 height 28
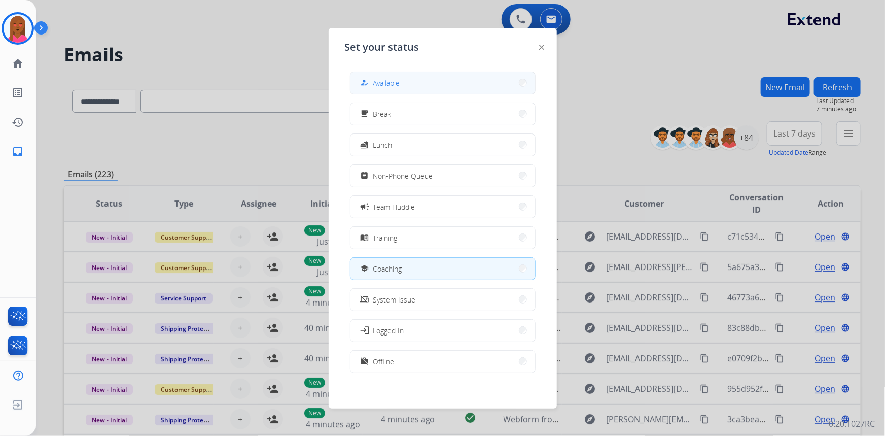
click at [494, 93] on div "how_to_reg Available" at bounding box center [443, 83] width 186 height 23
click at [459, 77] on button "how_to_reg Available" at bounding box center [443, 83] width 185 height 22
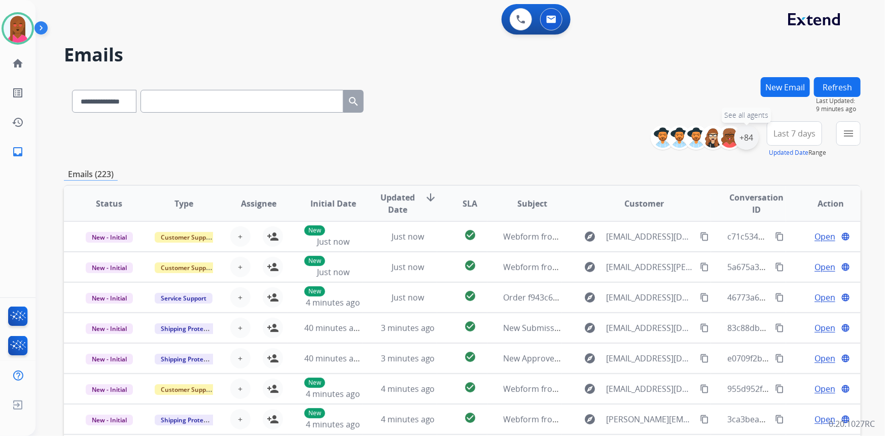
click at [744, 133] on div "+84" at bounding box center [747, 137] width 24 height 24
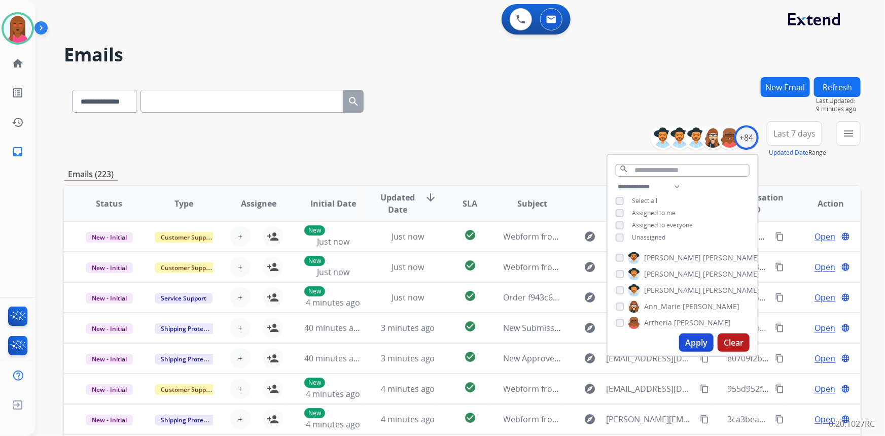
click at [622, 242] on div "**********" at bounding box center [683, 213] width 150 height 65
click at [700, 340] on button "Apply" at bounding box center [696, 342] width 35 height 18
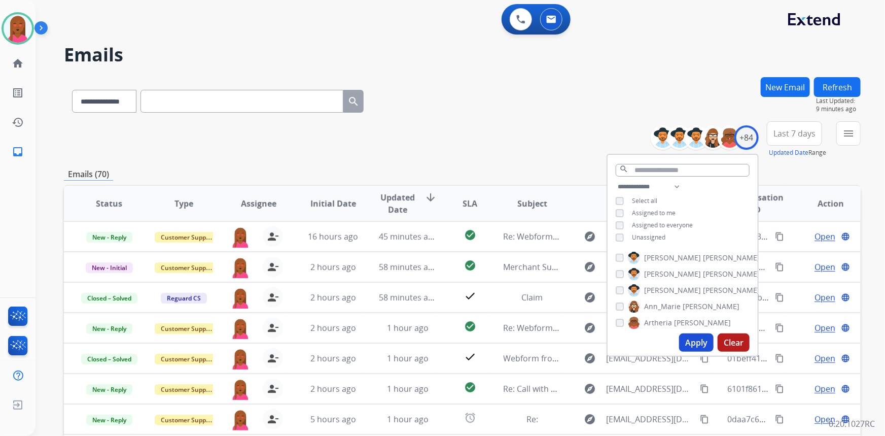
click at [786, 141] on button "Last 7 days" at bounding box center [794, 133] width 55 height 24
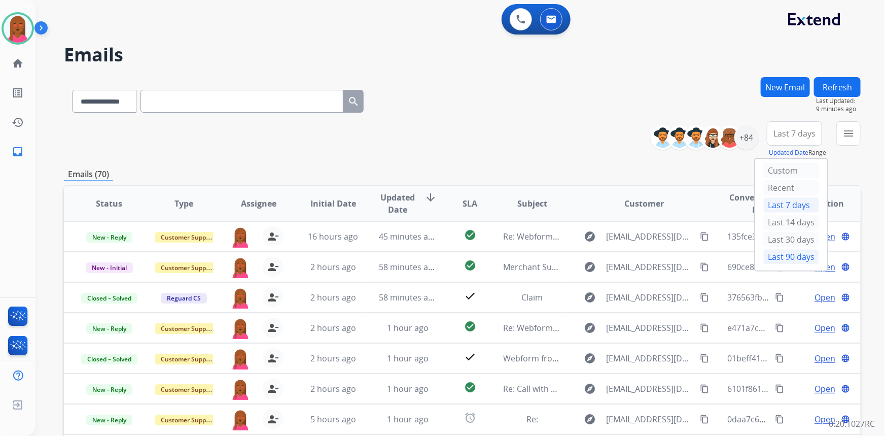
click at [794, 257] on div "Last 90 days" at bounding box center [792, 256] width 56 height 15
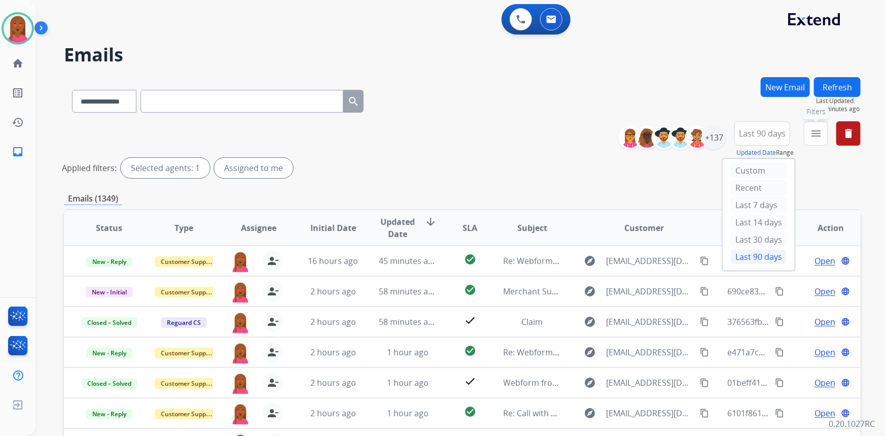
click at [816, 135] on mat-icon "menu" at bounding box center [816, 133] width 12 height 12
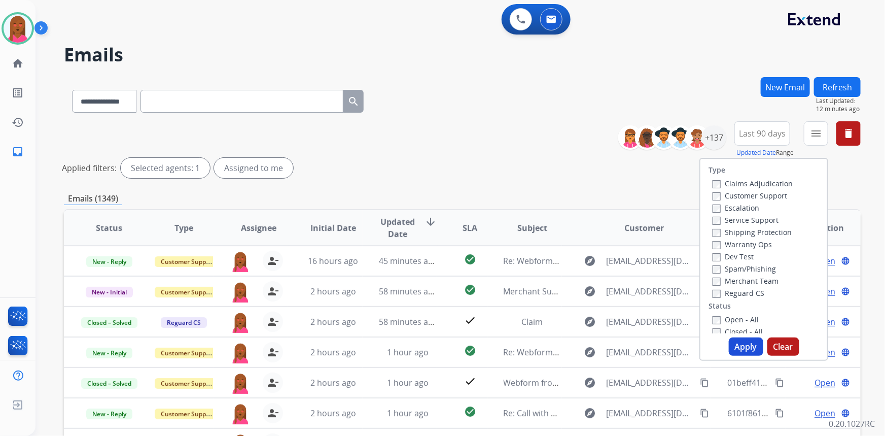
click at [766, 198] on label "Customer Support" at bounding box center [750, 196] width 75 height 10
click at [763, 231] on label "Shipping Protection" at bounding box center [752, 232] width 79 height 10
drag, startPoint x: 741, startPoint y: 292, endPoint x: 740, endPoint y: 308, distance: 16.3
click at [742, 294] on label "Reguard CS" at bounding box center [739, 293] width 52 height 10
click at [736, 321] on label "Open - All" at bounding box center [736, 320] width 46 height 10
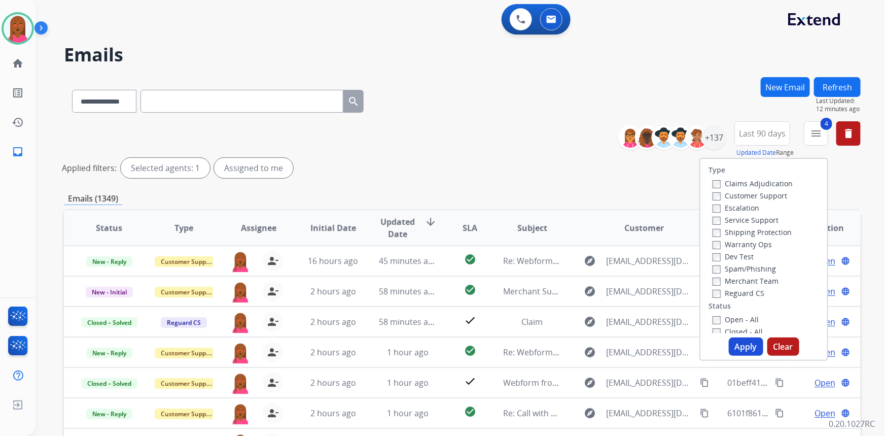
click at [748, 351] on button "Apply" at bounding box center [746, 346] width 35 height 18
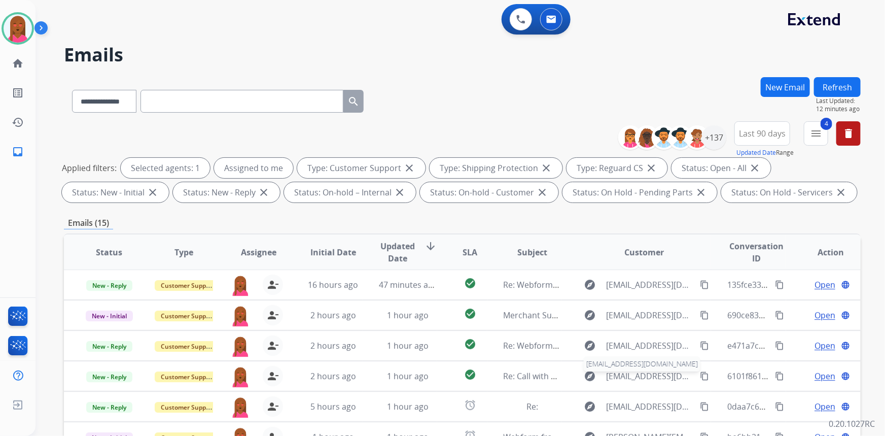
scroll to position [190, 0]
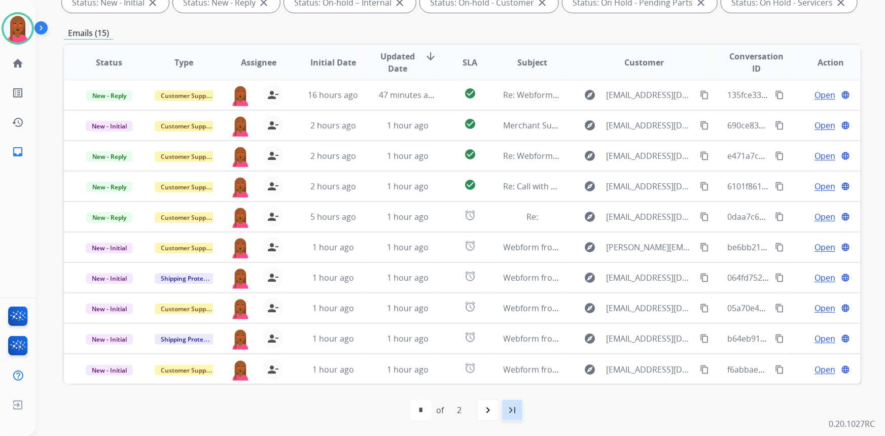
click at [518, 412] on mat-icon "last_page" at bounding box center [512, 410] width 12 height 12
select select "*"
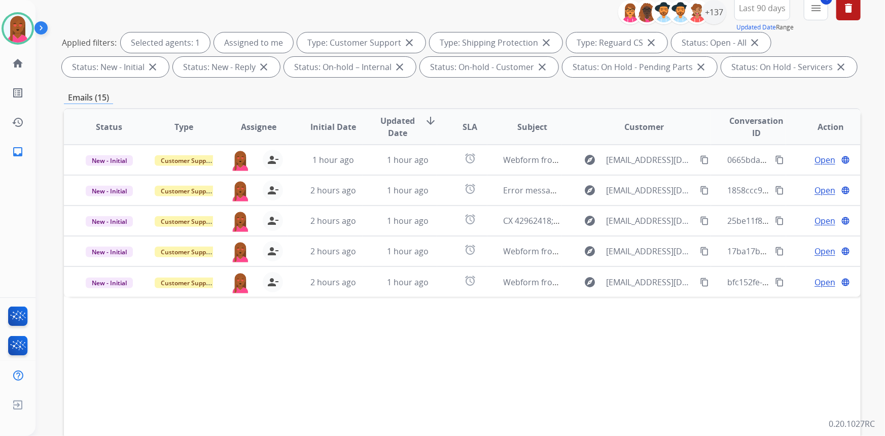
scroll to position [138, 0]
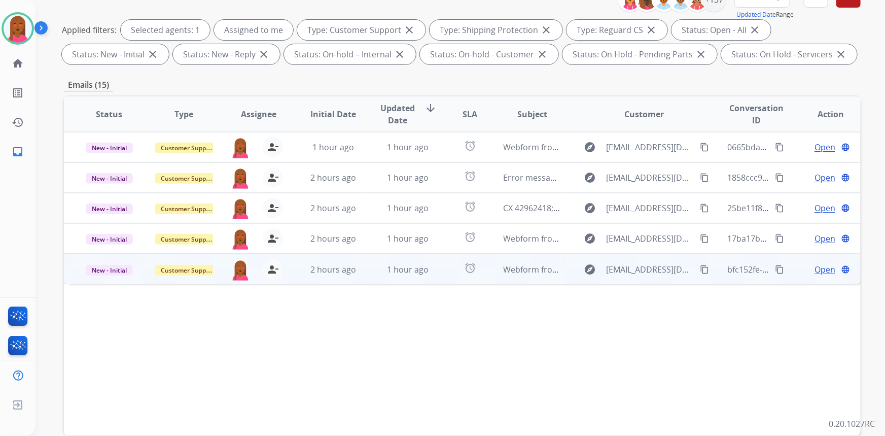
click at [815, 265] on span "Open" at bounding box center [825, 269] width 21 height 12
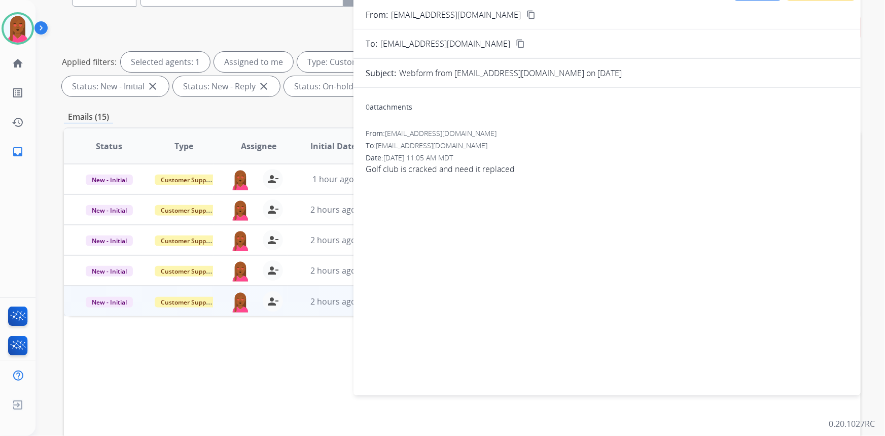
scroll to position [92, 0]
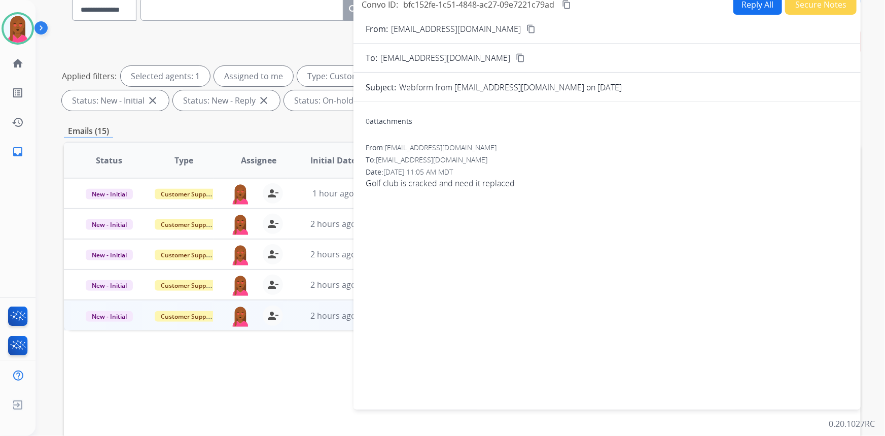
click at [527, 27] on mat-icon "content_copy" at bounding box center [531, 28] width 9 height 9
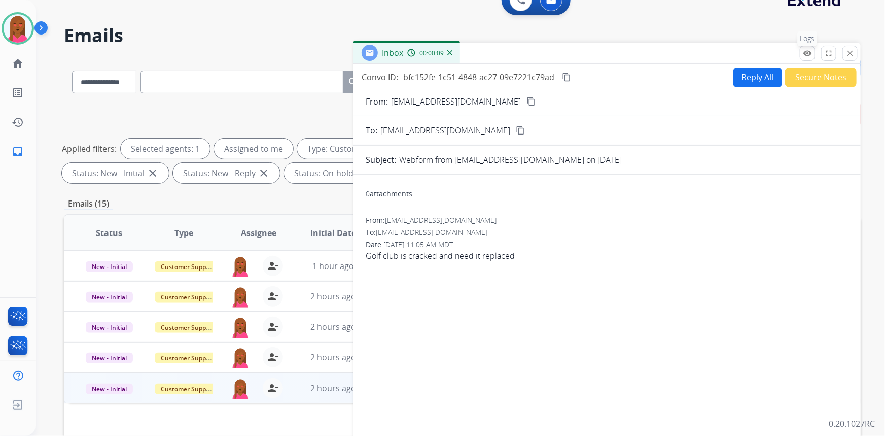
scroll to position [0, 0]
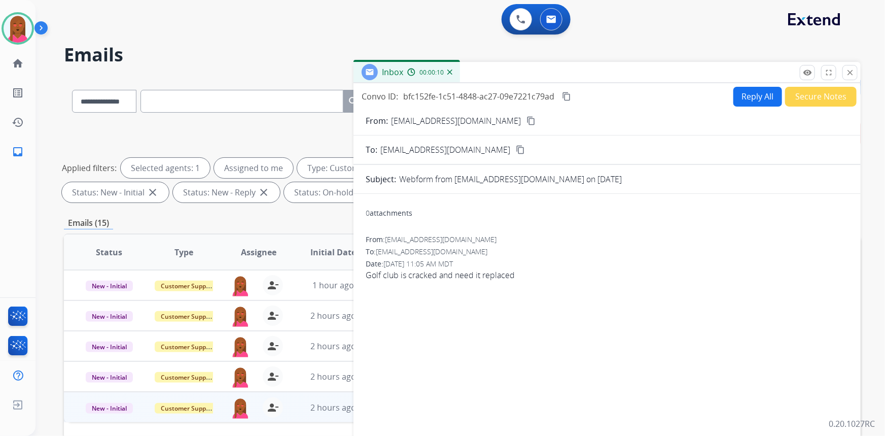
click at [827, 96] on button "Secure Notes" at bounding box center [821, 97] width 72 height 20
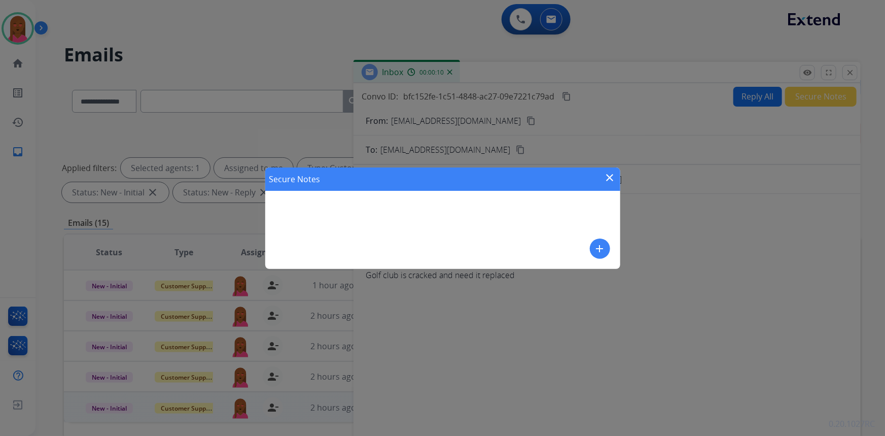
click at [603, 253] on button "add" at bounding box center [600, 248] width 20 height 20
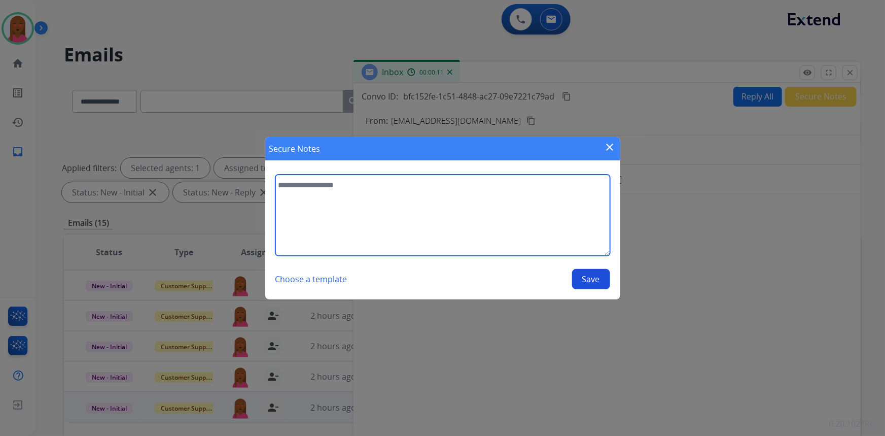
click at [533, 236] on textarea at bounding box center [443, 215] width 335 height 81
click at [364, 185] on textarea "**********" at bounding box center [443, 215] width 335 height 81
type textarea "**********"
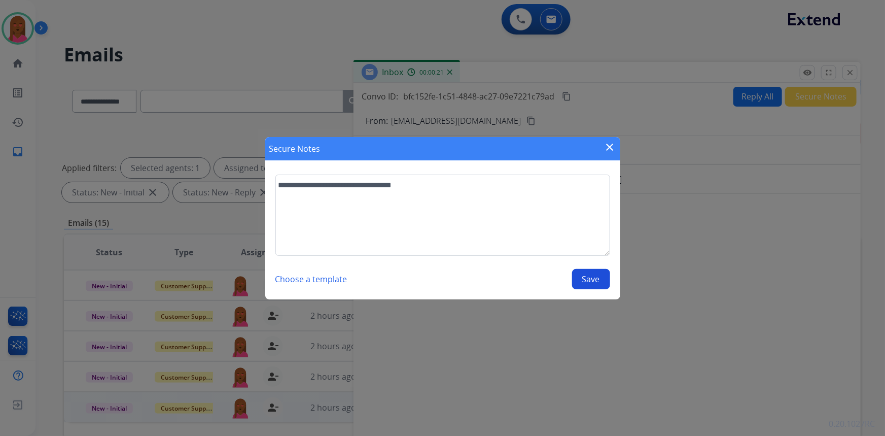
click at [599, 279] on button "Save" at bounding box center [591, 279] width 38 height 20
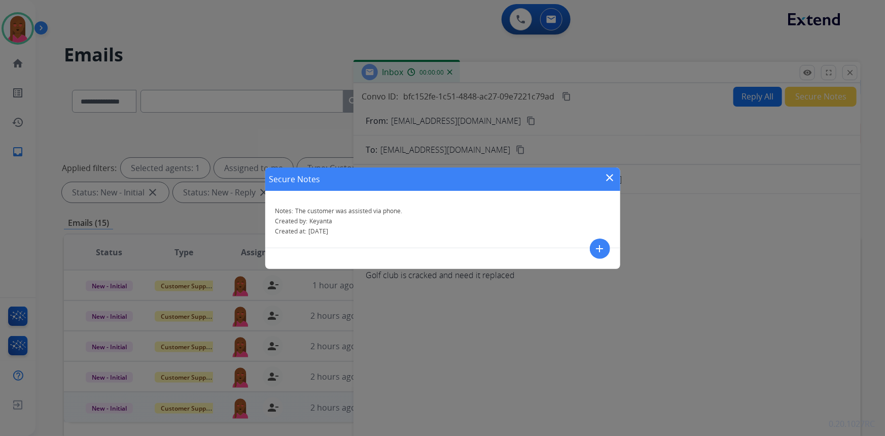
click at [618, 175] on div "Secure Notes close" at bounding box center [442, 178] width 355 height 23
click at [606, 174] on mat-icon "close" at bounding box center [610, 178] width 12 height 12
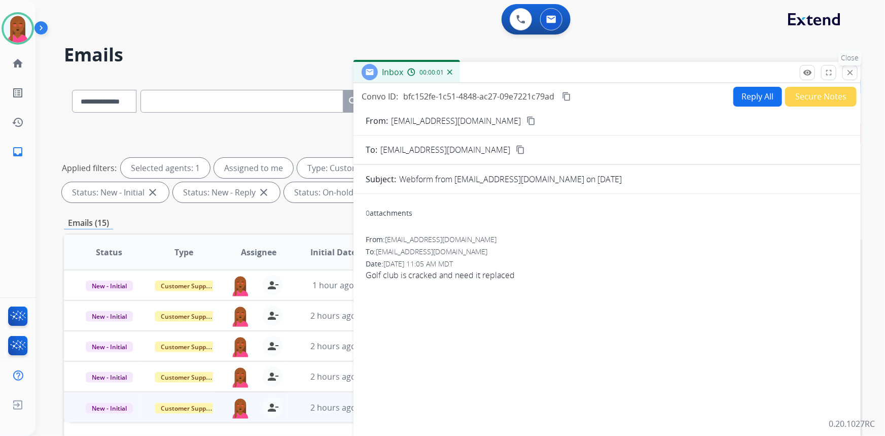
click at [846, 66] on button "close Close" at bounding box center [850, 72] width 15 height 15
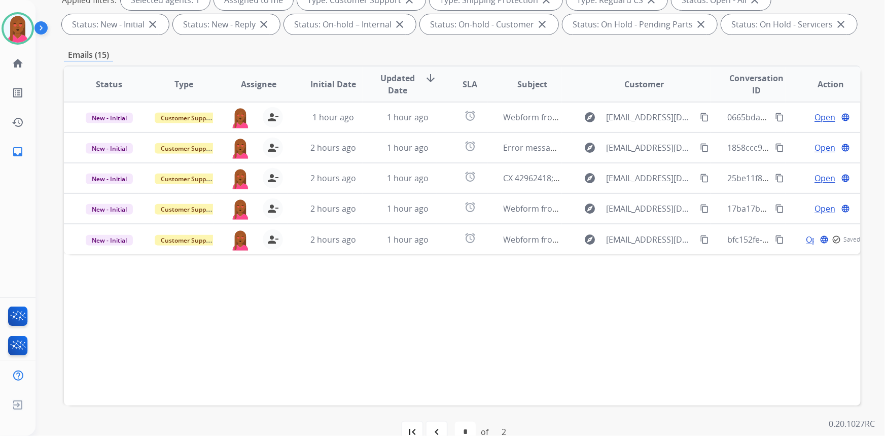
scroll to position [190, 0]
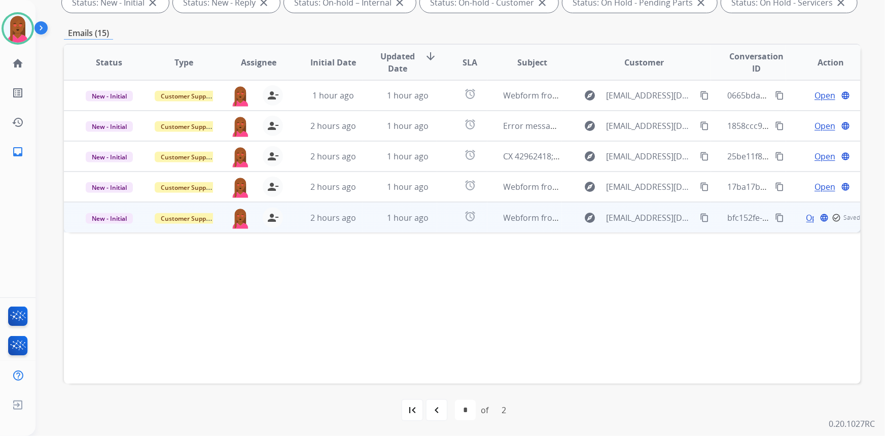
click at [113, 212] on p "New - Initial" at bounding box center [109, 218] width 58 height 12
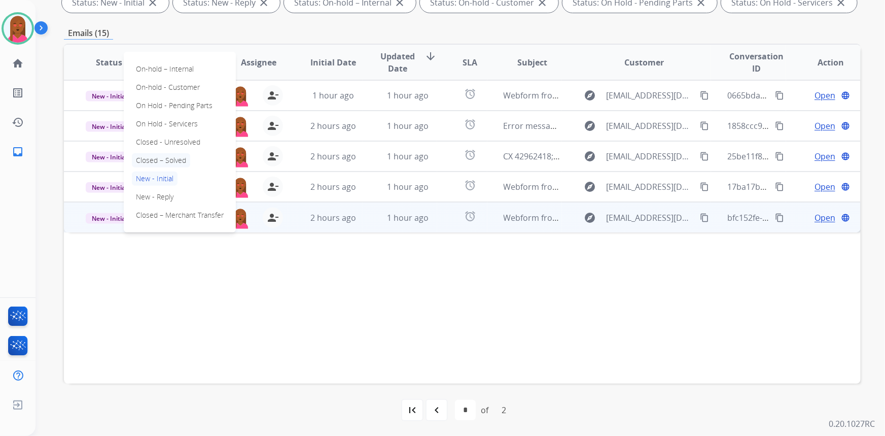
click at [180, 158] on p "Closed – Solved" at bounding box center [161, 160] width 58 height 14
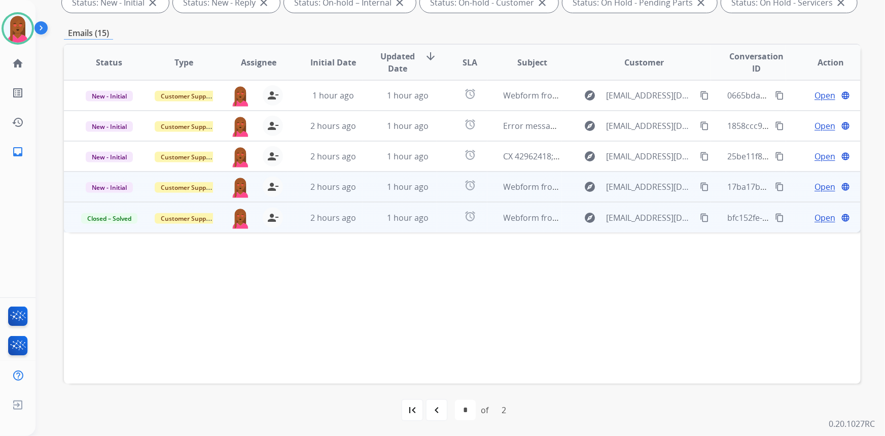
click at [815, 189] on span "Open" at bounding box center [825, 187] width 21 height 12
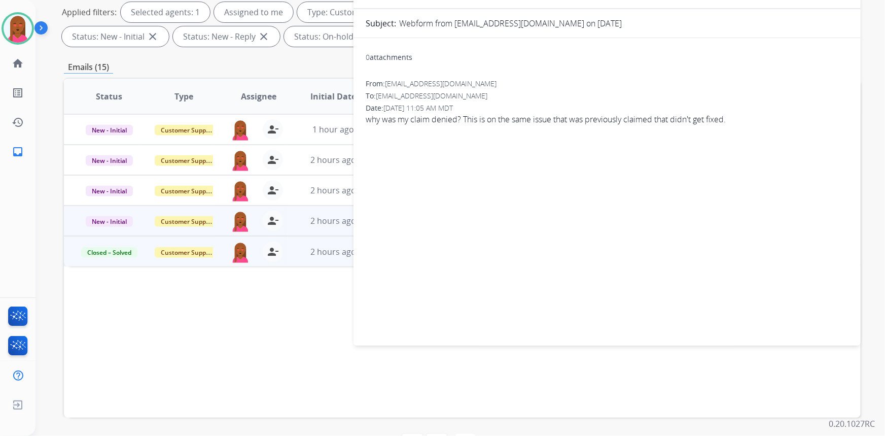
scroll to position [51, 0]
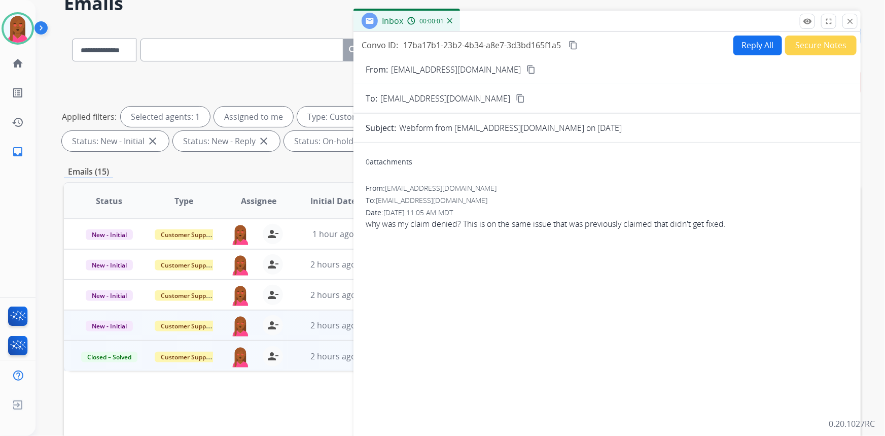
click at [527, 70] on mat-icon "content_copy" at bounding box center [531, 69] width 9 height 9
click at [766, 51] on button "Reply All" at bounding box center [758, 46] width 49 height 20
select select "**********"
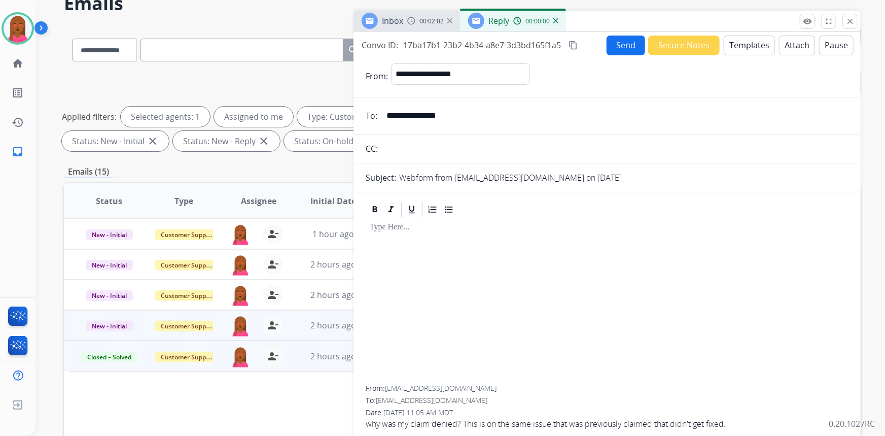
click at [760, 45] on button "Templates" at bounding box center [749, 46] width 51 height 20
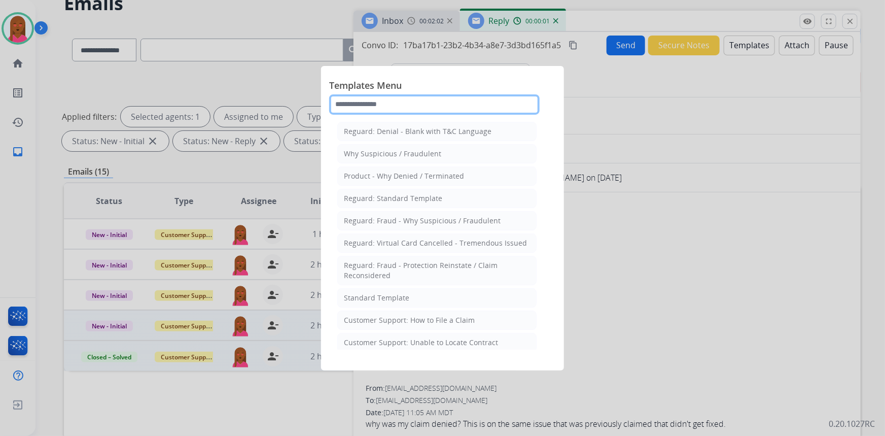
click at [483, 101] on input "text" at bounding box center [434, 104] width 211 height 20
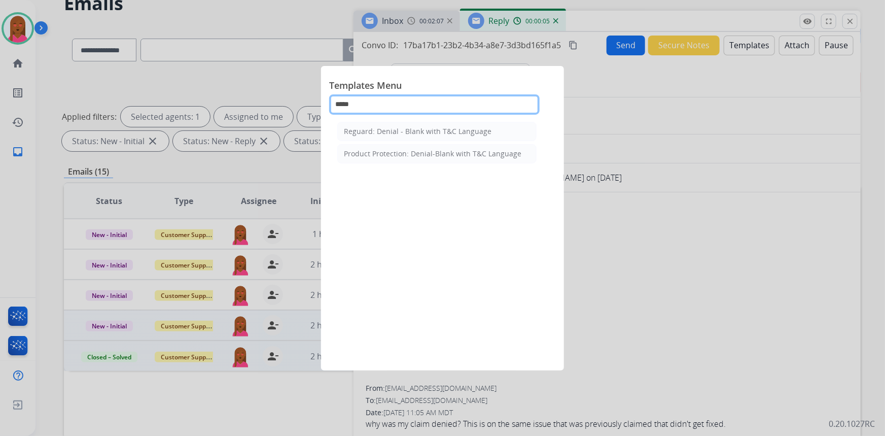
type input "*****"
click at [387, 143] on ul "Reguard: Denial - Blank with T&C Language Product Protection: Denial-Blank with…" at bounding box center [436, 143] width 199 height 42
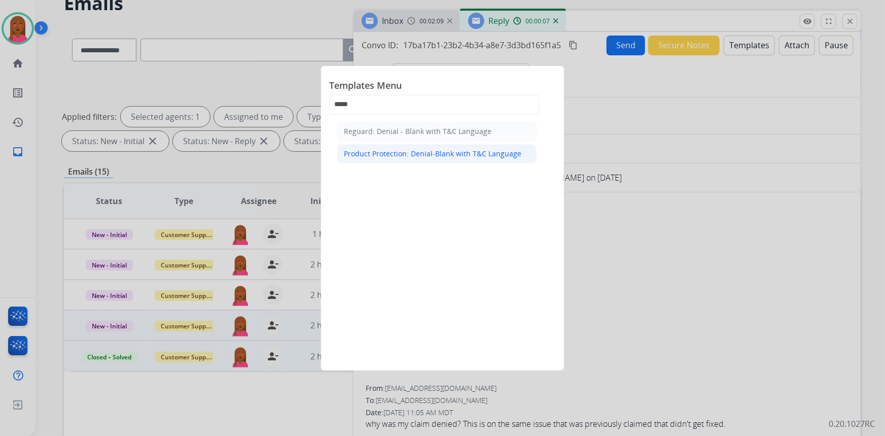
click at [370, 154] on div "Product Protection: Denial-Blank with T&C Language" at bounding box center [433, 154] width 178 height 10
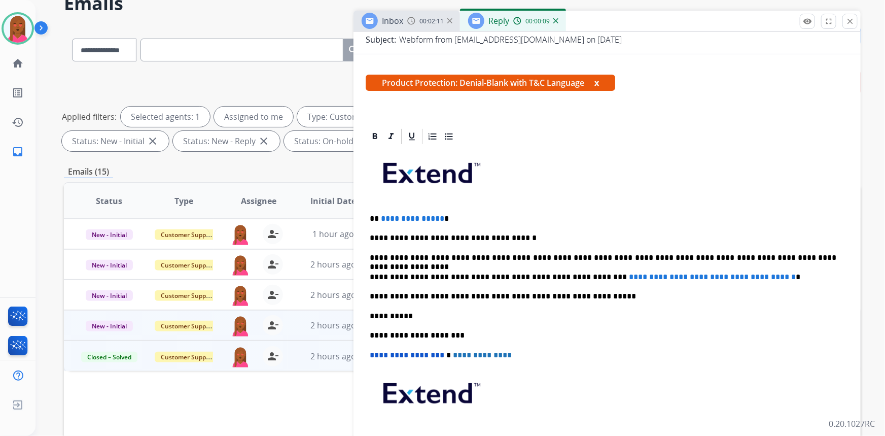
scroll to position [138, 0]
drag, startPoint x: 776, startPoint y: 274, endPoint x: 578, endPoint y: 278, distance: 197.9
click at [629, 278] on span "**********" at bounding box center [712, 276] width 167 height 8
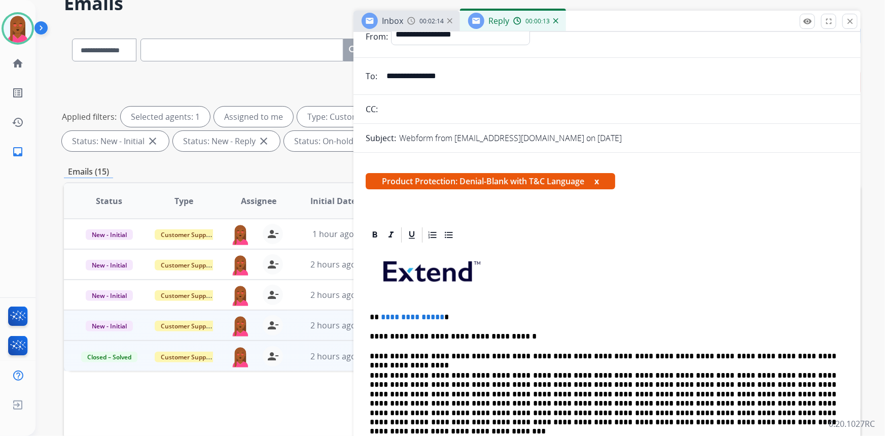
scroll to position [0, 0]
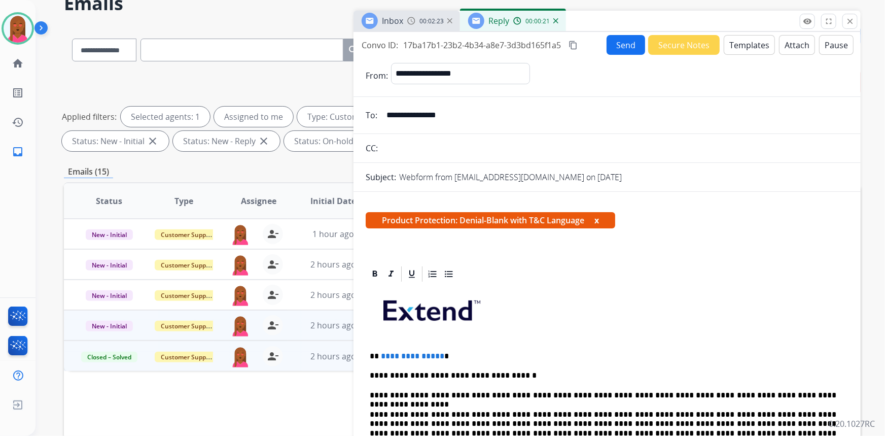
click at [789, 46] on button "Attach" at bounding box center [797, 45] width 36 height 20
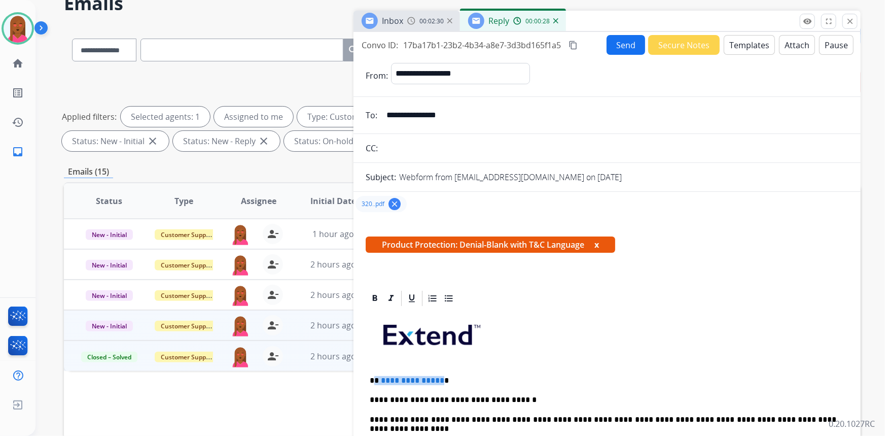
drag, startPoint x: 437, startPoint y: 378, endPoint x: 376, endPoint y: 382, distance: 61.5
click at [376, 382] on p "**********" at bounding box center [603, 380] width 467 height 9
click at [704, 325] on p at bounding box center [607, 339] width 475 height 54
click at [716, 360] on p at bounding box center [607, 339] width 475 height 54
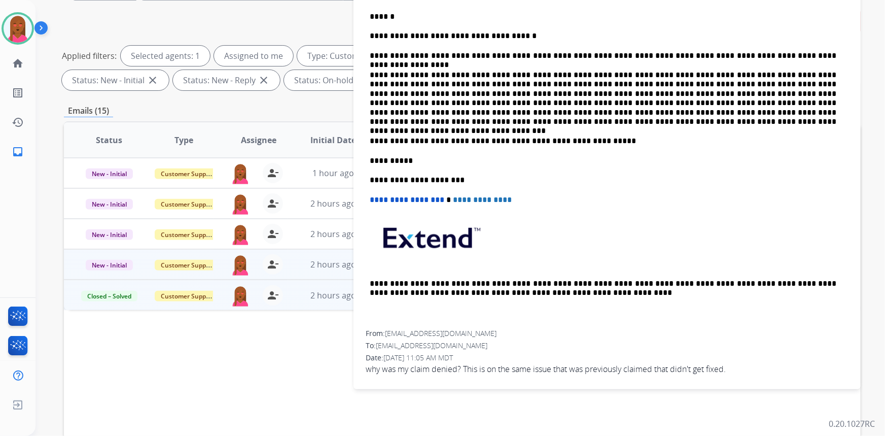
scroll to position [190, 0]
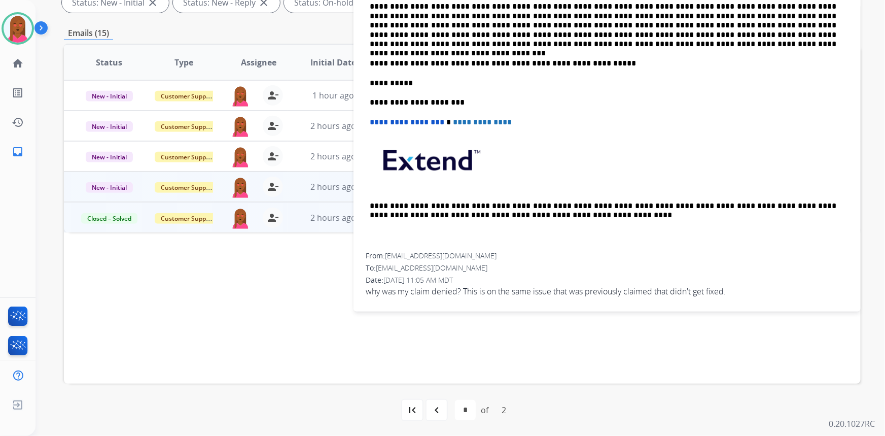
click at [505, 295] on div "From: rgfb62@yahoo.com To: support@extend.com Date: 08/27/2025 - 11:05 AM MDT w…" at bounding box center [607, 278] width 483 height 55
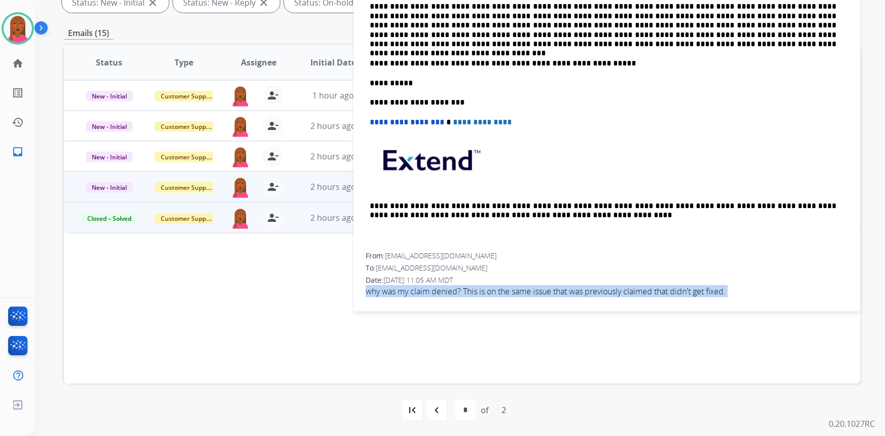
click at [505, 295] on div "From: rgfb62@yahoo.com To: support@extend.com Date: 08/27/2025 - 11:05 AM MDT w…" at bounding box center [607, 278] width 483 height 55
copy app-emails-table "why was my claim denied? This is on the same issue that was previously claimed …"
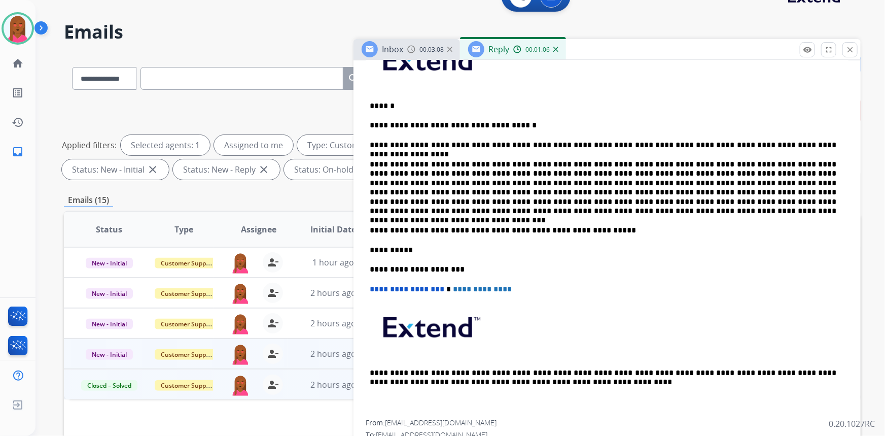
scroll to position [0, 0]
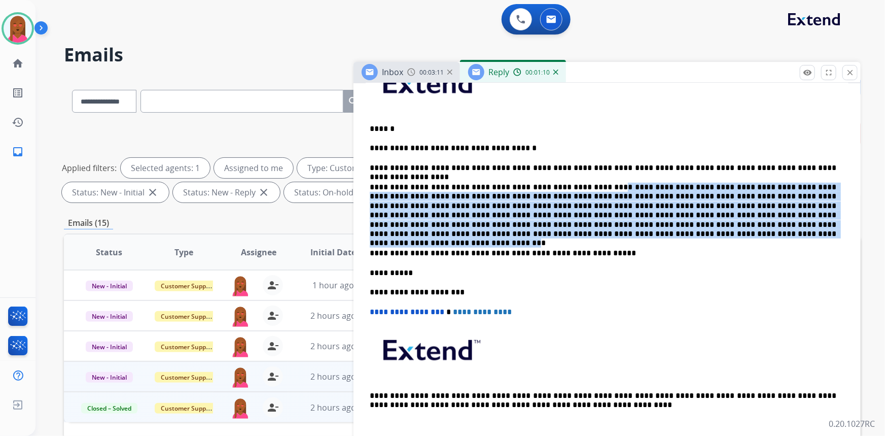
drag, startPoint x: 578, startPoint y: 186, endPoint x: 516, endPoint y: 232, distance: 77.2
click at [516, 232] on p "**********" at bounding box center [603, 211] width 467 height 56
copy p "**********"
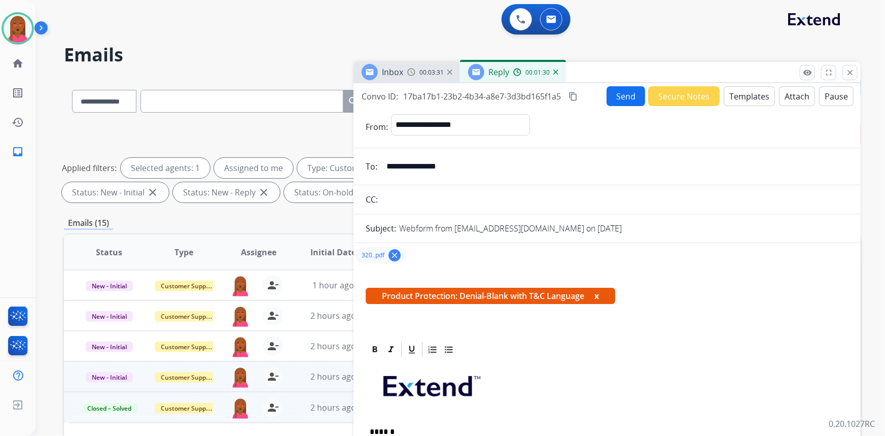
drag, startPoint x: 576, startPoint y: 91, endPoint x: 568, endPoint y: 95, distance: 9.5
click at [576, 92] on mat-icon "content_copy" at bounding box center [573, 96] width 9 height 9
click at [625, 97] on button "Send" at bounding box center [626, 96] width 39 height 20
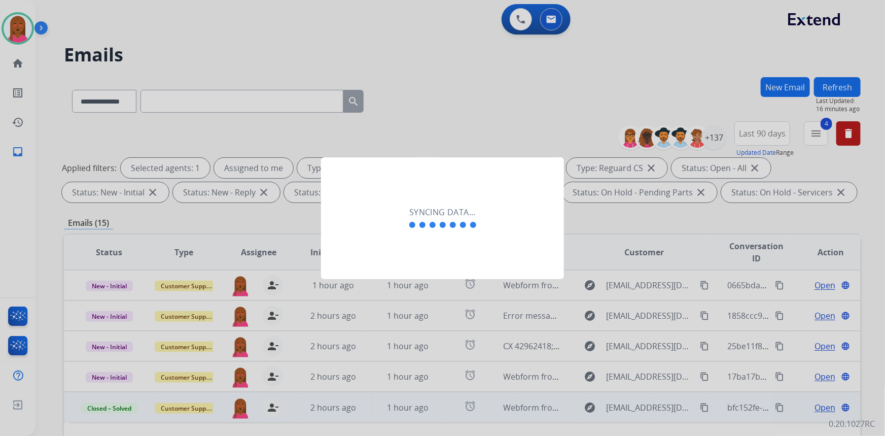
click at [430, 264] on div "Syncing data..." at bounding box center [442, 218] width 243 height 122
click at [414, 268] on div "Syncing data..." at bounding box center [442, 218] width 243 height 122
click at [403, 269] on div "Syncing data..." at bounding box center [442, 218] width 243 height 122
click at [387, 263] on div "Syncing data..." at bounding box center [442, 218] width 243 height 122
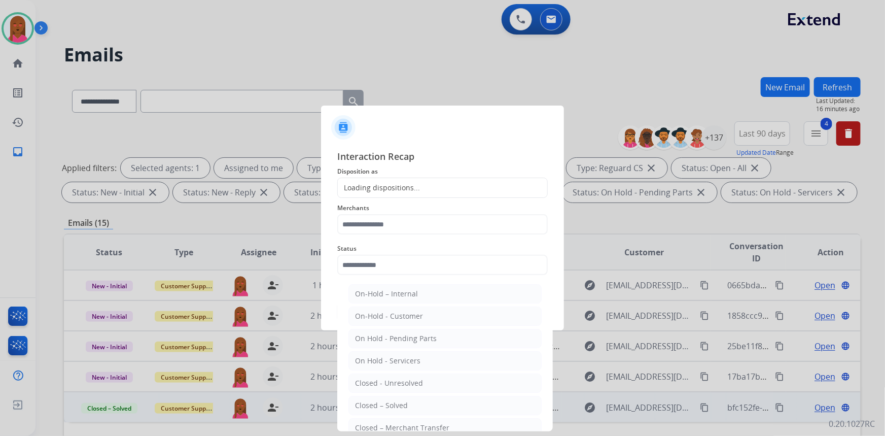
click at [390, 271] on input "text" at bounding box center [442, 265] width 211 height 20
drag, startPoint x: 395, startPoint y: 402, endPoint x: 394, endPoint y: 256, distance: 145.6
click at [395, 400] on div "Closed – Solved" at bounding box center [381, 405] width 53 height 10
type input "**********"
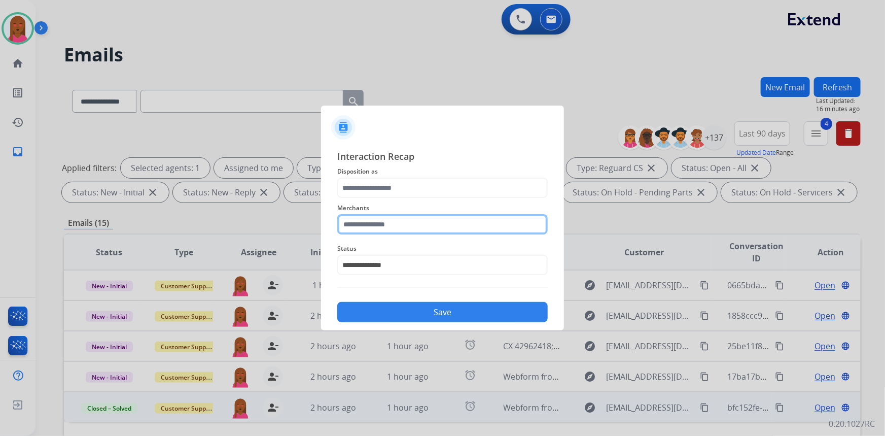
click at [410, 218] on input "text" at bounding box center [442, 224] width 211 height 20
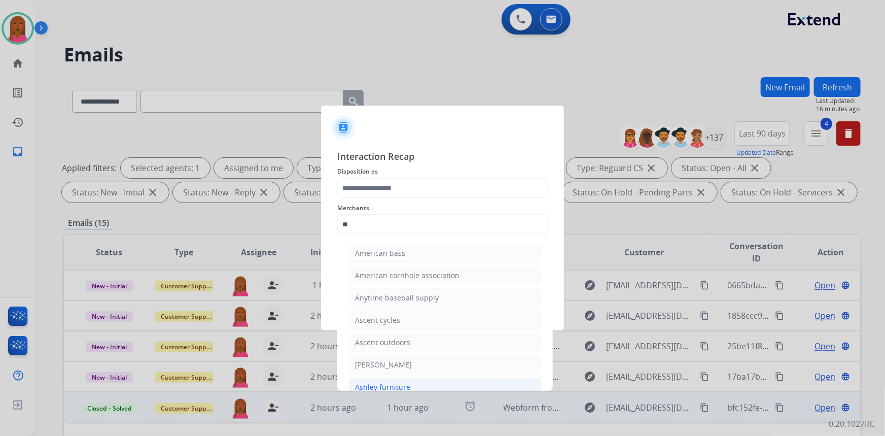
click at [385, 388] on div "Ashley furniture" at bounding box center [382, 387] width 55 height 10
type input "**********"
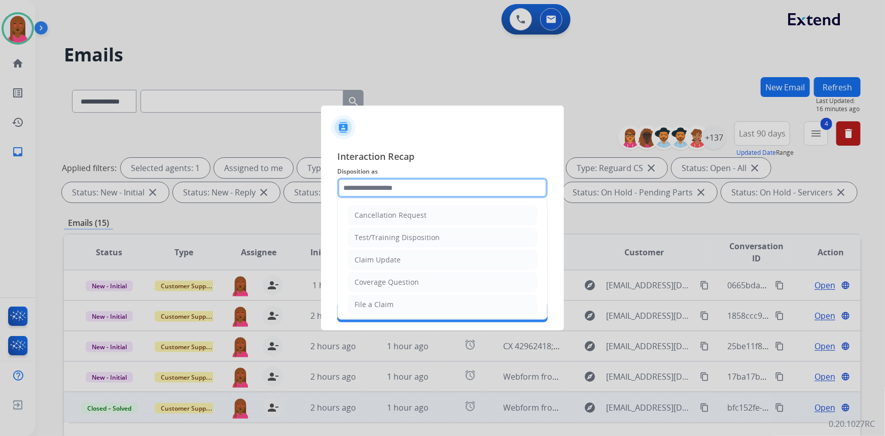
click at [418, 187] on input "text" at bounding box center [442, 188] width 211 height 20
click at [408, 264] on li "Claim Update" at bounding box center [442, 259] width 189 height 19
type input "**********"
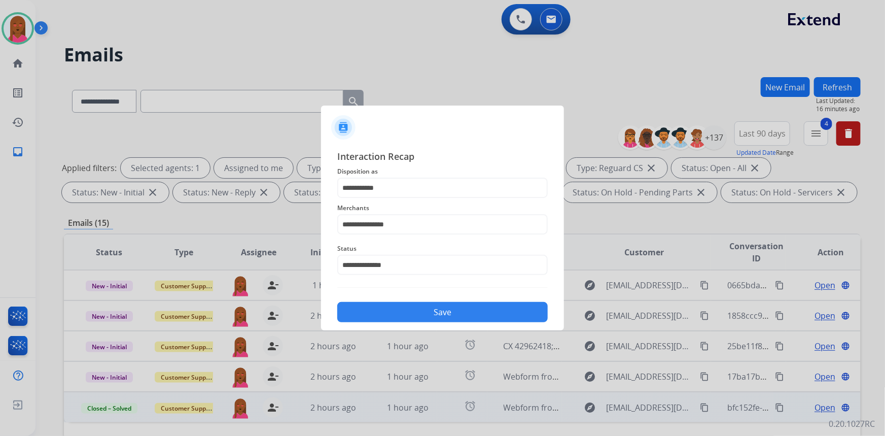
click at [418, 309] on button "Save" at bounding box center [442, 312] width 211 height 20
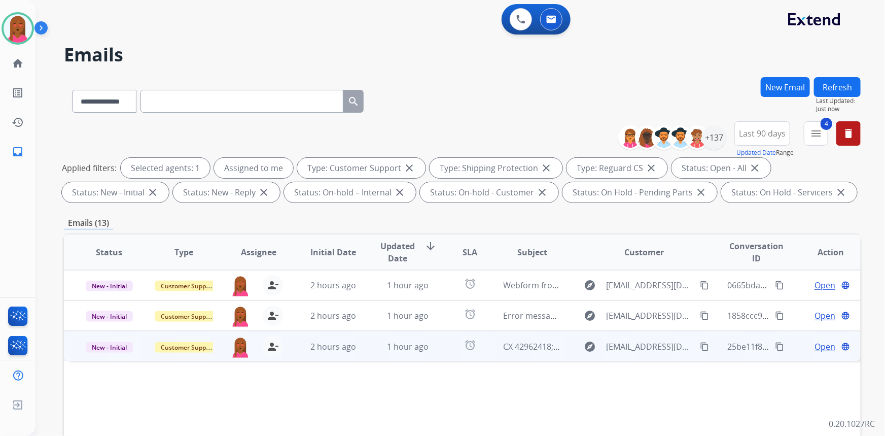
click at [820, 347] on span "Open" at bounding box center [825, 346] width 21 height 12
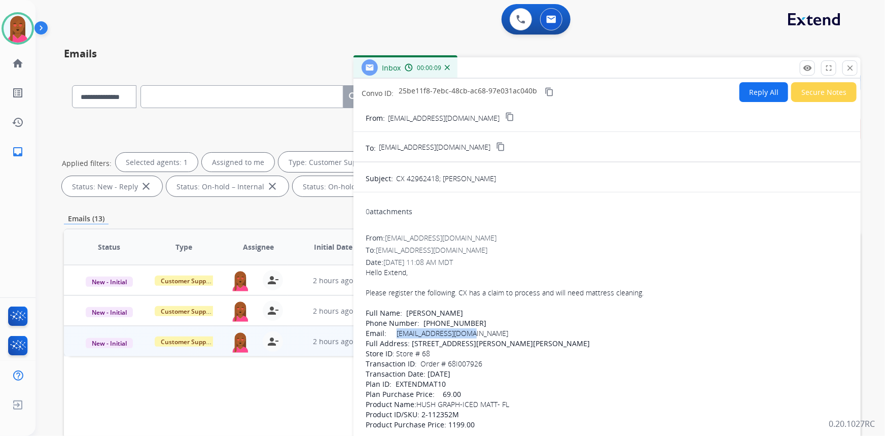
drag, startPoint x: 453, startPoint y: 332, endPoint x: 396, endPoint y: 333, distance: 57.3
click at [396, 333] on div "Email: regency2@hotmail.com" at bounding box center [607, 333] width 483 height 10
copy link "regency2@hotmail.com"
click at [804, 96] on button "Secure Notes" at bounding box center [824, 92] width 65 height 20
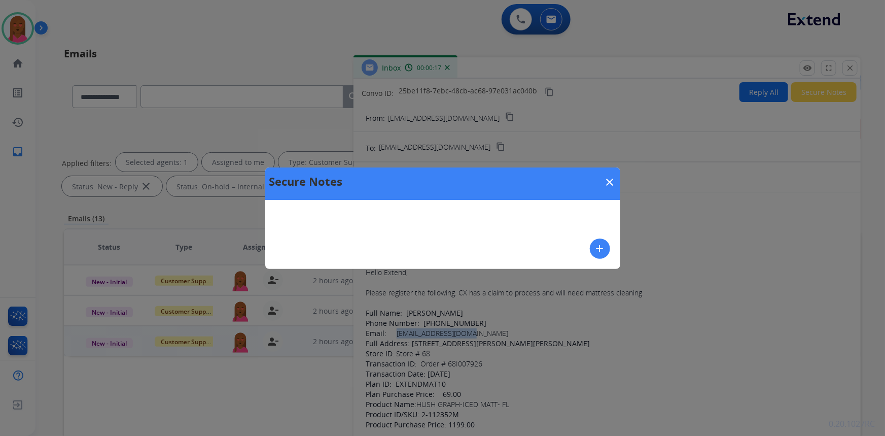
click at [597, 243] on mat-icon "add" at bounding box center [600, 249] width 12 height 12
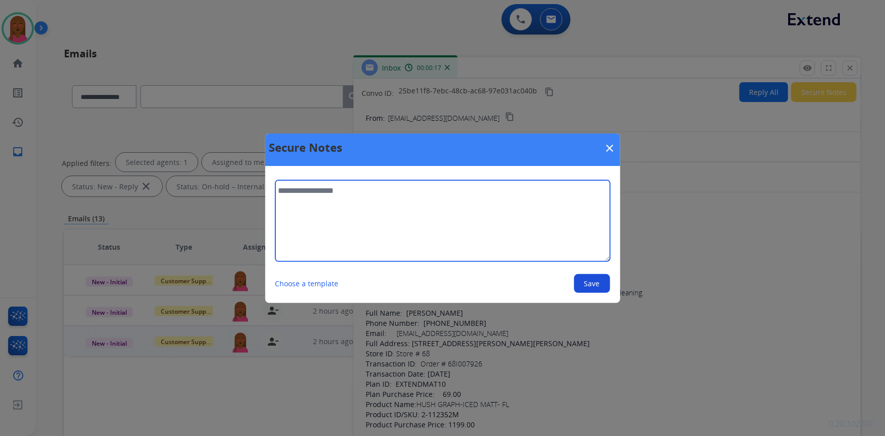
click at [465, 229] on textarea at bounding box center [443, 220] width 335 height 81
click at [393, 189] on textarea "**********" at bounding box center [443, 220] width 335 height 81
type textarea "**********"
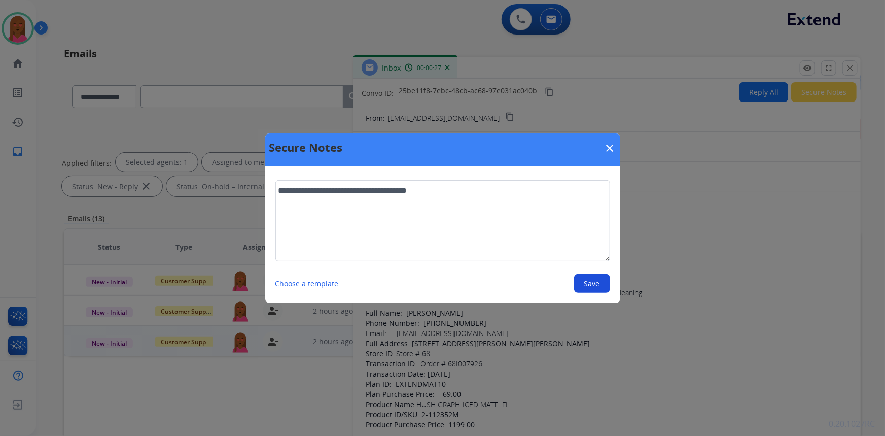
click at [599, 284] on button "Save" at bounding box center [592, 283] width 36 height 19
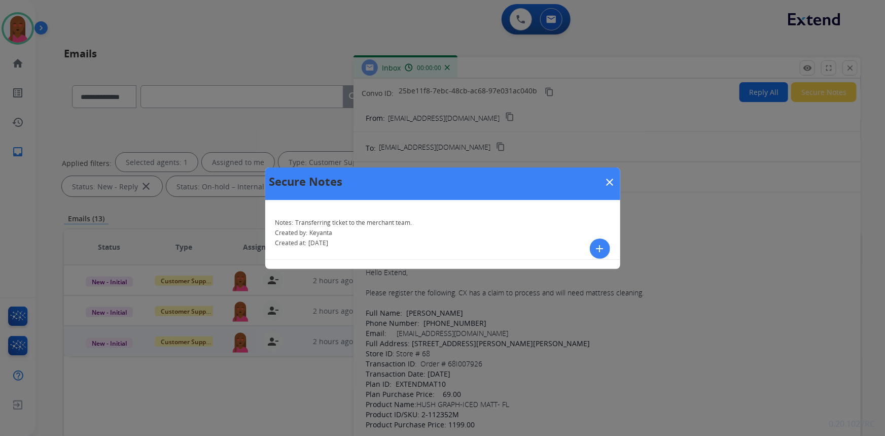
click at [608, 177] on mat-icon "close" at bounding box center [610, 182] width 12 height 12
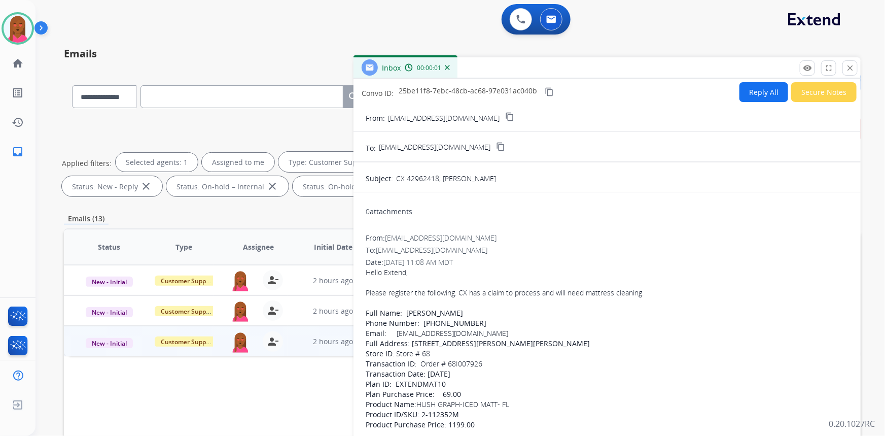
click at [850, 66] on mat-icon "close" at bounding box center [850, 67] width 9 height 9
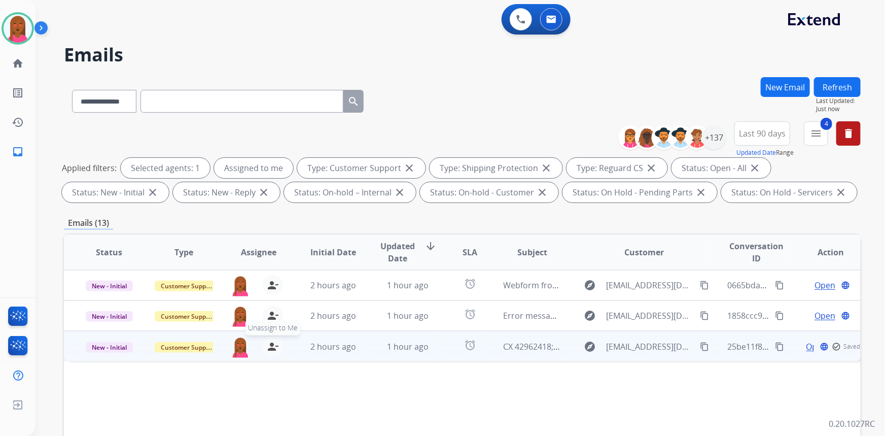
click at [270, 342] on mat-icon "person_remove" at bounding box center [273, 346] width 12 height 12
click at [195, 347] on span "Customer Support" at bounding box center [188, 347] width 66 height 11
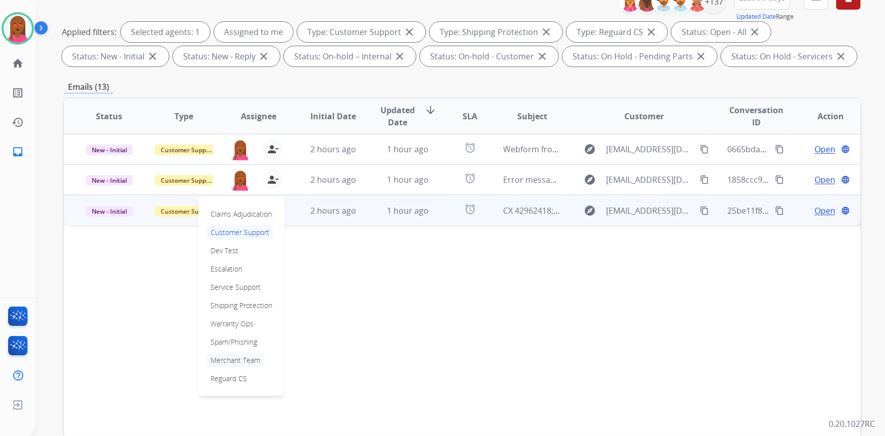
scroll to position [138, 0]
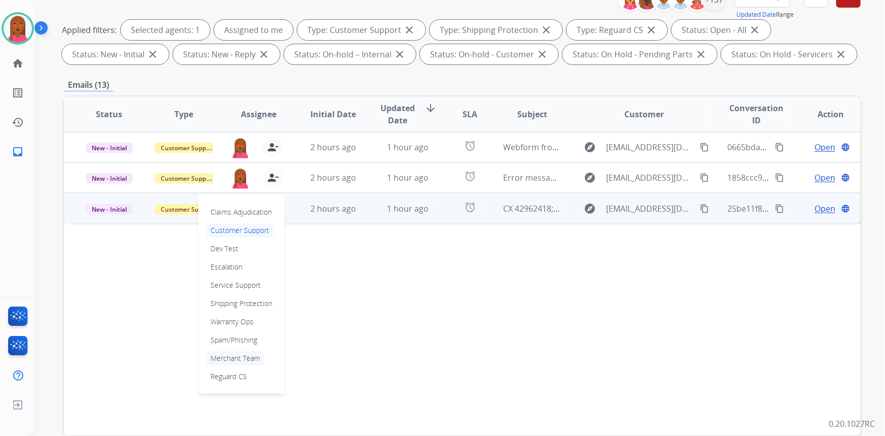
click at [255, 359] on p "Merchant Team" at bounding box center [236, 358] width 58 height 14
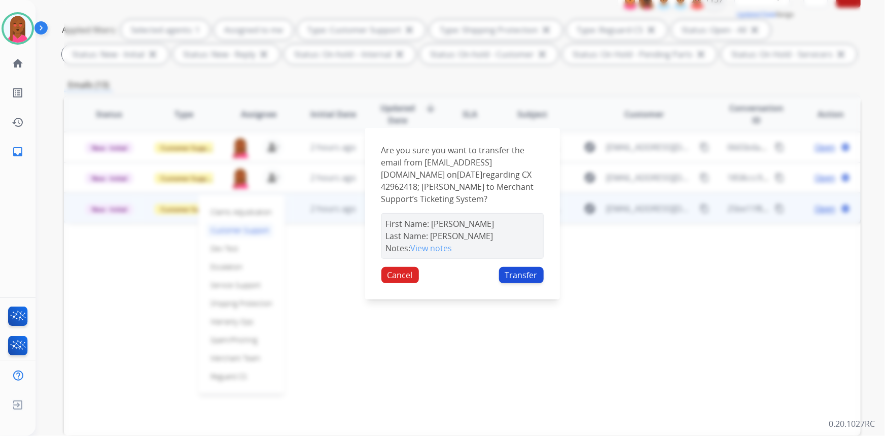
click at [519, 271] on button "Transfer" at bounding box center [521, 275] width 45 height 16
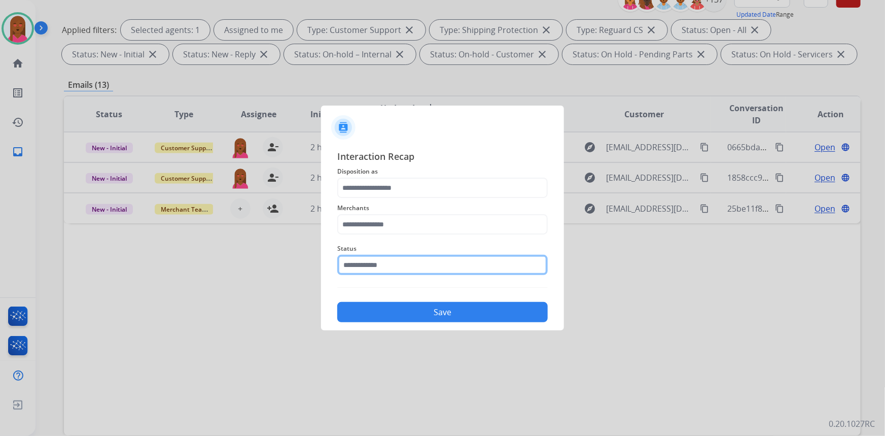
click at [474, 266] on input "text" at bounding box center [442, 265] width 211 height 20
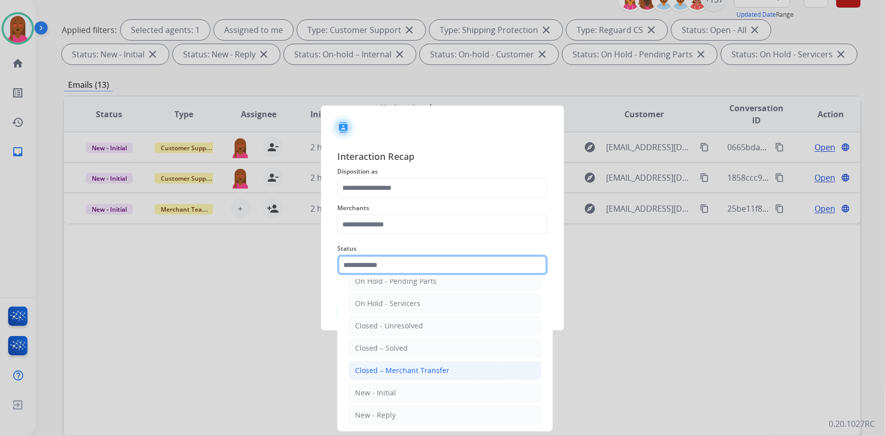
scroll to position [60, 0]
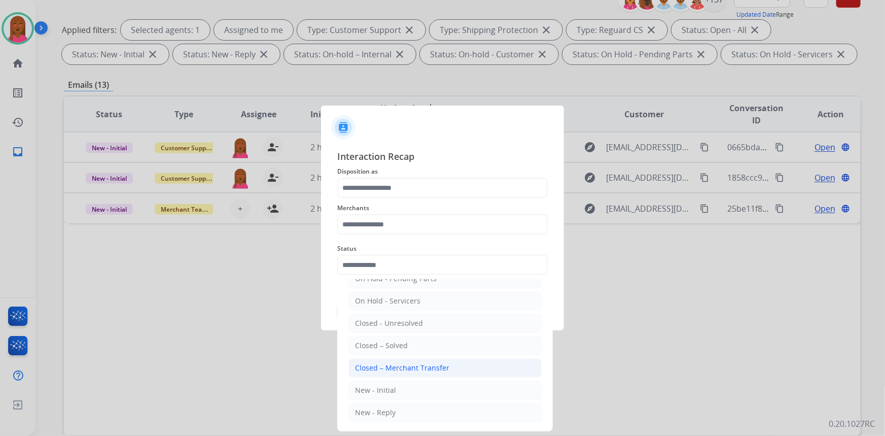
click at [418, 361] on li "Closed – Merchant Transfer" at bounding box center [445, 367] width 193 height 19
type input "**********"
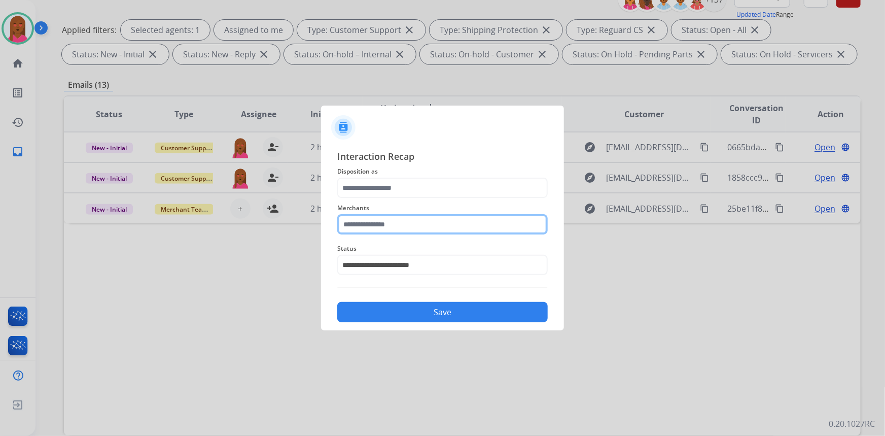
click at [407, 226] on input "text" at bounding box center [442, 224] width 211 height 20
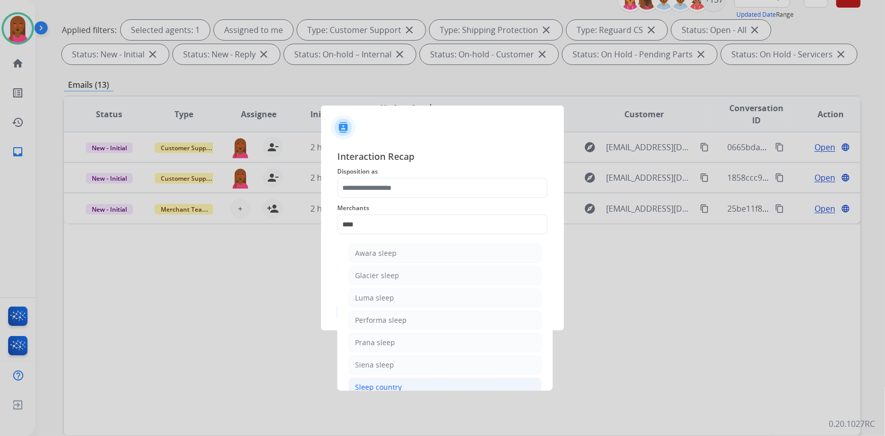
click at [384, 390] on div "Sleep country" at bounding box center [378, 387] width 47 height 10
type input "**********"
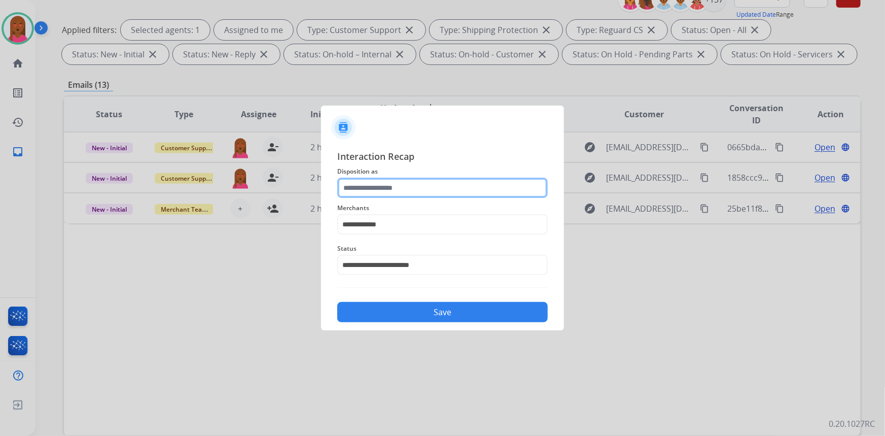
click at [385, 192] on input "text" at bounding box center [442, 188] width 211 height 20
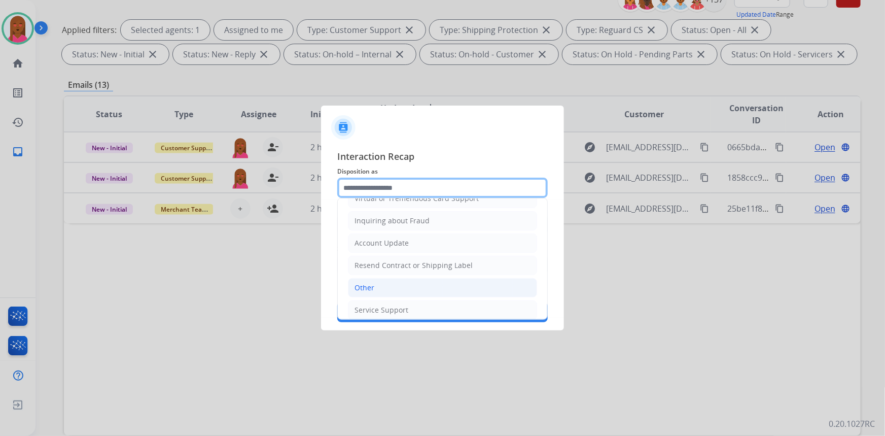
scroll to position [157, 0]
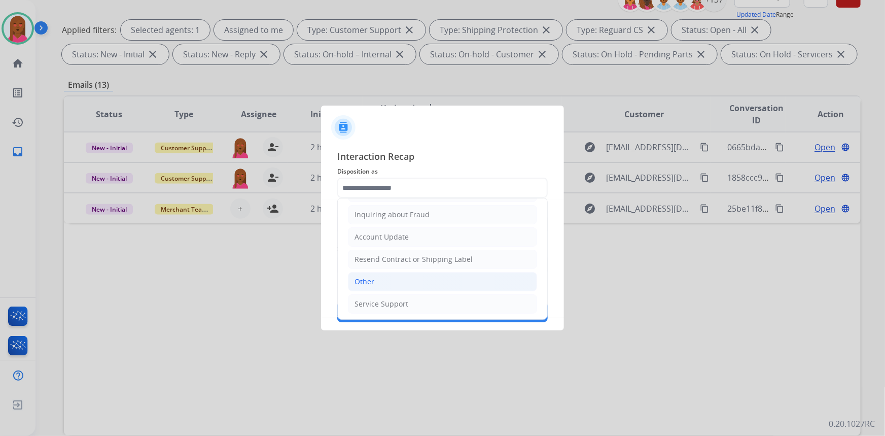
click at [394, 281] on li "Other" at bounding box center [442, 281] width 189 height 19
type input "*****"
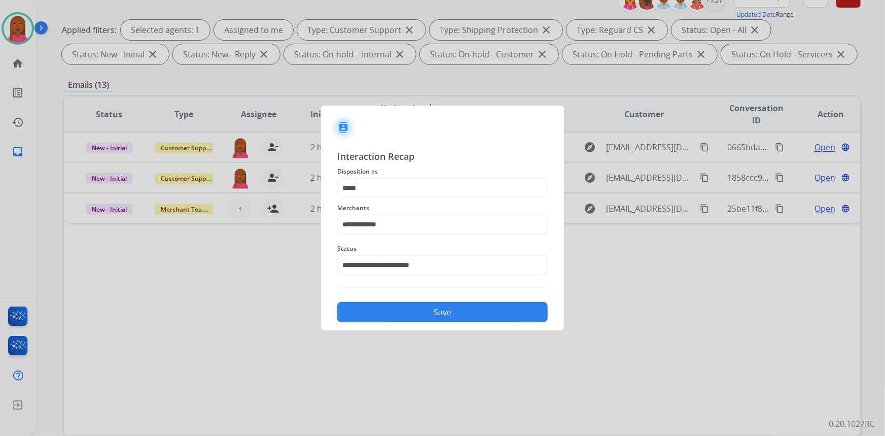
click at [430, 313] on button "Save" at bounding box center [442, 312] width 211 height 20
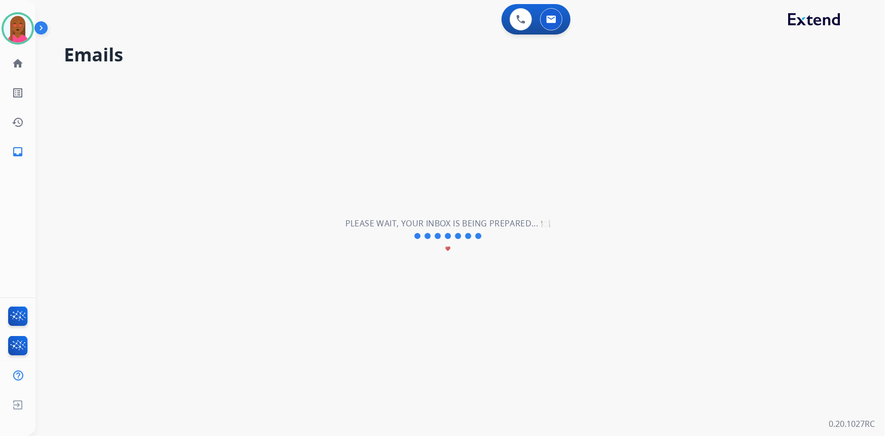
scroll to position [0, 0]
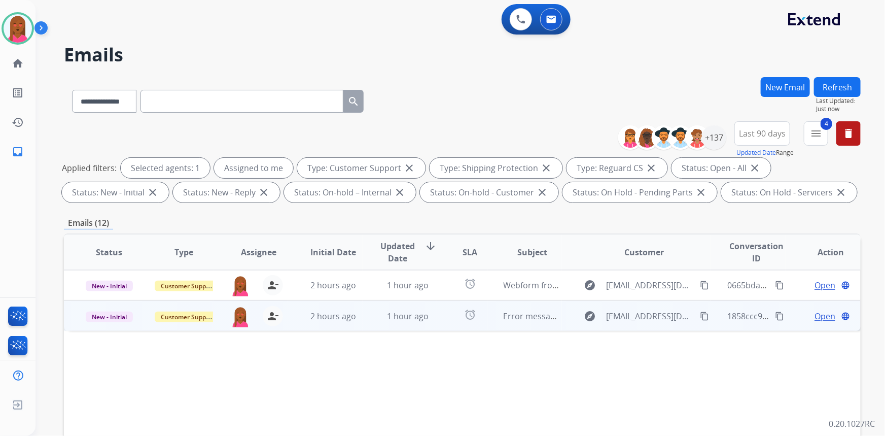
click at [815, 314] on span "Open" at bounding box center [825, 316] width 21 height 12
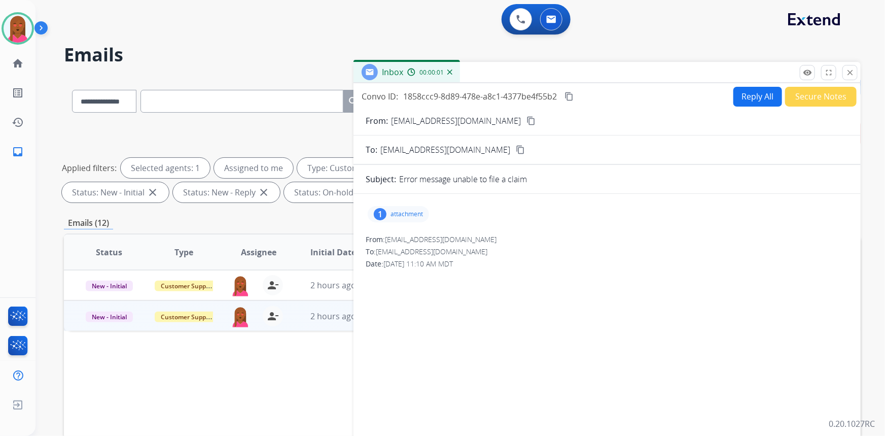
click at [484, 123] on div "From: fkrummen@yahoo.fr content_copy" at bounding box center [607, 121] width 507 height 12
click at [527, 120] on mat-icon "content_copy" at bounding box center [531, 120] width 9 height 9
click at [392, 213] on p "attachment" at bounding box center [407, 214] width 32 height 8
click at [385, 243] on div at bounding box center [401, 240] width 51 height 36
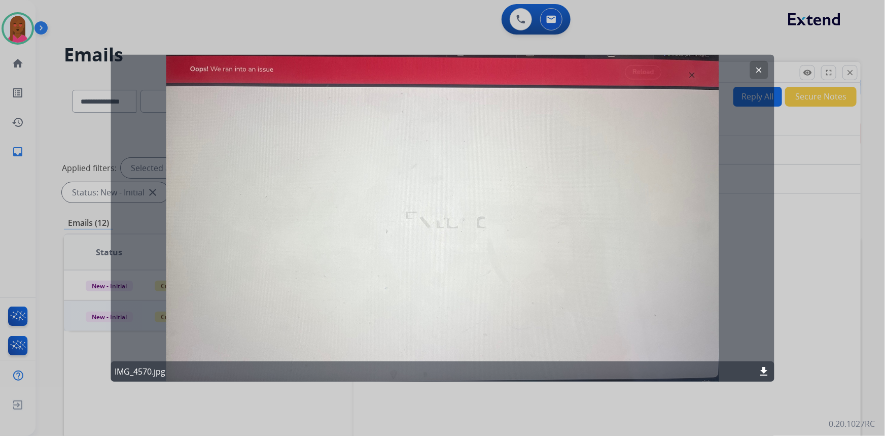
click at [752, 69] on button "clear" at bounding box center [759, 69] width 18 height 18
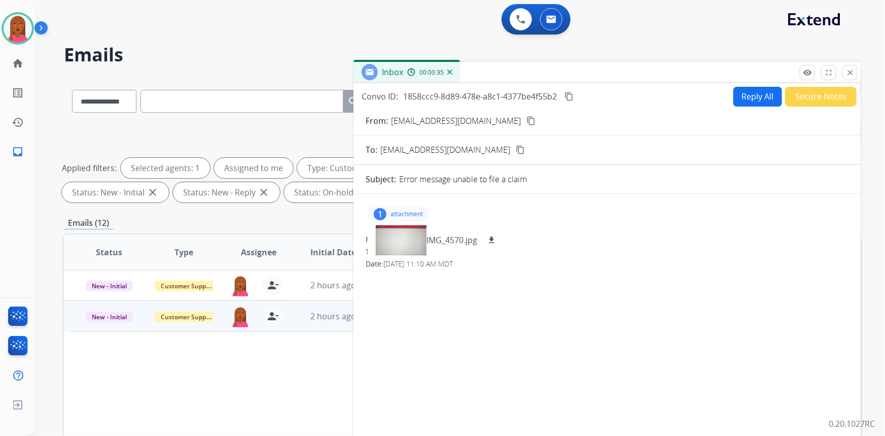
click at [739, 284] on div "1 attachment IMG_4570.jpg download From: fkrummen@yahoo.fr To: support@extend.c…" at bounding box center [607, 345] width 507 height 287
click at [570, 96] on mat-icon "content_copy" at bounding box center [569, 96] width 9 height 9
click at [764, 95] on button "Reply All" at bounding box center [758, 97] width 49 height 20
select select "**********"
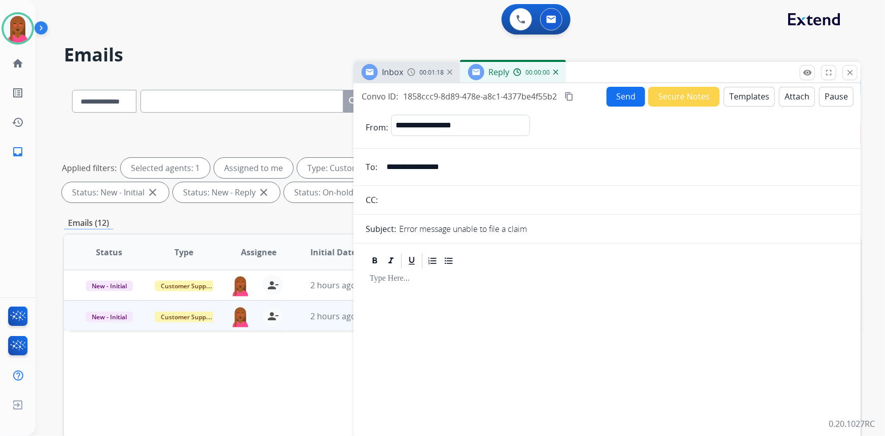
click at [757, 95] on button "Templates" at bounding box center [749, 97] width 51 height 20
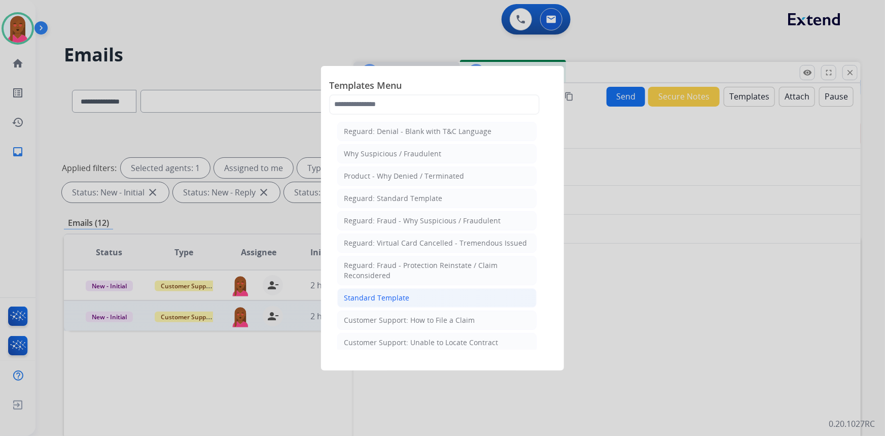
click at [402, 294] on div "Standard Template" at bounding box center [376, 298] width 65 height 10
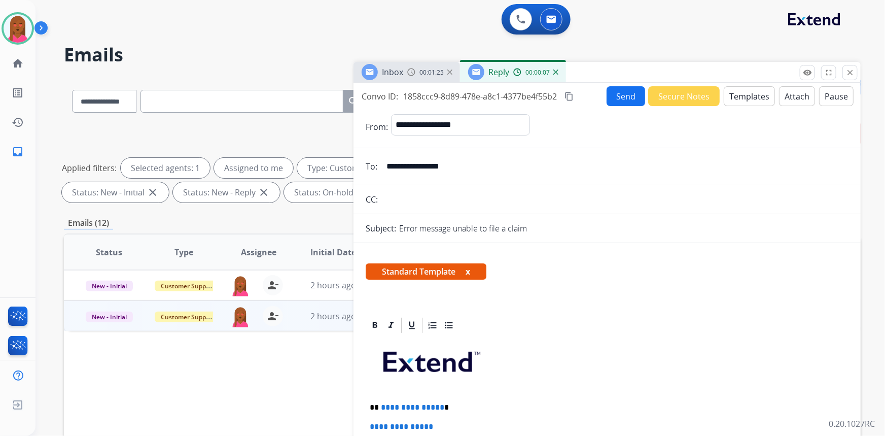
drag, startPoint x: 694, startPoint y: 307, endPoint x: 685, endPoint y: 305, distance: 9.0
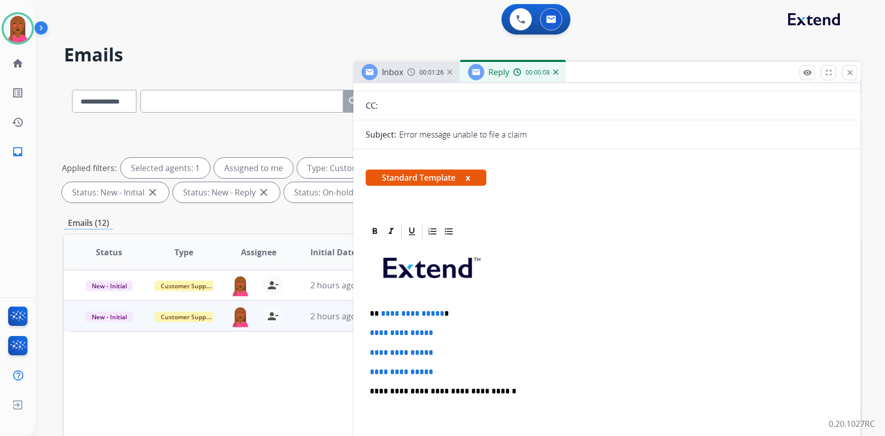
scroll to position [184, 0]
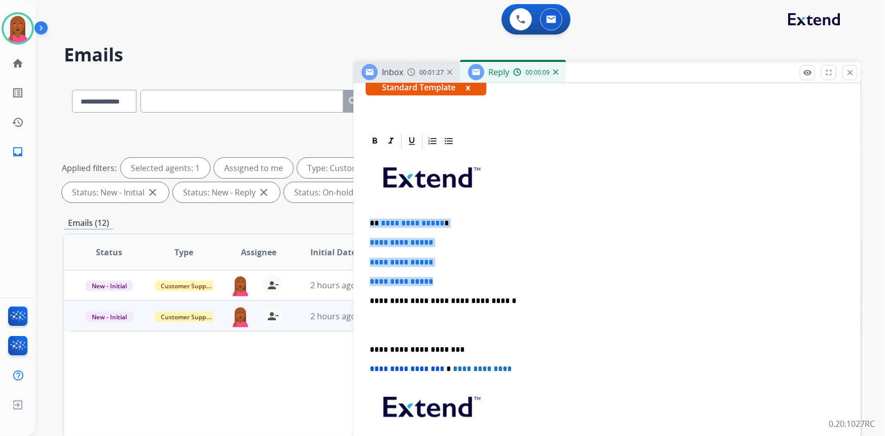
drag, startPoint x: 451, startPoint y: 277, endPoint x: 365, endPoint y: 223, distance: 101.1
click at [365, 223] on div "**********" at bounding box center [607, 336] width 507 height 408
paste div
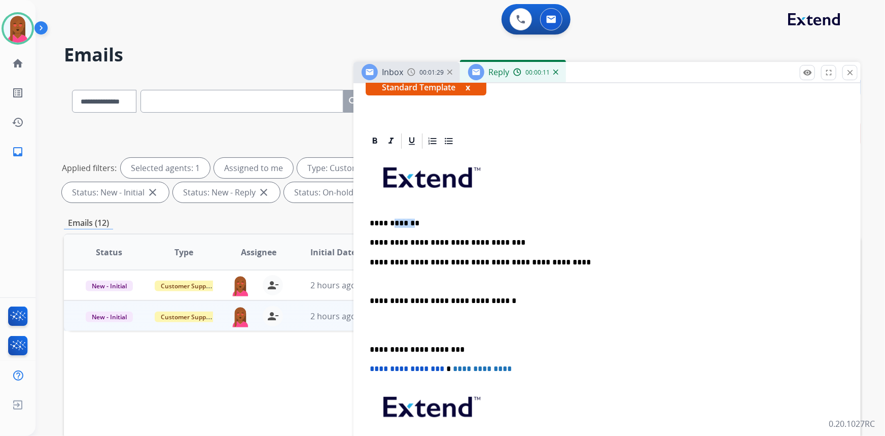
drag, startPoint x: 410, startPoint y: 221, endPoint x: 391, endPoint y: 222, distance: 19.3
click at [391, 222] on p "**********" at bounding box center [603, 223] width 467 height 9
drag, startPoint x: 496, startPoint y: 242, endPoint x: 469, endPoint y: 244, distance: 26.9
click at [469, 244] on p "**********" at bounding box center [603, 242] width 467 height 9
click at [383, 282] on p at bounding box center [607, 281] width 475 height 9
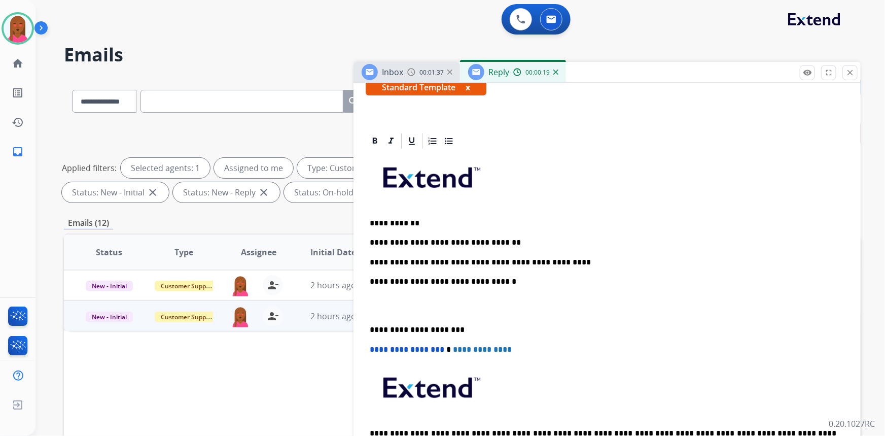
click at [379, 314] on div "**********" at bounding box center [607, 315] width 483 height 330
click at [382, 305] on div "**********" at bounding box center [607, 315] width 483 height 330
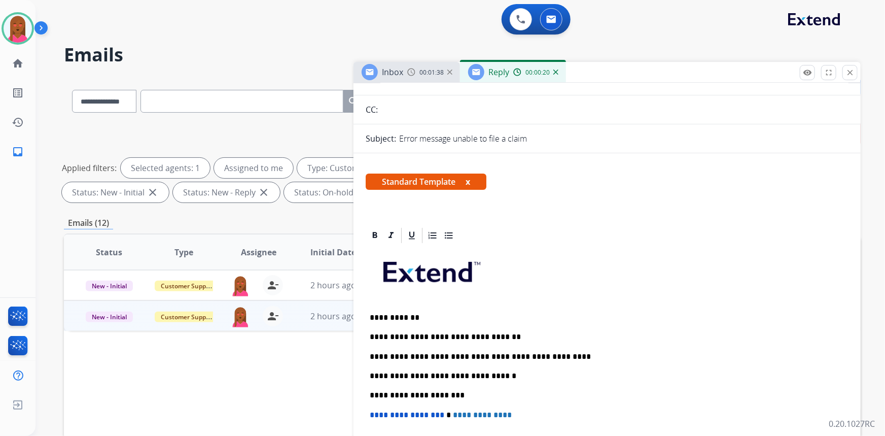
scroll to position [0, 0]
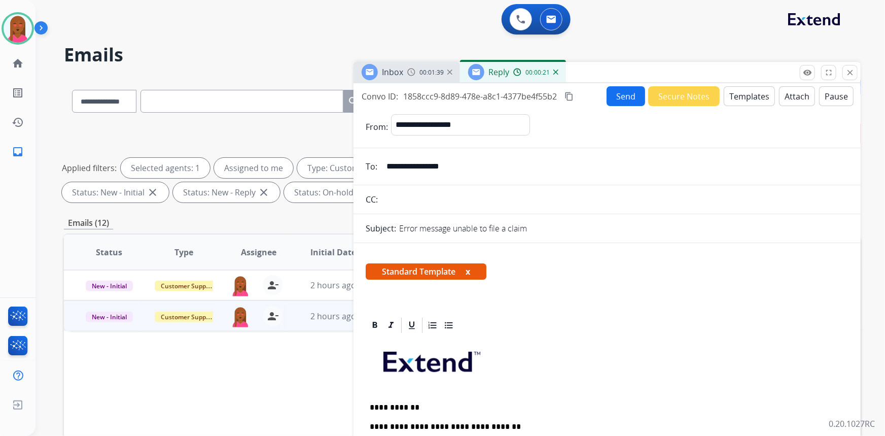
click at [625, 89] on button "Send" at bounding box center [626, 96] width 39 height 20
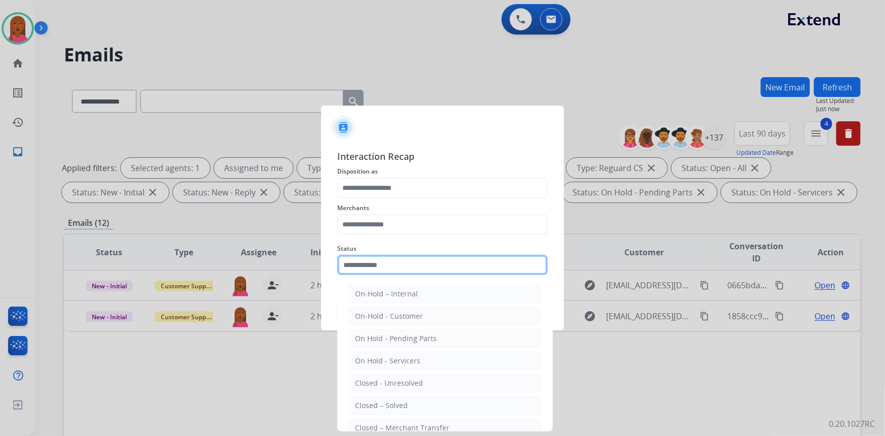
click at [382, 270] on input "text" at bounding box center [442, 265] width 211 height 20
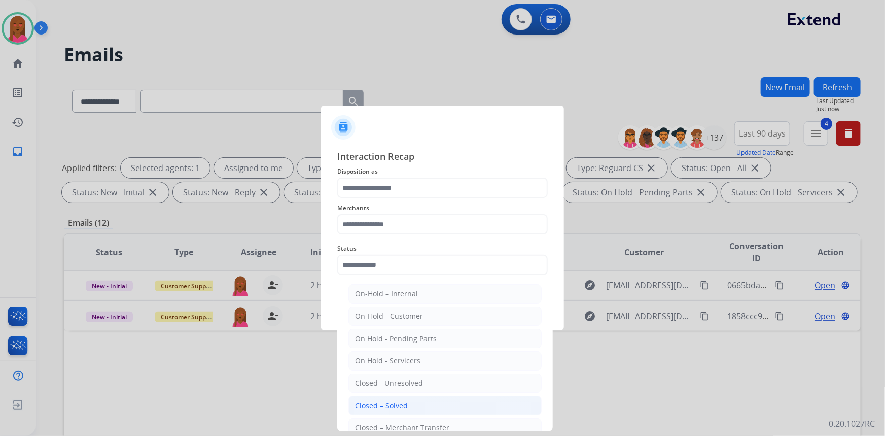
click at [405, 406] on div "Closed – Solved" at bounding box center [381, 405] width 53 height 10
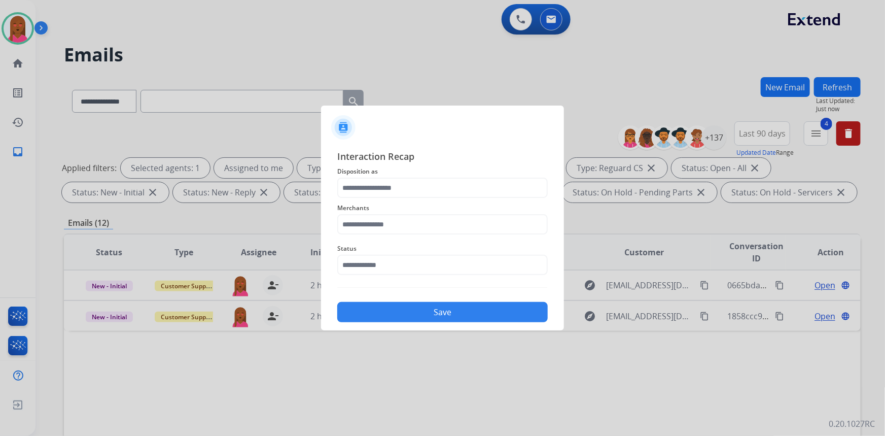
type input "**********"
click at [425, 233] on input "text" at bounding box center [442, 224] width 211 height 20
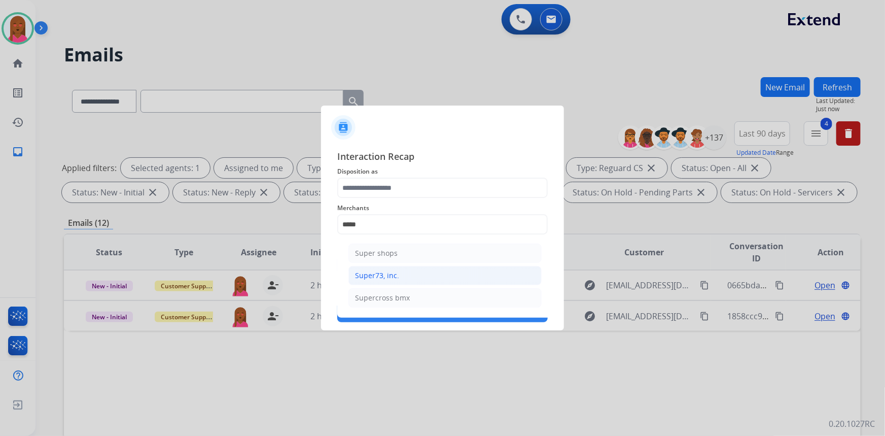
click at [410, 276] on li "Super73, inc." at bounding box center [445, 275] width 193 height 19
type input "**********"
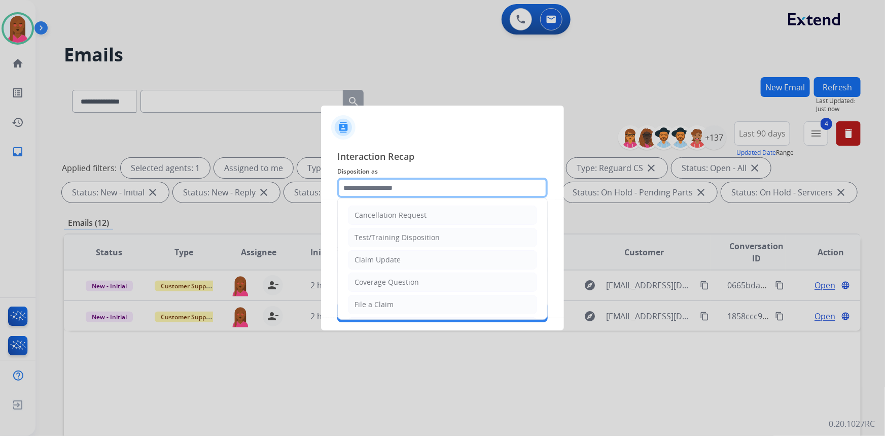
click at [432, 189] on input "text" at bounding box center [442, 188] width 211 height 20
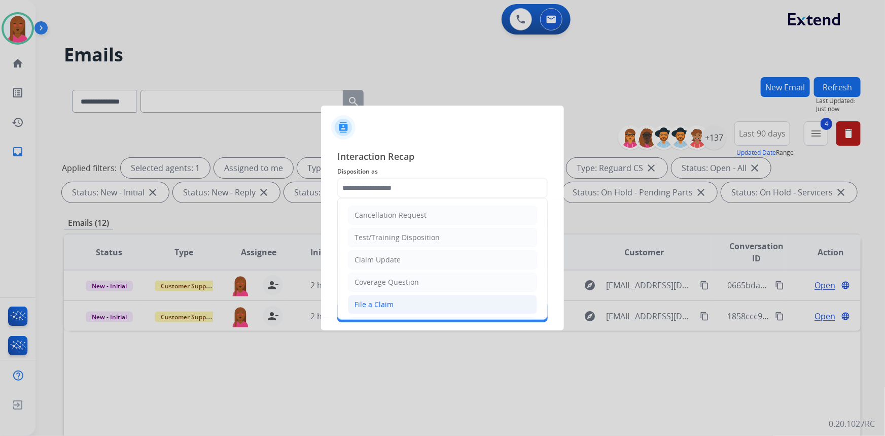
click at [421, 303] on li "File a Claim" at bounding box center [442, 304] width 189 height 19
type input "**********"
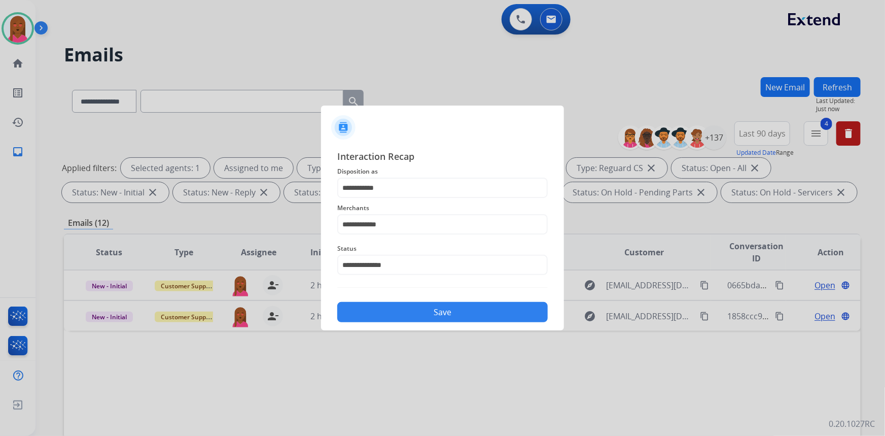
click at [428, 317] on button "Save" at bounding box center [442, 312] width 211 height 20
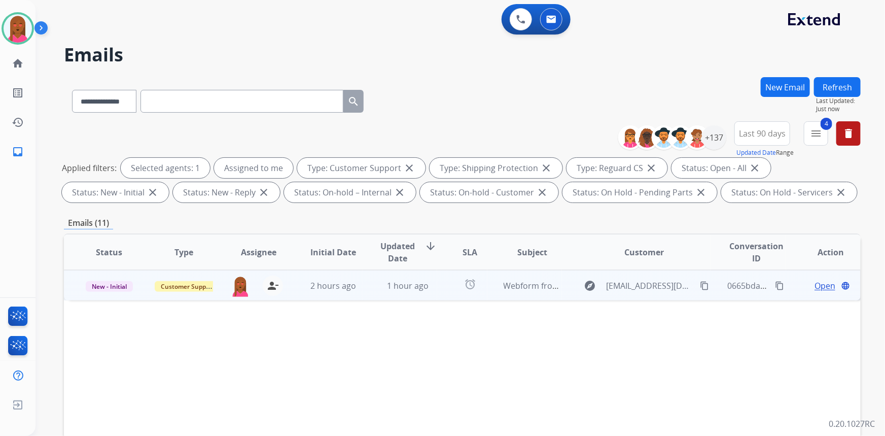
click at [815, 287] on span "Open" at bounding box center [825, 286] width 21 height 12
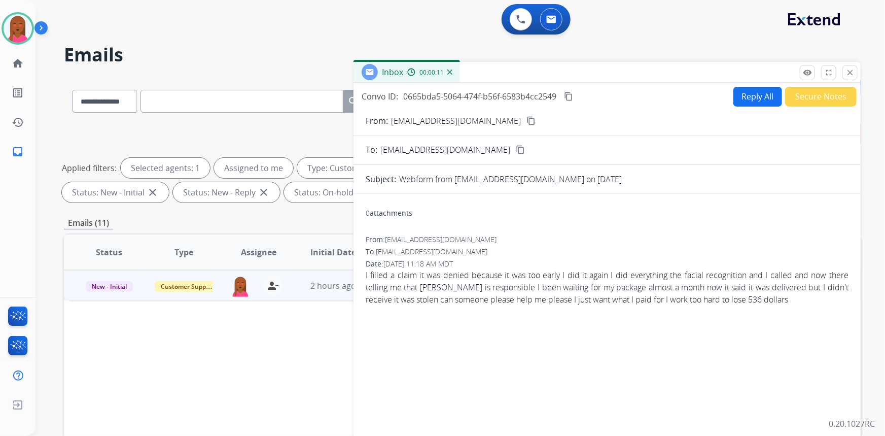
click at [488, 119] on div "From: palers550@gmail.com content_copy" at bounding box center [607, 121] width 507 height 12
click at [527, 120] on mat-icon "content_copy" at bounding box center [531, 120] width 9 height 9
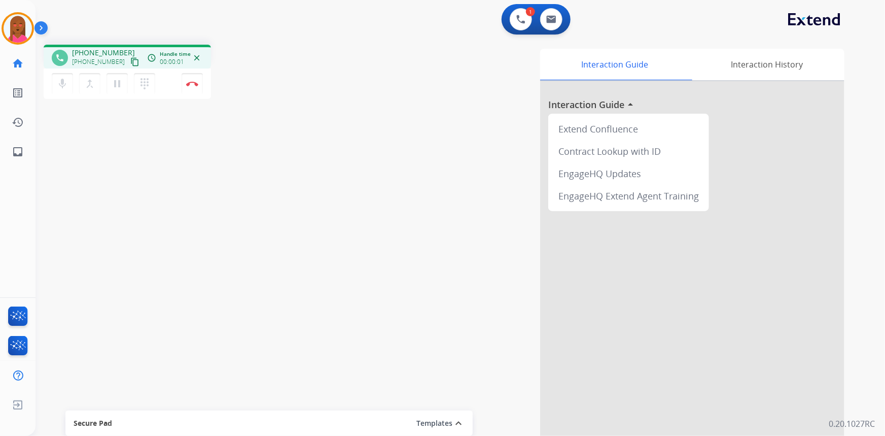
click at [130, 58] on mat-icon "content_copy" at bounding box center [134, 61] width 9 height 9
click at [209, 371] on div "phone +13054940666 +13054940666 content_copy access_time Call metrics Queue 00:…" at bounding box center [449, 248] width 826 height 423
click at [555, 15] on button at bounding box center [551, 19] width 22 height 22
select select "**********"
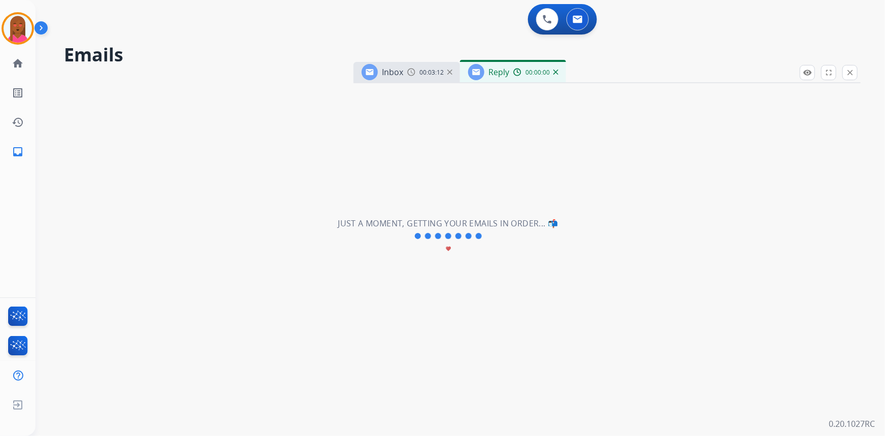
select select "**********"
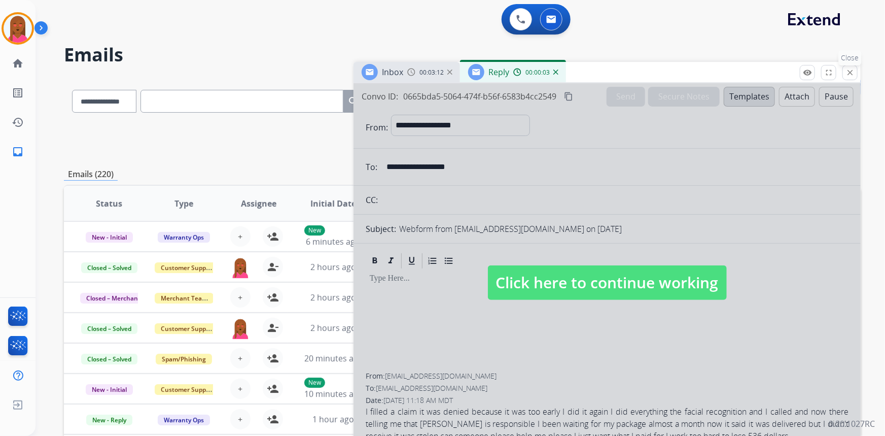
click at [851, 73] on mat-icon "close" at bounding box center [850, 72] width 9 height 9
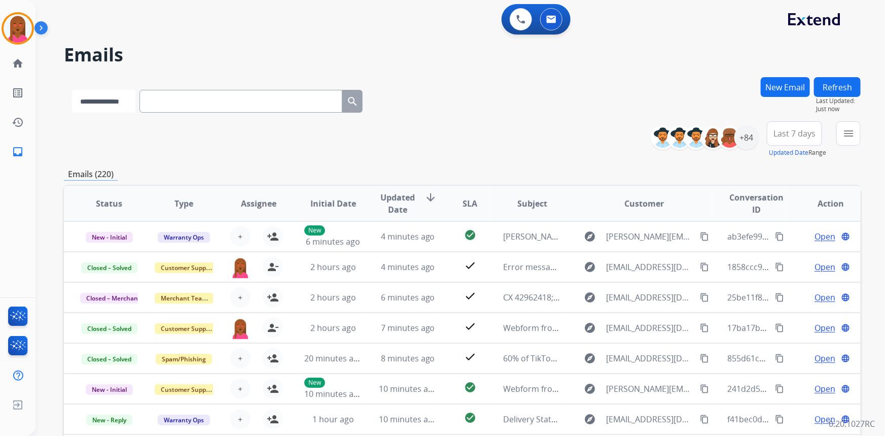
click at [114, 109] on select "**********" at bounding box center [103, 101] width 63 height 23
select select "**********"
click at [72, 90] on select "**********" at bounding box center [103, 101] width 63 height 23
click at [290, 107] on input "text" at bounding box center [242, 101] width 203 height 23
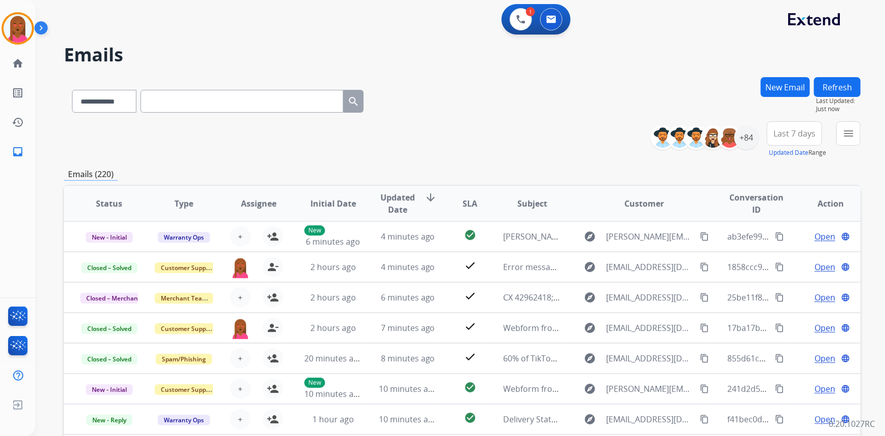
paste input "**********"
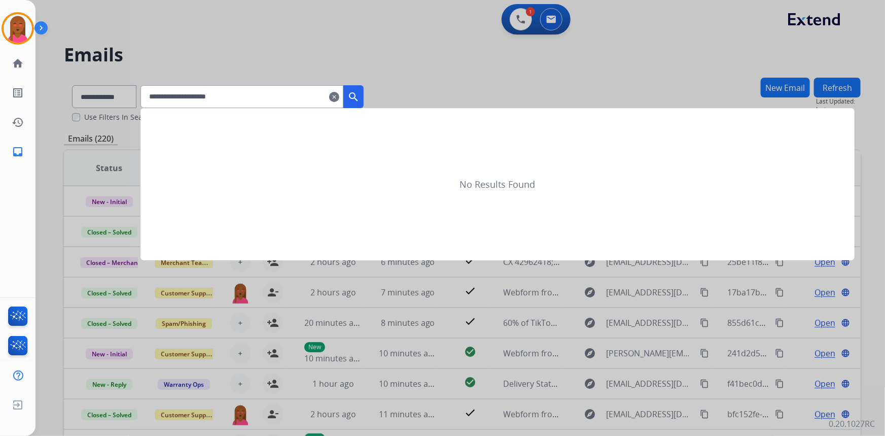
type input "**********"
click at [360, 101] on mat-icon "search" at bounding box center [354, 97] width 12 height 12
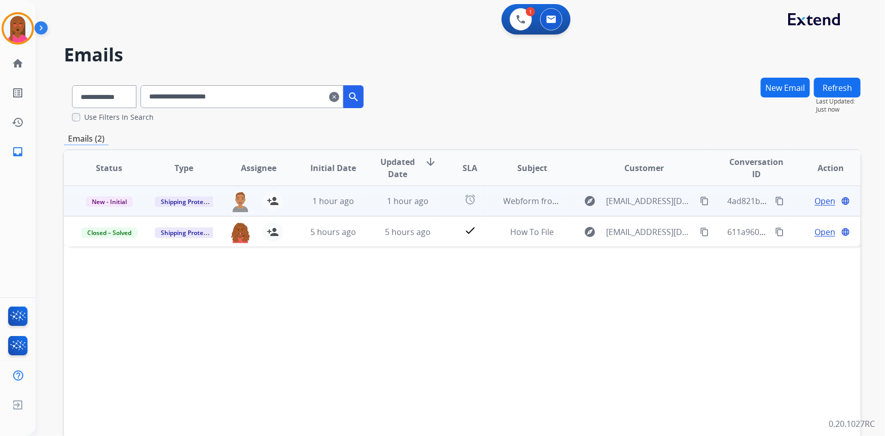
click at [822, 198] on span "Open" at bounding box center [825, 201] width 21 height 12
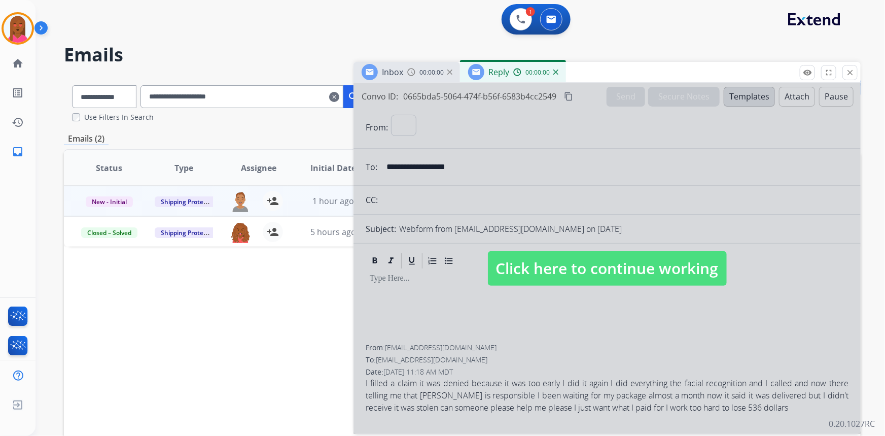
select select "**********"
click at [590, 268] on span "Click here to continue working" at bounding box center [607, 268] width 239 height 35
select select
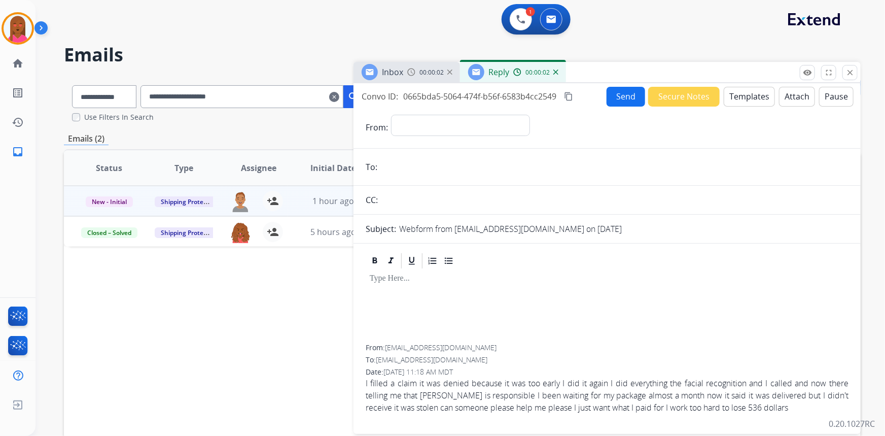
click at [425, 72] on span "00:00:02" at bounding box center [432, 73] width 24 height 8
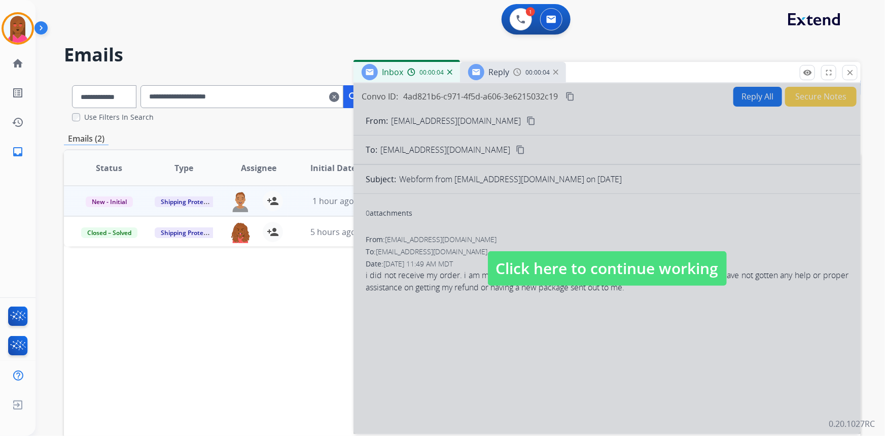
click at [533, 256] on span "Click here to continue working" at bounding box center [607, 268] width 239 height 35
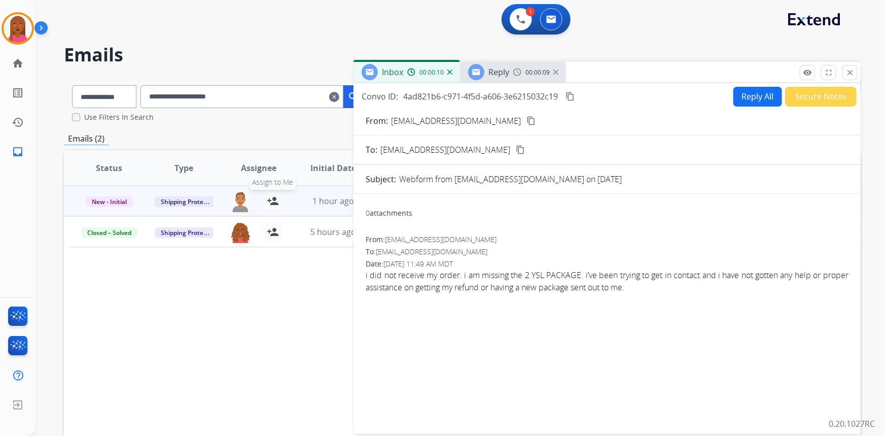
click at [269, 200] on mat-icon "person_add" at bounding box center [273, 201] width 12 height 12
click at [524, 20] on img at bounding box center [521, 19] width 9 height 9
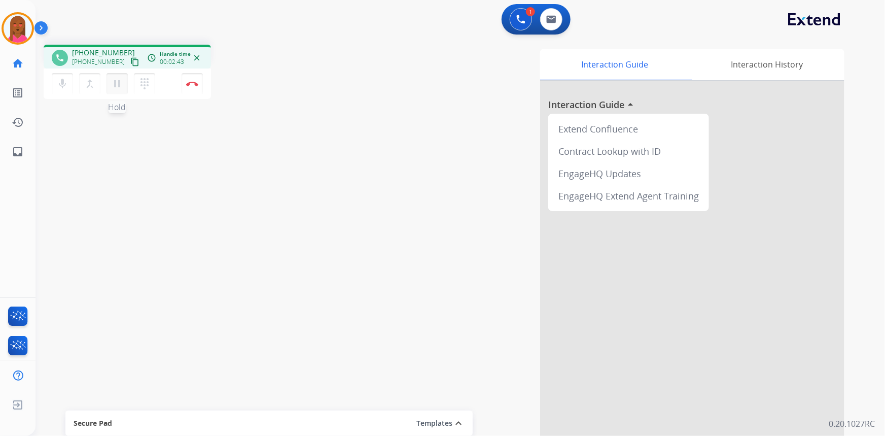
click at [120, 88] on mat-icon "pause" at bounding box center [117, 84] width 12 height 12
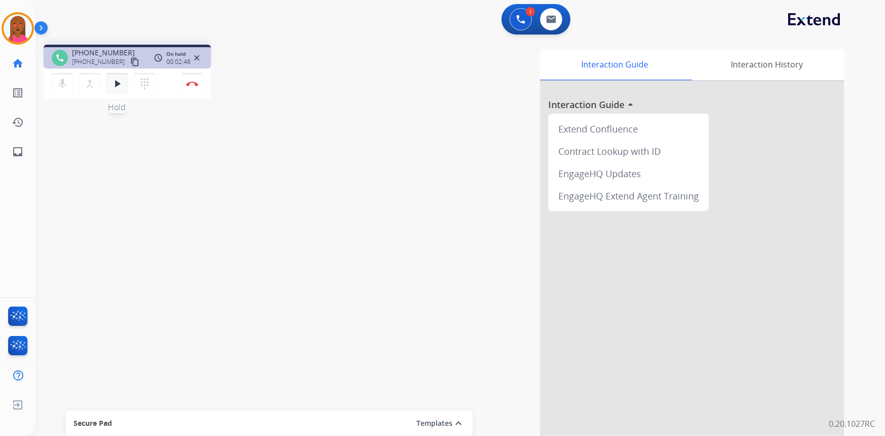
click at [116, 84] on mat-icon "play_arrow" at bounding box center [117, 84] width 12 height 12
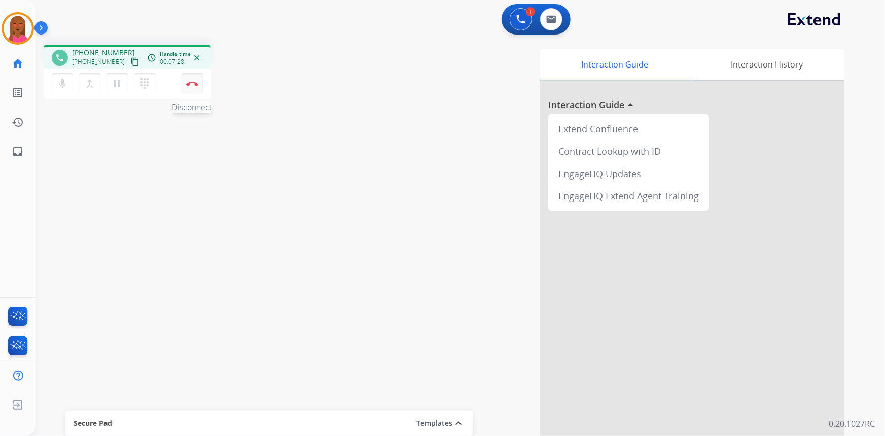
click at [192, 79] on button "Disconnect" at bounding box center [192, 83] width 21 height 21
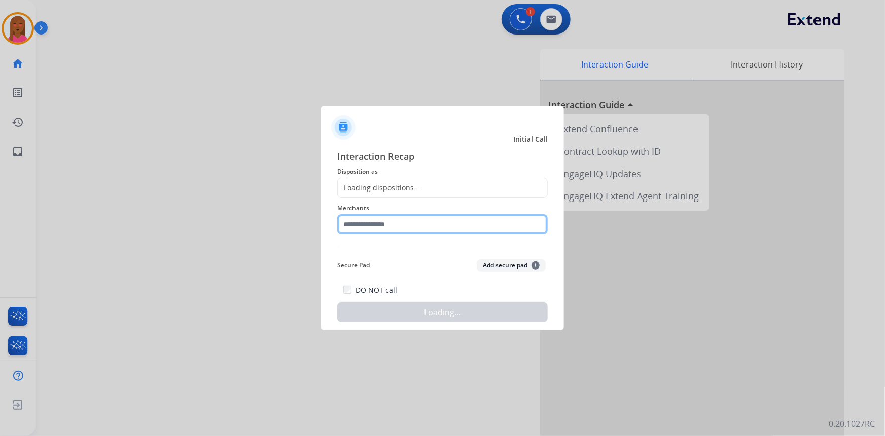
click at [439, 230] on input "text" at bounding box center [442, 224] width 211 height 20
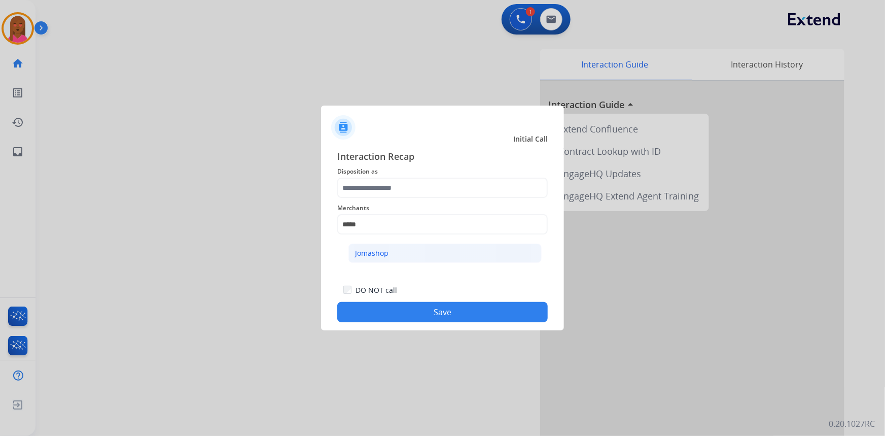
click at [406, 244] on li "Jomashop" at bounding box center [445, 253] width 193 height 19
type input "********"
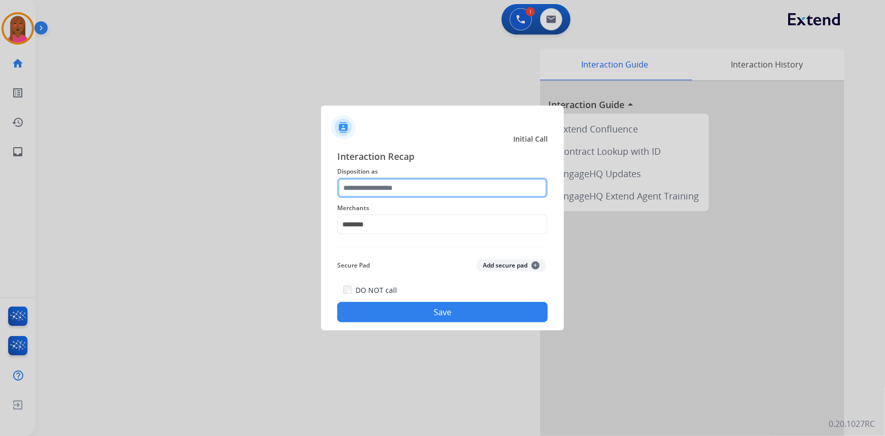
click at [405, 190] on input "text" at bounding box center [442, 188] width 211 height 20
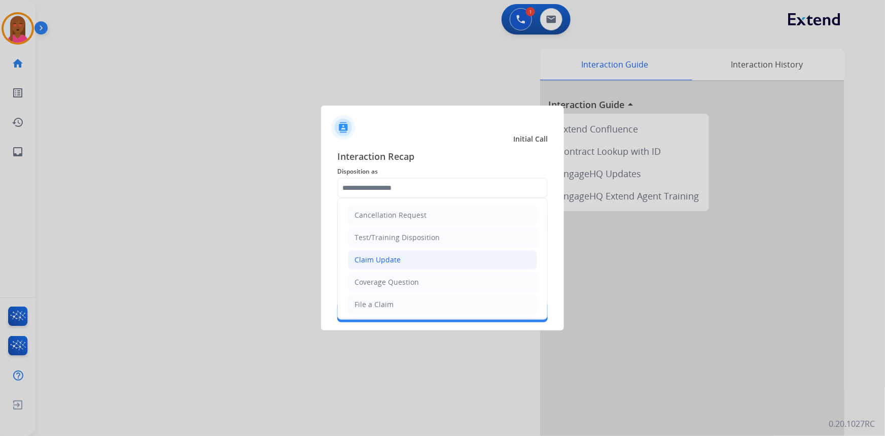
click at [396, 263] on div "Claim Update" at bounding box center [378, 260] width 46 height 10
type input "**********"
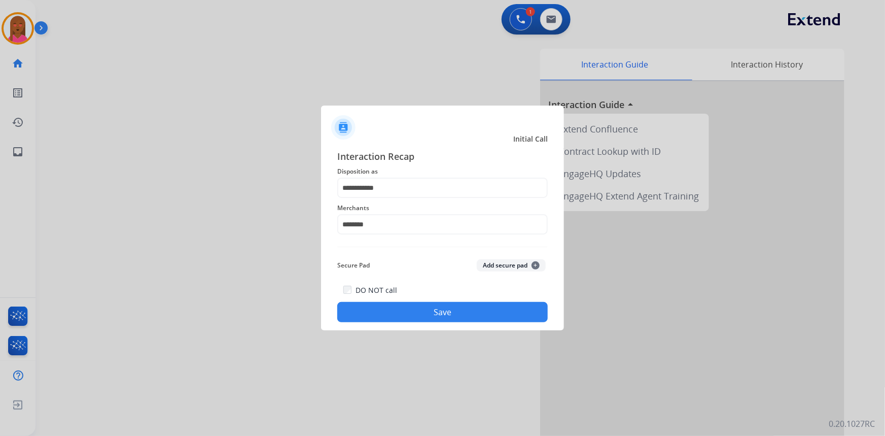
click at [412, 313] on button "Save" at bounding box center [442, 312] width 211 height 20
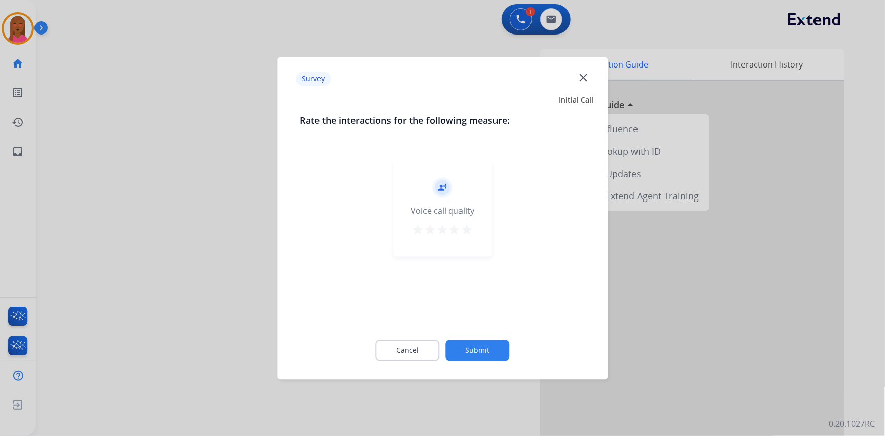
click at [584, 76] on mat-icon "close" at bounding box center [583, 77] width 13 height 13
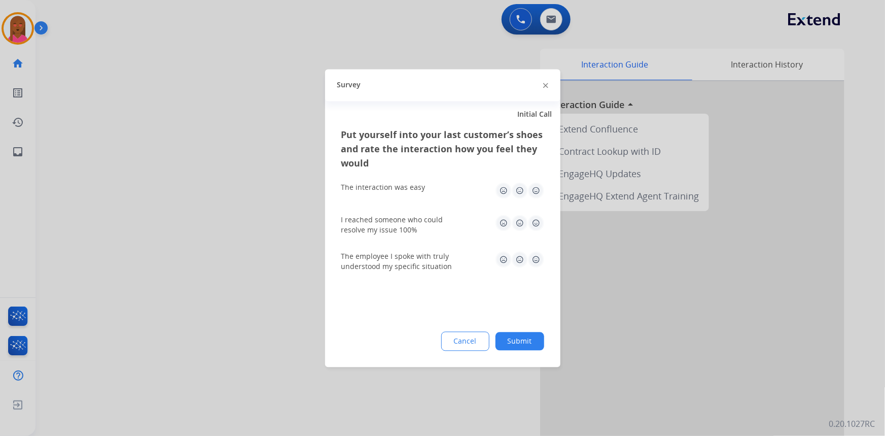
click at [546, 81] on div at bounding box center [545, 85] width 5 height 12
click at [542, 82] on div "Survey" at bounding box center [442, 85] width 235 height 32
click at [543, 86] on img at bounding box center [545, 85] width 5 height 5
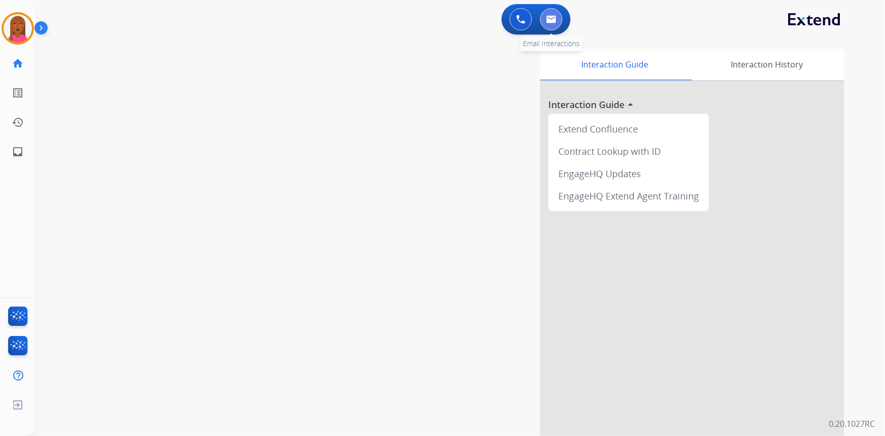
click at [550, 21] on img at bounding box center [551, 19] width 10 height 8
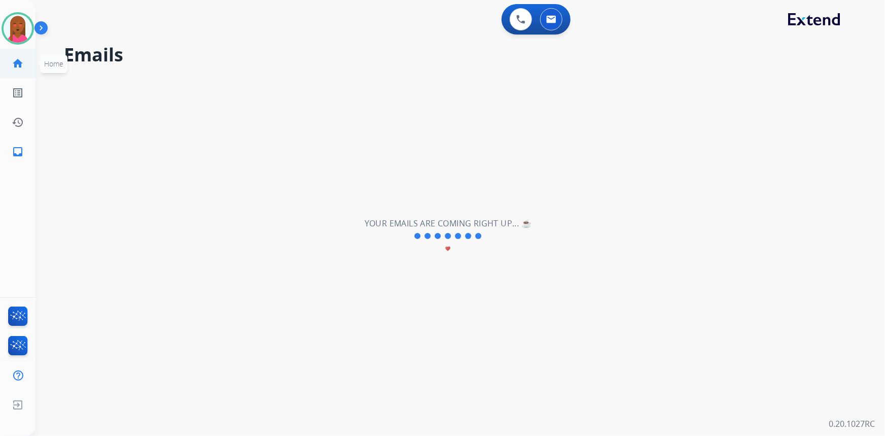
click at [12, 64] on mat-icon "home" at bounding box center [18, 63] width 12 height 12
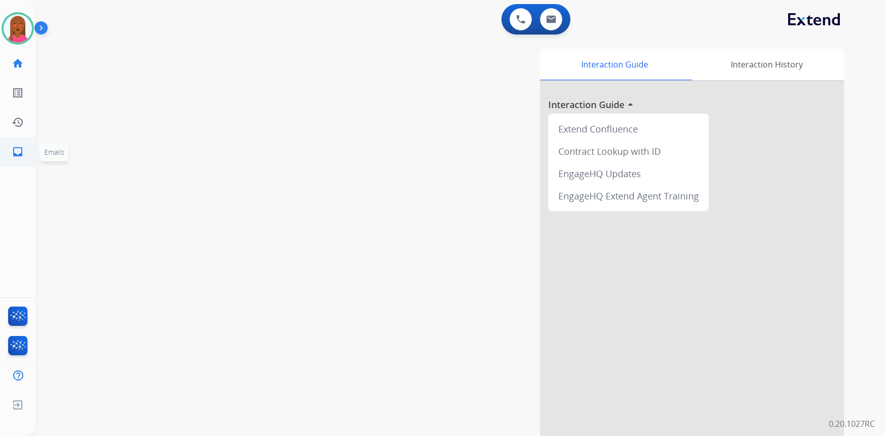
click at [12, 152] on mat-icon "inbox" at bounding box center [18, 152] width 12 height 12
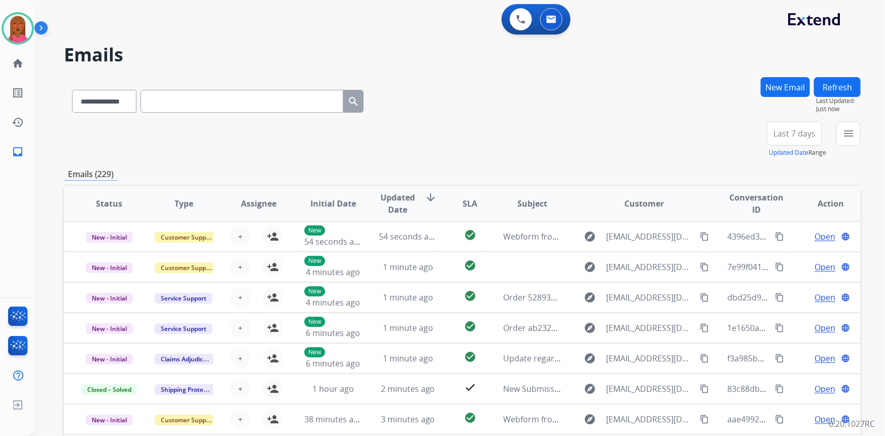
click at [803, 135] on span "Last 7 days" at bounding box center [795, 133] width 42 height 4
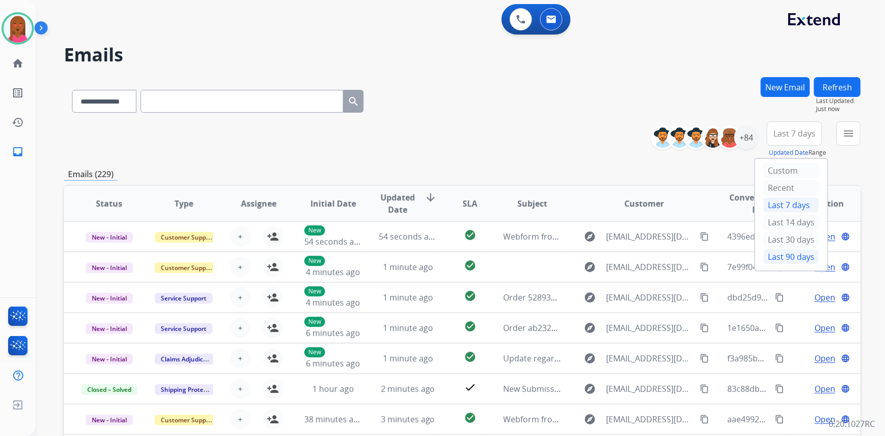
click at [778, 253] on div "Last 90 days" at bounding box center [792, 256] width 56 height 15
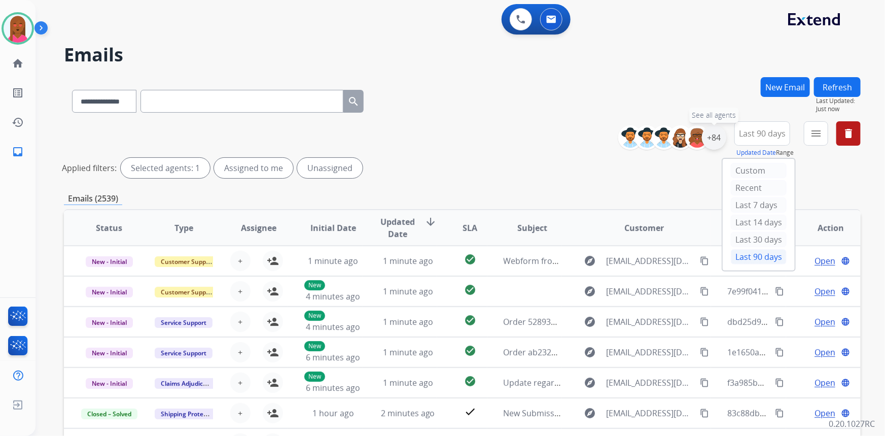
click at [716, 137] on div "+84" at bounding box center [714, 137] width 24 height 24
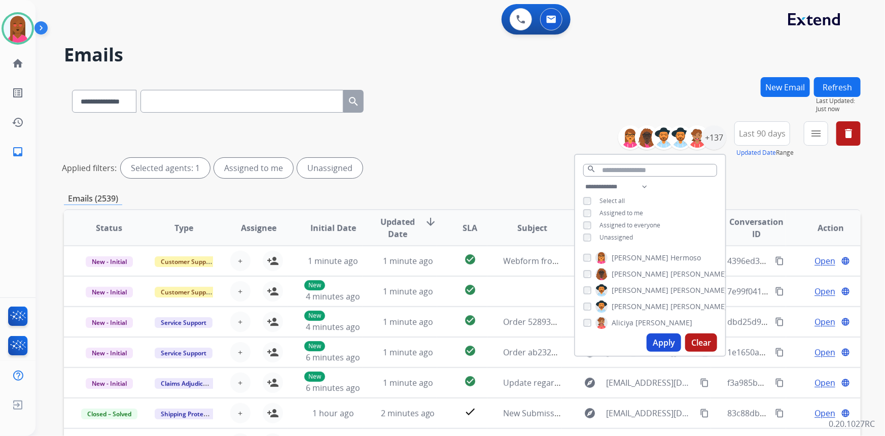
click at [618, 234] on span "Unassigned" at bounding box center [616, 237] width 33 height 9
click at [649, 341] on button "Apply" at bounding box center [664, 342] width 35 height 18
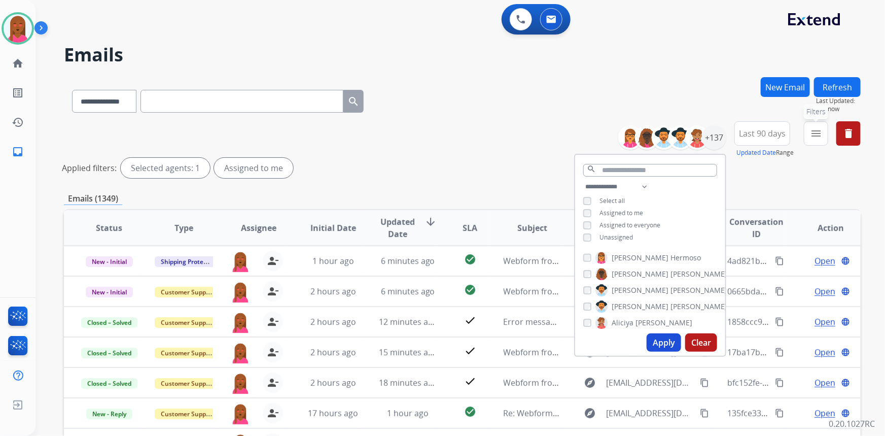
drag, startPoint x: 818, startPoint y: 130, endPoint x: 791, endPoint y: 156, distance: 37.3
click at [818, 131] on mat-icon "menu" at bounding box center [816, 133] width 12 height 12
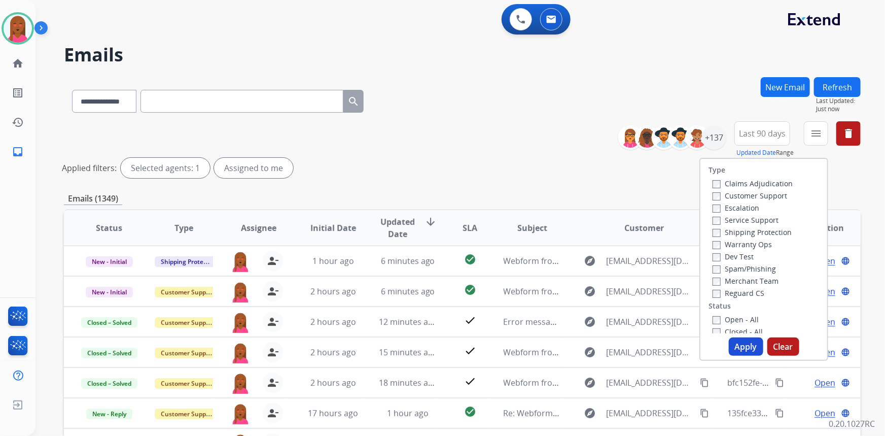
click at [763, 192] on label "Customer Support" at bounding box center [750, 196] width 75 height 10
click at [771, 233] on label "Shipping Protection" at bounding box center [752, 232] width 79 height 10
click at [744, 289] on label "Reguard CS" at bounding box center [739, 293] width 52 height 10
click at [738, 320] on label "Open - All" at bounding box center [736, 320] width 46 height 10
click at [742, 354] on button "Apply" at bounding box center [746, 346] width 35 height 18
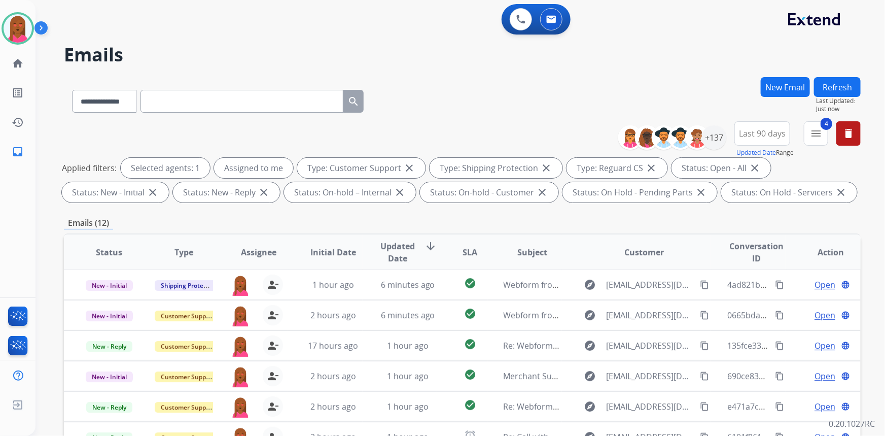
scroll to position [184, 0]
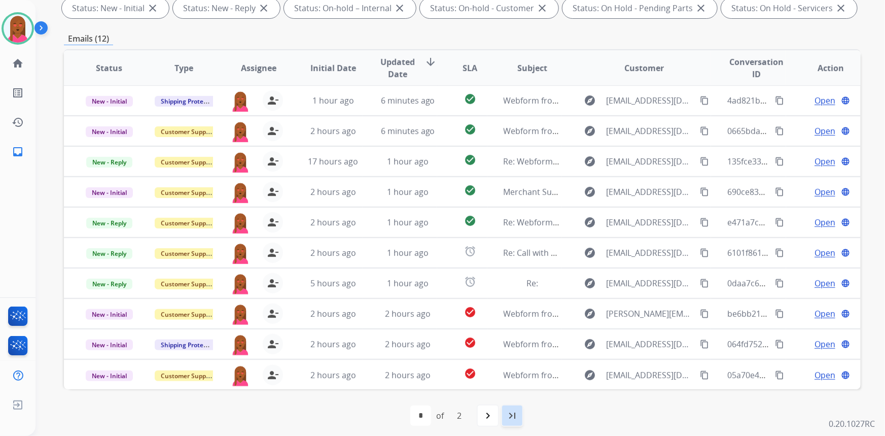
click at [514, 414] on mat-icon "last_page" at bounding box center [512, 415] width 12 height 12
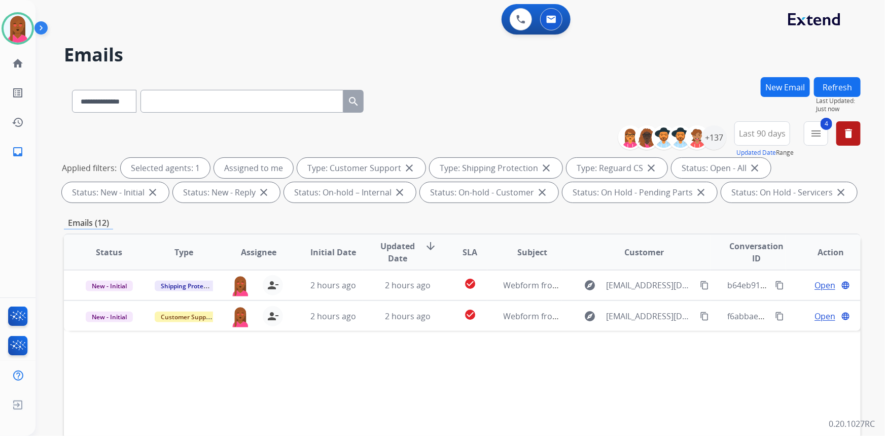
scroll to position [0, 0]
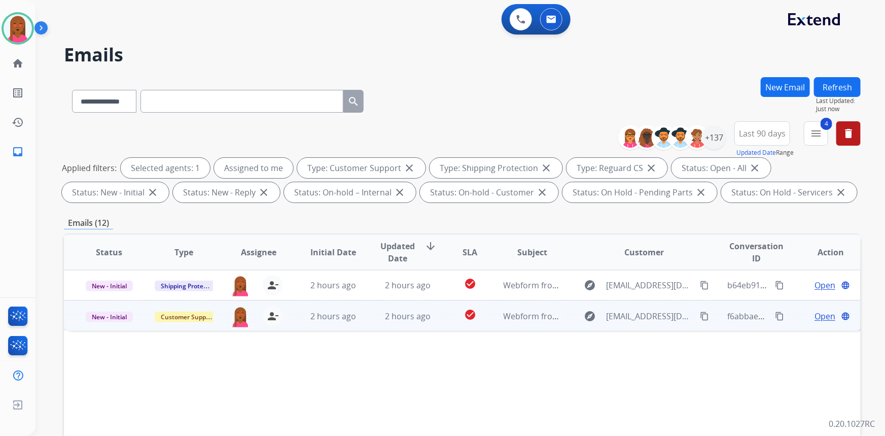
click at [819, 317] on span "Open" at bounding box center [825, 316] width 21 height 12
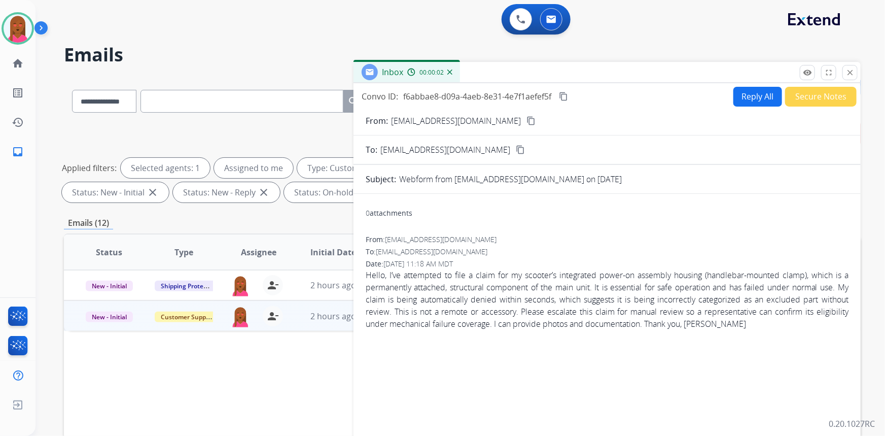
click at [527, 118] on mat-icon "content_copy" at bounding box center [531, 120] width 9 height 9
click at [745, 94] on button "Reply All" at bounding box center [758, 97] width 49 height 20
select select "**********"
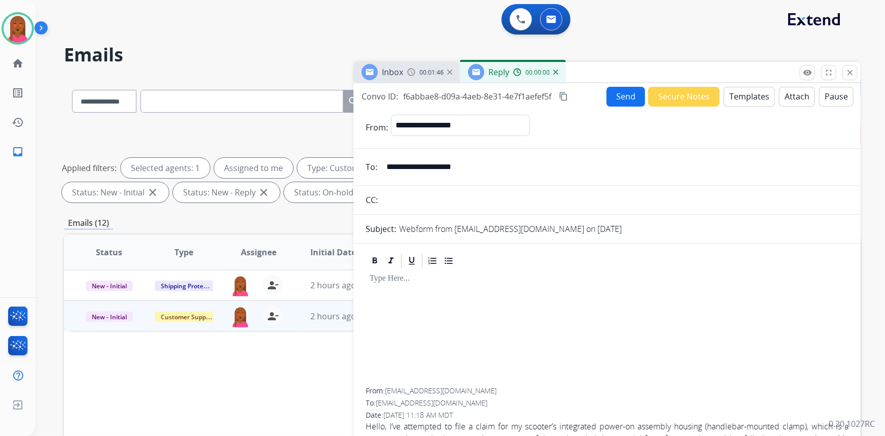
click at [749, 95] on button "Templates" at bounding box center [749, 97] width 51 height 20
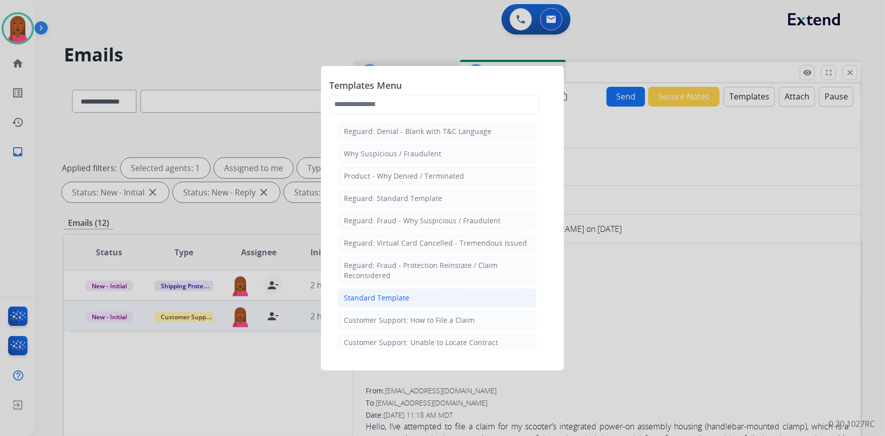
click at [441, 297] on li "Standard Template" at bounding box center [436, 297] width 199 height 19
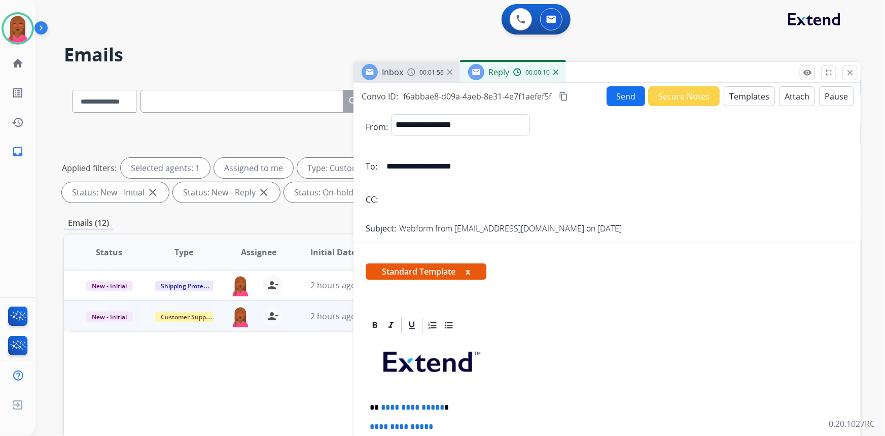
click at [883, 262] on div "**********" at bounding box center [461, 218] width 850 height 436
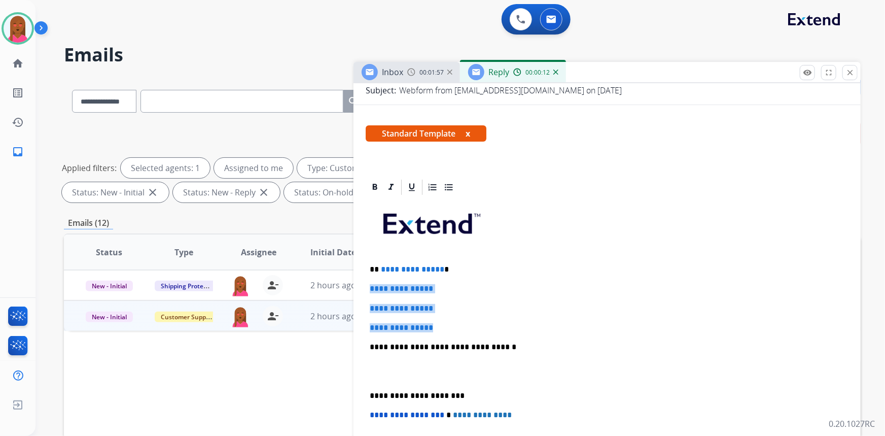
drag, startPoint x: 453, startPoint y: 325, endPoint x: 369, endPoint y: 280, distance: 94.7
click at [369, 280] on div "**********" at bounding box center [607, 370] width 483 height 349
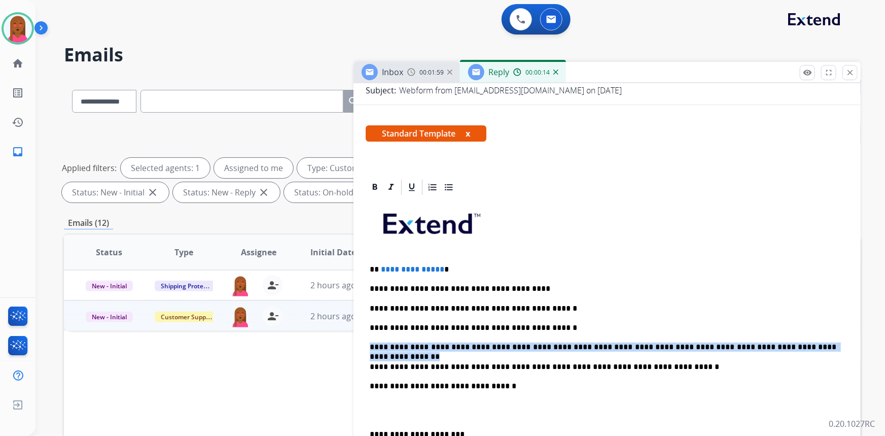
drag, startPoint x: 820, startPoint y: 344, endPoint x: 370, endPoint y: 320, distance: 450.2
click at [347, 336] on div "**********" at bounding box center [462, 351] width 797 height 549
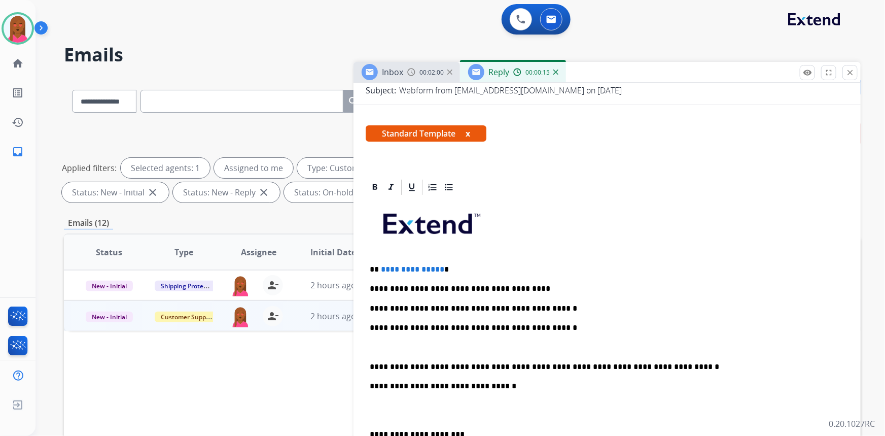
click at [447, 194] on div at bounding box center [607, 187] width 483 height 18
click at [447, 188] on icon at bounding box center [449, 187] width 10 height 10
click at [438, 345] on p at bounding box center [617, 347] width 455 height 9
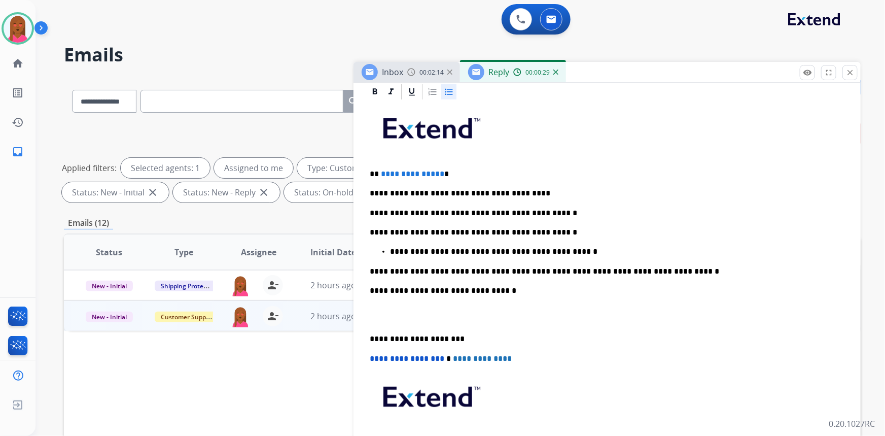
scroll to position [323, 0]
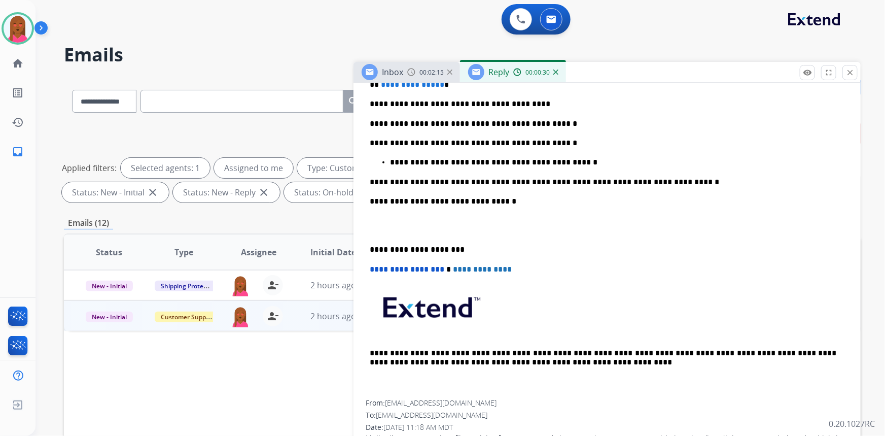
click at [408, 236] on div "**********" at bounding box center [607, 206] width 483 height 388
click at [406, 224] on p at bounding box center [607, 226] width 475 height 19
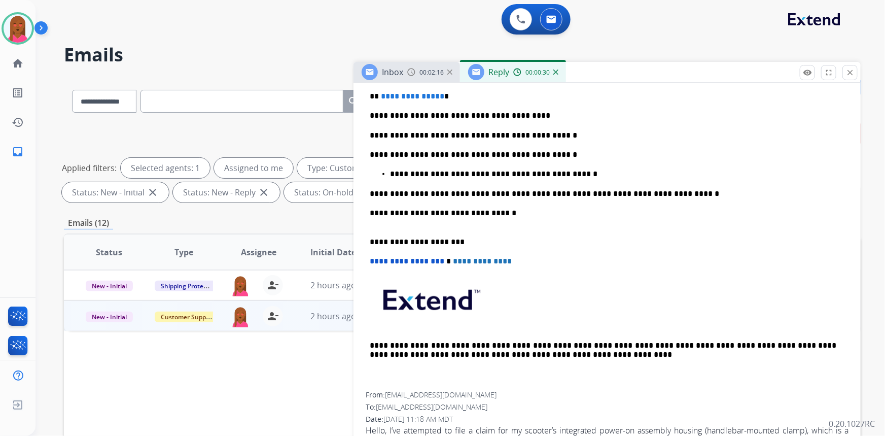
scroll to position [310, 0]
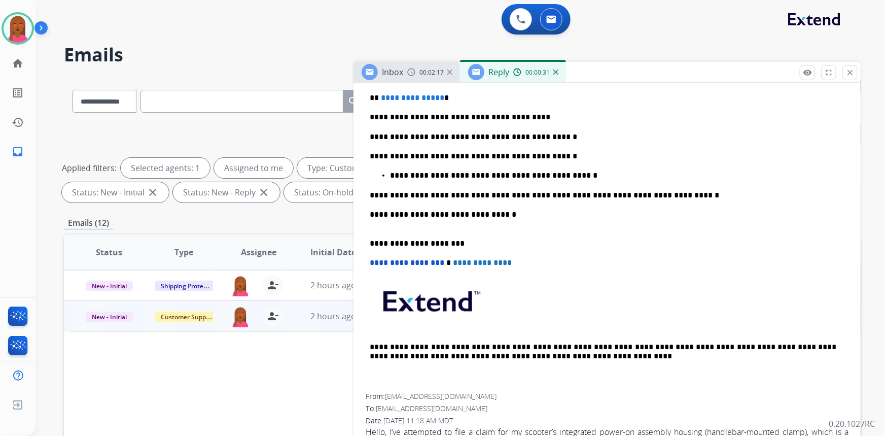
click at [391, 224] on p "**********" at bounding box center [603, 219] width 467 height 19
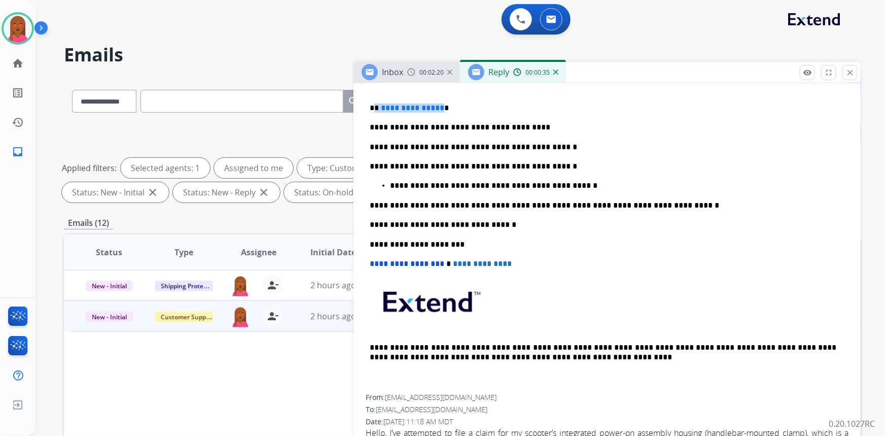
drag, startPoint x: 438, startPoint y: 105, endPoint x: 375, endPoint y: 102, distance: 63.5
click at [375, 104] on p "**********" at bounding box center [603, 108] width 467 height 9
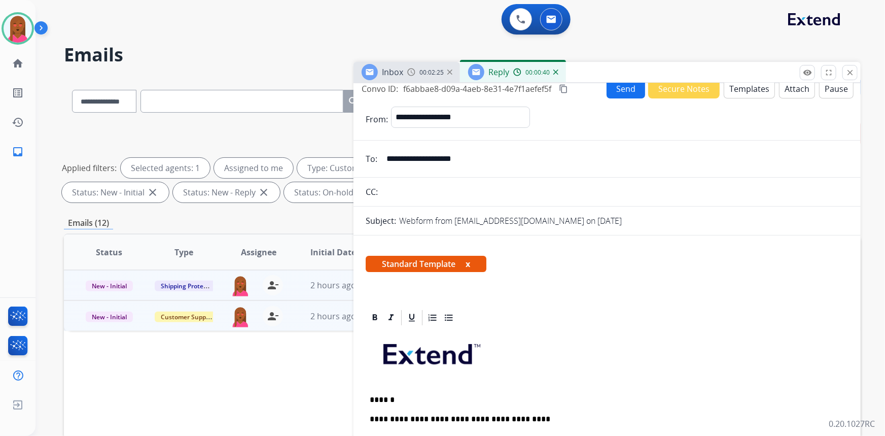
scroll to position [0, 0]
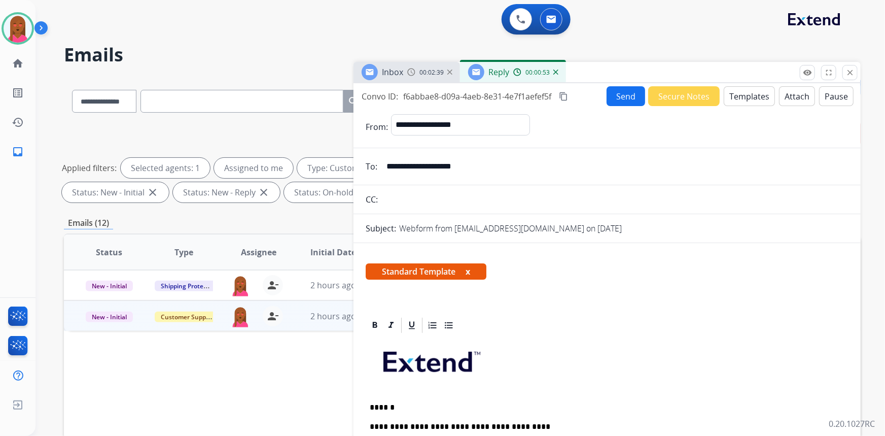
drag, startPoint x: 878, startPoint y: 220, endPoint x: 862, endPoint y: 213, distance: 17.5
click at [878, 220] on div "**********" at bounding box center [461, 218] width 850 height 436
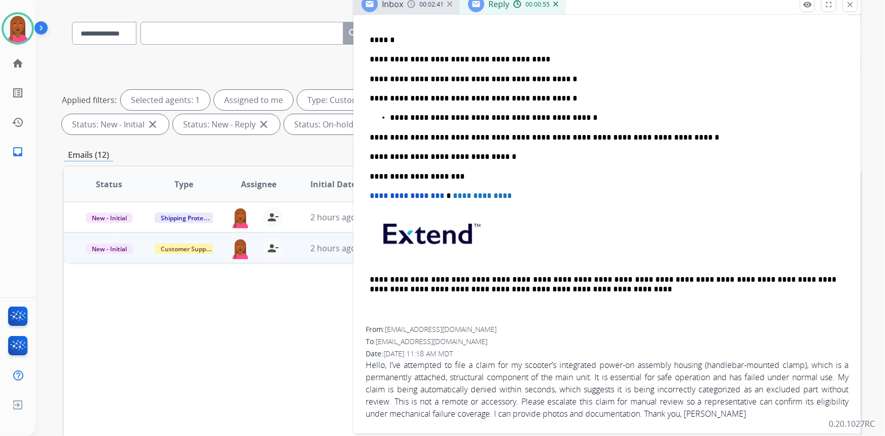
scroll to position [92, 0]
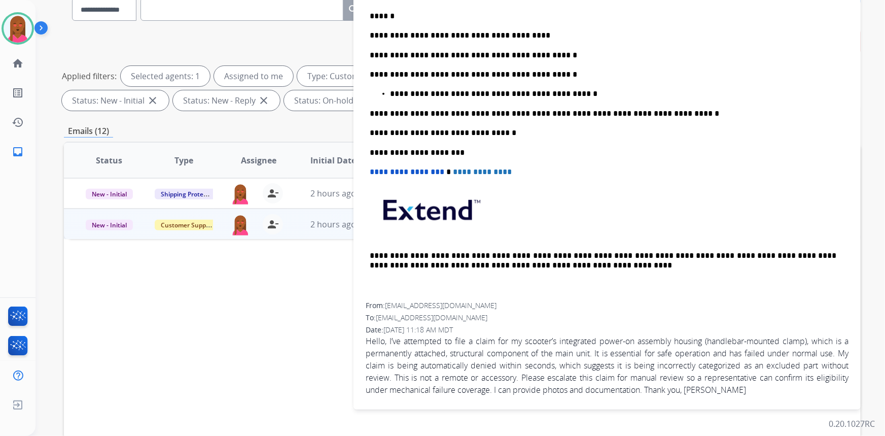
click at [550, 345] on span "Hello, I’ve attempted to file a claim for my scooter’s integrated power-on asse…" at bounding box center [607, 365] width 483 height 61
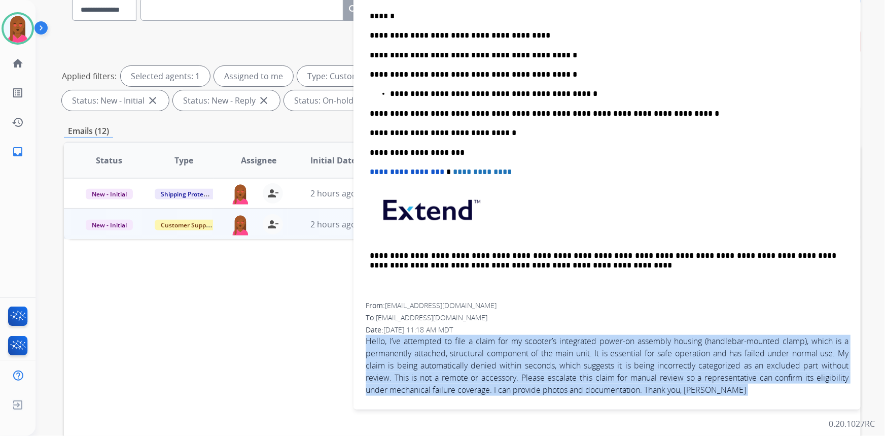
click at [550, 345] on span "Hello, I’ve attempted to file a claim for my scooter’s integrated power-on asse…" at bounding box center [607, 365] width 483 height 61
copy app-emails-table "Hello, I’ve attempted to file a claim for my scooter’s integrated power-on asse…"
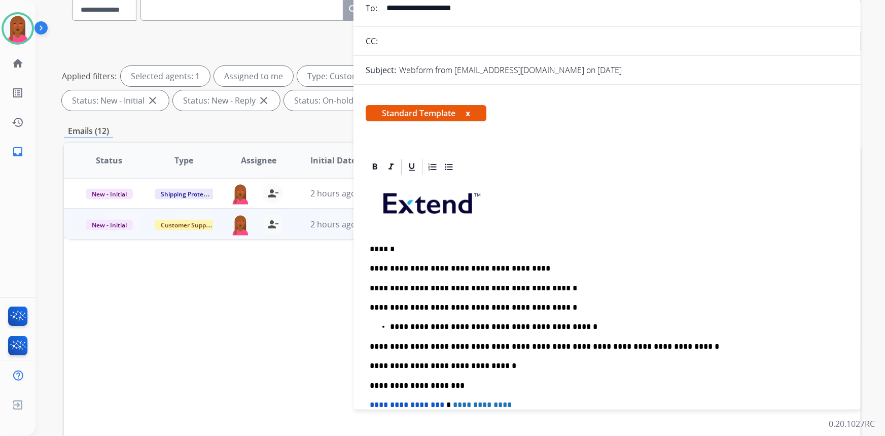
scroll to position [0, 0]
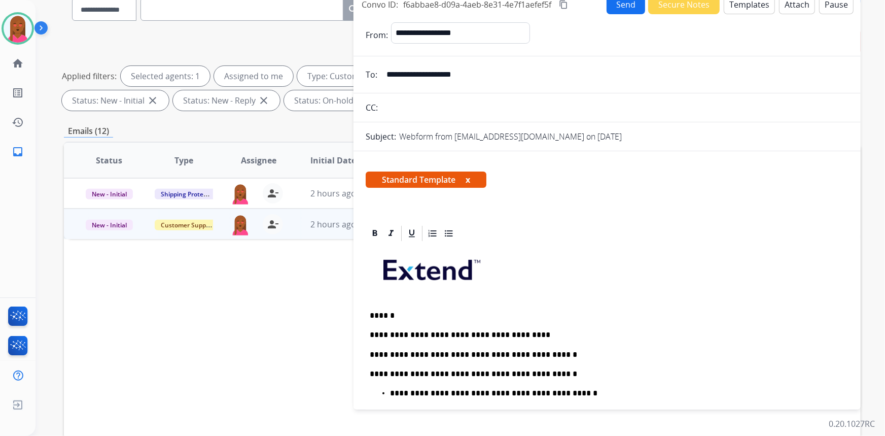
click at [566, 4] on mat-icon "content_copy" at bounding box center [563, 4] width 9 height 9
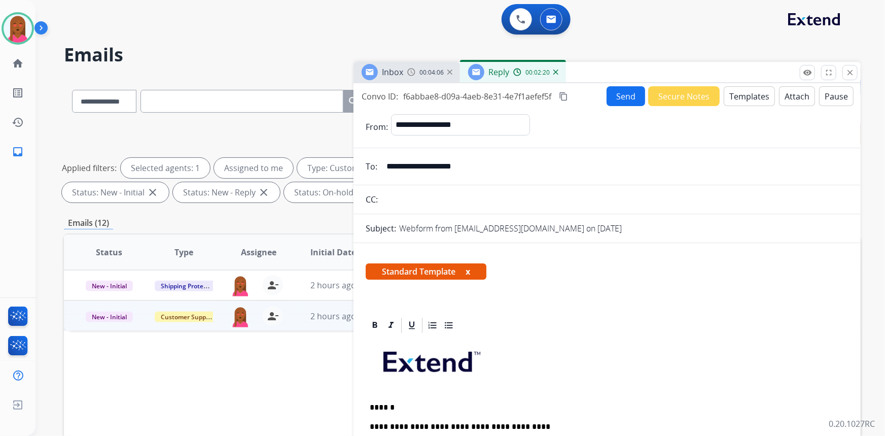
click at [623, 96] on button "Send" at bounding box center [626, 96] width 39 height 20
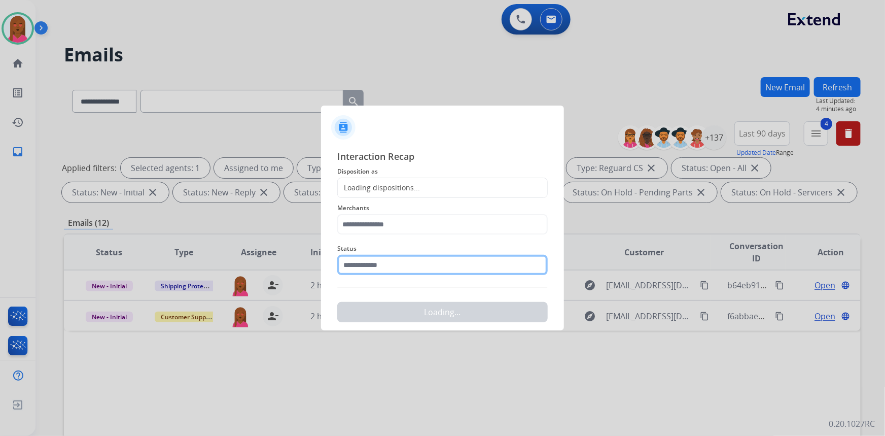
click at [403, 266] on input "text" at bounding box center [442, 265] width 211 height 20
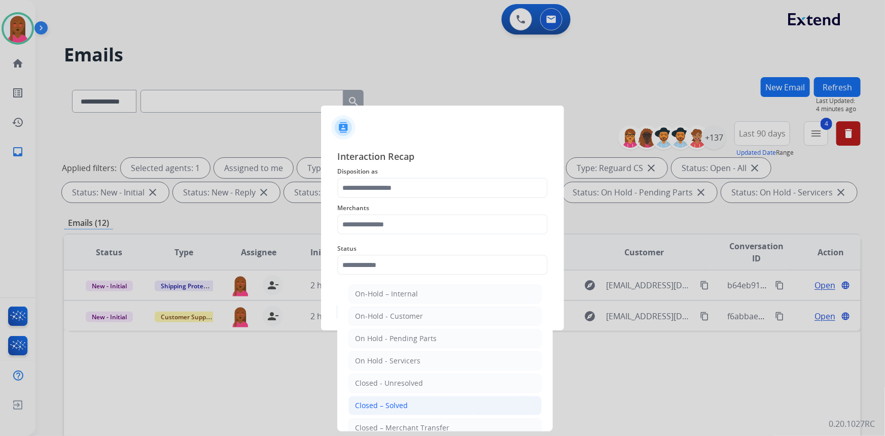
click at [432, 414] on li "Closed – Solved" at bounding box center [445, 405] width 193 height 19
type input "**********"
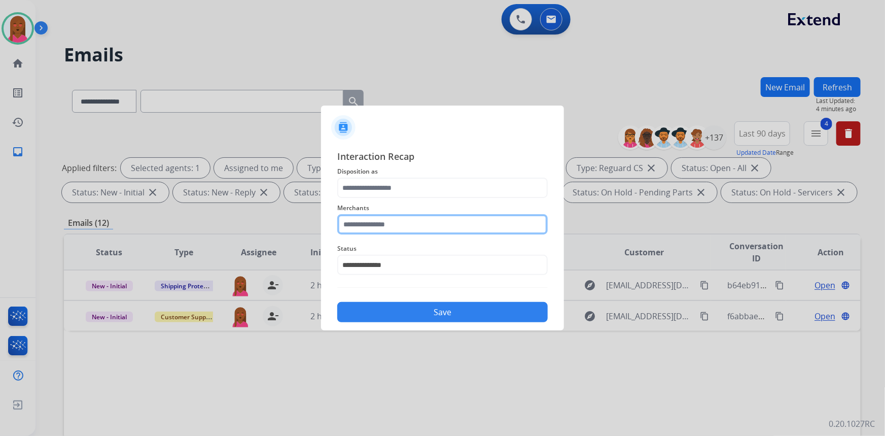
click at [420, 223] on input "text" at bounding box center [442, 224] width 211 height 20
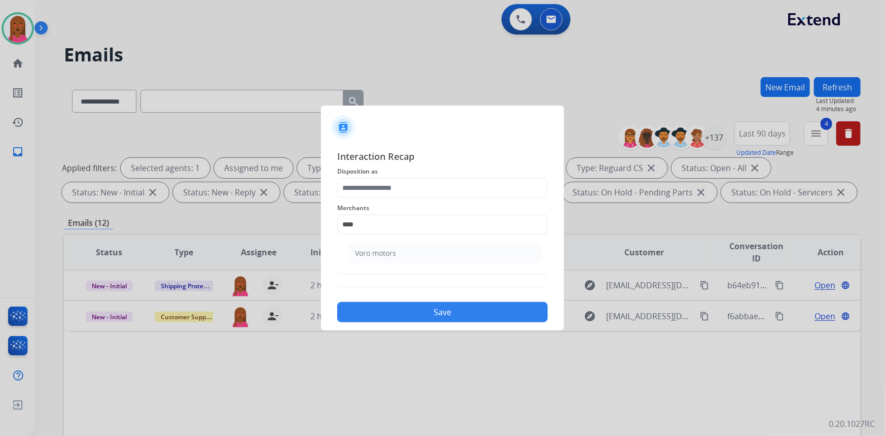
click at [433, 260] on li "Voro motors" at bounding box center [445, 253] width 193 height 19
type input "**********"
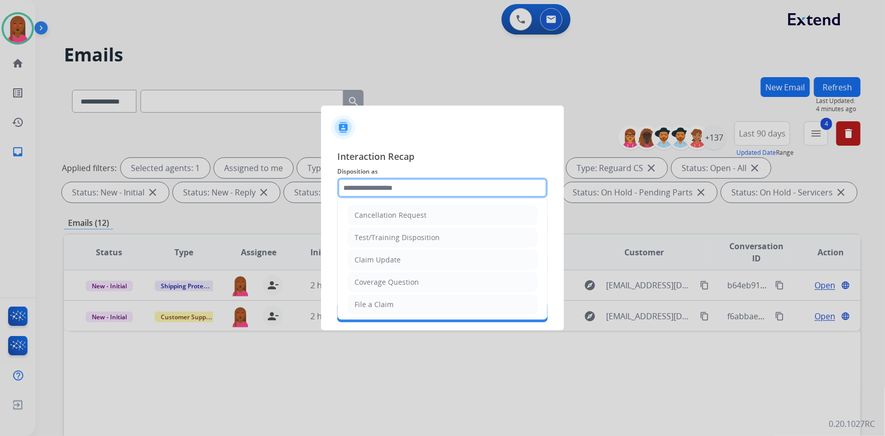
click at [425, 194] on input "text" at bounding box center [442, 188] width 211 height 20
click at [410, 262] on li "Claim Update" at bounding box center [442, 259] width 189 height 19
type input "**********"
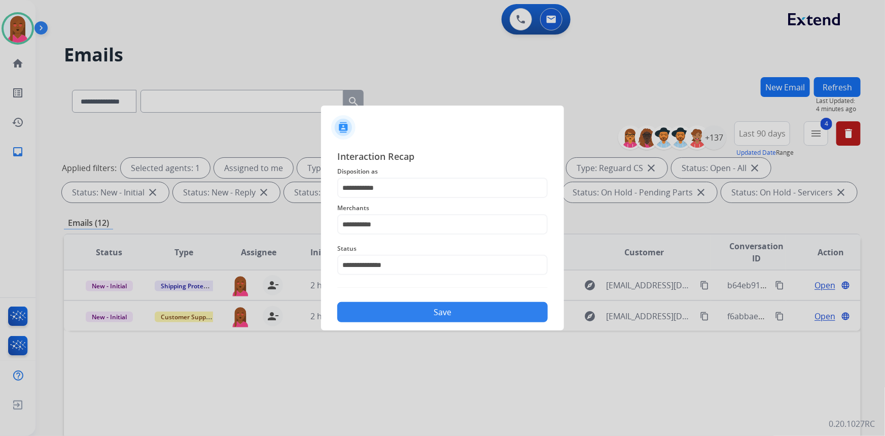
click at [442, 320] on button "Save" at bounding box center [442, 312] width 211 height 20
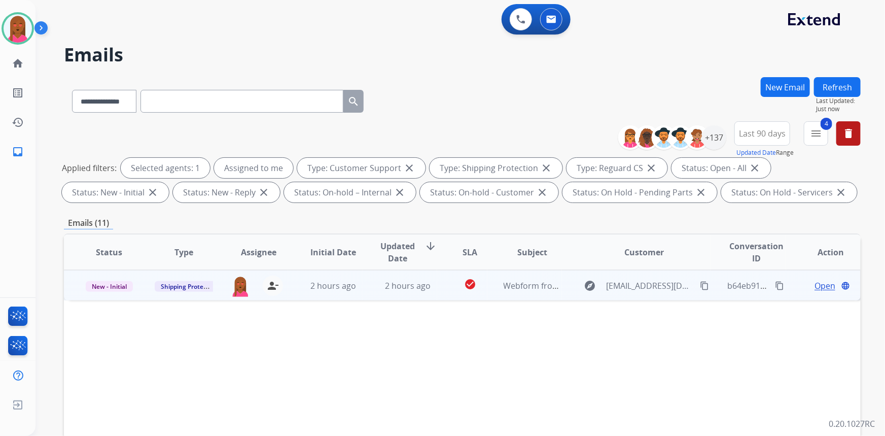
click at [820, 284] on span "Open" at bounding box center [825, 286] width 21 height 12
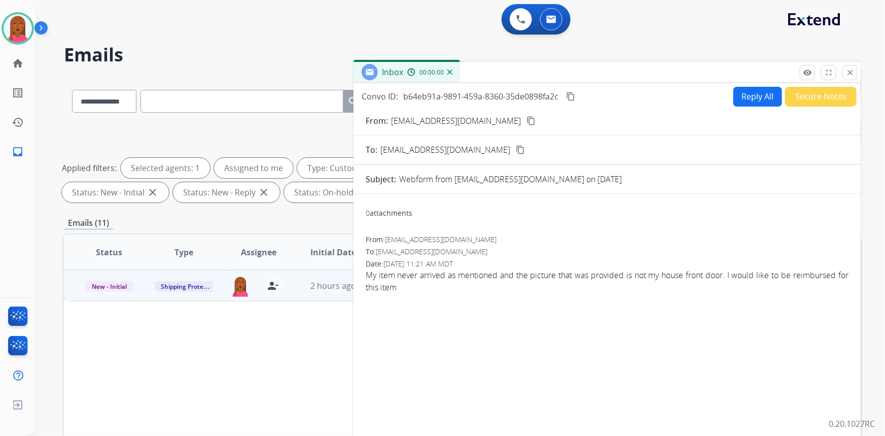
click at [527, 121] on mat-icon "content_copy" at bounding box center [531, 120] width 9 height 9
click at [756, 101] on button "Reply All" at bounding box center [758, 97] width 49 height 20
select select "**********"
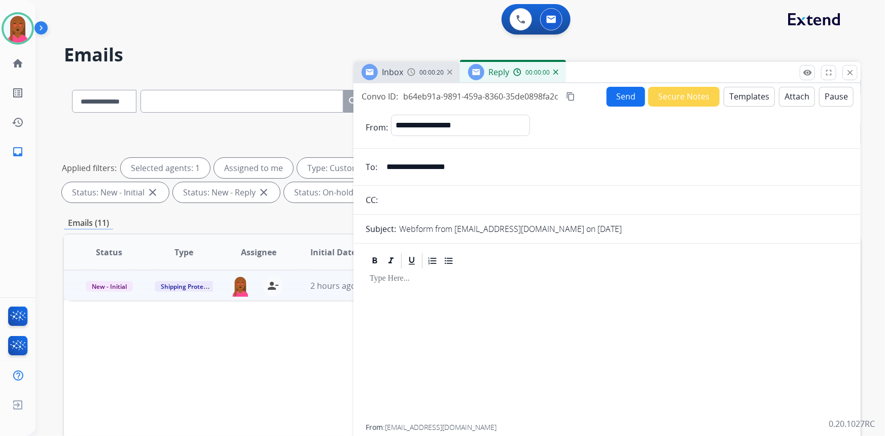
click at [756, 99] on button "Templates" at bounding box center [749, 97] width 51 height 20
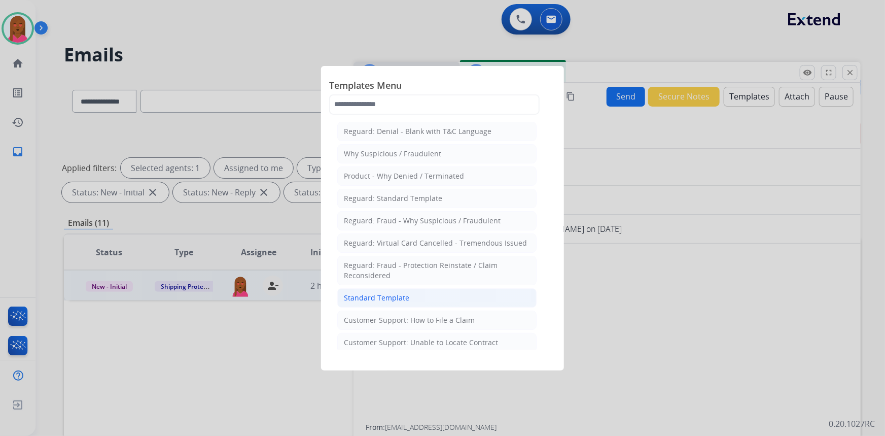
click at [447, 302] on li "Standard Template" at bounding box center [436, 297] width 199 height 19
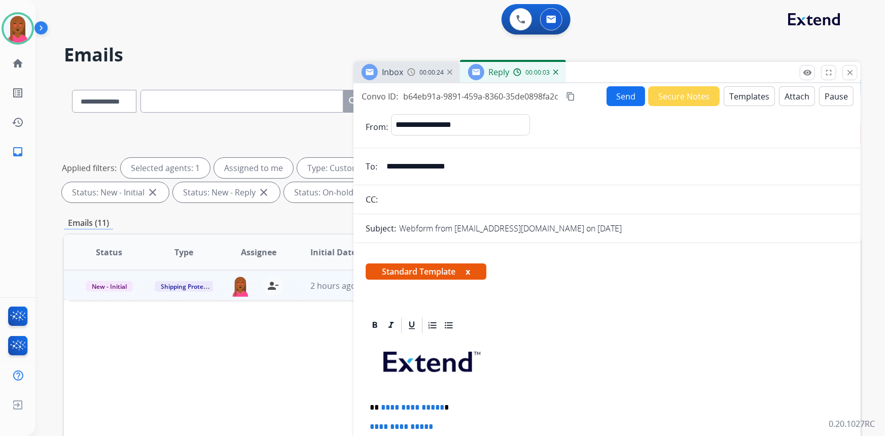
click at [628, 225] on div "Webform from Jayno2121@gmail.com on 08/27/2025" at bounding box center [624, 228] width 450 height 12
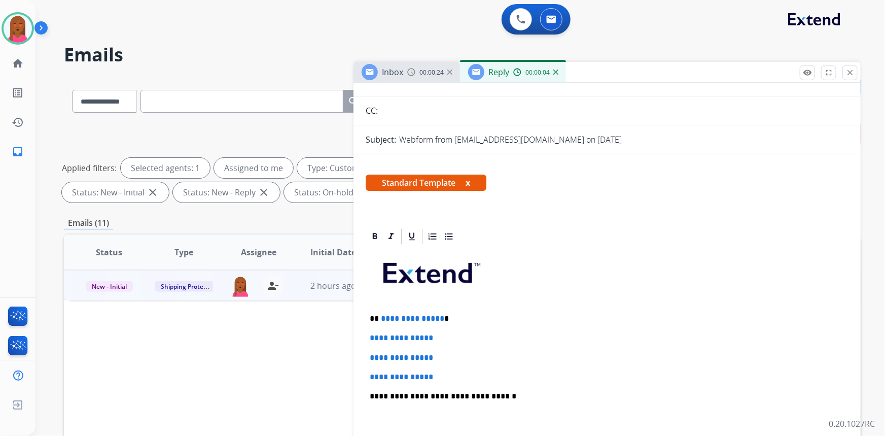
scroll to position [138, 0]
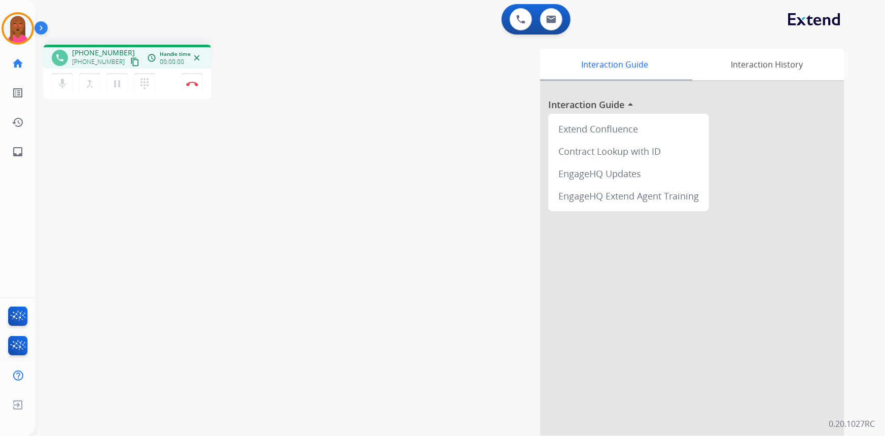
click at [130, 60] on mat-icon "content_copy" at bounding box center [134, 61] width 9 height 9
click at [507, 193] on div "Interaction Guide Interaction History Interaction Guide arrow_drop_up Extend Co…" at bounding box center [585, 254] width 519 height 411
click at [189, 91] on button "Disconnect" at bounding box center [192, 83] width 21 height 21
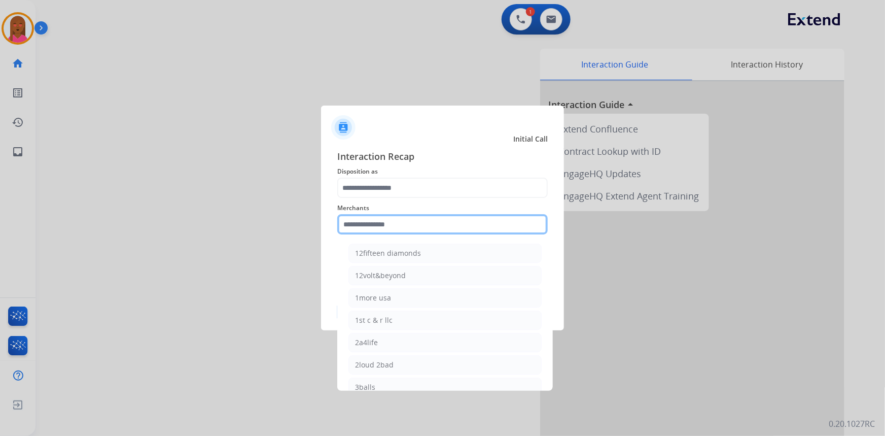
click at [388, 234] on input "text" at bounding box center [442, 224] width 211 height 20
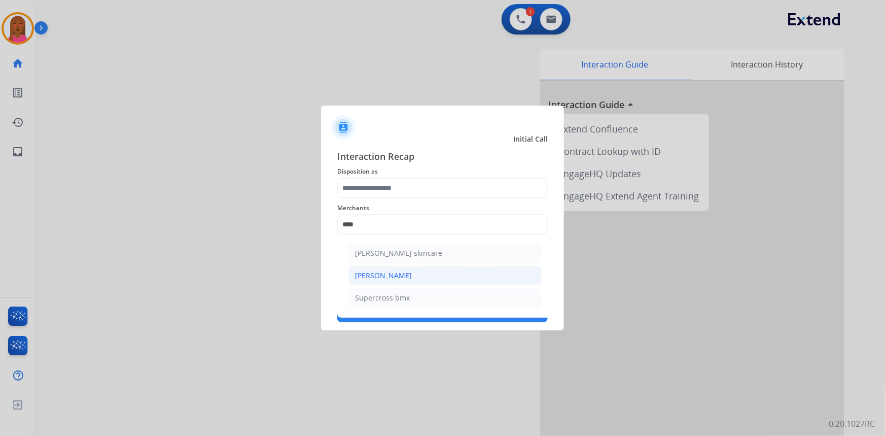
click at [375, 279] on div "[PERSON_NAME]" at bounding box center [383, 275] width 57 height 10
type input "**********"
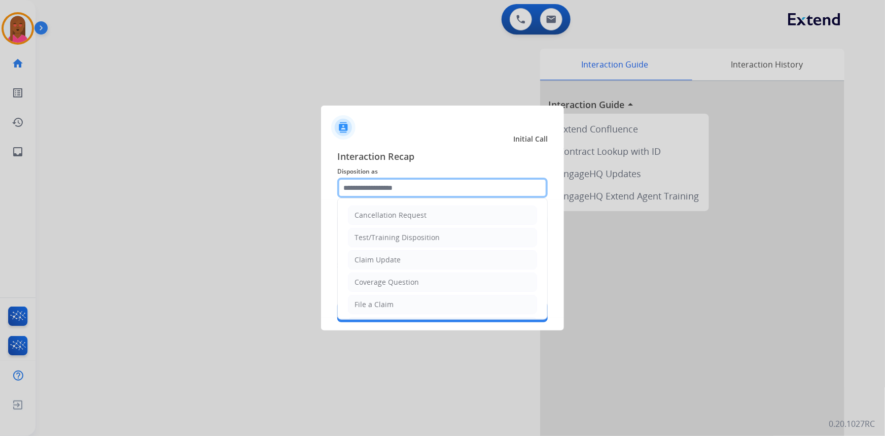
click at [378, 194] on input "text" at bounding box center [442, 188] width 211 height 20
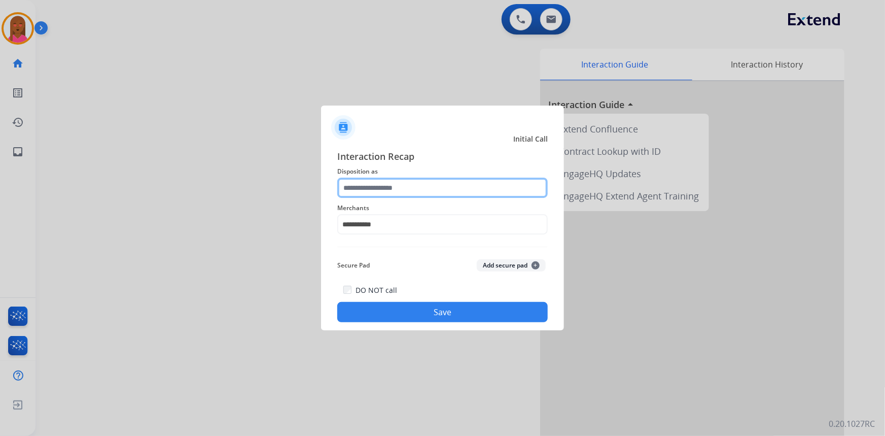
click at [394, 193] on input "text" at bounding box center [442, 188] width 211 height 20
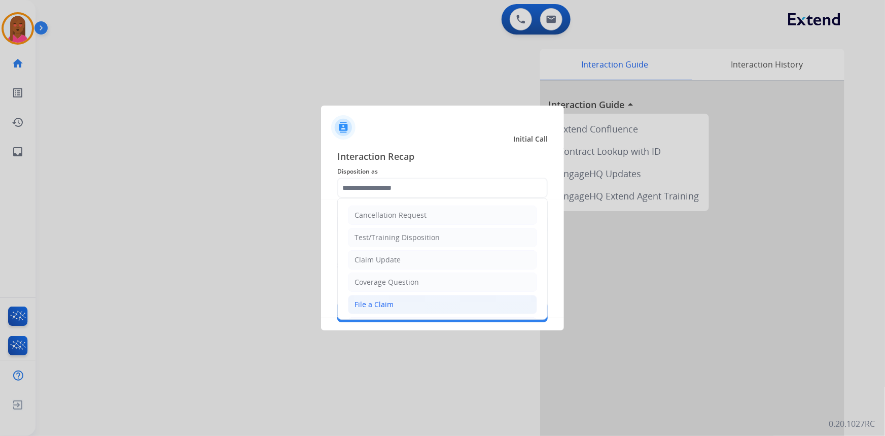
click at [409, 308] on li "File a Claim" at bounding box center [442, 304] width 189 height 19
type input "**********"
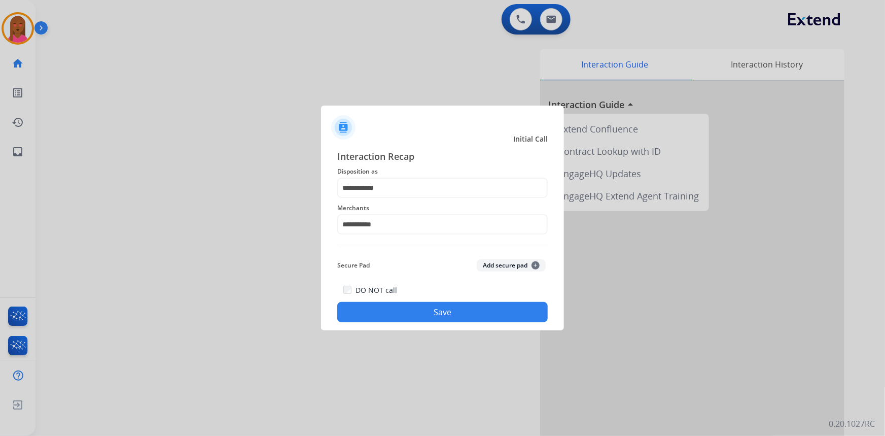
click at [413, 310] on button "Save" at bounding box center [442, 312] width 211 height 20
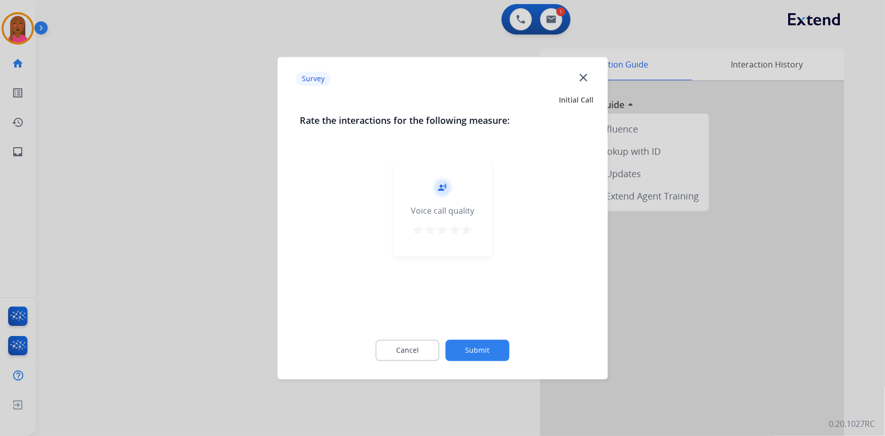
click at [584, 81] on mat-icon "close" at bounding box center [583, 77] width 13 height 13
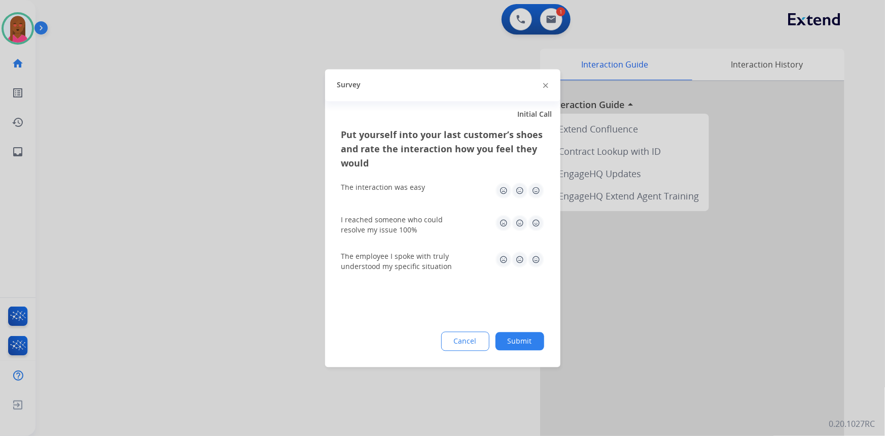
click at [546, 87] on img at bounding box center [545, 85] width 5 height 5
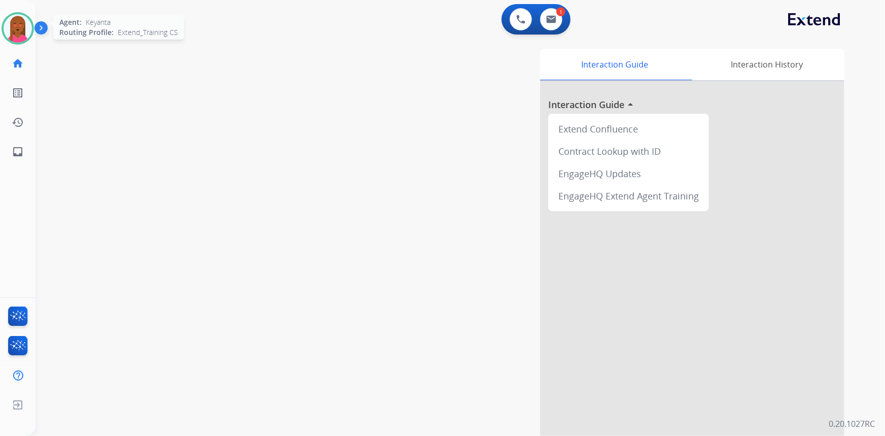
click at [24, 30] on img at bounding box center [18, 28] width 28 height 28
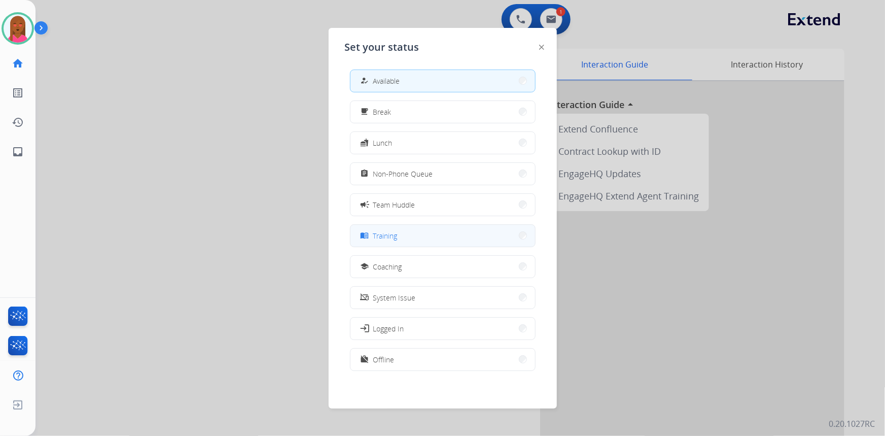
scroll to position [3, 0]
click at [426, 116] on button "free_breakfast Break" at bounding box center [443, 111] width 185 height 22
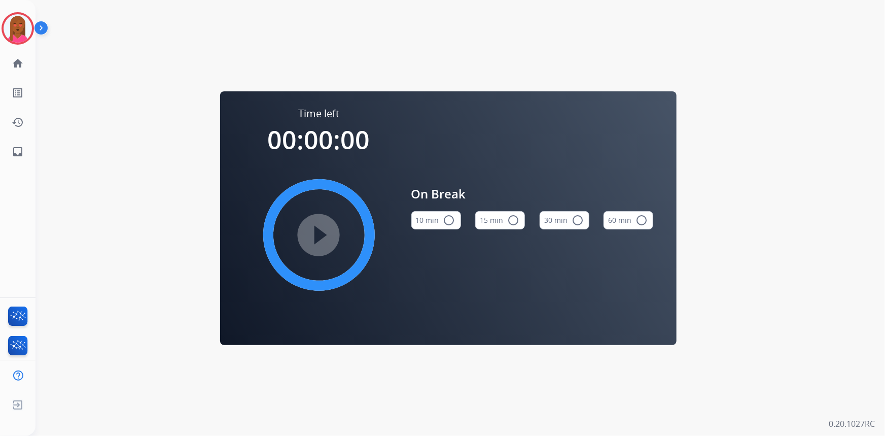
click at [428, 220] on button "10 min radio_button_unchecked" at bounding box center [437, 220] width 50 height 18
click at [325, 239] on mat-icon "play_circle_filled" at bounding box center [319, 235] width 12 height 12
